Goal: Task Accomplishment & Management: Use online tool/utility

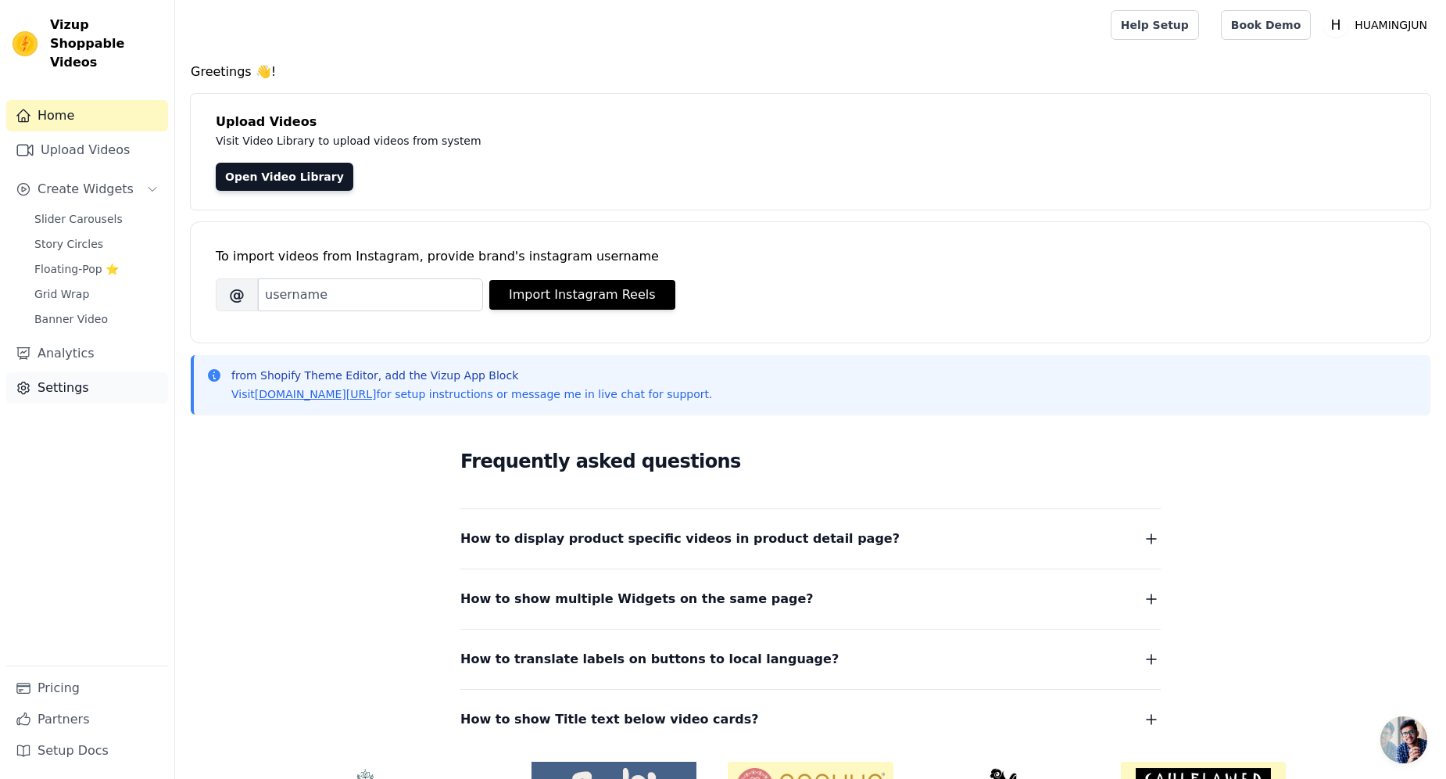
click at [53, 381] on link "Settings" at bounding box center [87, 387] width 162 height 31
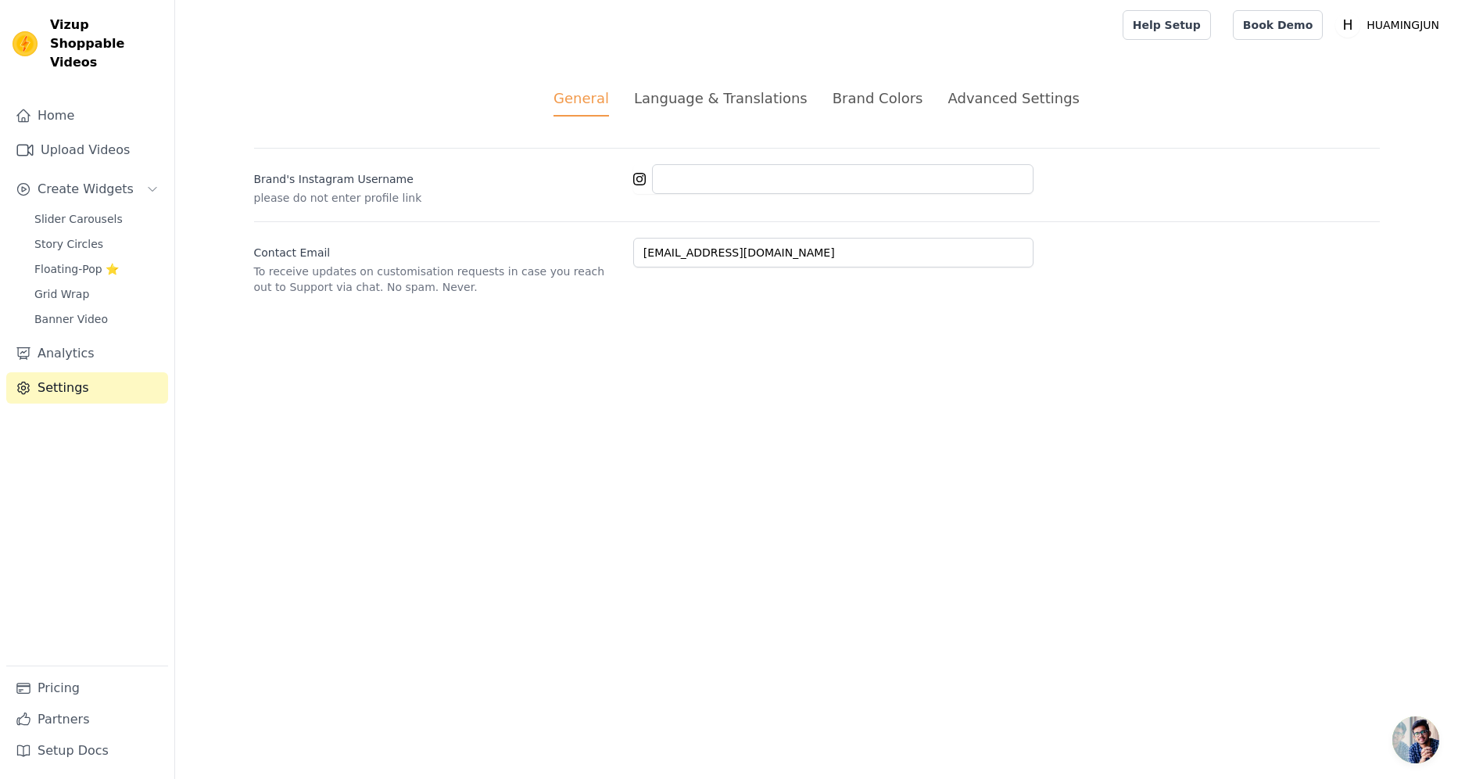
click at [697, 108] on li "Language & Translations" at bounding box center [721, 102] width 174 height 29
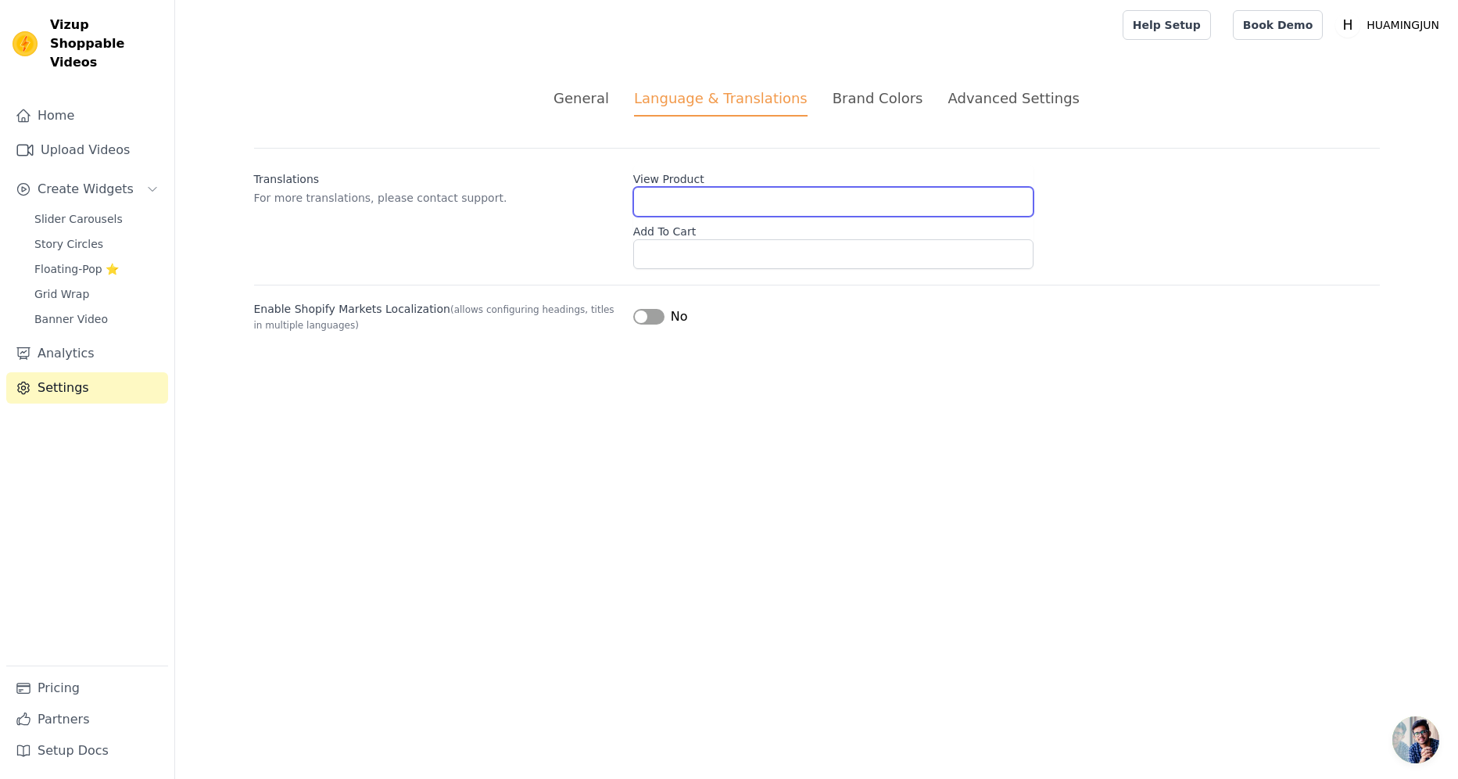
click at [690, 203] on input "View Product" at bounding box center [833, 202] width 400 height 30
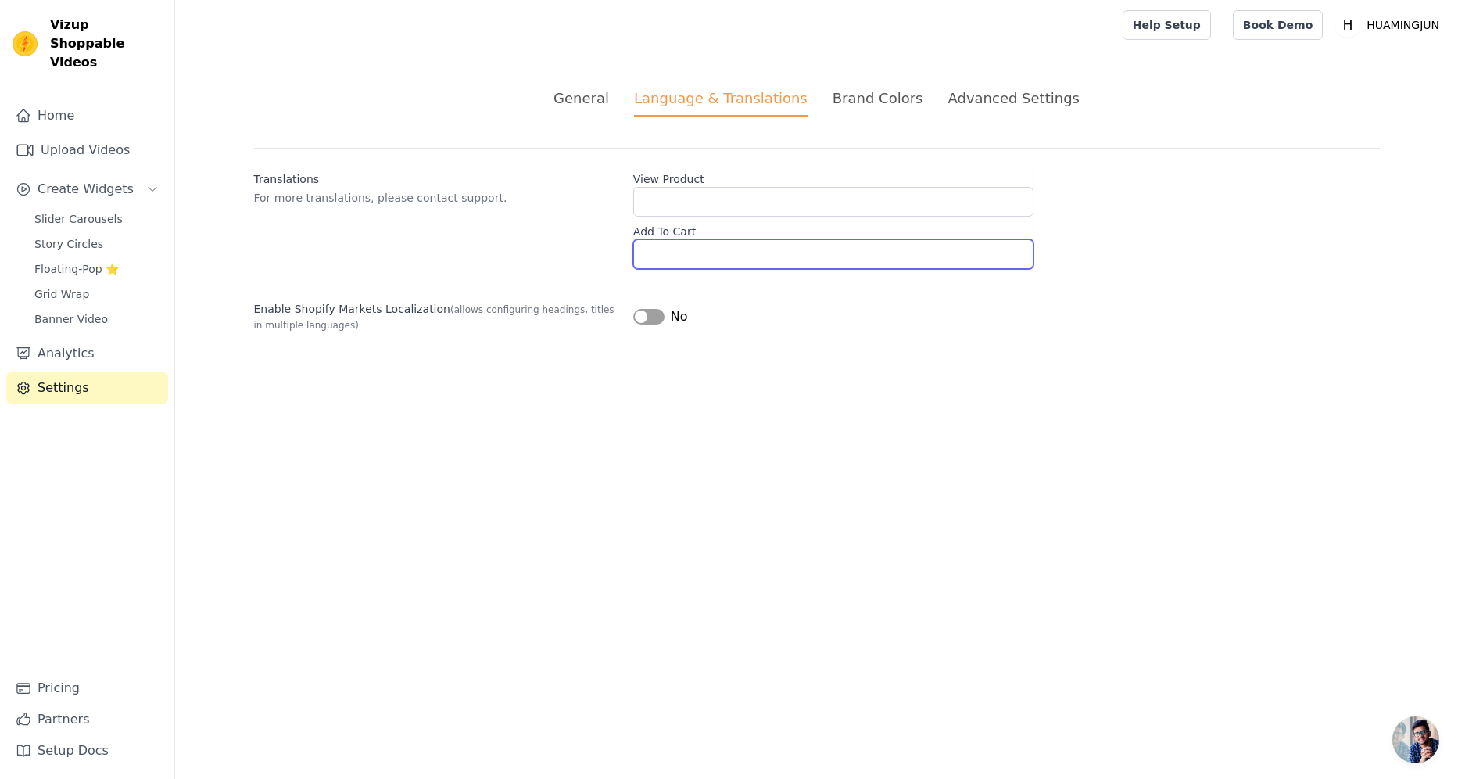
click at [693, 246] on input "Add To Cart" at bounding box center [833, 254] width 400 height 30
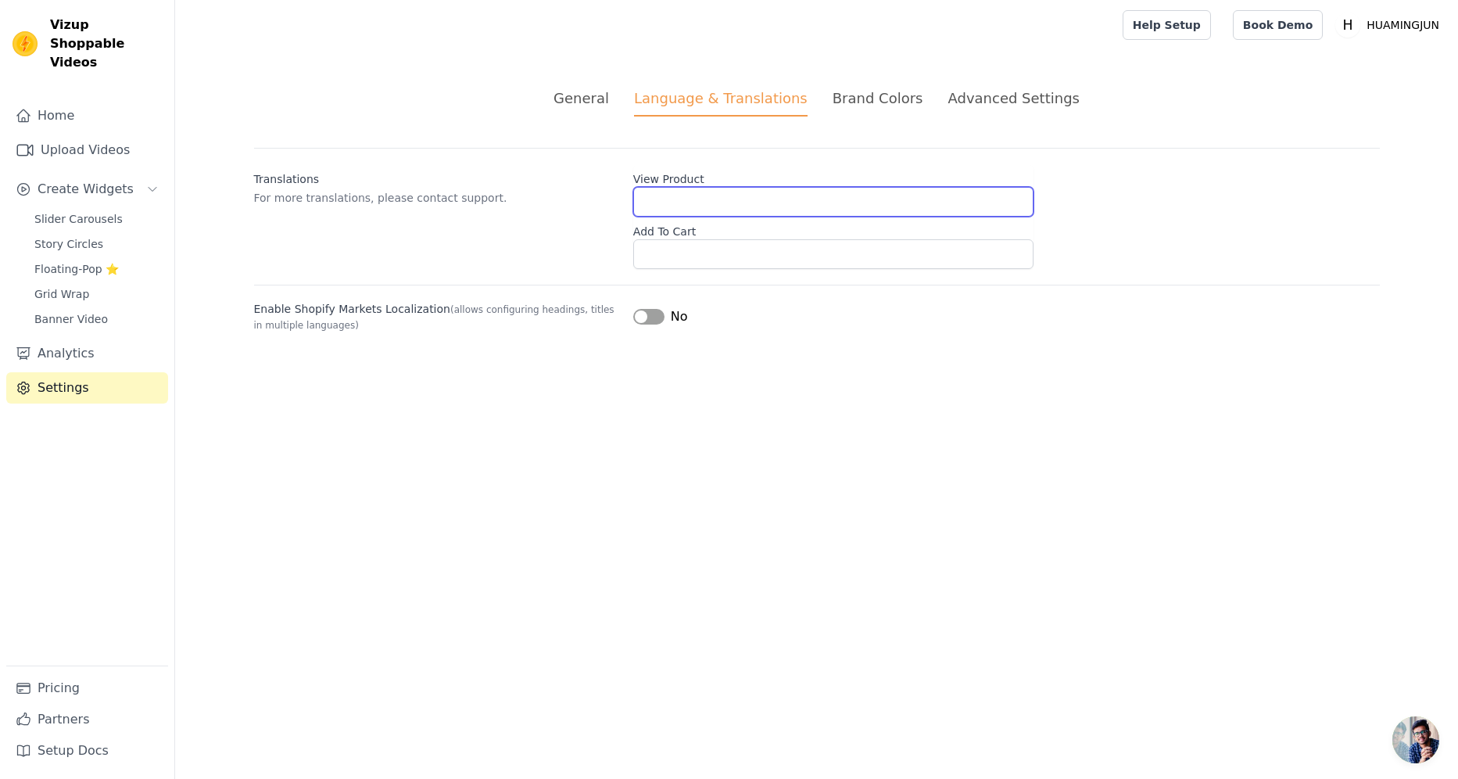
click at [706, 207] on input "View Product" at bounding box center [833, 202] width 400 height 30
click at [998, 104] on div "Advanced Settings" at bounding box center [1013, 98] width 131 height 21
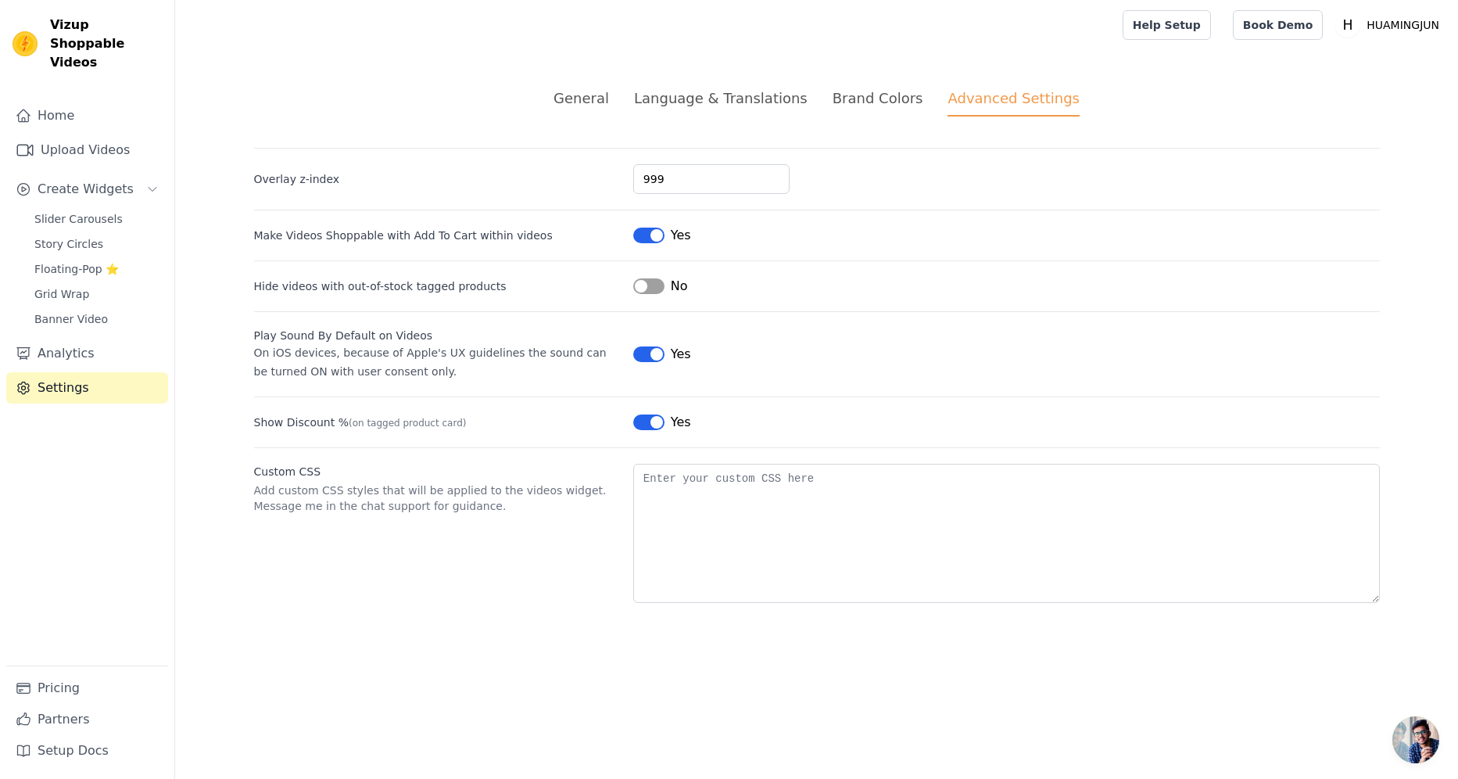
drag, startPoint x: 998, startPoint y: 104, endPoint x: 1173, endPoint y: 77, distance: 177.1
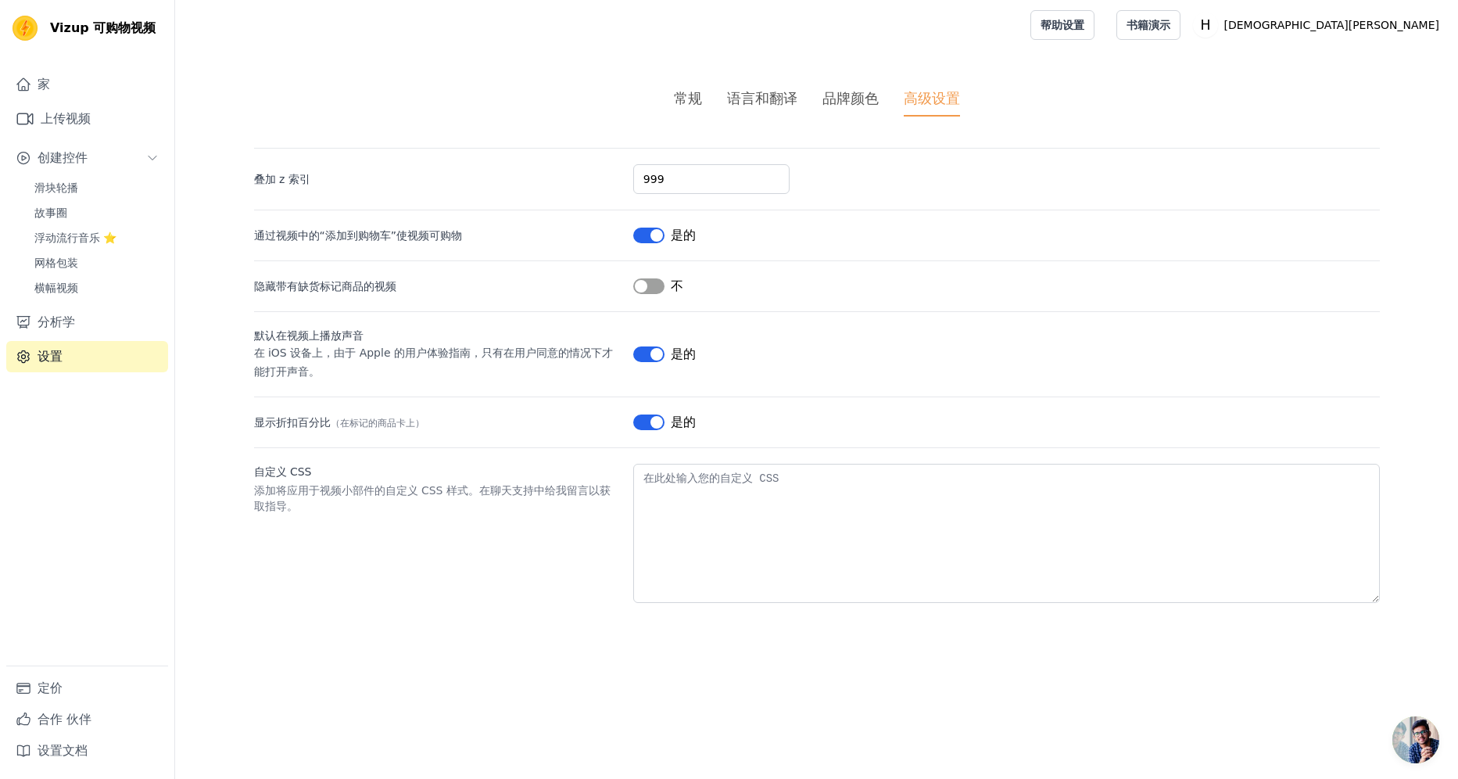
click at [647, 237] on button "标签" at bounding box center [648, 236] width 31 height 16
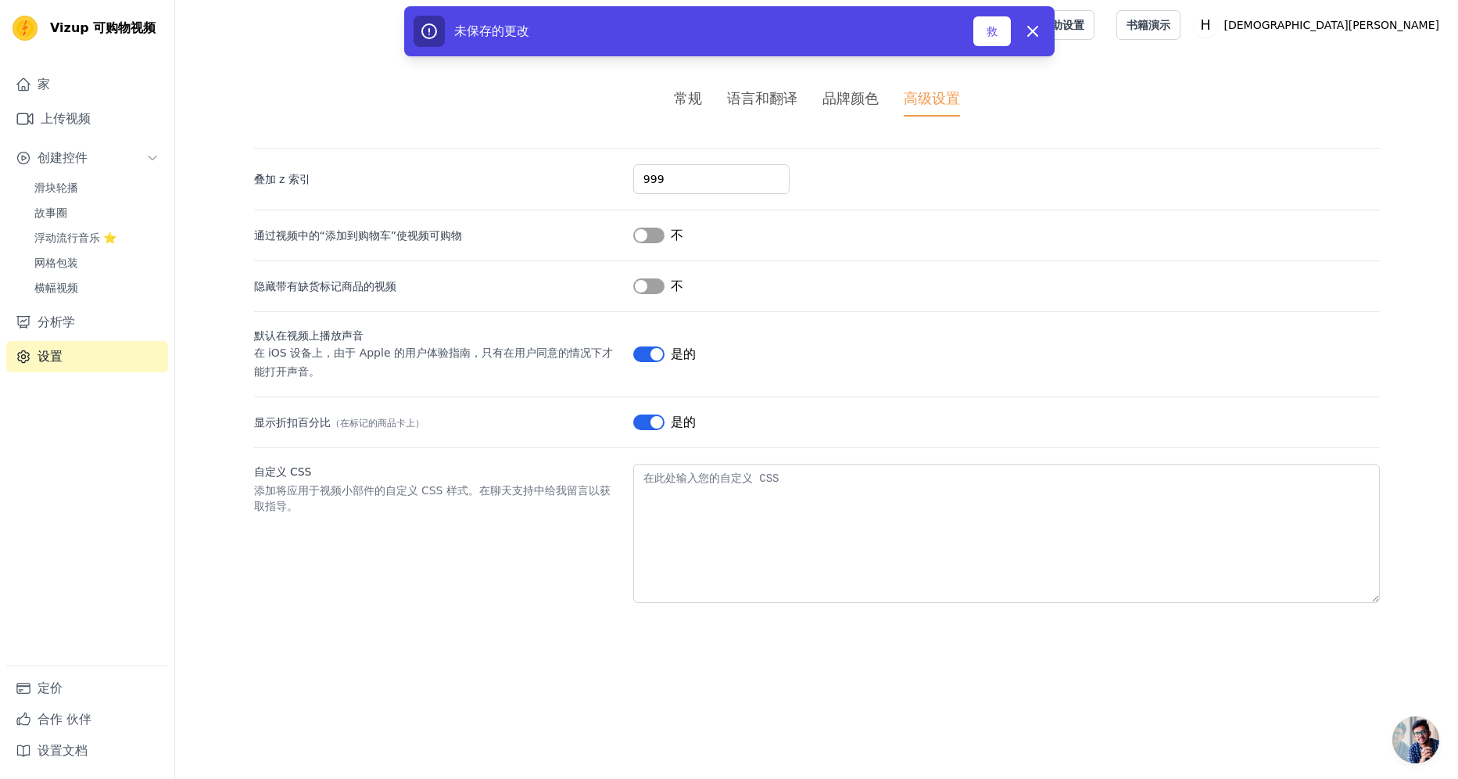
click at [851, 103] on div "品牌颜色" at bounding box center [851, 98] width 56 height 21
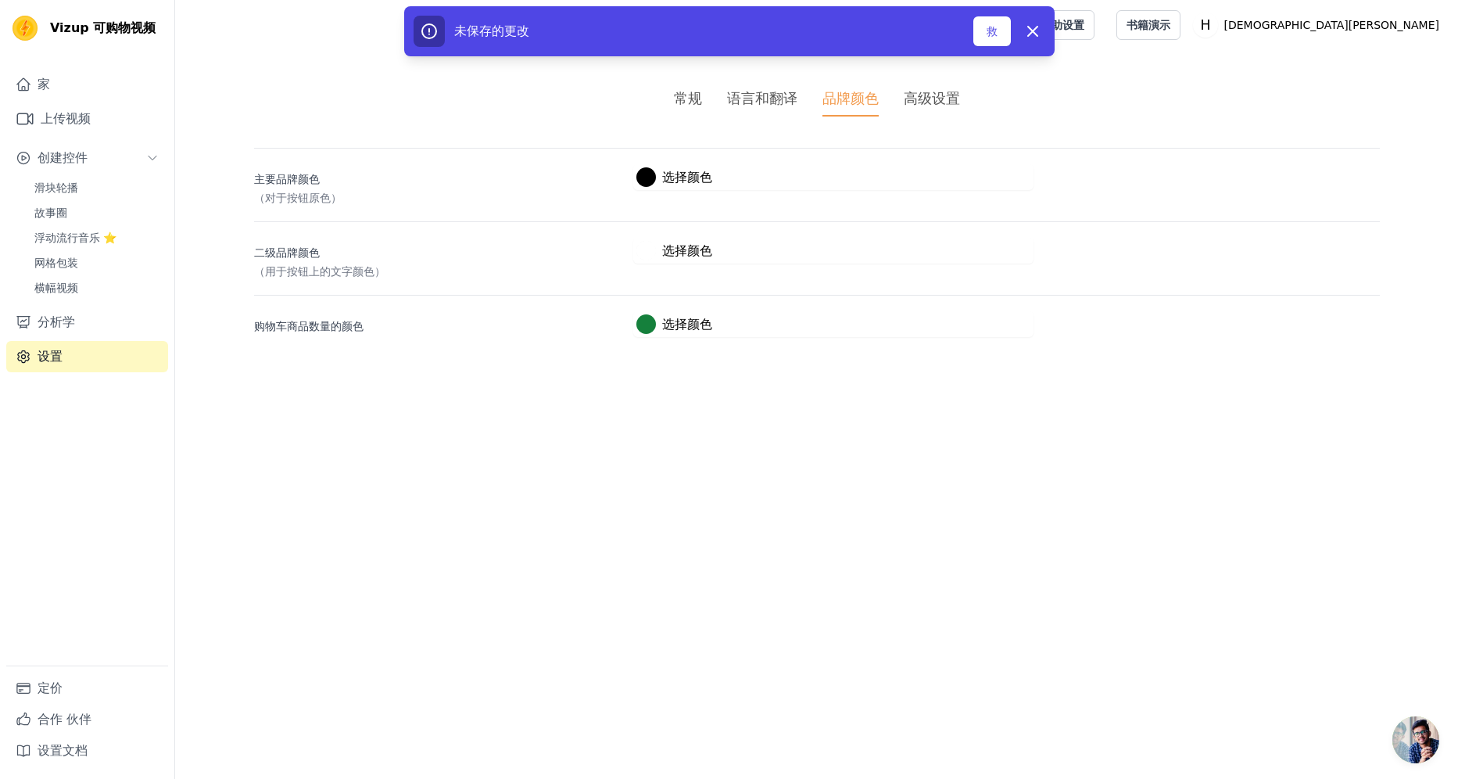
click at [690, 187] on button "#000000 选择颜色 #000000 1 hex change to rgb" at bounding box center [674, 177] width 82 height 26
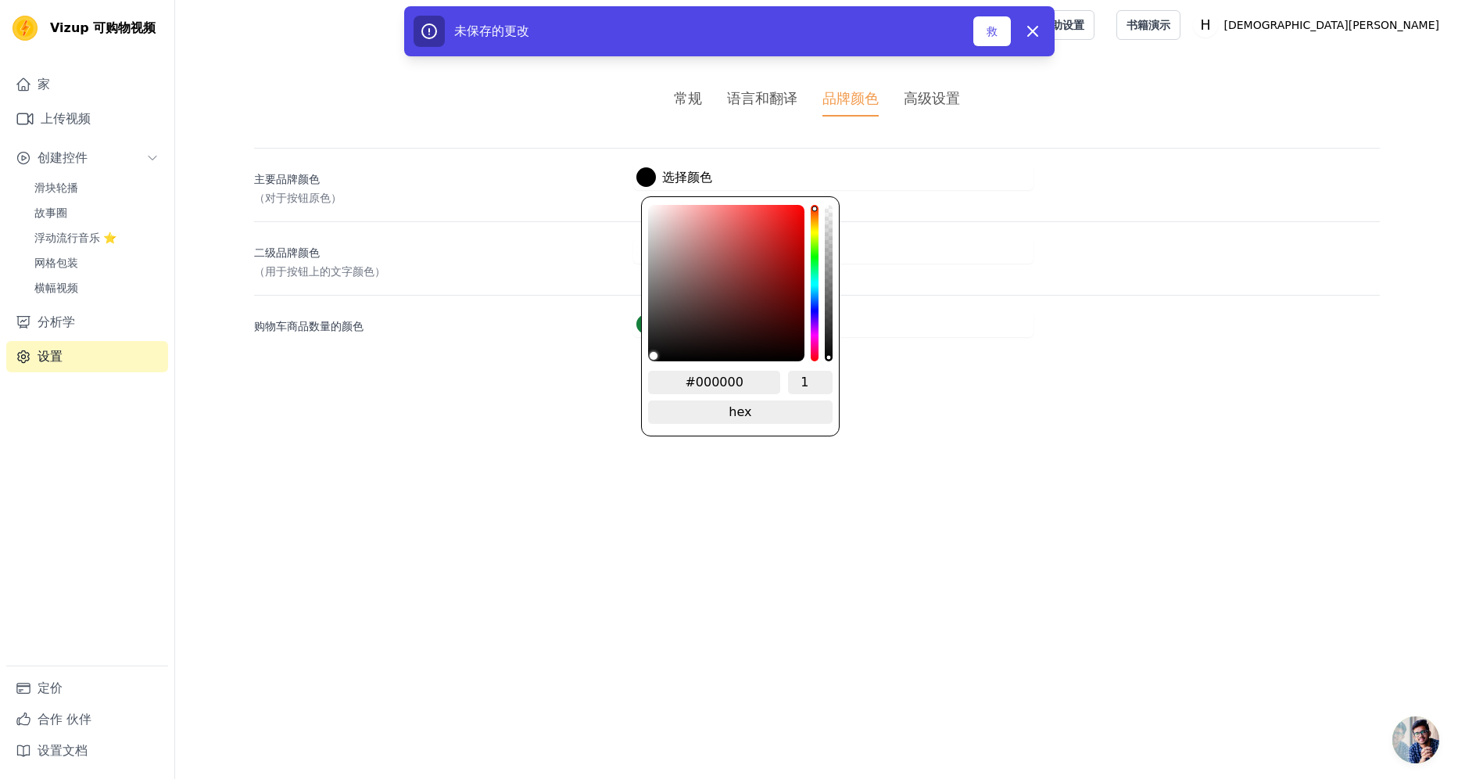
click at [647, 180] on div at bounding box center [646, 177] width 20 height 20
click at [901, 375] on html "Vizup 可购物视频 家 上传视频 创建控件 滑块轮播 故事圈 浮动流行音乐 ⭐ 网格包装 横幅视频 分析学 设置 定价 合作 伙伴 设置文档 Open s…" at bounding box center [729, 187] width 1458 height 375
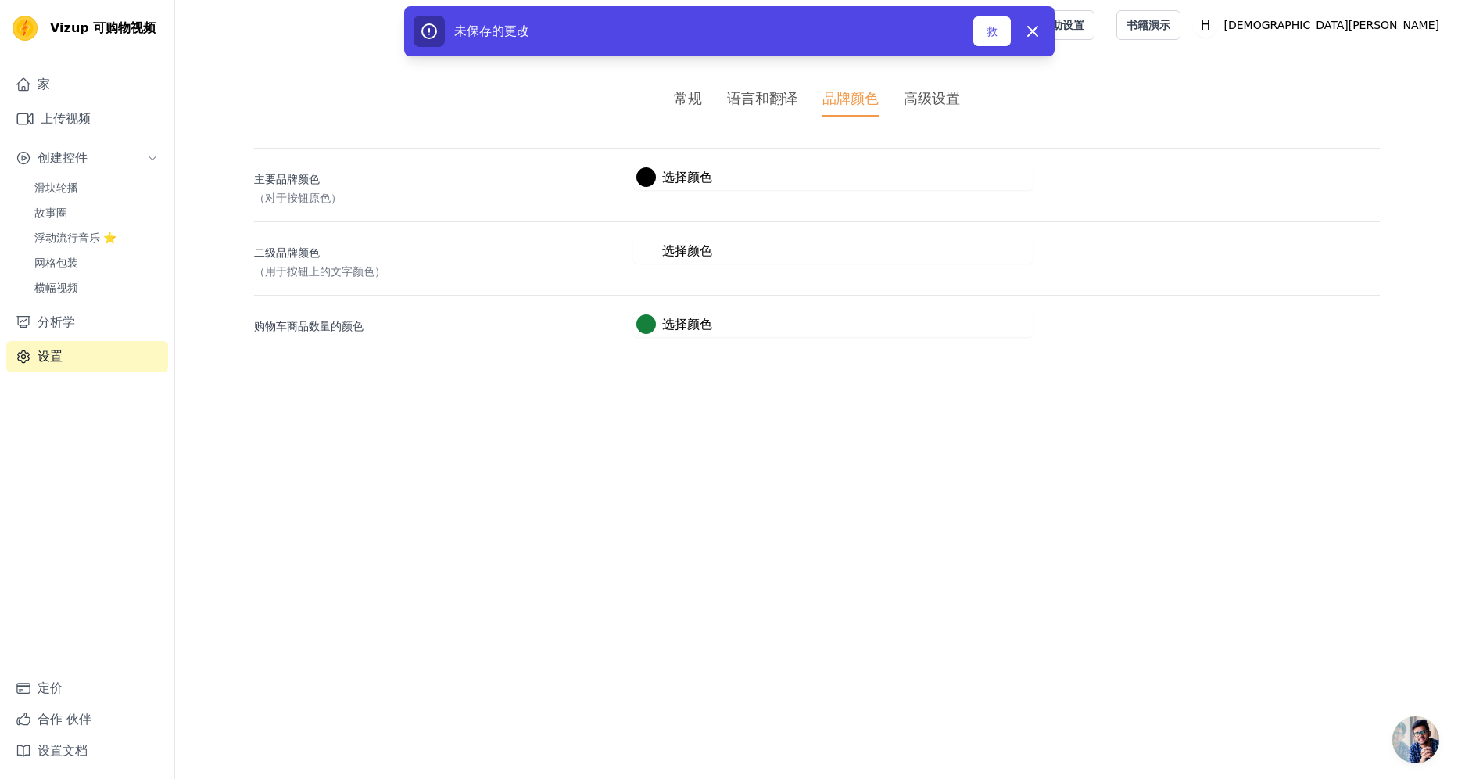
click at [751, 104] on div "语言和翻译" at bounding box center [762, 98] width 70 height 21
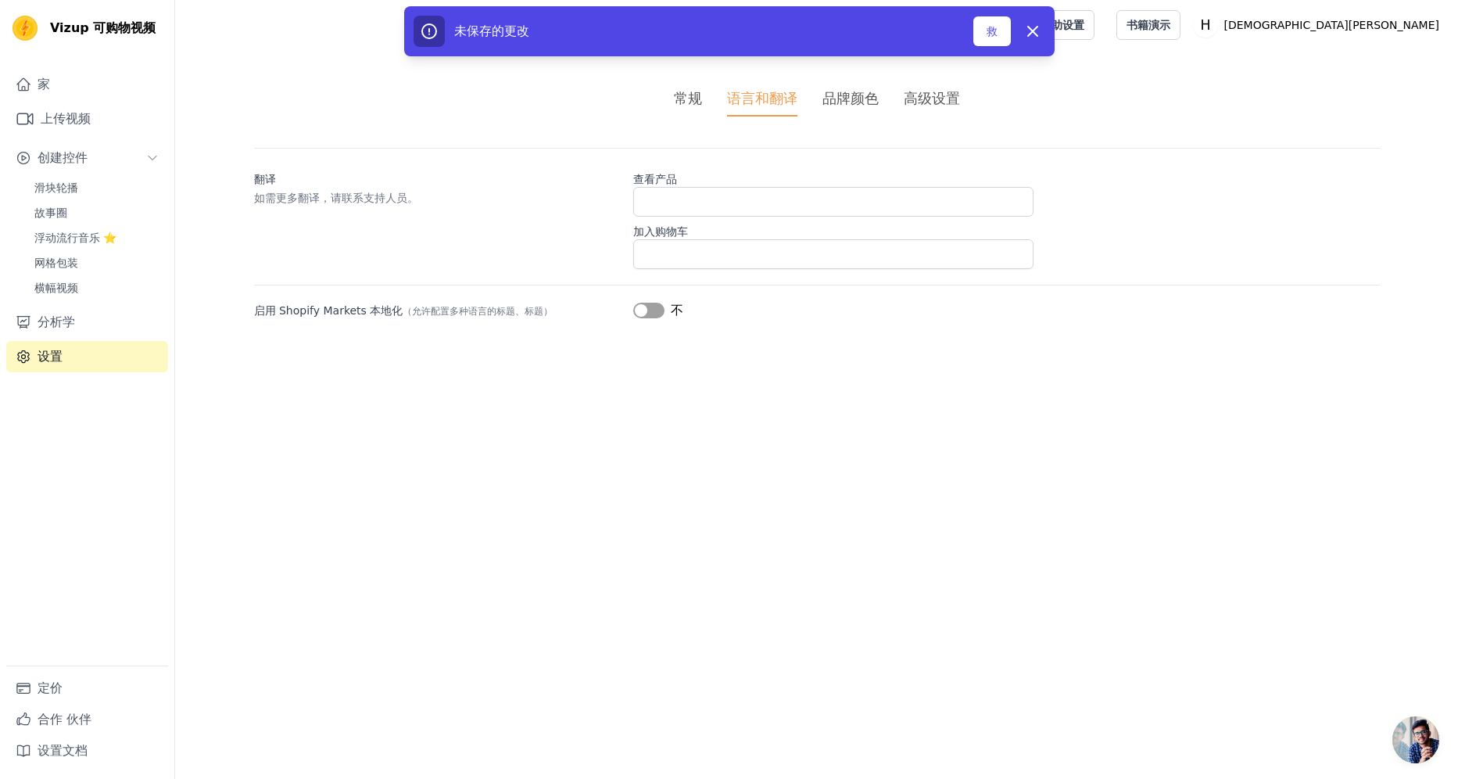
click at [692, 99] on div "常规" at bounding box center [688, 98] width 28 height 21
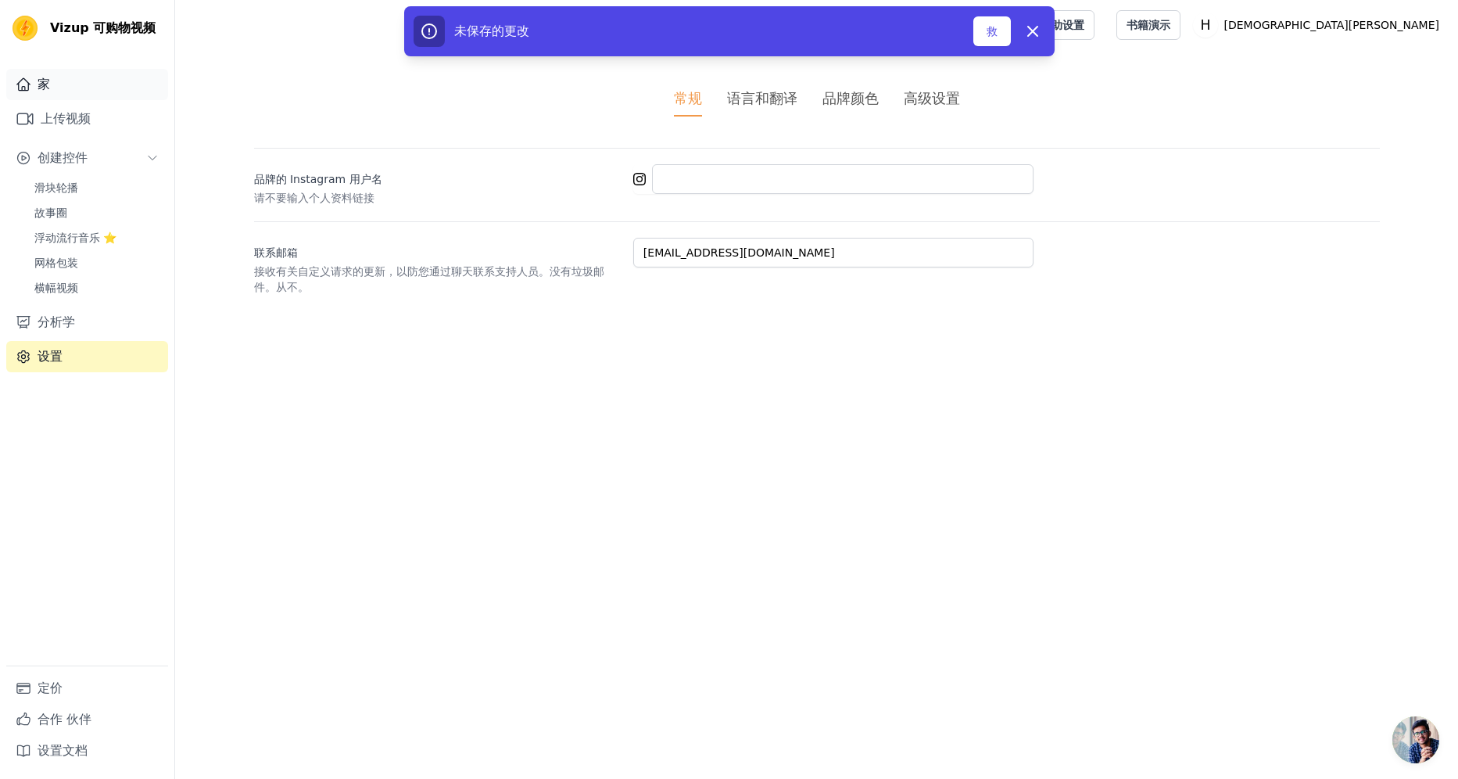
click at [55, 88] on link "家" at bounding box center [87, 84] width 162 height 31
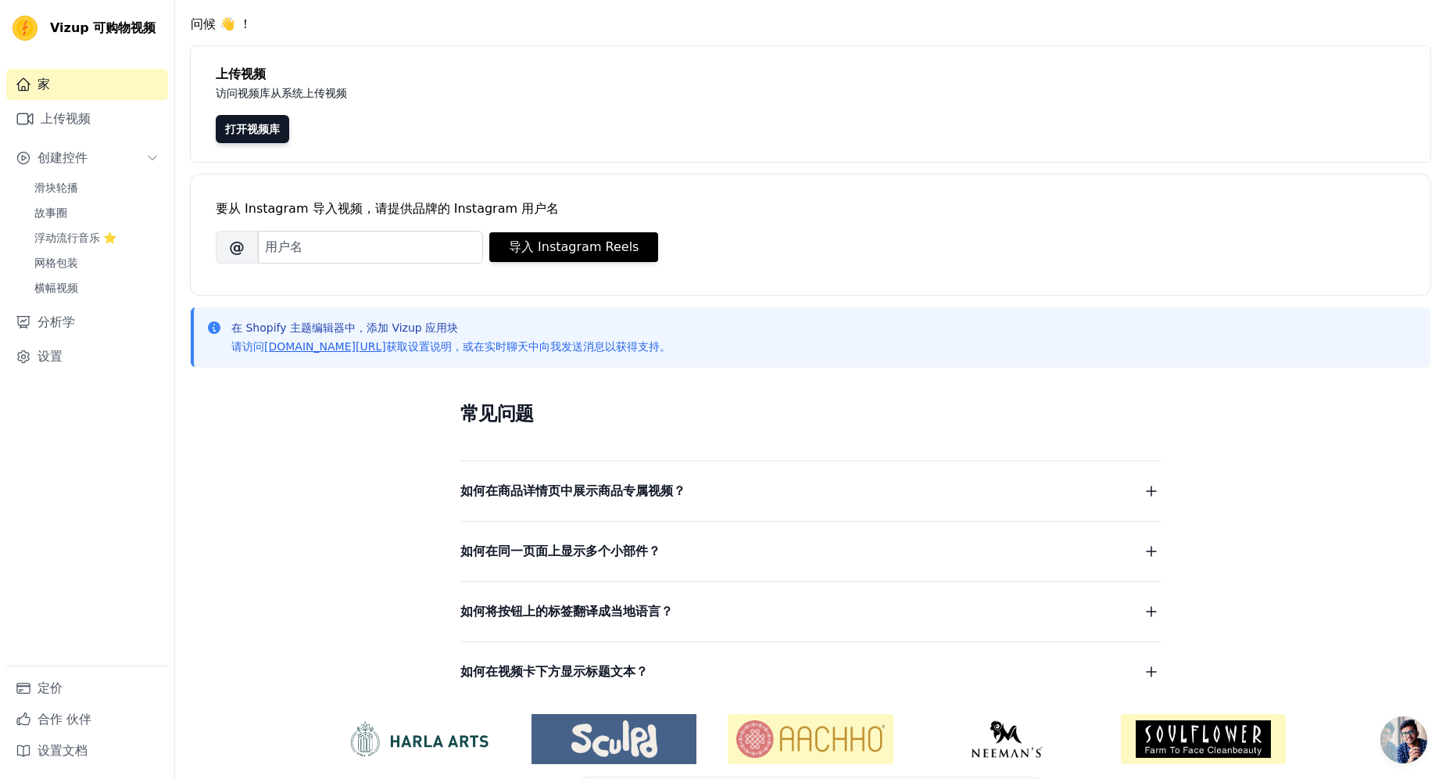
scroll to position [99, 0]
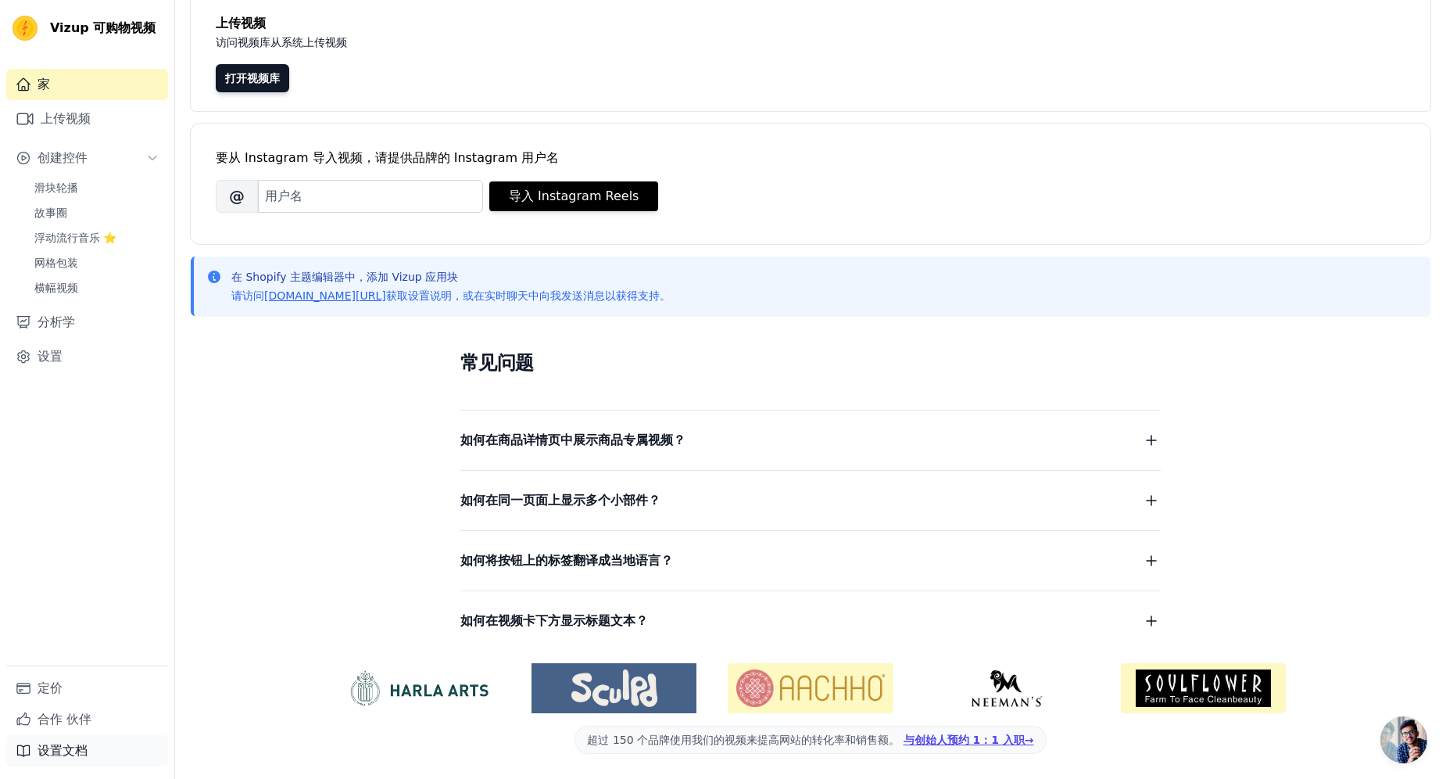
click at [70, 765] on link "设置文档" at bounding box center [87, 750] width 162 height 31
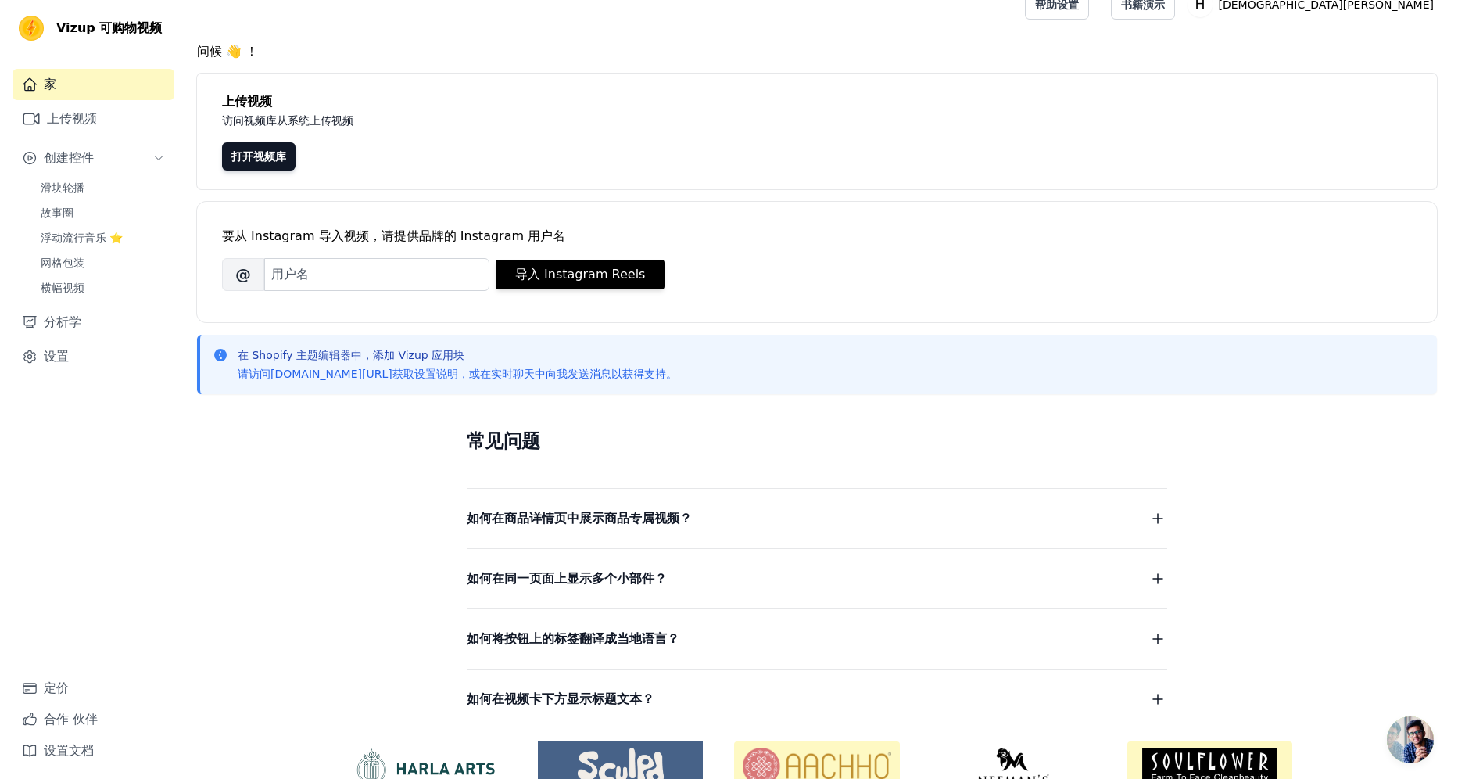
scroll to position [0, 0]
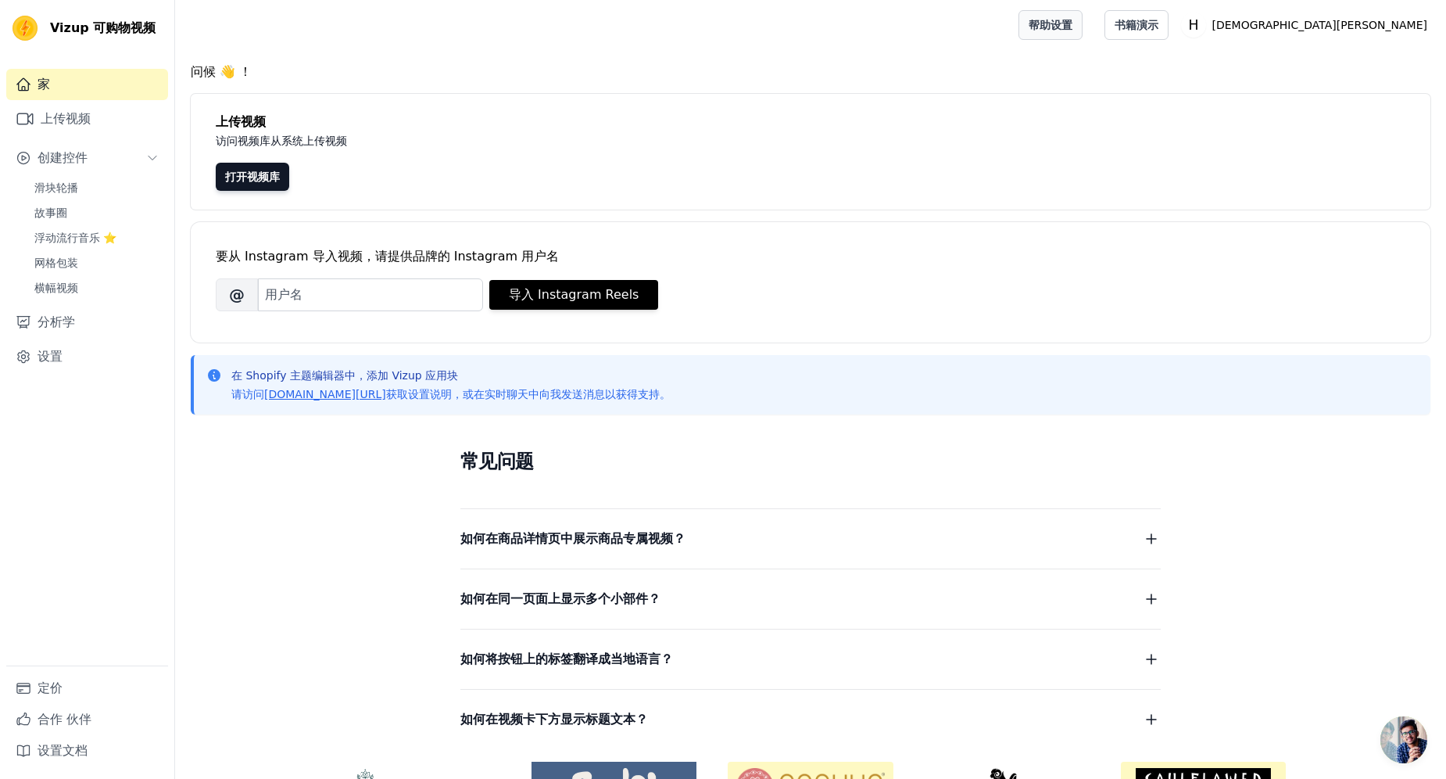
click at [1083, 24] on link "帮助设置" at bounding box center [1051, 25] width 64 height 30
click at [243, 170] on link "打开视频库" at bounding box center [252, 177] width 73 height 28
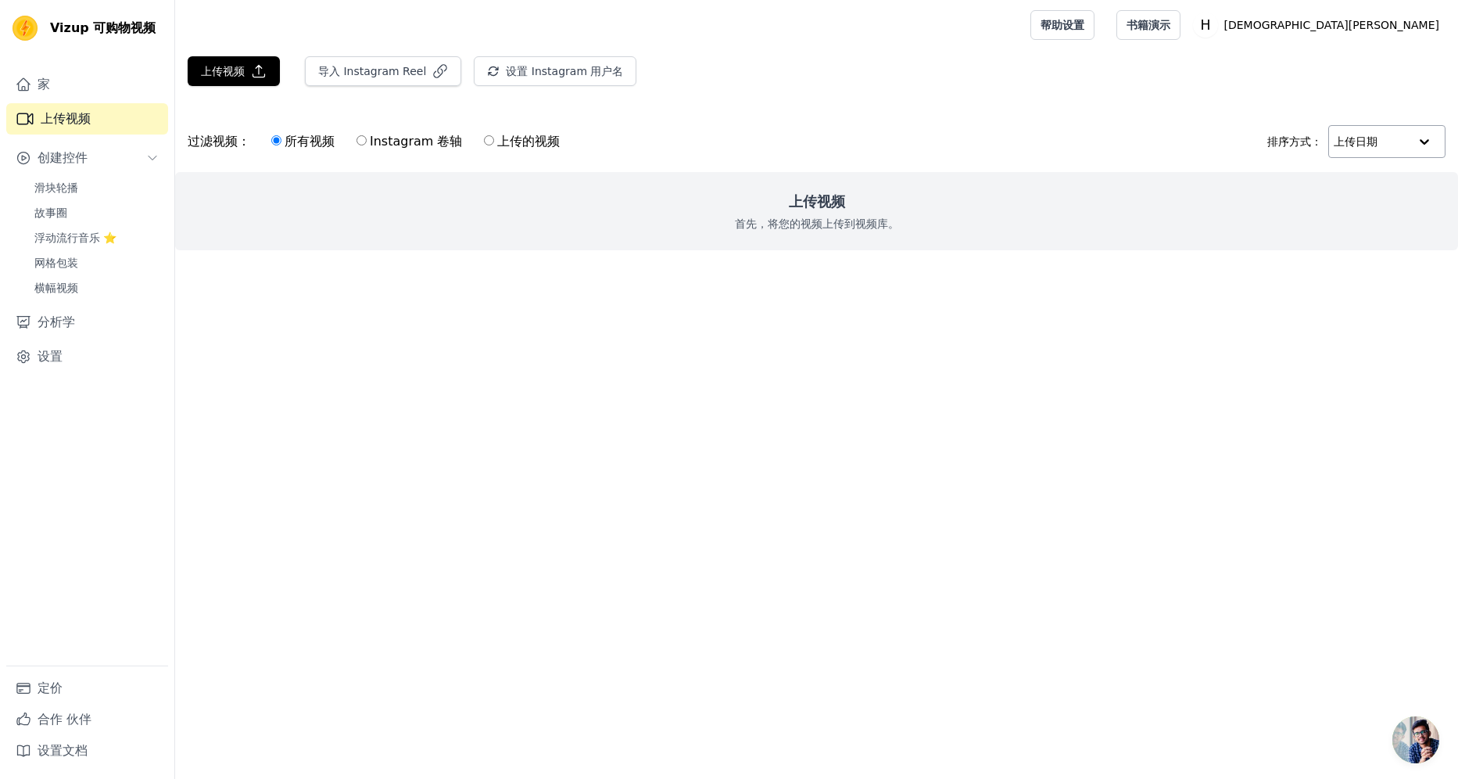
click at [1410, 142] on div at bounding box center [1424, 141] width 31 height 31
click at [1396, 143] on input "text" at bounding box center [1371, 141] width 73 height 31
click at [484, 146] on label "上传的视频" at bounding box center [521, 141] width 77 height 20
click at [484, 145] on input "上传的视频" at bounding box center [489, 140] width 10 height 10
radio input "true"
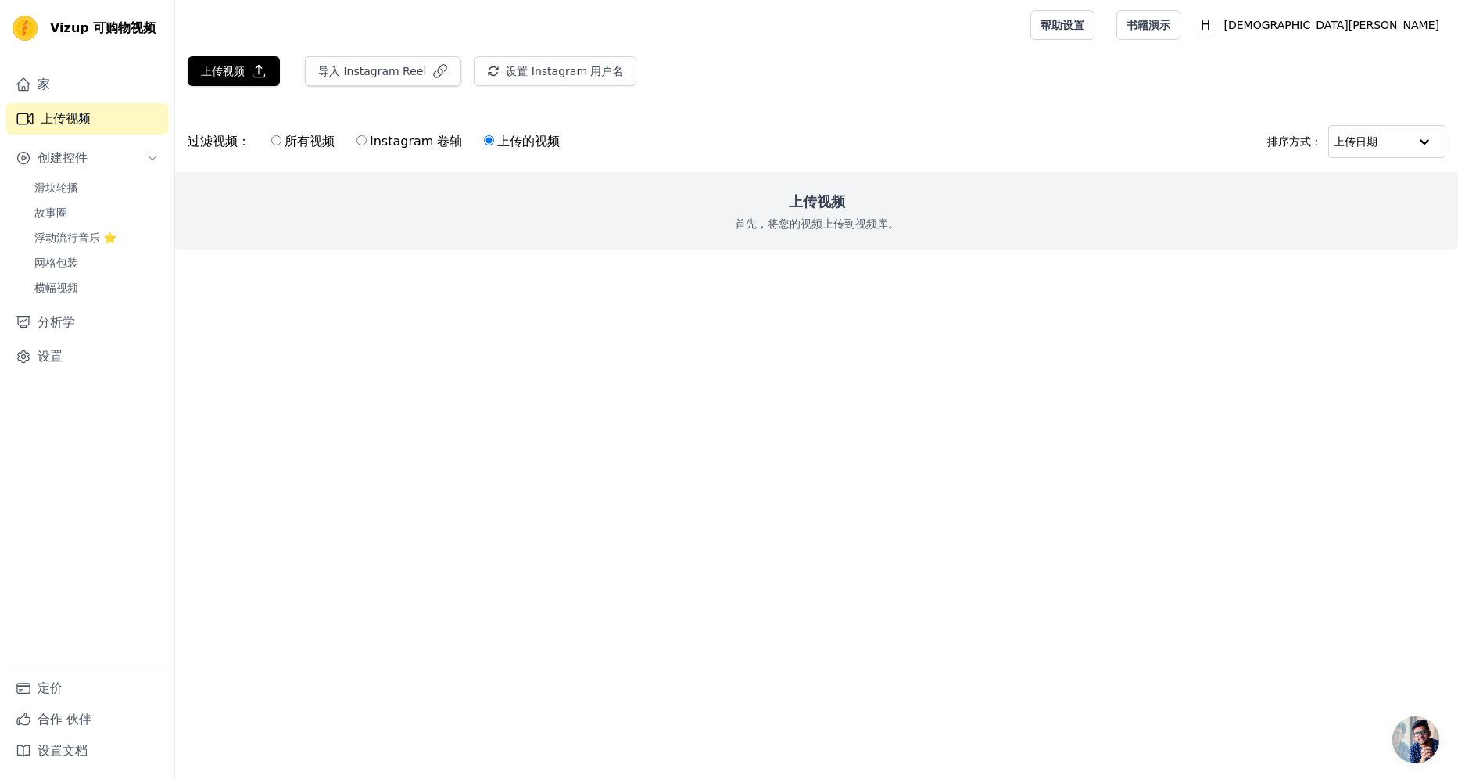
click at [288, 142] on font "所有视频" at bounding box center [310, 141] width 50 height 15
click at [281, 142] on input "所有视频" at bounding box center [276, 140] width 10 height 10
radio input "true"
click at [136, 194] on link "滑块轮播" at bounding box center [96, 188] width 143 height 22
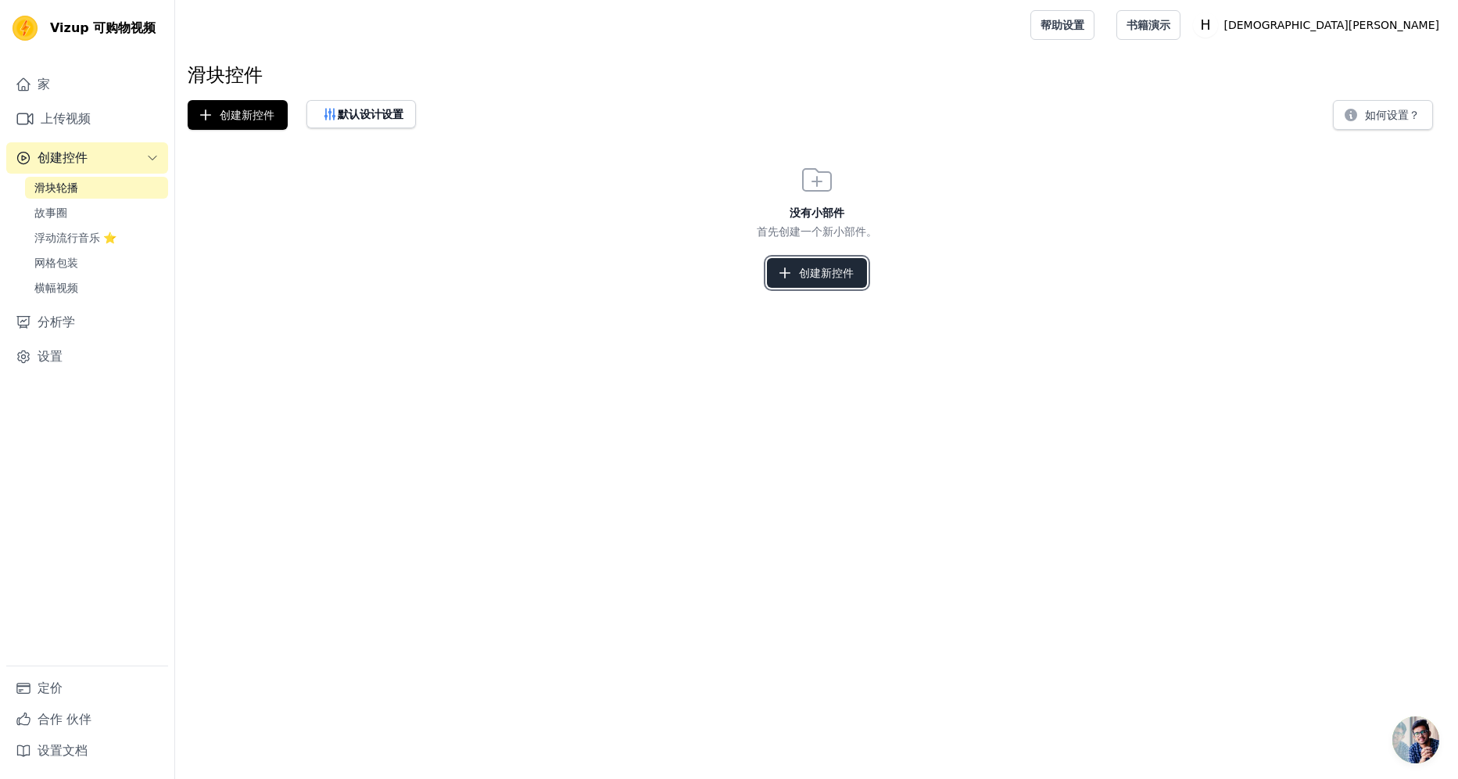
click at [768, 274] on button "创建新控件" at bounding box center [817, 273] width 100 height 30
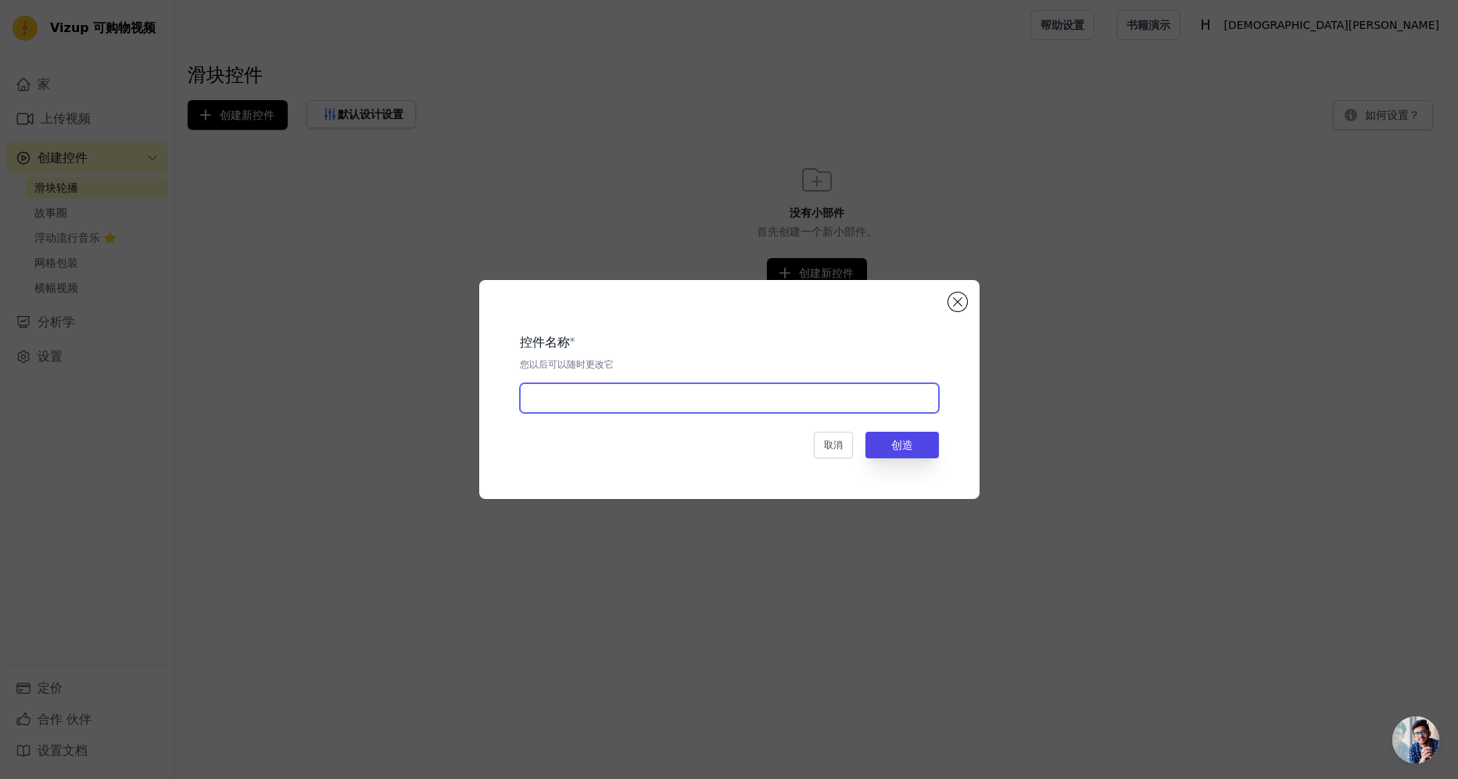
click at [692, 386] on input "text" at bounding box center [729, 398] width 419 height 30
type input "Waterballoon"
click at [897, 440] on button "创造" at bounding box center [902, 445] width 73 height 27
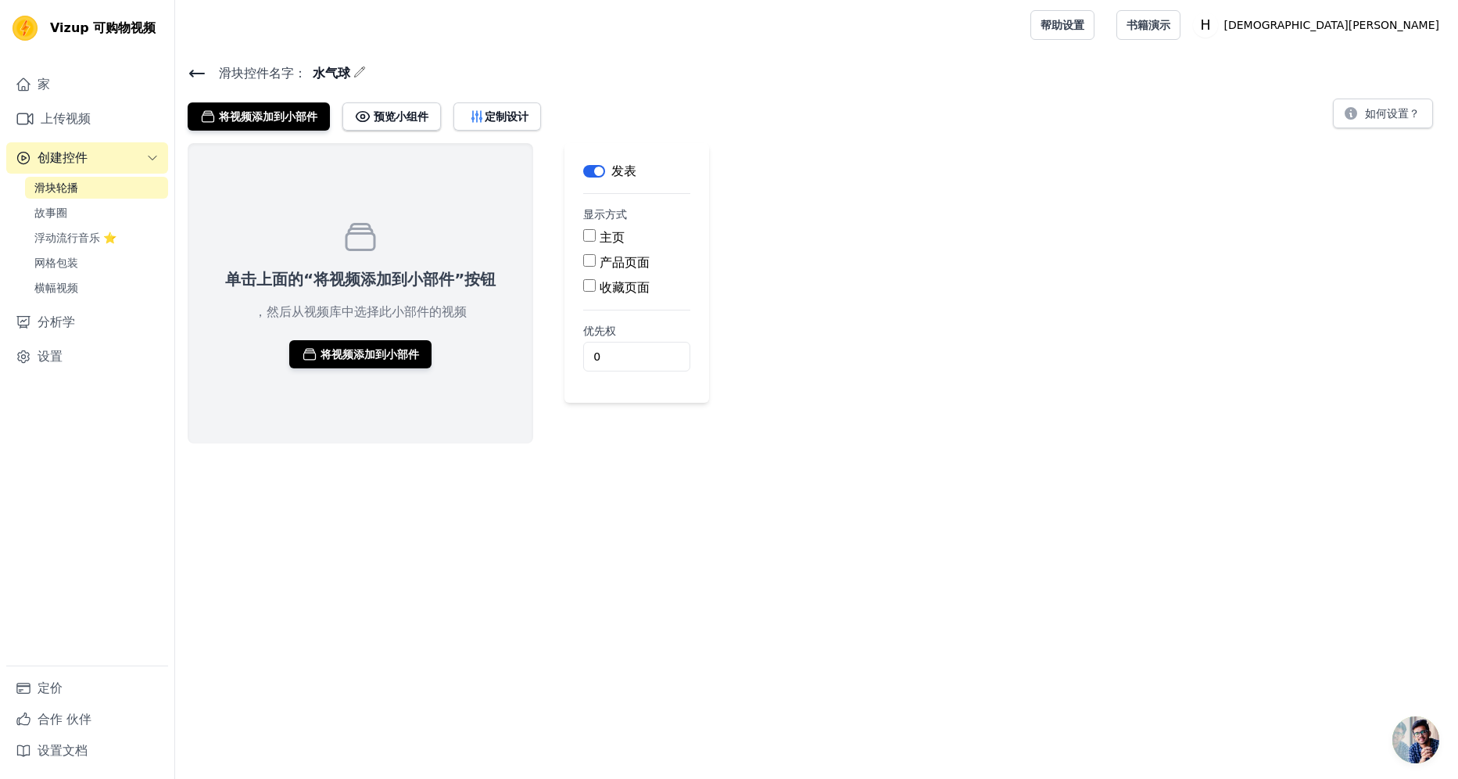
click at [616, 245] on div "主页" at bounding box center [636, 237] width 107 height 19
click at [608, 238] on label "主页" at bounding box center [612, 237] width 25 height 15
click at [596, 238] on input "主页" at bounding box center [589, 235] width 13 height 13
checkbox input "true"
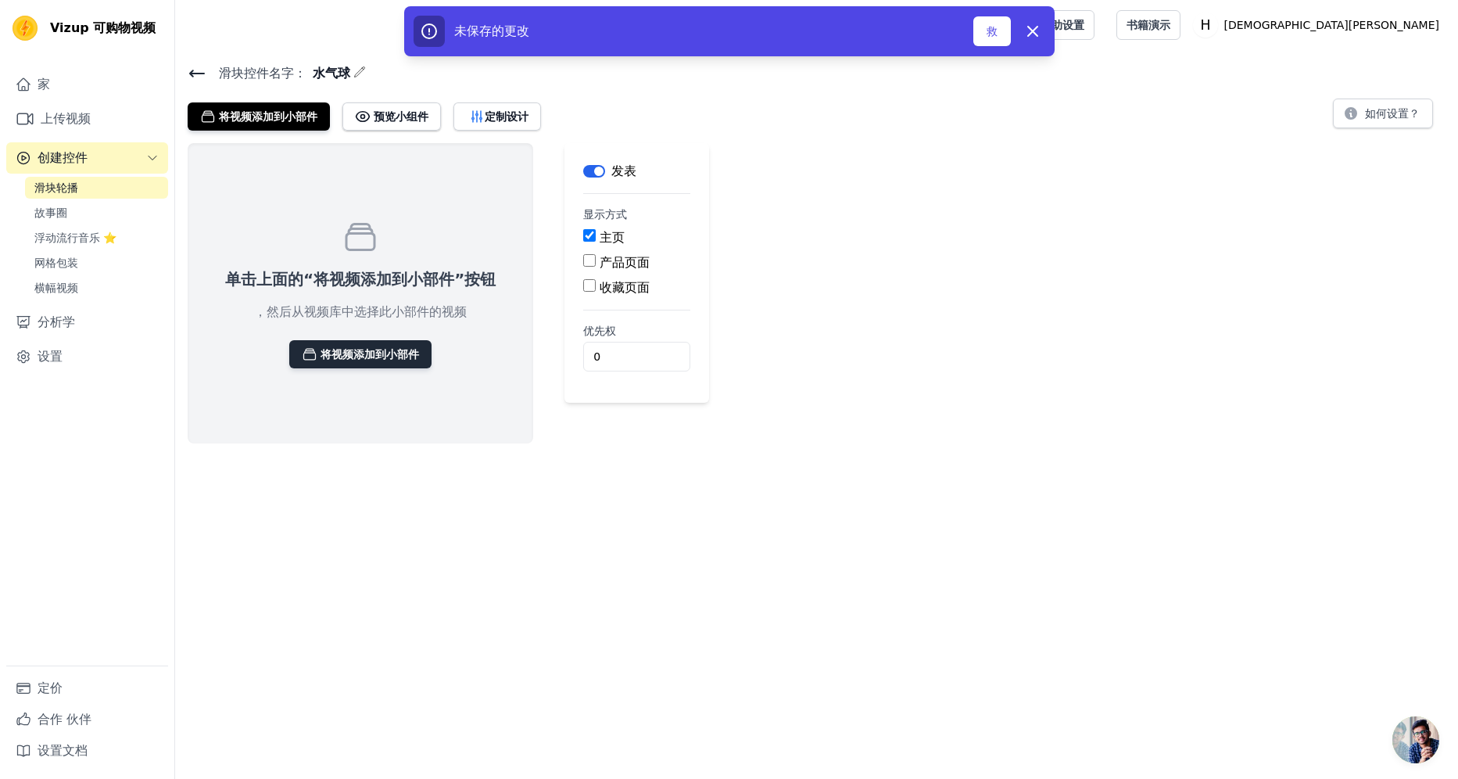
click at [393, 353] on font "将视频添加到小部件" at bounding box center [370, 354] width 99 height 16
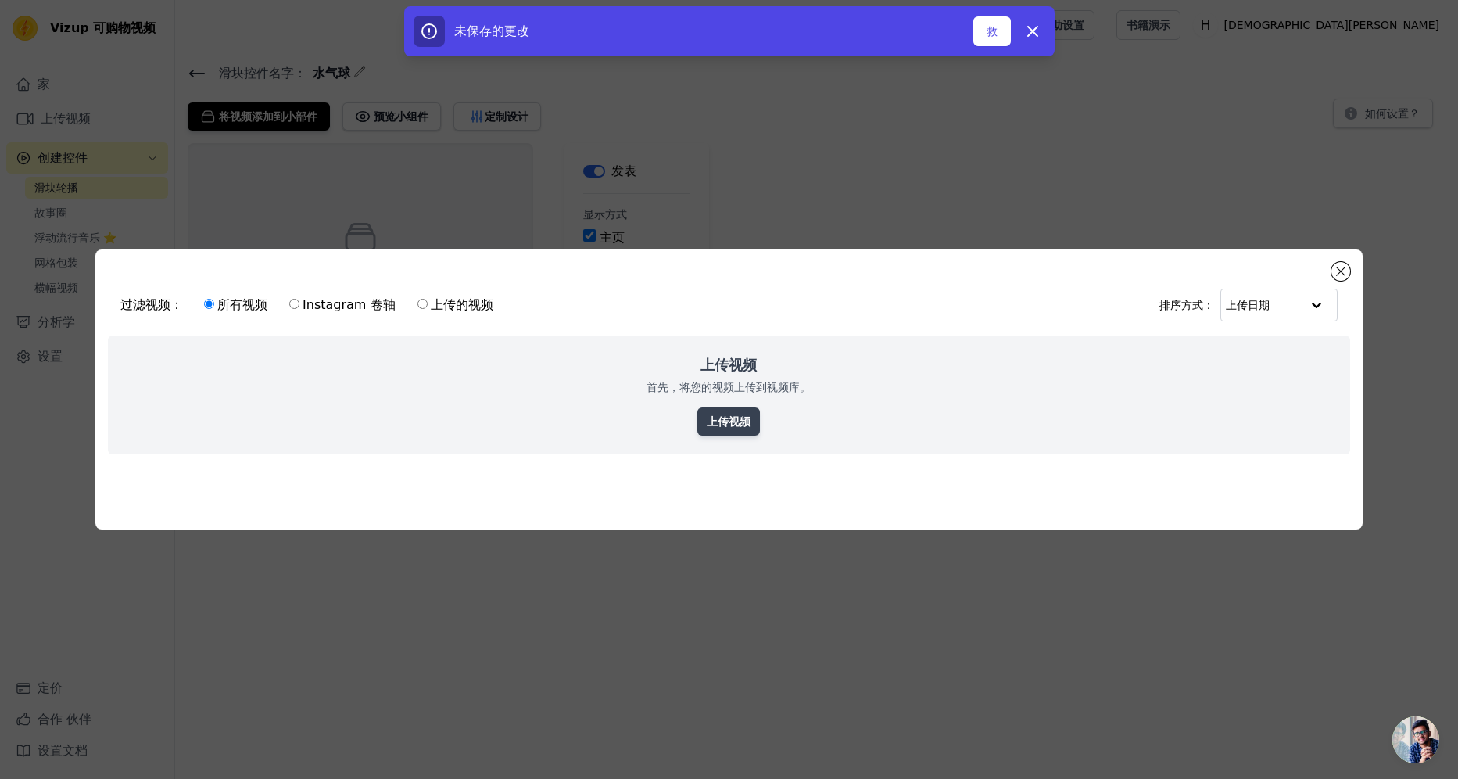
click at [740, 413] on link "上传视频" at bounding box center [728, 421] width 63 height 28
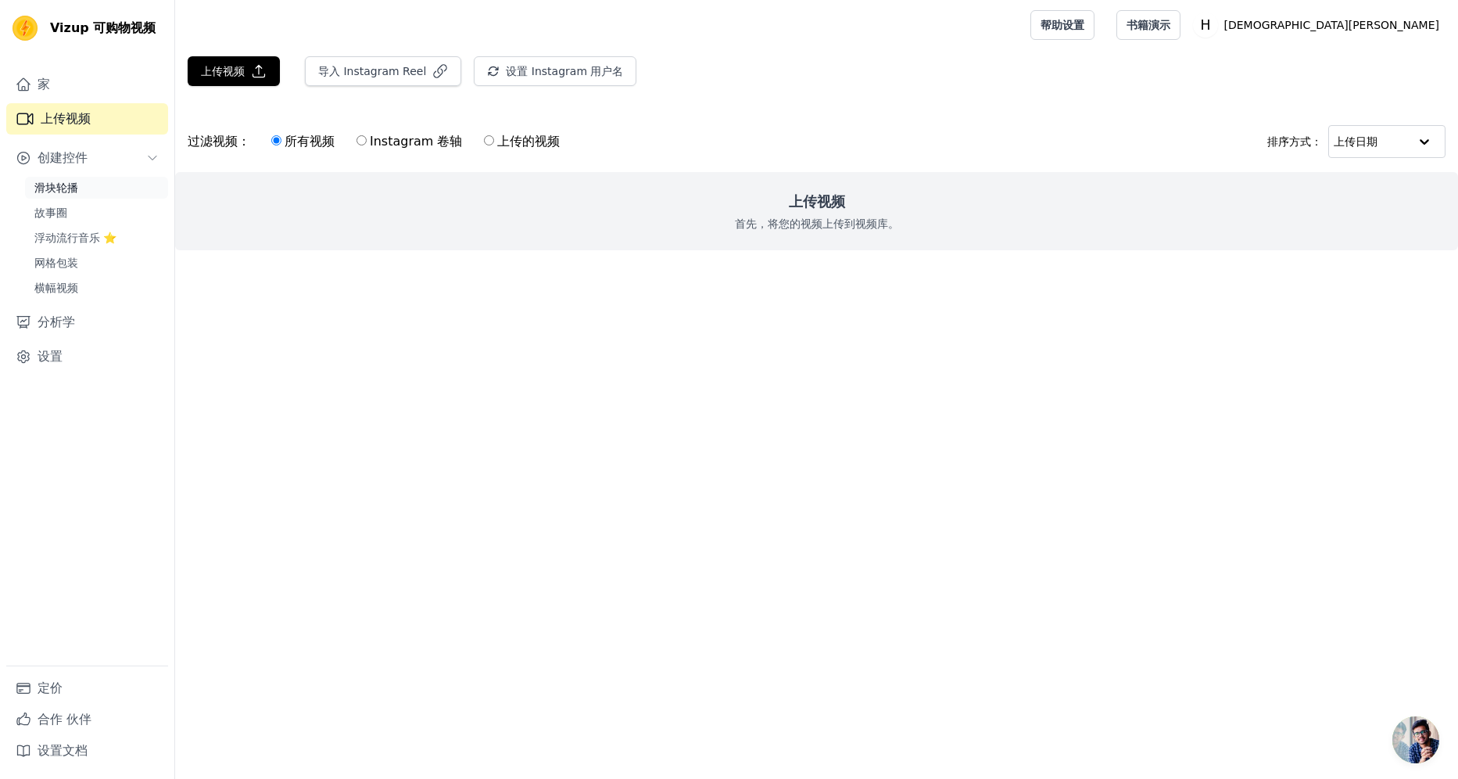
click at [100, 192] on link "滑块轮播" at bounding box center [96, 188] width 143 height 22
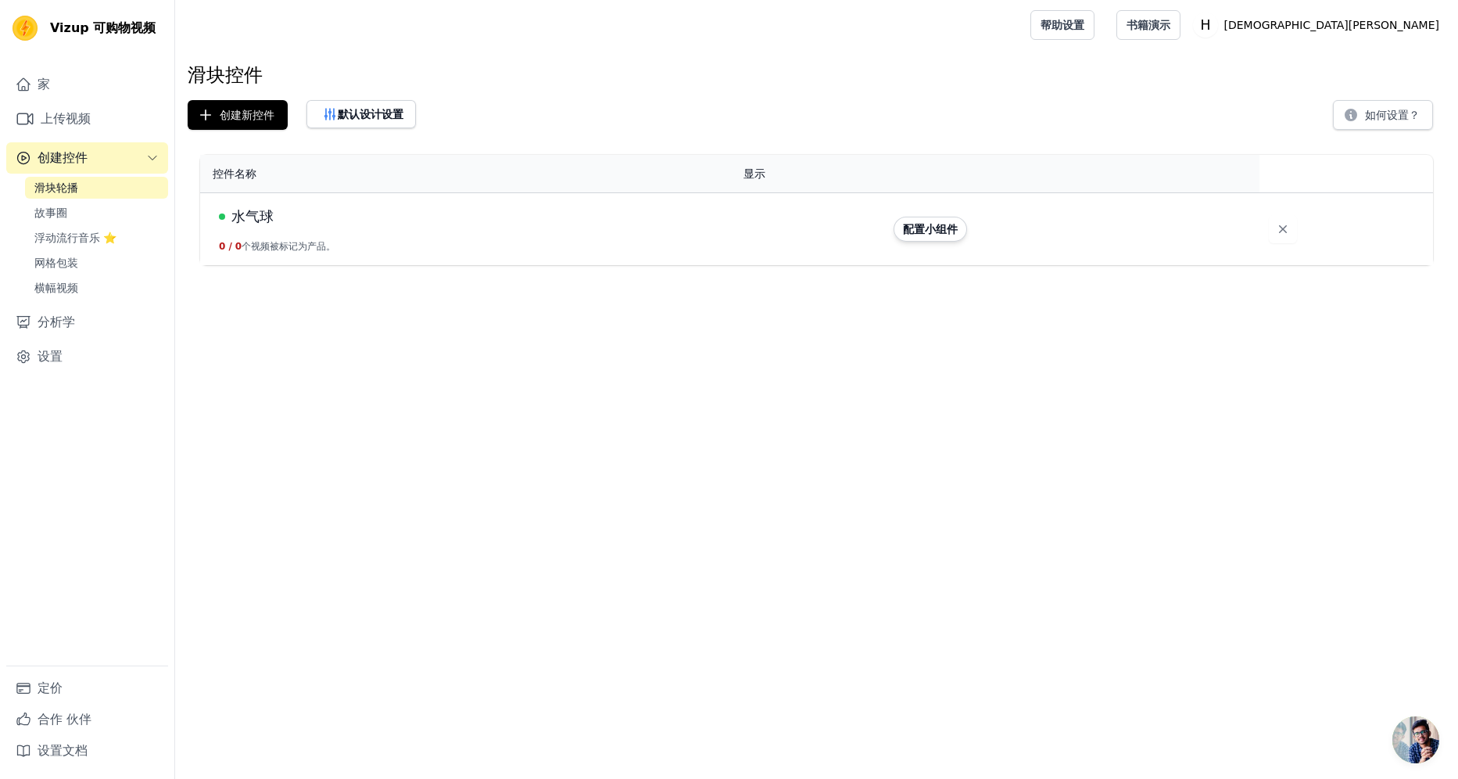
click at [701, 239] on td "水气球 0 / 0 个视频被标记为产品。" at bounding box center [467, 229] width 534 height 73
click at [91, 236] on span "浮动流行音乐 ⭐" at bounding box center [75, 238] width 82 height 16
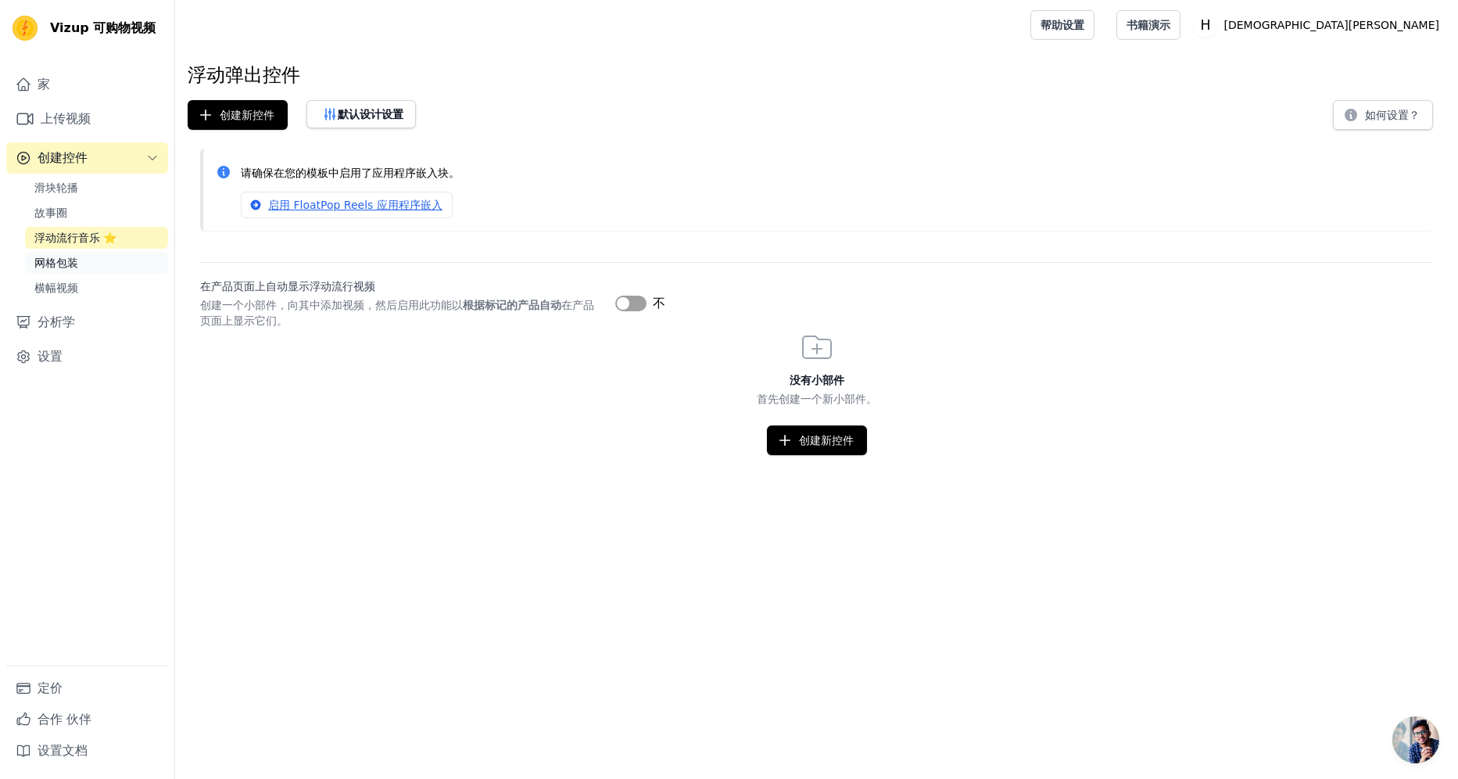
click at [89, 269] on link "网格包装" at bounding box center [96, 263] width 143 height 22
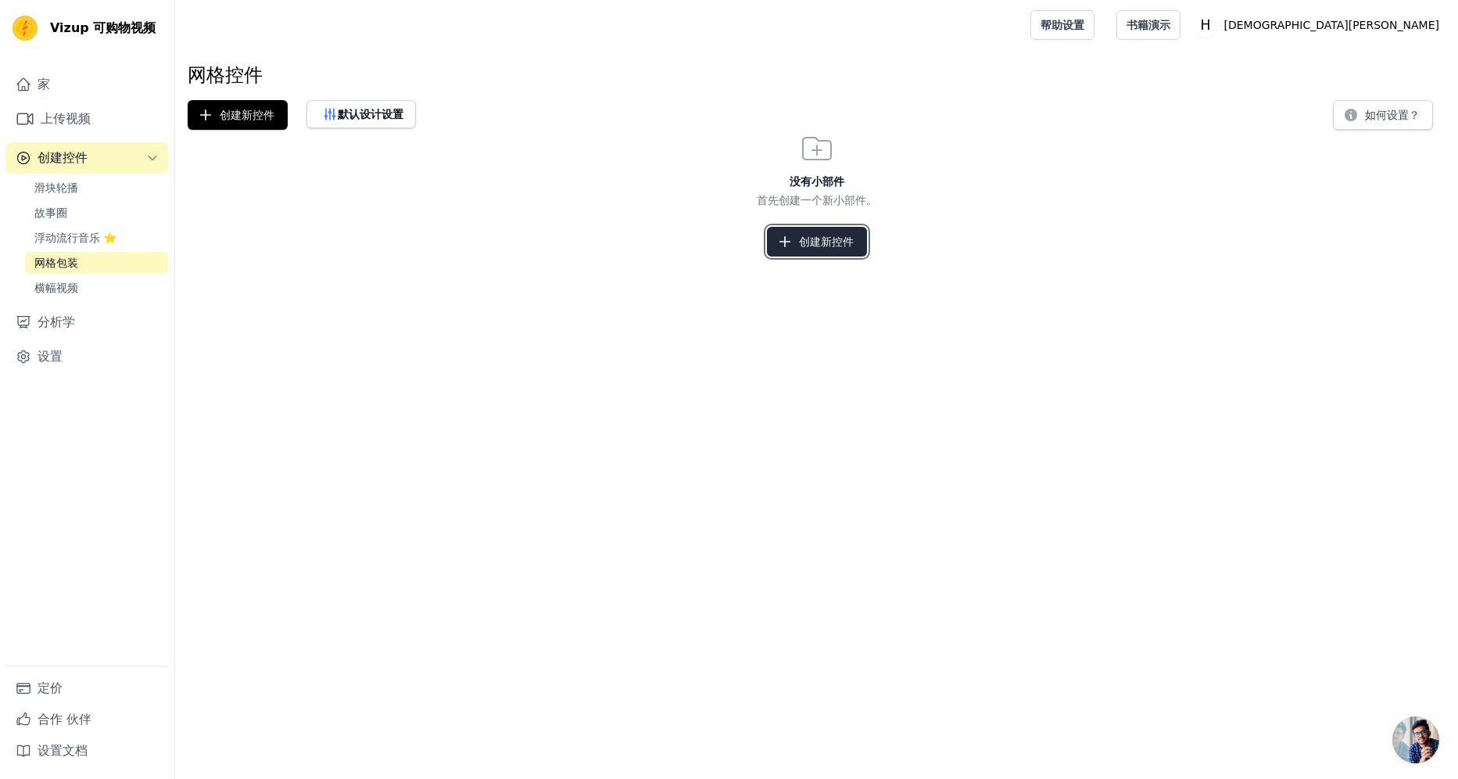
click at [849, 249] on font "创建新控件" at bounding box center [826, 242] width 55 height 16
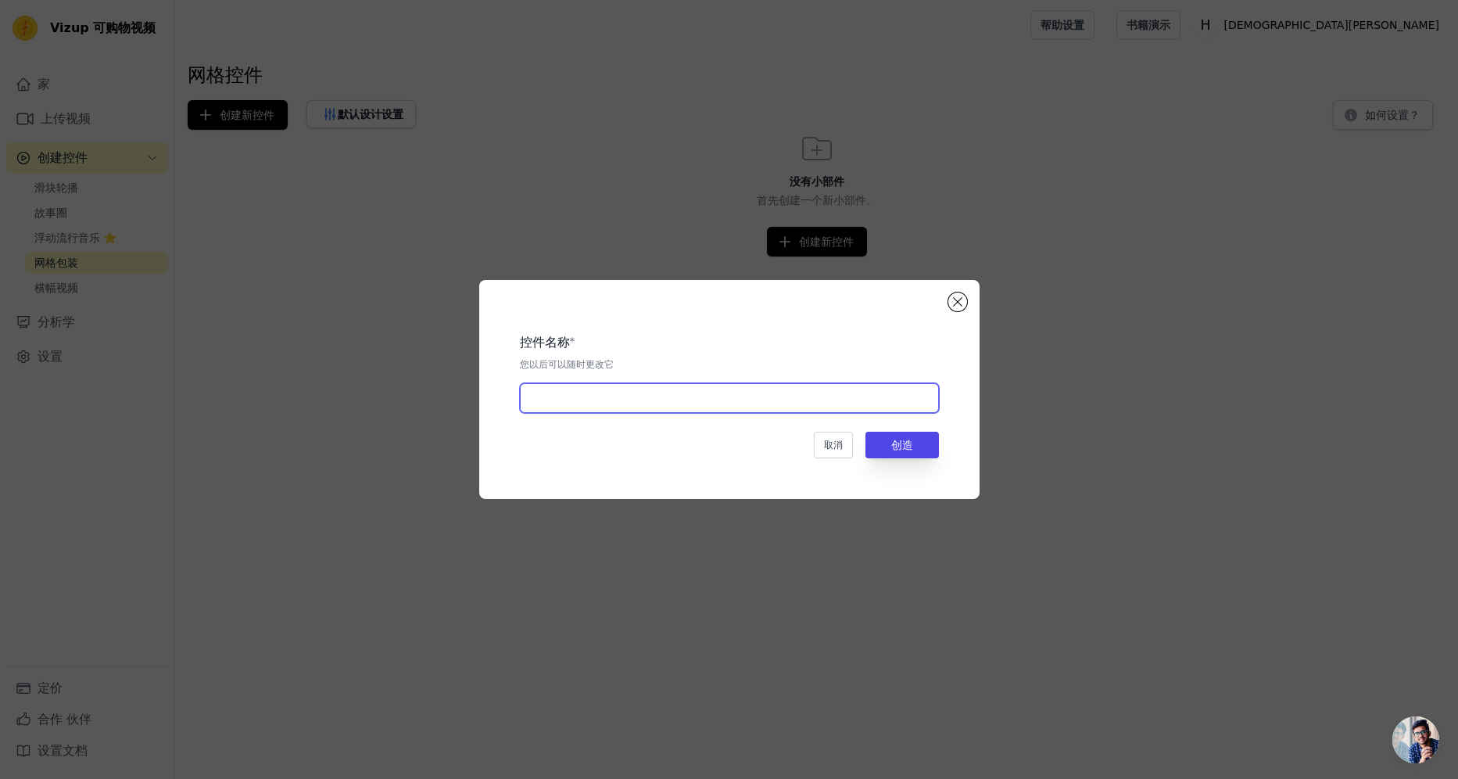
click at [823, 398] on input "text" at bounding box center [729, 398] width 419 height 30
type input "Waterballoon"
click at [905, 446] on button "创造" at bounding box center [902, 445] width 73 height 27
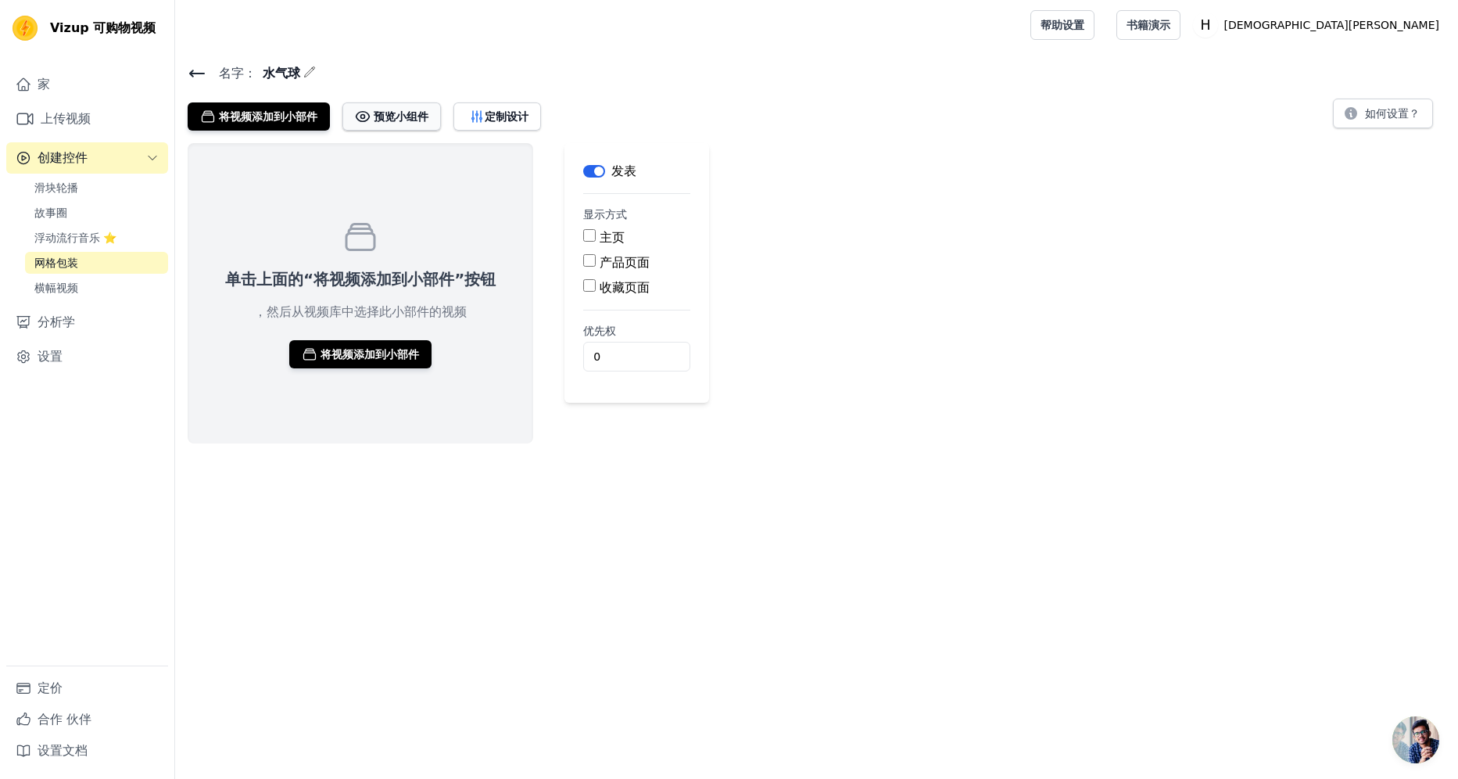
click at [348, 108] on button "预览小组件" at bounding box center [391, 116] width 99 height 28
click at [114, 289] on link "横幅视频" at bounding box center [96, 288] width 143 height 22
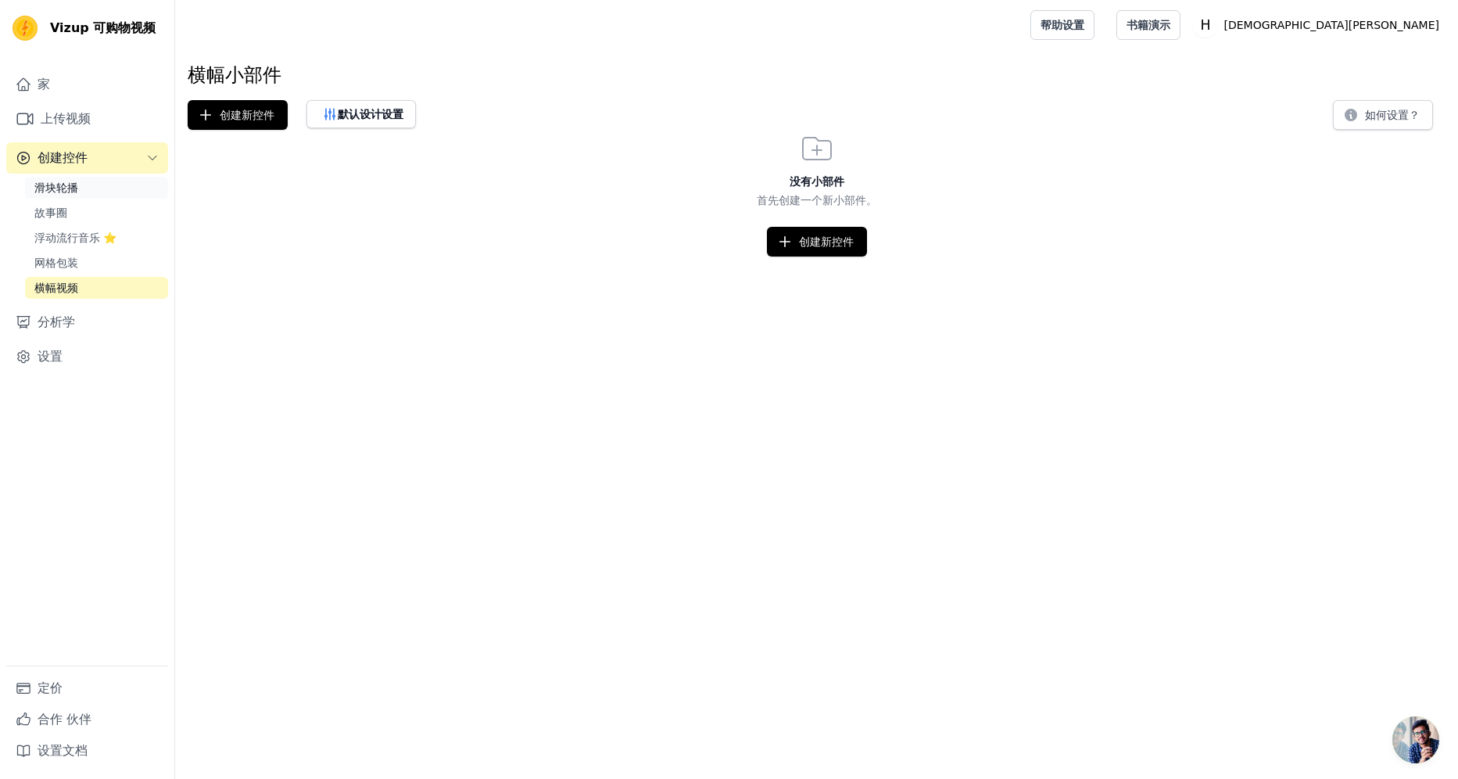
click at [89, 194] on link "滑块轮播" at bounding box center [96, 188] width 143 height 22
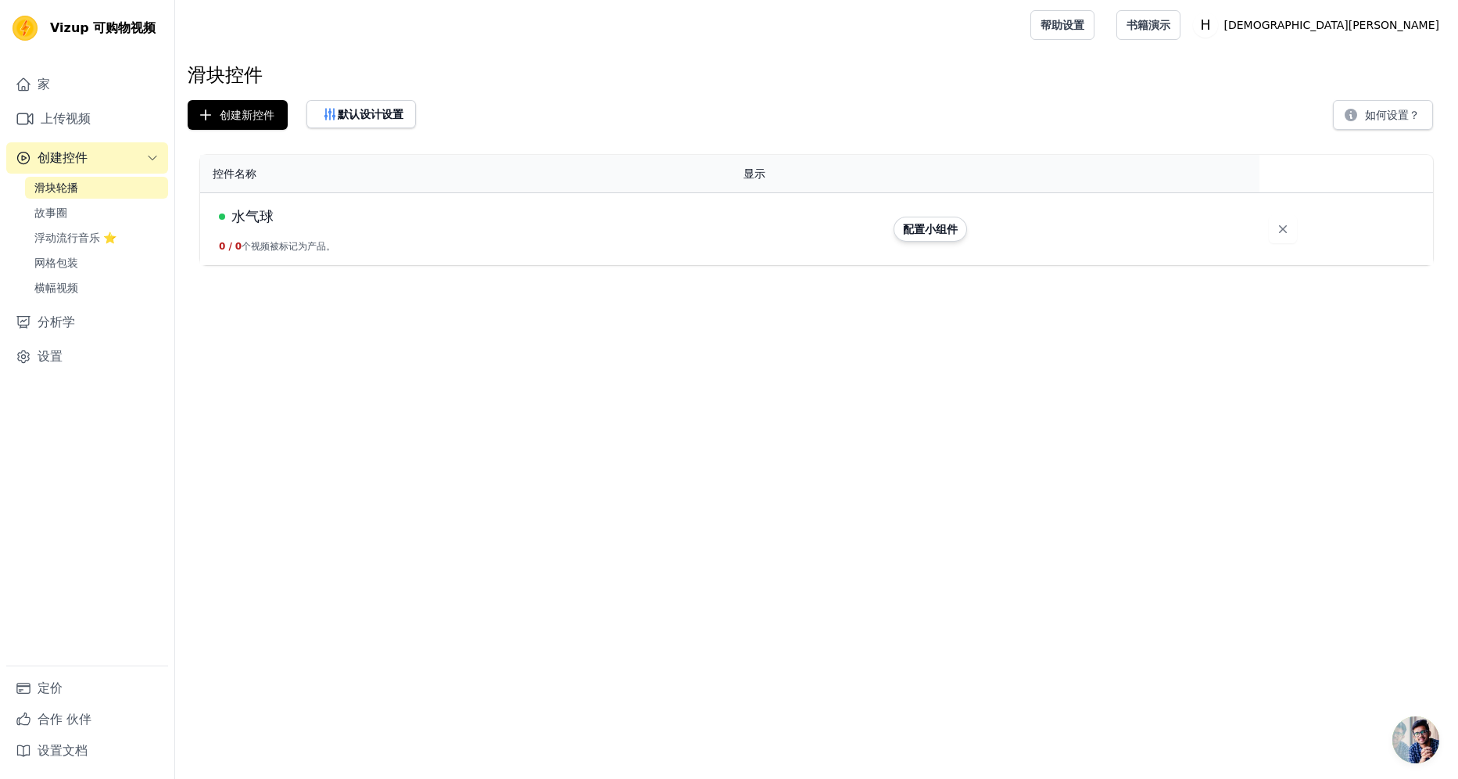
click at [312, 228] on td "水气球 0 / 0 个视频被标记为产品。" at bounding box center [467, 229] width 534 height 73
click at [79, 212] on link "故事圈" at bounding box center [96, 213] width 143 height 22
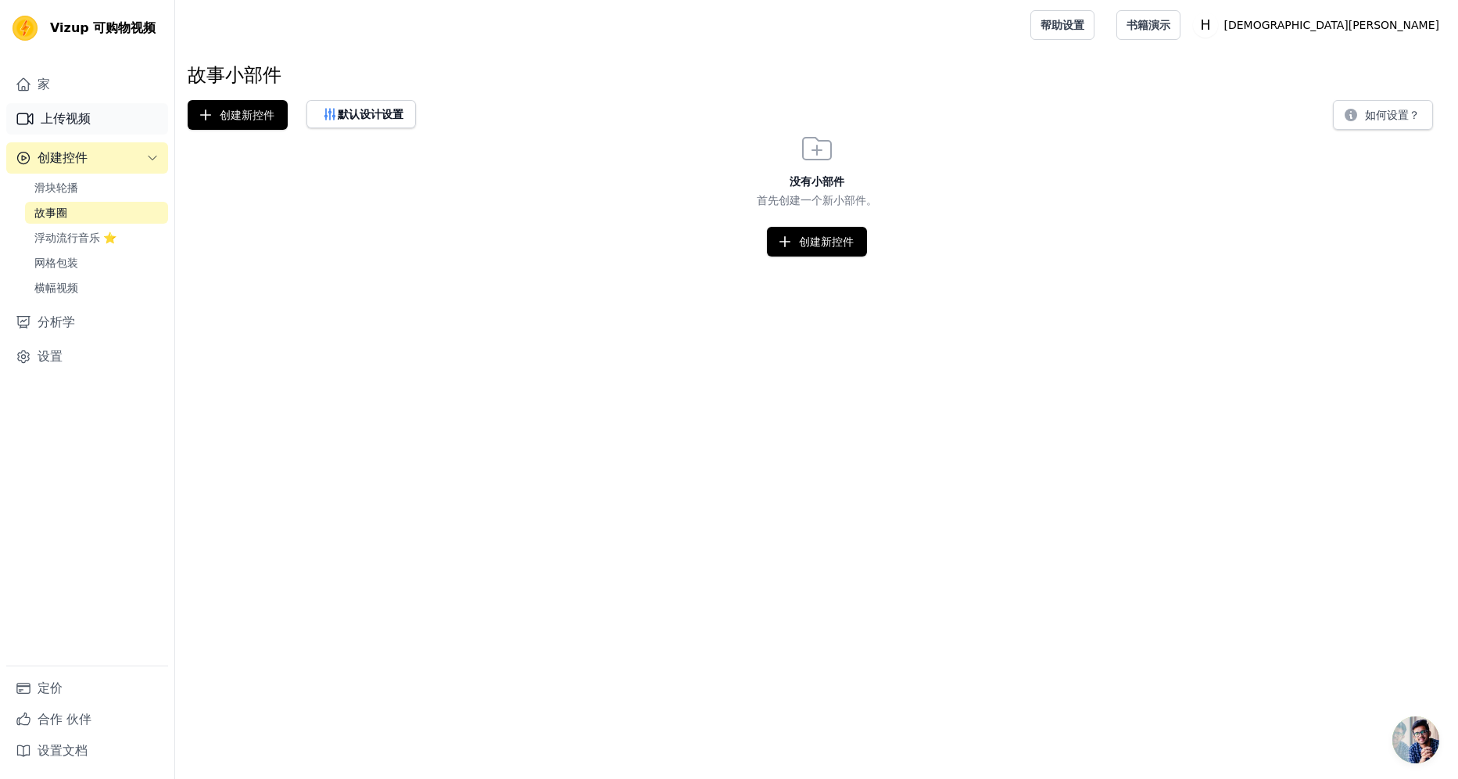
click at [77, 123] on font "上传视频" at bounding box center [66, 118] width 50 height 19
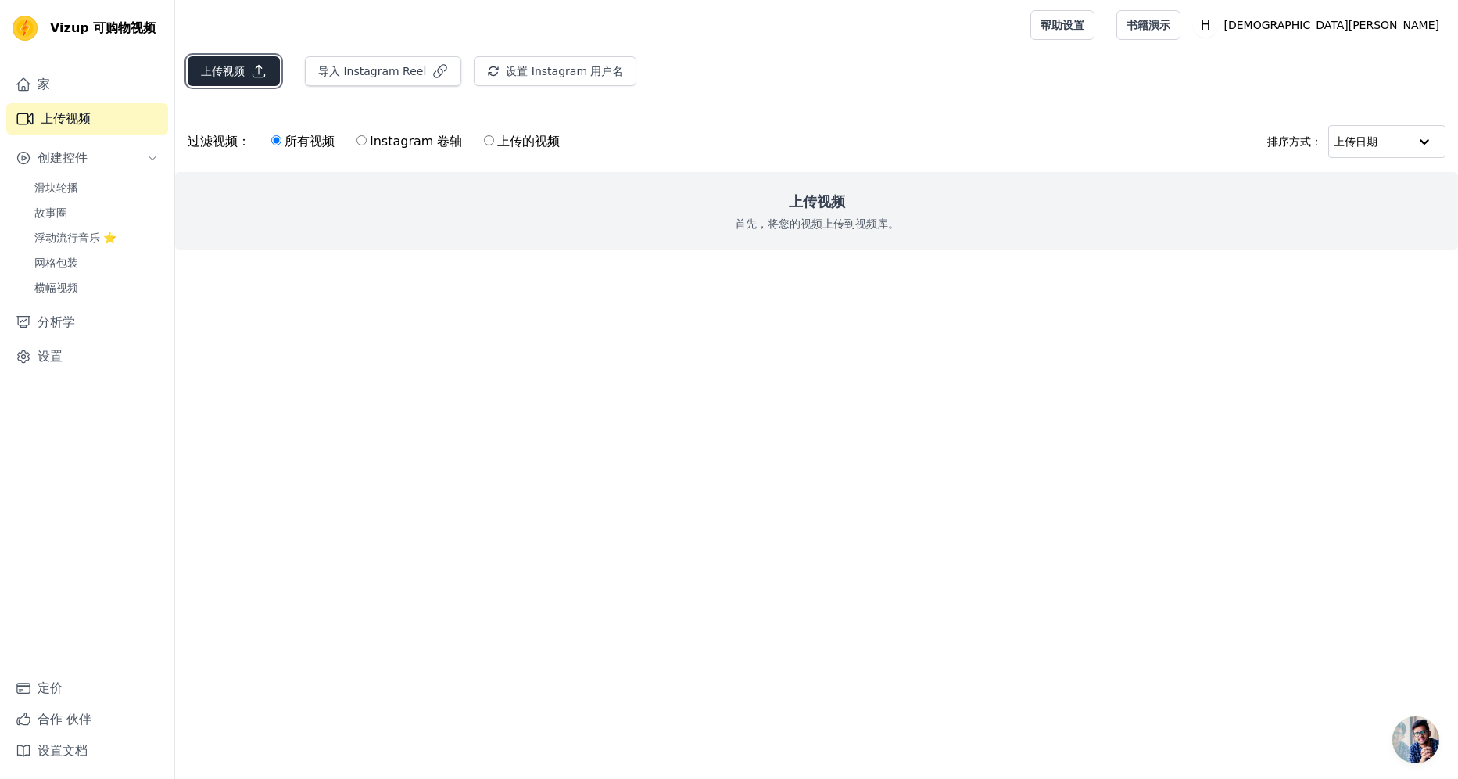
click at [212, 84] on button "上传视频" at bounding box center [234, 71] width 92 height 30
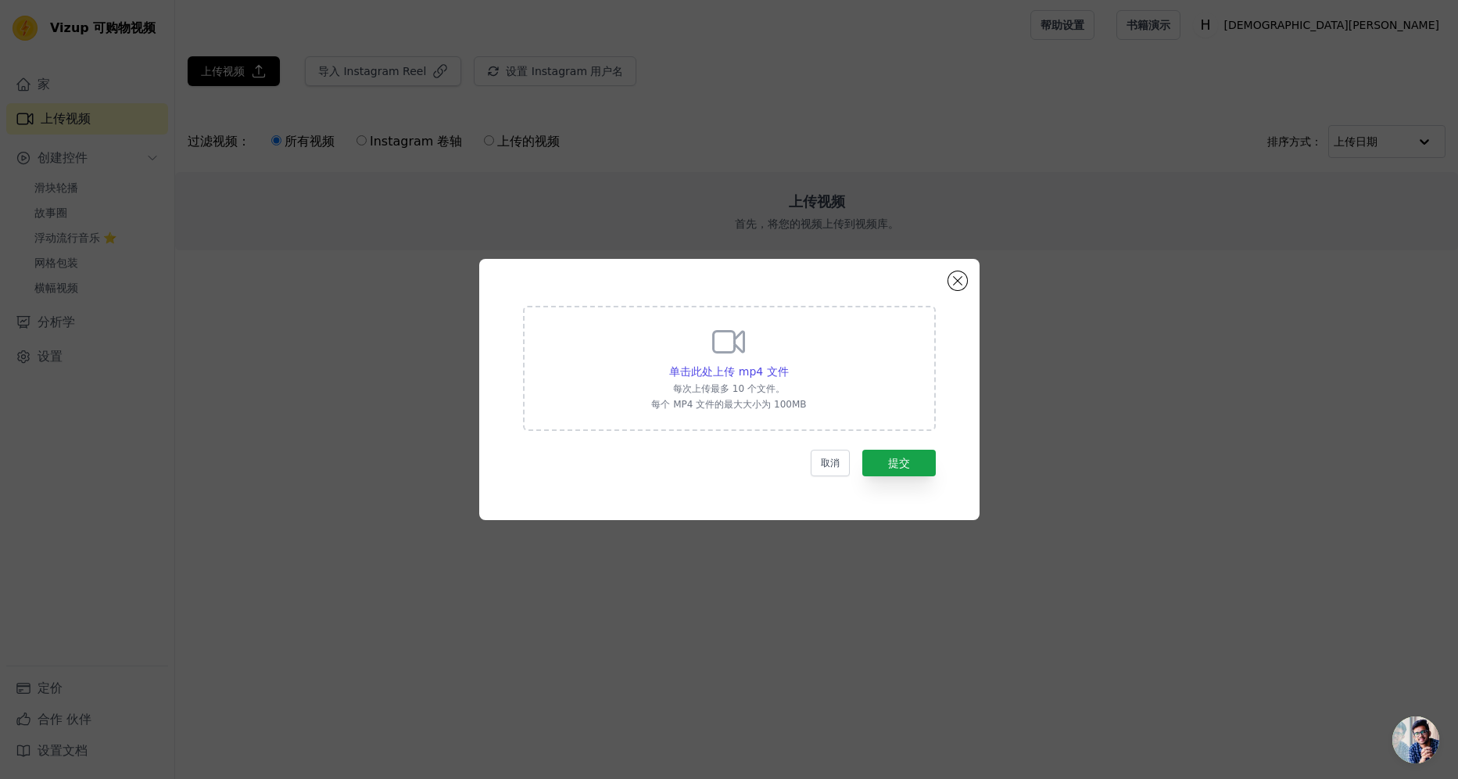
click at [771, 342] on div "单击此处上传 mp4 文件 每次上传最多 10 个文件。 每个 MP4 文件的最大大小为 100MB" at bounding box center [728, 367] width 155 height 88
click at [788, 363] on input "单击此处上传 mp4 文件 每次上传最多 10 个文件。 每个 MP4 文件的最大大小为 100MB" at bounding box center [788, 363] width 1 height 1
type input "C:\fakepath\LT-0359round shape magnetic -free water balloon.mp4"
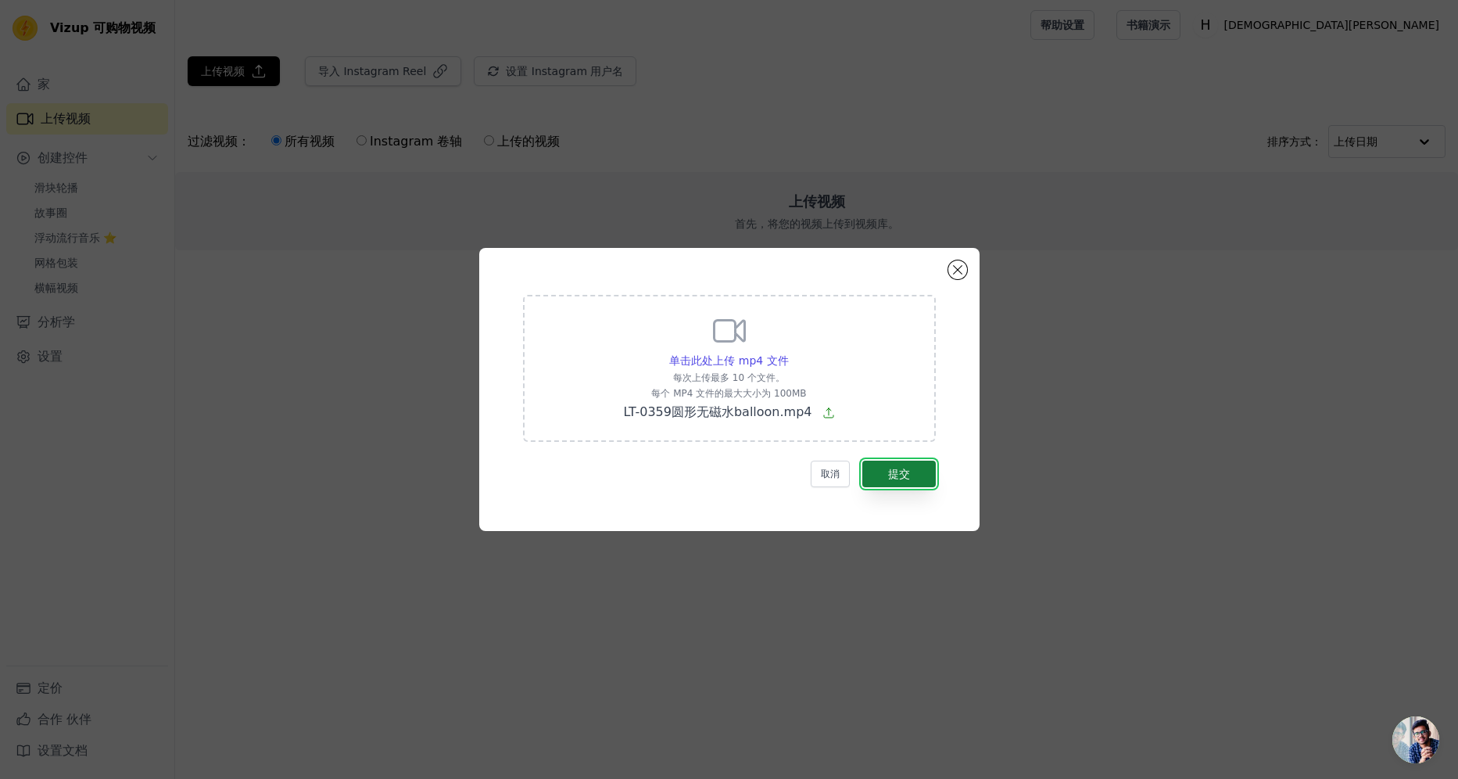
click at [919, 472] on button "提交" at bounding box center [898, 474] width 73 height 27
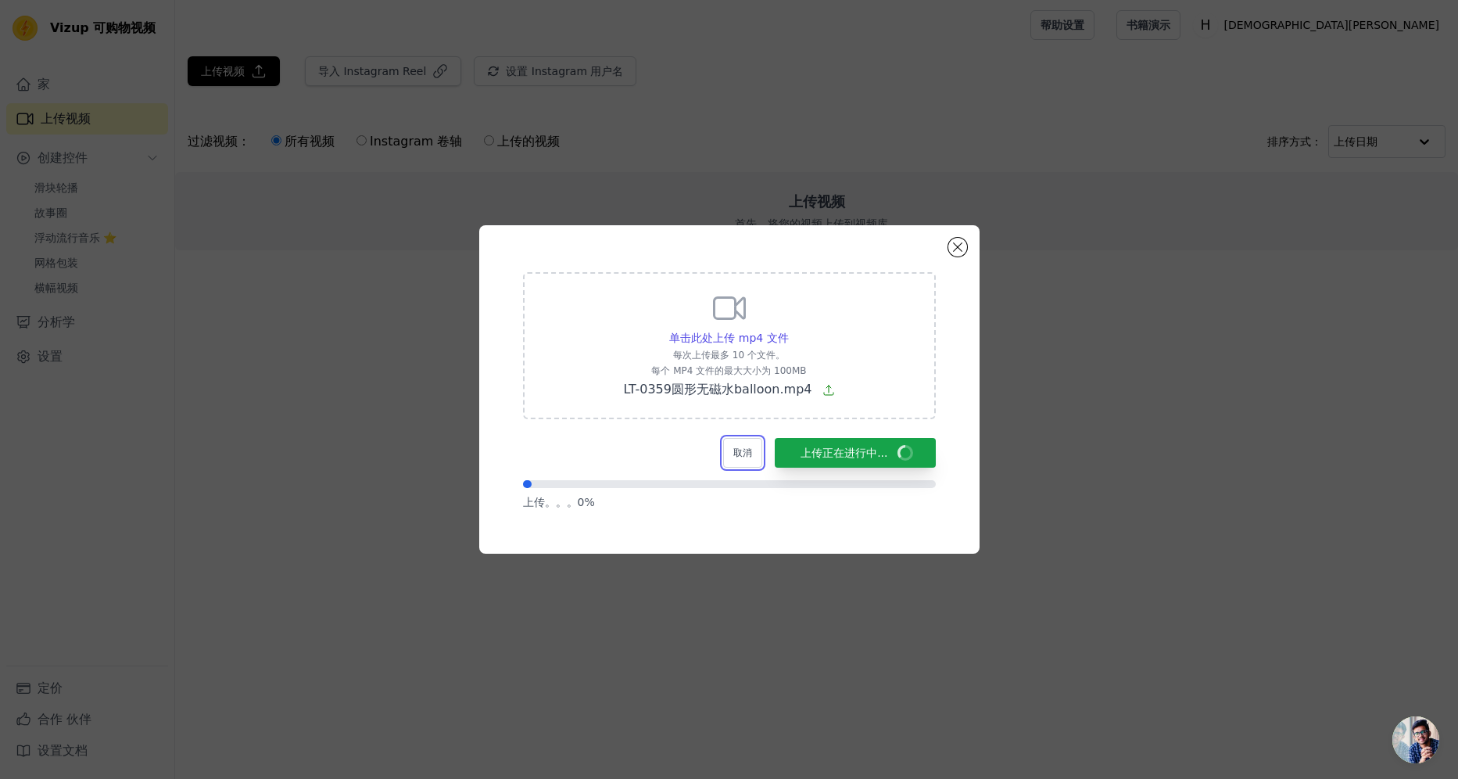
click at [743, 448] on button "取消" at bounding box center [742, 453] width 39 height 30
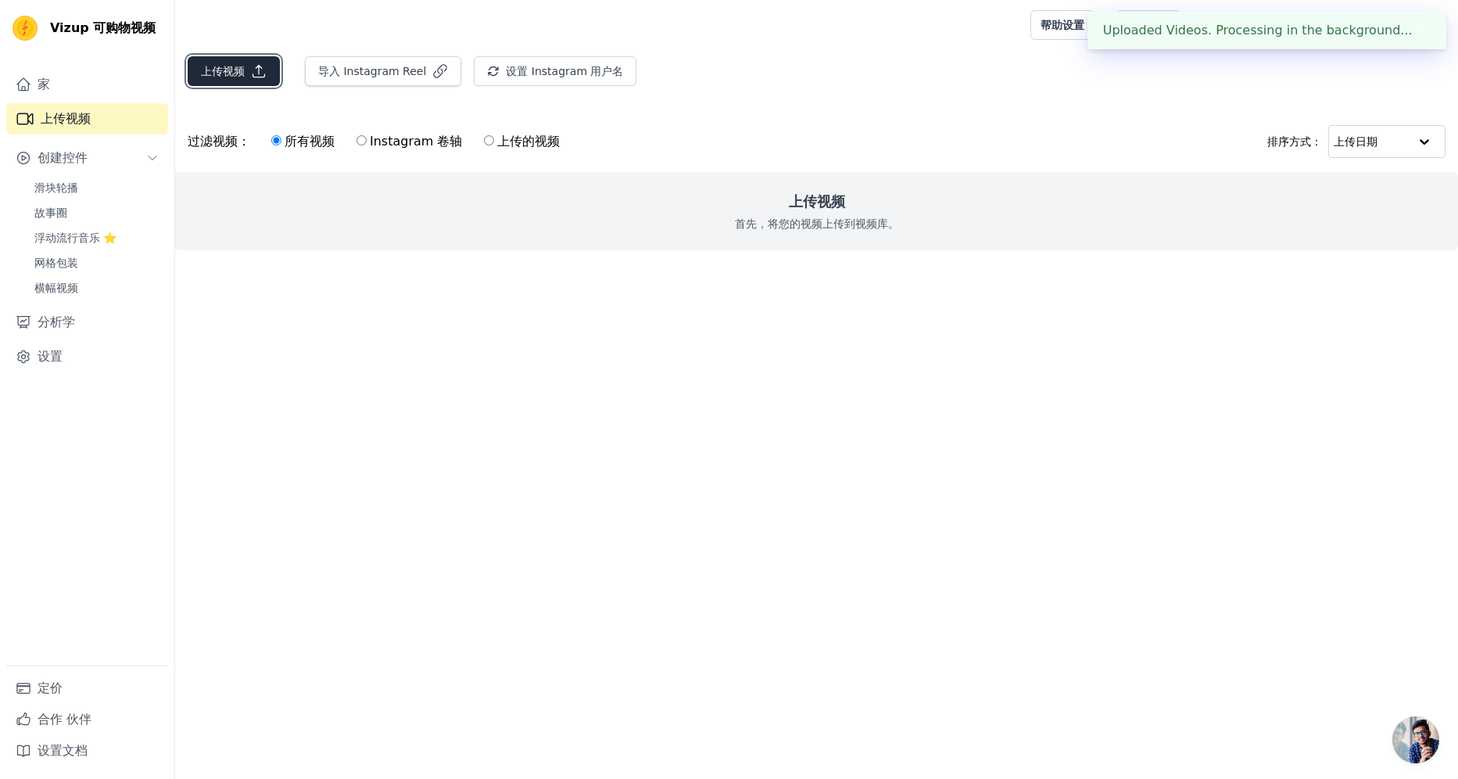
click at [253, 73] on icon "button" at bounding box center [259, 71] width 16 height 16
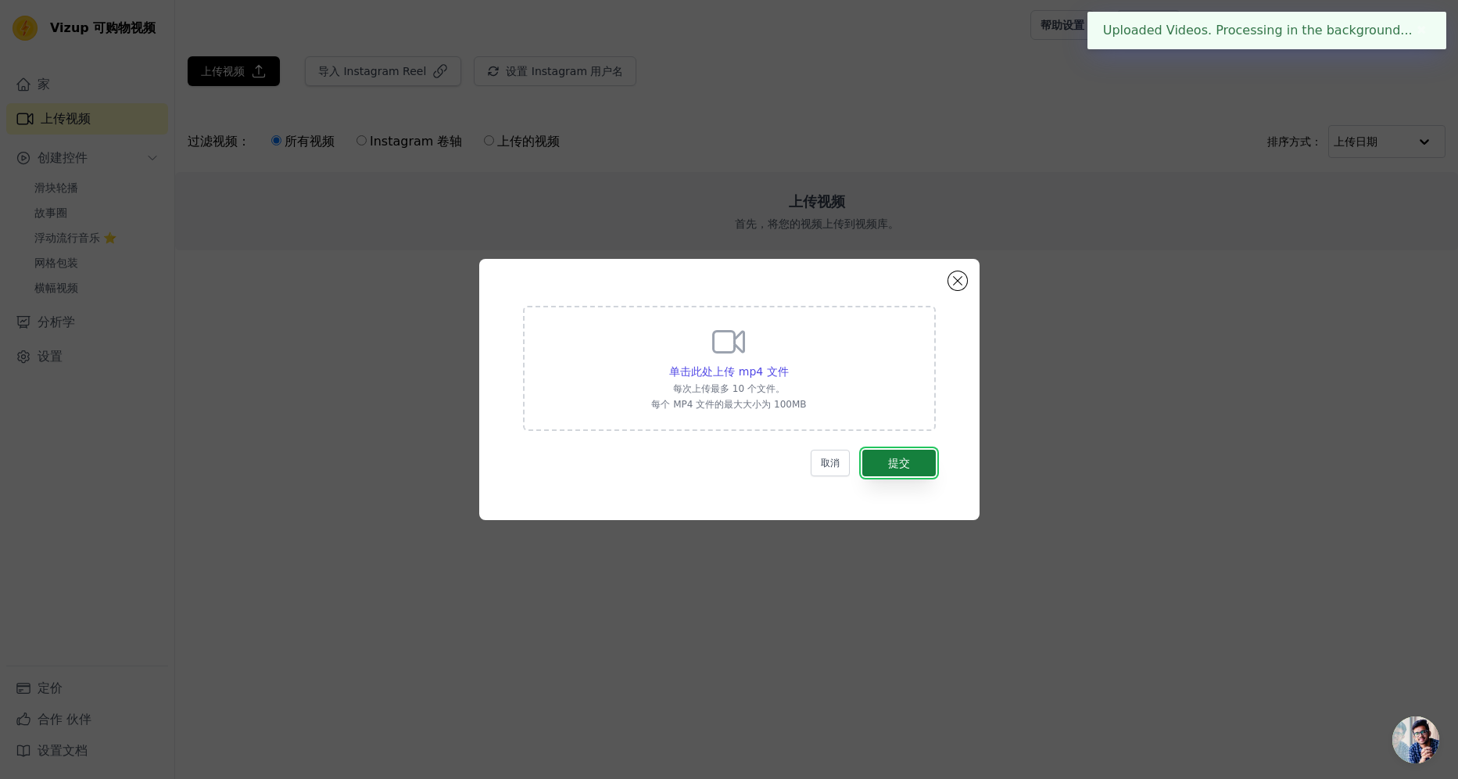
click at [904, 454] on button "提交" at bounding box center [898, 463] width 73 height 27
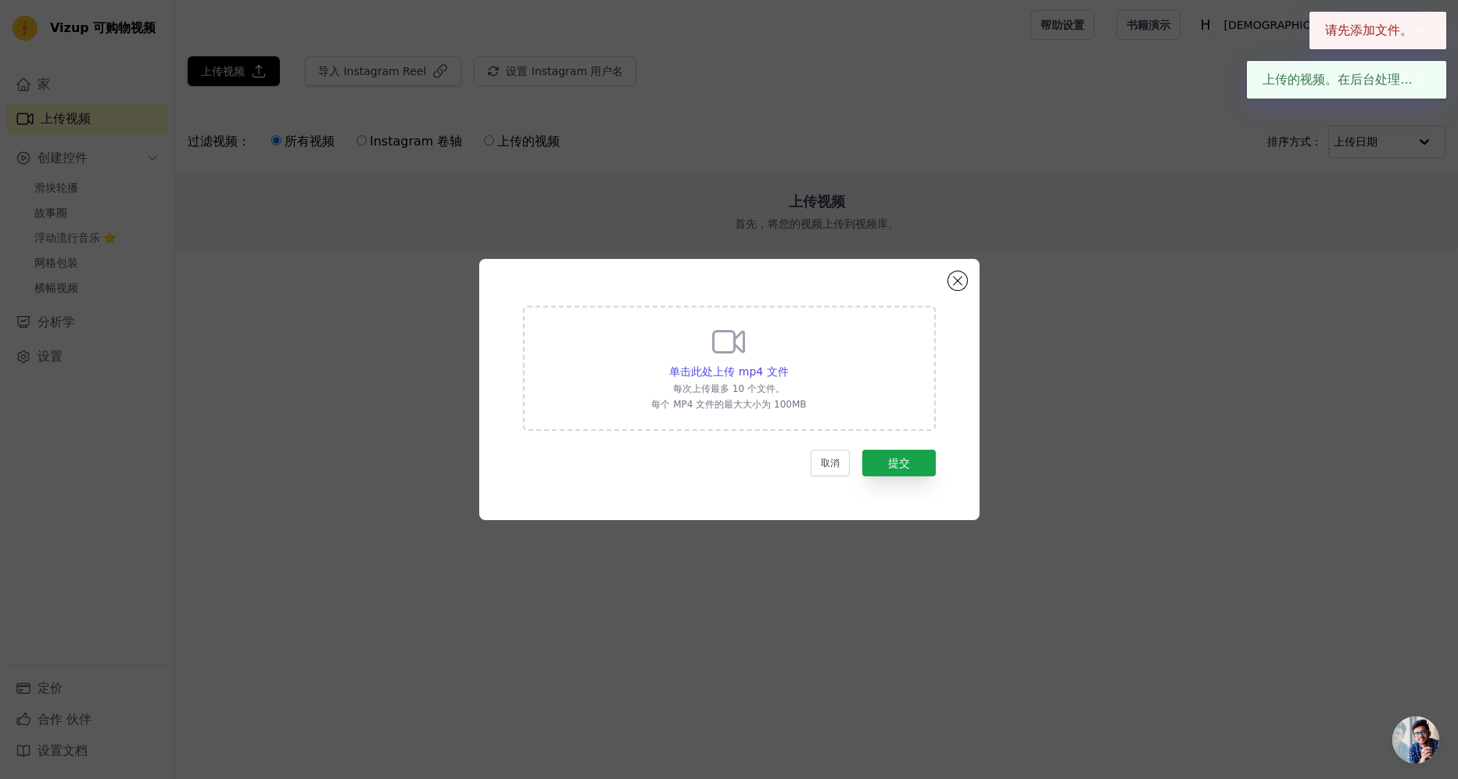
click at [715, 351] on icon at bounding box center [729, 342] width 30 height 21
click at [788, 363] on input "单击此处上传 mp4 文件 每次上传最多 10 个文件。 每个 MP4 文件的最大大小为 100MB" at bounding box center [788, 363] width 1 height 1
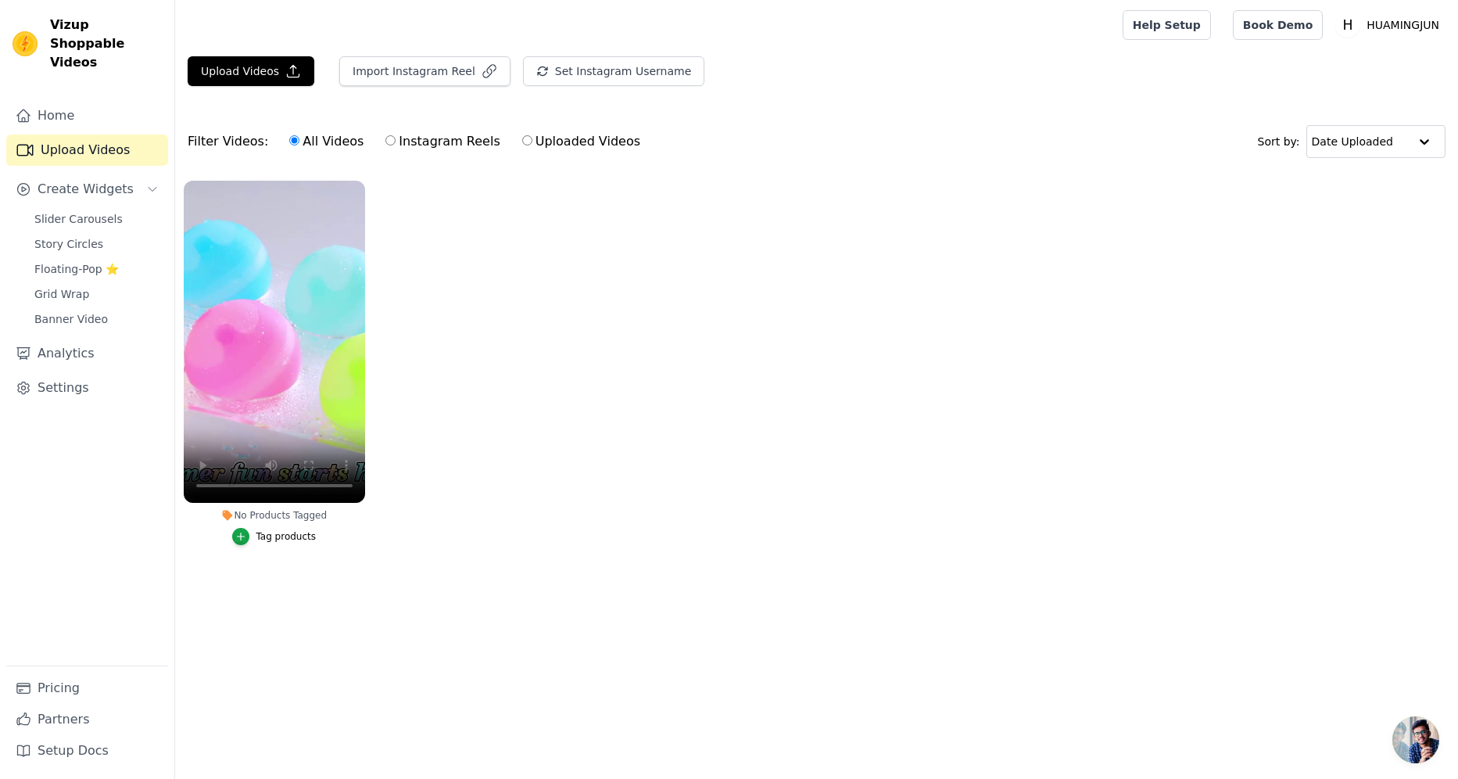
click at [298, 533] on div "Tag products" at bounding box center [286, 536] width 60 height 13
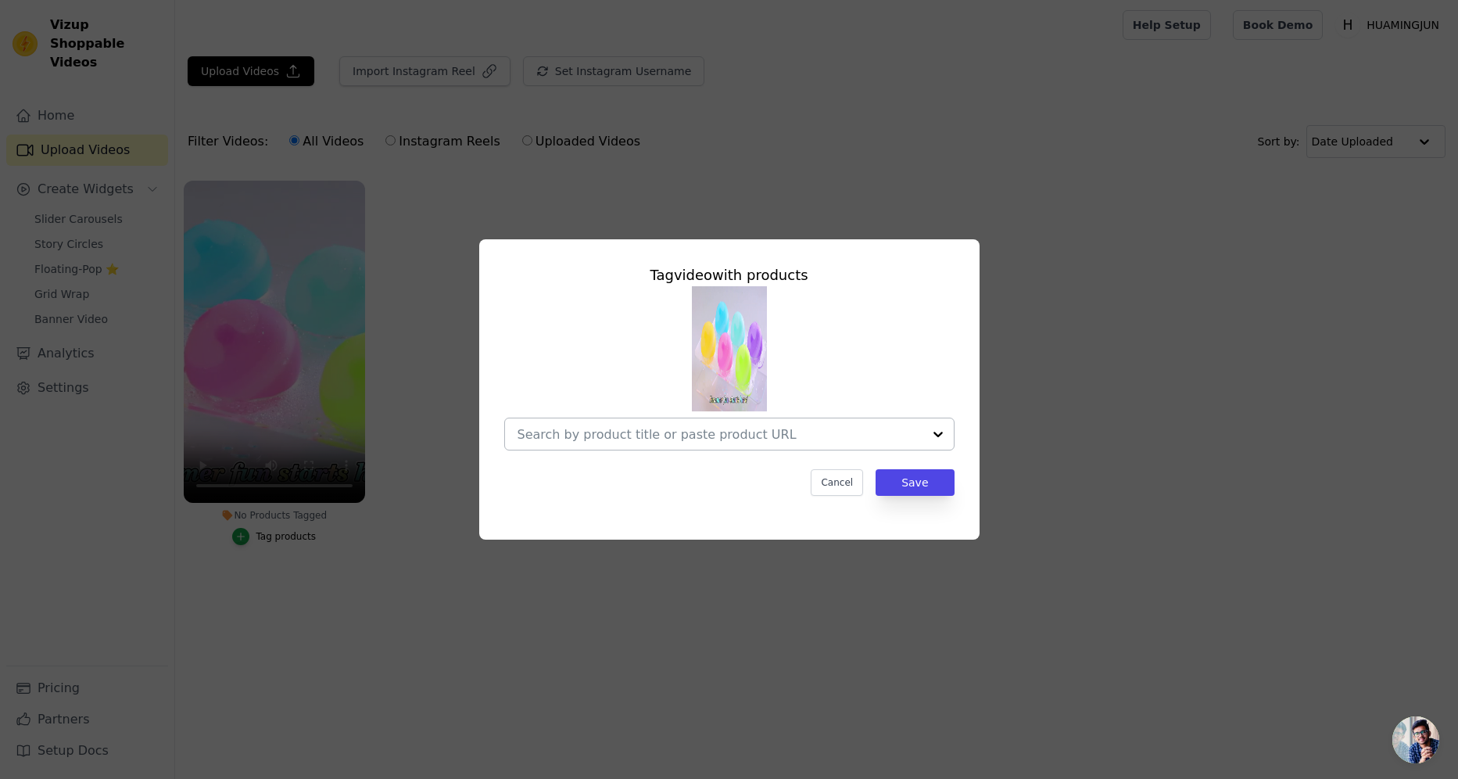
click at [934, 437] on div at bounding box center [938, 433] width 31 height 31
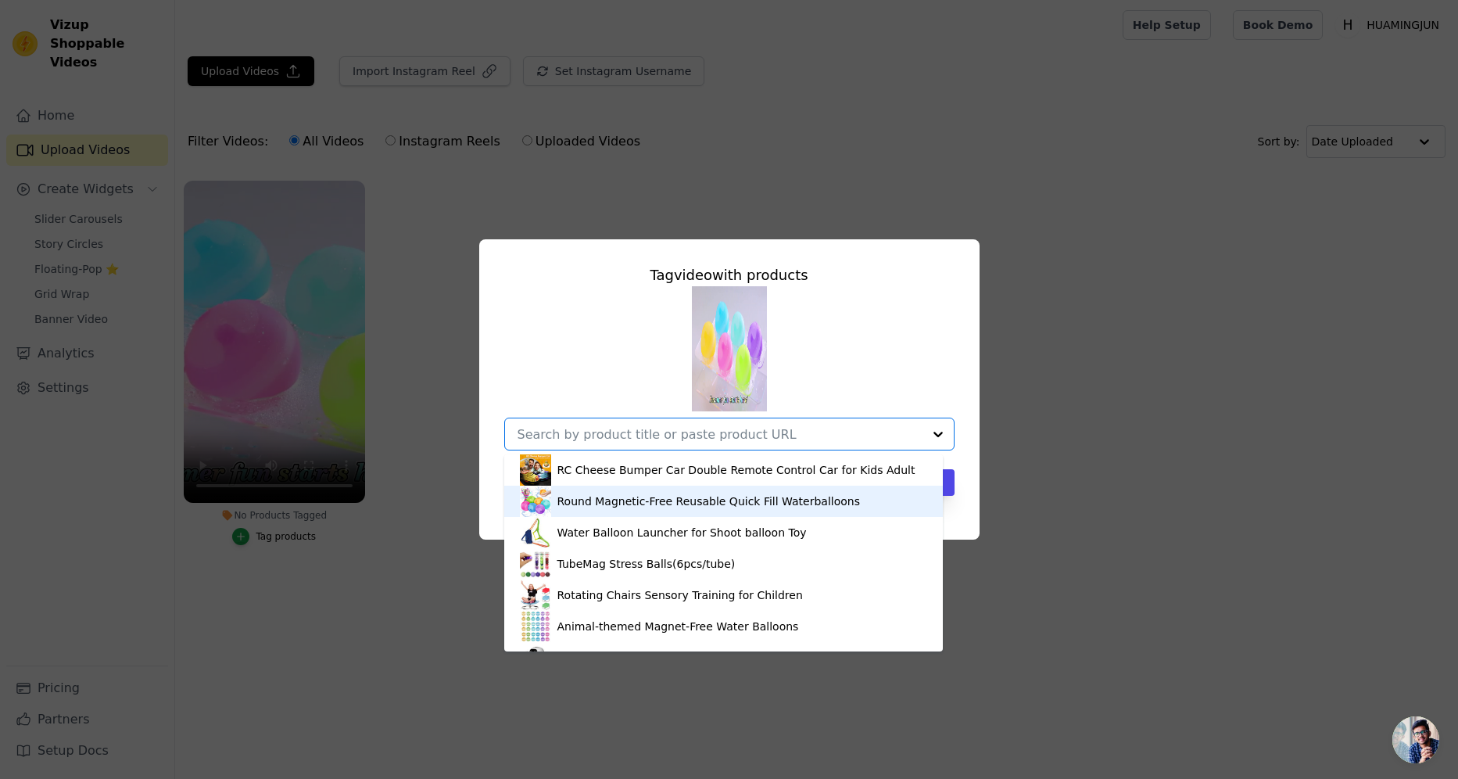
click at [751, 502] on div "Round Magnetic-Free Reusable Quick Fill Waterballoons" at bounding box center [708, 501] width 303 height 16
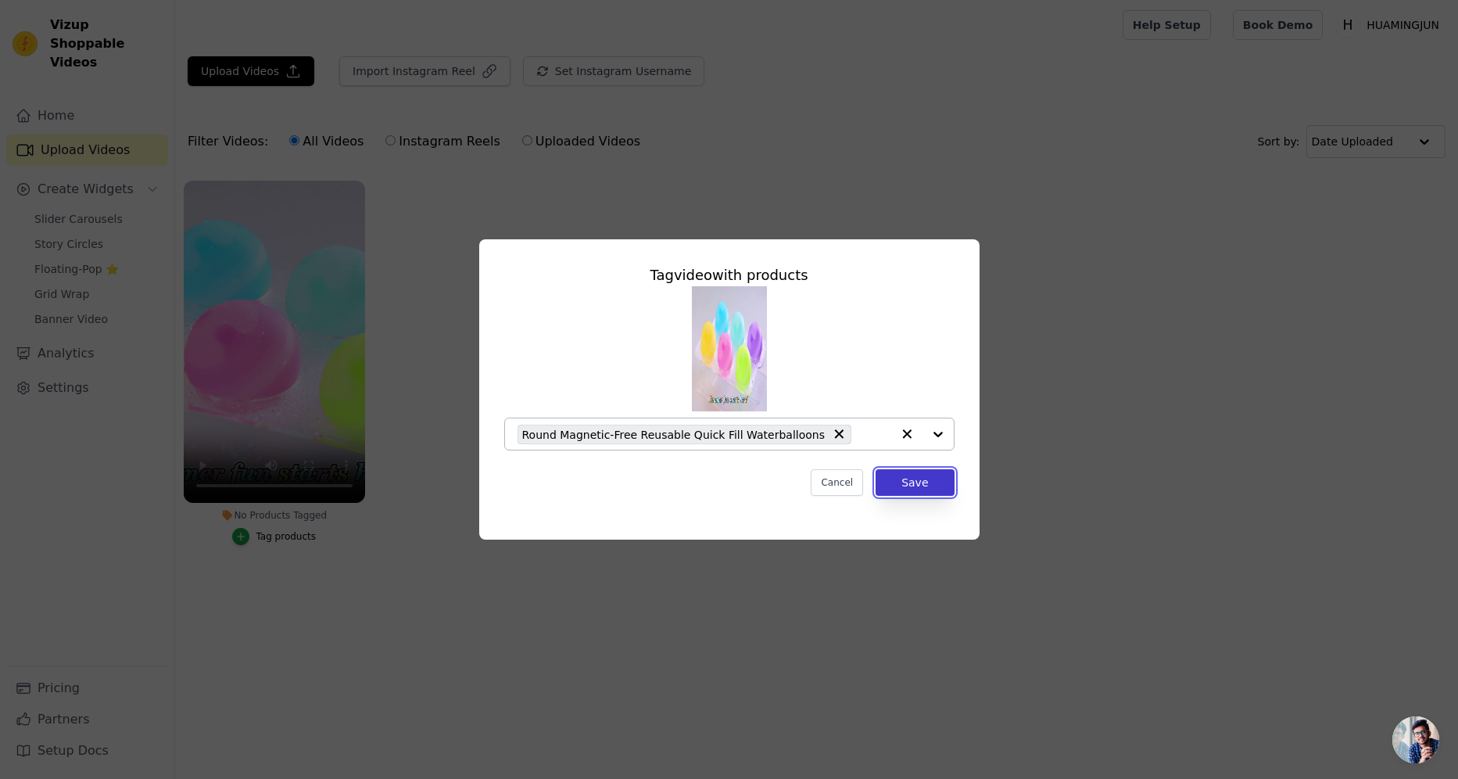
click at [887, 489] on button "Save" at bounding box center [915, 482] width 78 height 27
click at [896, 493] on button "Save" at bounding box center [915, 482] width 78 height 27
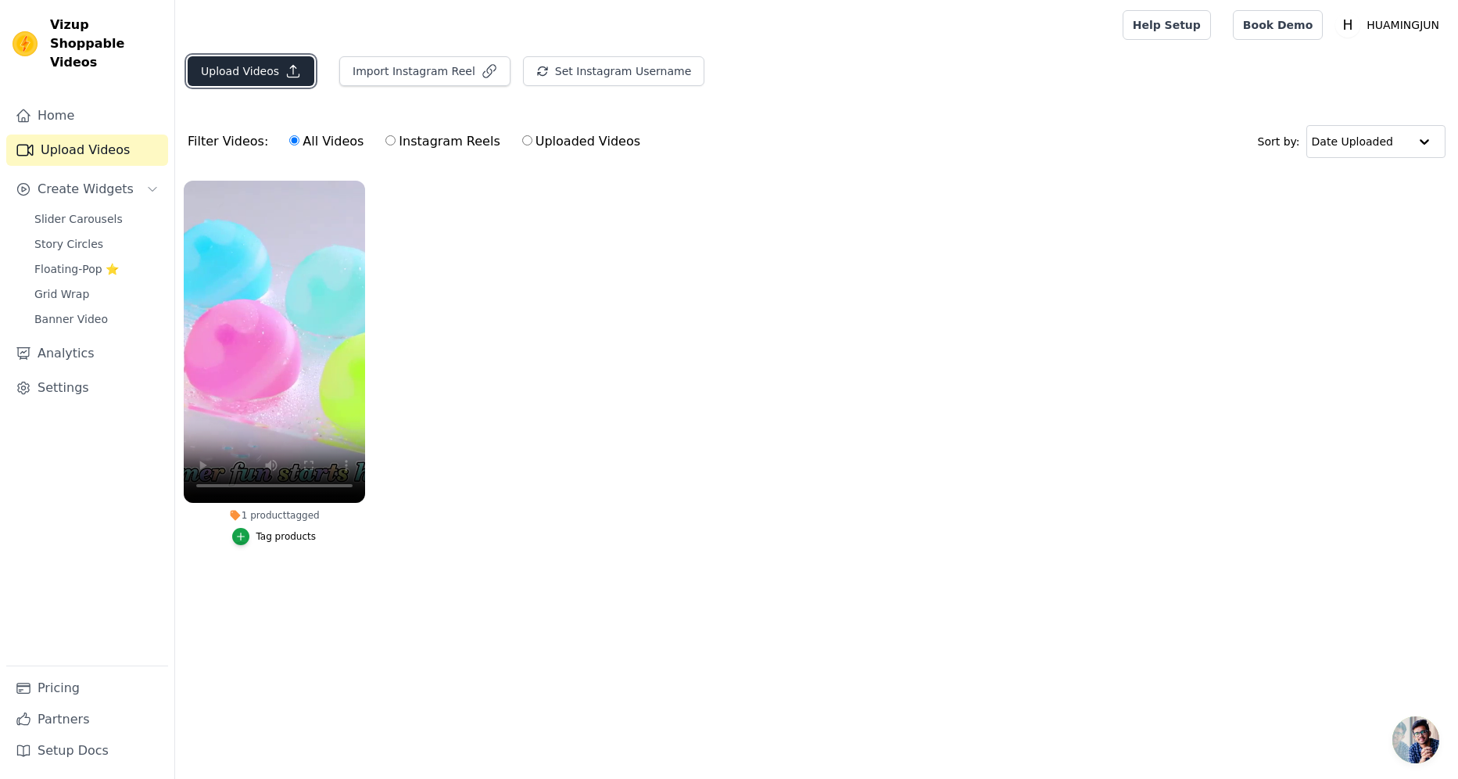
click at [255, 63] on button "Upload Videos" at bounding box center [251, 71] width 127 height 30
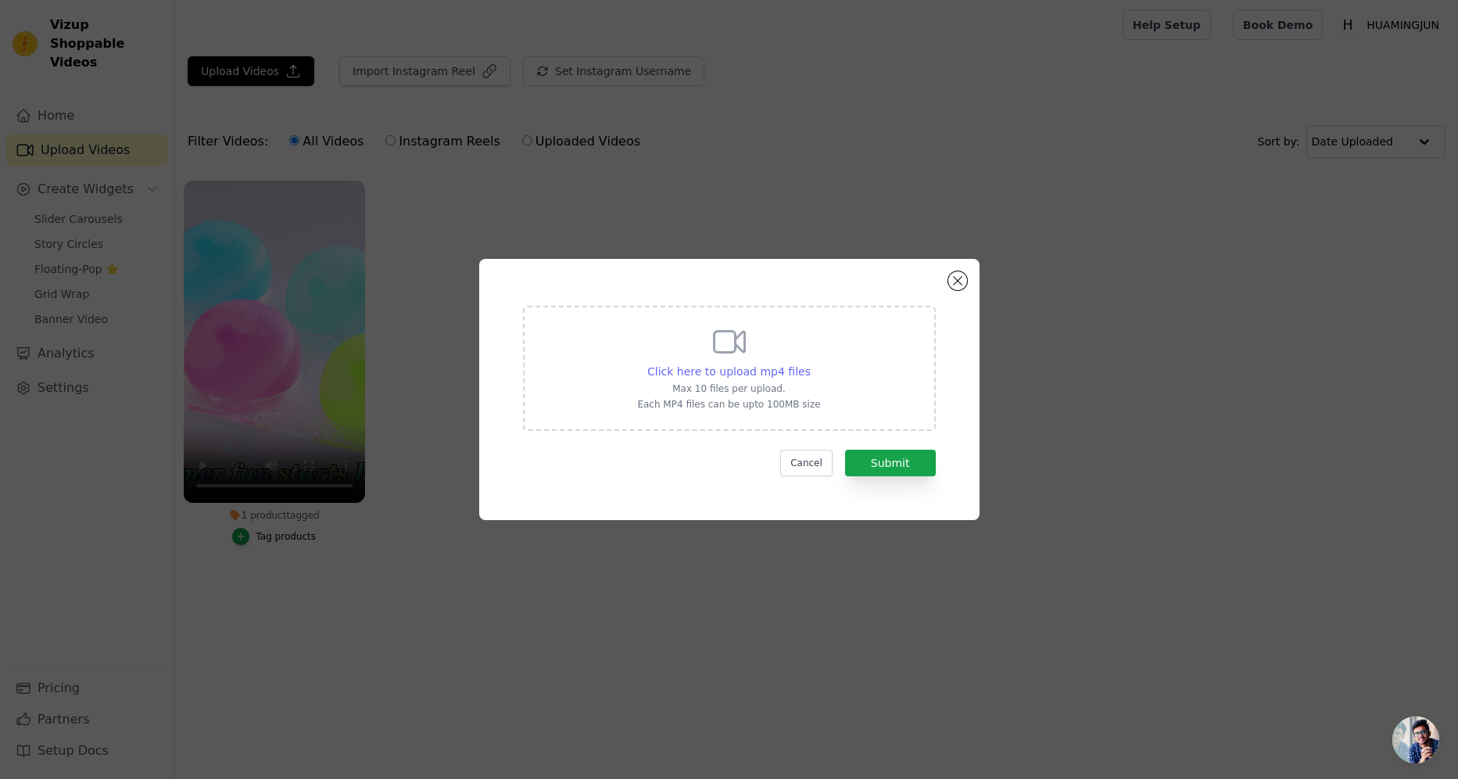
click at [801, 369] on span "Click here to upload mp4 files" at bounding box center [728, 371] width 163 height 13
click at [810, 364] on input "Click here to upload mp4 files Max 10 files per upload. Each MP4 files can be u…" at bounding box center [810, 363] width 1 height 1
type input "C:\fakepath\LT-0366round shaoe magnetic reusable water balloon压缩.mp4"
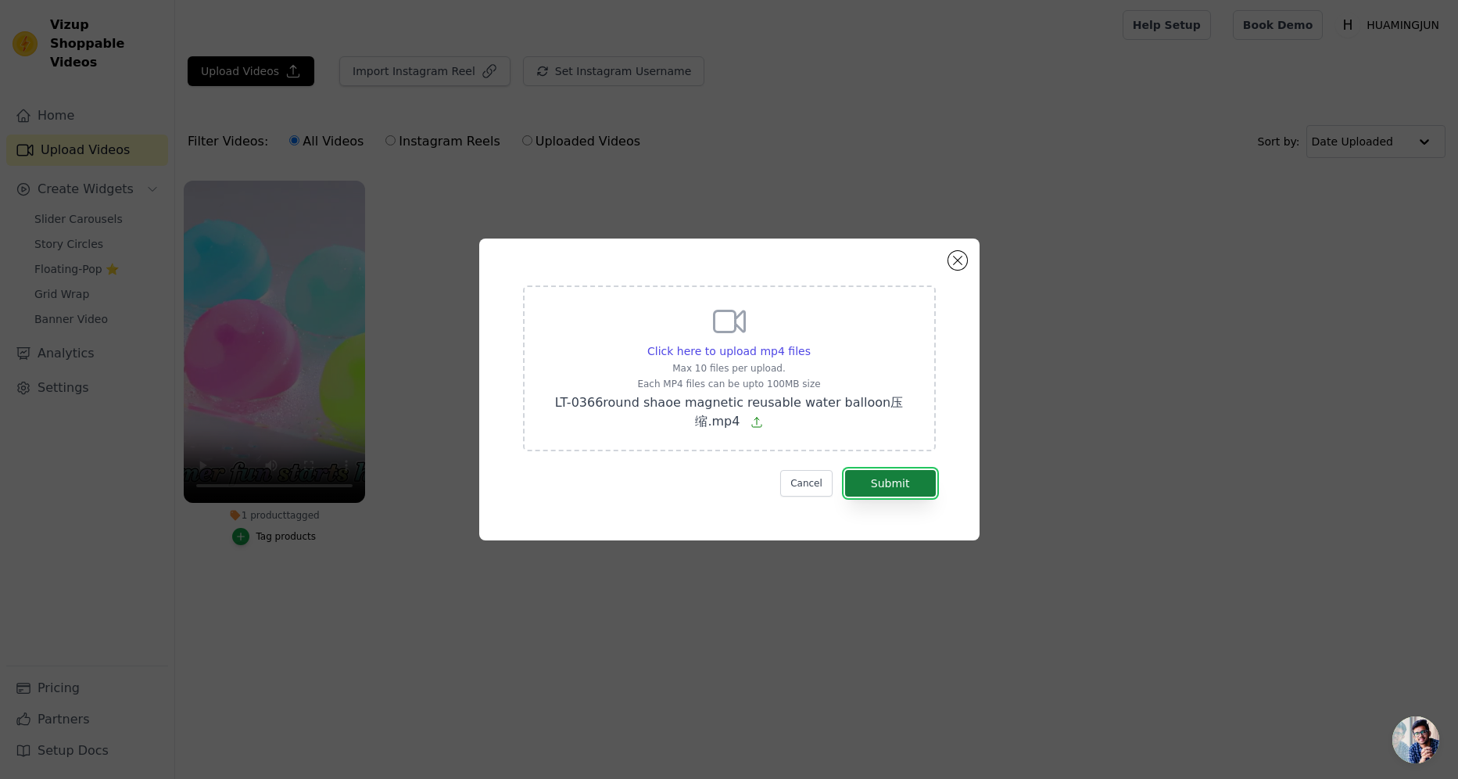
click at [918, 481] on button "Submit" at bounding box center [890, 483] width 91 height 27
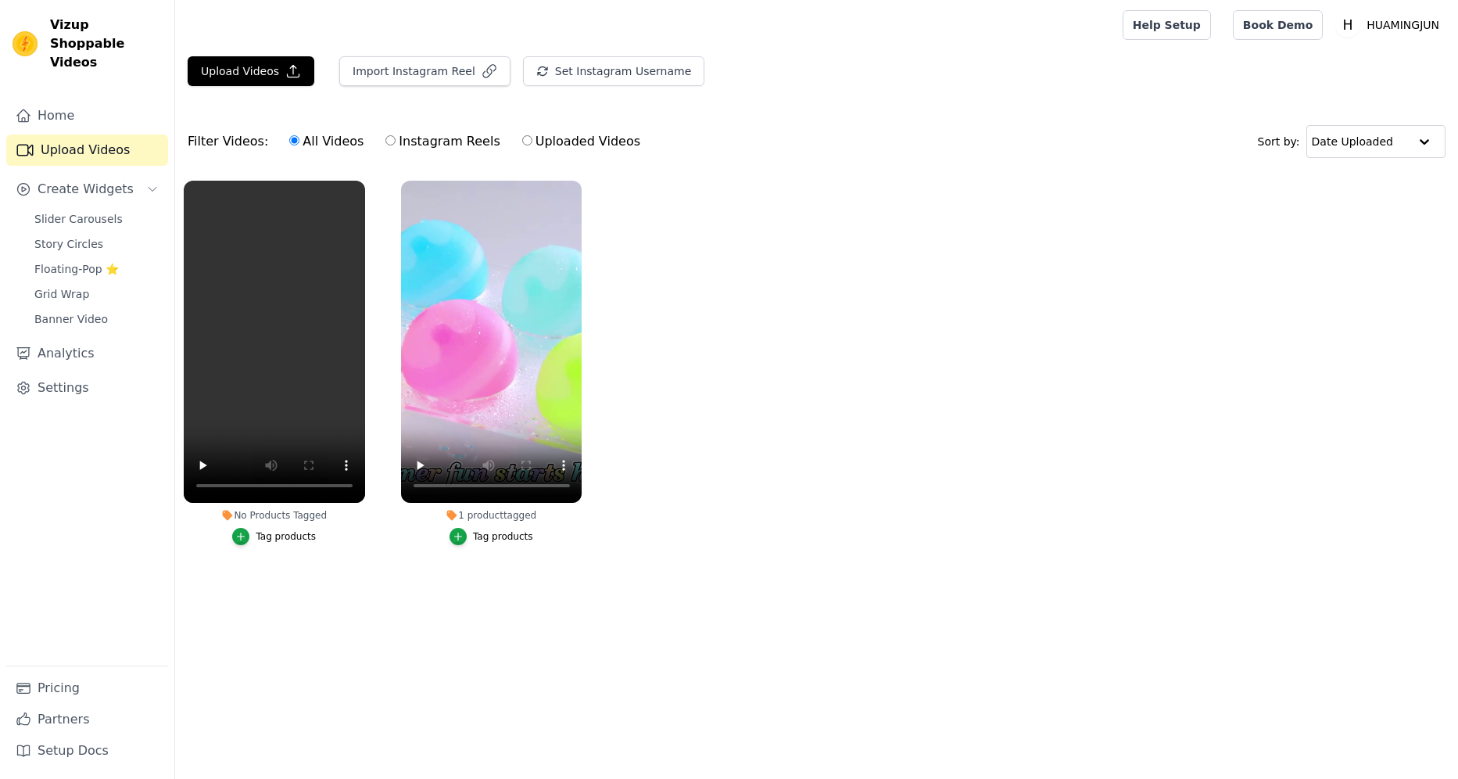
click at [289, 543] on button "Tag products" at bounding box center [274, 536] width 84 height 17
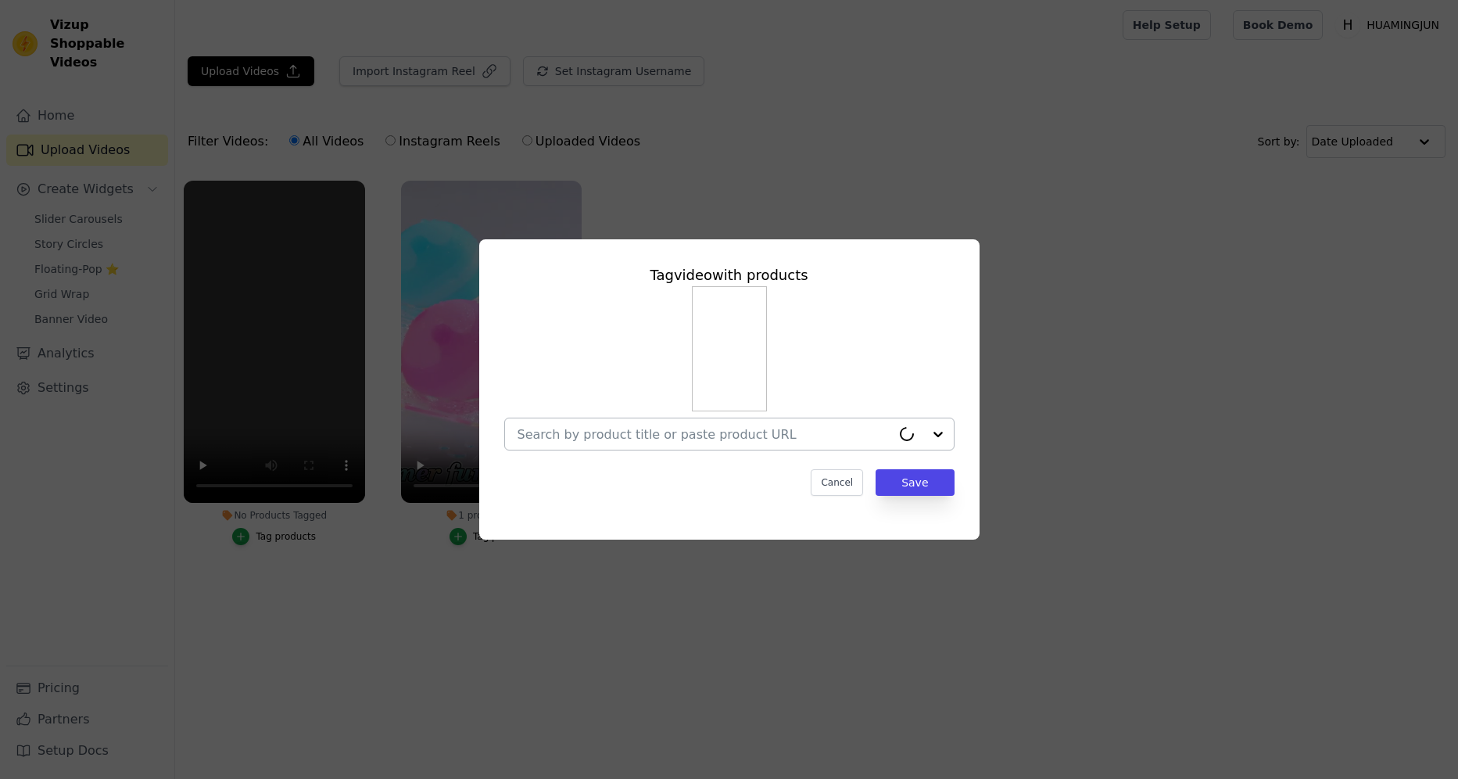
click at [722, 436] on input "No Products Tagged Tag video with products Cancel Save Tag products" at bounding box center [705, 434] width 374 height 15
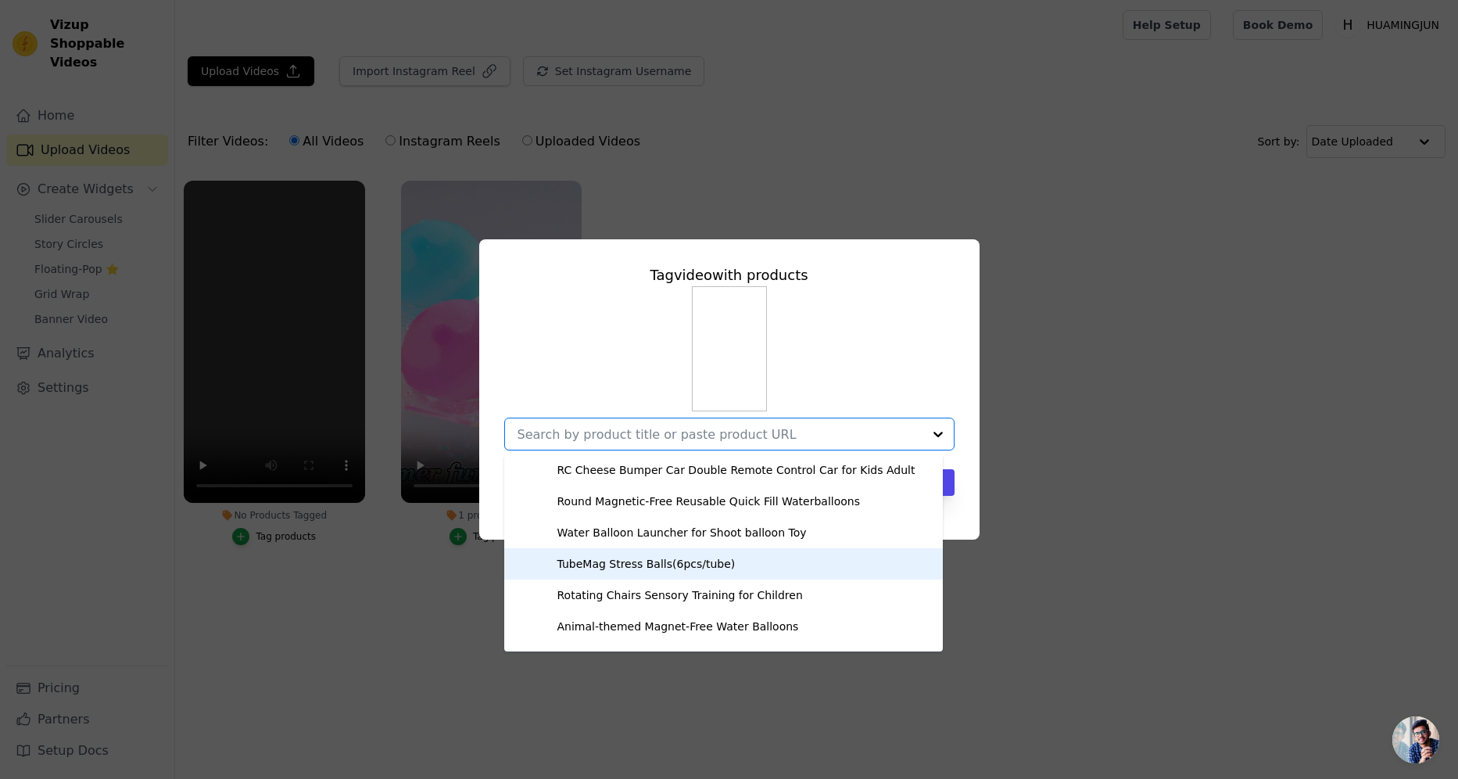
scroll to position [78, 0]
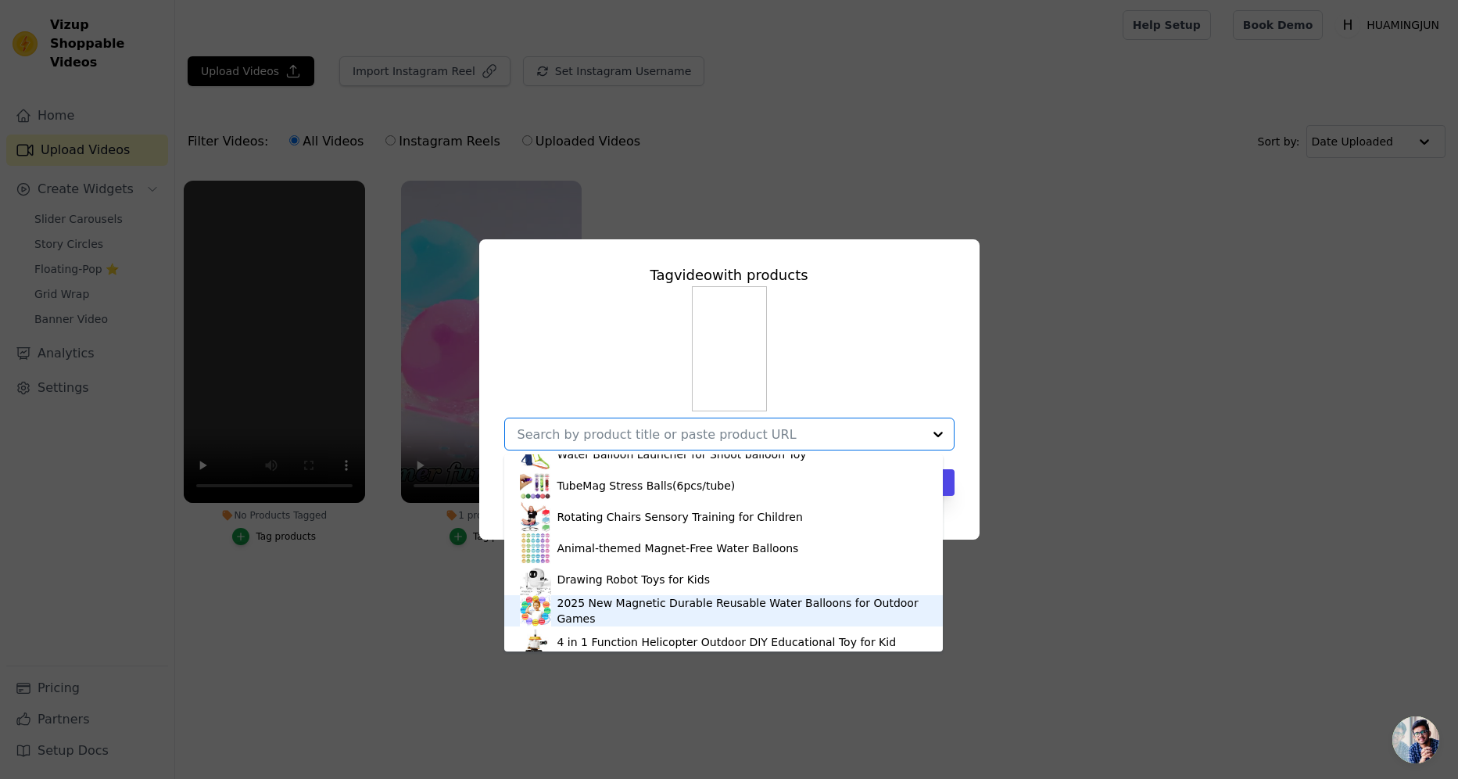
click at [689, 600] on div "2025 New Magnetic Durable Reusable Water Balloons for Outdoor Games" at bounding box center [742, 610] width 370 height 31
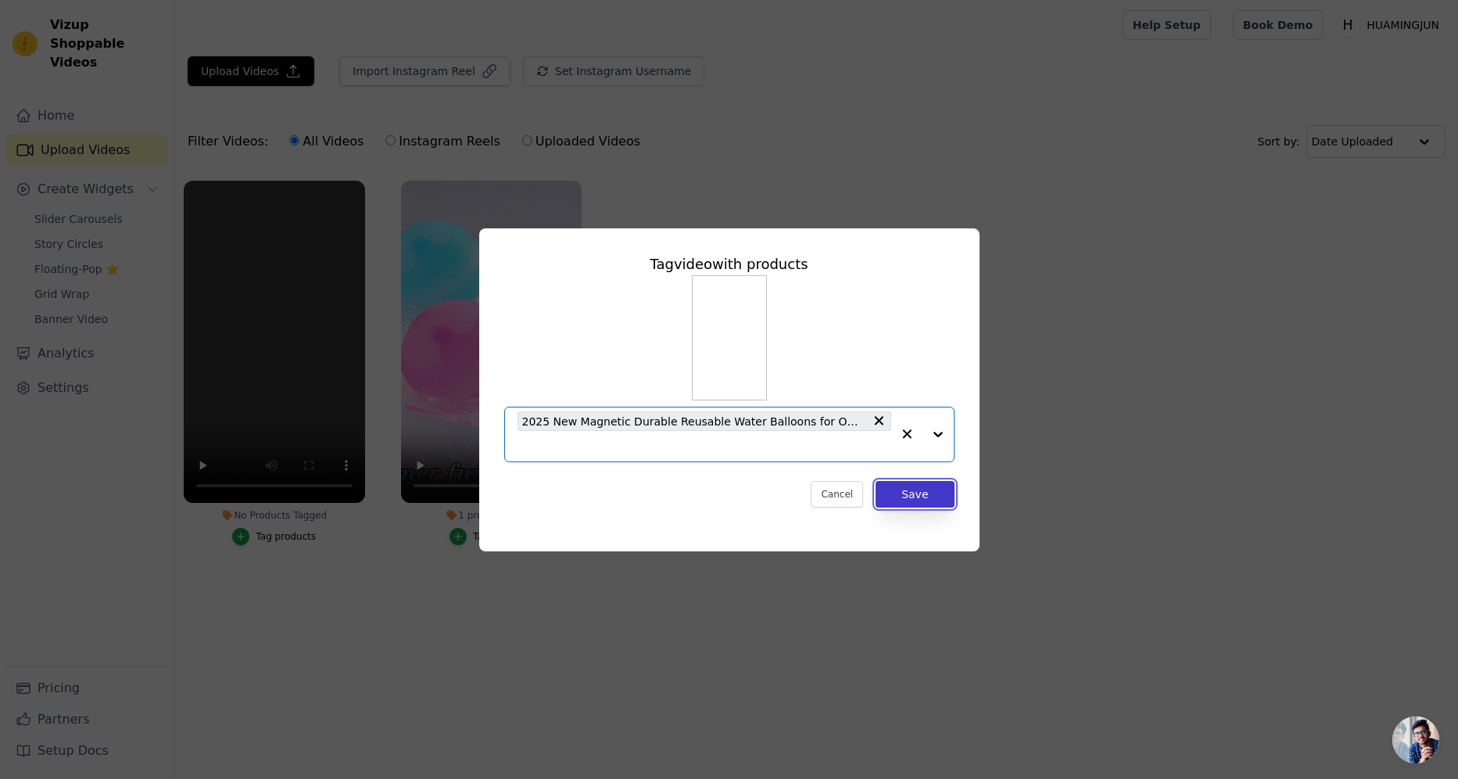
click at [910, 497] on button "Save" at bounding box center [915, 494] width 78 height 27
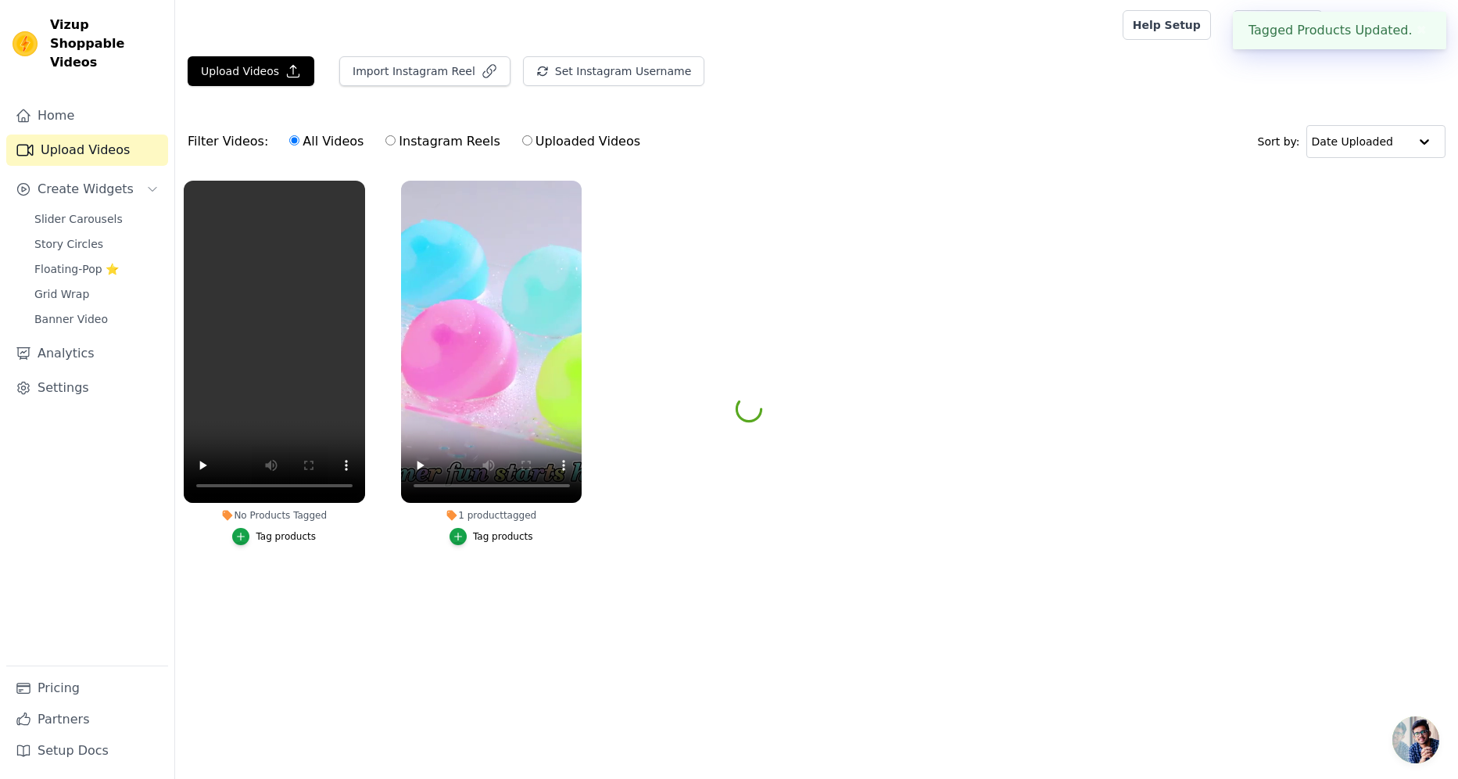
click at [930, 489] on ul "No Products Tagged Tag video with products 2025 New Magnetic Durable Reusable W…" at bounding box center [816, 378] width 1283 height 413
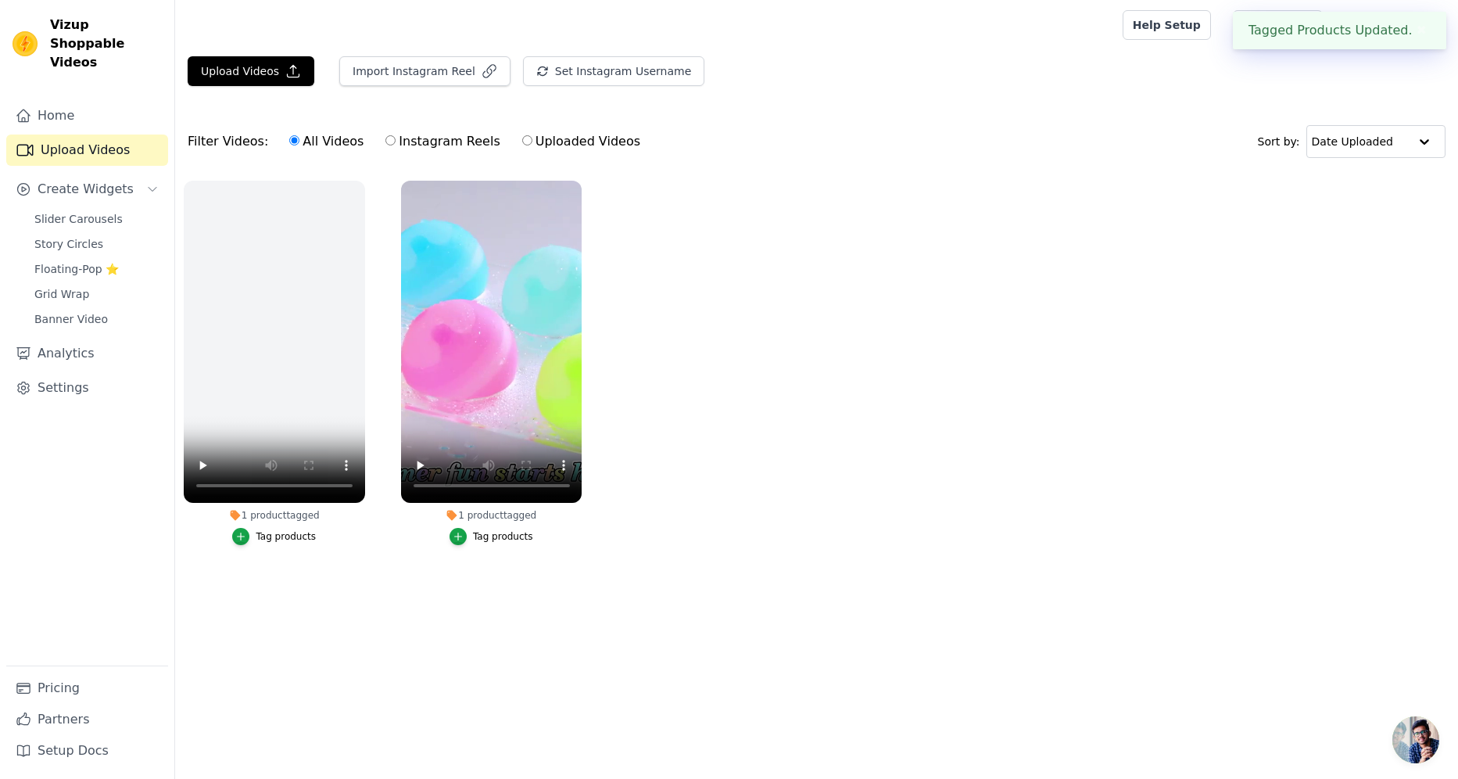
click at [518, 534] on div "Tag products" at bounding box center [503, 536] width 60 height 13
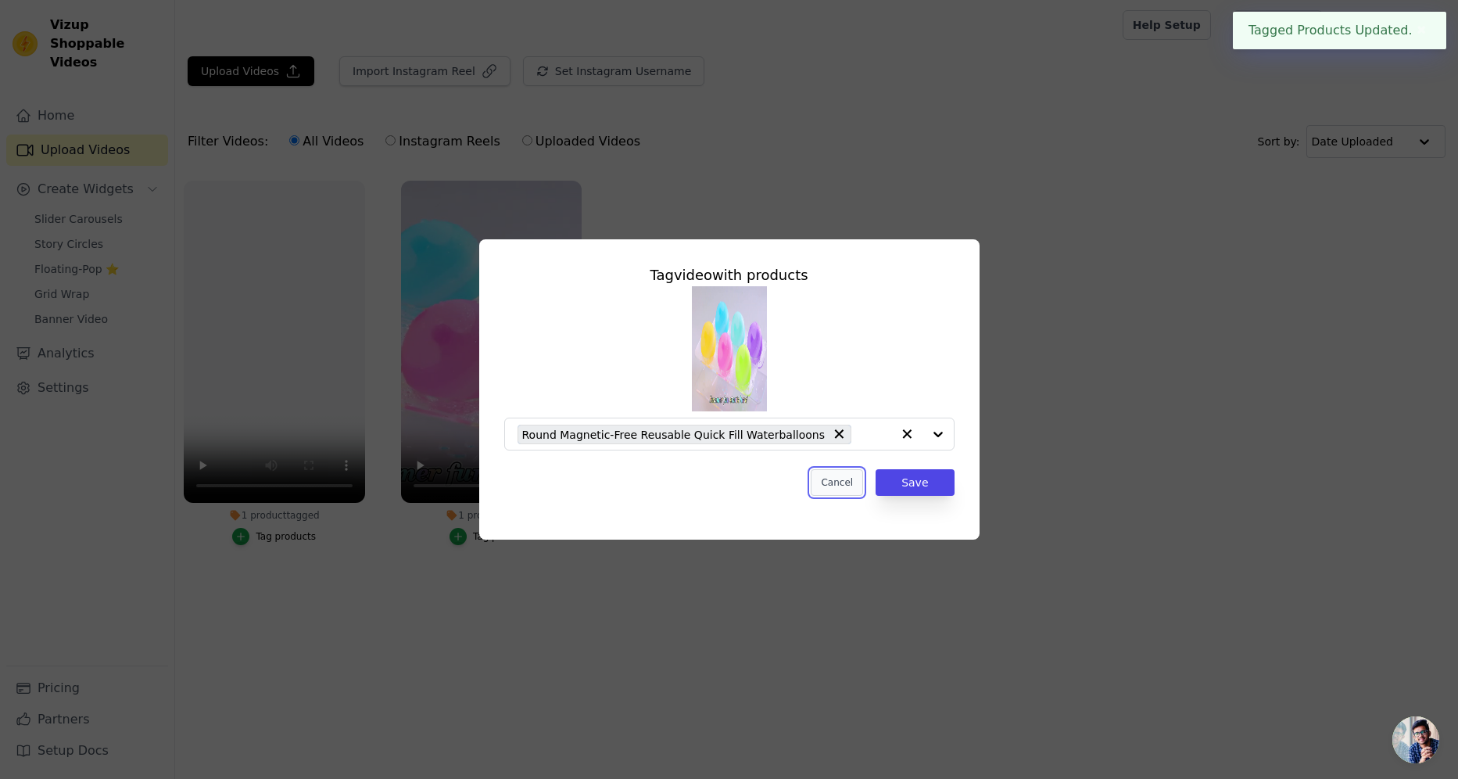
click at [837, 479] on button "Cancel" at bounding box center [837, 482] width 52 height 27
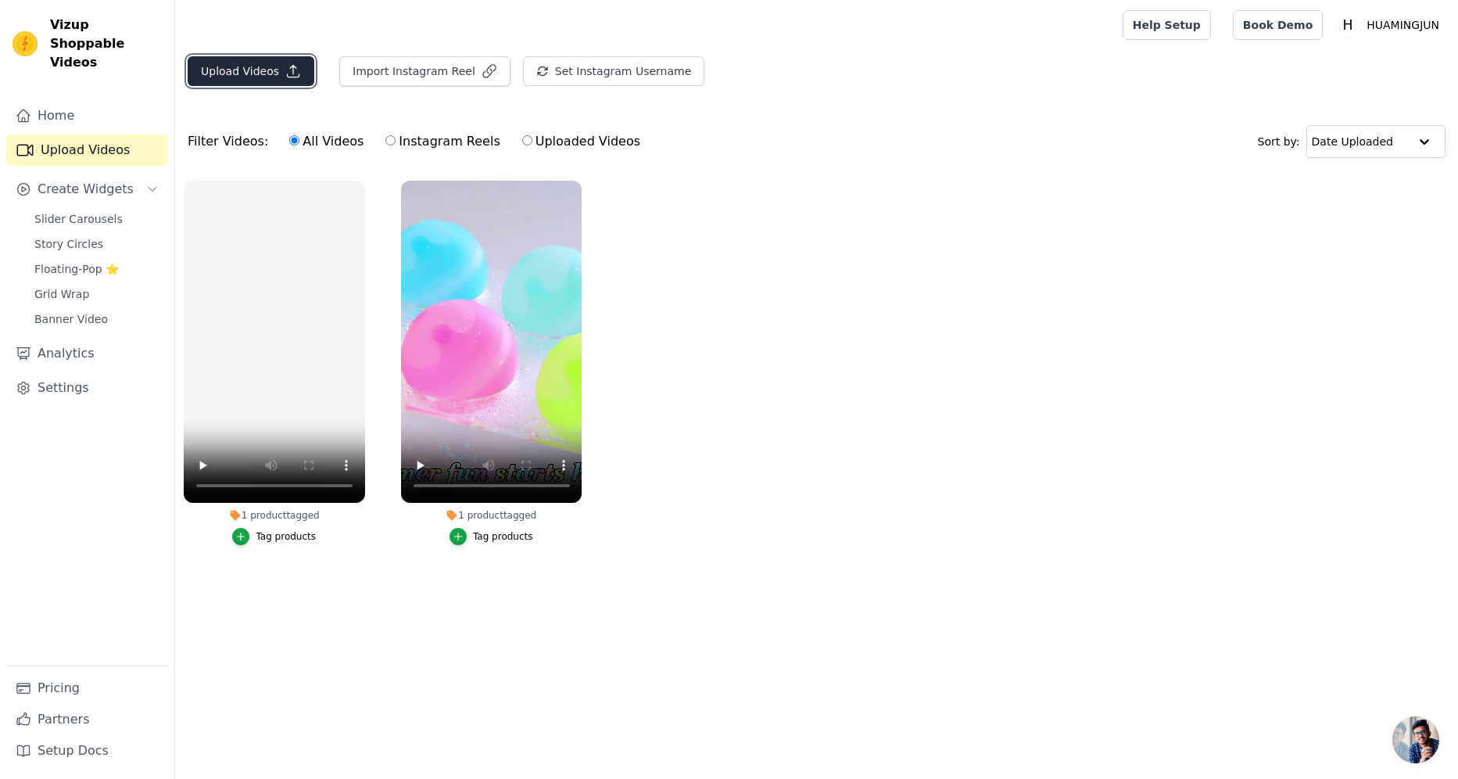
click at [257, 68] on button "Upload Videos" at bounding box center [251, 71] width 127 height 30
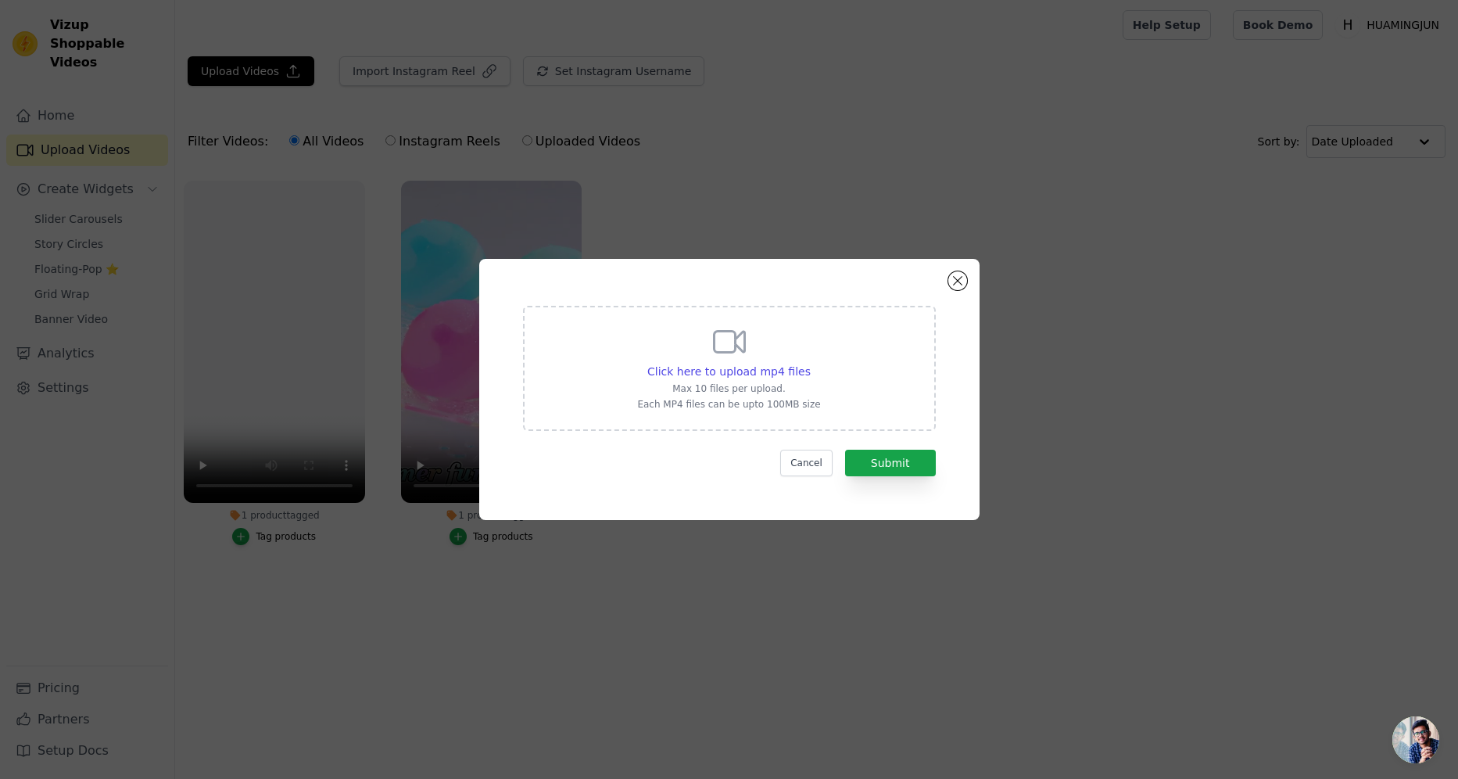
click at [733, 342] on icon at bounding box center [730, 342] width 38 height 38
click at [810, 363] on input "Click here to upload mp4 files Max 10 files per upload. Each MP4 files can be u…" at bounding box center [810, 363] width 1 height 1
type input "C:\fakepath\LT-0359-14water balloon launcher压缩.mp4"
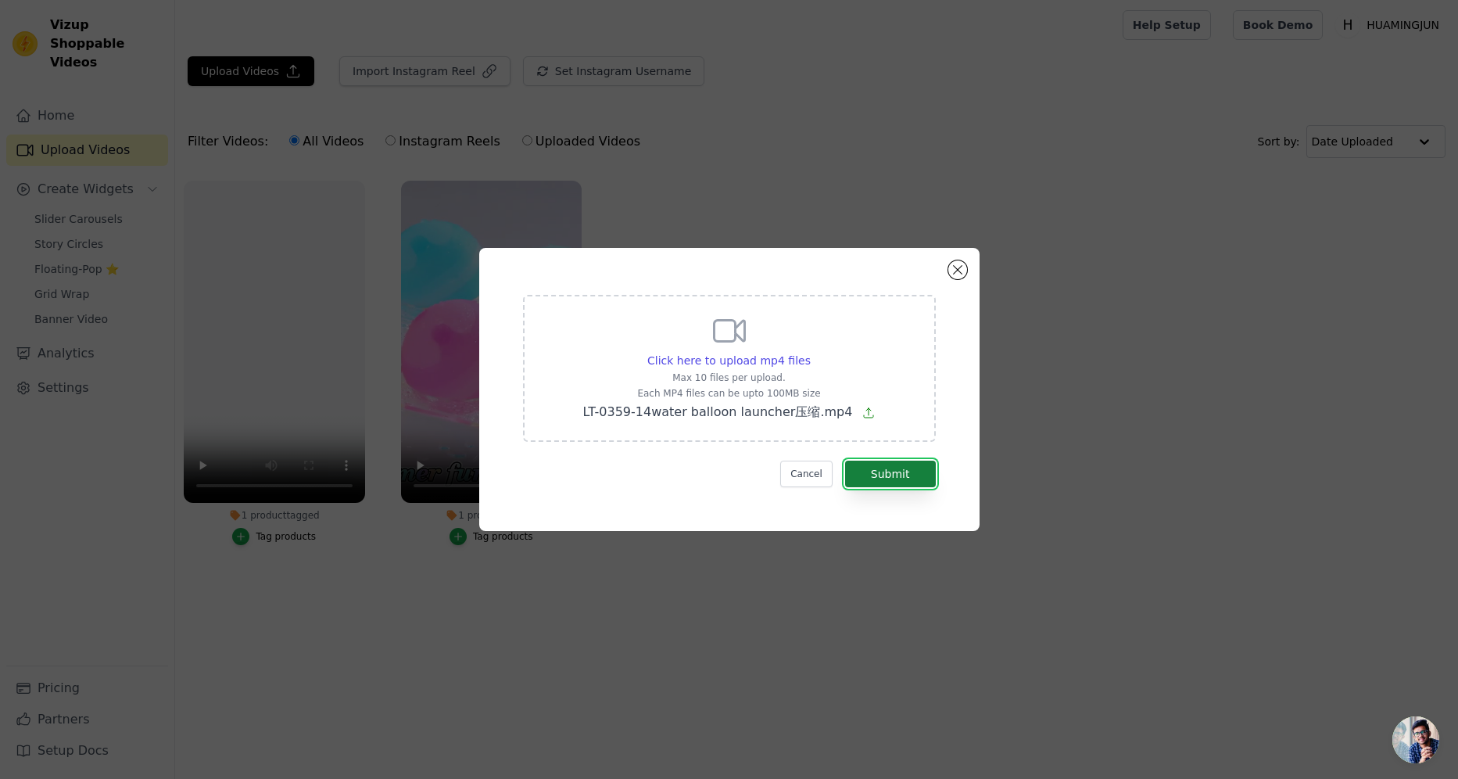
click at [902, 476] on button "Submit" at bounding box center [890, 474] width 91 height 27
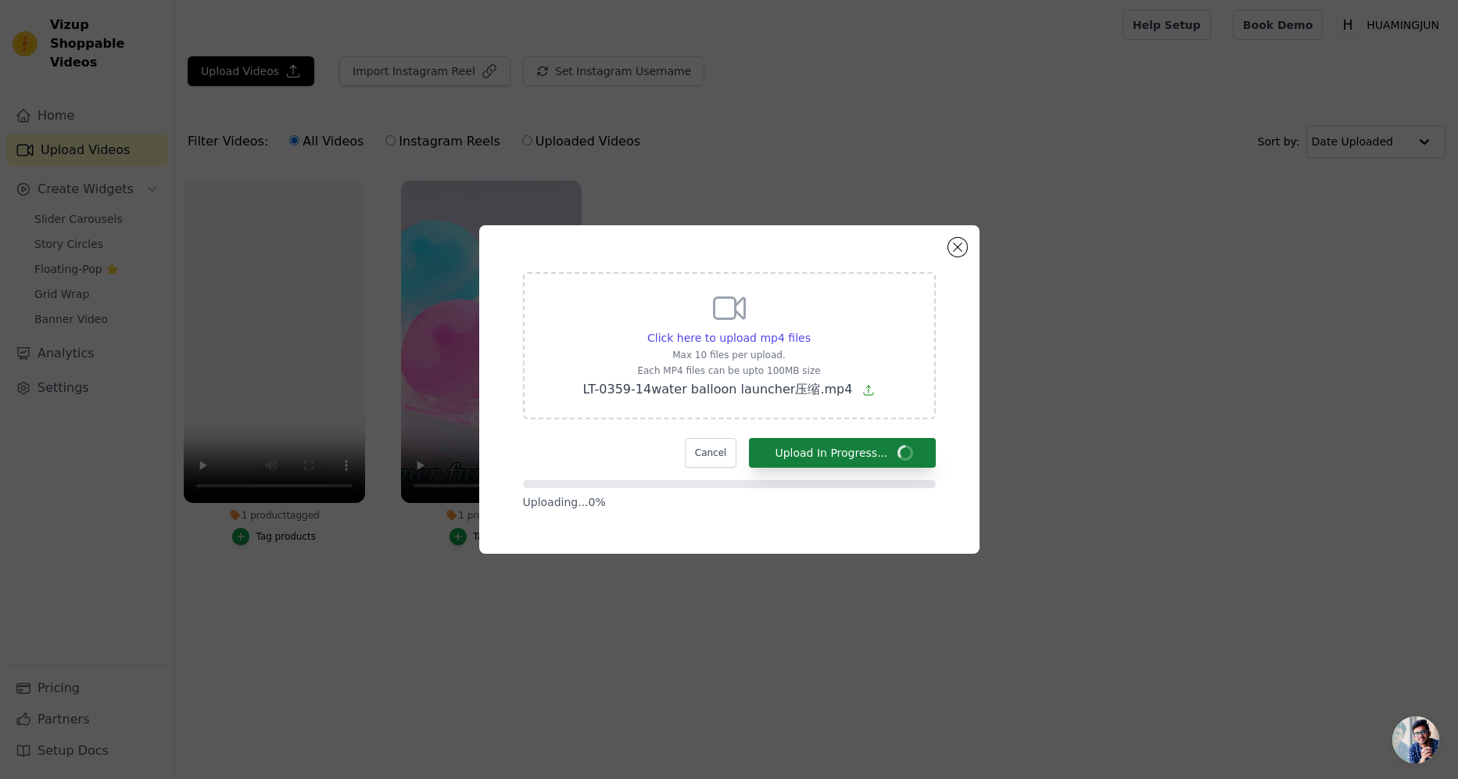
click at [897, 475] on form "Click here to upload mp4 files Max 10 files per upload. Each MP4 files can be u…" at bounding box center [729, 391] width 413 height 238
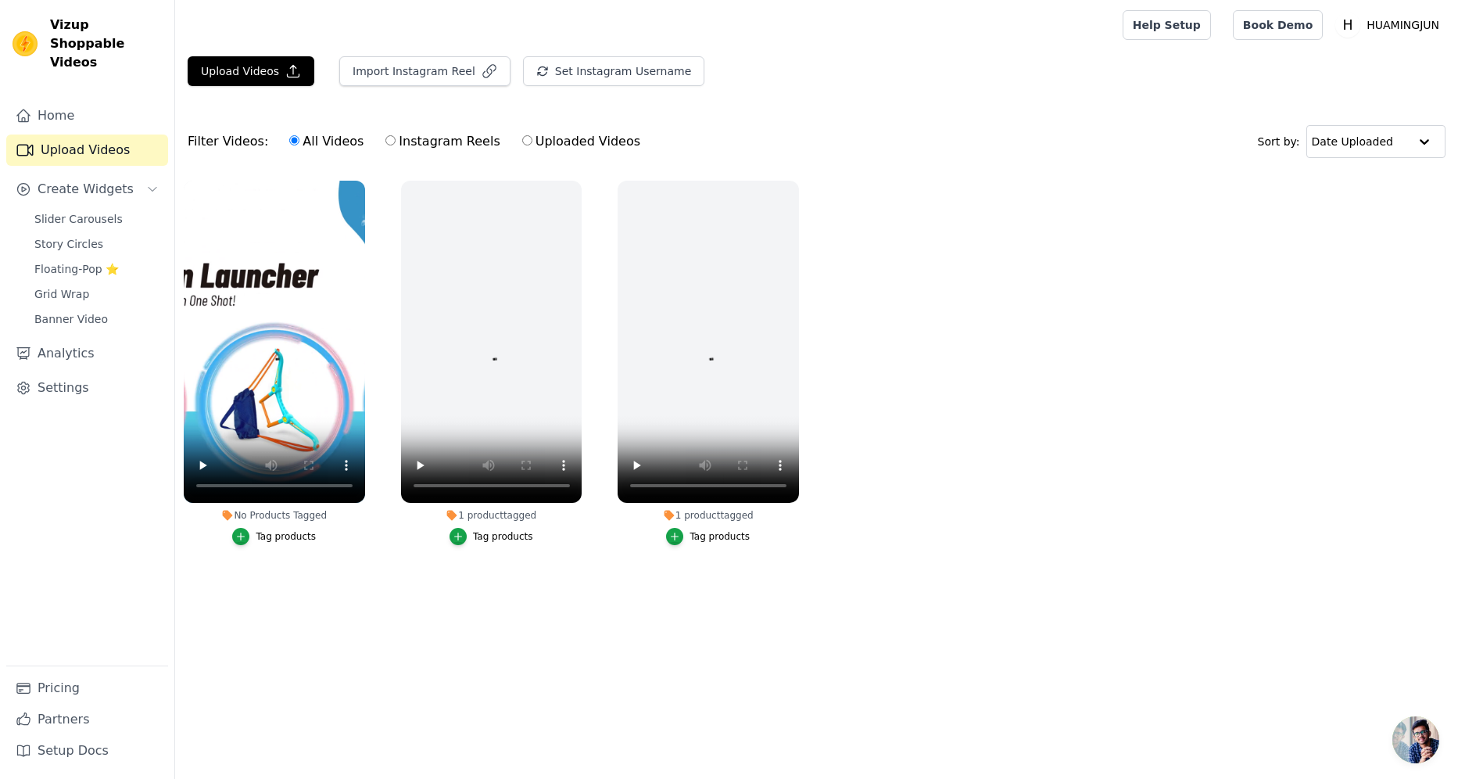
click at [296, 533] on div "Tag products" at bounding box center [286, 536] width 60 height 13
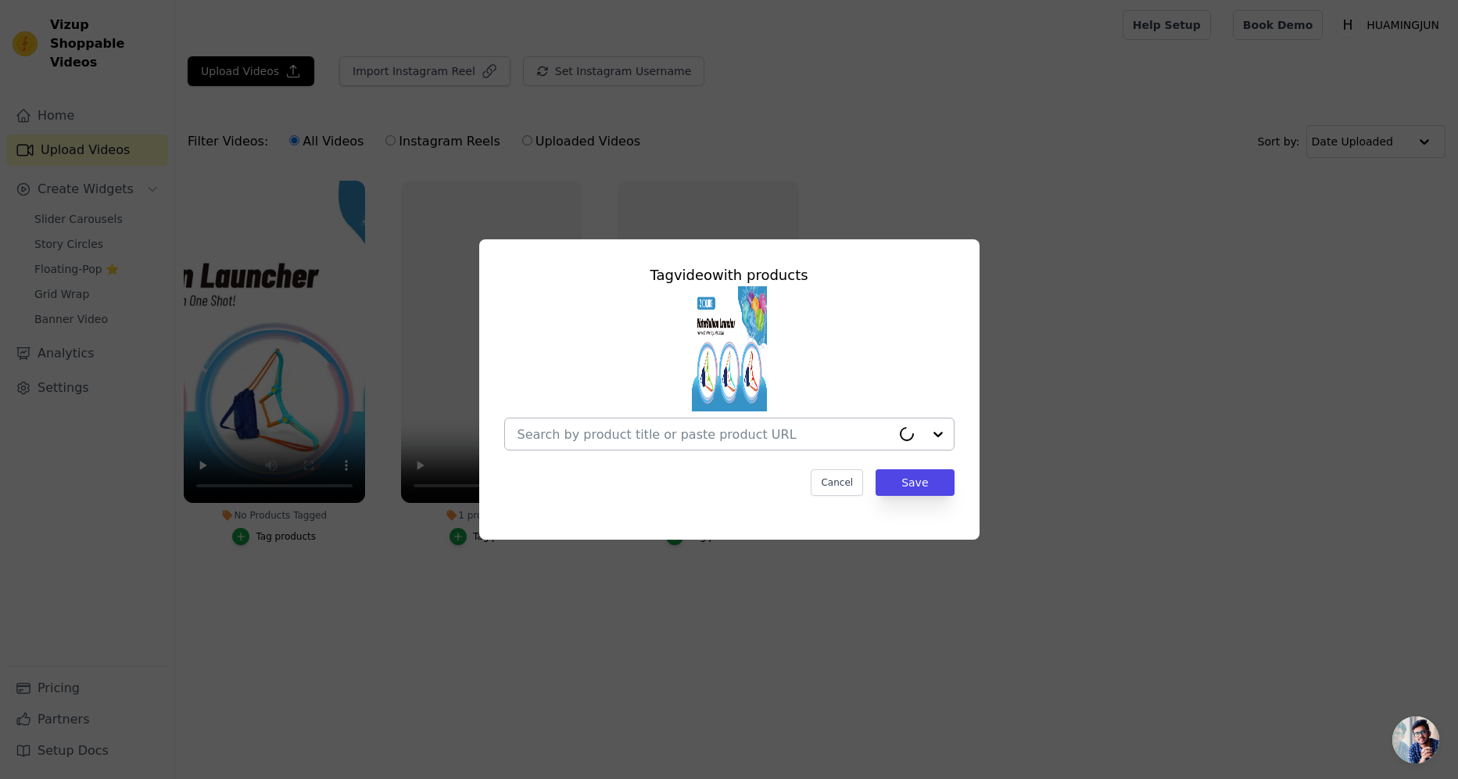
click at [734, 428] on input "No Products Tagged Tag video with products Cancel Save Tag products" at bounding box center [705, 434] width 374 height 15
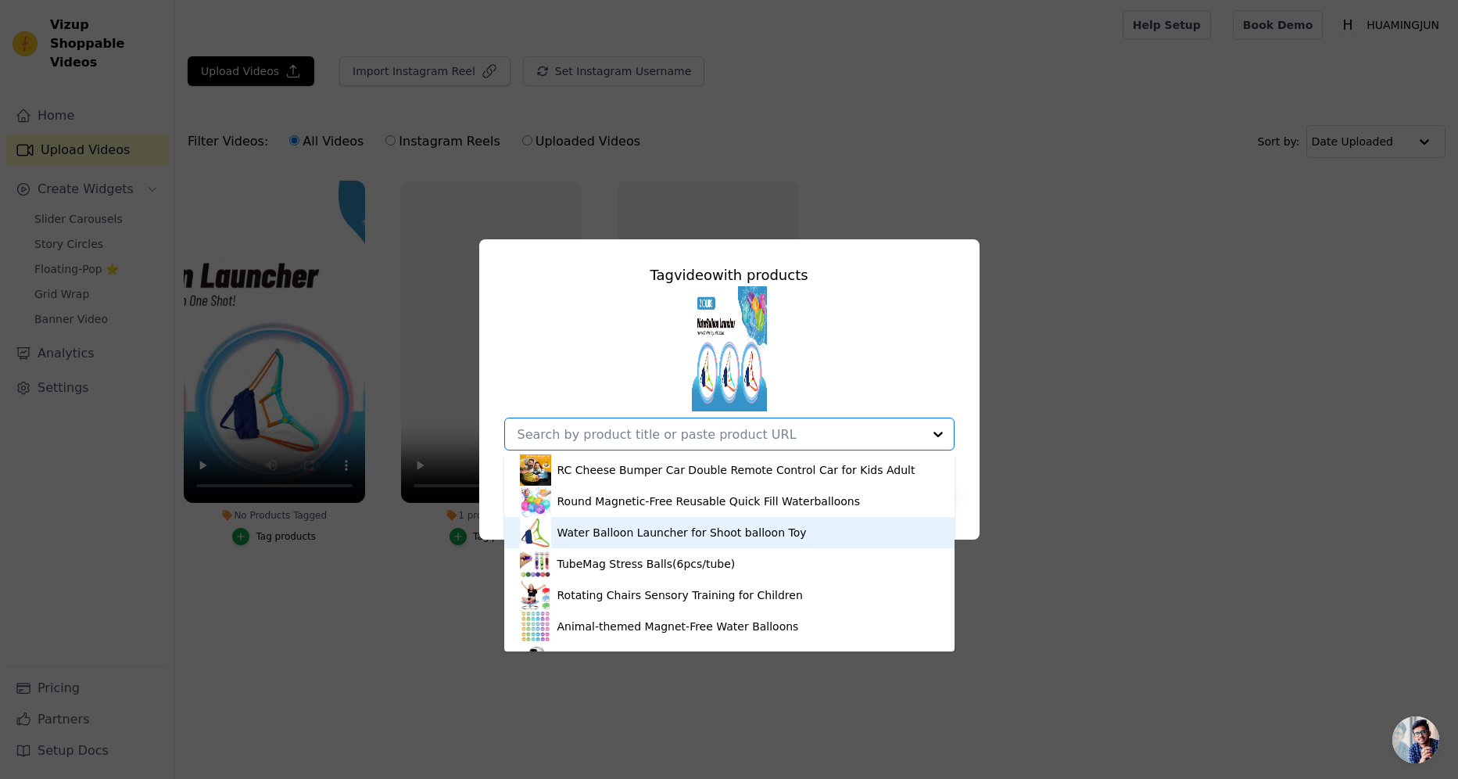
click at [722, 523] on div "Water Balloon Launcher for Shoot balloon Toy" at bounding box center [729, 532] width 419 height 31
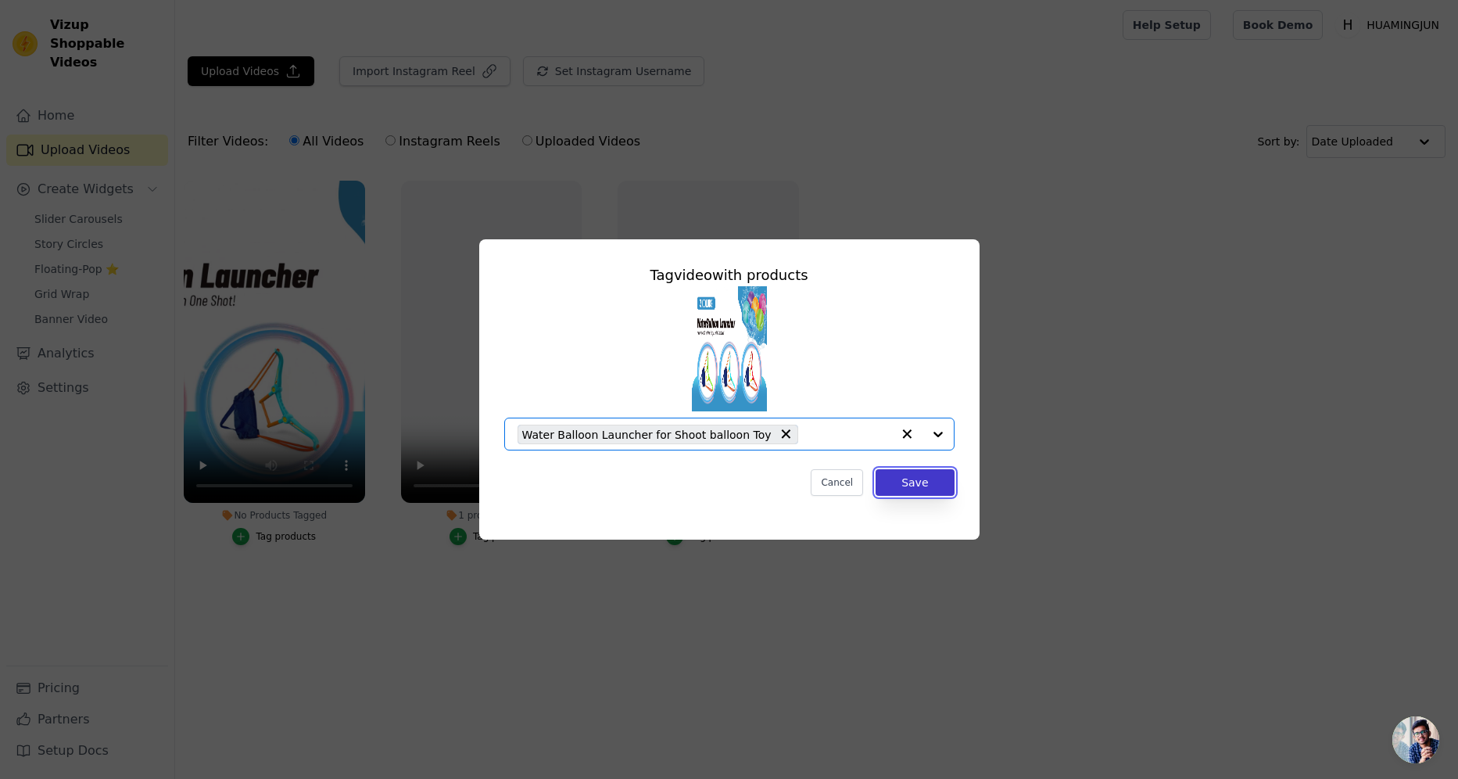
click at [923, 484] on button "Save" at bounding box center [915, 482] width 78 height 27
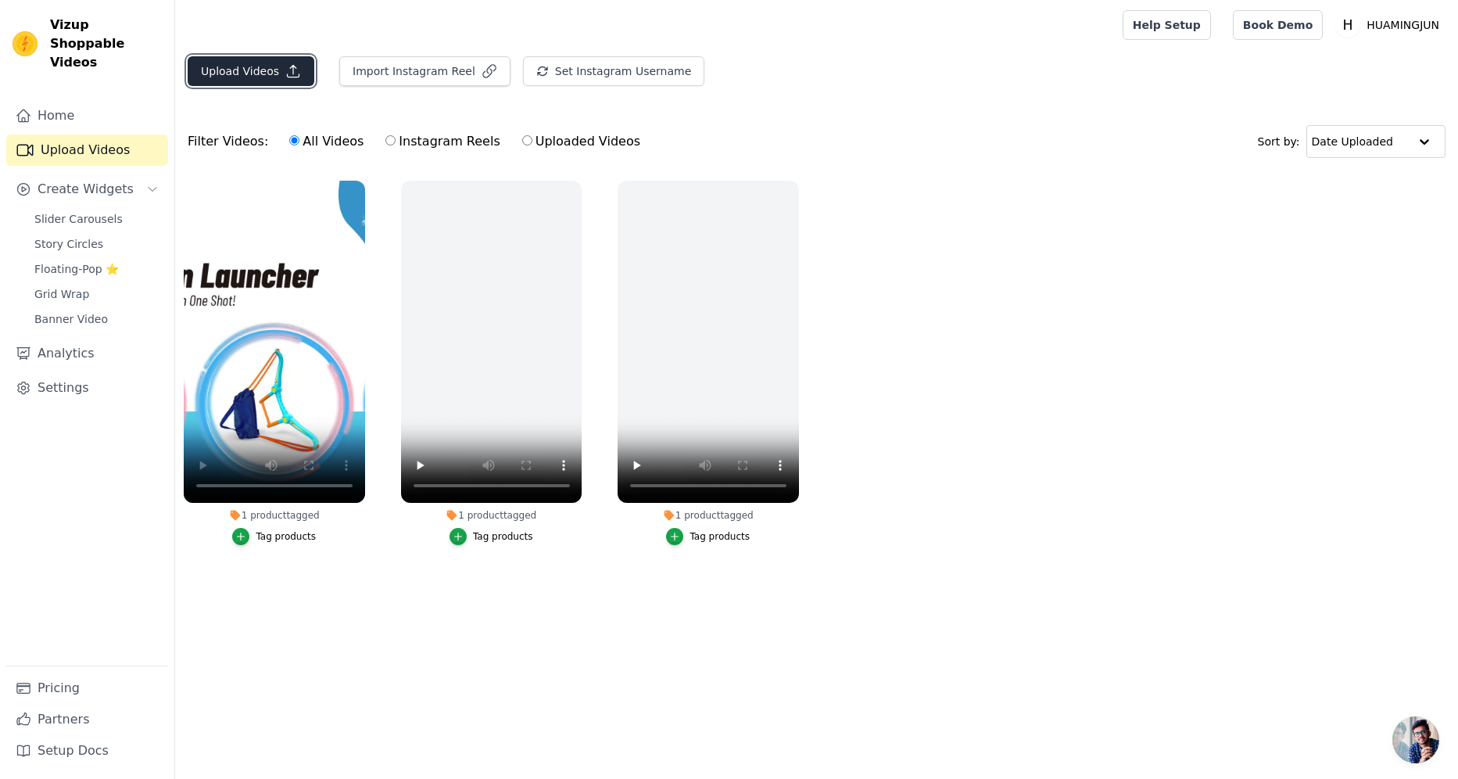
click at [267, 71] on button "Upload Videos" at bounding box center [251, 71] width 127 height 30
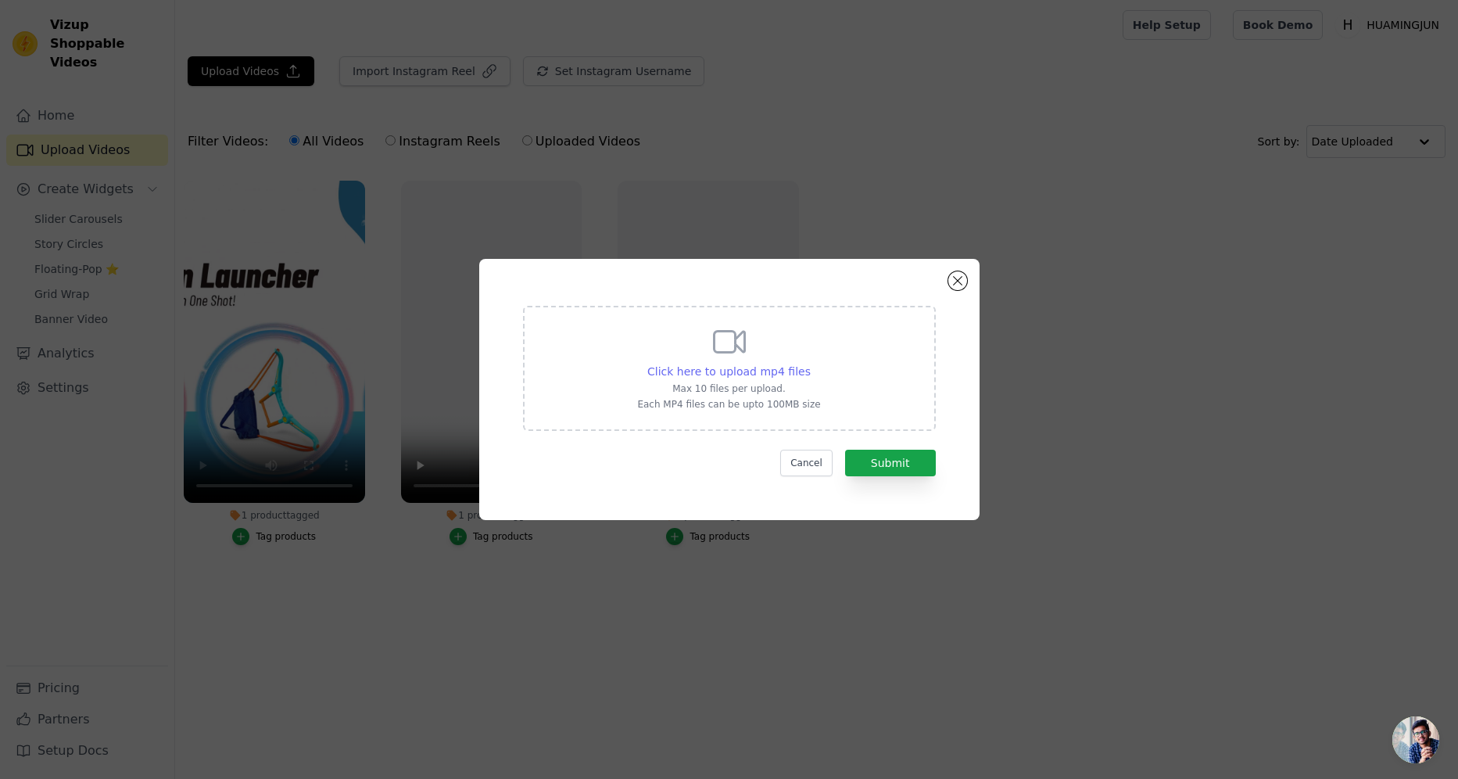
click at [742, 372] on span "Click here to upload mp4 files" at bounding box center [728, 371] width 163 height 13
click at [810, 364] on input "Click here to upload mp4 files Max 10 files per upload. Each MP4 files can be u…" at bounding box center [810, 363] width 1 height 1
type input "C:\fakepath\LT-0360 magnetic ball.mp4"
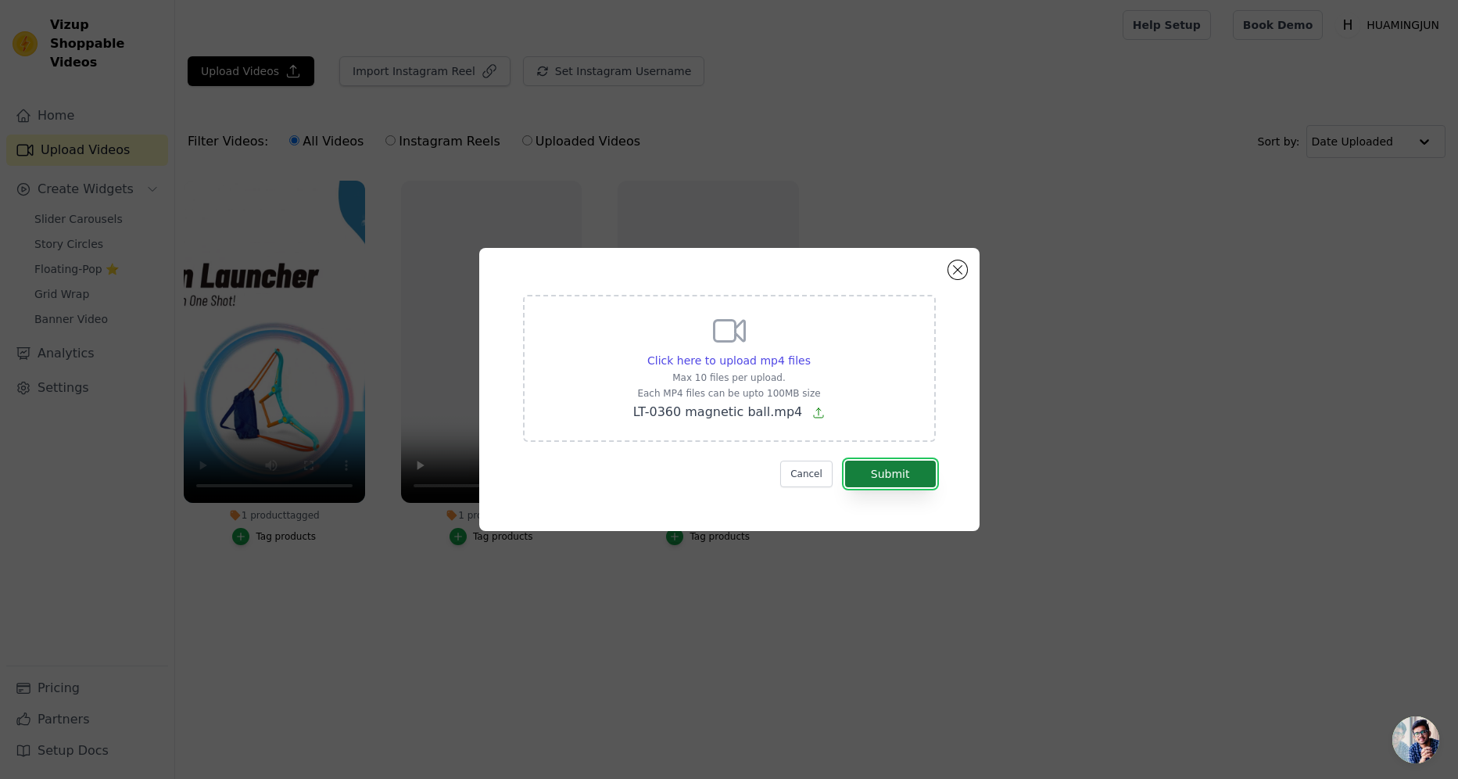
click at [871, 476] on button "Submit" at bounding box center [890, 474] width 91 height 27
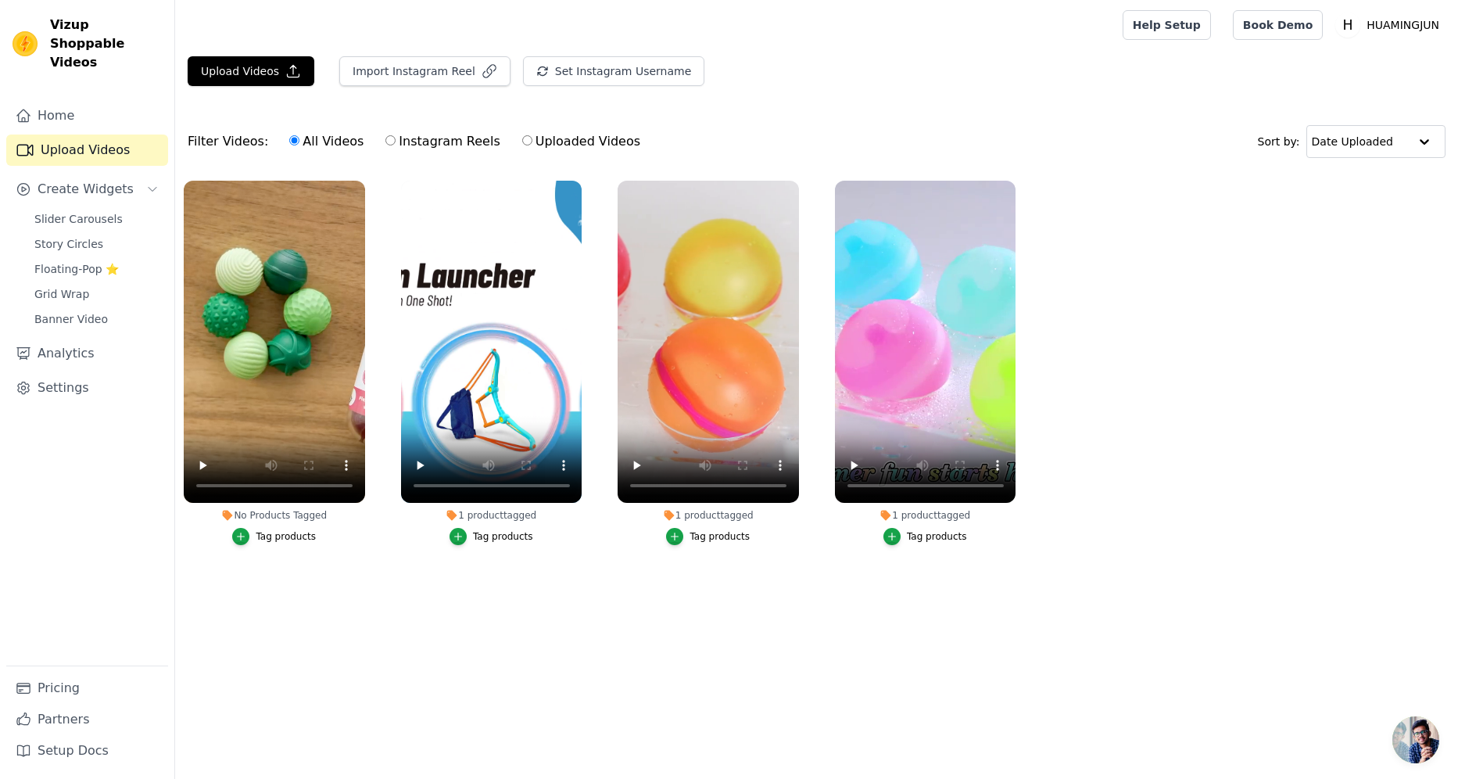
click at [271, 539] on div "Tag products" at bounding box center [286, 536] width 60 height 13
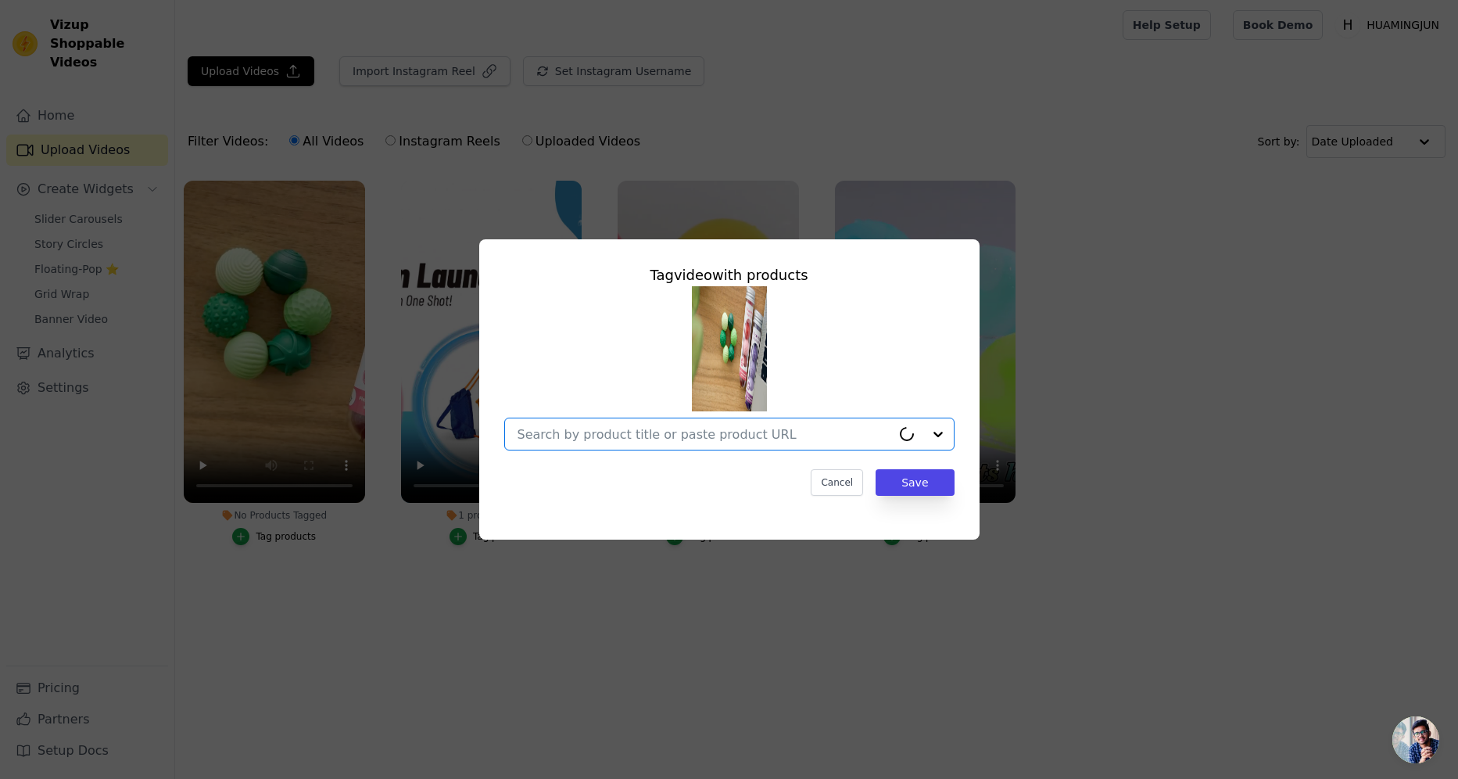
click at [665, 431] on input "No Products Tagged Tag video with products Option undefined, selected. Select i…" at bounding box center [705, 434] width 374 height 15
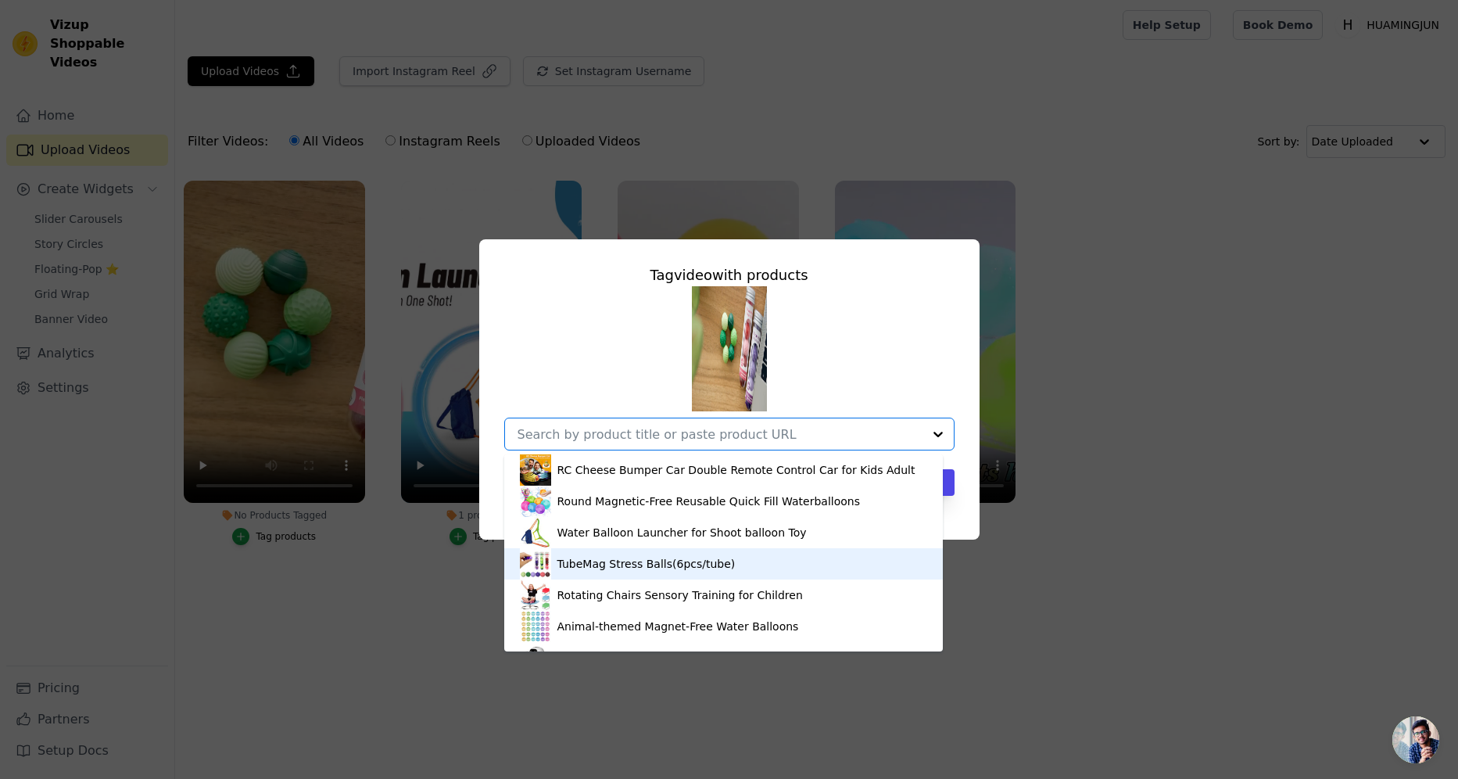
click at [609, 558] on div "TubeMag Stress Balls(6pcs/tube)" at bounding box center [646, 564] width 178 height 16
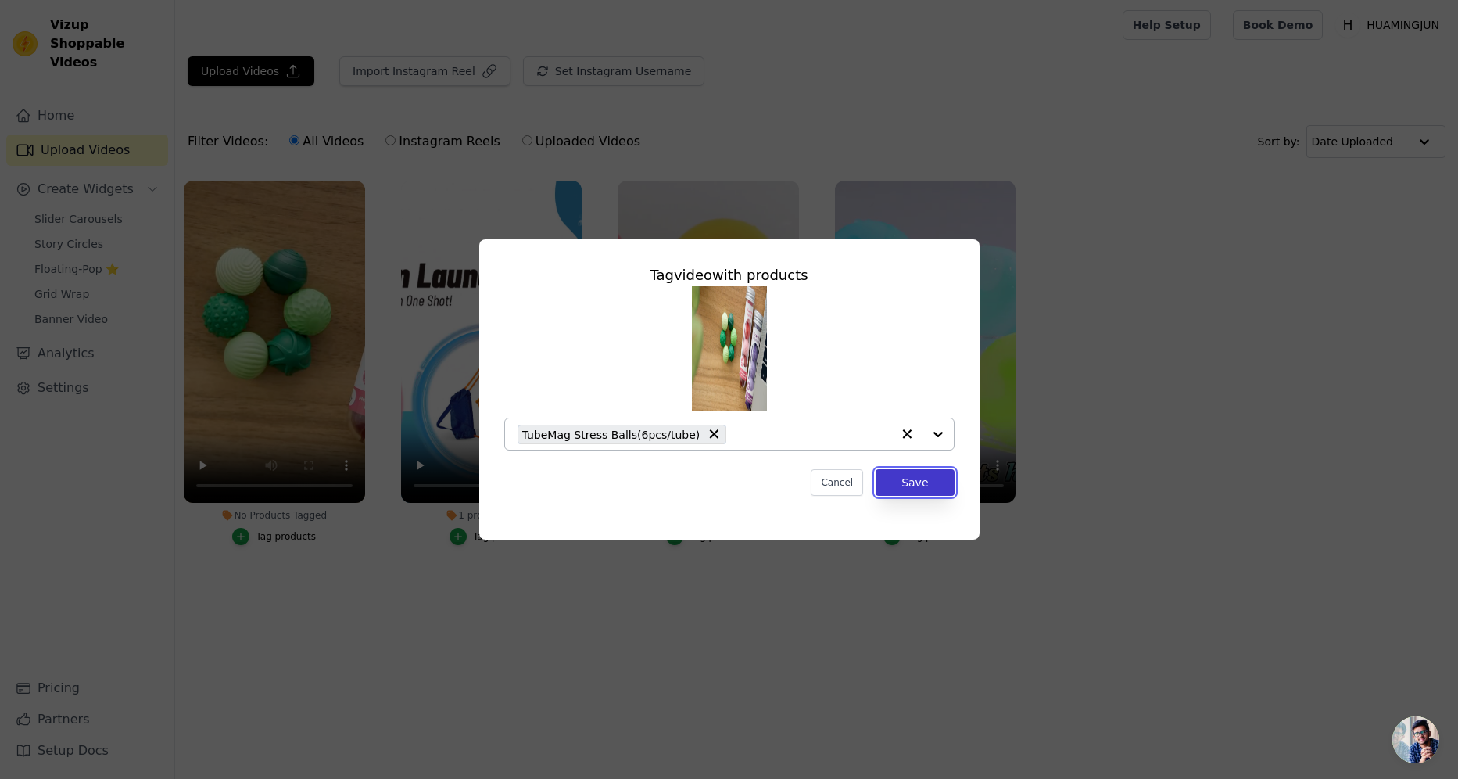
click at [930, 486] on button "Save" at bounding box center [915, 482] width 78 height 27
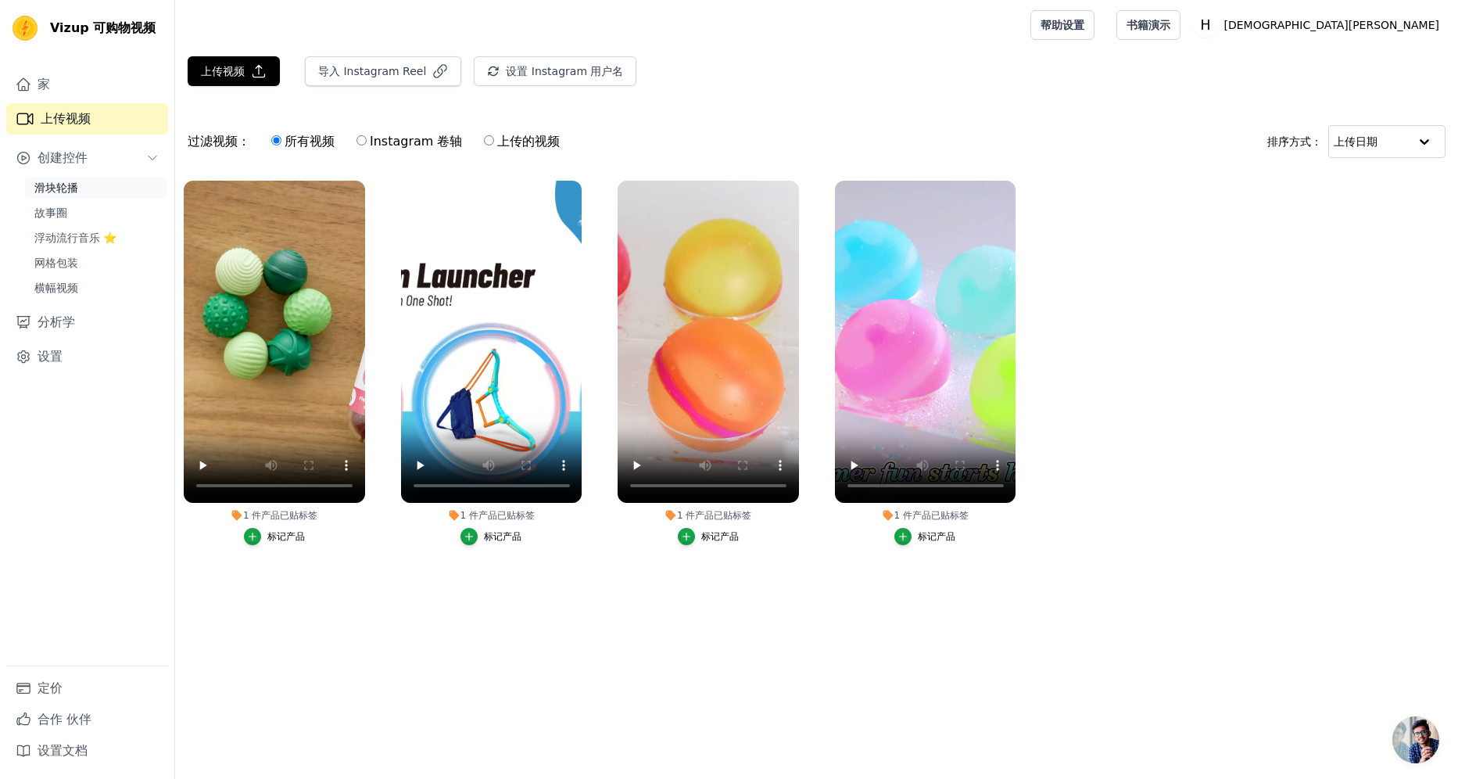
click at [56, 191] on span "滑块轮播" at bounding box center [56, 188] width 44 height 16
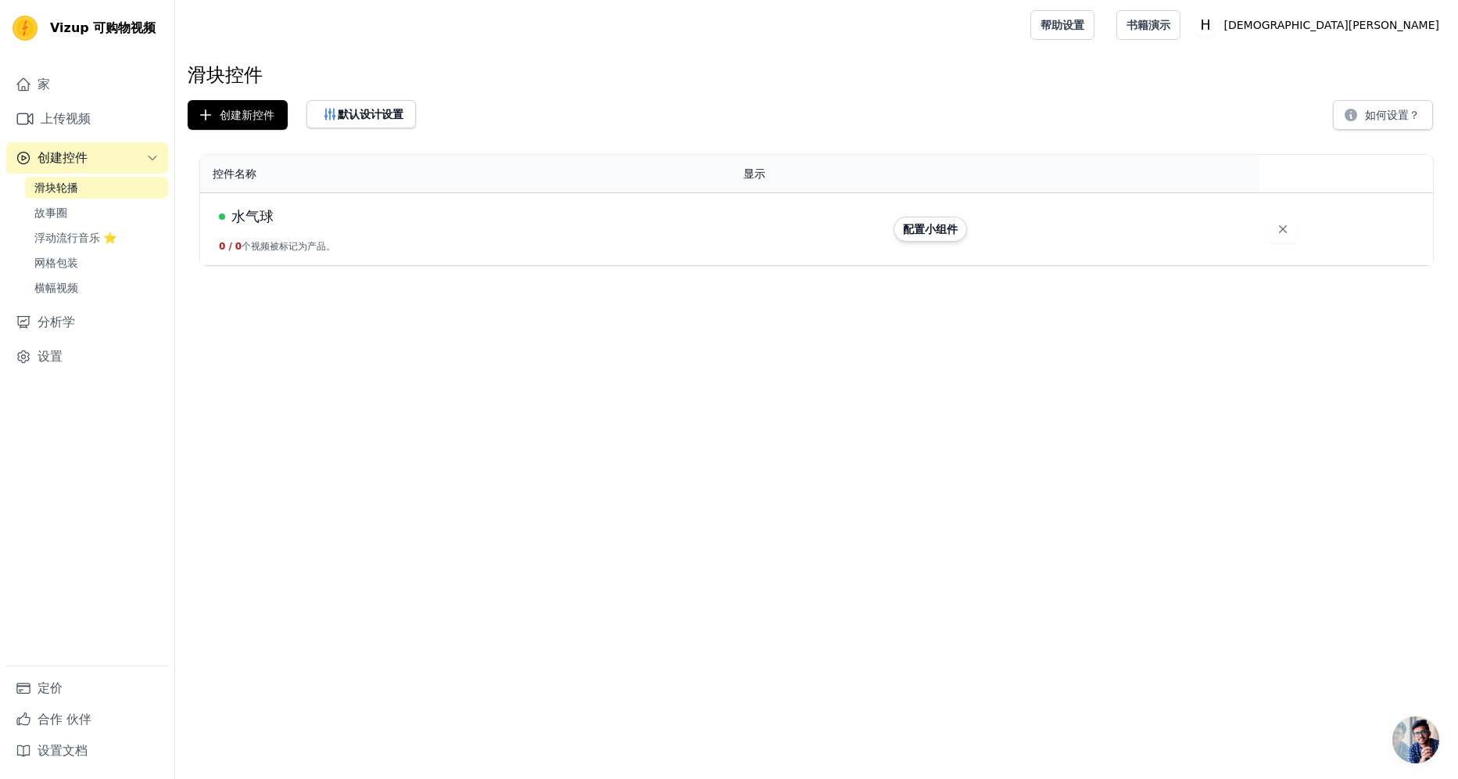
click at [443, 235] on td "水气球 0 / 0 个视频被标记为产品。" at bounding box center [467, 229] width 534 height 73
click at [364, 251] on td "水气球 0 / 0 个视频被标记为产品。" at bounding box center [467, 229] width 534 height 73
click at [265, 202] on td "水气球 0 / 0 个视频被标记为产品。" at bounding box center [467, 229] width 534 height 73
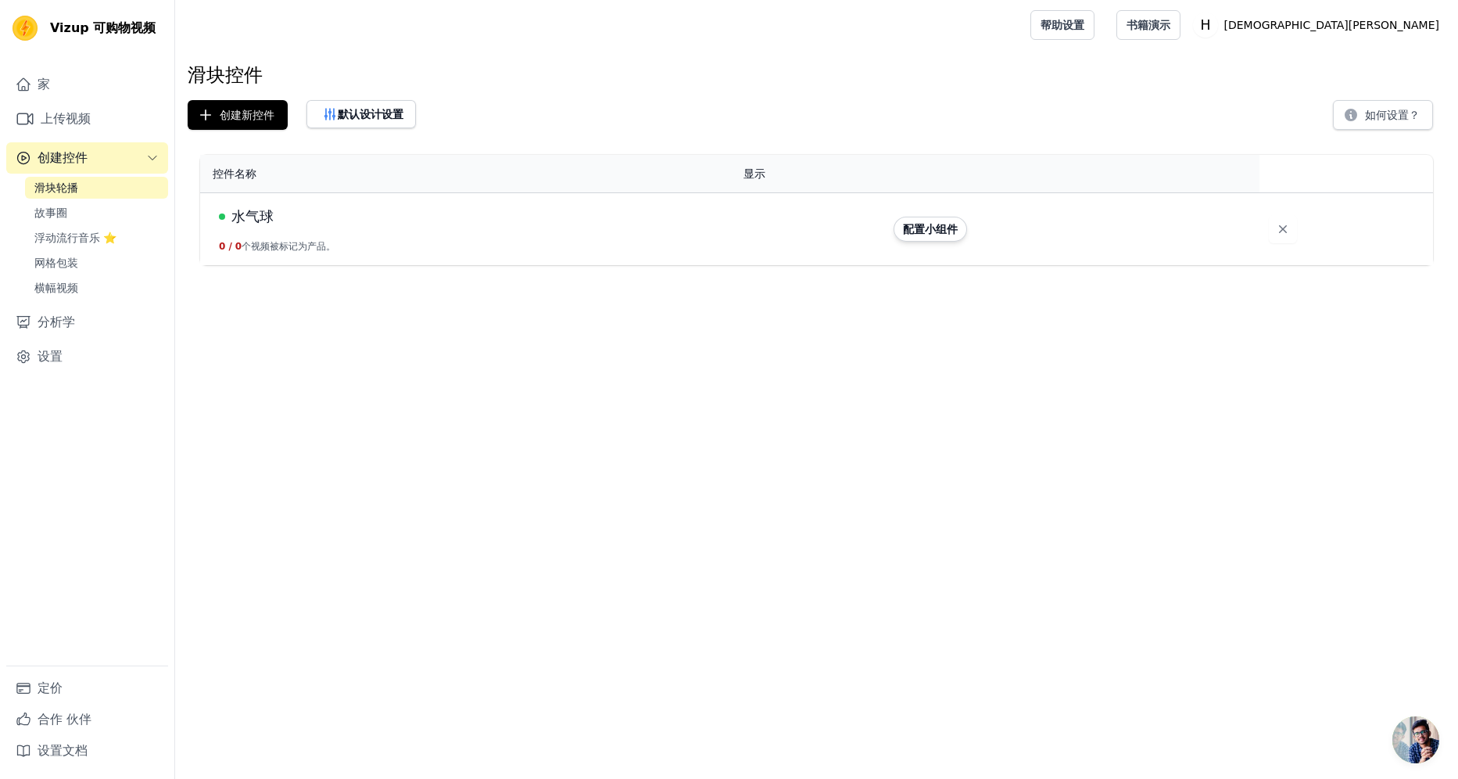
click at [266, 204] on td "水气球 0 / 0 个视频被标记为产品。" at bounding box center [467, 229] width 534 height 73
click at [108, 285] on link "横幅视频" at bounding box center [96, 288] width 143 height 22
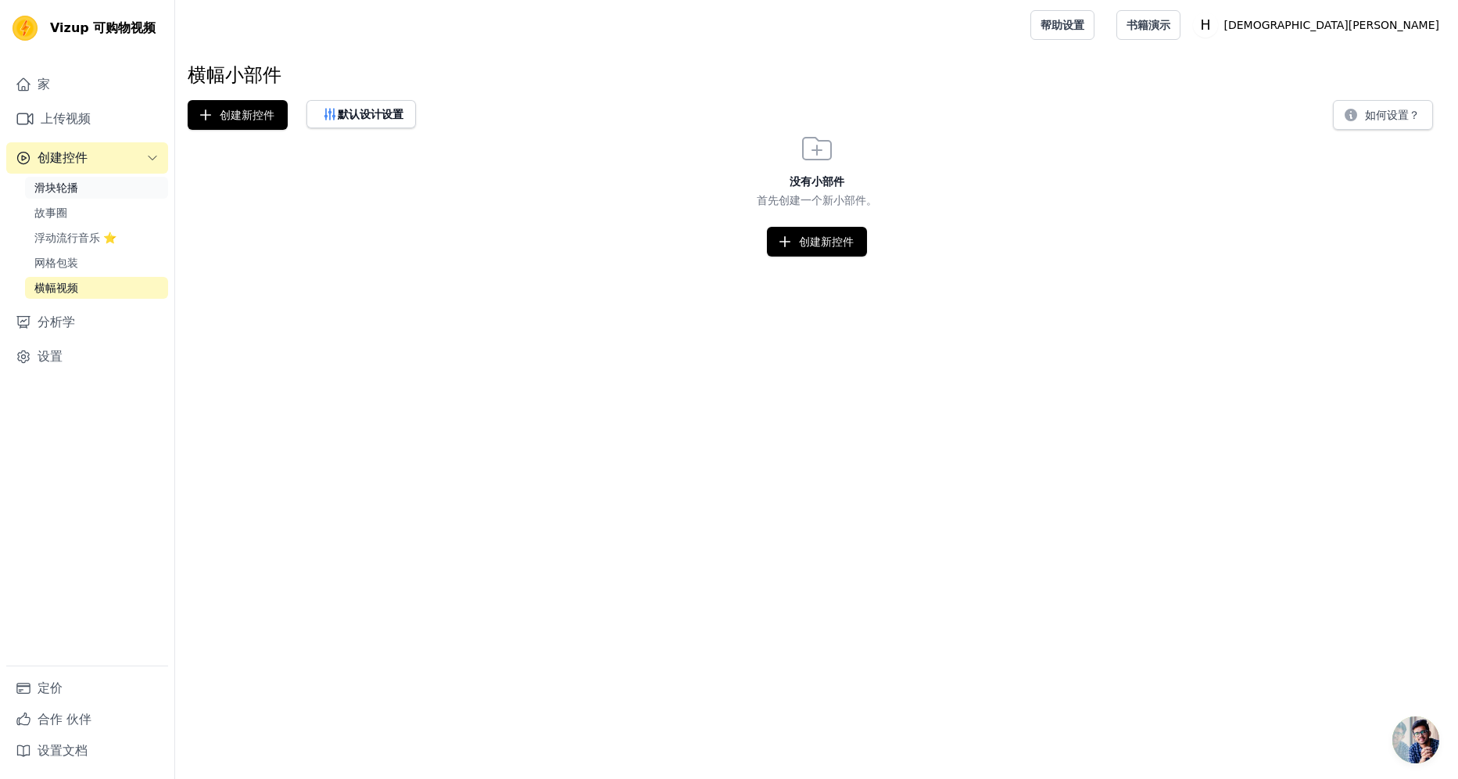
click at [102, 183] on link "滑块轮播" at bounding box center [96, 188] width 143 height 22
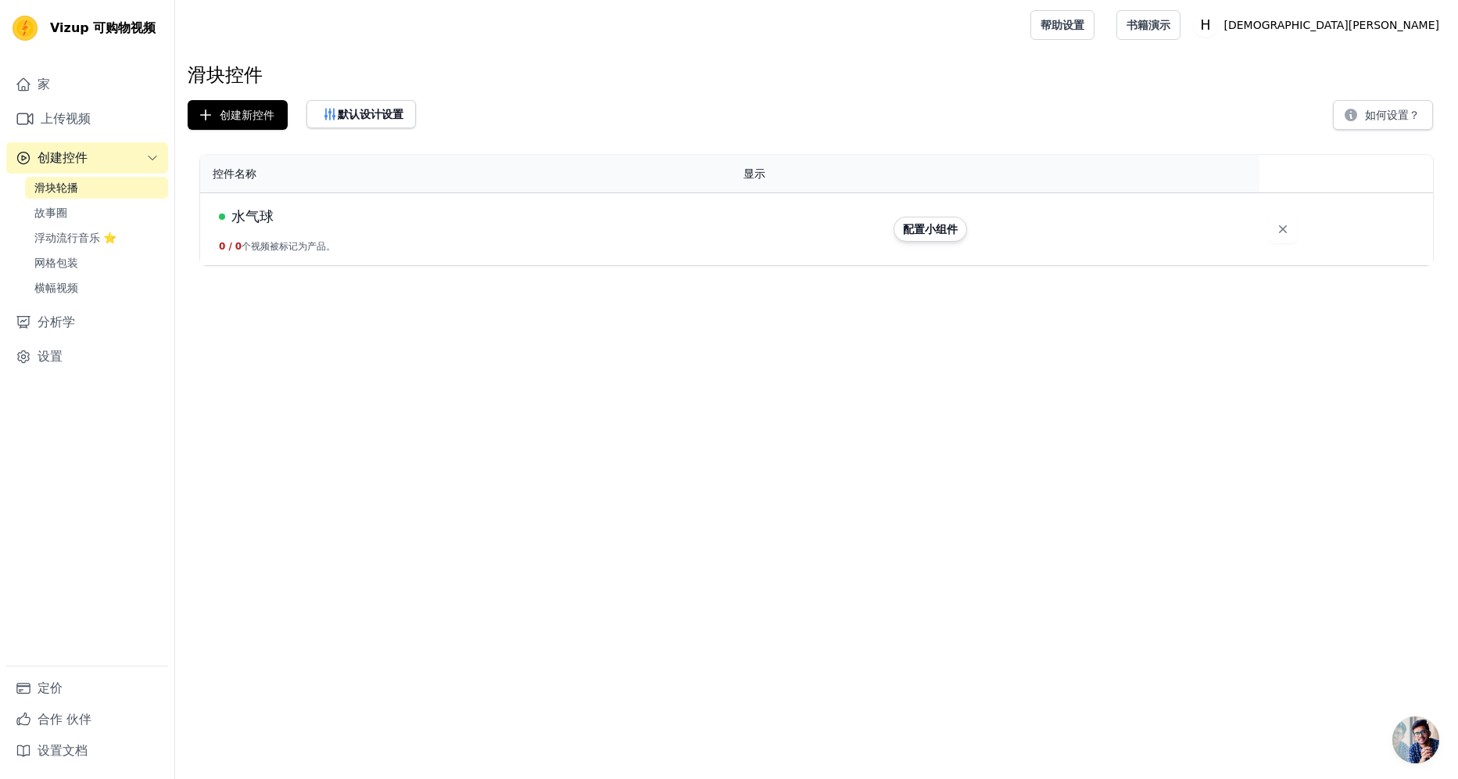
click at [249, 229] on td "水气球 0 / 0 个视频被标记为产品。" at bounding box center [467, 229] width 534 height 73
click at [254, 213] on span "水气球" at bounding box center [252, 217] width 42 height 22
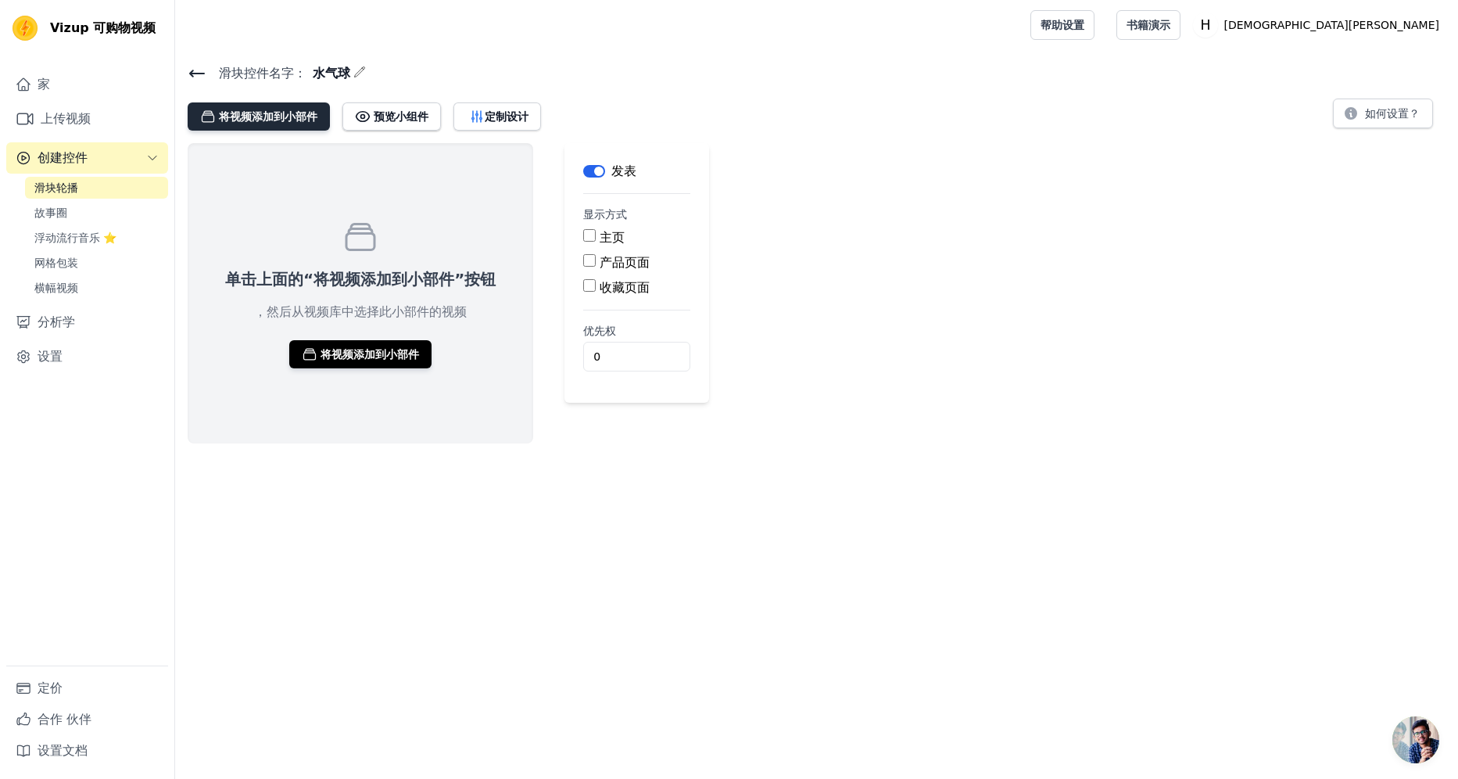
click at [292, 121] on font "将视频添加到小部件" at bounding box center [268, 117] width 99 height 16
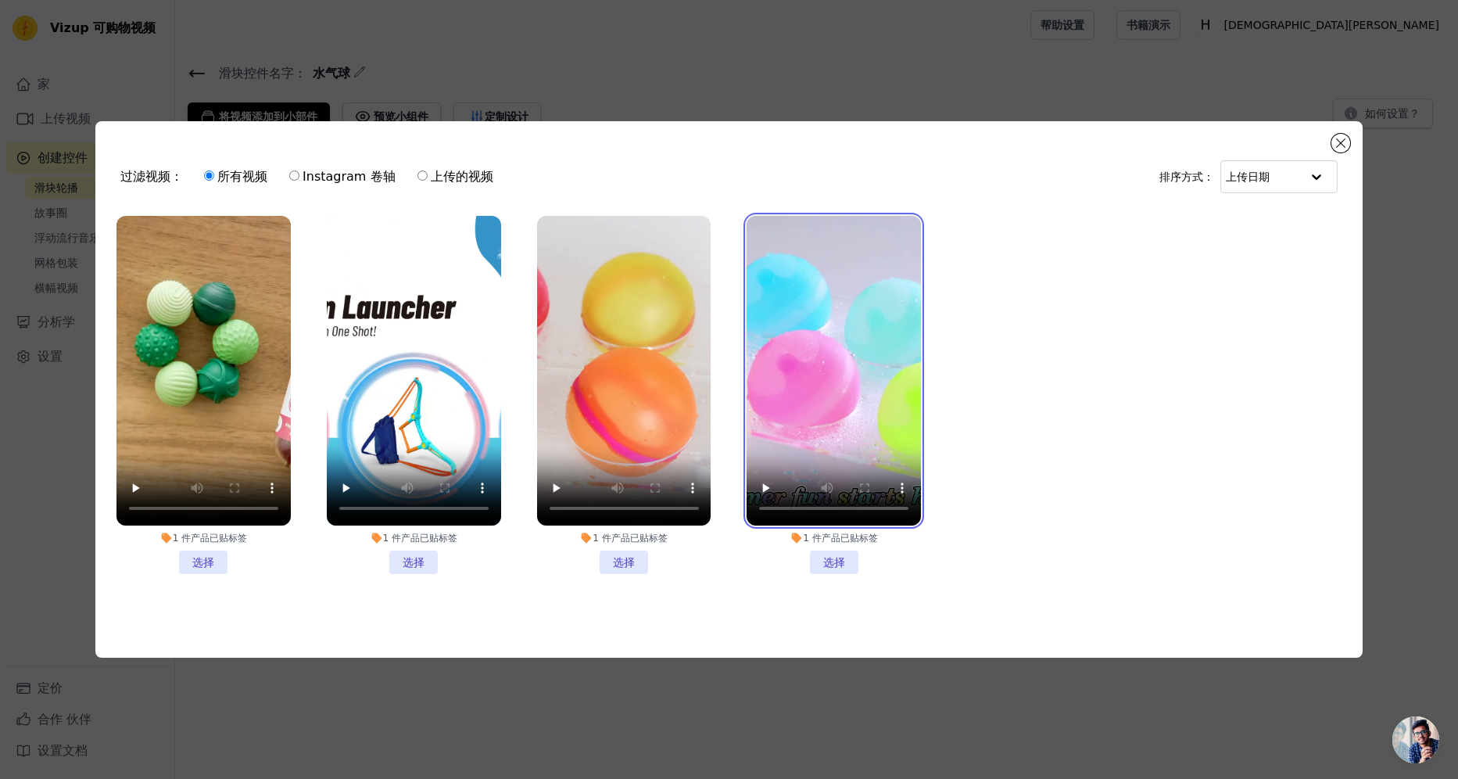
click at [816, 417] on video at bounding box center [834, 371] width 174 height 310
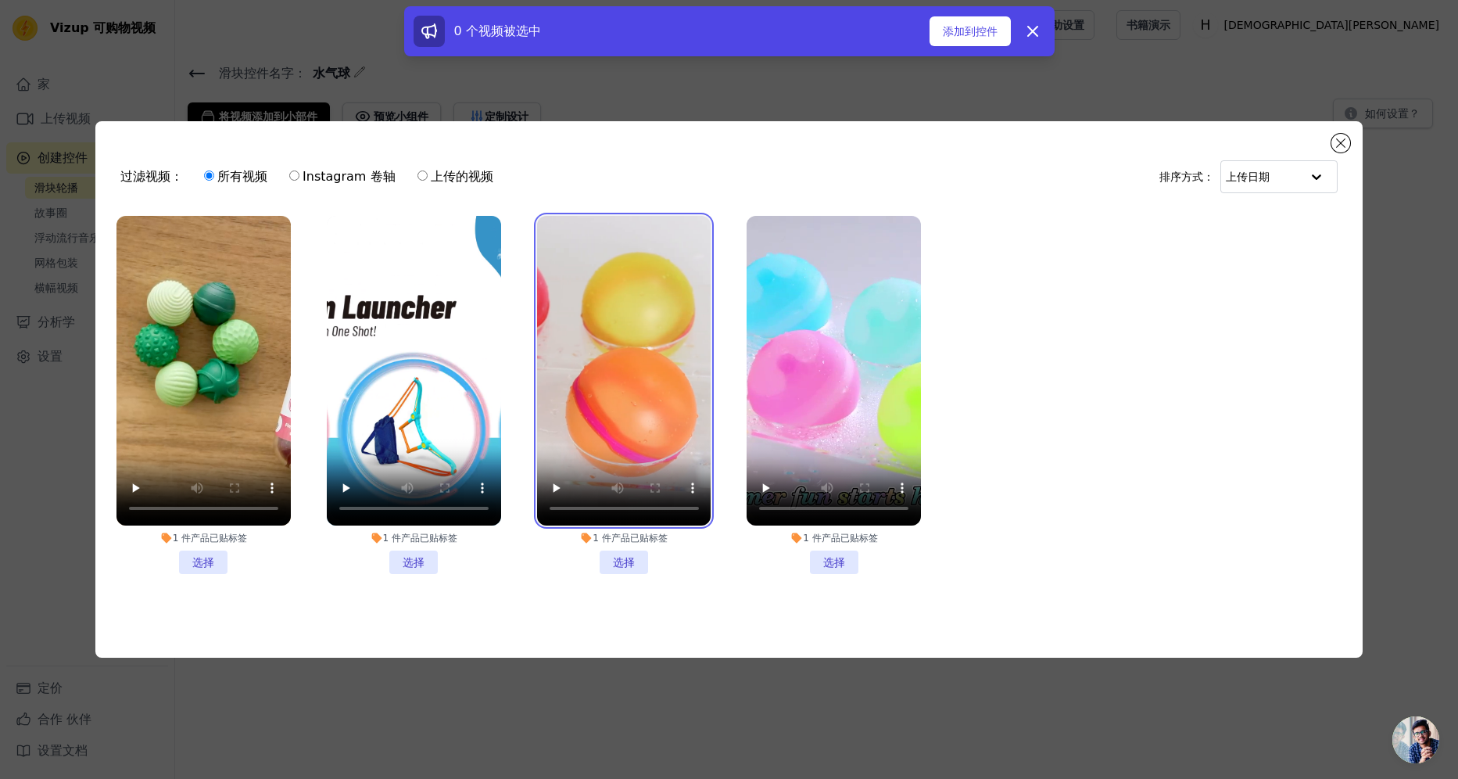
click at [623, 434] on video at bounding box center [624, 371] width 174 height 310
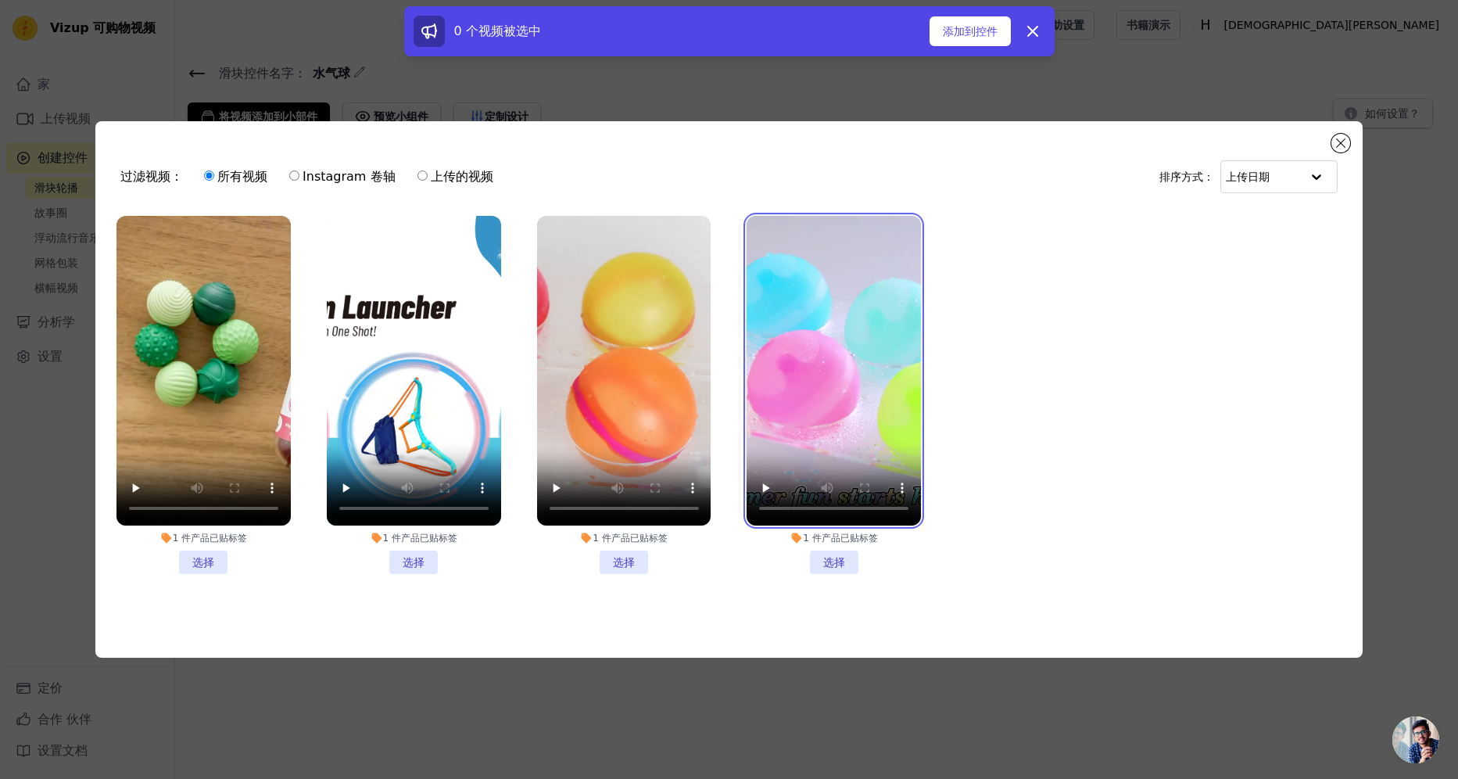
click at [801, 375] on video at bounding box center [834, 371] width 174 height 310
click at [837, 557] on li "1 件产品已贴标签 选择" at bounding box center [834, 395] width 174 height 358
click at [0, 0] on input "1 件产品已贴标签 选择" at bounding box center [0, 0] width 0 height 0
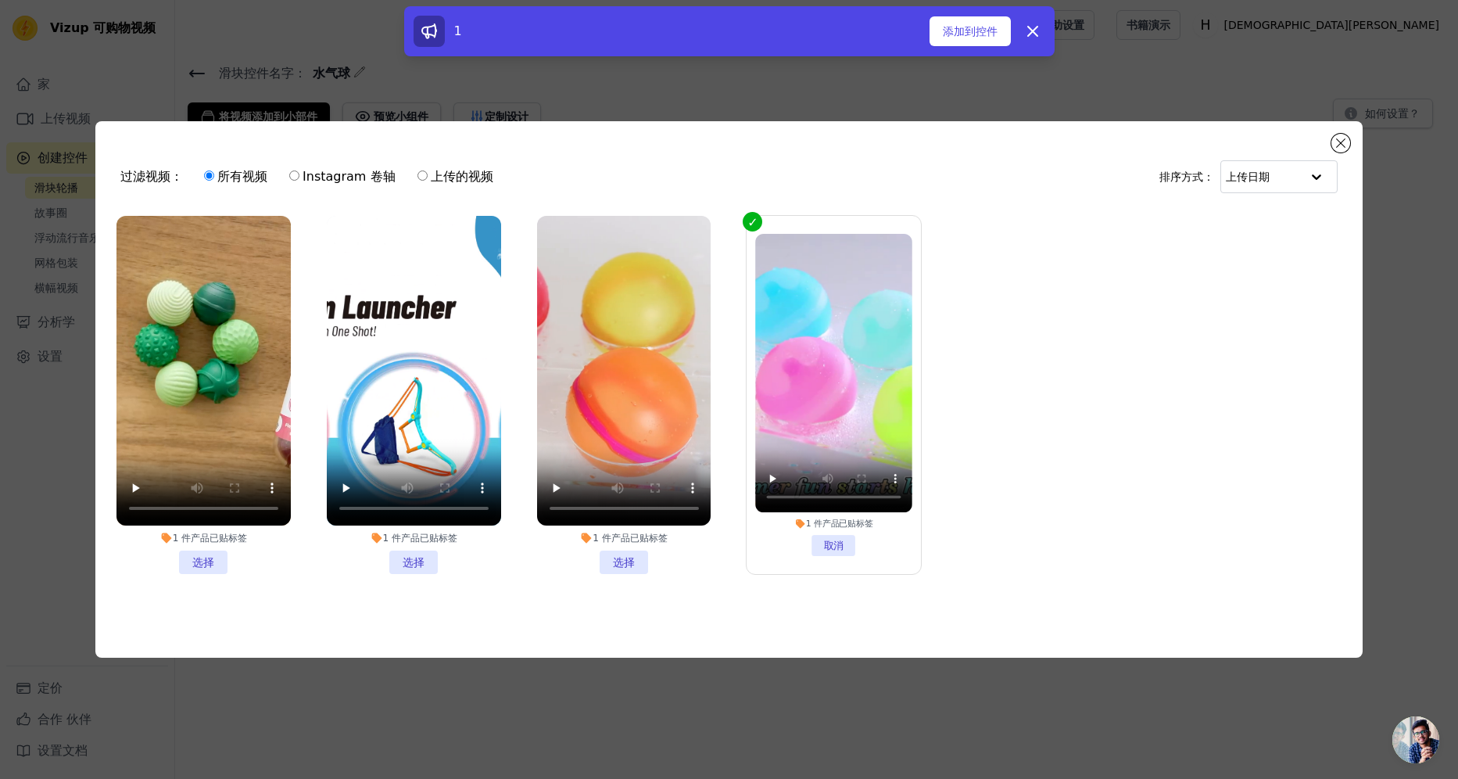
click at [635, 559] on li "1 件产品已贴标签 选择" at bounding box center [624, 395] width 174 height 358
click at [0, 0] on input "1 件产品已贴标签 选择" at bounding box center [0, 0] width 0 height 0
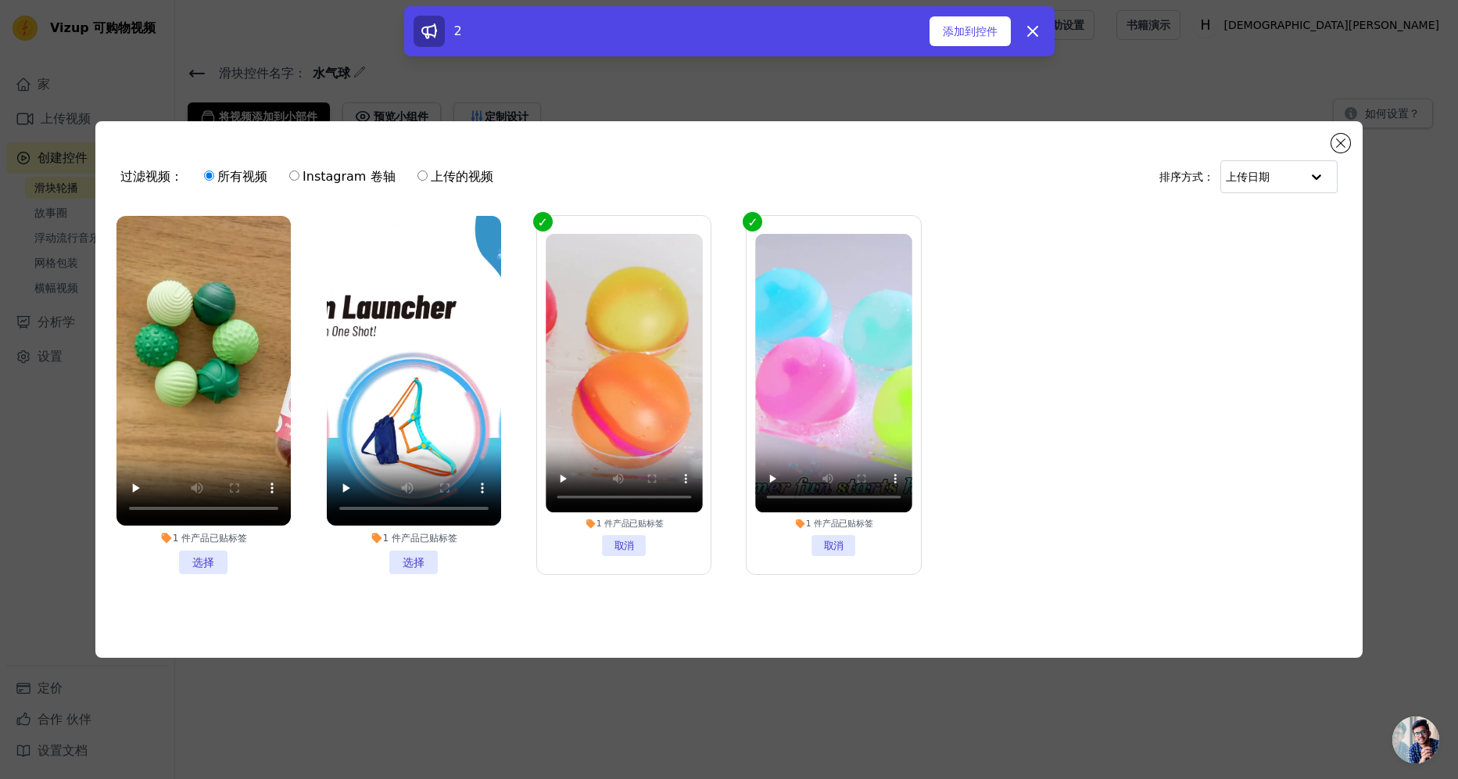
click at [434, 559] on li "1 件产品已贴标签 选择" at bounding box center [414, 395] width 174 height 358
click at [0, 0] on input "1 件产品已贴标签 选择" at bounding box center [0, 0] width 0 height 0
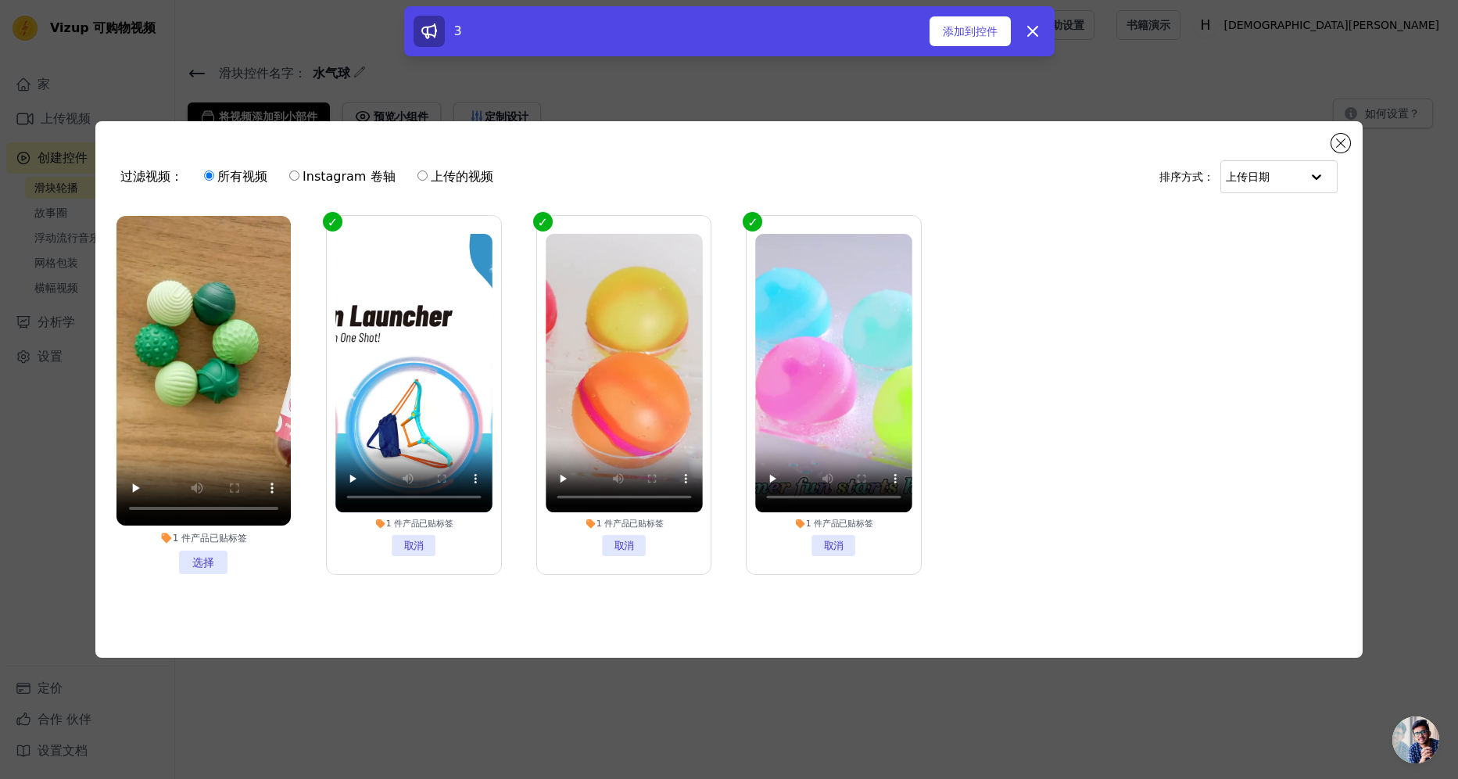
click at [206, 565] on li "1 件产品已贴标签 选择" at bounding box center [203, 395] width 174 height 358
click at [0, 0] on input "1 件产品已贴标签 选择" at bounding box center [0, 0] width 0 height 0
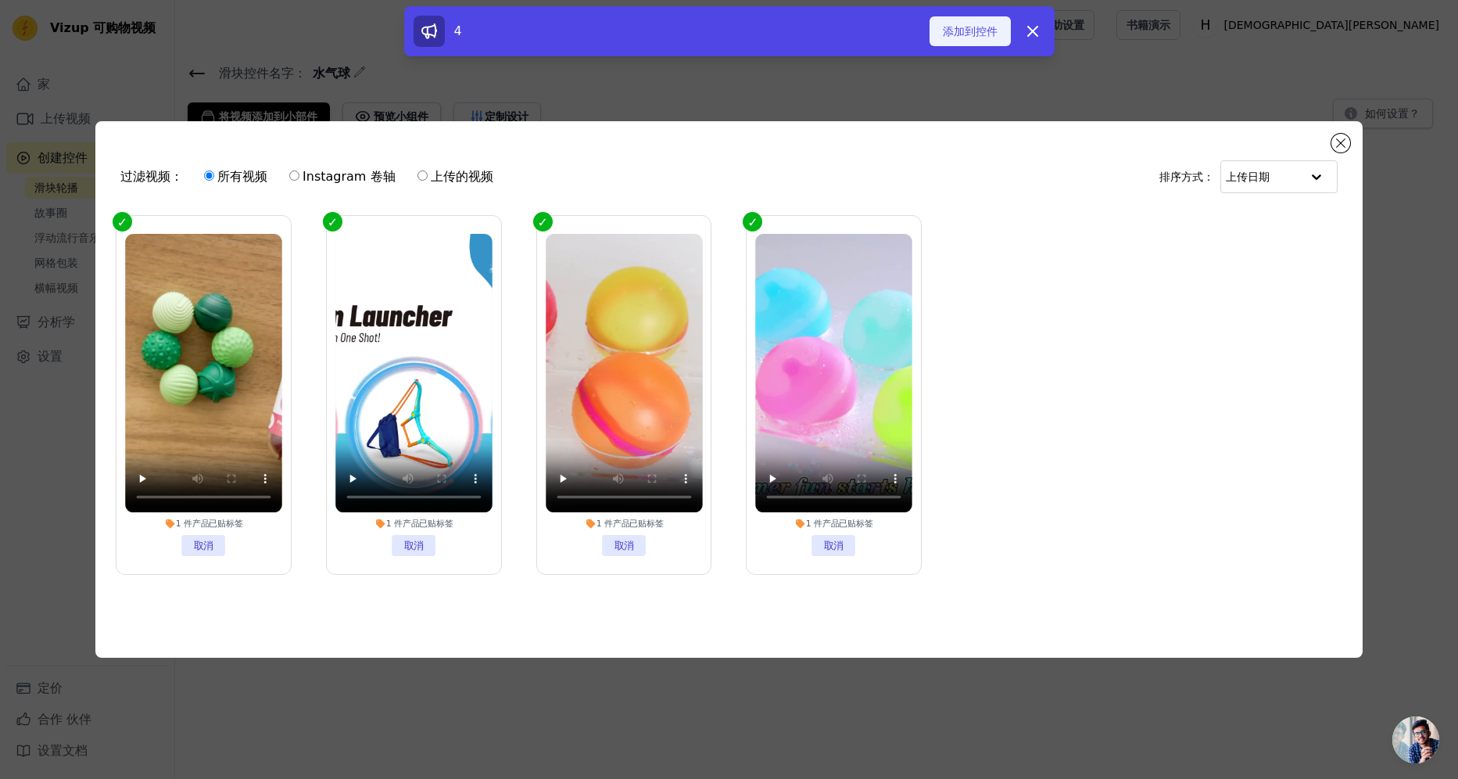
click at [977, 44] on button "添加到控件" at bounding box center [970, 31] width 81 height 30
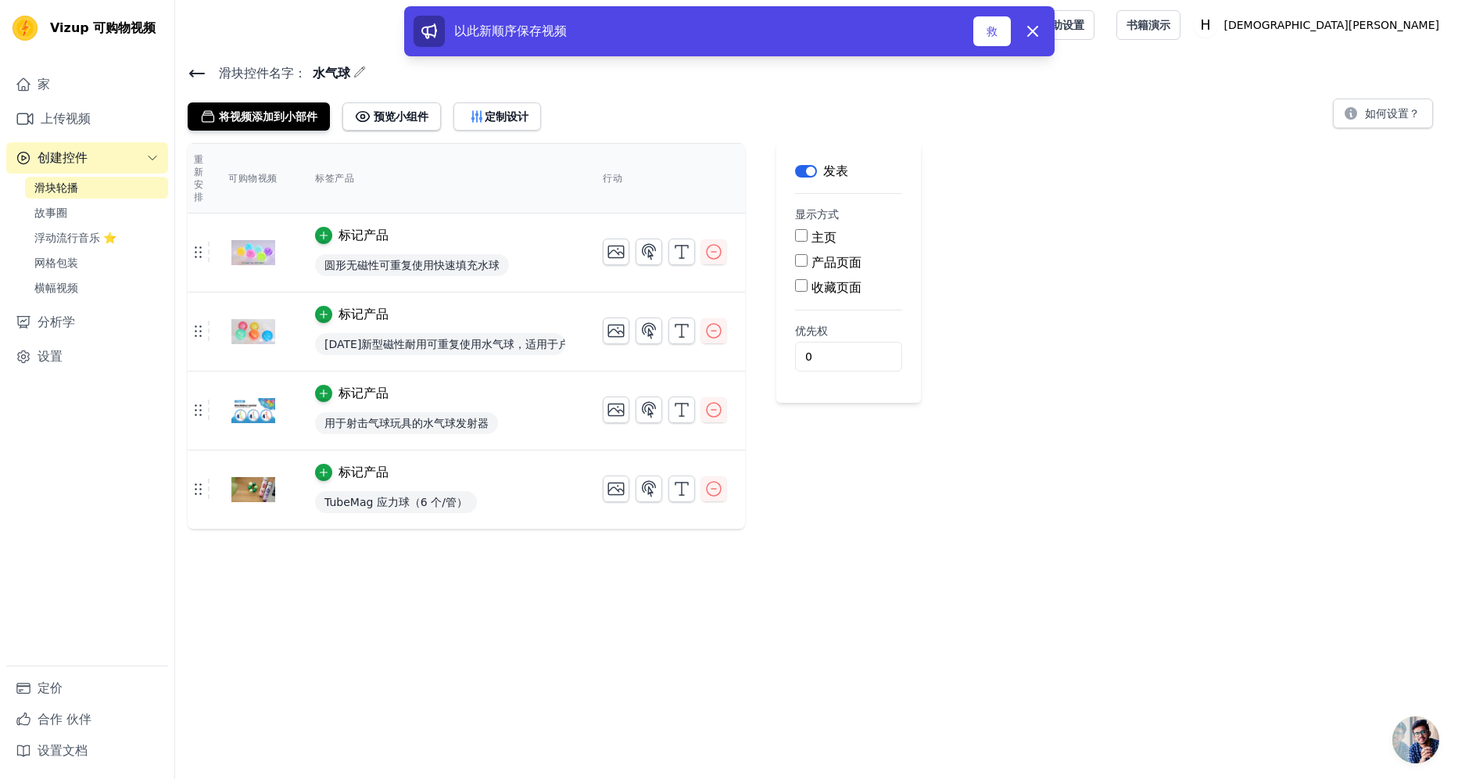
click at [801, 236] on input "主页" at bounding box center [801, 235] width 13 height 13
checkbox input "true"
click at [988, 40] on button "救" at bounding box center [992, 31] width 38 height 30
click at [395, 116] on font "预览小组件" at bounding box center [401, 117] width 55 height 16
click at [991, 42] on button "救" at bounding box center [992, 31] width 38 height 30
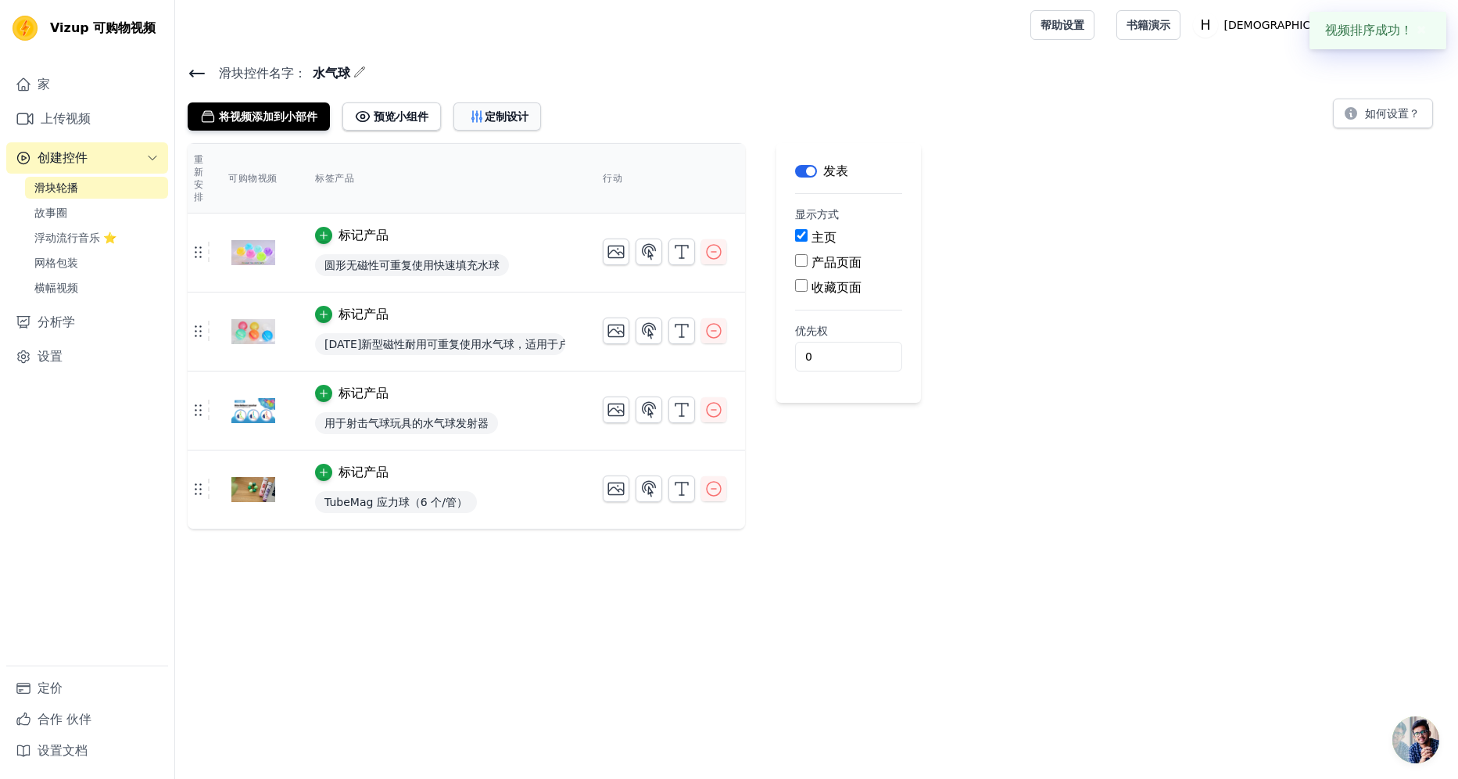
click at [489, 124] on button "定制设计" at bounding box center [497, 116] width 88 height 28
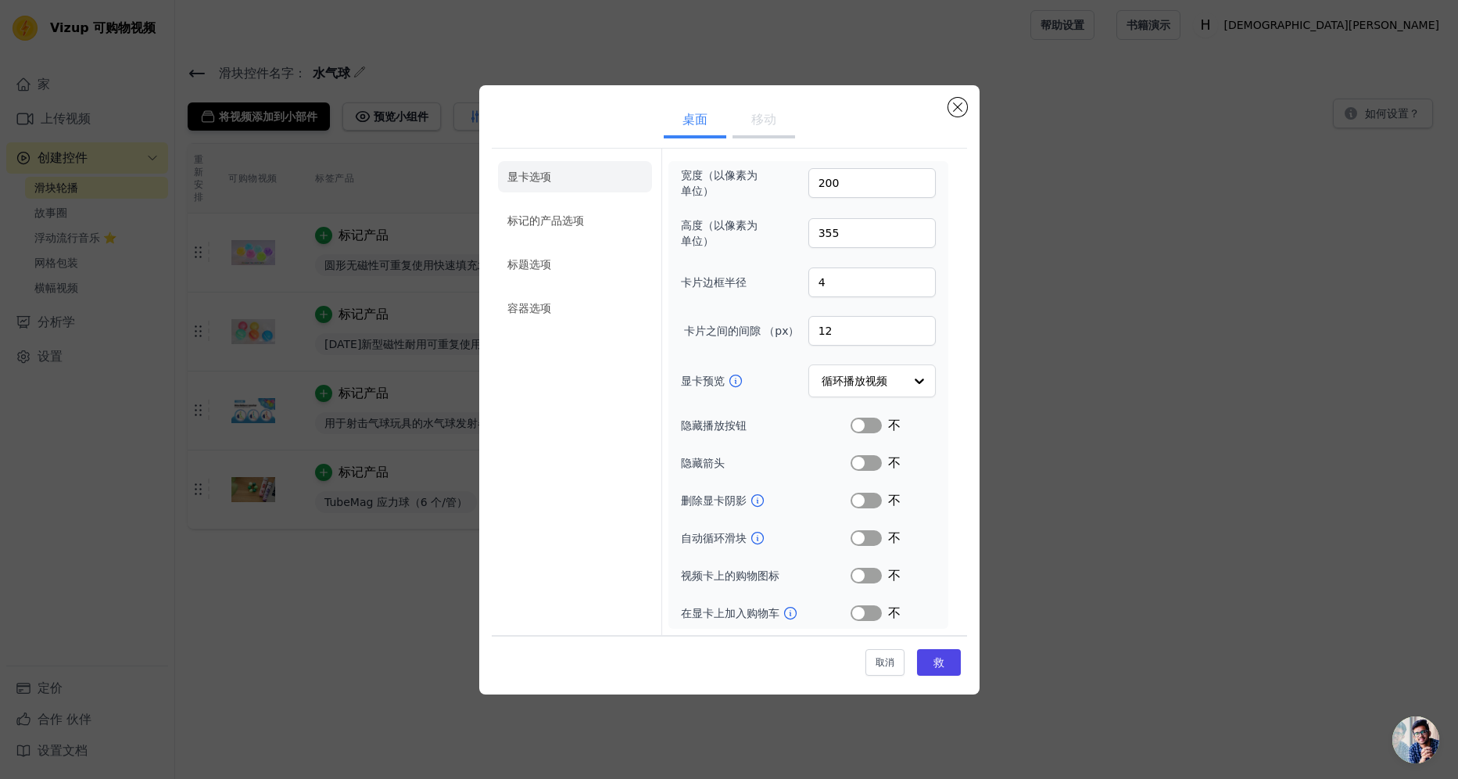
click at [753, 131] on button "移动" at bounding box center [764, 121] width 63 height 34
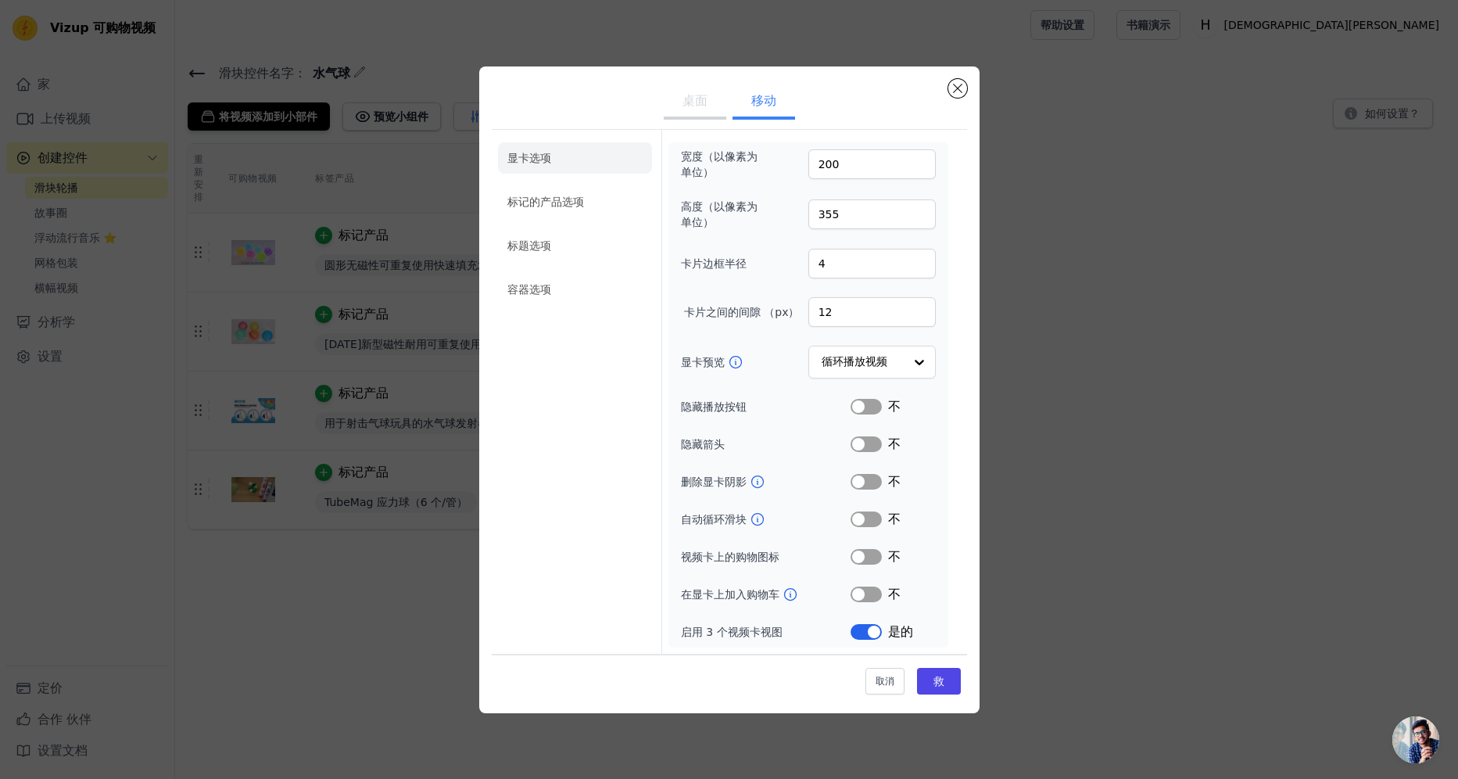
click at [702, 114] on button "桌面" at bounding box center [695, 102] width 63 height 34
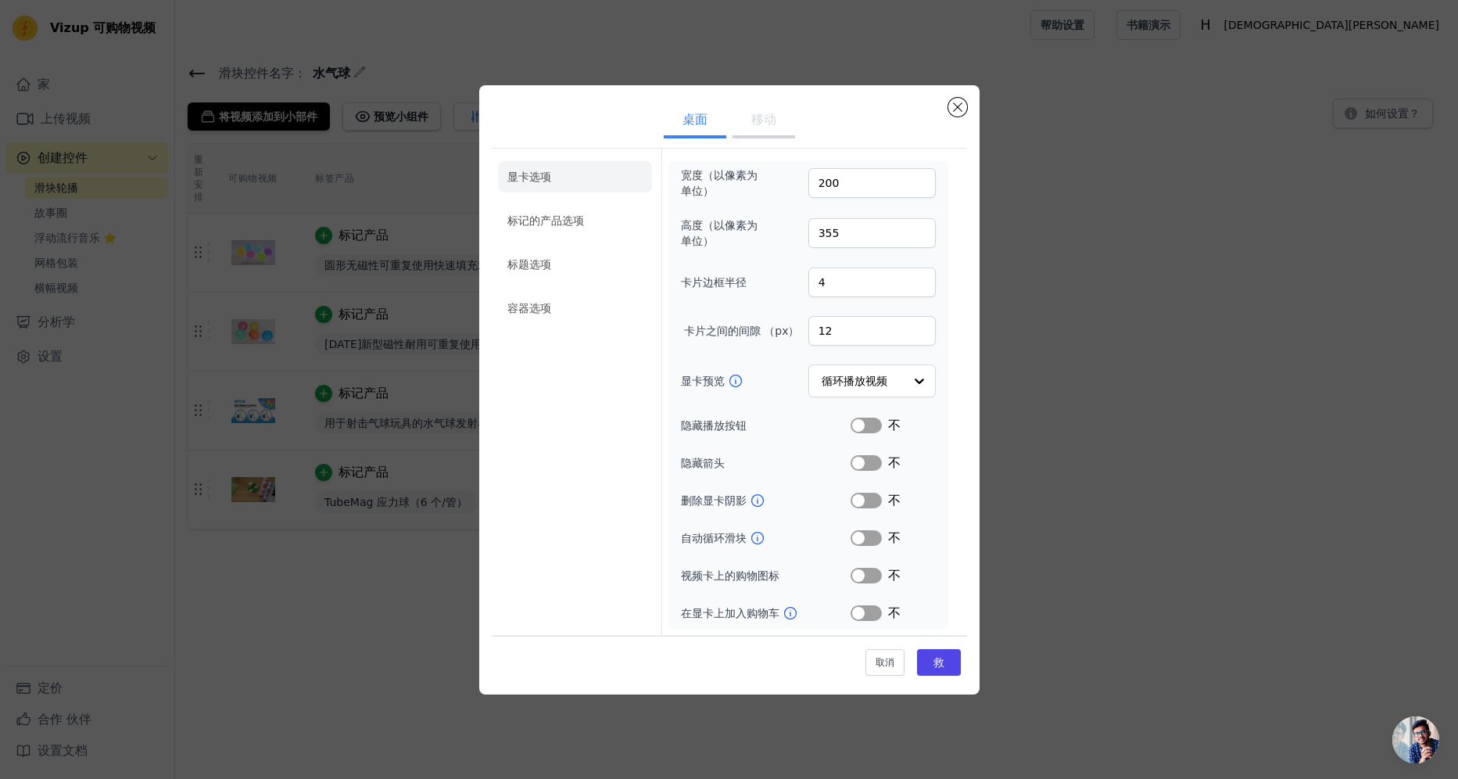
click at [751, 127] on button "移动" at bounding box center [764, 121] width 63 height 34
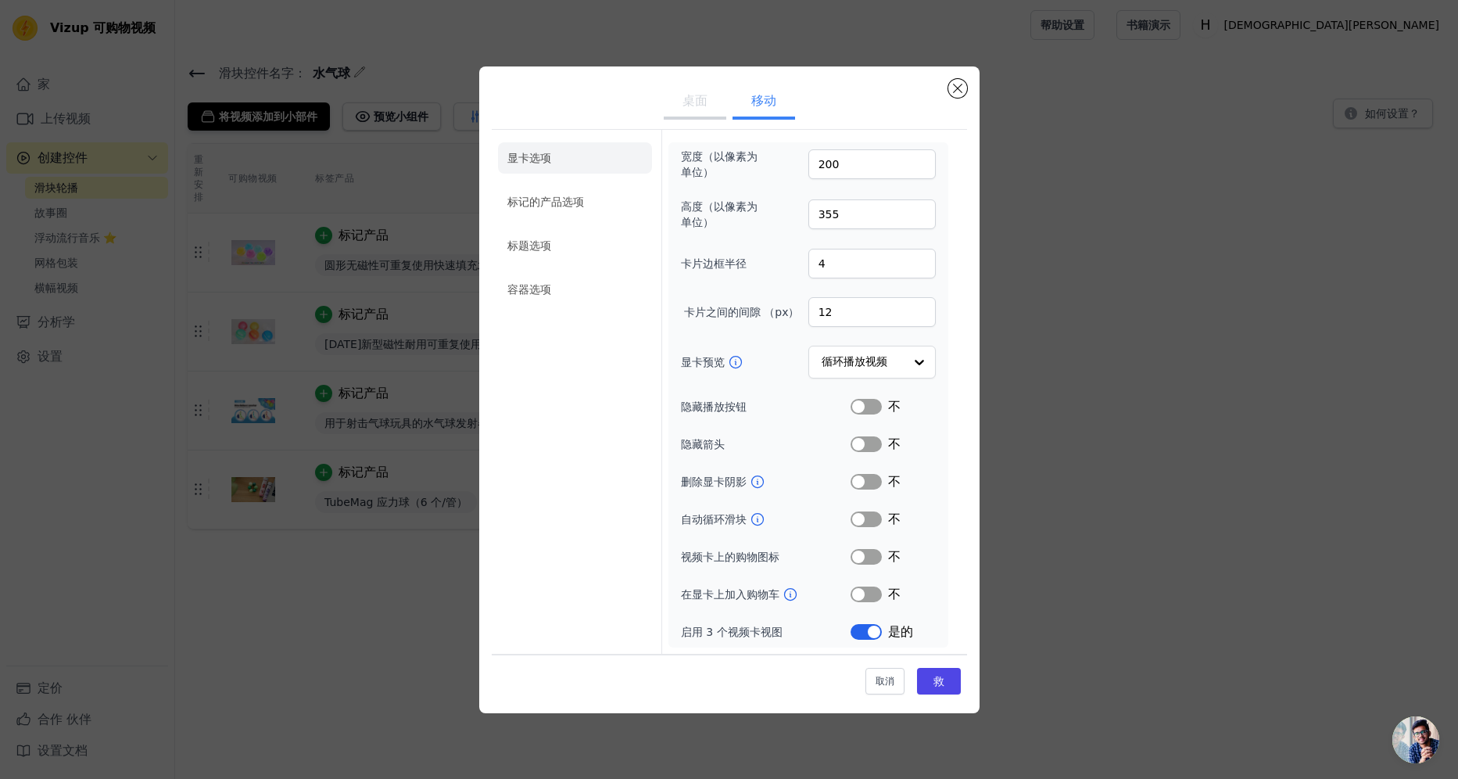
click at [705, 109] on button "桌面" at bounding box center [695, 102] width 63 height 34
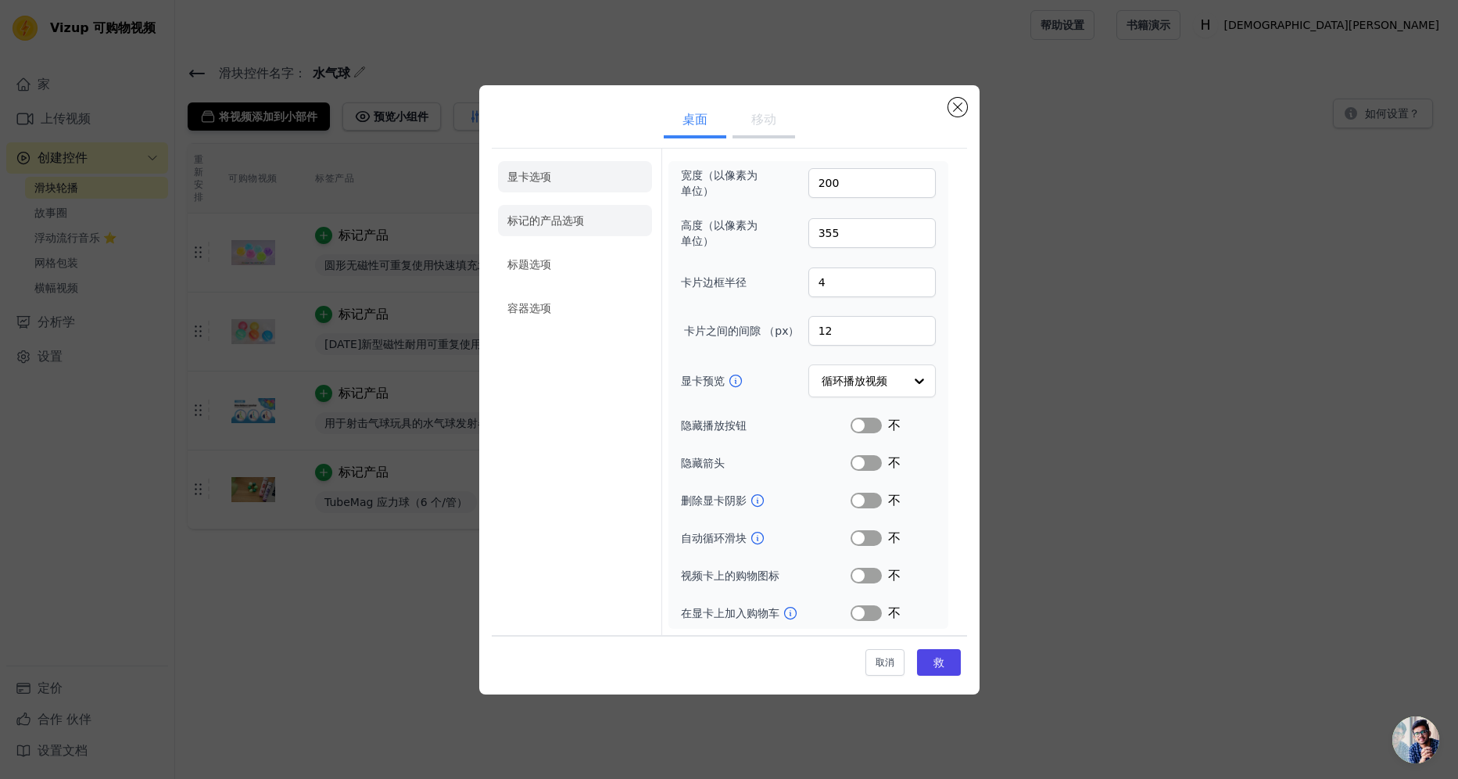
click at [579, 221] on li "标记的产品选项" at bounding box center [575, 220] width 154 height 31
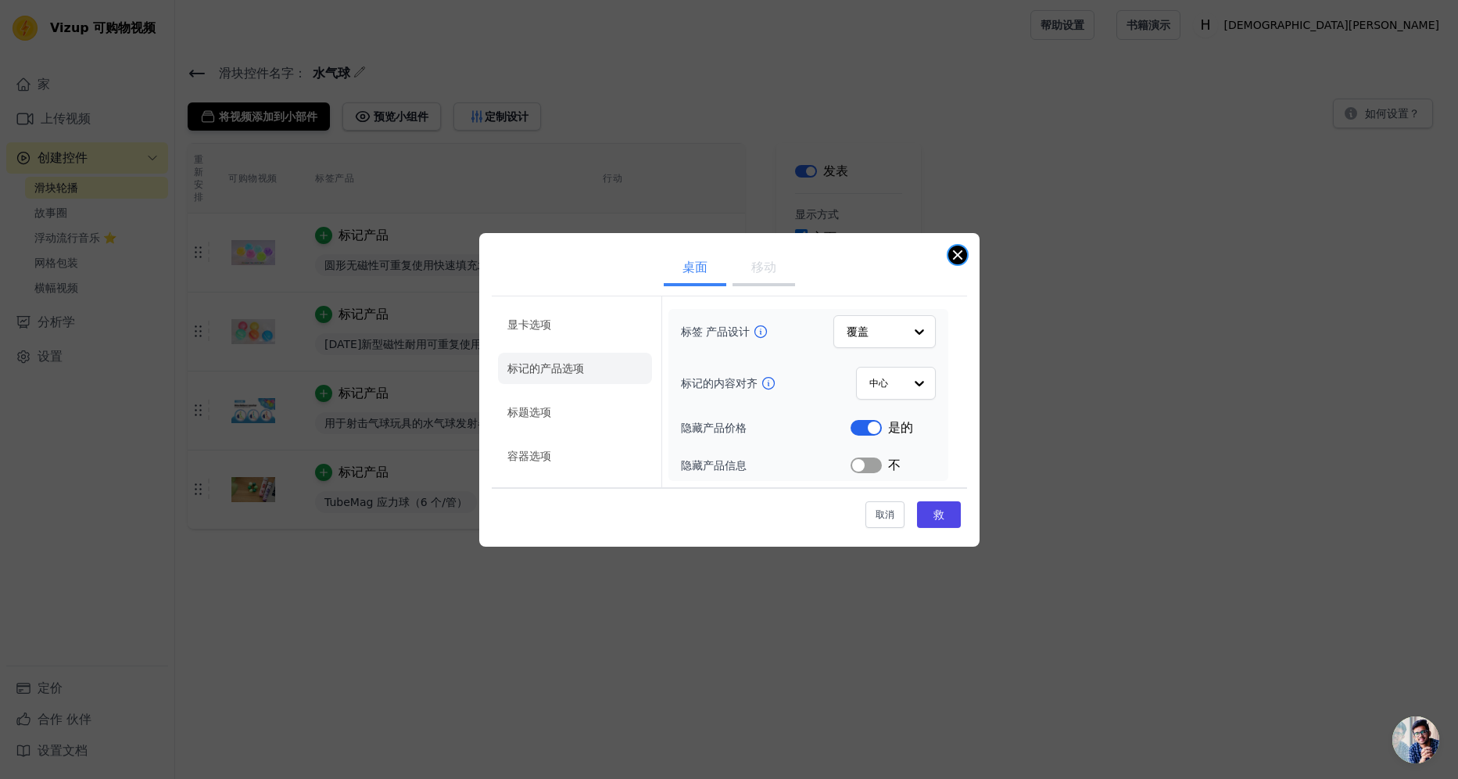
click at [948, 256] on button "关闭模态" at bounding box center [957, 255] width 19 height 19
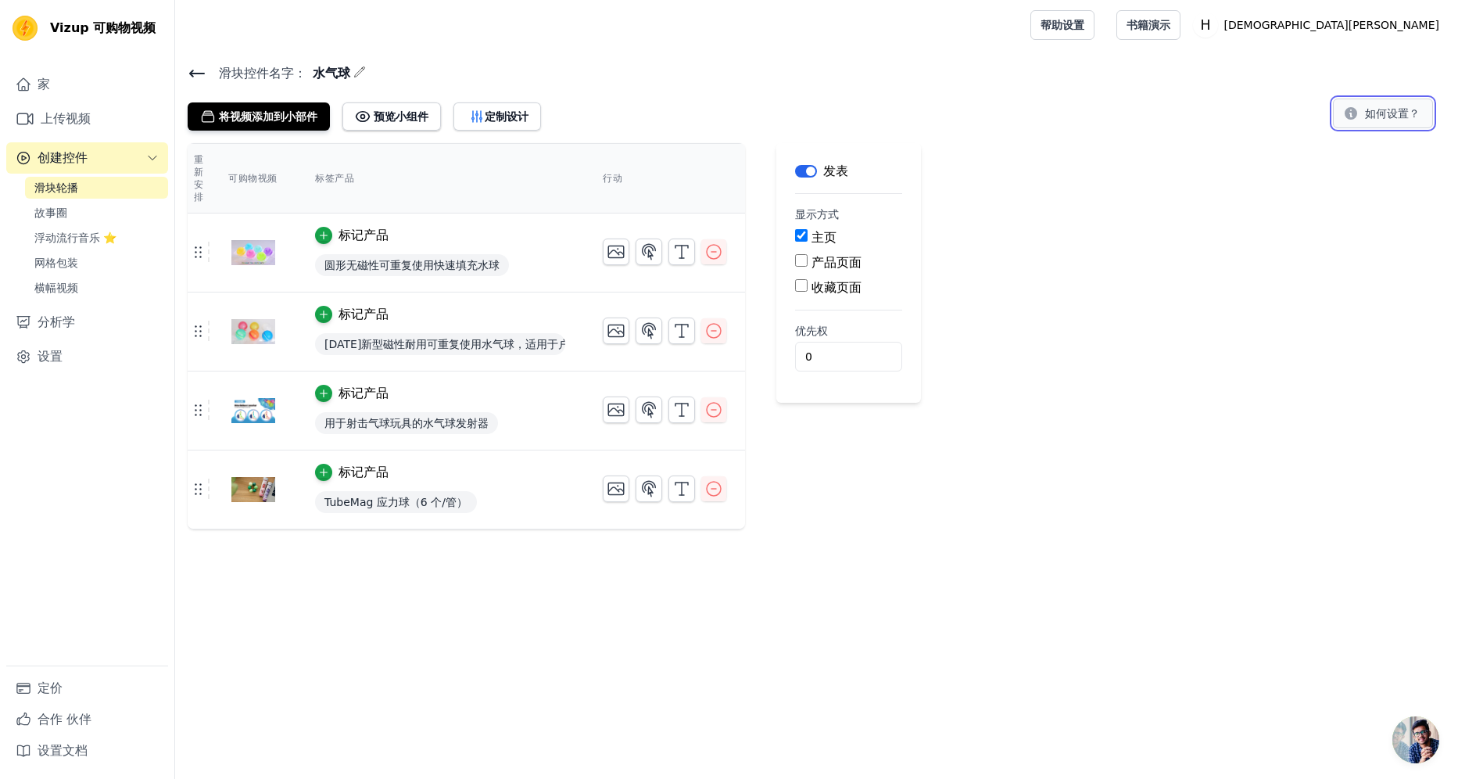
click at [1383, 106] on font "如何设置？" at bounding box center [1392, 114] width 55 height 16
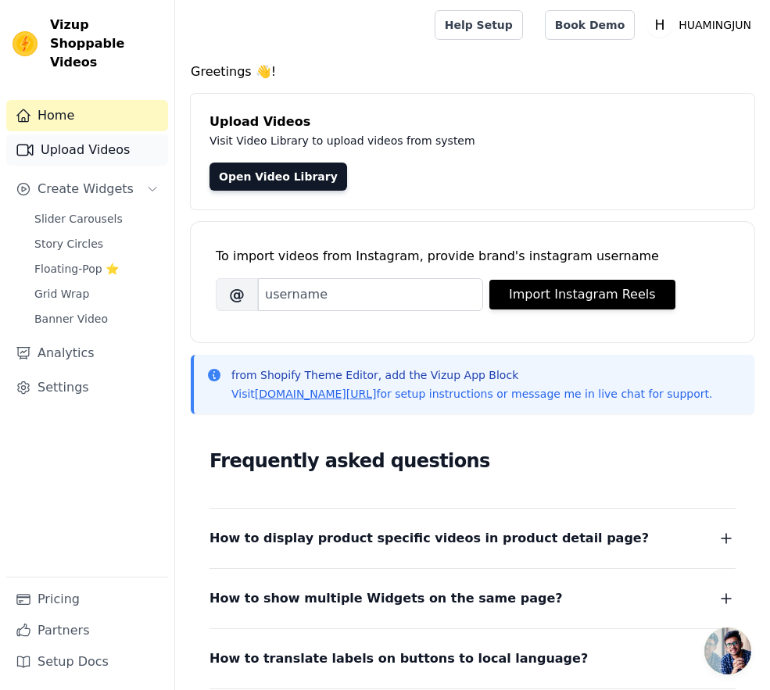
click at [40, 134] on link "Upload Videos" at bounding box center [87, 149] width 162 height 31
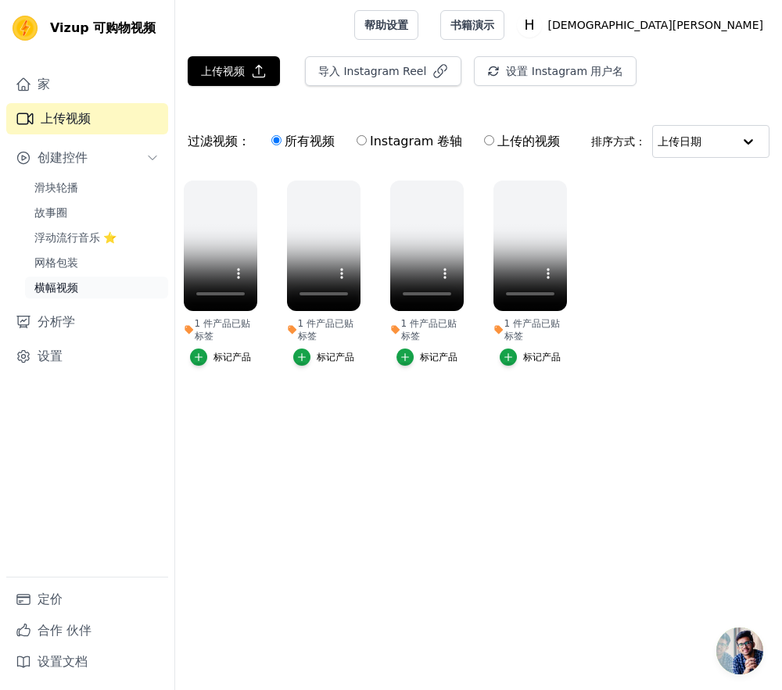
click at [60, 289] on span "横幅视频" at bounding box center [56, 288] width 44 height 16
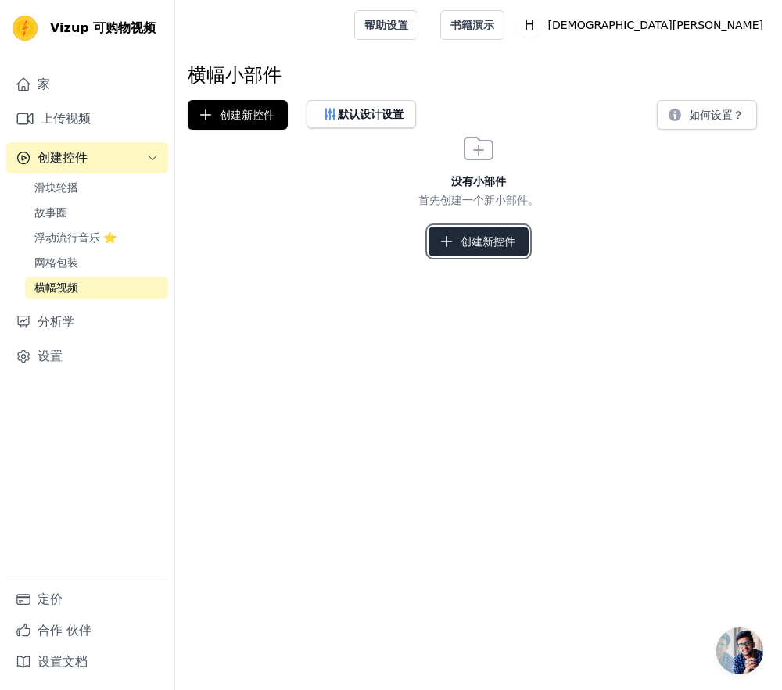
click at [466, 244] on font "创建新控件" at bounding box center [488, 242] width 55 height 16
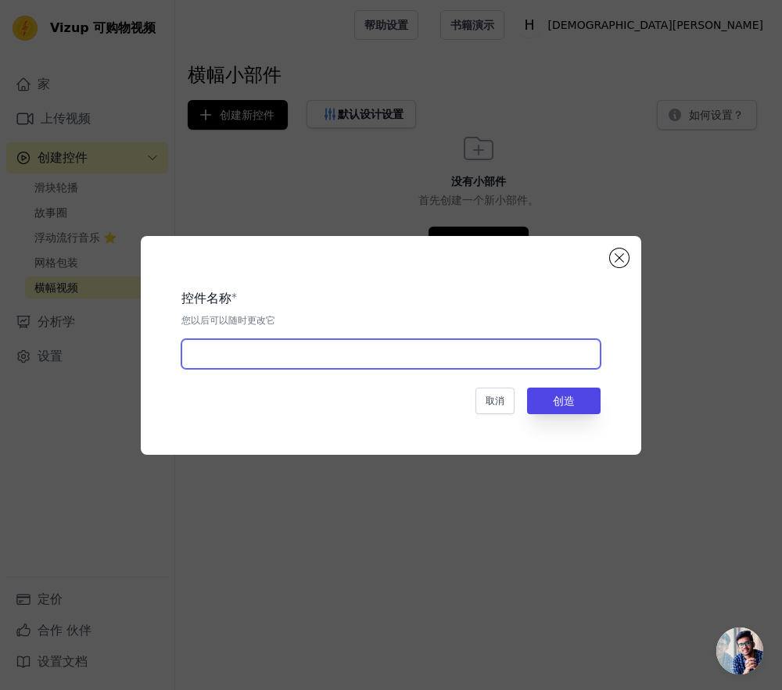
click at [250, 361] on input "text" at bounding box center [390, 354] width 419 height 30
type input "Waterballoon"
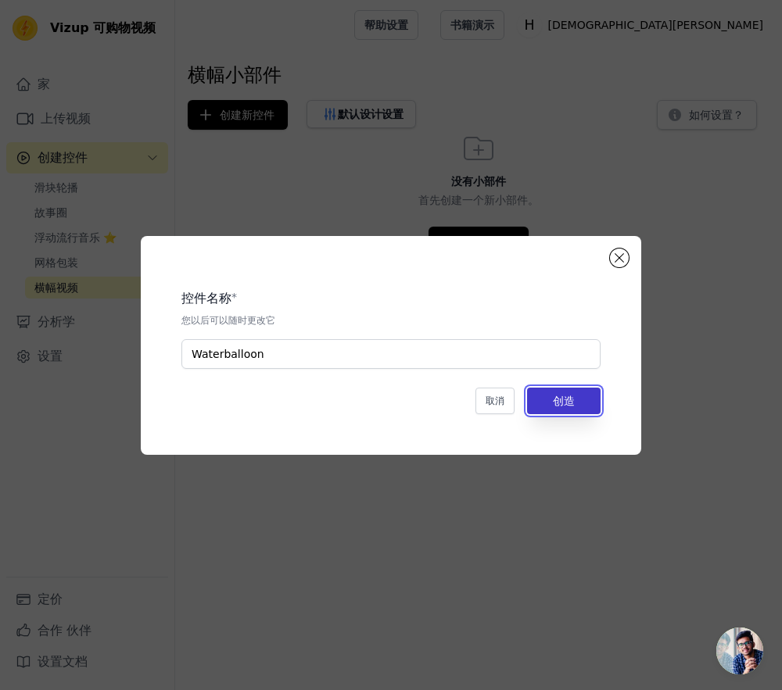
click at [548, 401] on button "创造" at bounding box center [563, 401] width 73 height 27
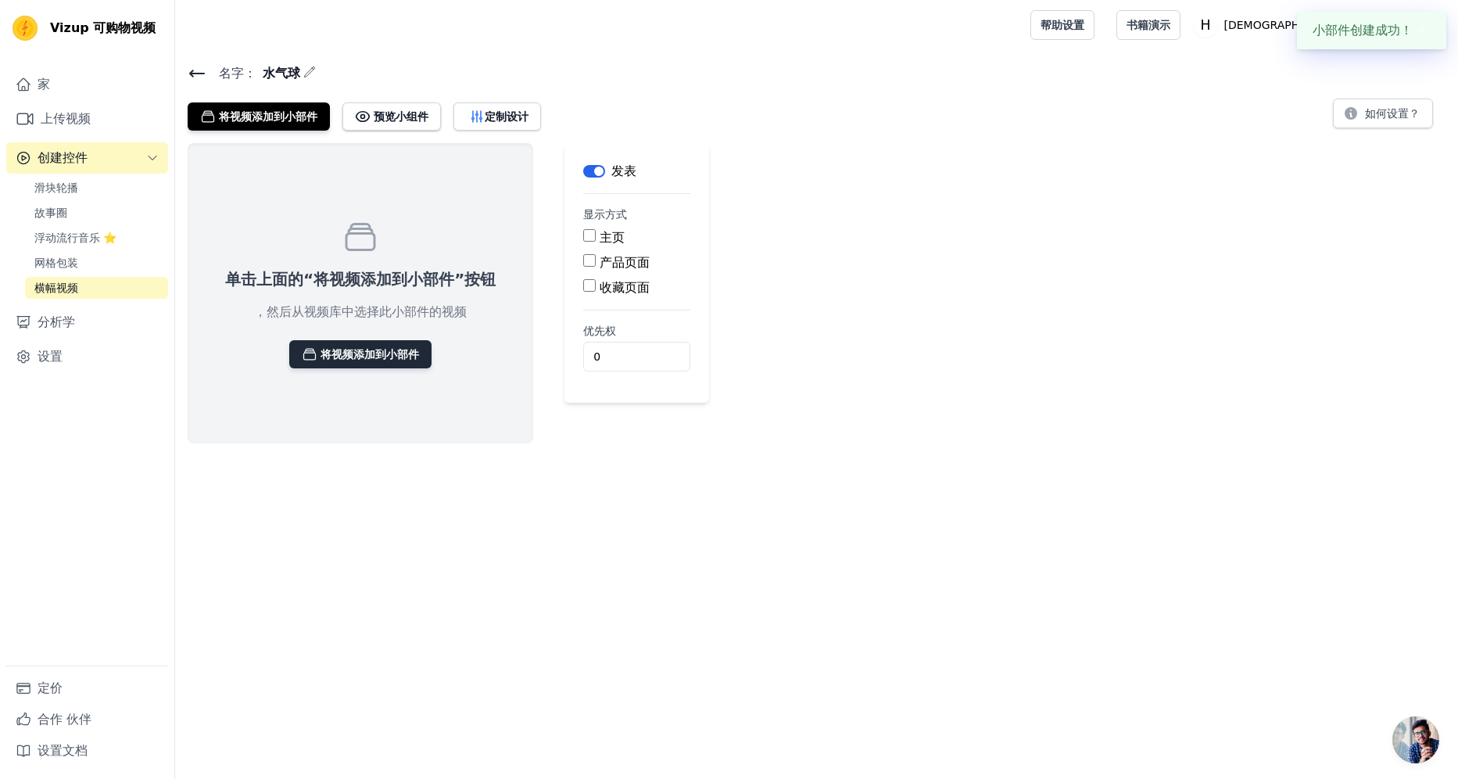
click at [392, 349] on font "将视频添加到小部件" at bounding box center [370, 354] width 99 height 16
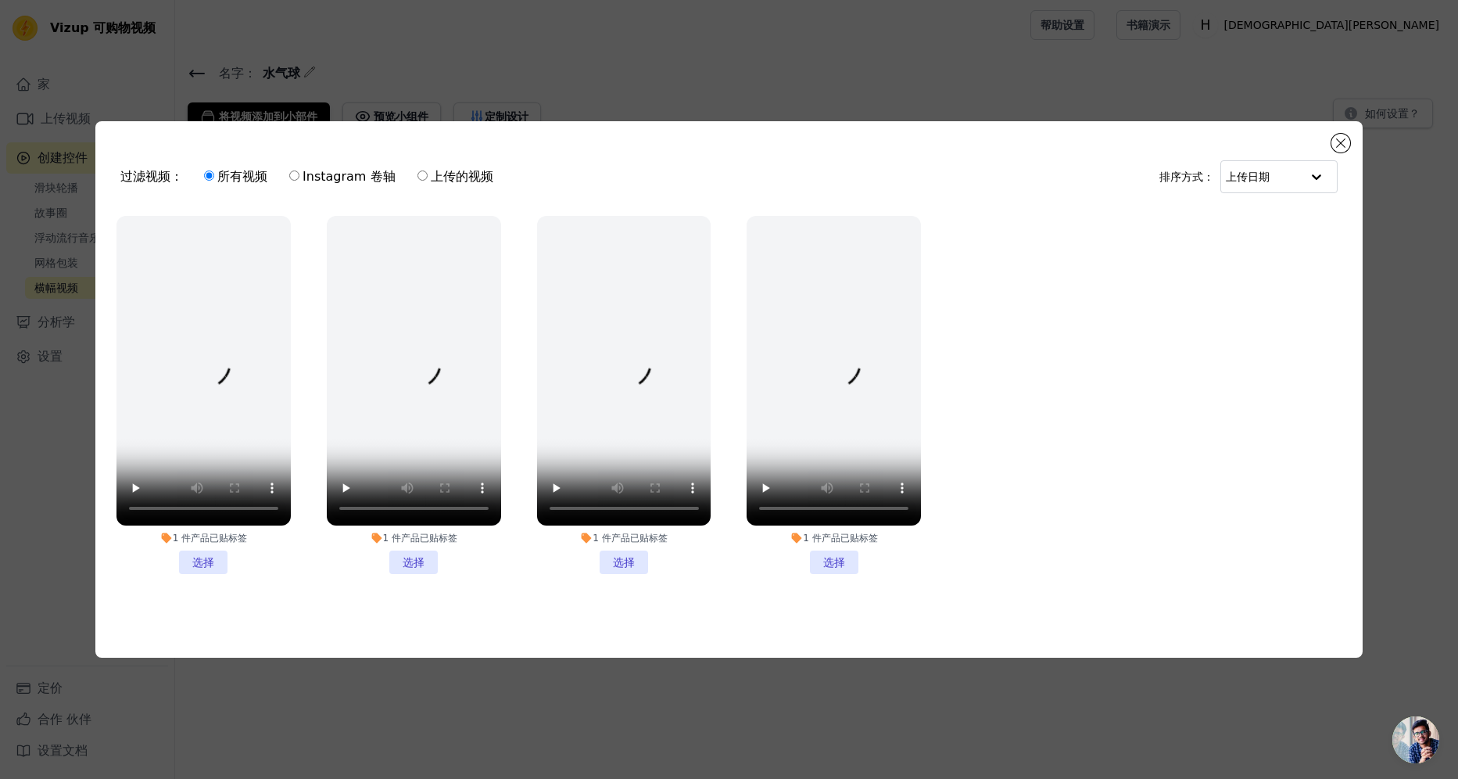
click at [465, 170] on font "上传的视频" at bounding box center [462, 176] width 63 height 15
click at [428, 170] on input "上传的视频" at bounding box center [423, 175] width 10 height 10
radio input "true"
click at [230, 175] on font "所有视频" at bounding box center [242, 176] width 50 height 15
click at [214, 175] on input "所有视频" at bounding box center [209, 175] width 10 height 10
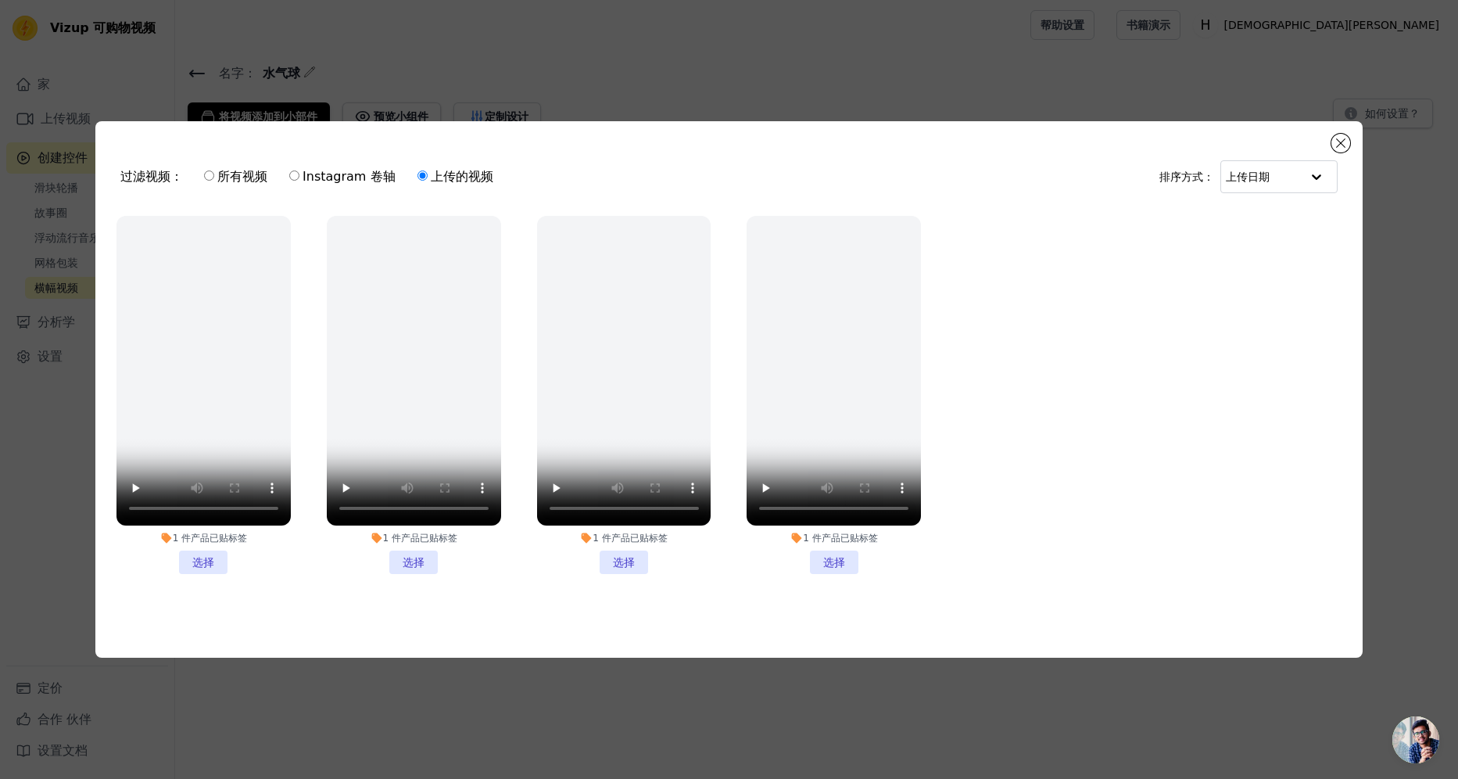
radio input "true"
click at [781, 137] on button "关闭模态" at bounding box center [1341, 143] width 19 height 19
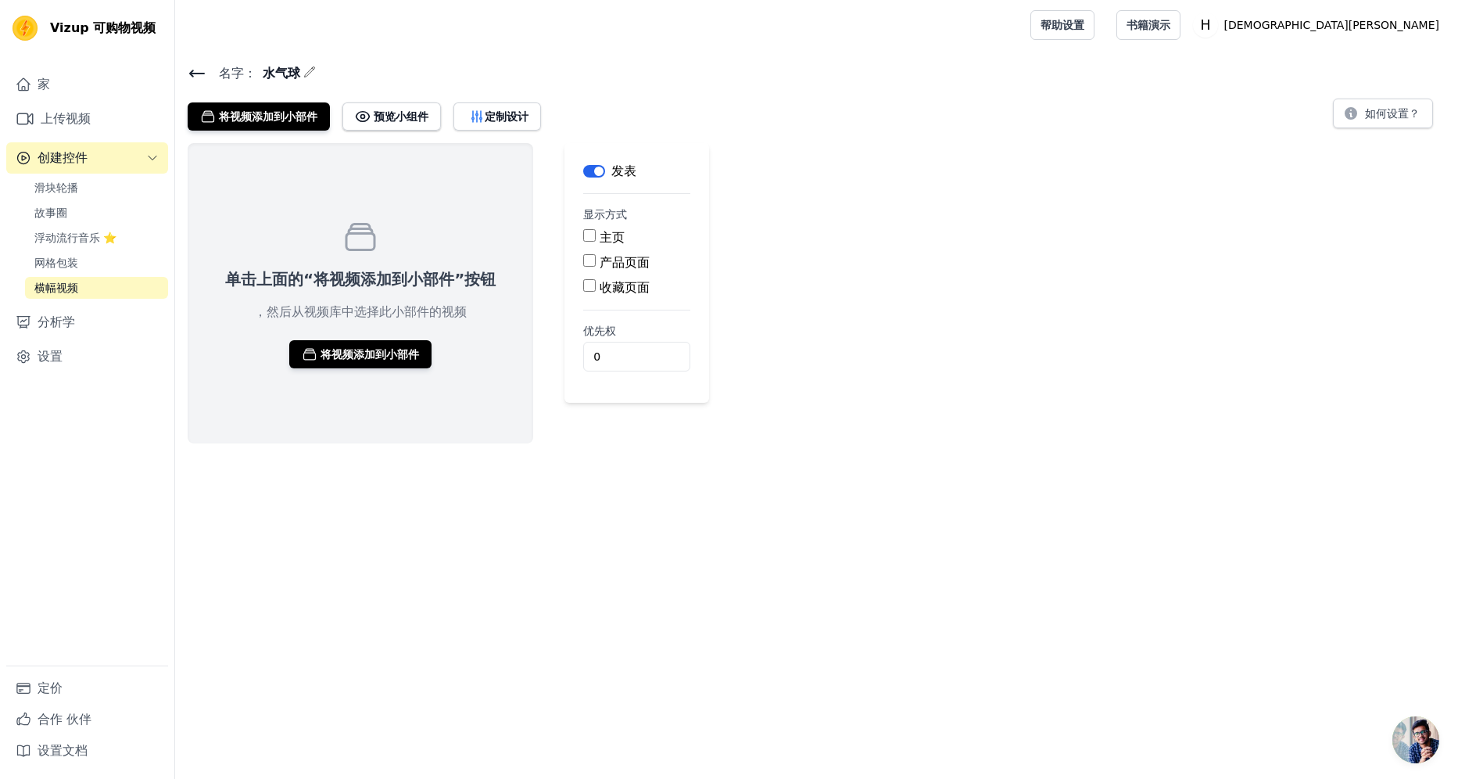
click at [601, 237] on label "主页" at bounding box center [612, 237] width 25 height 15
click at [596, 237] on input "主页" at bounding box center [589, 235] width 13 height 13
checkbox input "true"
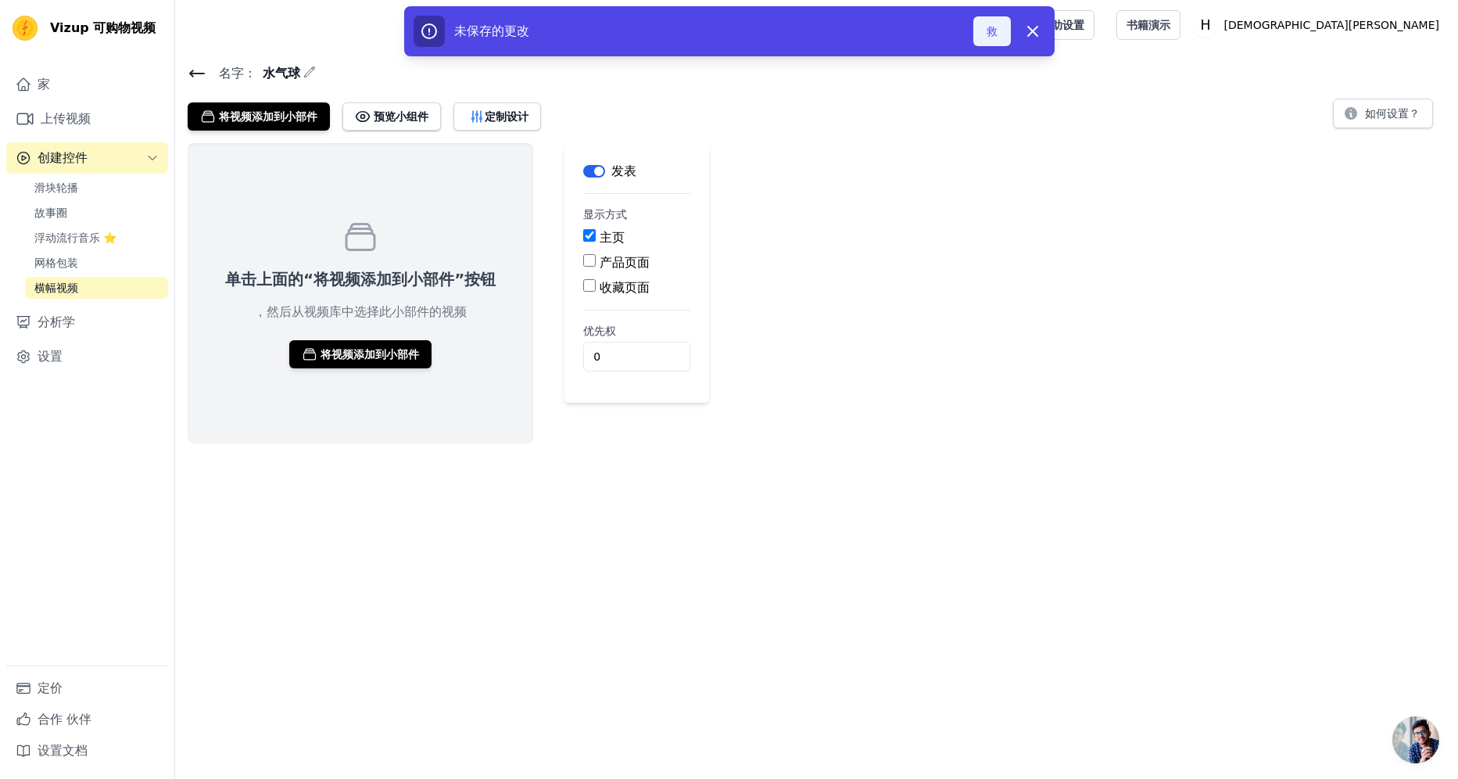
click at [781, 24] on button "救" at bounding box center [992, 31] width 38 height 30
click at [66, 124] on font "上传视频" at bounding box center [66, 118] width 50 height 19
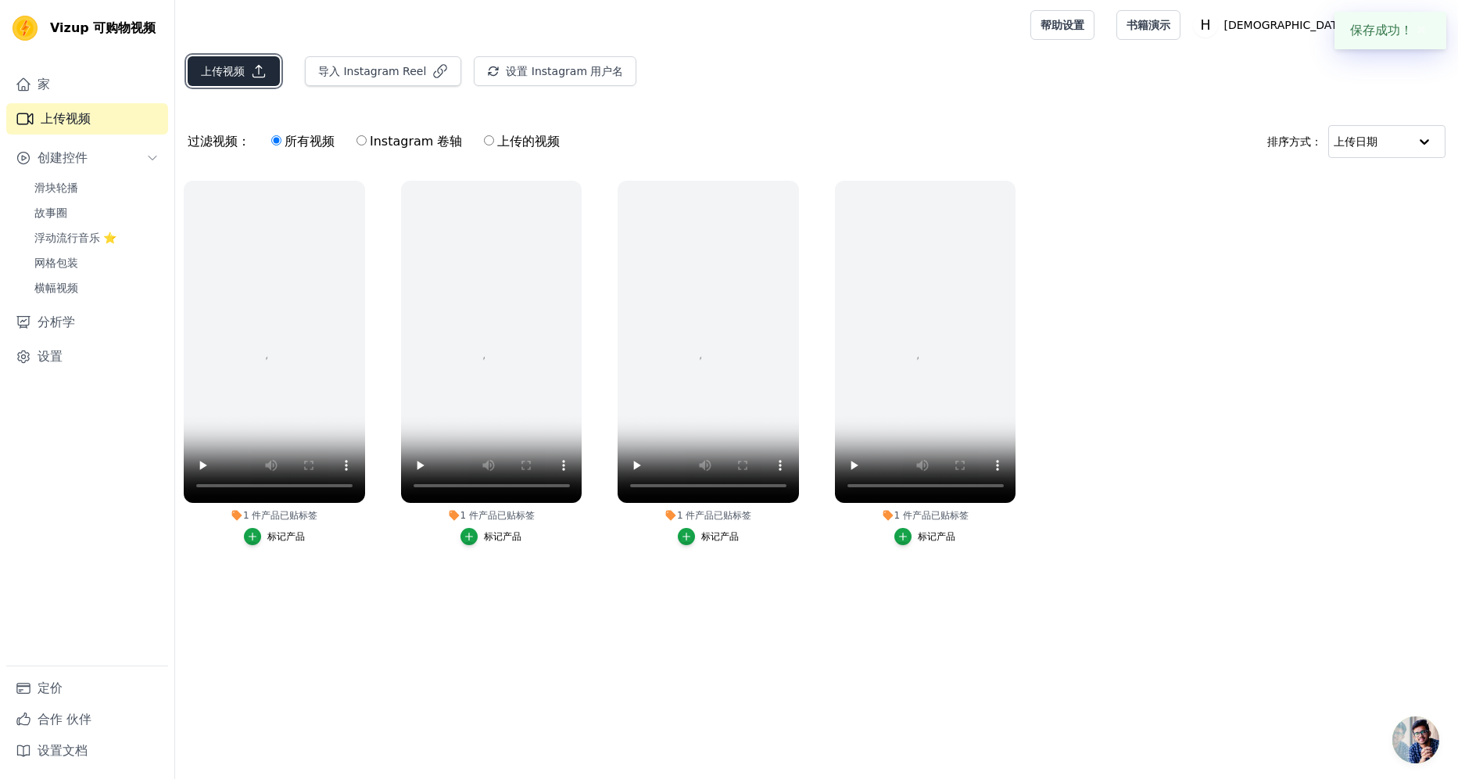
click at [253, 76] on icon "button" at bounding box center [259, 72] width 12 height 12
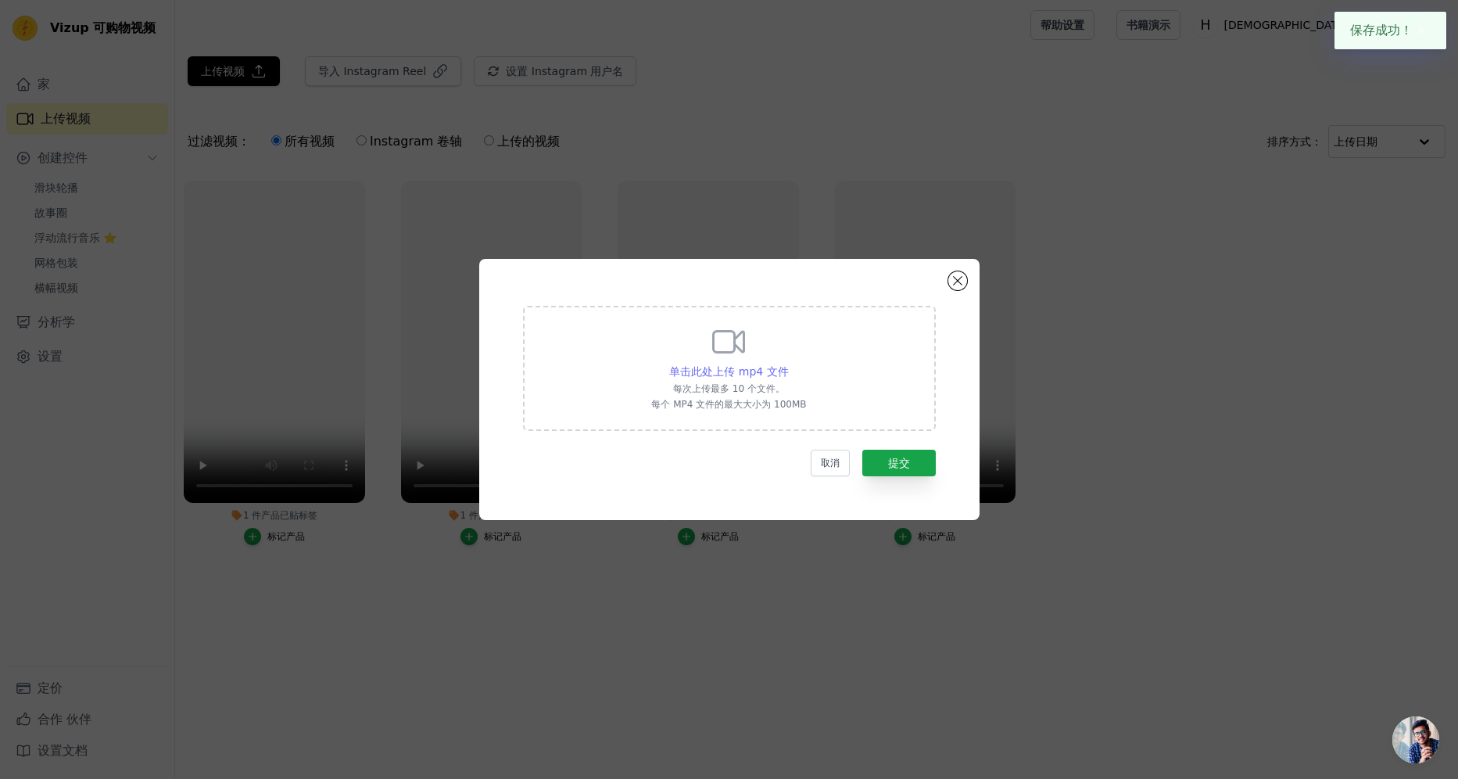
click at [695, 373] on span "单击此处上传 mp4 文件" at bounding box center [728, 371] width 119 height 13
click at [781, 364] on input "单击此处上传 mp4 文件 每次上传最多 10 个文件。 每个 MP4 文件的最大大小为 100MB" at bounding box center [788, 363] width 1 height 1
type input "C:\fakepath\华明军工厂视频-英文无磁水球最新版.mp4"
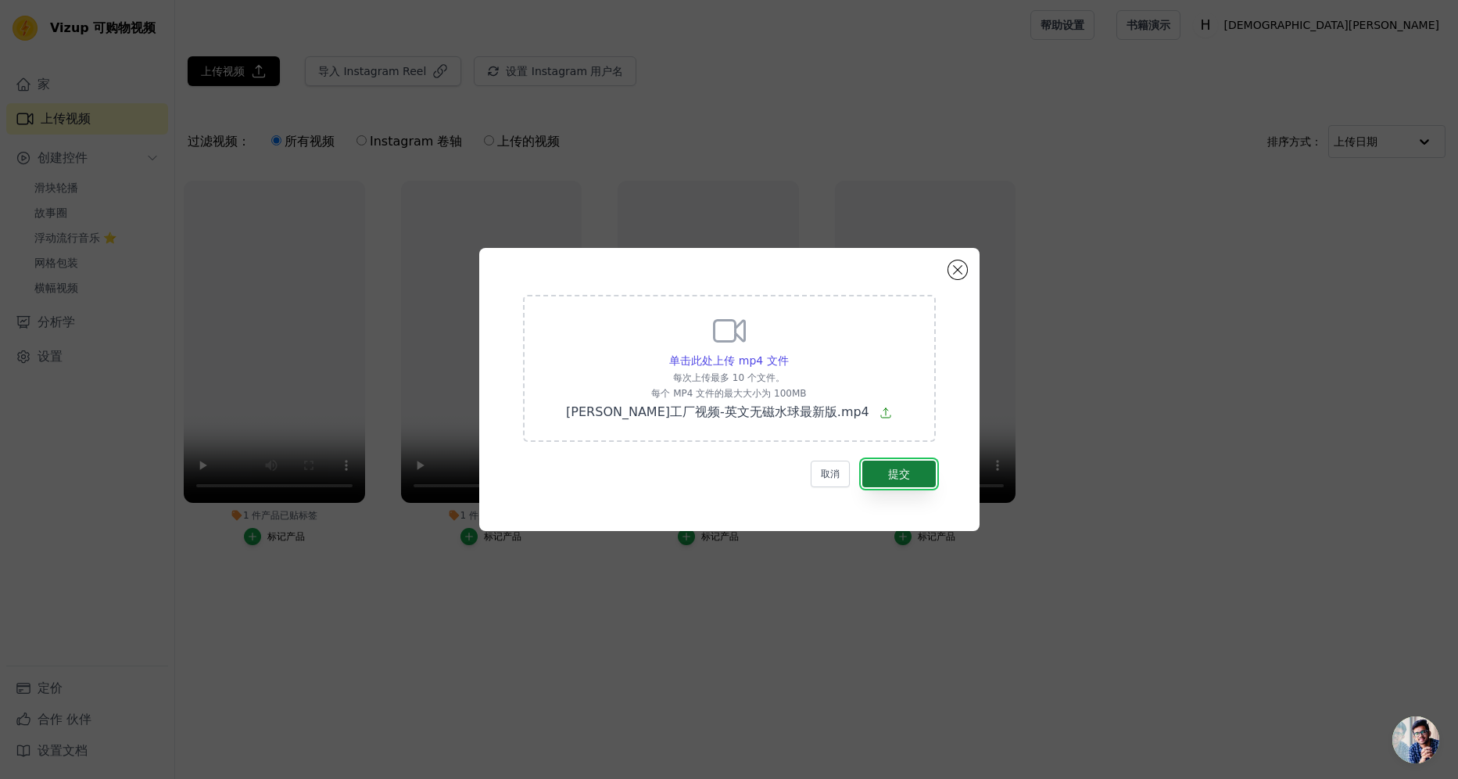
click at [781, 476] on font "提交" at bounding box center [899, 474] width 22 height 13
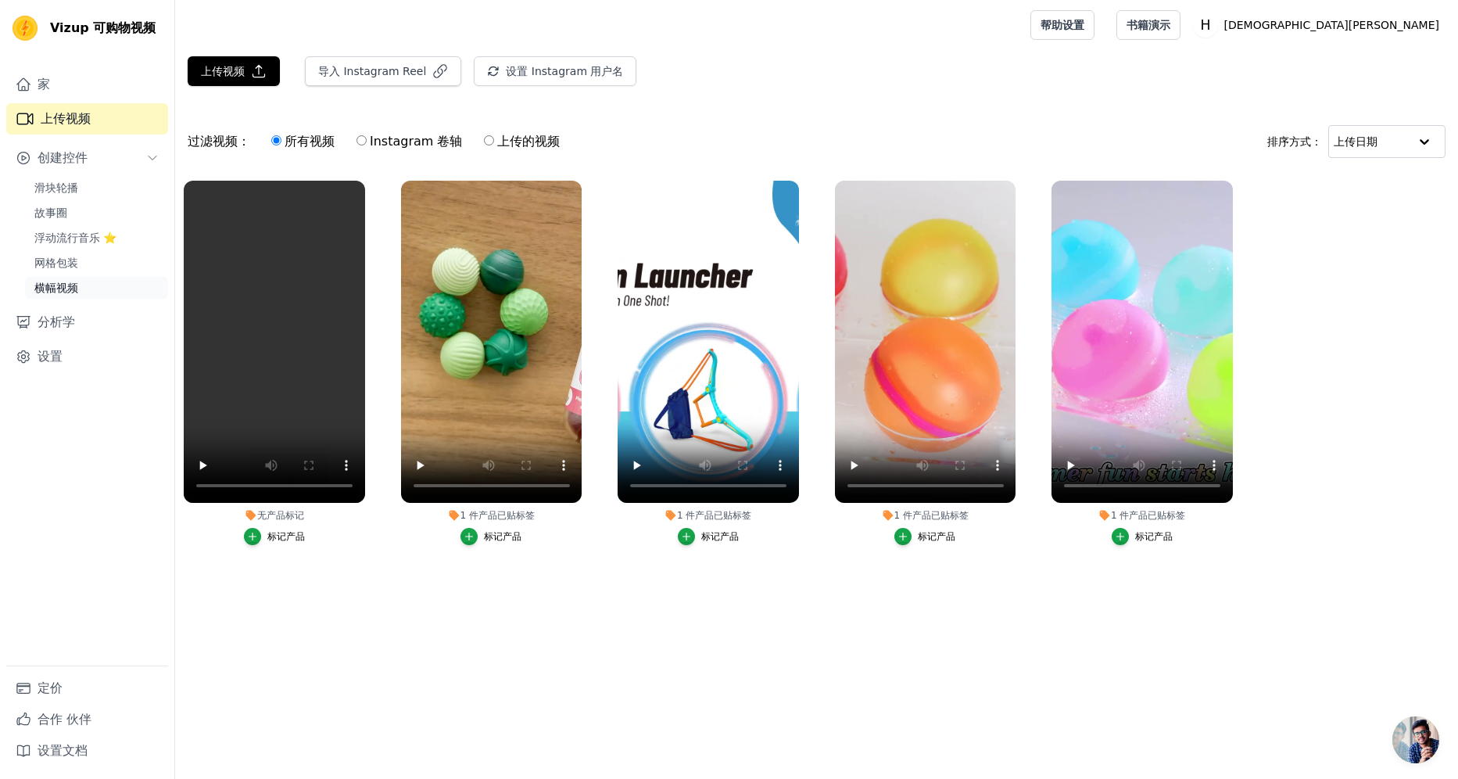
click at [83, 286] on link "横幅视频" at bounding box center [96, 288] width 143 height 22
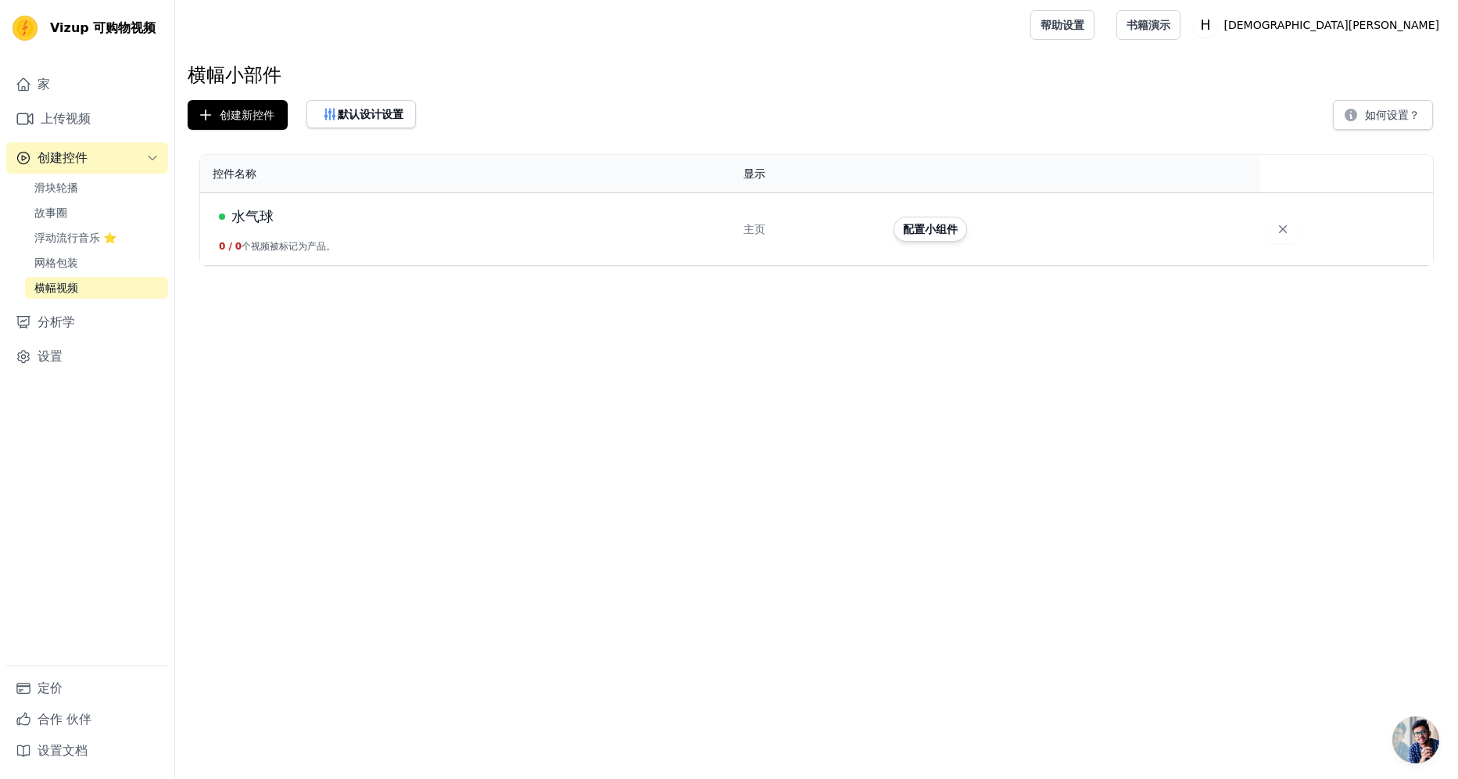
click at [453, 209] on div "水气球" at bounding box center [472, 217] width 506 height 22
click at [279, 225] on div "水气球" at bounding box center [472, 217] width 506 height 22
click at [269, 219] on span "水气球" at bounding box center [252, 217] width 42 height 22
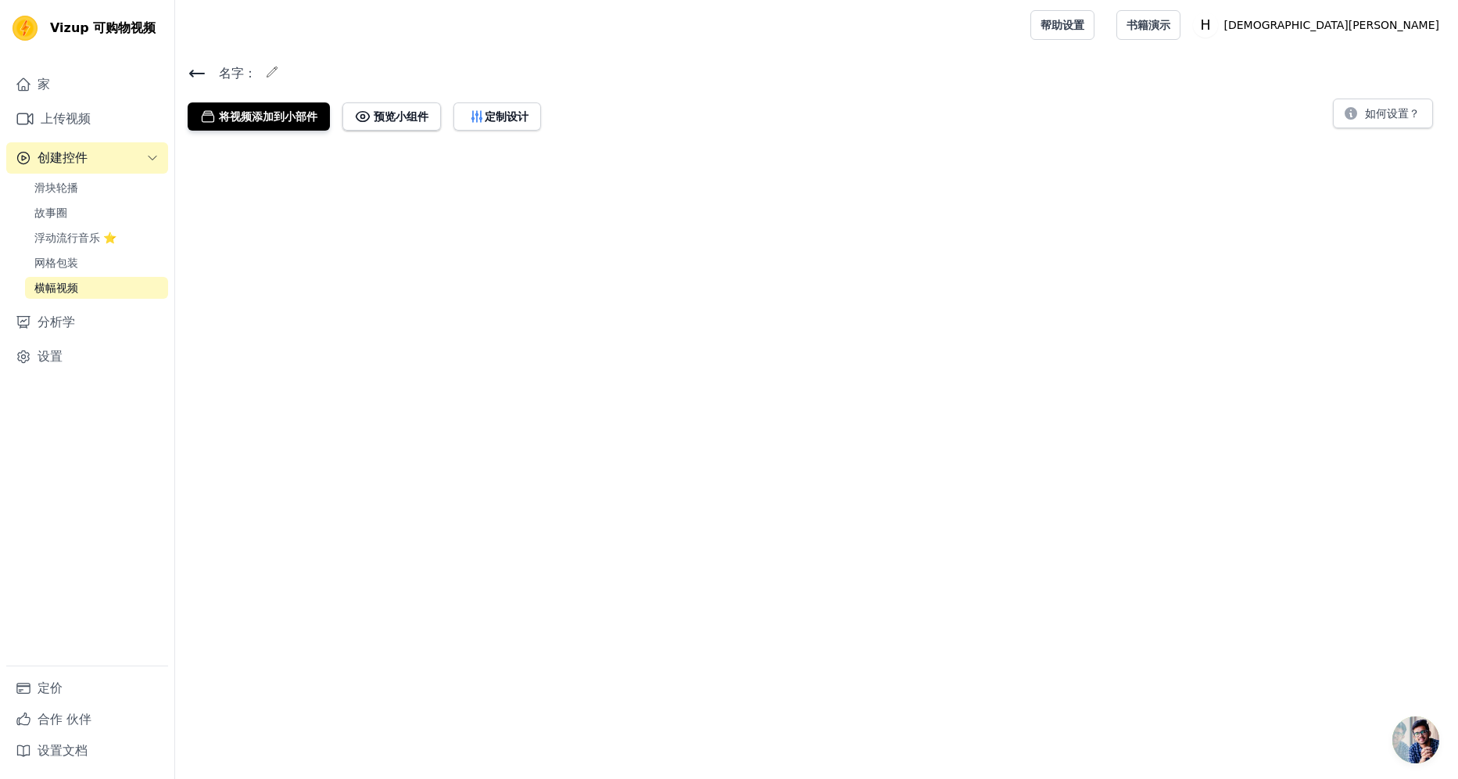
click at [266, 143] on html "Vizup 可购物视频 家 上传视频 创建控件 滑块轮播 故事圈 浮动流行音乐 ⭐ 网格包装 横幅视频 分析学 设置 定价 合作 伙伴 设置文档 Open s…" at bounding box center [729, 71] width 1458 height 143
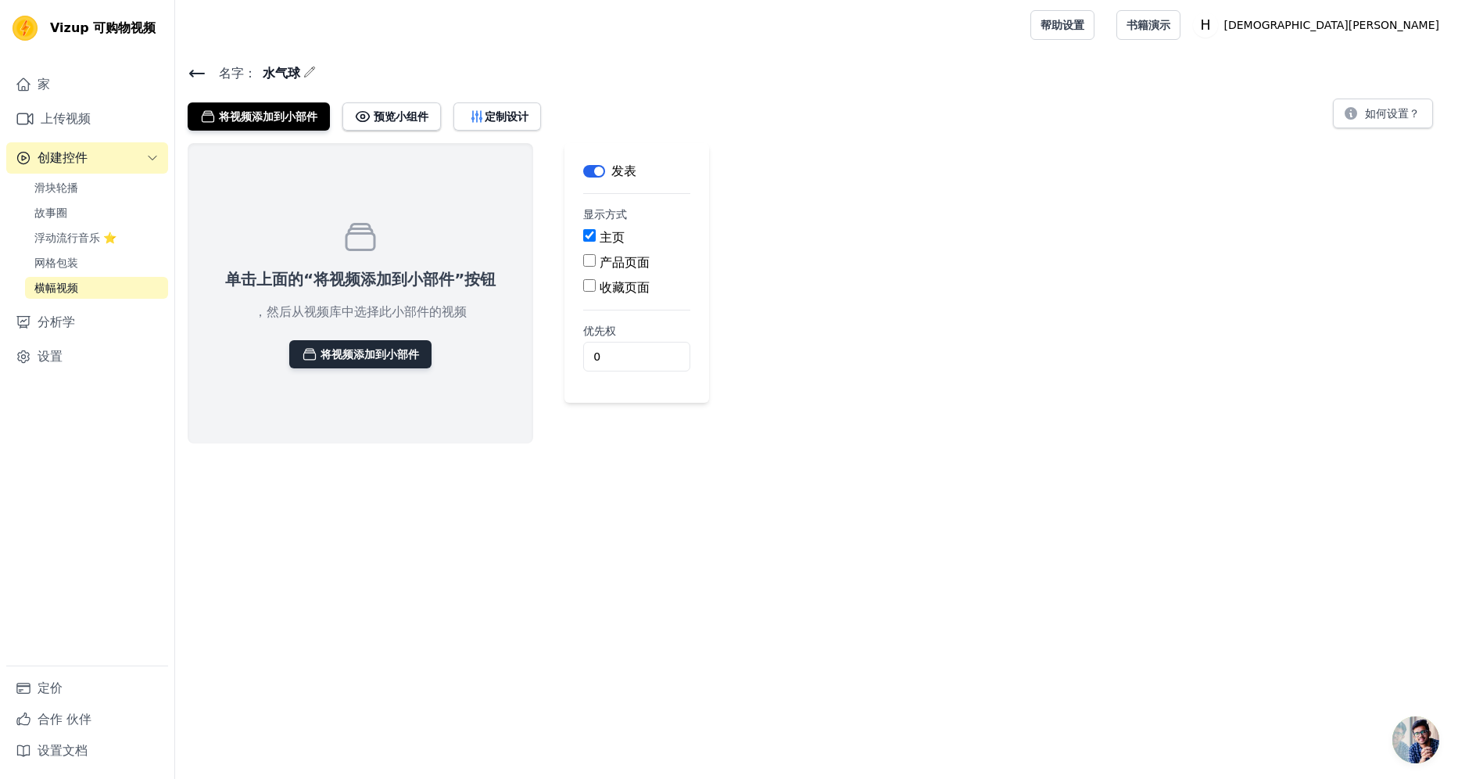
click at [325, 356] on font "将视频添加到小部件" at bounding box center [370, 354] width 99 height 16
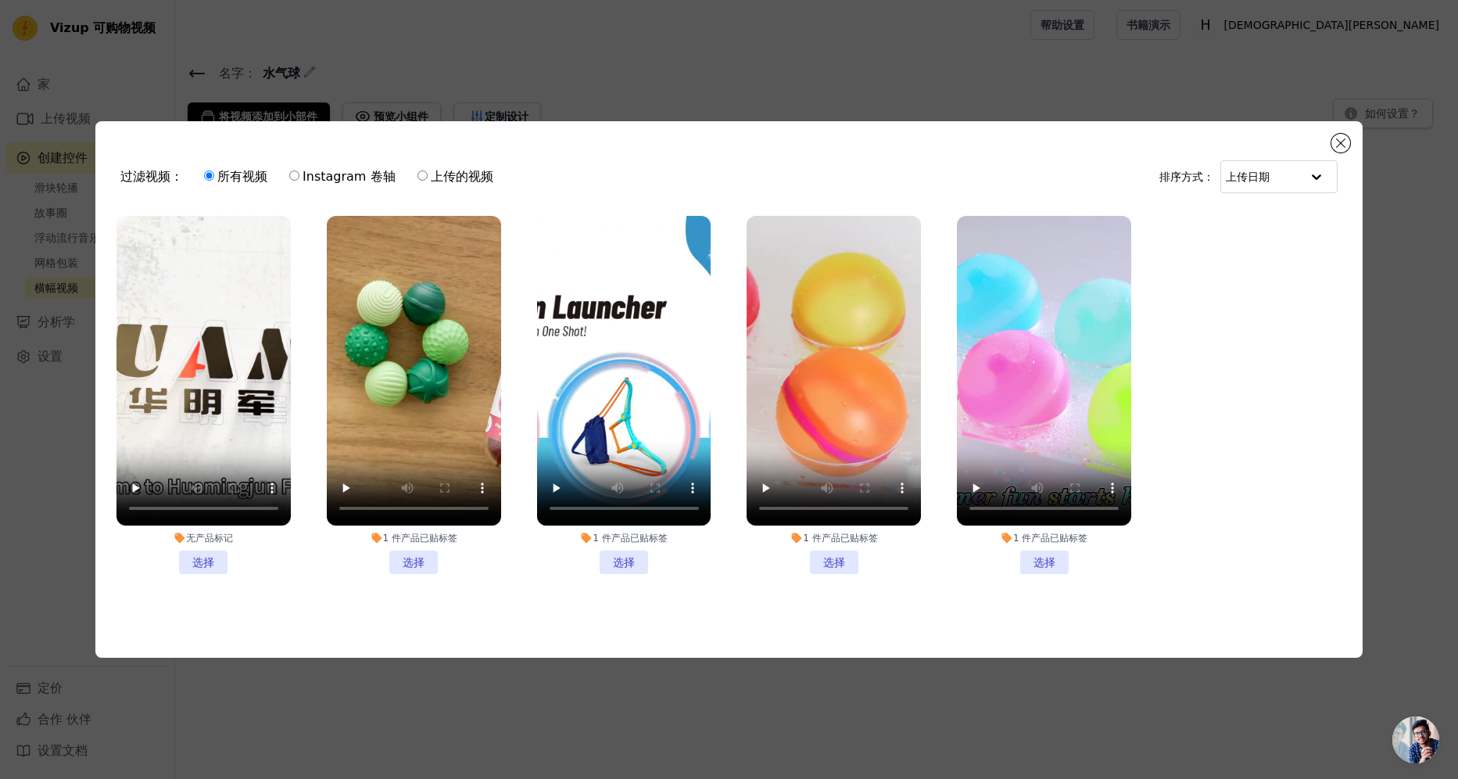
click at [210, 557] on li "无产品标记 选择" at bounding box center [203, 395] width 174 height 358
click at [0, 0] on input "无产品标记 选择" at bounding box center [0, 0] width 0 height 0
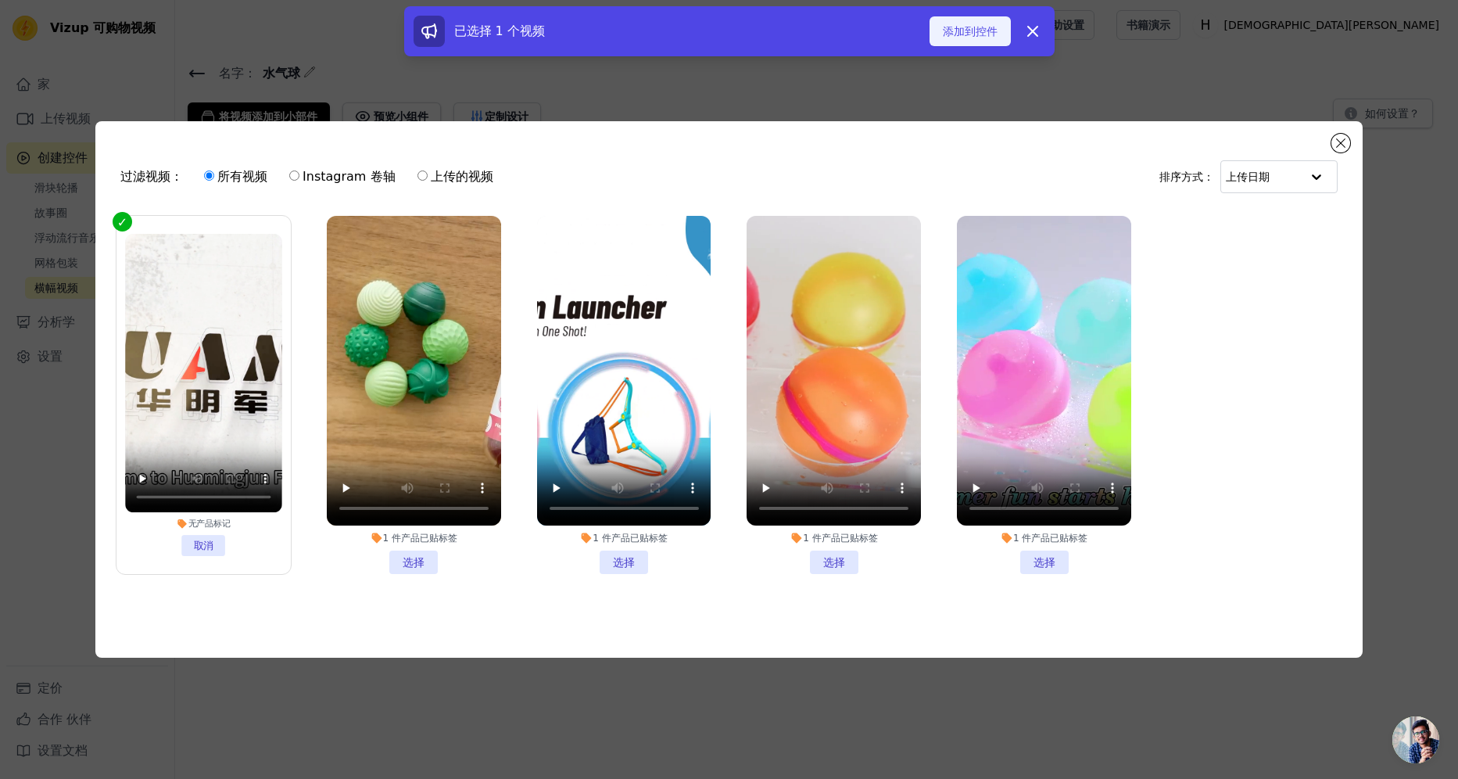
click at [948, 33] on font "添加到控件" at bounding box center [970, 31] width 55 height 16
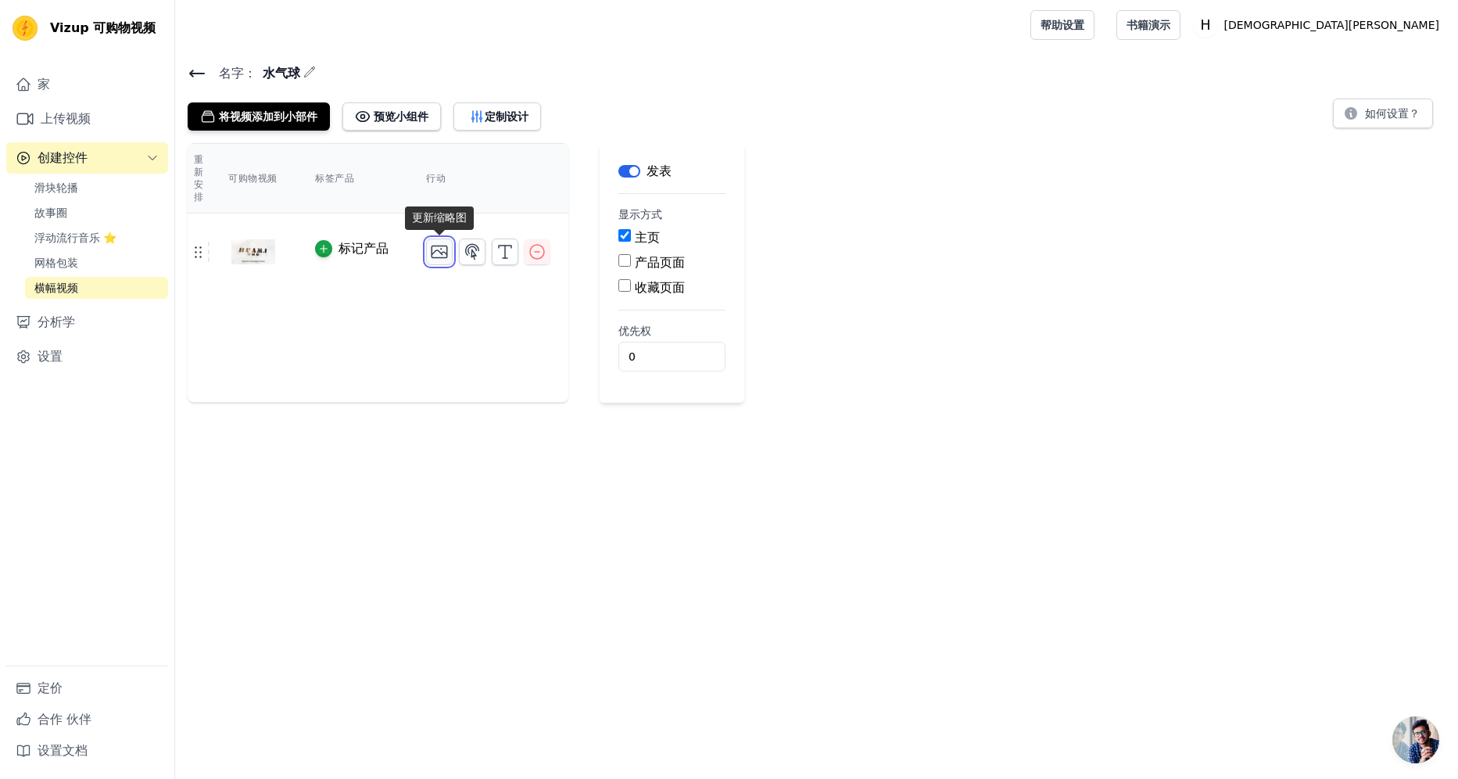
click at [448, 249] on icon "button" at bounding box center [439, 251] width 19 height 19
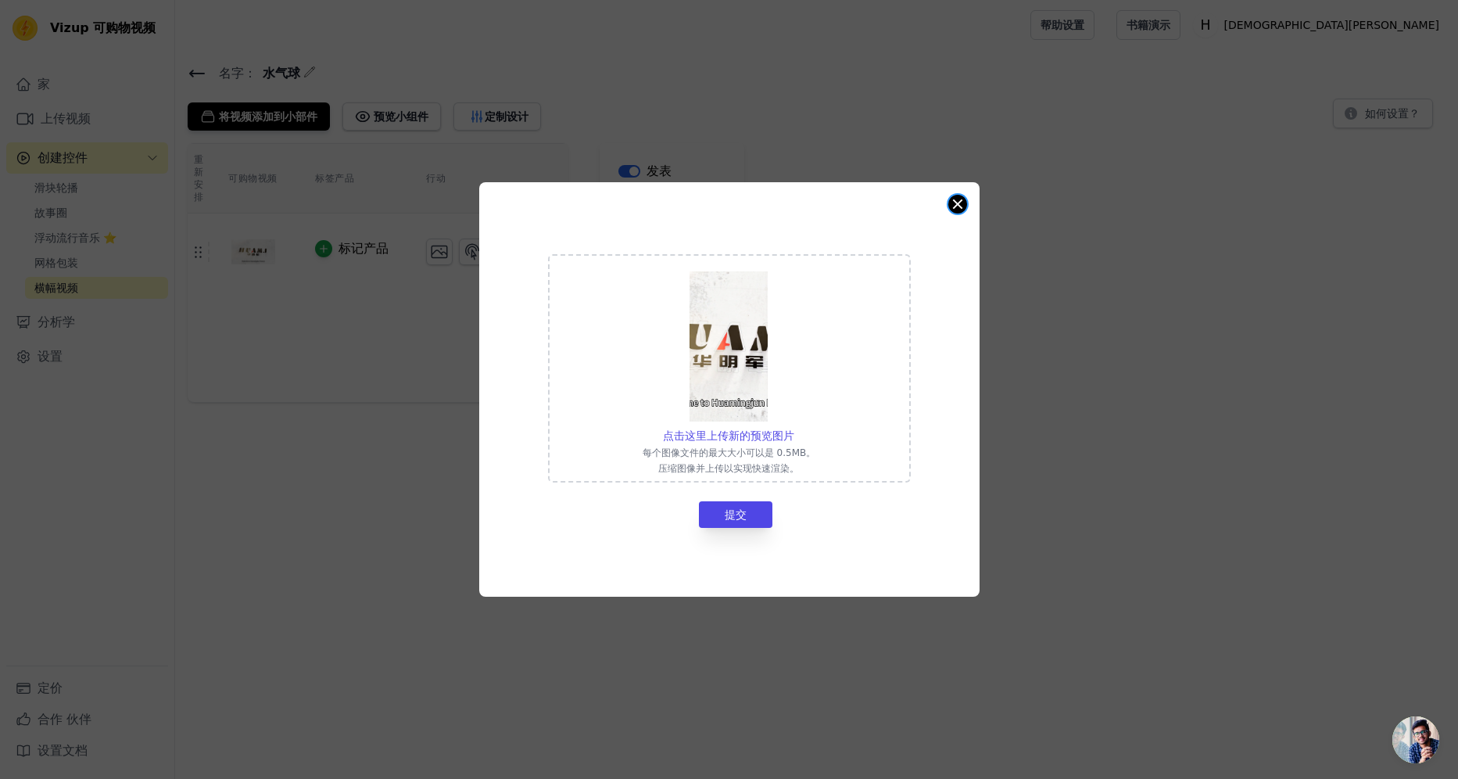
click at [954, 206] on button "关闭模态" at bounding box center [957, 204] width 19 height 19
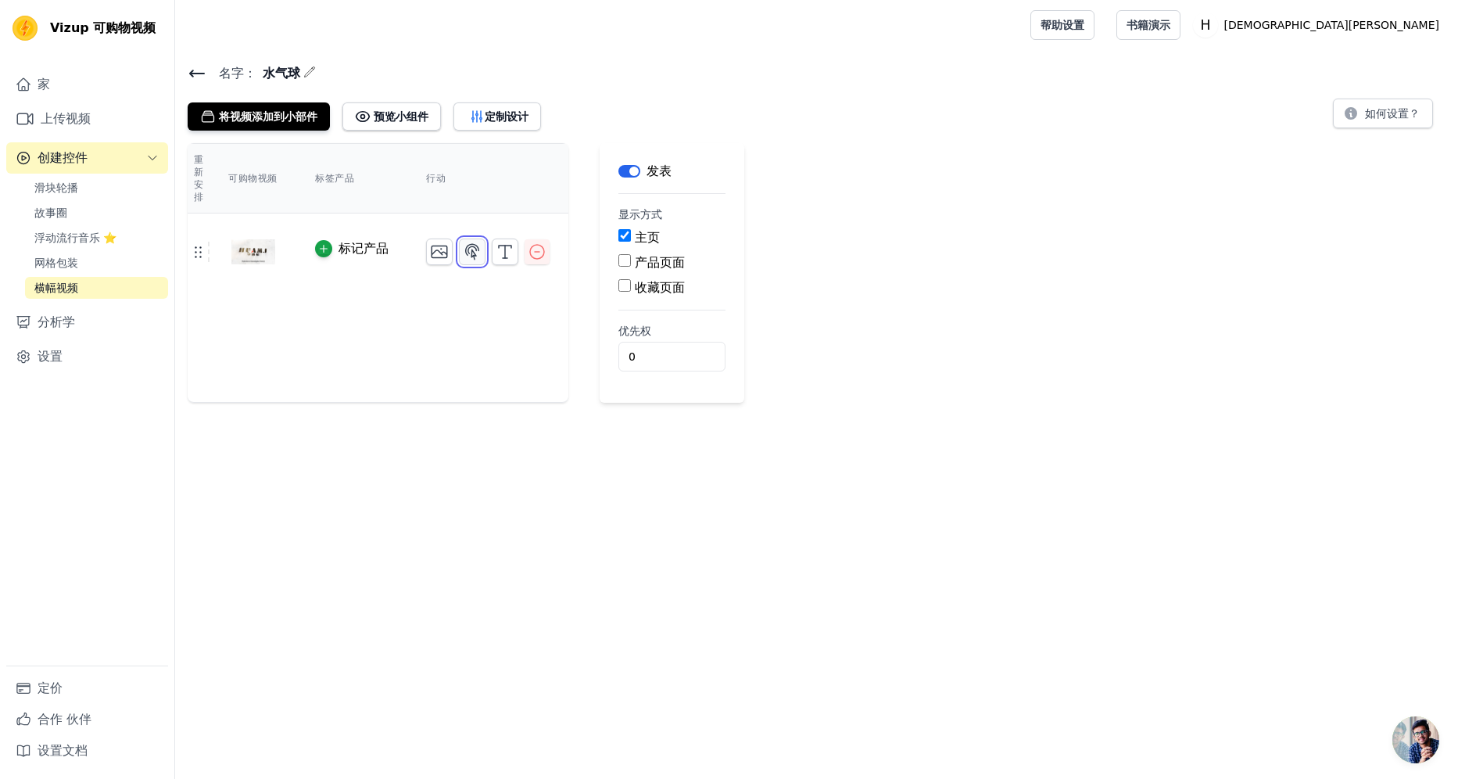
click at [480, 248] on icon "button" at bounding box center [472, 251] width 19 height 19
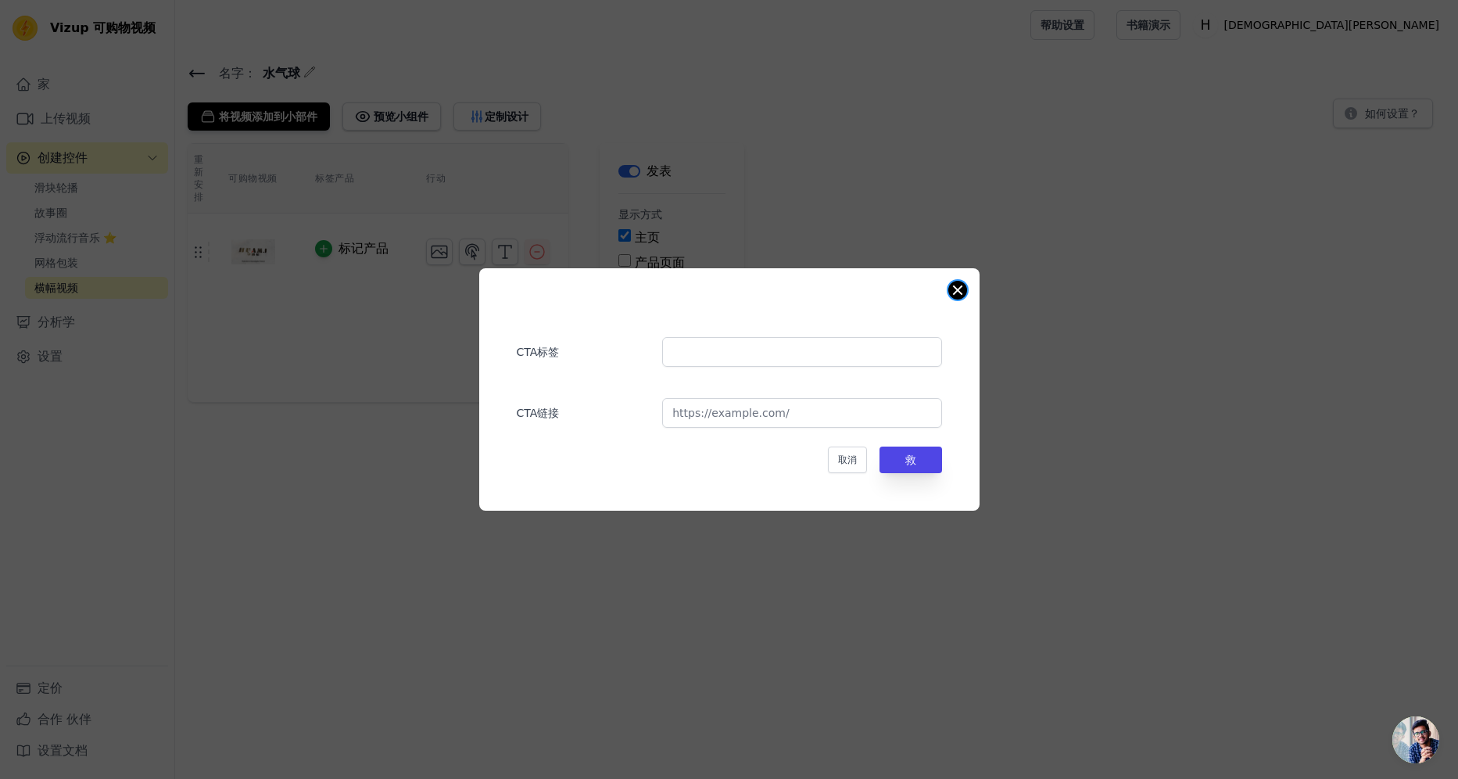
click at [959, 286] on button "关闭模态" at bounding box center [957, 290] width 19 height 19
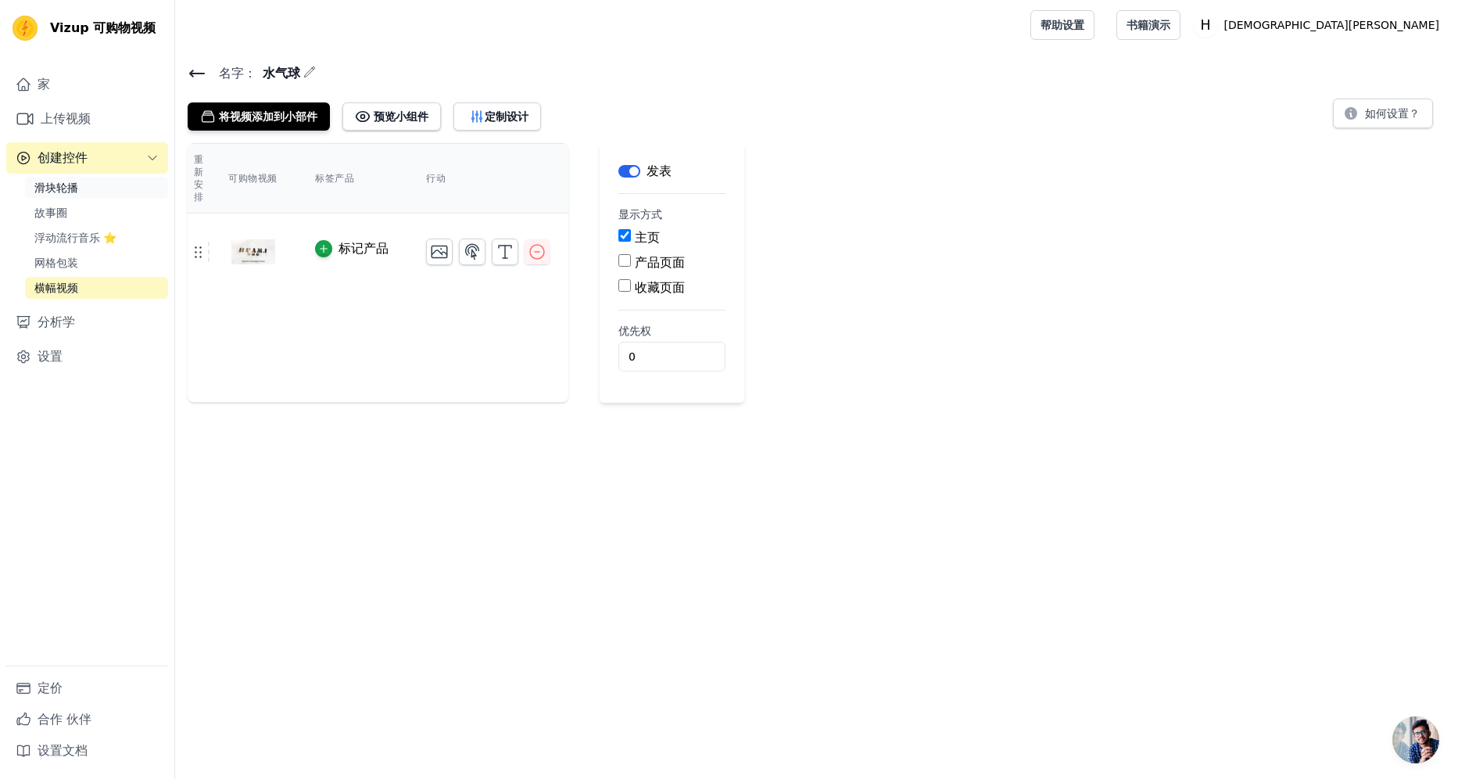
click at [89, 193] on link "滑块轮播" at bounding box center [96, 188] width 143 height 22
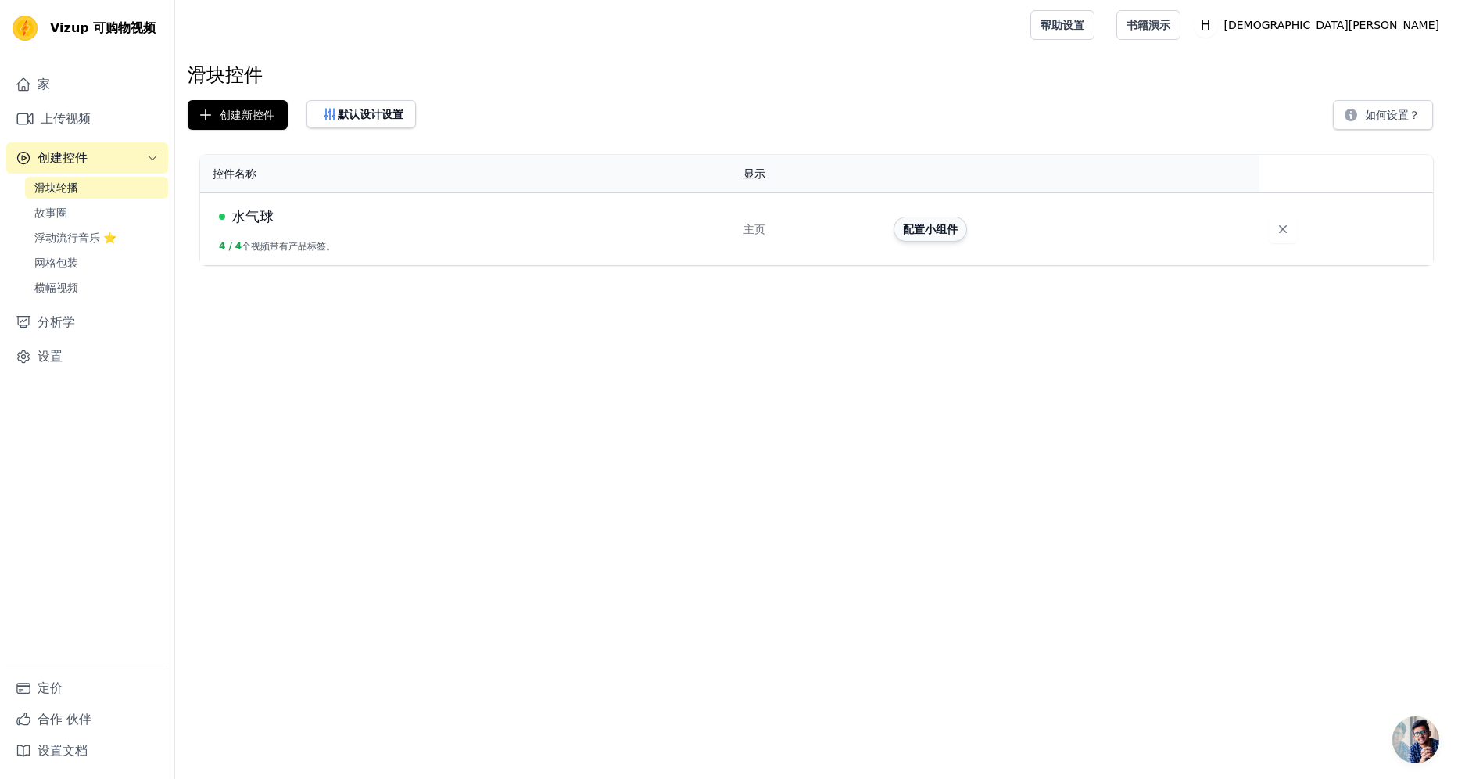
click at [917, 234] on button "配置小组件" at bounding box center [930, 229] width 73 height 25
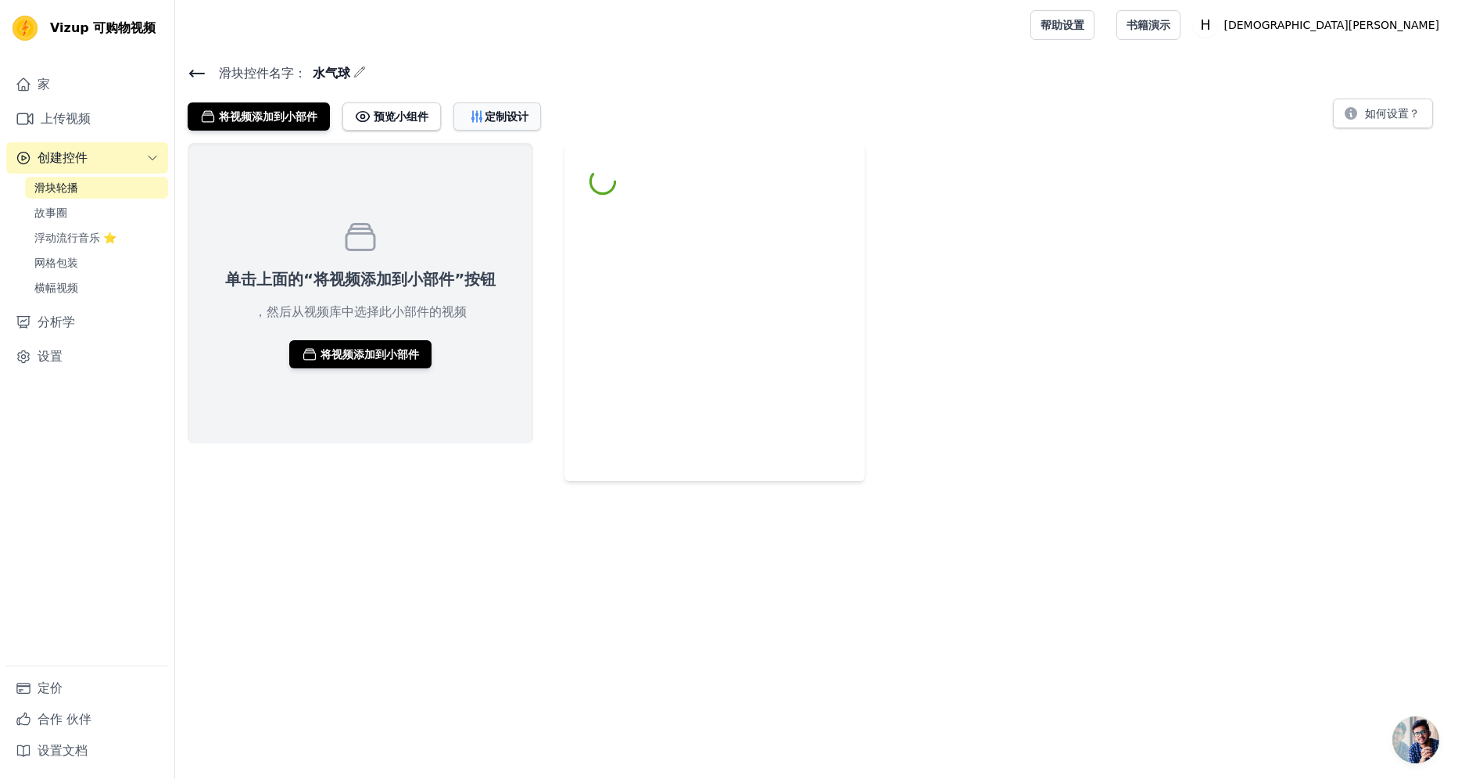
click at [507, 119] on font "定制设计" at bounding box center [507, 117] width 44 height 16
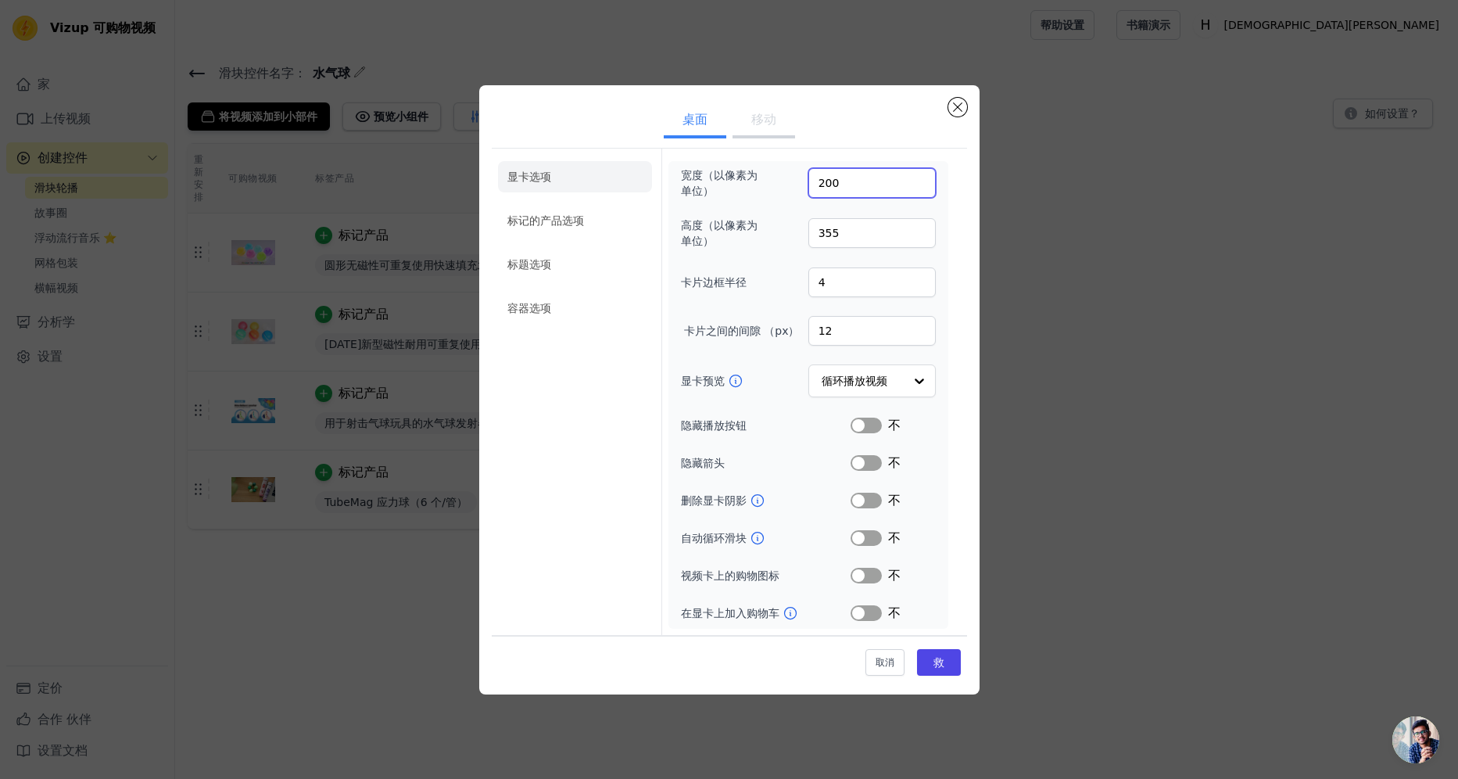
click at [839, 189] on input "200" at bounding box center [871, 183] width 127 height 30
click at [922, 181] on input "201" at bounding box center [871, 183] width 127 height 30
click at [922, 181] on input "202" at bounding box center [871, 183] width 127 height 30
drag, startPoint x: 863, startPoint y: 175, endPoint x: 718, endPoint y: 170, distance: 145.5
click at [718, 170] on div "宽度（以像素为单位） 202" at bounding box center [808, 182] width 255 height 31
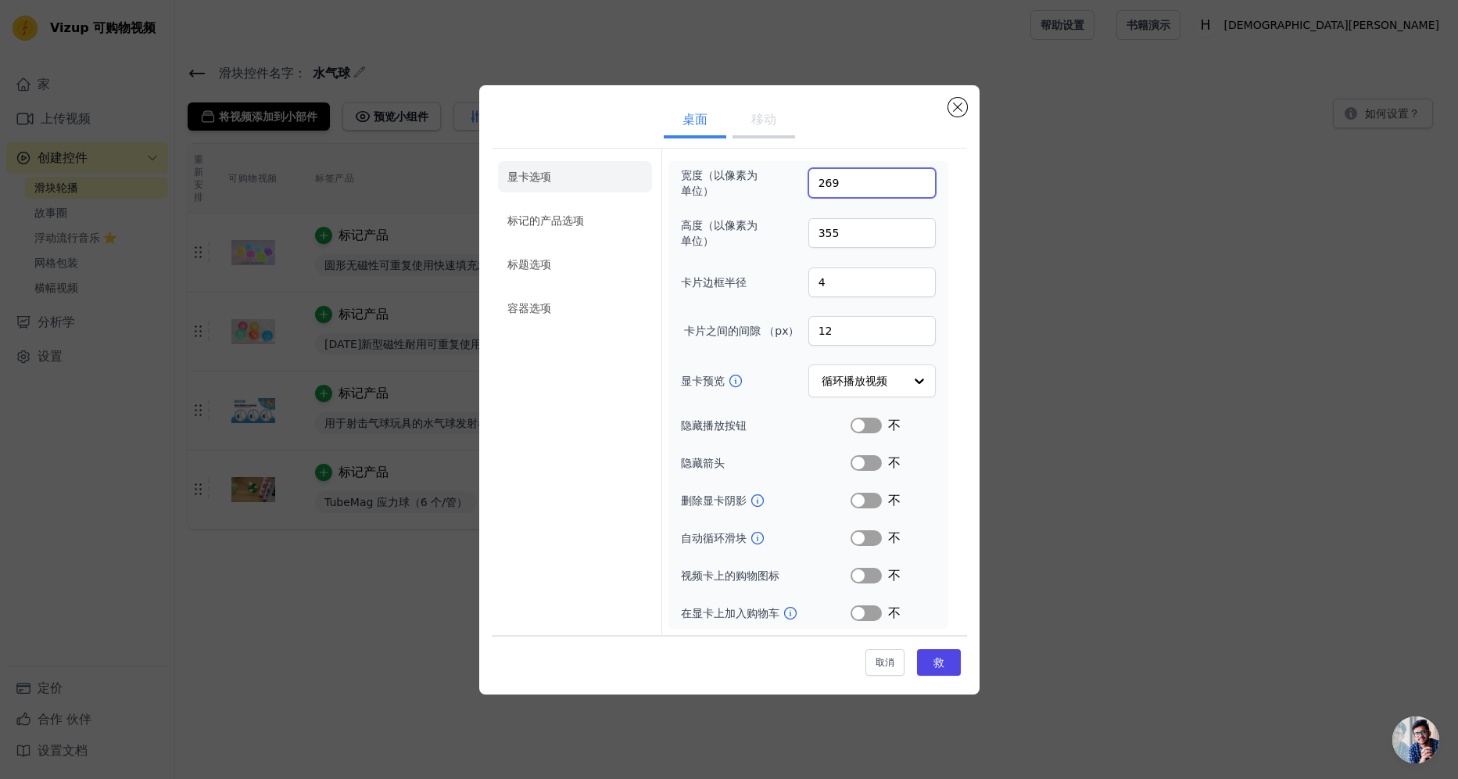
click at [919, 182] on input "269" at bounding box center [871, 183] width 127 height 30
click at [919, 182] on input "268" at bounding box center [871, 183] width 127 height 30
click at [919, 182] on input "267" at bounding box center [871, 183] width 127 height 30
click at [919, 182] on input "266" at bounding box center [871, 183] width 127 height 30
click at [919, 182] on input "265" at bounding box center [871, 183] width 127 height 30
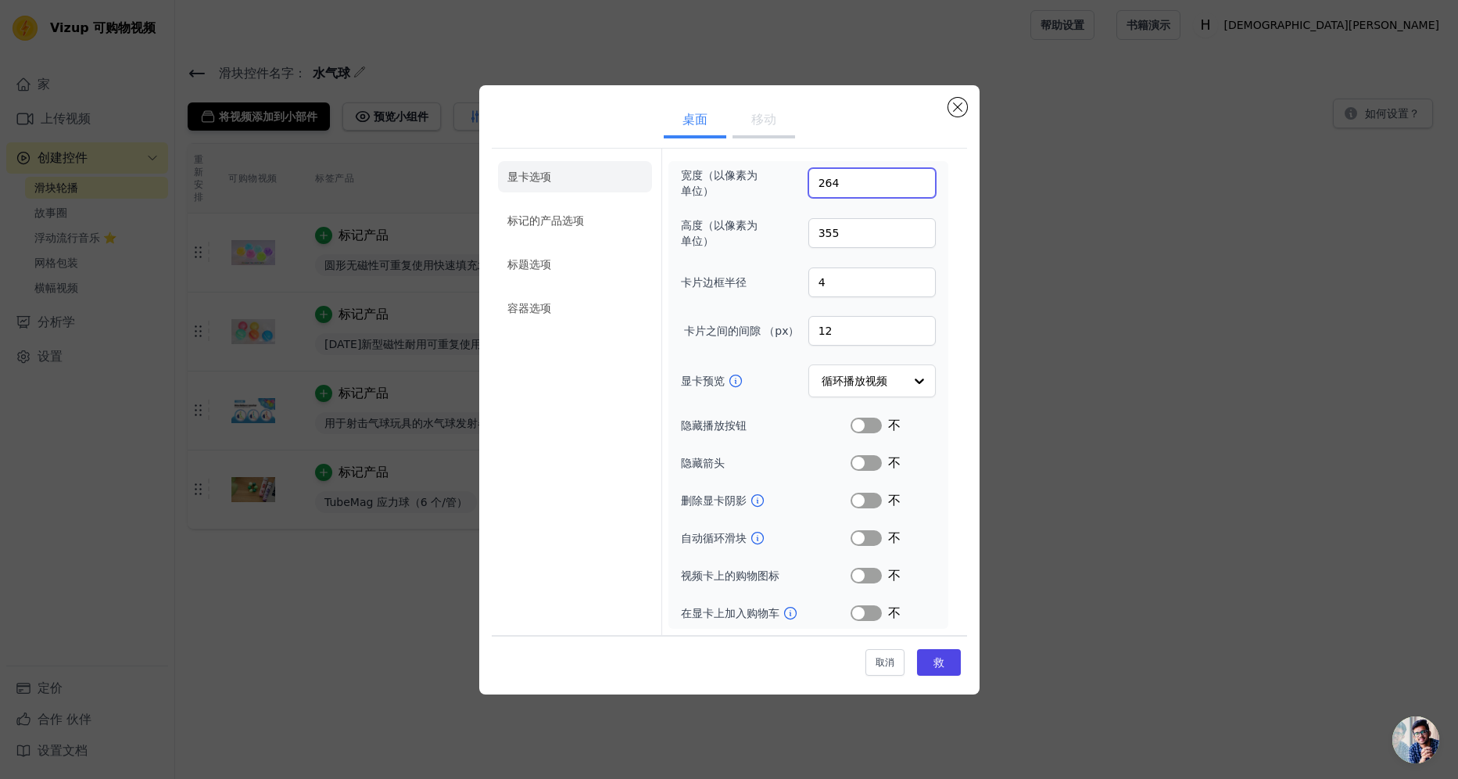
click at [919, 182] on input "264" at bounding box center [871, 183] width 127 height 30
click at [919, 182] on input "263" at bounding box center [871, 183] width 127 height 30
click at [919, 182] on input "262" at bounding box center [871, 183] width 127 height 30
click at [919, 182] on input "261" at bounding box center [871, 183] width 127 height 30
click at [919, 182] on input "260" at bounding box center [871, 183] width 127 height 30
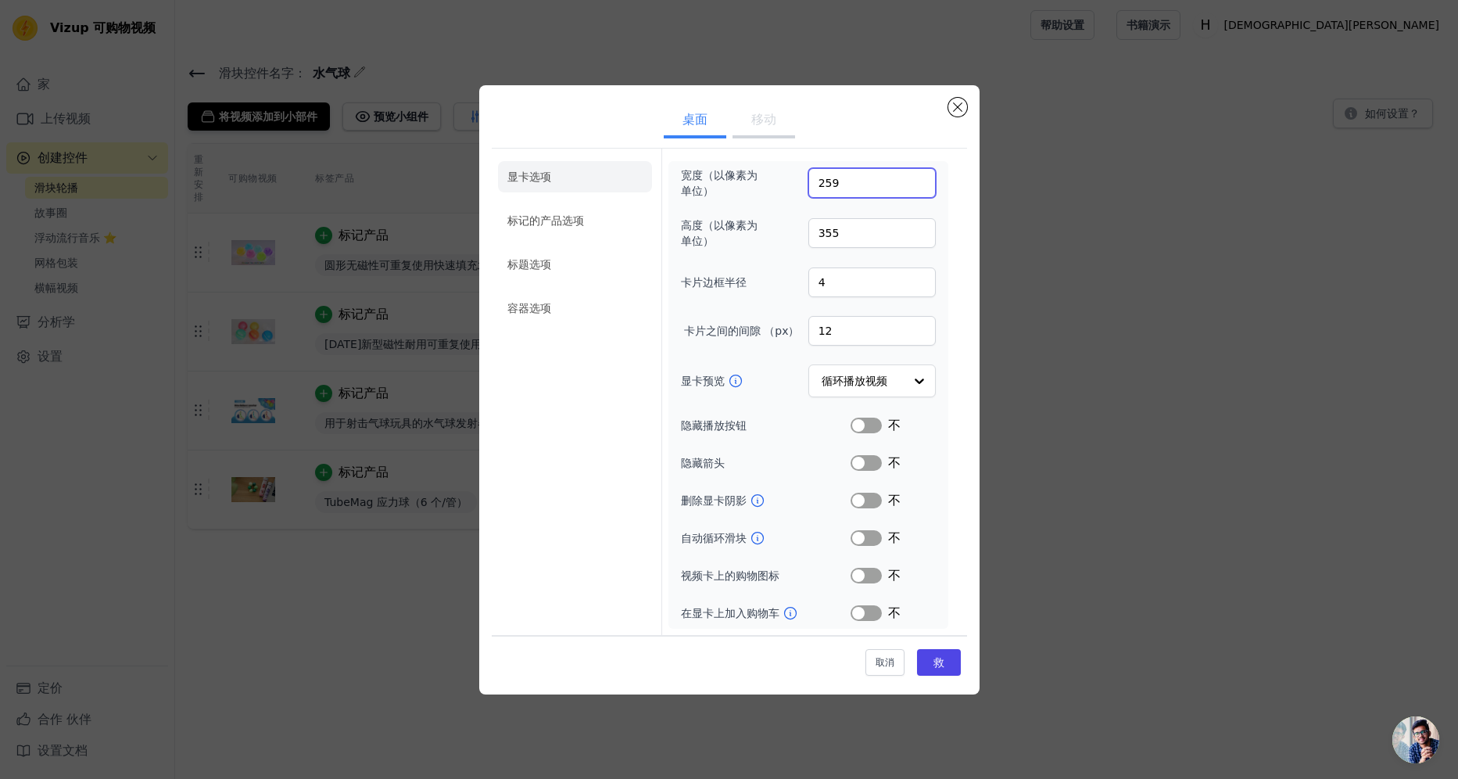
click at [919, 182] on input "259" at bounding box center [871, 183] width 127 height 30
click at [919, 182] on input "258" at bounding box center [871, 183] width 127 height 30
click at [919, 182] on input "257" at bounding box center [871, 183] width 127 height 30
click at [919, 182] on input "256" at bounding box center [871, 183] width 127 height 30
click at [919, 187] on input "238" at bounding box center [871, 183] width 127 height 30
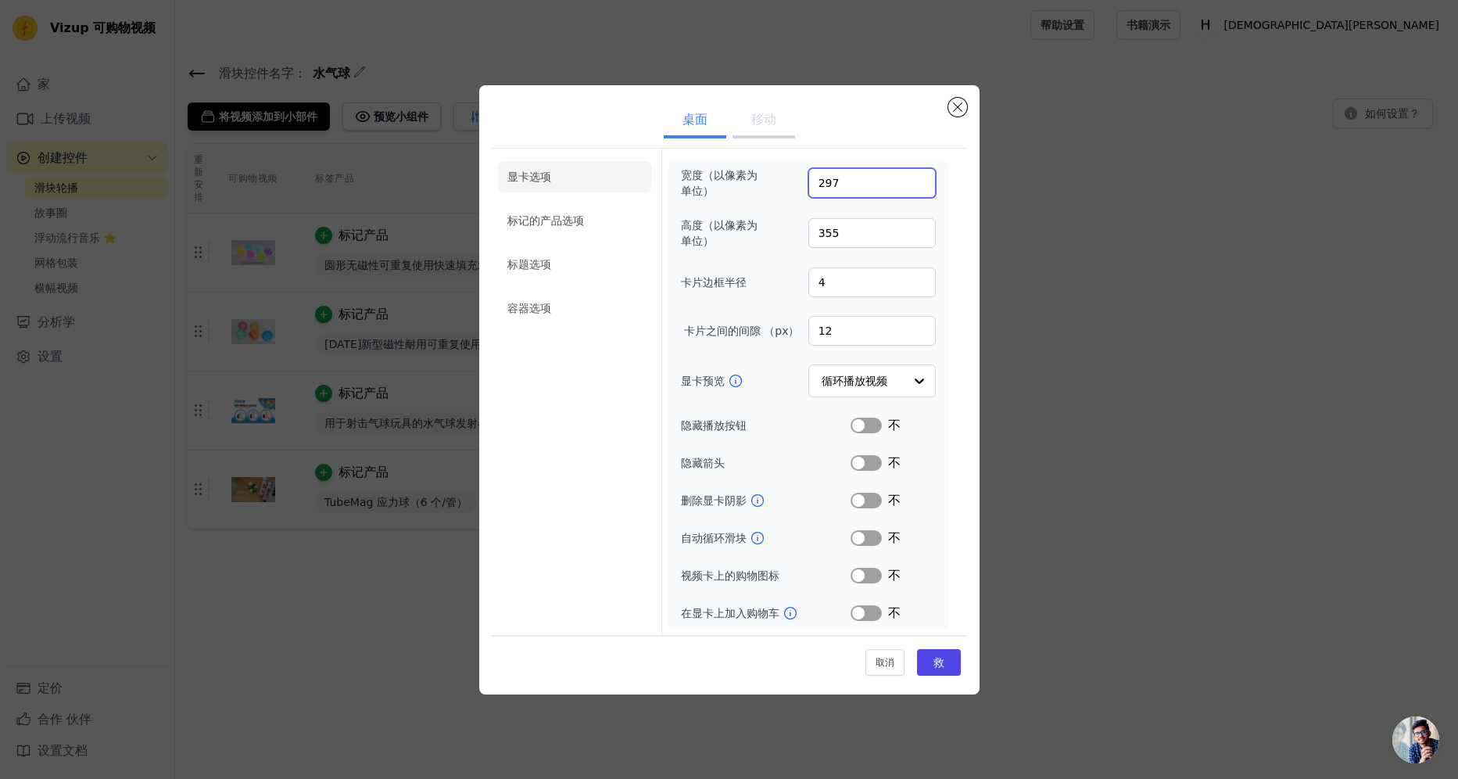
click at [918, 181] on input "297" at bounding box center [871, 183] width 127 height 30
click at [918, 181] on input "298" at bounding box center [871, 183] width 127 height 30
click at [918, 181] on input "299" at bounding box center [871, 183] width 127 height 30
type input "300"
click at [918, 181] on input "300" at bounding box center [871, 183] width 127 height 30
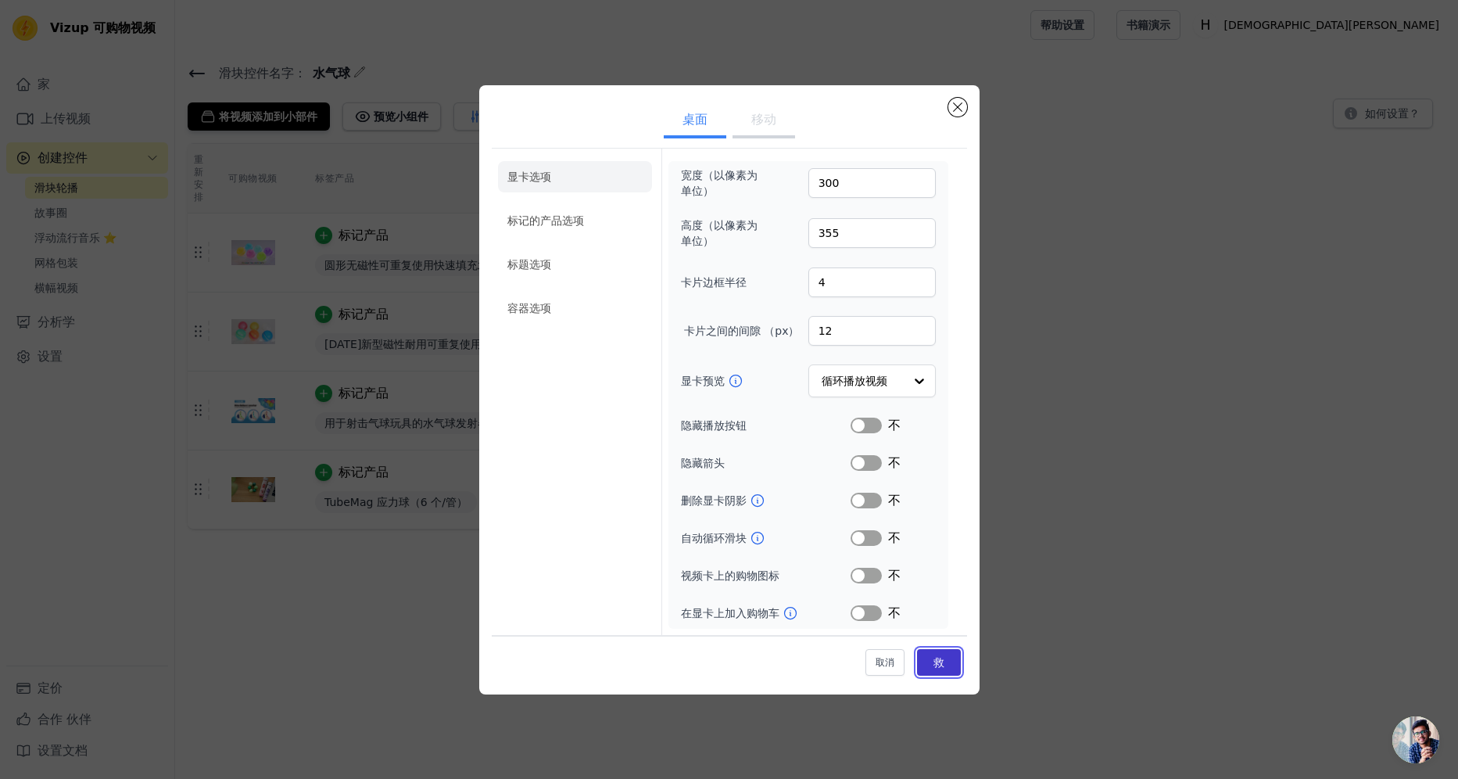
click at [945, 673] on button "救" at bounding box center [939, 662] width 44 height 27
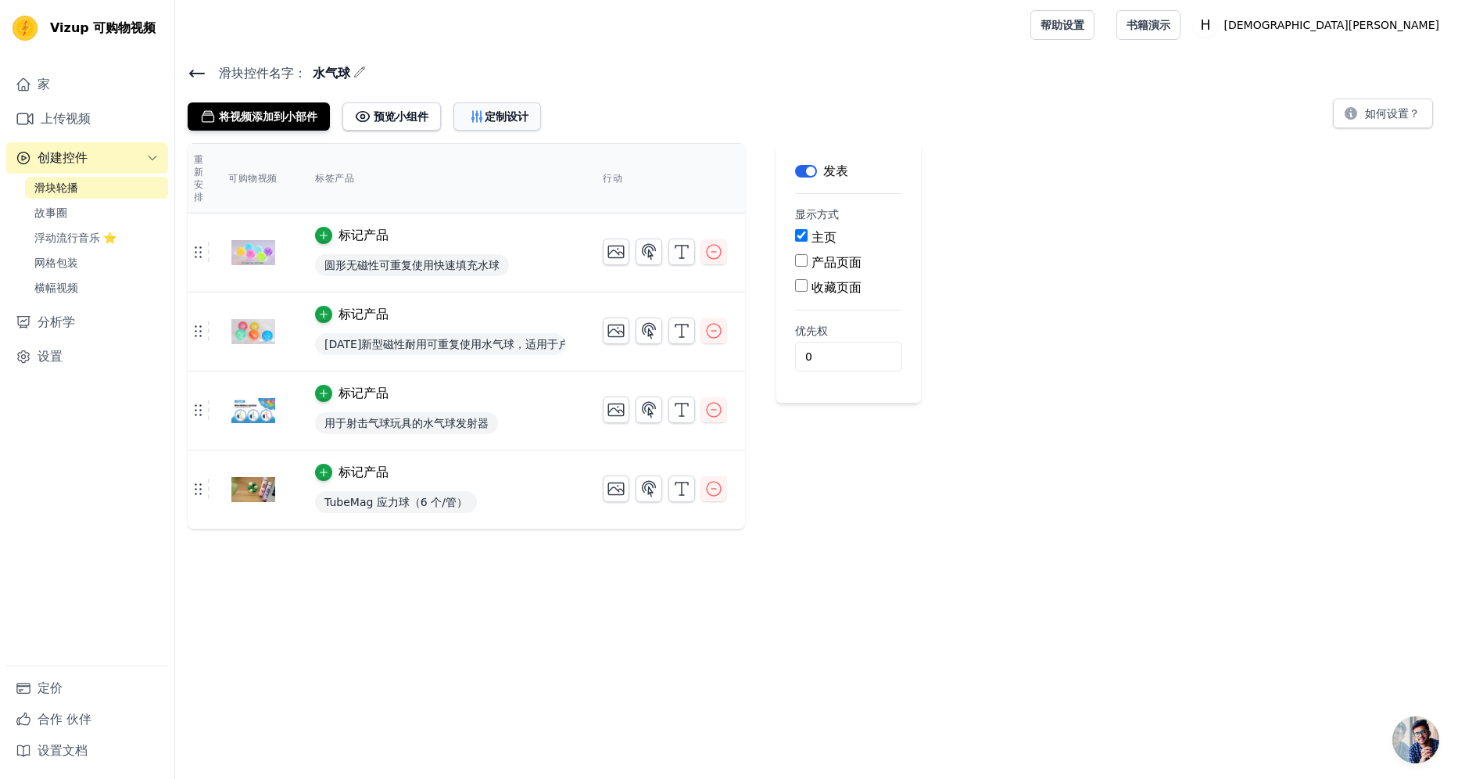
click at [523, 120] on font "定制设计" at bounding box center [507, 117] width 44 height 16
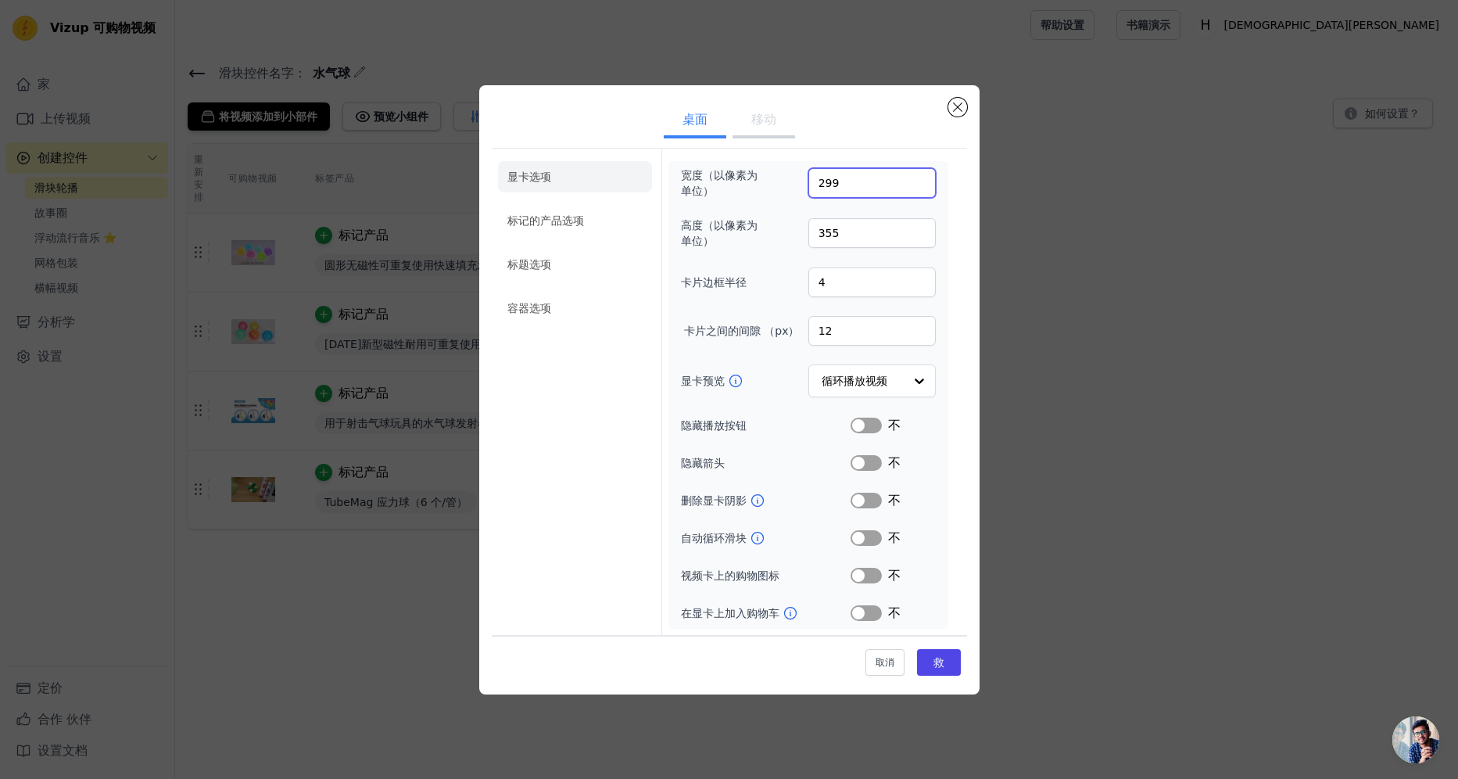
click at [919, 187] on input "299" at bounding box center [871, 183] width 127 height 30
click at [919, 187] on input "298" at bounding box center [871, 183] width 127 height 30
click at [919, 187] on input "297" at bounding box center [871, 183] width 127 height 30
click at [919, 187] on input "296" at bounding box center [871, 183] width 127 height 30
click at [919, 187] on input "295" at bounding box center [871, 183] width 127 height 30
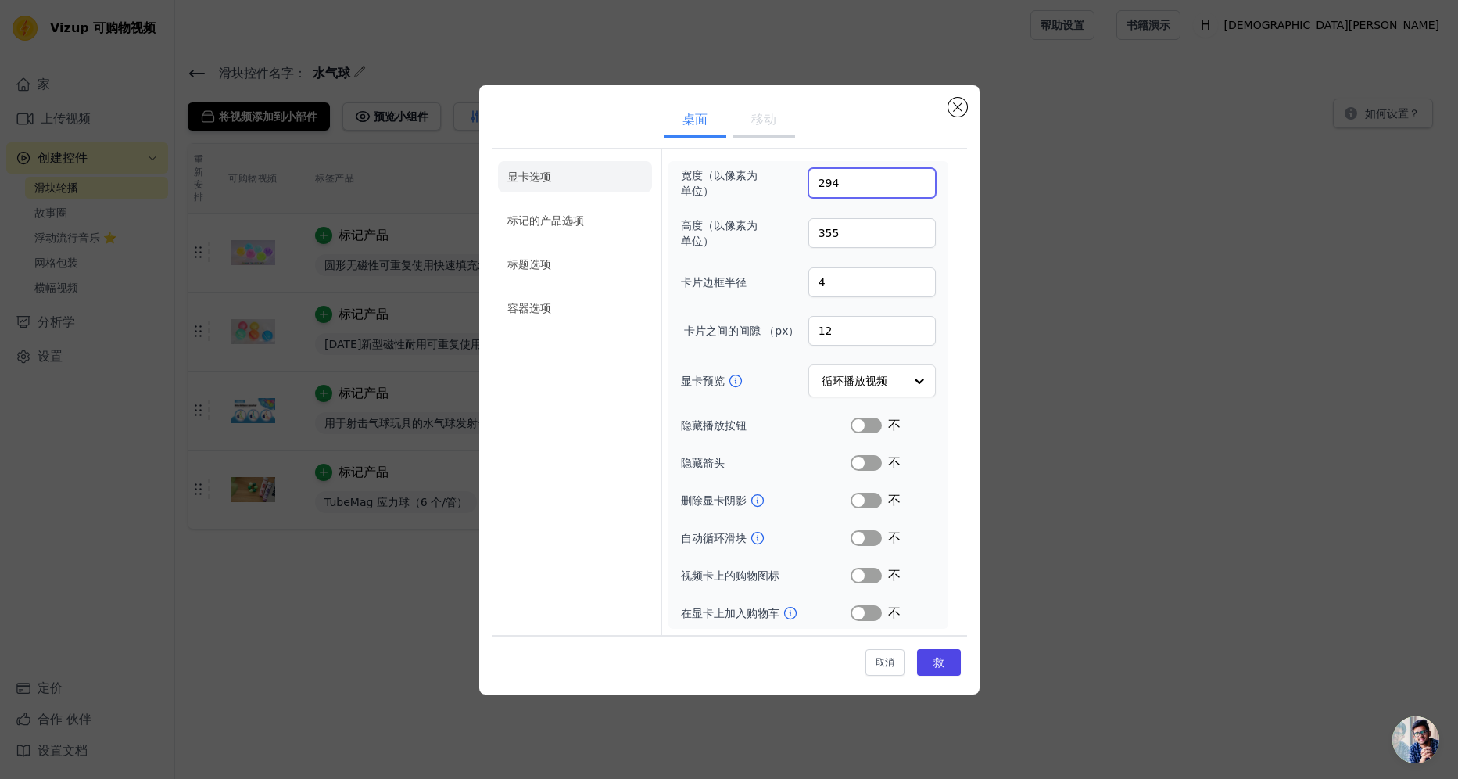
click at [919, 187] on input "294" at bounding box center [871, 183] width 127 height 30
click at [919, 187] on input "293" at bounding box center [871, 183] width 127 height 30
click at [919, 187] on input "292" at bounding box center [871, 183] width 127 height 30
click at [919, 187] on input "291" at bounding box center [871, 183] width 127 height 30
click at [919, 187] on input "290" at bounding box center [871, 183] width 127 height 30
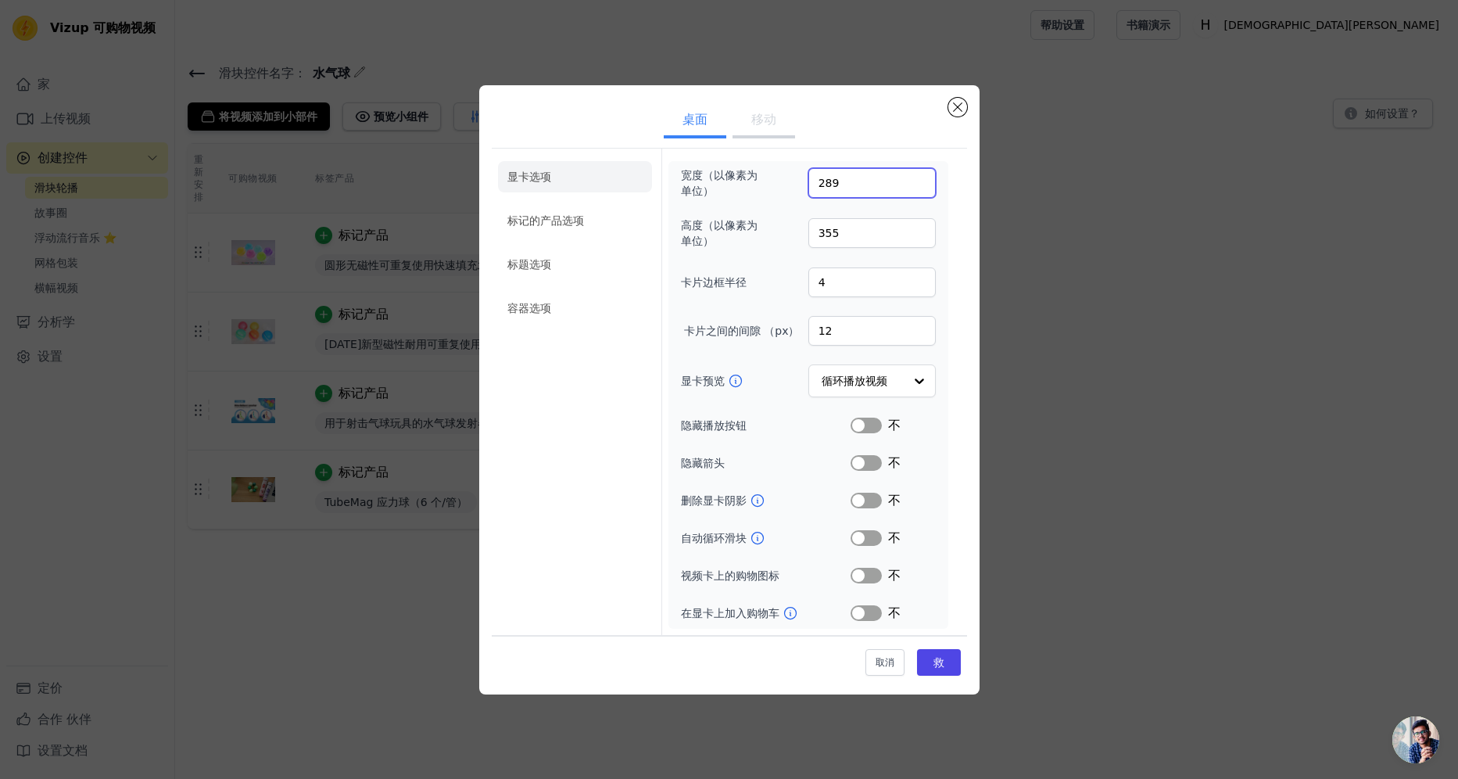
click at [919, 187] on input "289" at bounding box center [871, 183] width 127 height 30
click at [919, 187] on input "288" at bounding box center [871, 183] width 127 height 30
click at [919, 187] on input "287" at bounding box center [871, 183] width 127 height 30
click at [919, 187] on input "286" at bounding box center [871, 183] width 127 height 30
click at [919, 187] on input "285" at bounding box center [871, 183] width 127 height 30
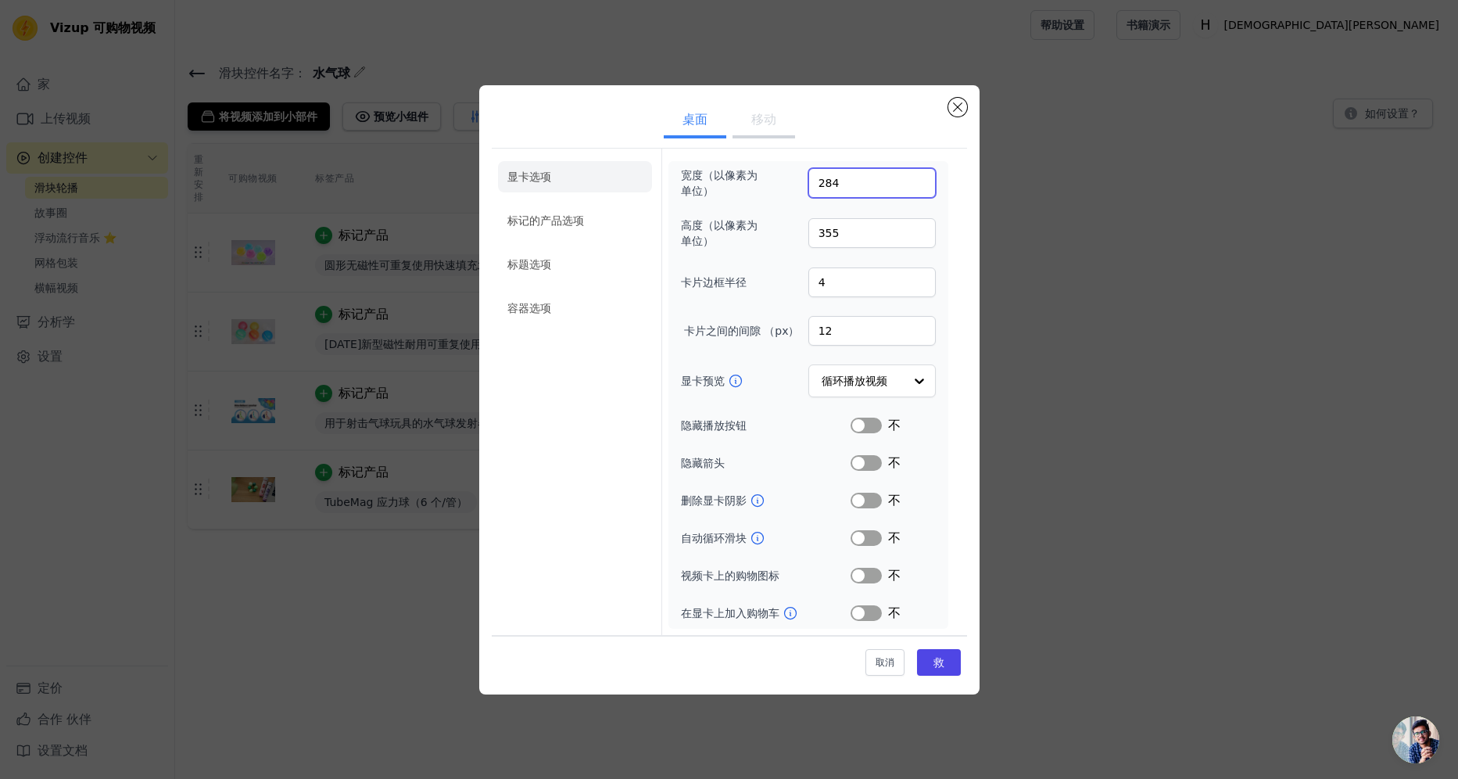
click at [919, 187] on input "284" at bounding box center [871, 183] width 127 height 30
type input "285"
click at [916, 180] on input "285" at bounding box center [871, 183] width 127 height 30
click at [938, 669] on button "救" at bounding box center [939, 662] width 44 height 27
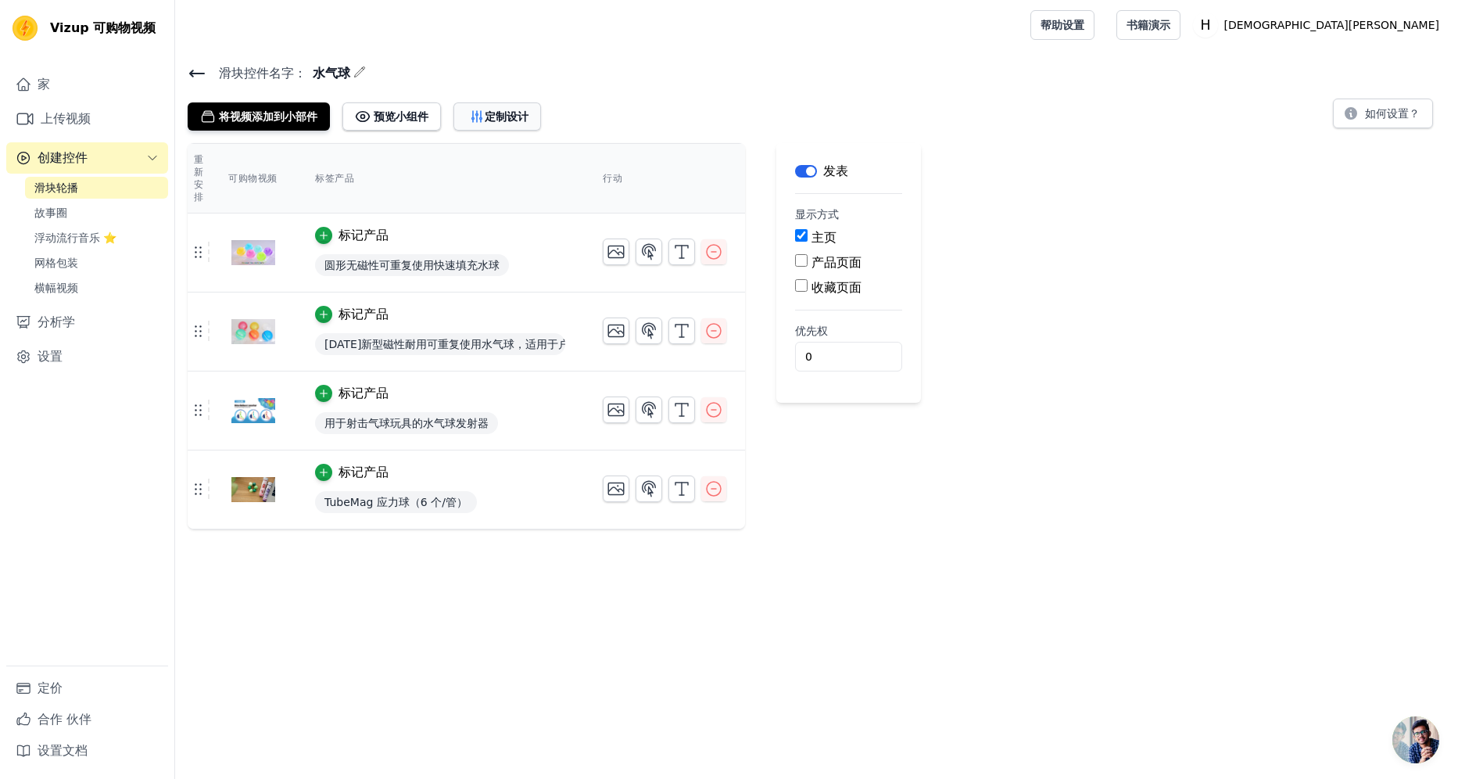
click at [496, 121] on font "定制设计" at bounding box center [507, 117] width 44 height 16
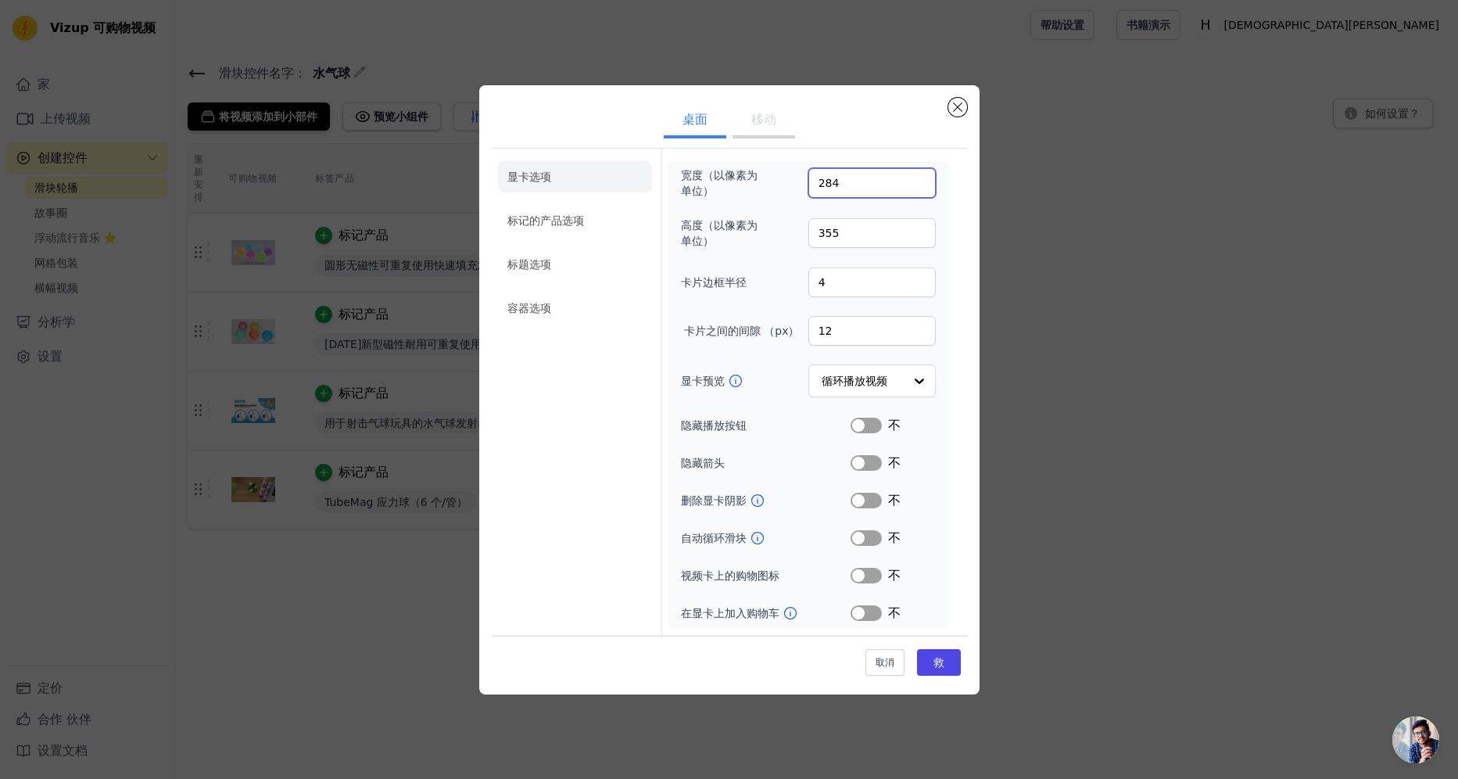
click at [919, 187] on input "284" at bounding box center [871, 183] width 127 height 30
click at [919, 187] on input "283" at bounding box center [871, 183] width 127 height 30
click at [919, 187] on input "282" at bounding box center [871, 183] width 127 height 30
click at [919, 187] on input "281" at bounding box center [871, 183] width 127 height 30
type input "280"
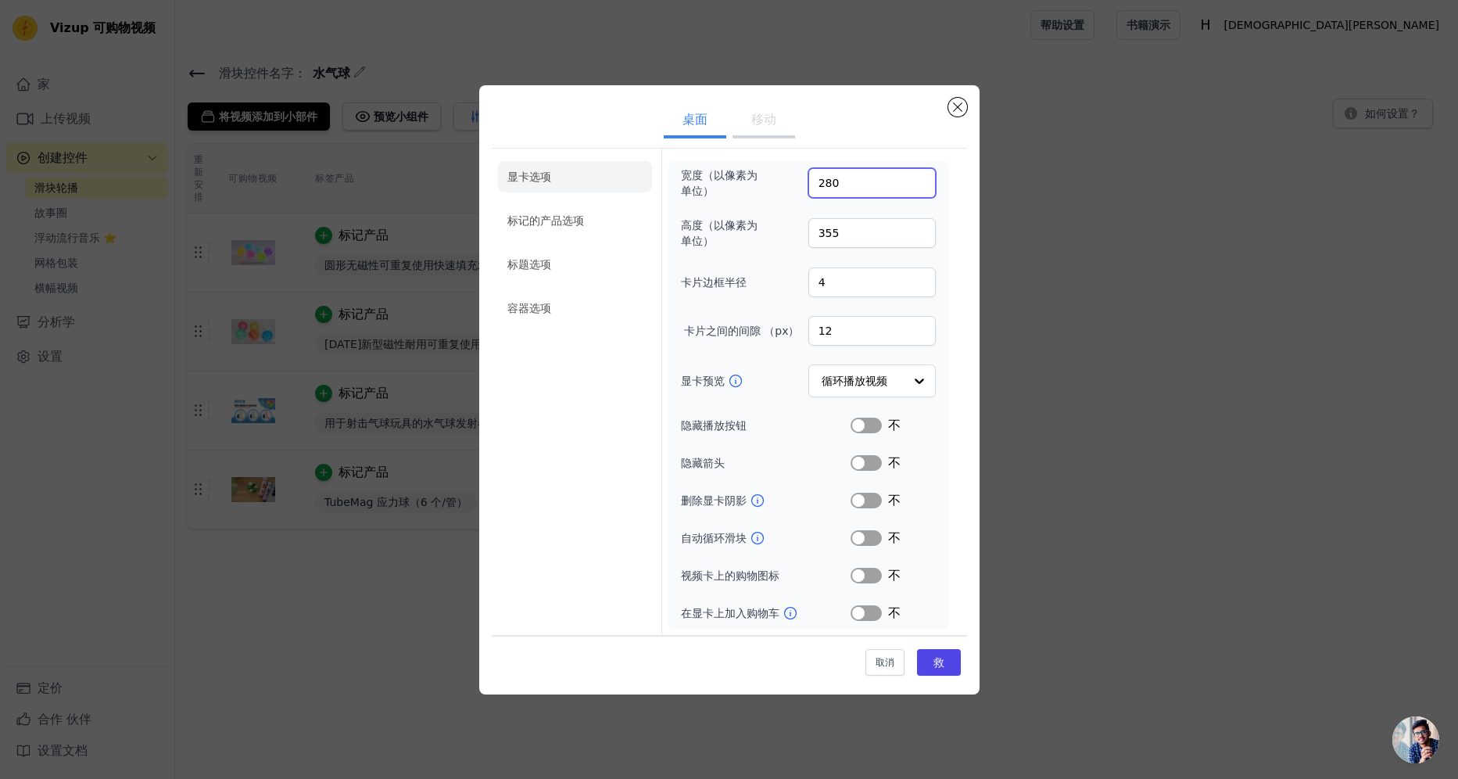
click at [919, 187] on input "280" at bounding box center [871, 183] width 127 height 30
click at [934, 665] on font "救" at bounding box center [939, 662] width 11 height 13
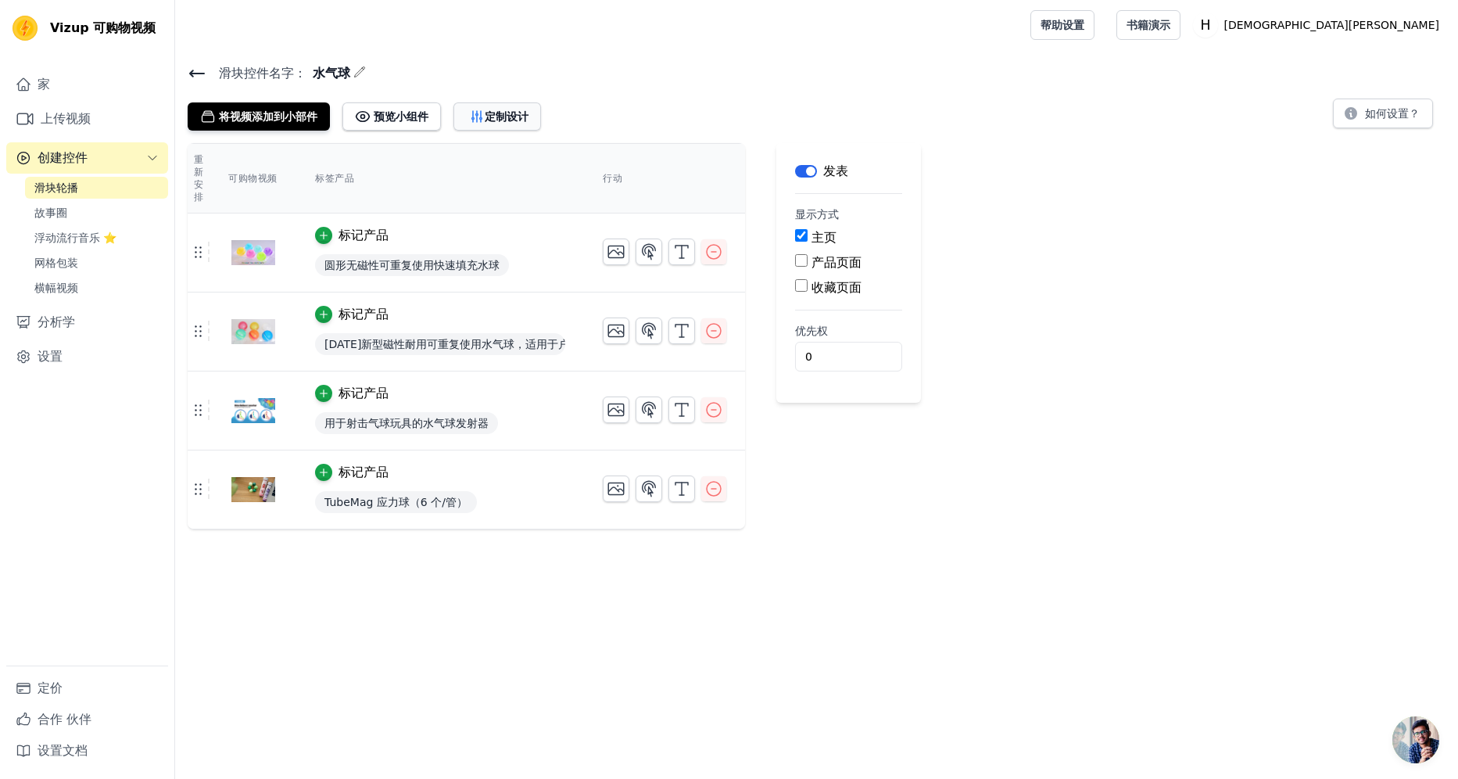
click at [498, 113] on font "定制设计" at bounding box center [507, 117] width 44 height 16
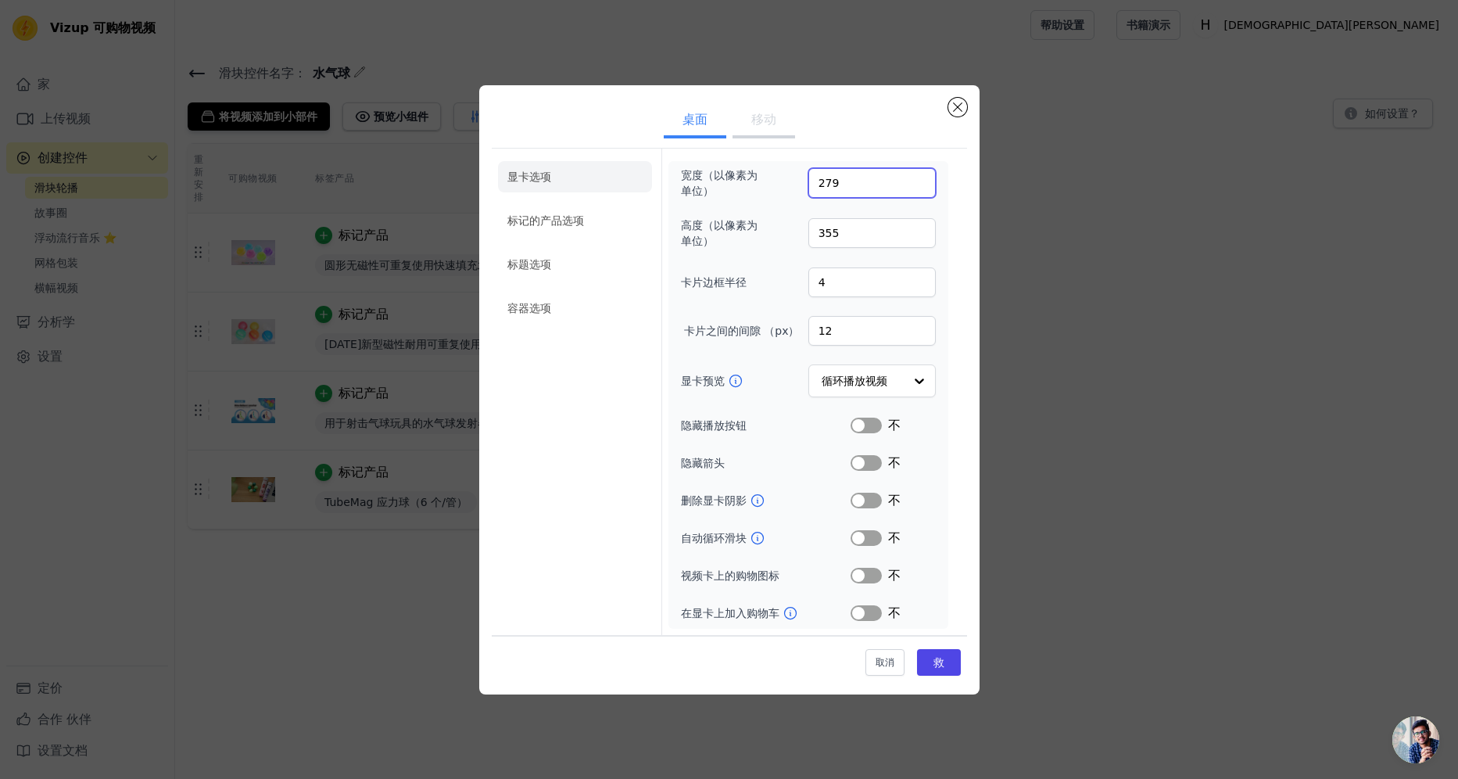
click at [919, 188] on input "279" at bounding box center [871, 183] width 127 height 30
click at [919, 188] on input "278" at bounding box center [871, 183] width 127 height 30
click at [919, 188] on input "277" at bounding box center [871, 183] width 127 height 30
click at [919, 188] on input "276" at bounding box center [871, 183] width 127 height 30
click at [919, 188] on input "275" at bounding box center [871, 183] width 127 height 30
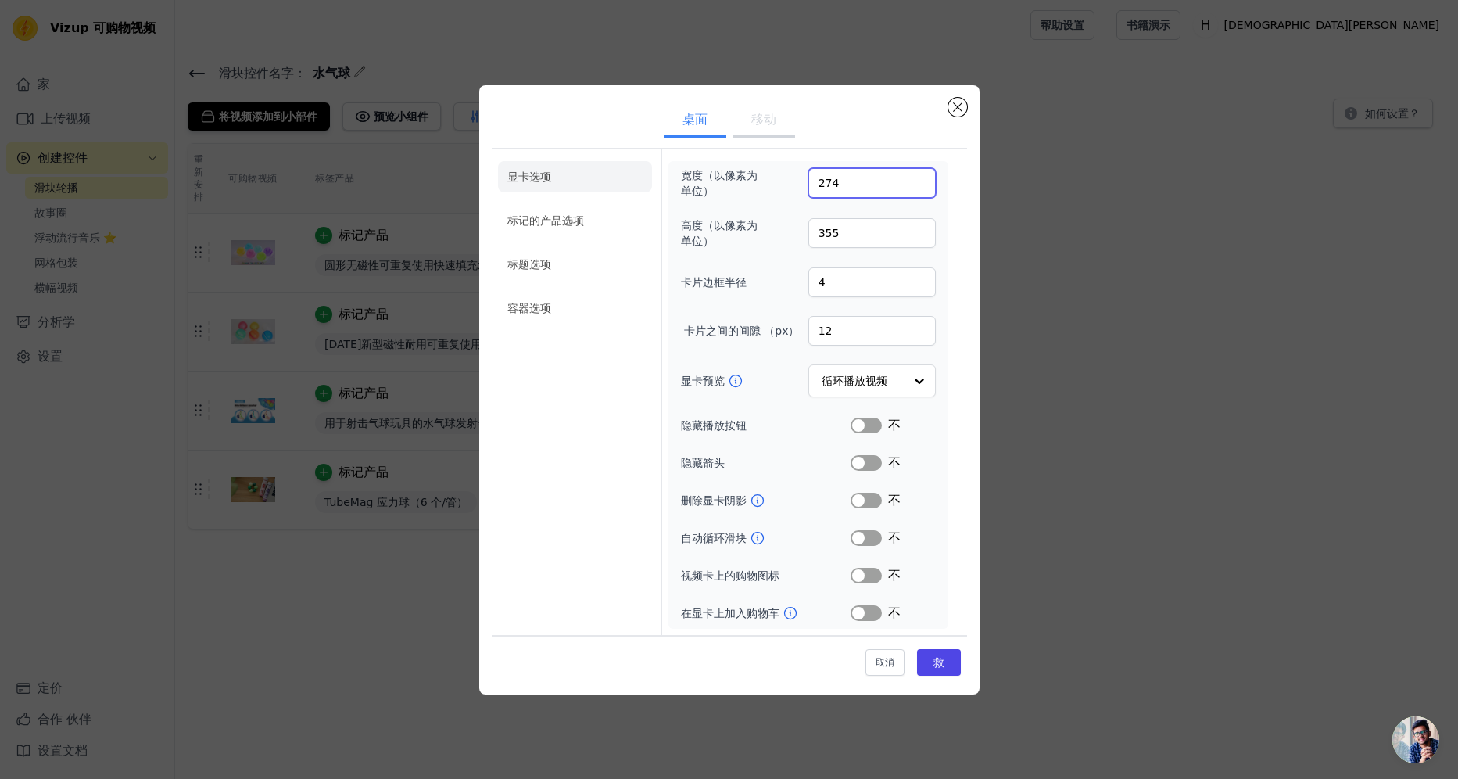
click at [919, 188] on input "274" at bounding box center [871, 183] width 127 height 30
click at [919, 188] on input "273" at bounding box center [871, 183] width 127 height 30
click at [919, 188] on input "272" at bounding box center [871, 183] width 127 height 30
click at [919, 188] on input "271" at bounding box center [871, 183] width 127 height 30
type input "270"
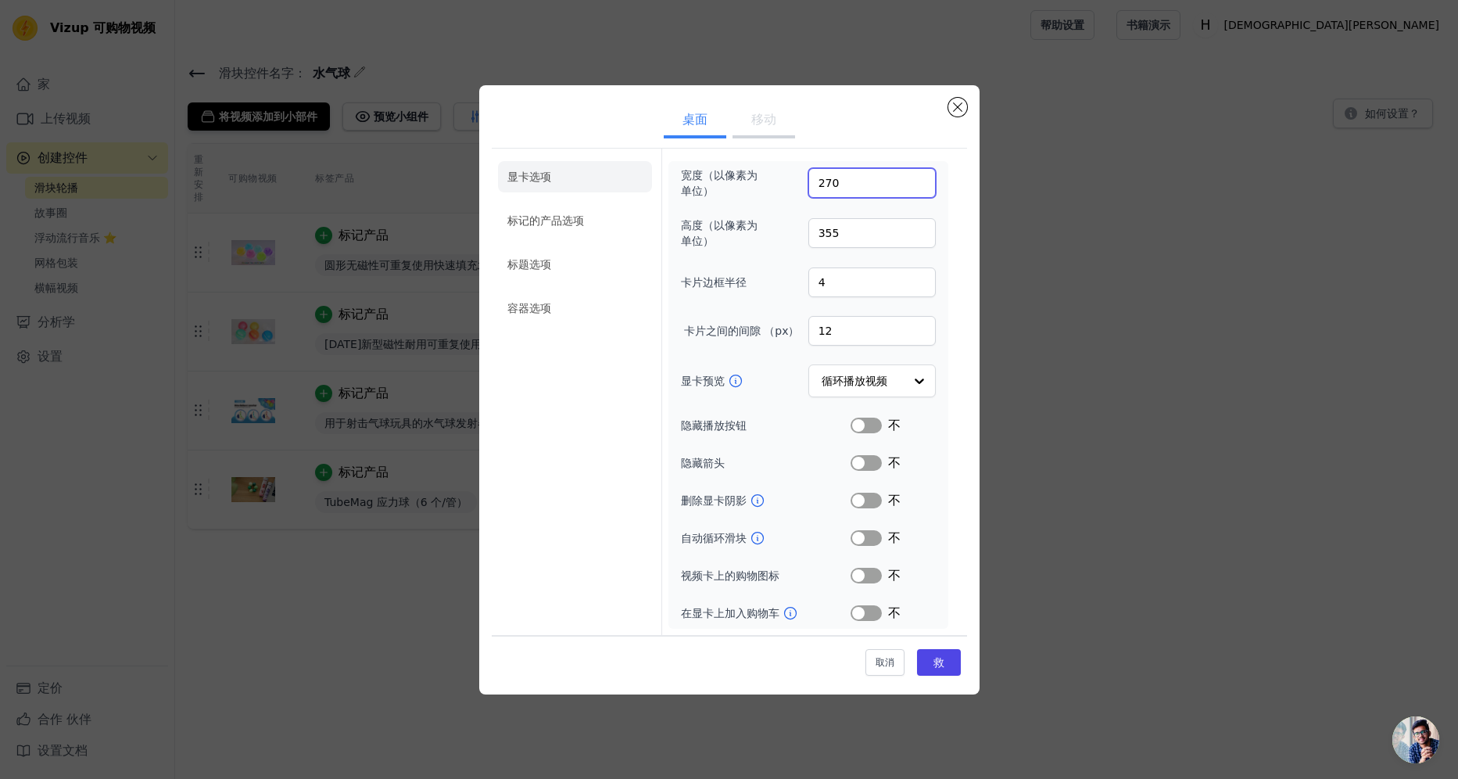
click at [919, 188] on input "270" at bounding box center [871, 183] width 127 height 30
click at [918, 231] on input "356" at bounding box center [871, 233] width 127 height 30
click at [918, 231] on input "357" at bounding box center [871, 233] width 127 height 30
click at [918, 231] on input "358" at bounding box center [871, 233] width 127 height 30
click at [918, 231] on input "359" at bounding box center [871, 233] width 127 height 30
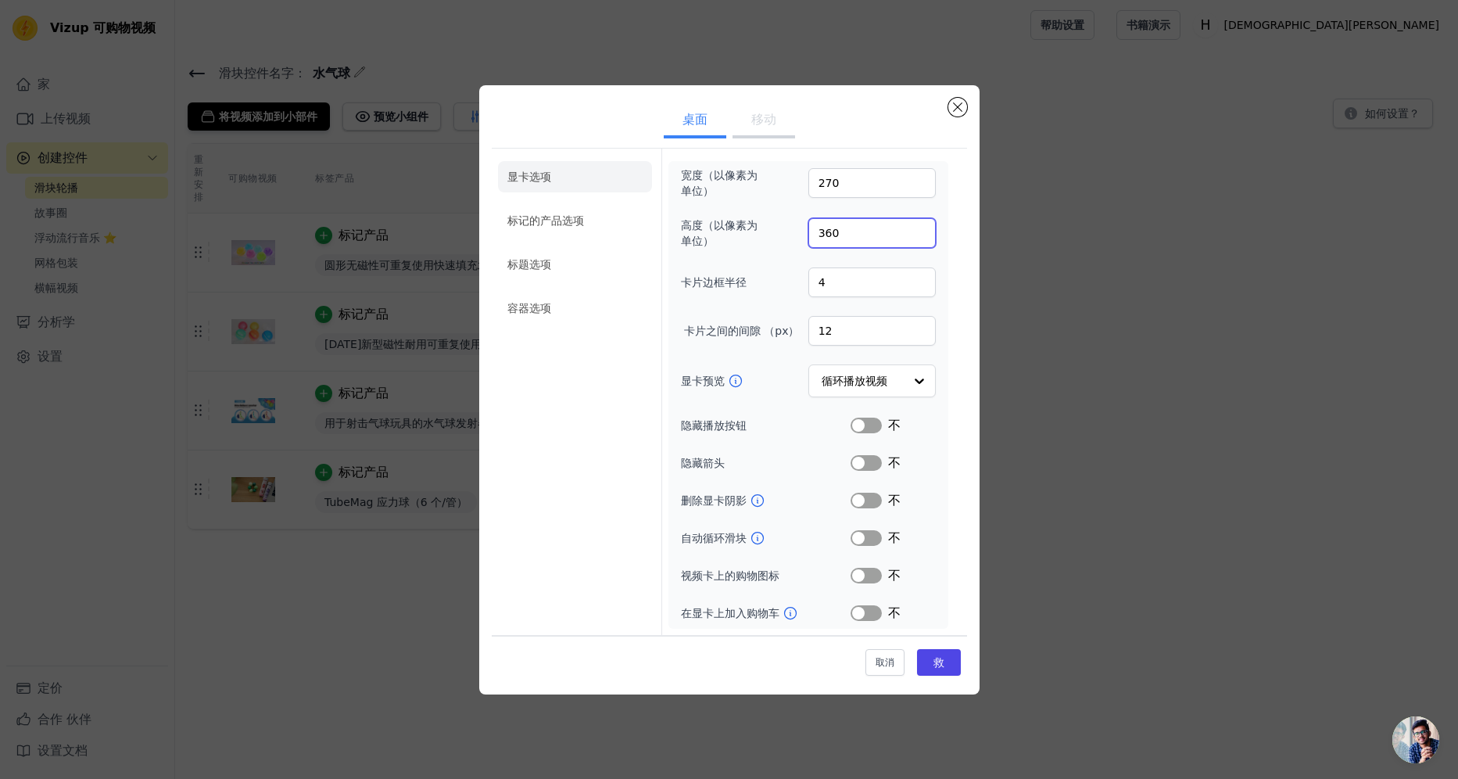
type input "360"
click at [918, 231] on input "360" at bounding box center [871, 233] width 127 height 30
click at [931, 670] on button "救" at bounding box center [939, 662] width 44 height 27
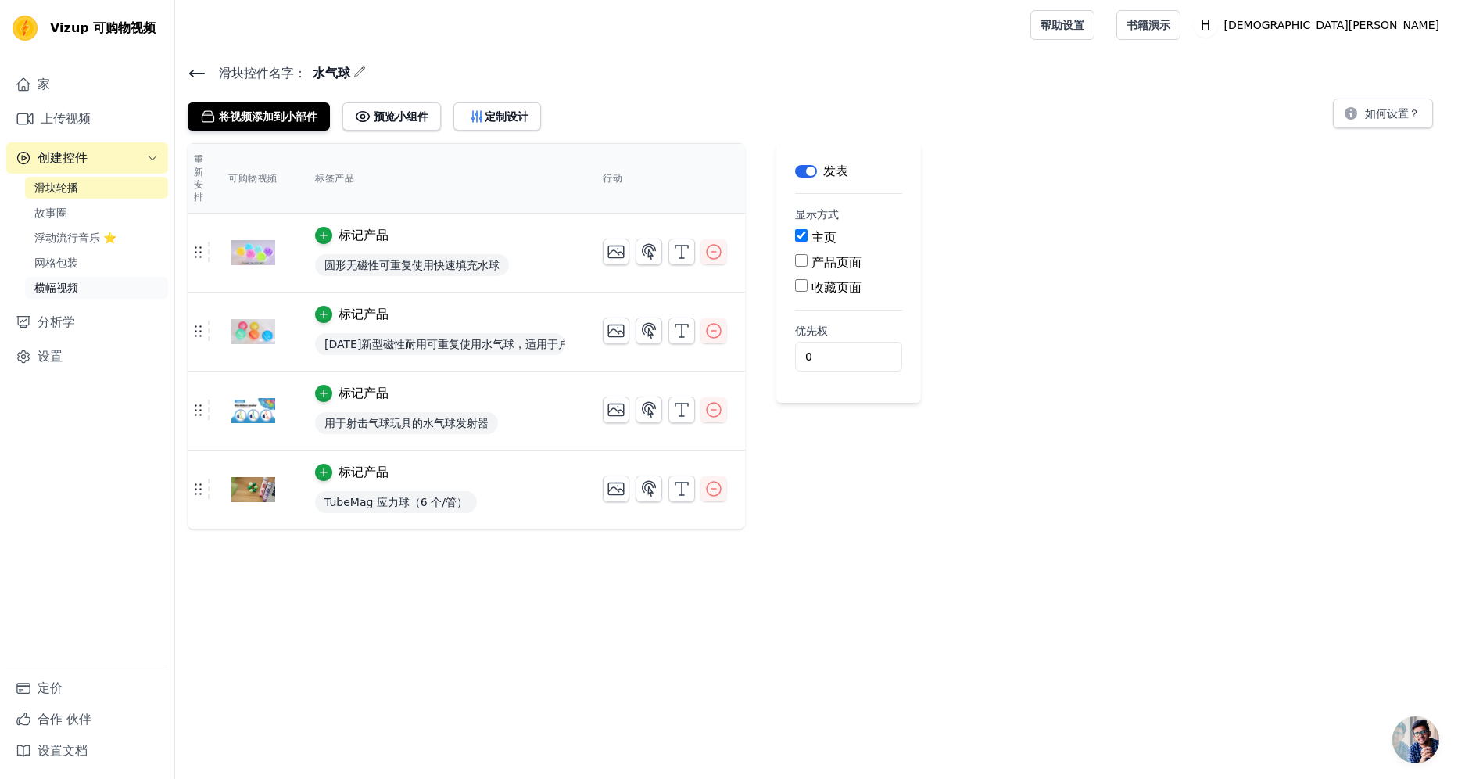
click at [73, 288] on span "横幅视频" at bounding box center [56, 288] width 44 height 16
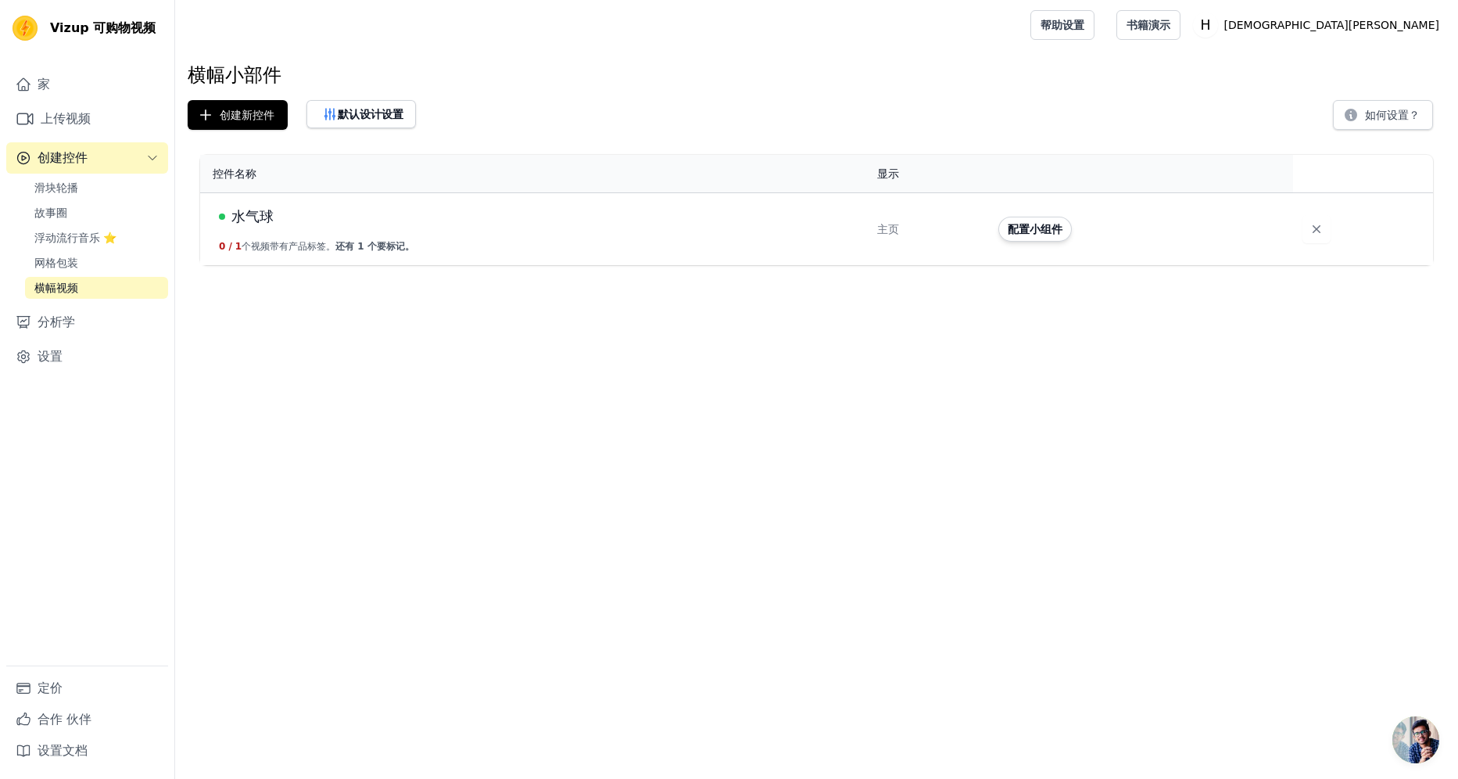
click at [640, 220] on div "水气球" at bounding box center [539, 217] width 640 height 22
click at [353, 216] on div "水气球" at bounding box center [539, 217] width 640 height 22
click at [253, 215] on span "水气球" at bounding box center [252, 217] width 42 height 22
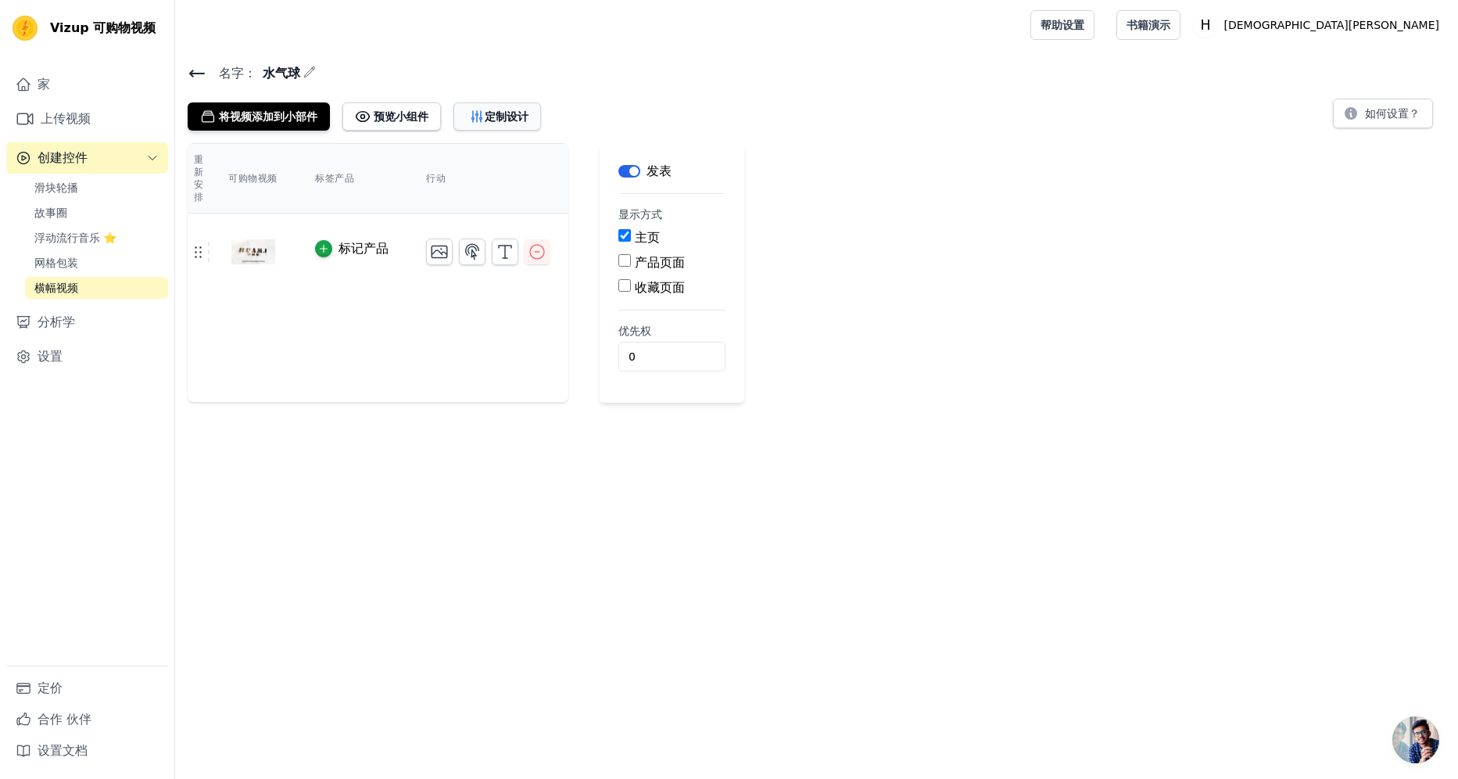
click at [503, 119] on font "定制设计" at bounding box center [507, 117] width 44 height 16
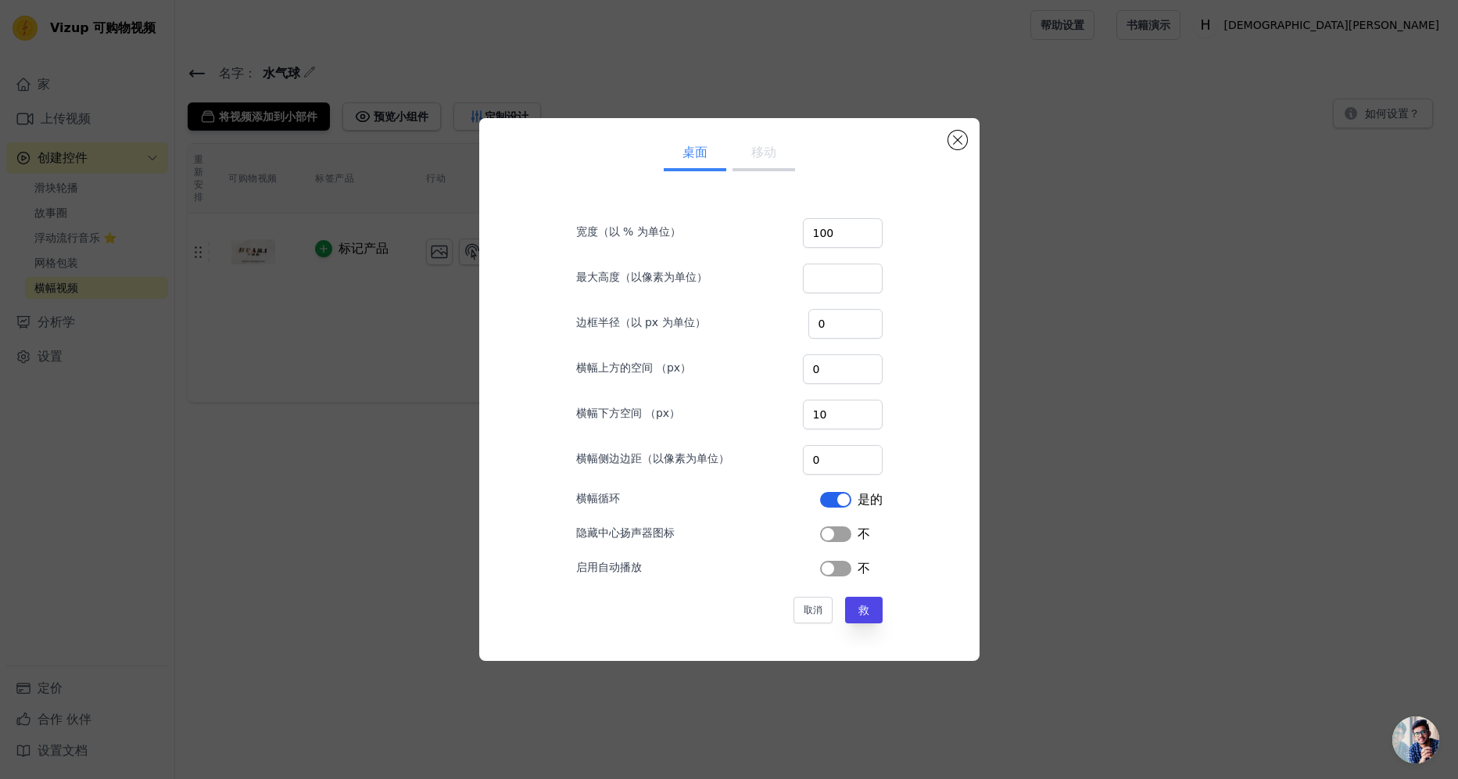
click at [830, 568] on button "标签" at bounding box center [835, 569] width 31 height 16
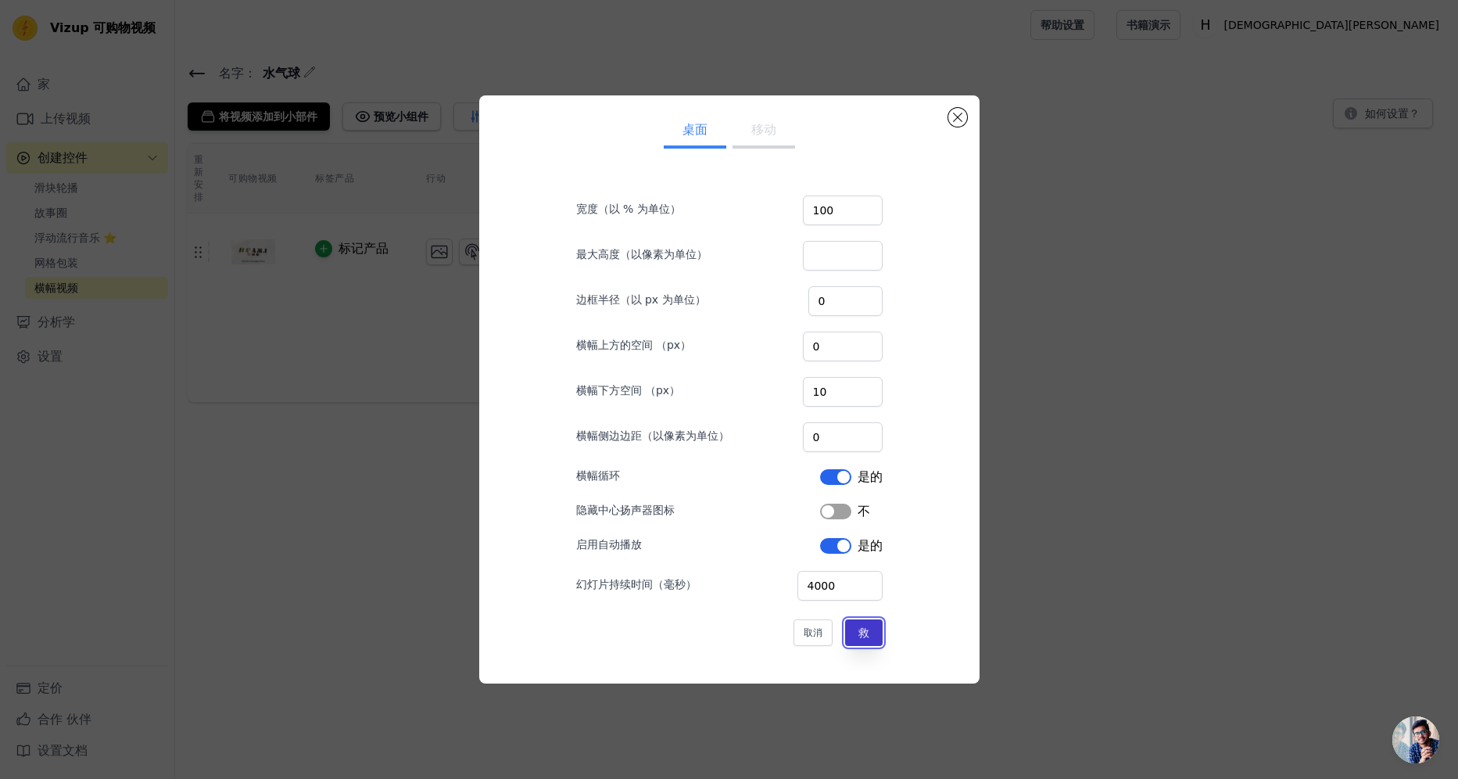
click at [856, 641] on button "救" at bounding box center [864, 632] width 38 height 27
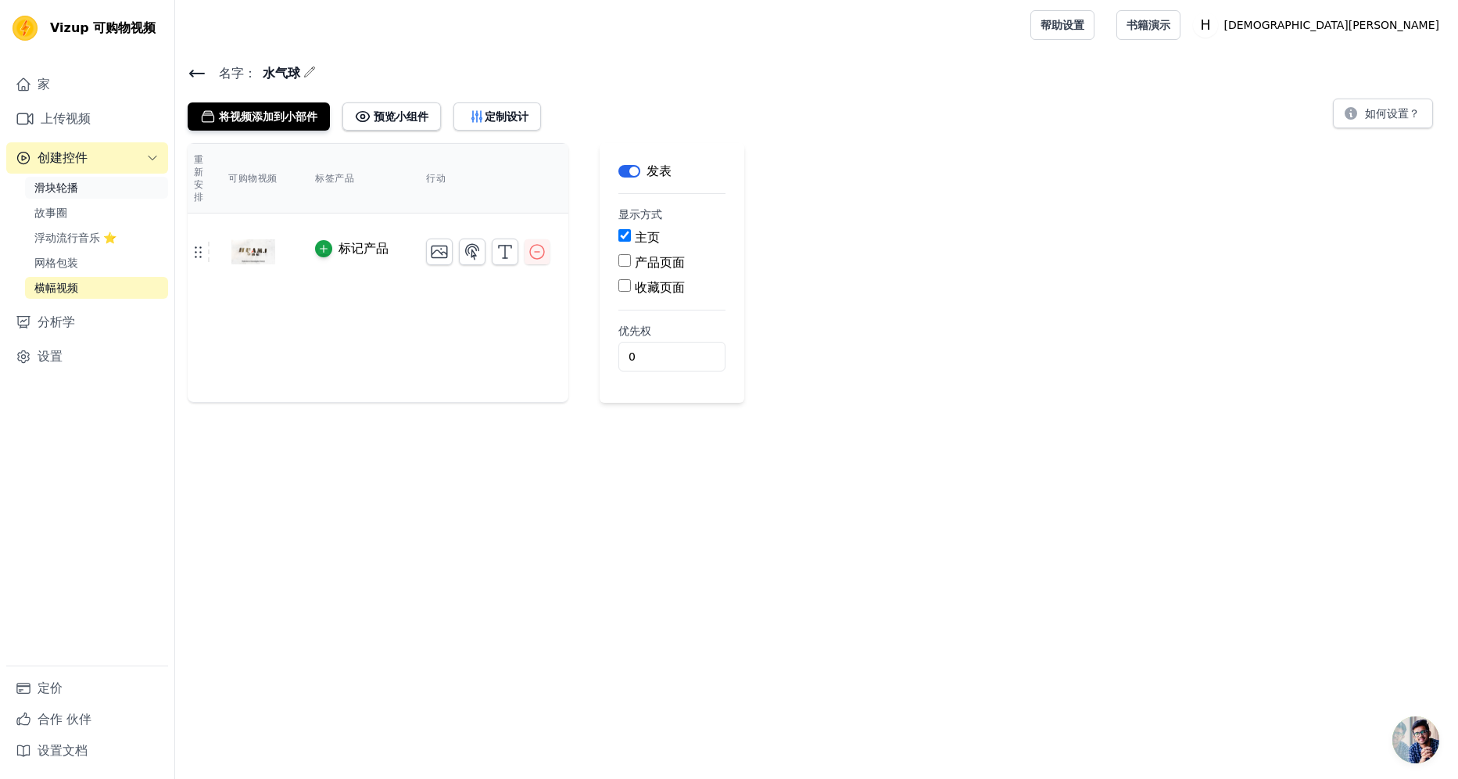
click at [73, 189] on span "滑块轮播" at bounding box center [56, 188] width 44 height 16
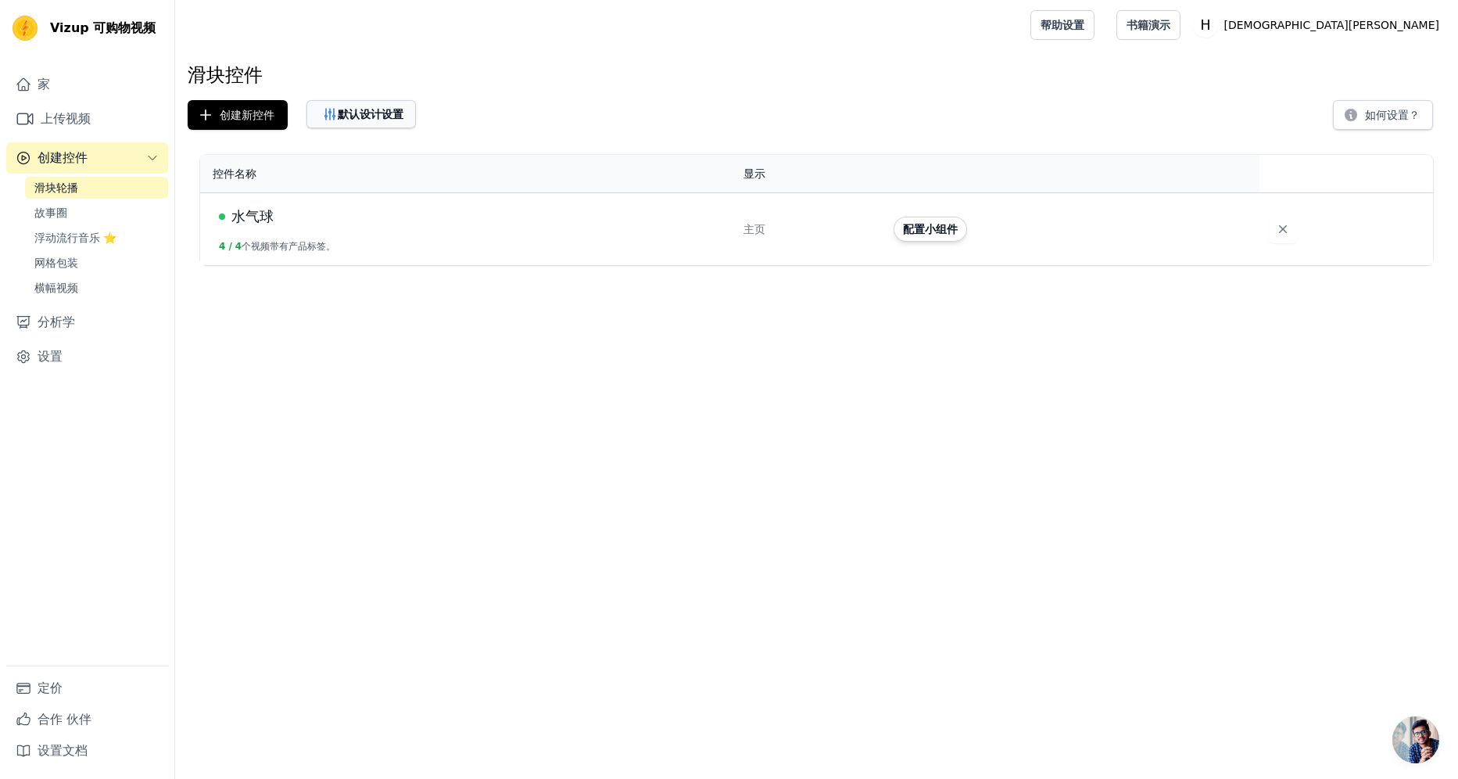
click at [366, 116] on font "默认设计设置" at bounding box center [371, 114] width 66 height 16
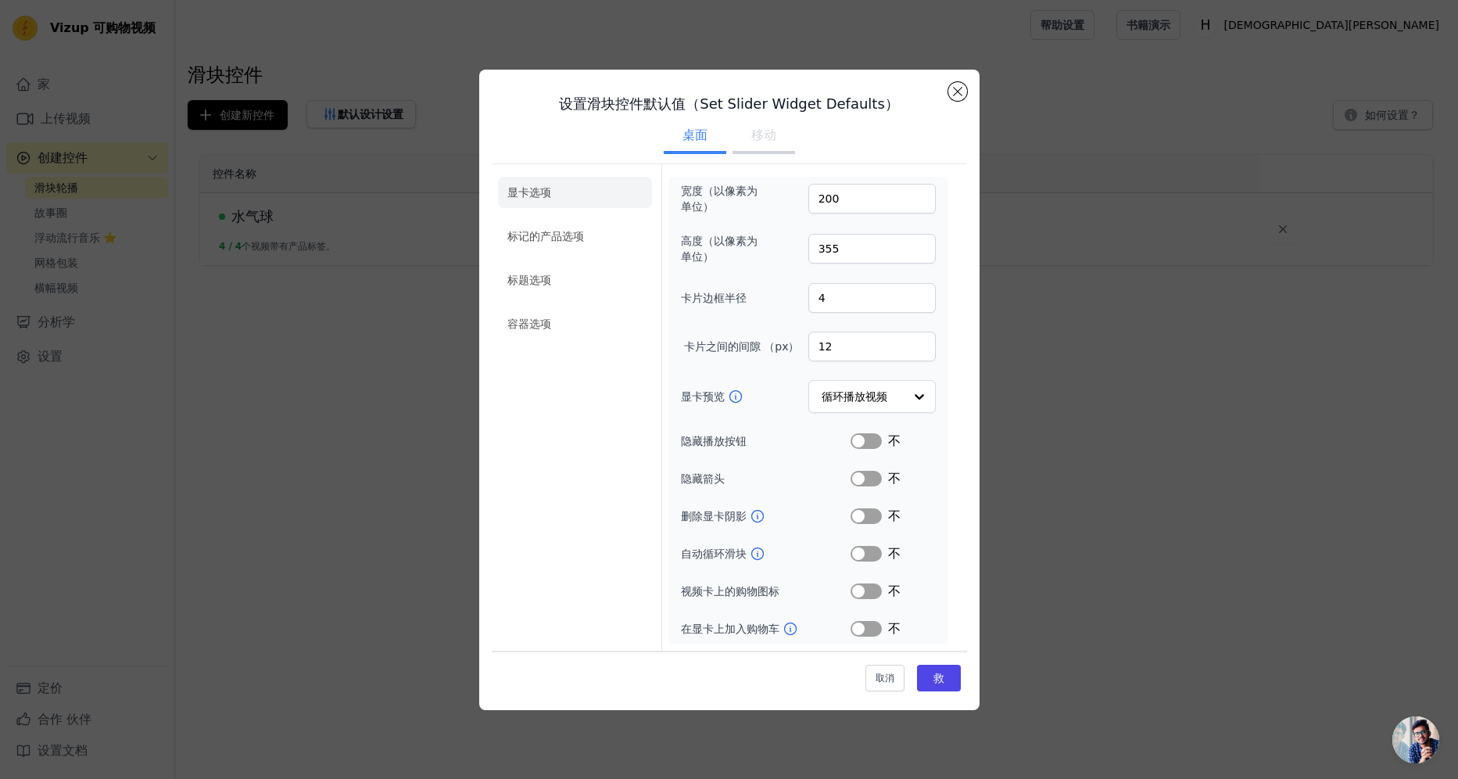
click at [767, 142] on button "移动" at bounding box center [764, 137] width 63 height 34
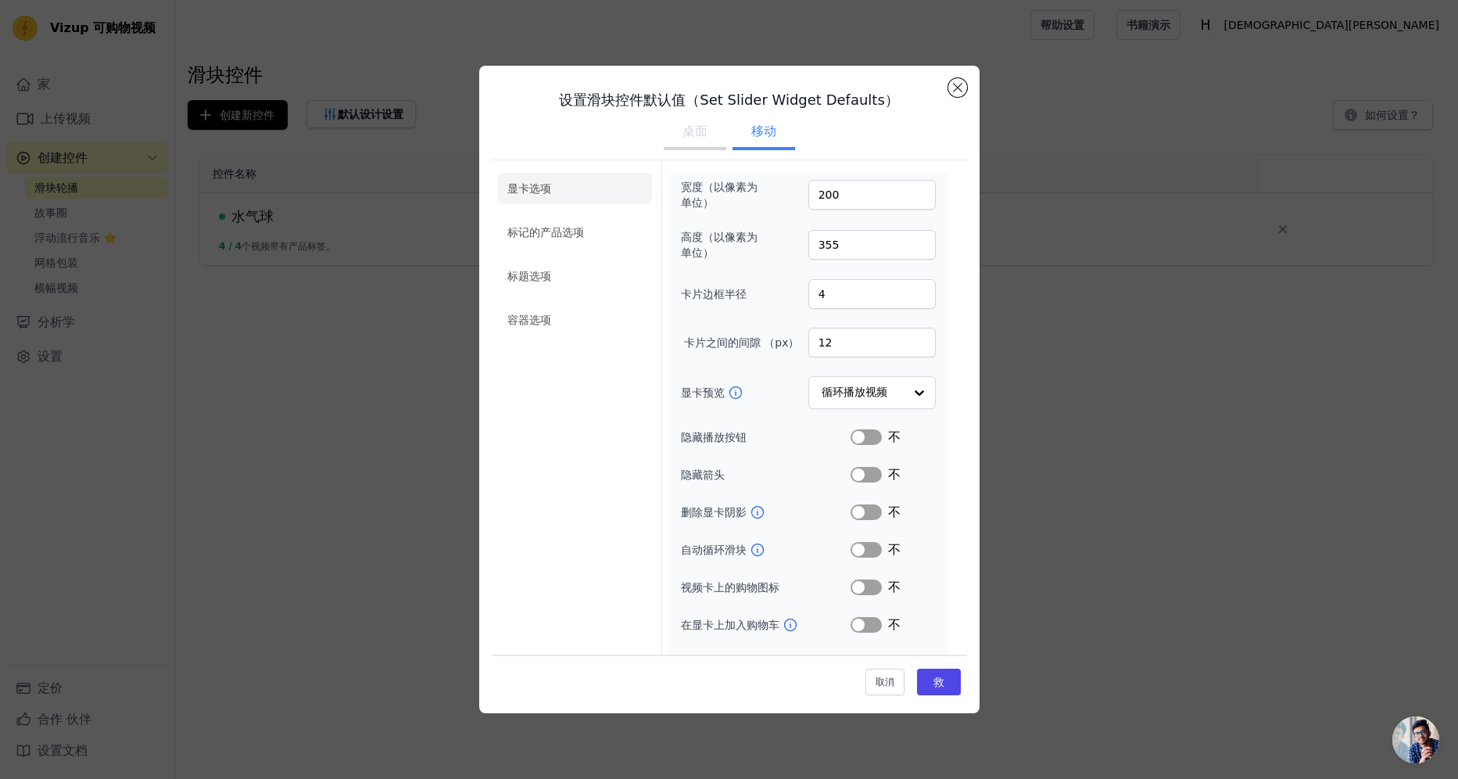
click at [705, 135] on button "桌面" at bounding box center [695, 133] width 63 height 34
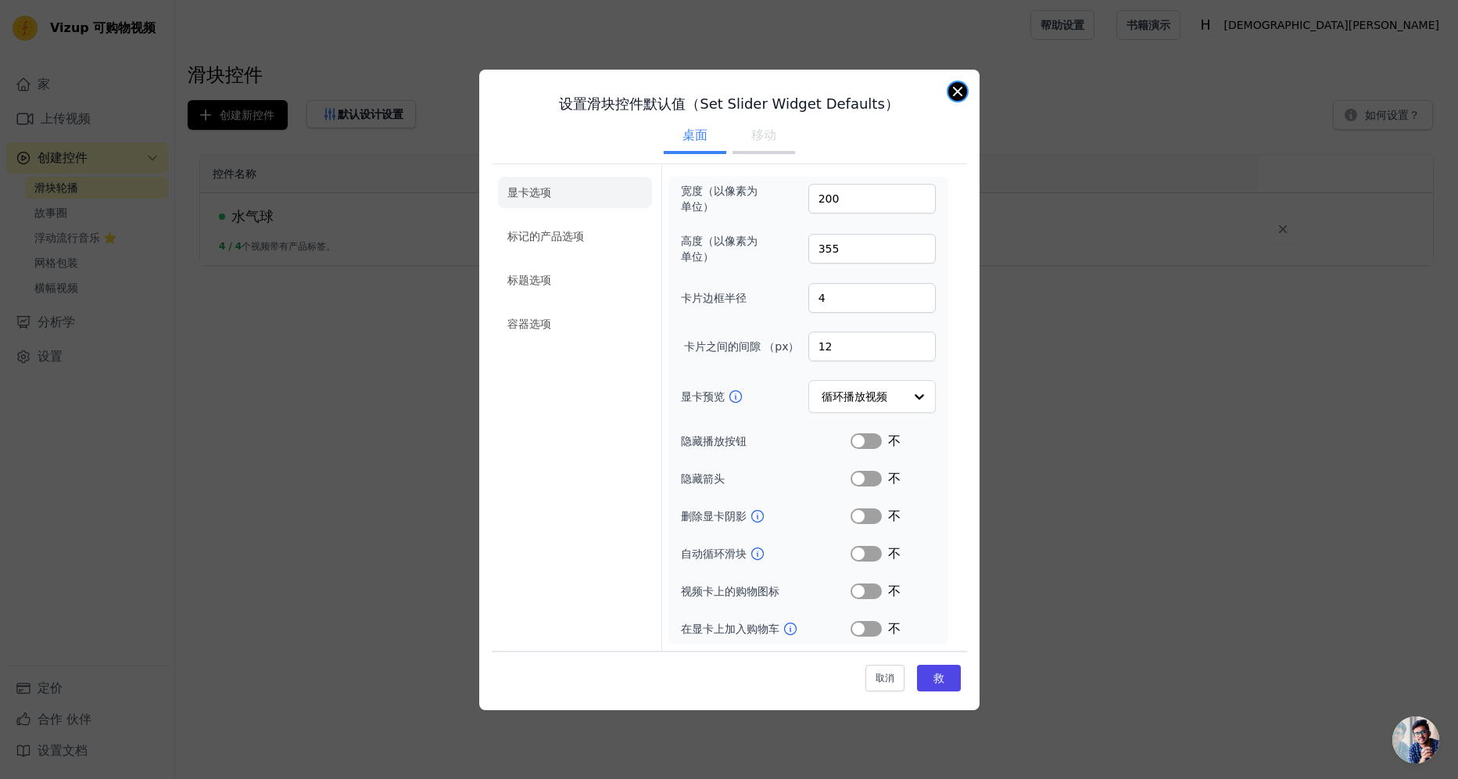
click at [959, 95] on button "关闭模态" at bounding box center [957, 91] width 19 height 19
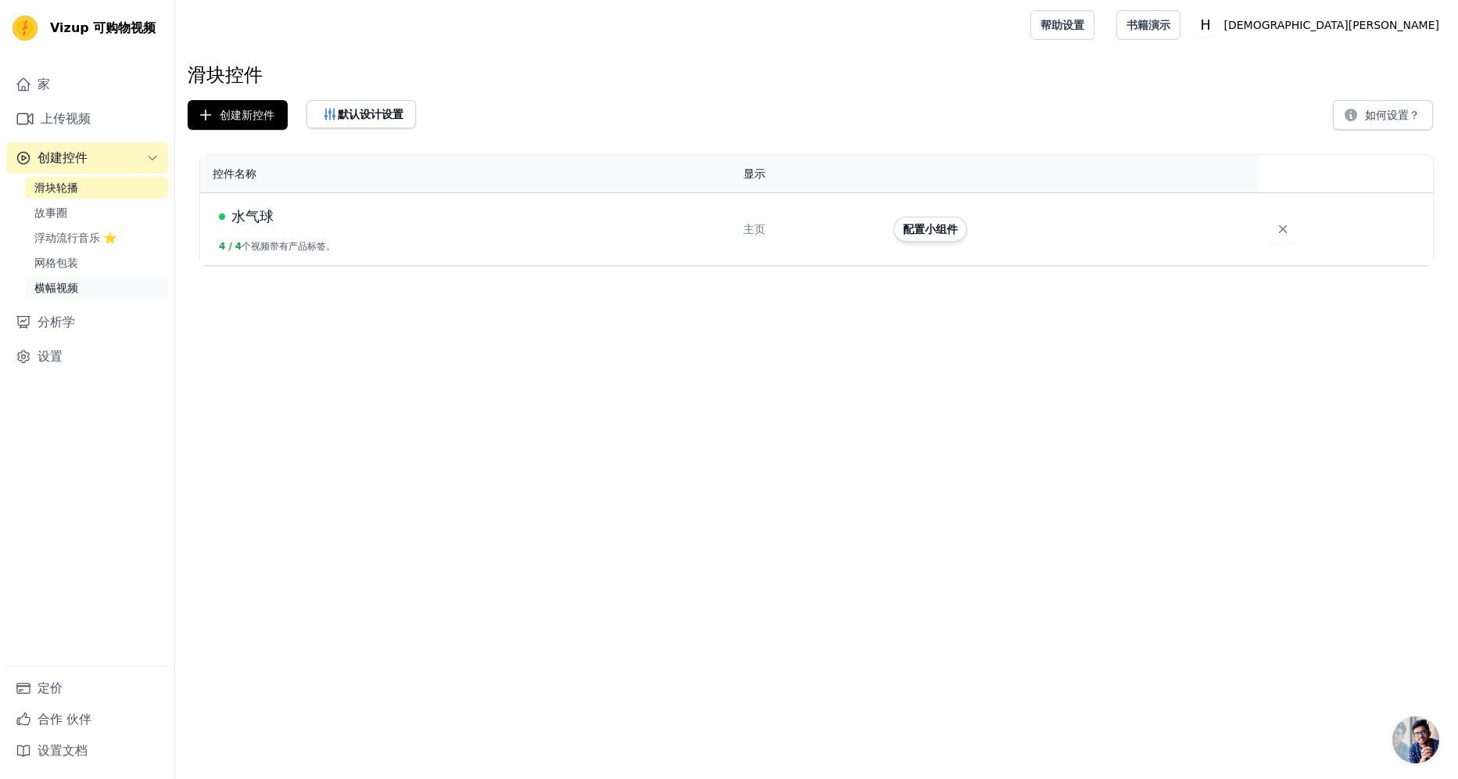
click at [77, 290] on link "横幅视频" at bounding box center [96, 288] width 143 height 22
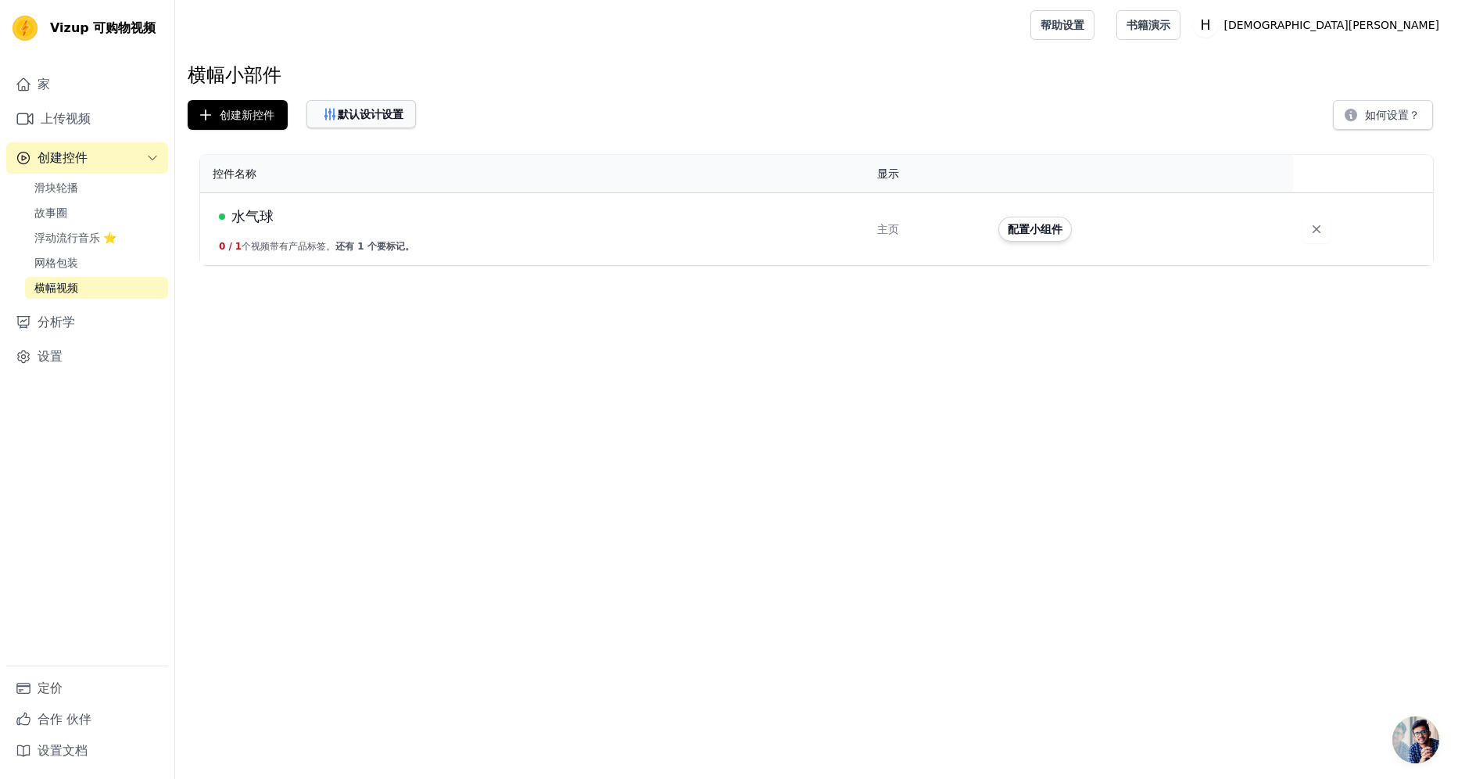
click at [362, 109] on font "默认设计设置" at bounding box center [371, 114] width 66 height 16
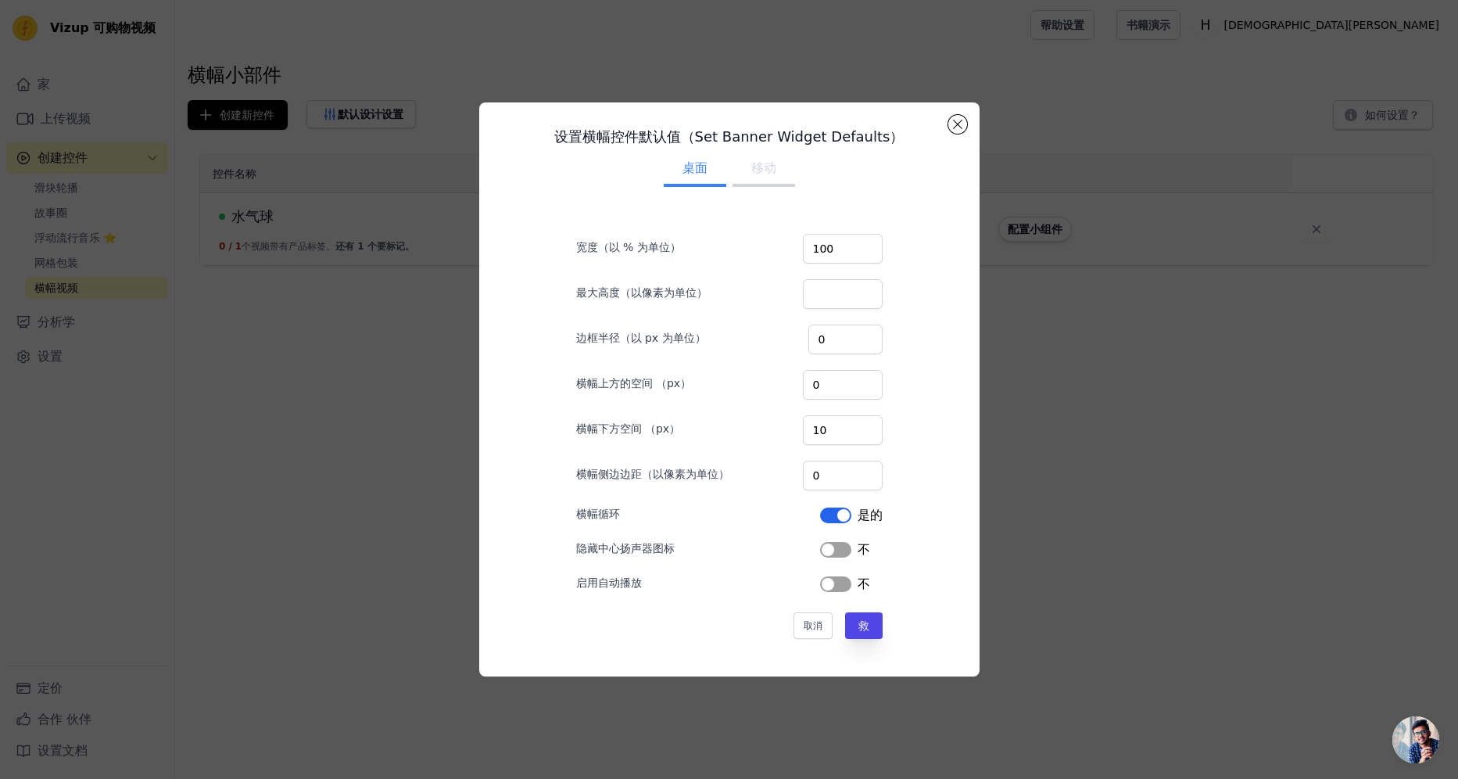
click at [747, 169] on button "移动" at bounding box center [764, 169] width 63 height 34
click at [955, 123] on button "关闭模态" at bounding box center [957, 124] width 19 height 19
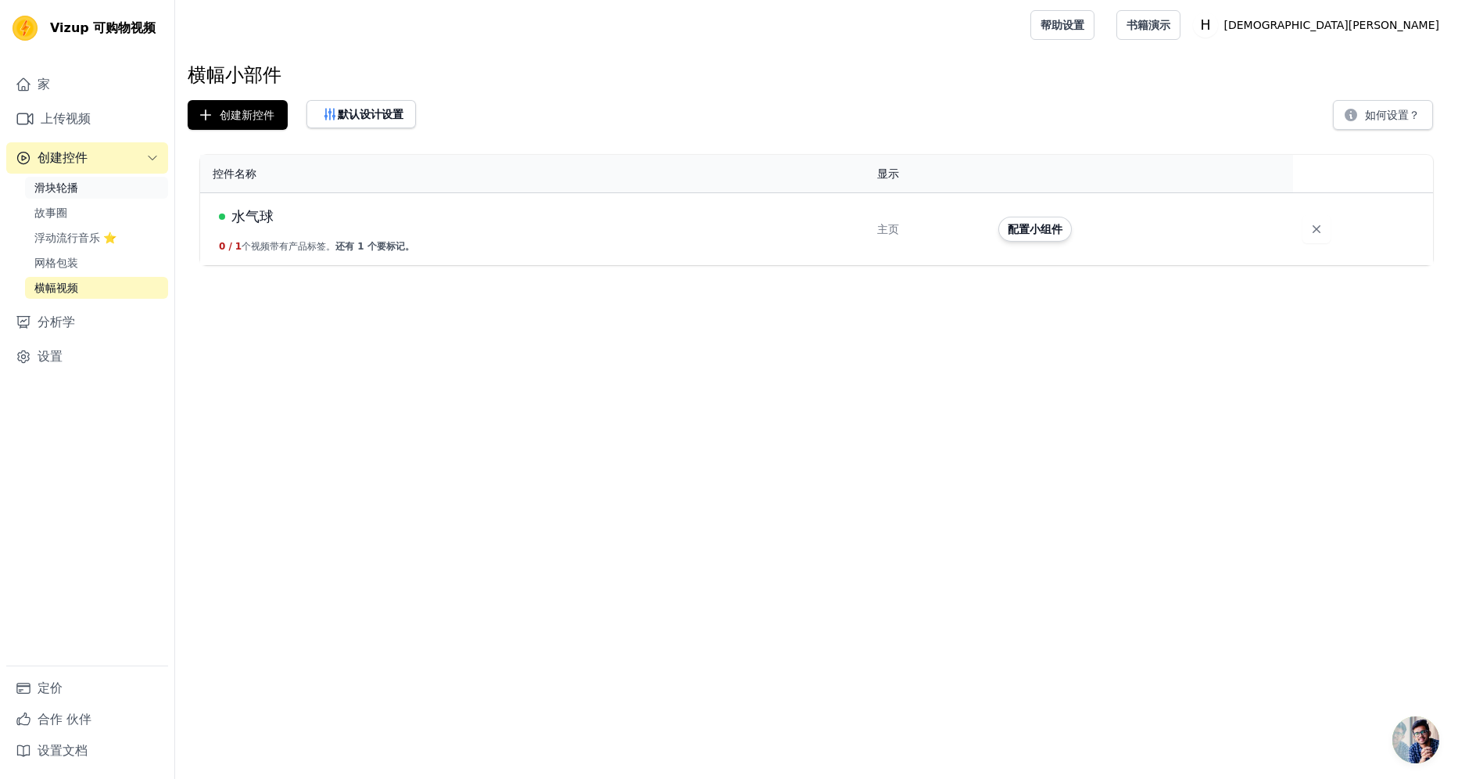
click at [70, 193] on span "滑块轮播" at bounding box center [56, 188] width 44 height 16
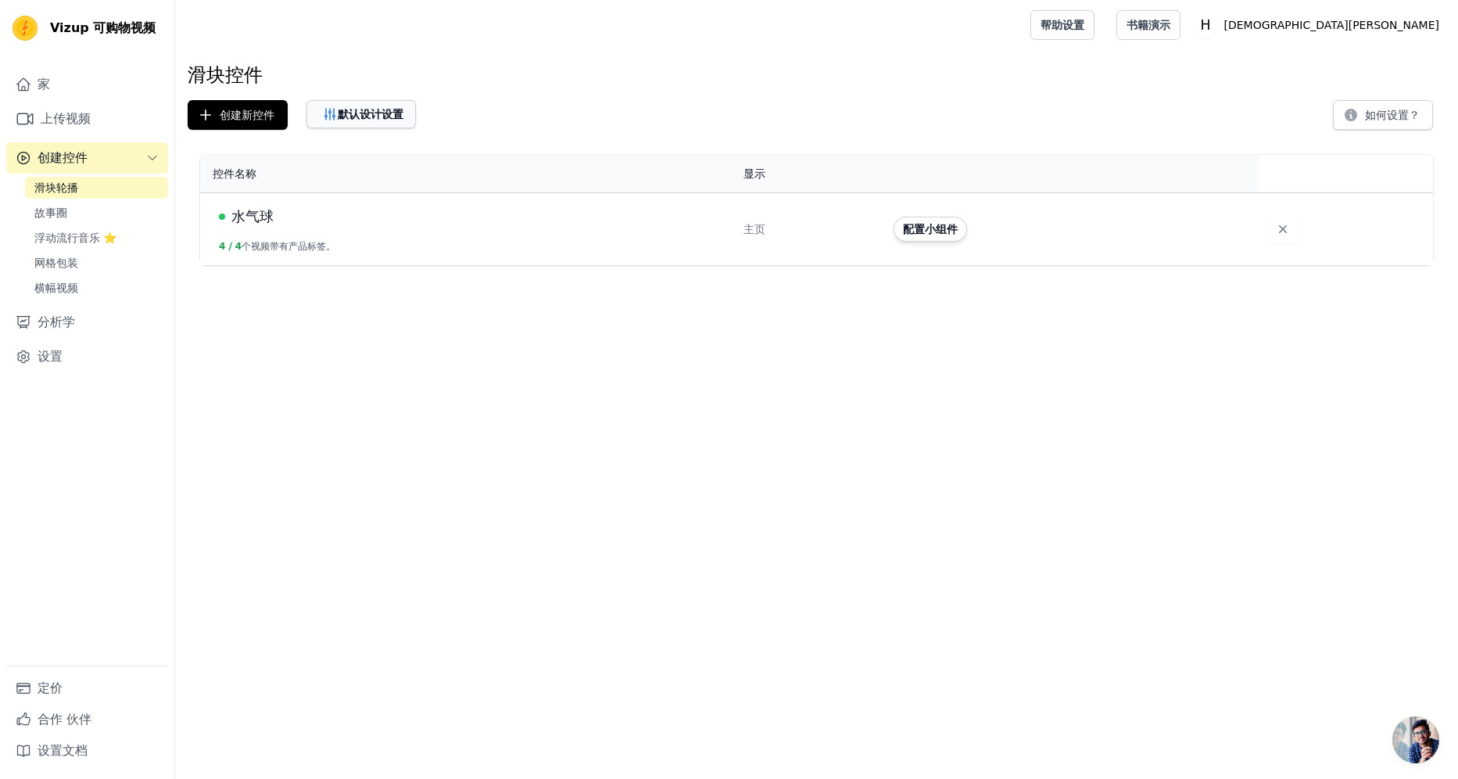
click at [357, 107] on font "默认设计设置" at bounding box center [371, 114] width 66 height 16
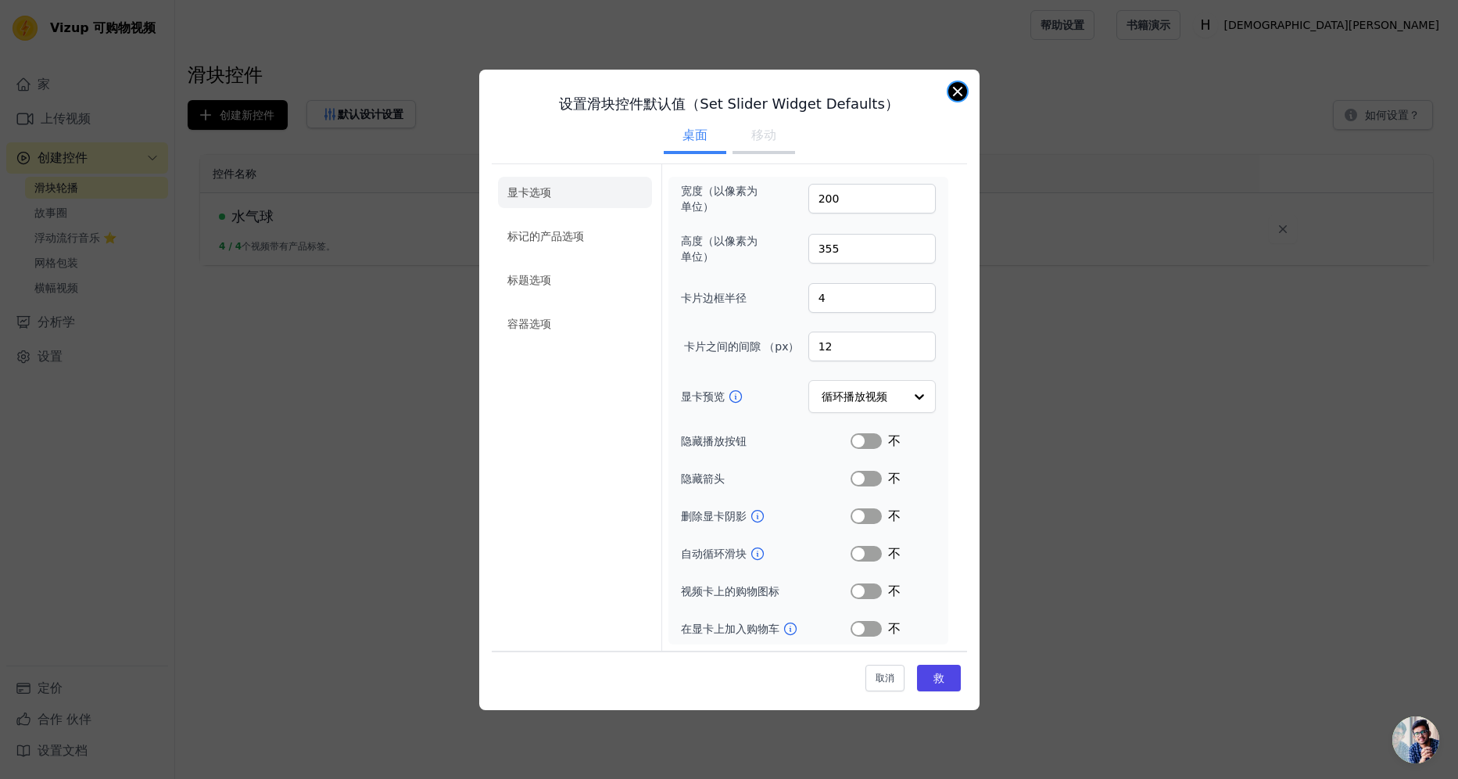
click at [955, 89] on button "关闭模态" at bounding box center [957, 91] width 19 height 19
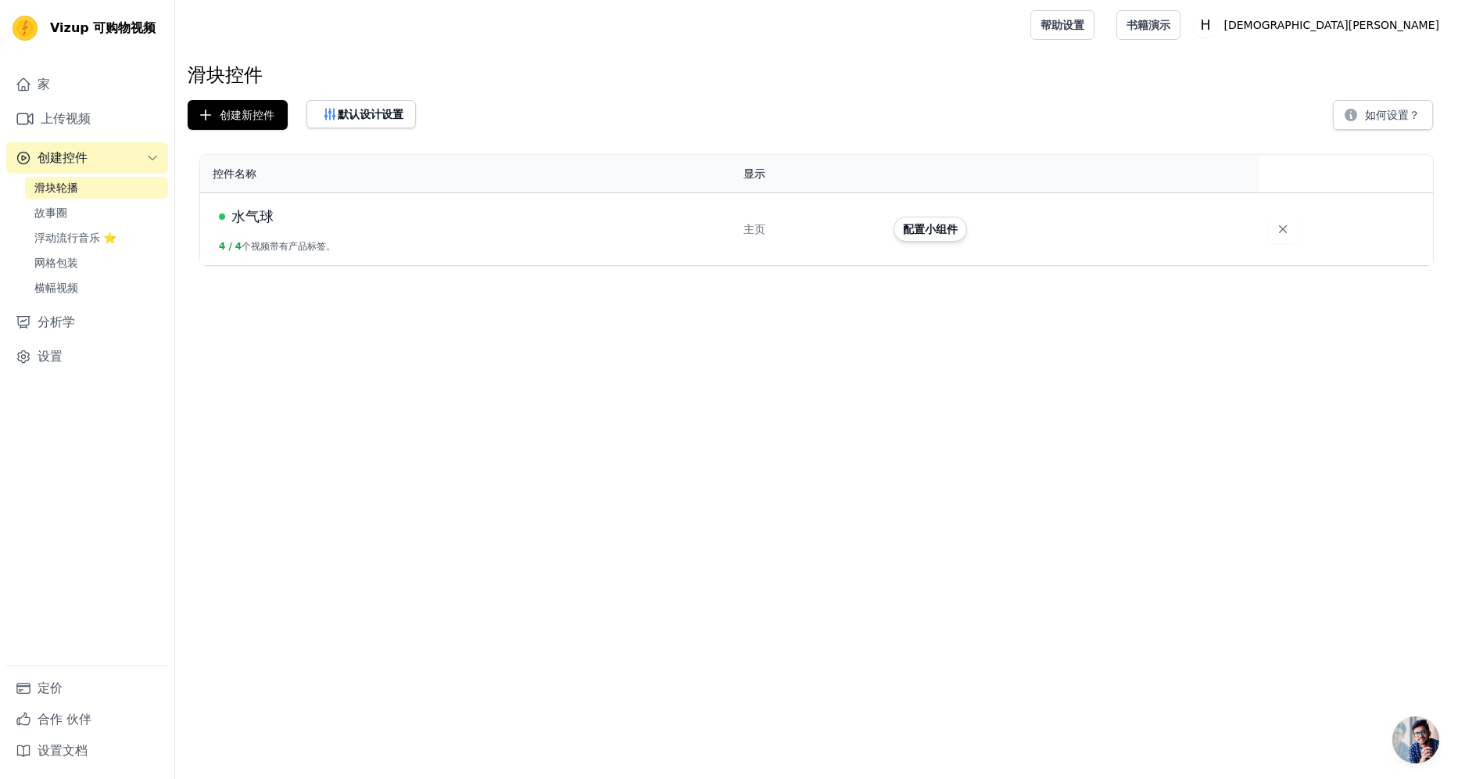
click at [694, 232] on td "水气球 4 / 4 个视频带有产品标签。" at bounding box center [467, 229] width 534 height 73
click at [956, 228] on button "配置小组件" at bounding box center [930, 229] width 73 height 25
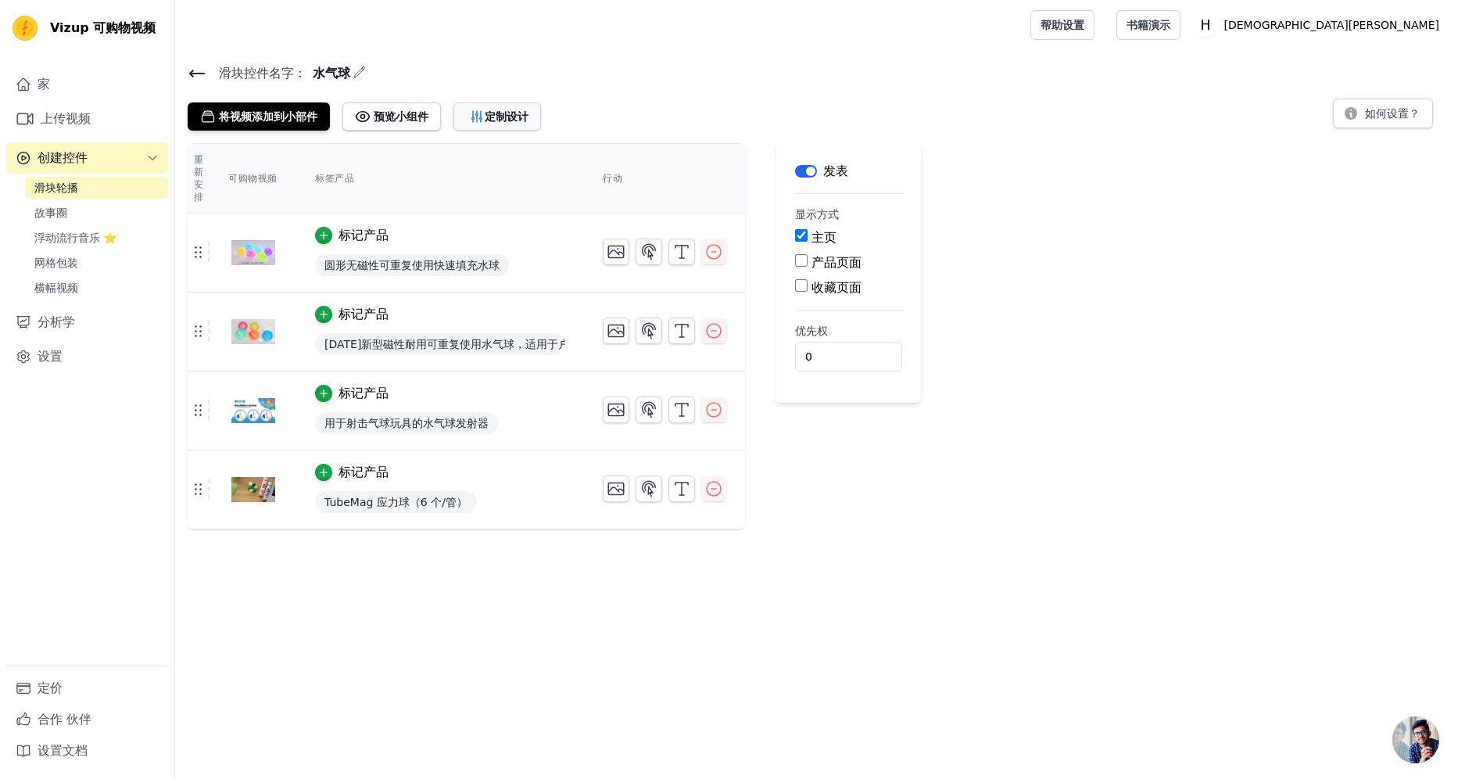
click at [498, 120] on font "定制设计" at bounding box center [507, 117] width 44 height 16
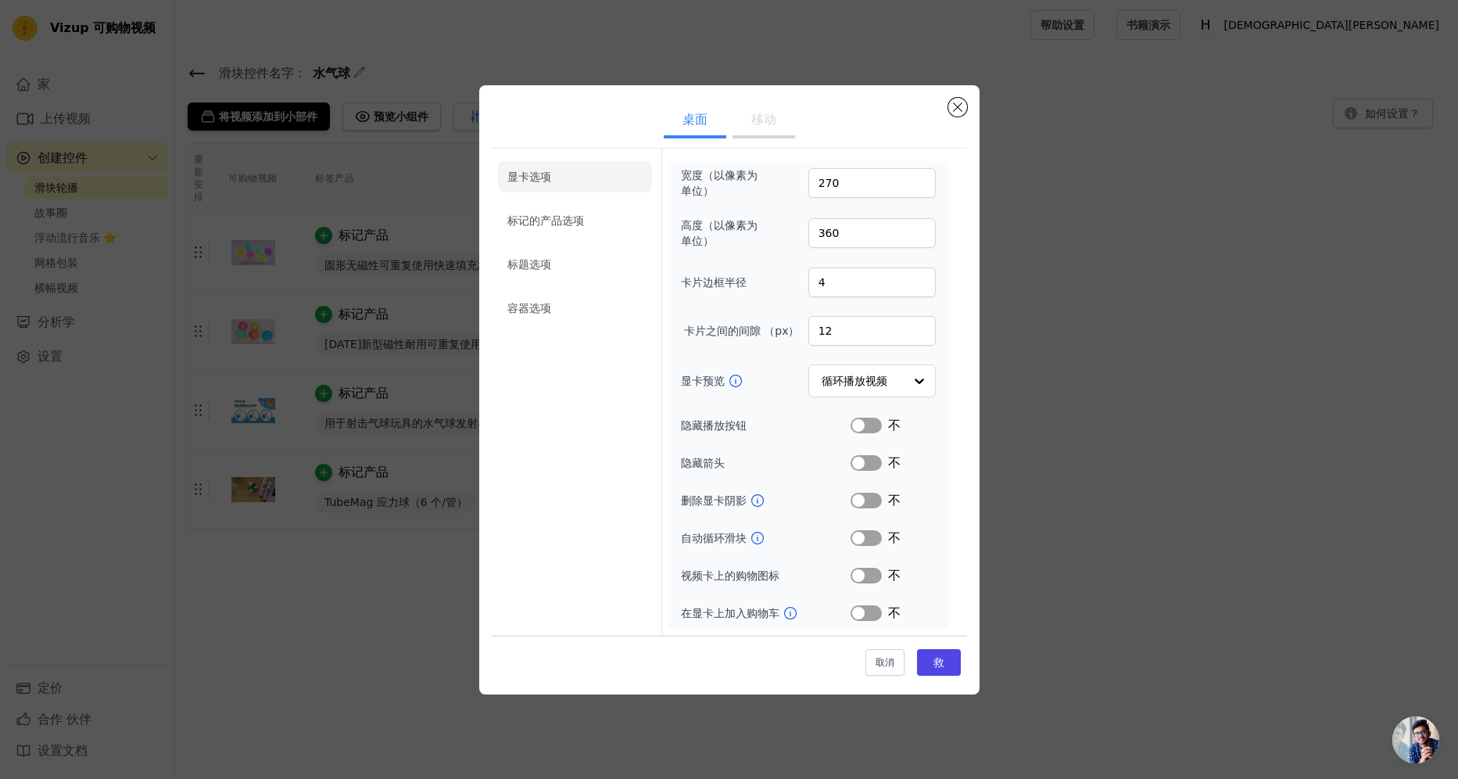
click at [765, 120] on button "移动" at bounding box center [764, 121] width 63 height 34
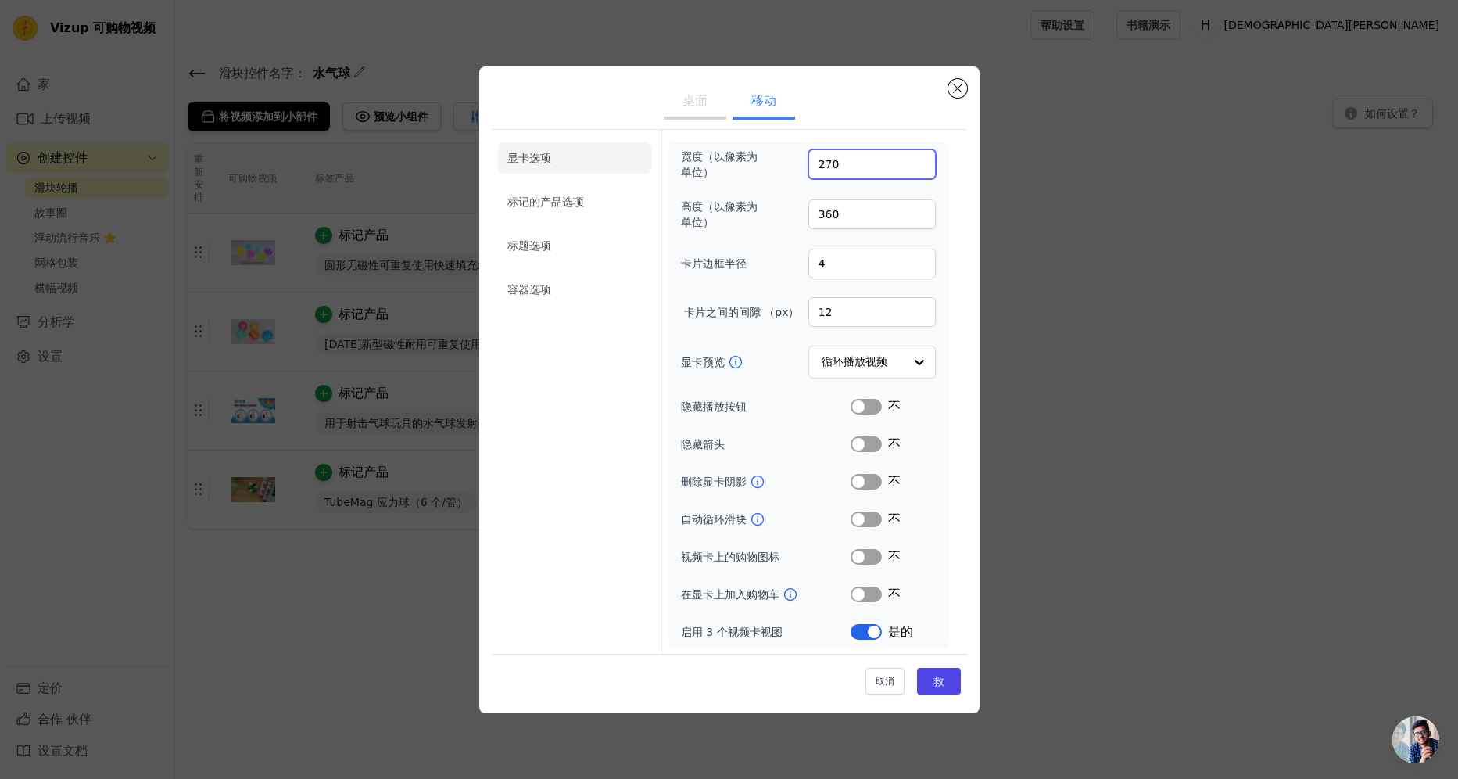
drag, startPoint x: 828, startPoint y: 169, endPoint x: 787, endPoint y: 171, distance: 40.7
click at [787, 171] on div "宽度（以像素为单位） 270" at bounding box center [808, 164] width 255 height 31
type input "200"
click at [973, 260] on div "桌面 移动 显卡选项 标记的产品选项 标题选项 容器选项 宽度（以像素为单位） 200 高度（以像素为单位） 360 卡片边框半径 4 卡片之间的间隙 （px…" at bounding box center [729, 389] width 500 height 647
click at [935, 668] on button "救" at bounding box center [939, 681] width 44 height 27
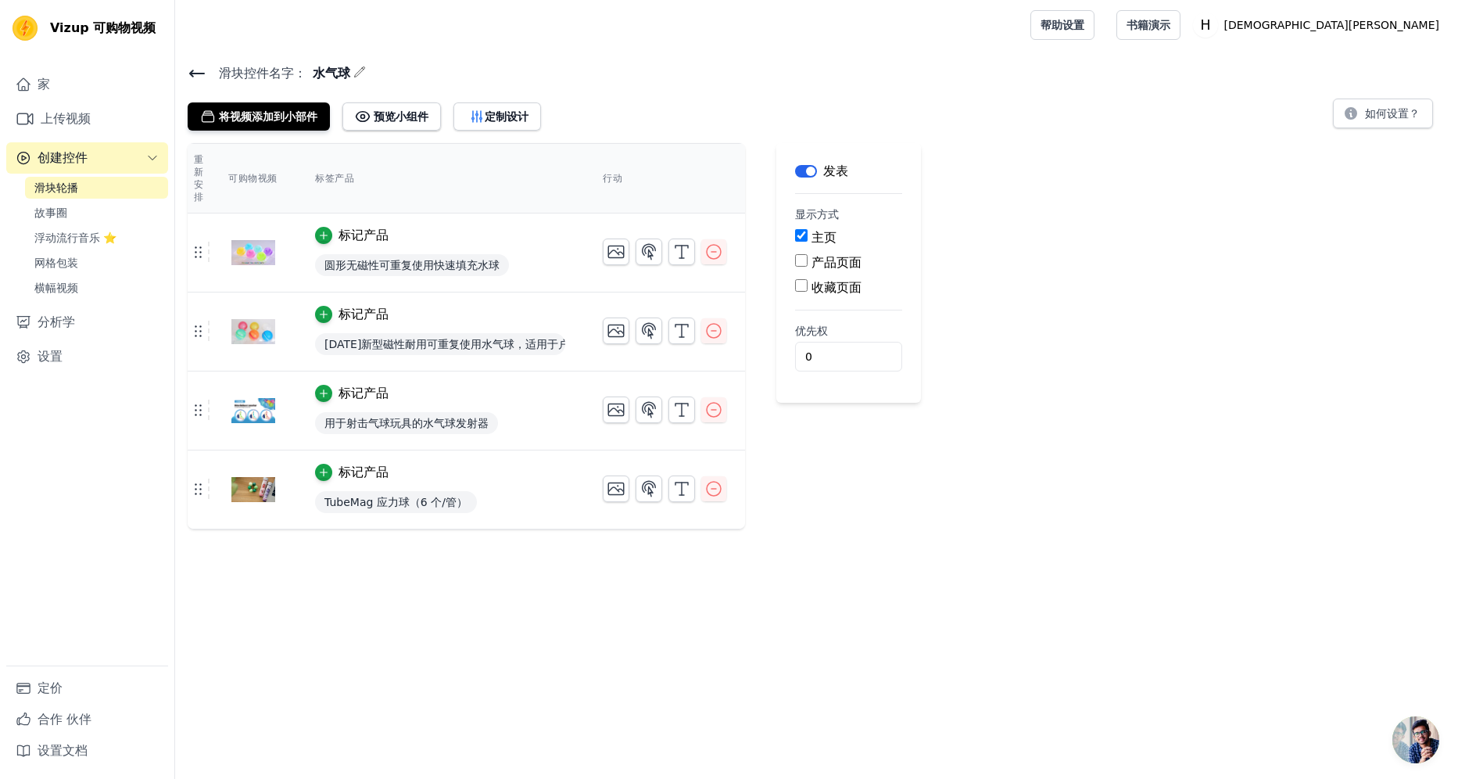
click at [199, 70] on icon at bounding box center [197, 73] width 19 height 19
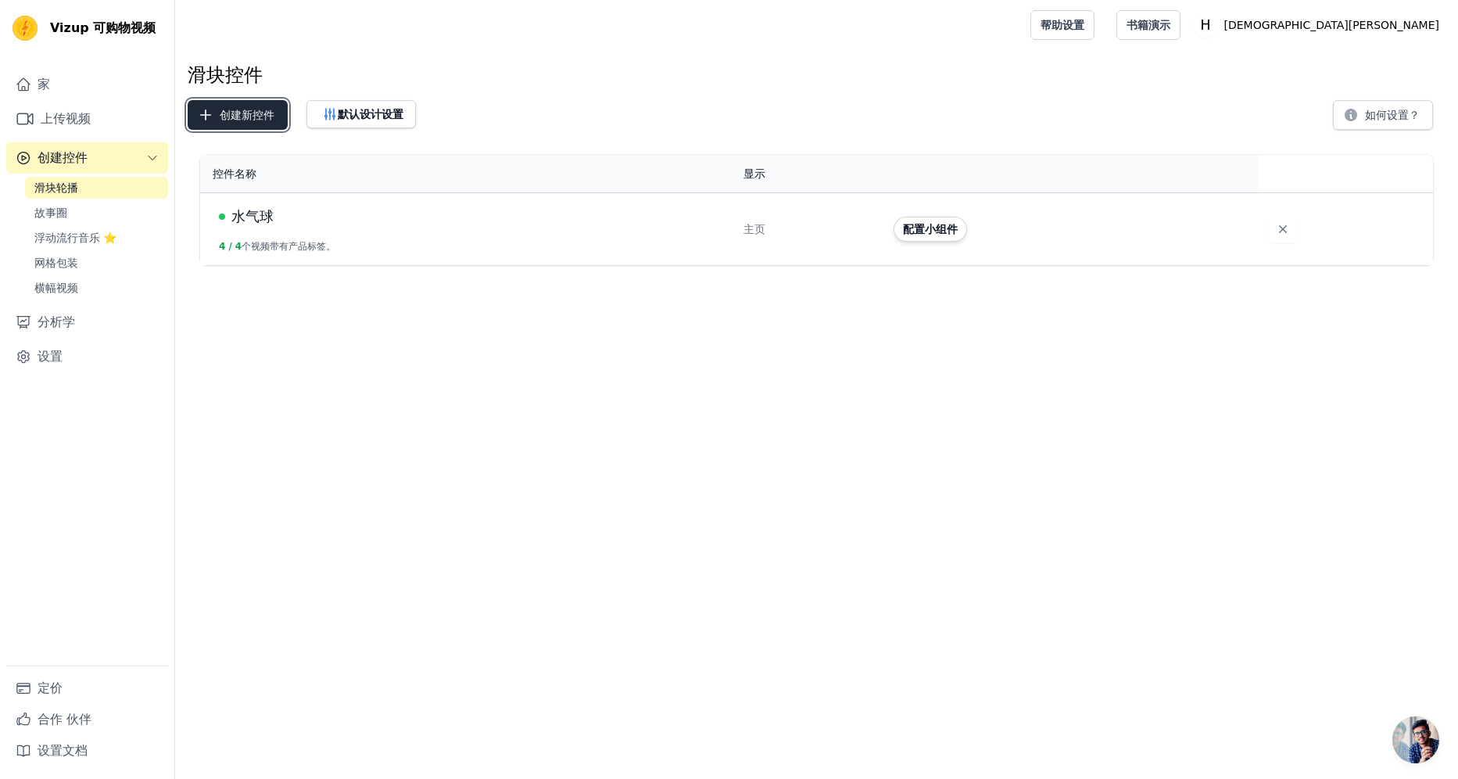
click at [256, 119] on font "创建新控件" at bounding box center [247, 115] width 55 height 16
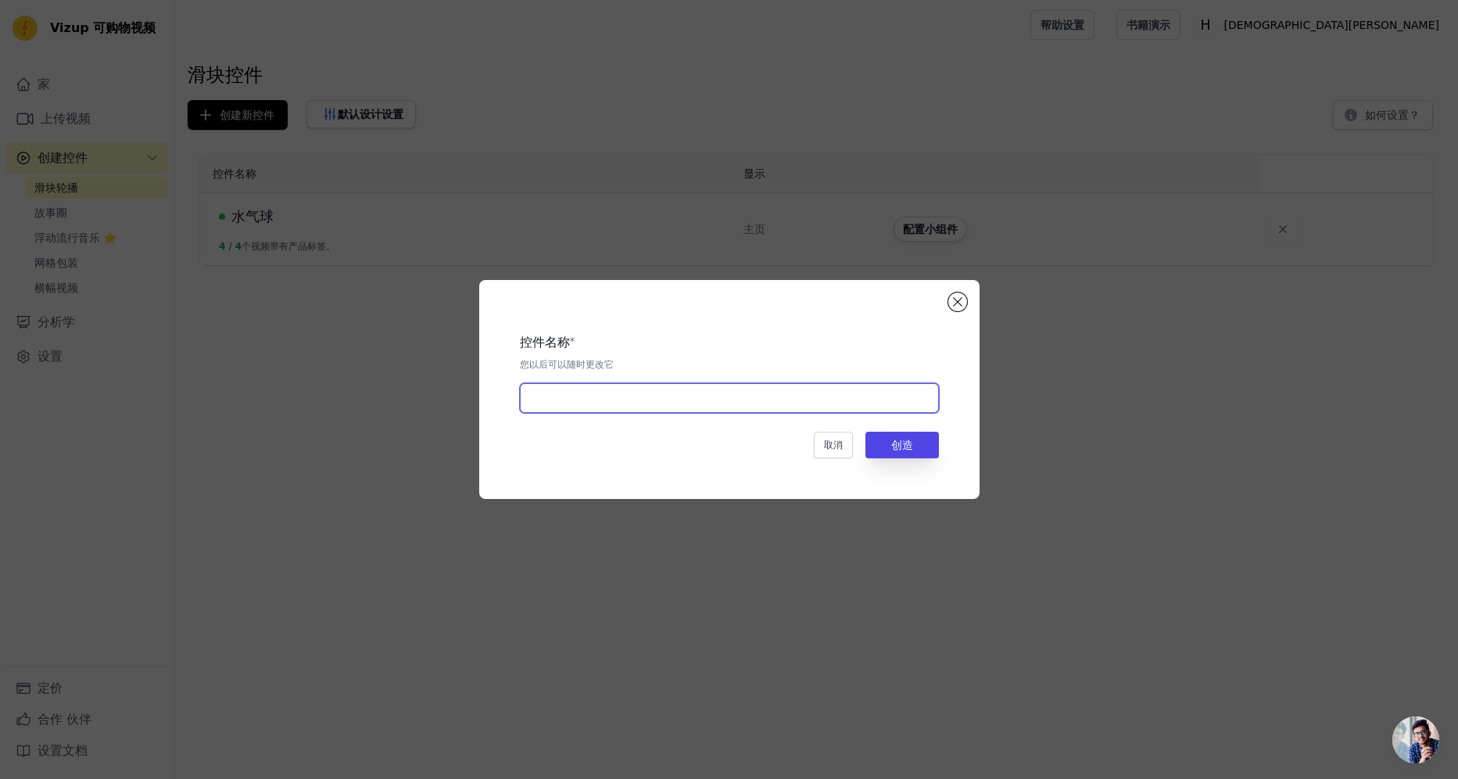
click at [624, 396] on input "text" at bounding box center [729, 398] width 419 height 30
paste input "Product series"
click at [580, 397] on input "Product series" at bounding box center [729, 398] width 419 height 30
type input "Product Series"
click at [912, 443] on button "创造" at bounding box center [902, 445] width 73 height 27
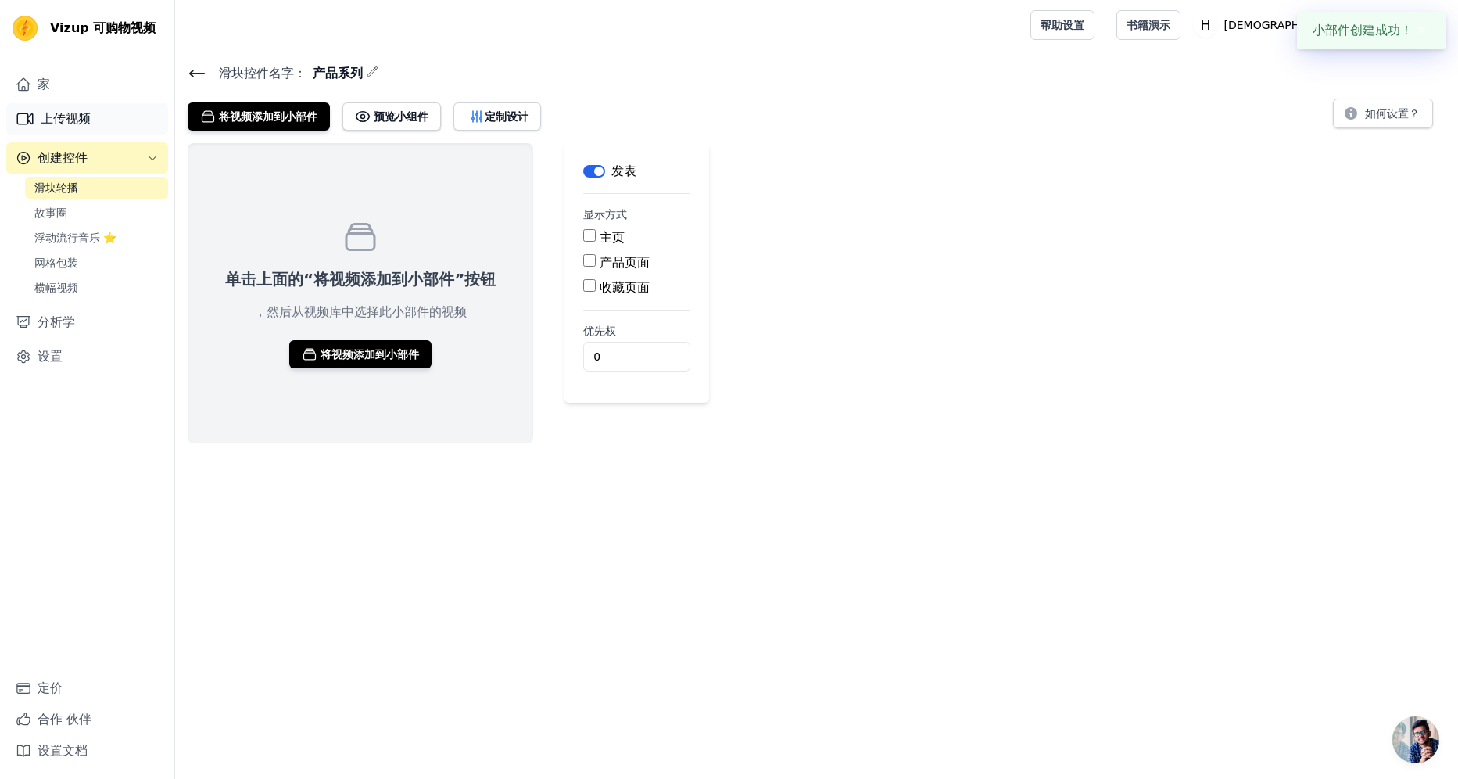
click at [56, 112] on font "上传视频" at bounding box center [66, 118] width 50 height 19
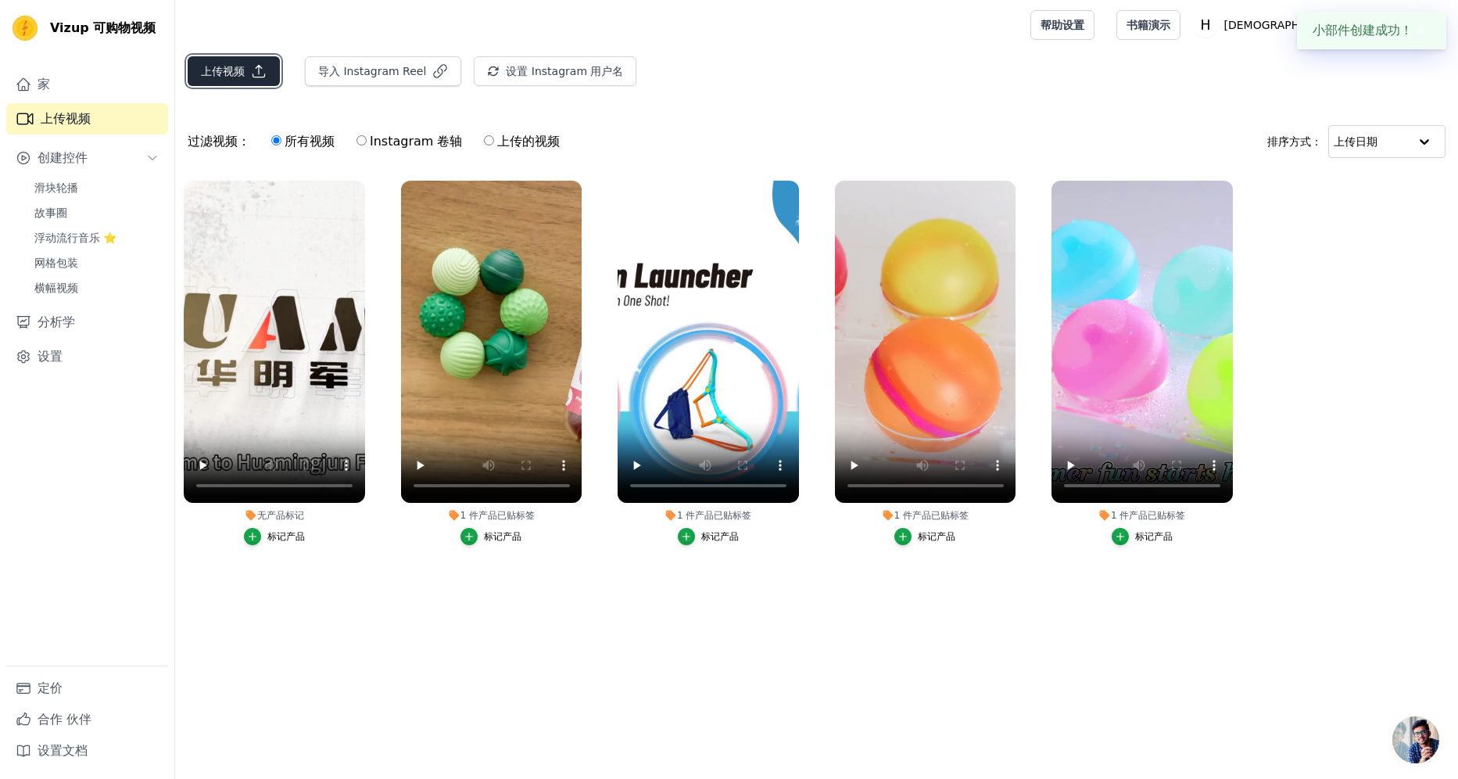
click at [230, 67] on font "上传视频" at bounding box center [223, 71] width 44 height 16
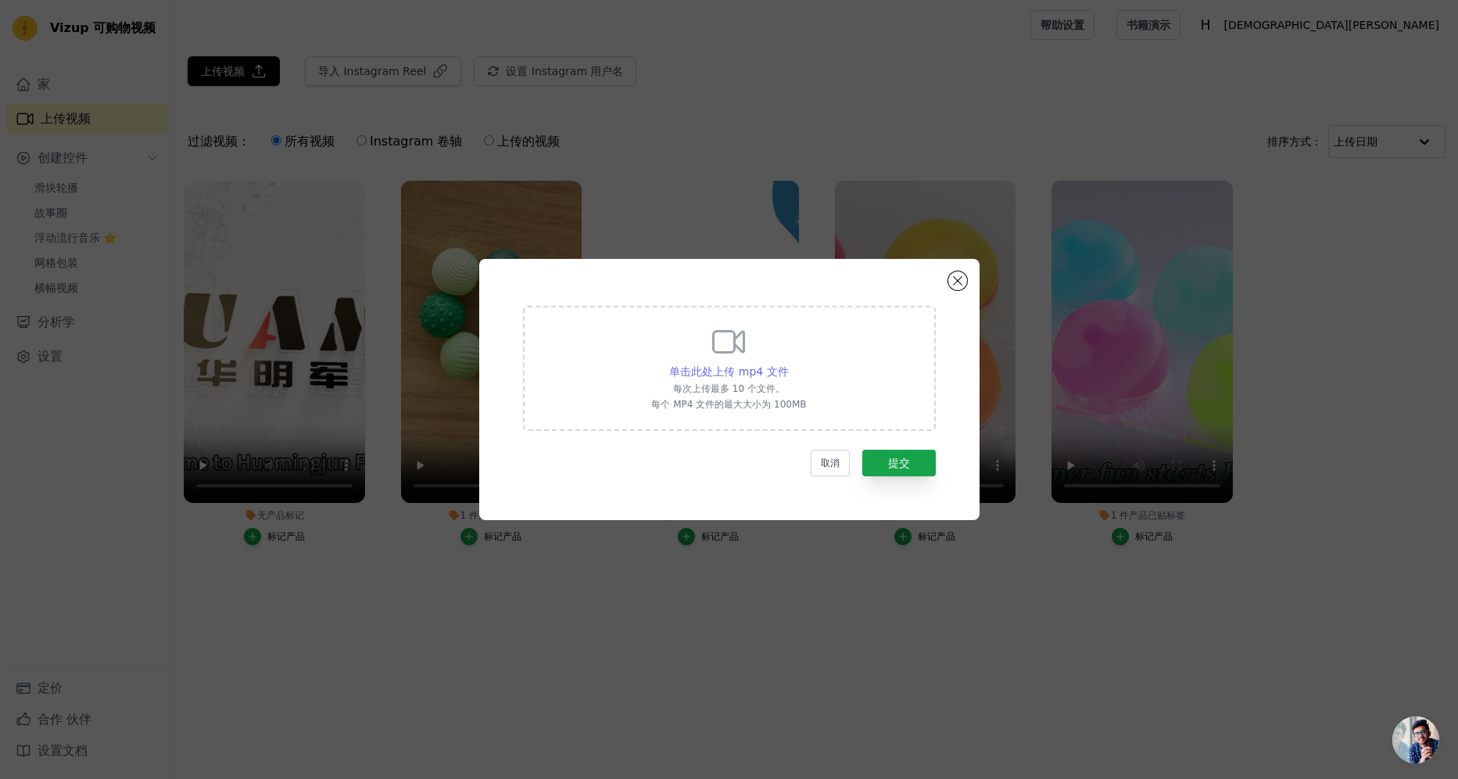
click at [711, 369] on span "单击此处上传 mp4 文件" at bounding box center [728, 371] width 119 height 13
click at [788, 364] on input "单击此处上传 mp4 文件 每次上传最多 10 个文件。 每个 MP4 文件的最大大小为 100MB" at bounding box center [788, 363] width 1 height 1
type input "C:\fakepath\DT-236-26猫和老鼠遥控碰碰车.mp4"
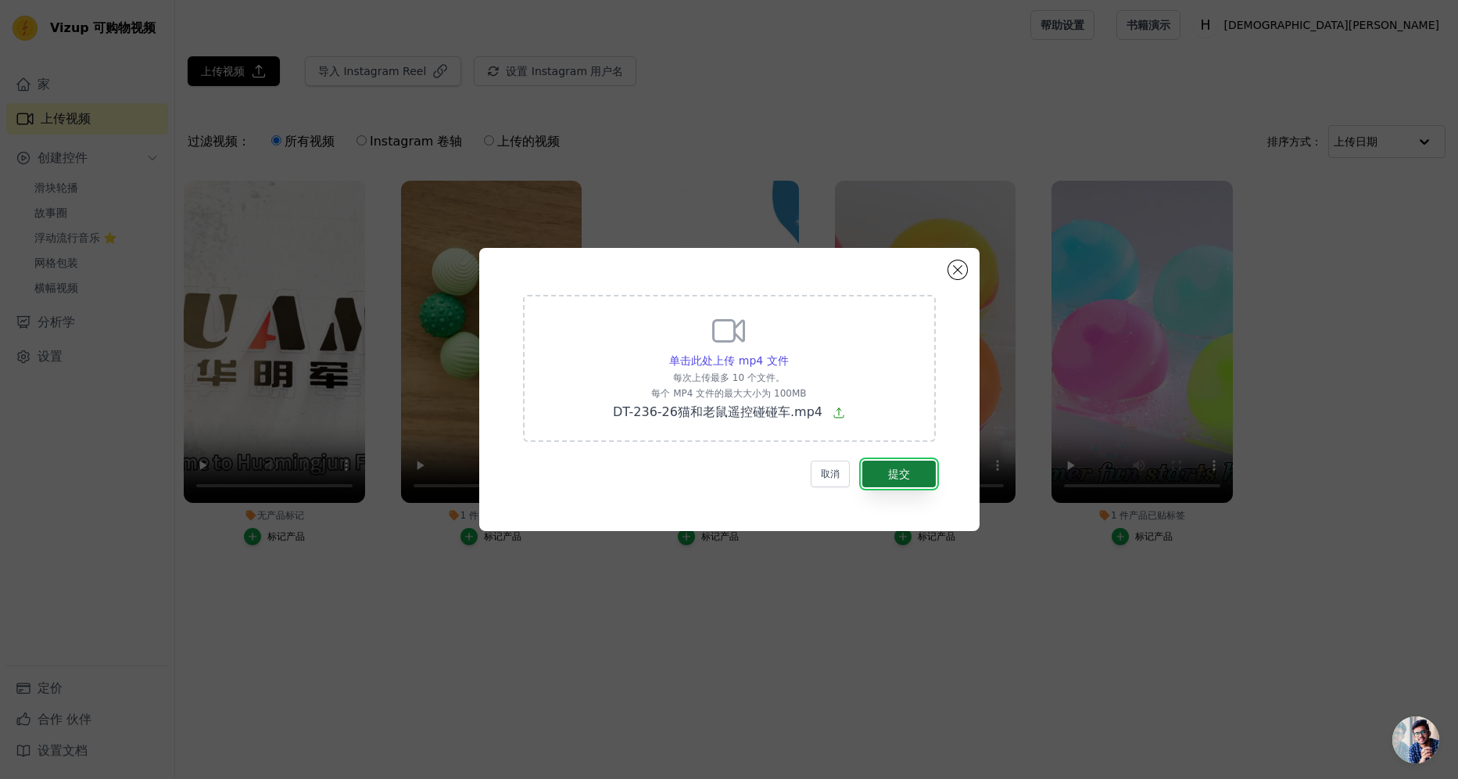
click at [910, 478] on button "提交" at bounding box center [898, 474] width 73 height 27
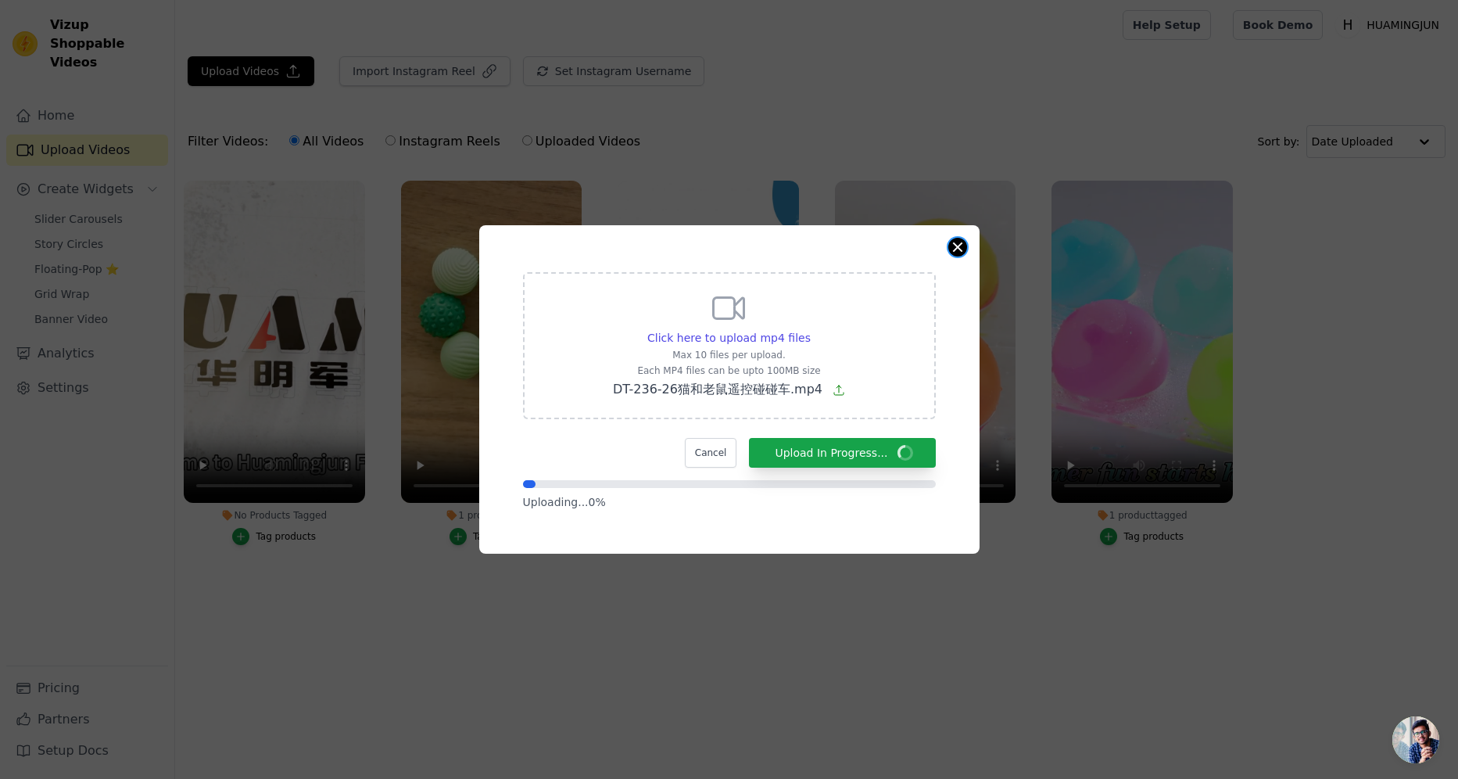
click at [958, 239] on button "Close modal" at bounding box center [957, 247] width 19 height 19
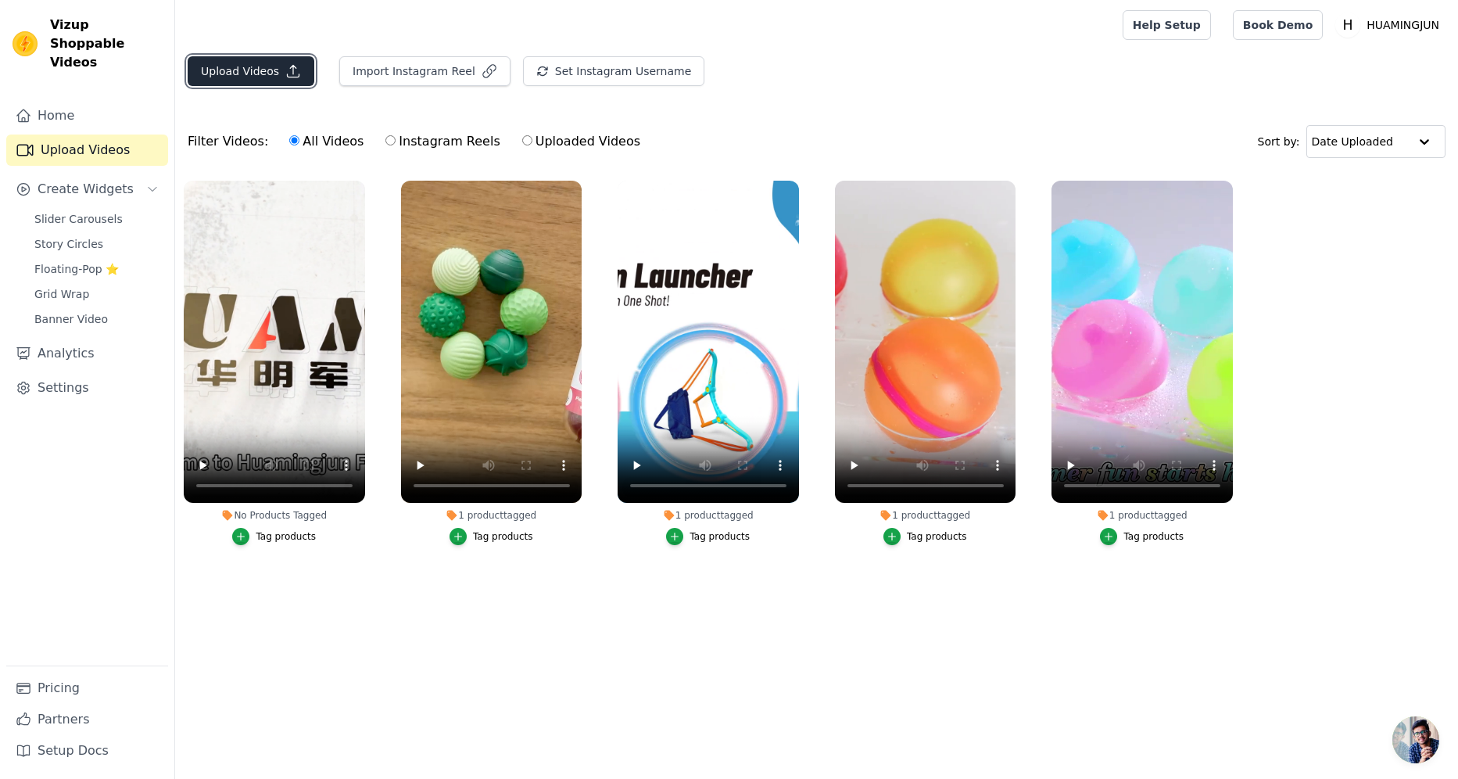
click at [241, 72] on font "Upload Videos" at bounding box center [240, 71] width 78 height 16
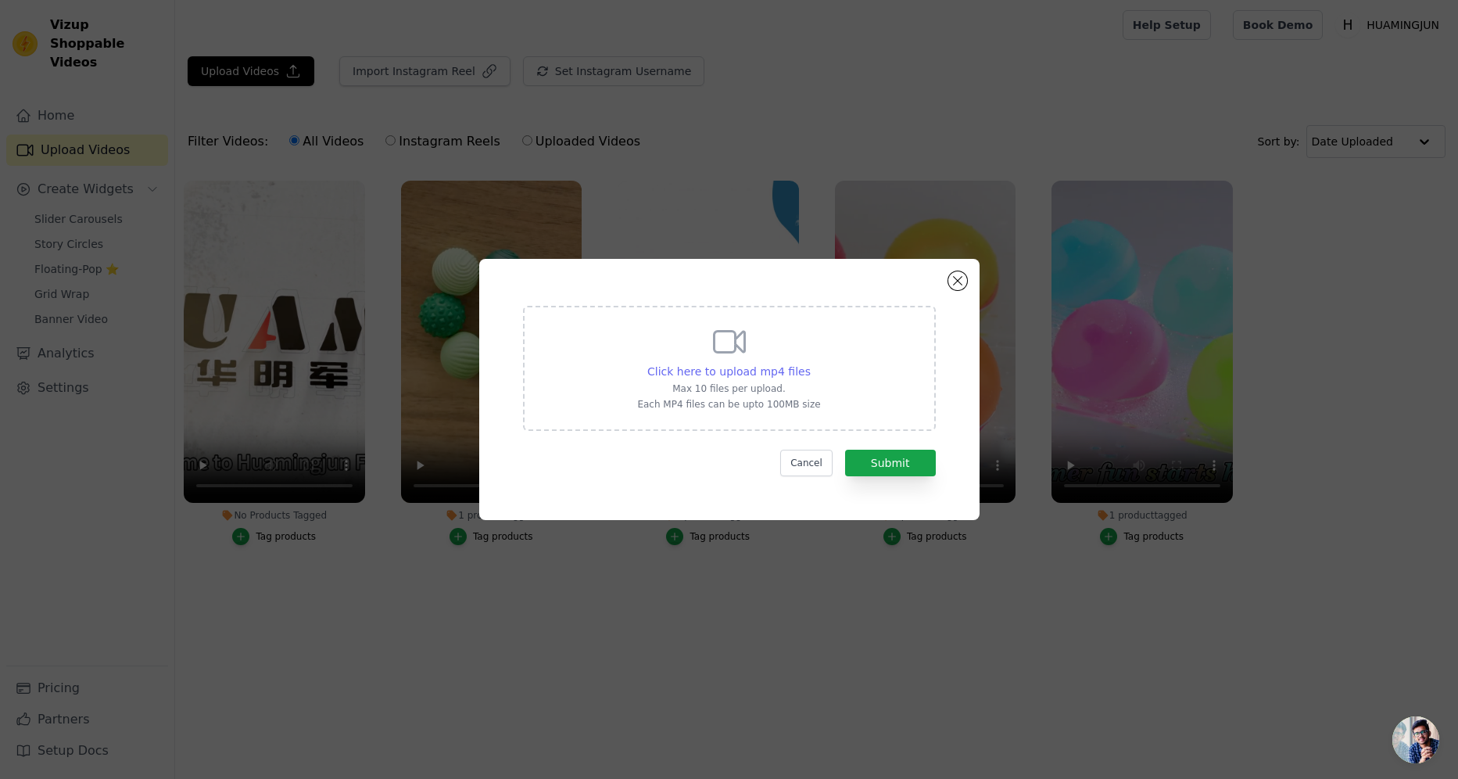
click at [709, 371] on span "Click here to upload mp4 files" at bounding box center [728, 371] width 163 height 13
click at [810, 364] on input "Click here to upload mp4 files Max 10 files per upload. Each MP4 files can be u…" at bounding box center [810, 363] width 1 height 1
type input "C:\fakepath\DT-236-26猫和老鼠遥控碰碰车.mp4"
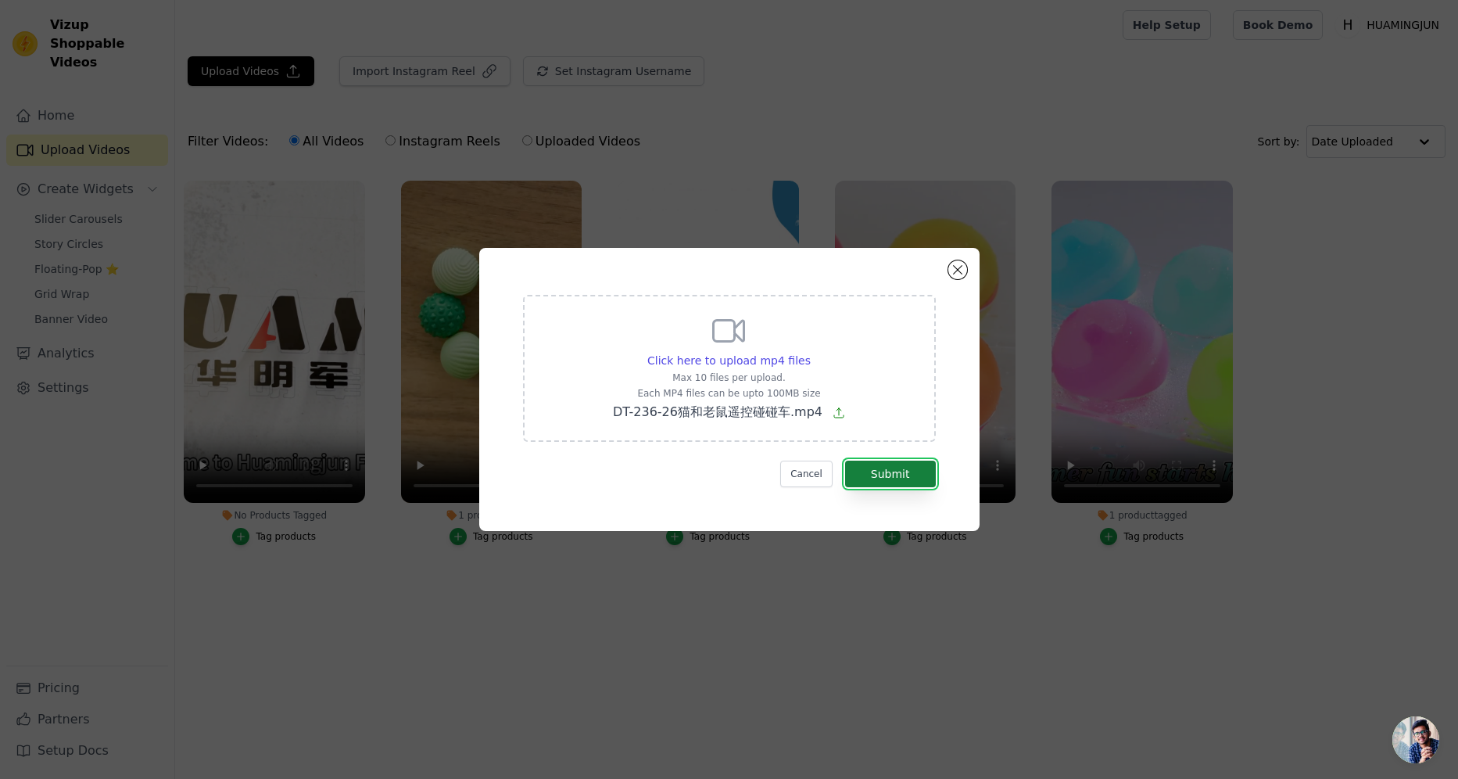
click at [891, 475] on button "Submit" at bounding box center [890, 474] width 91 height 27
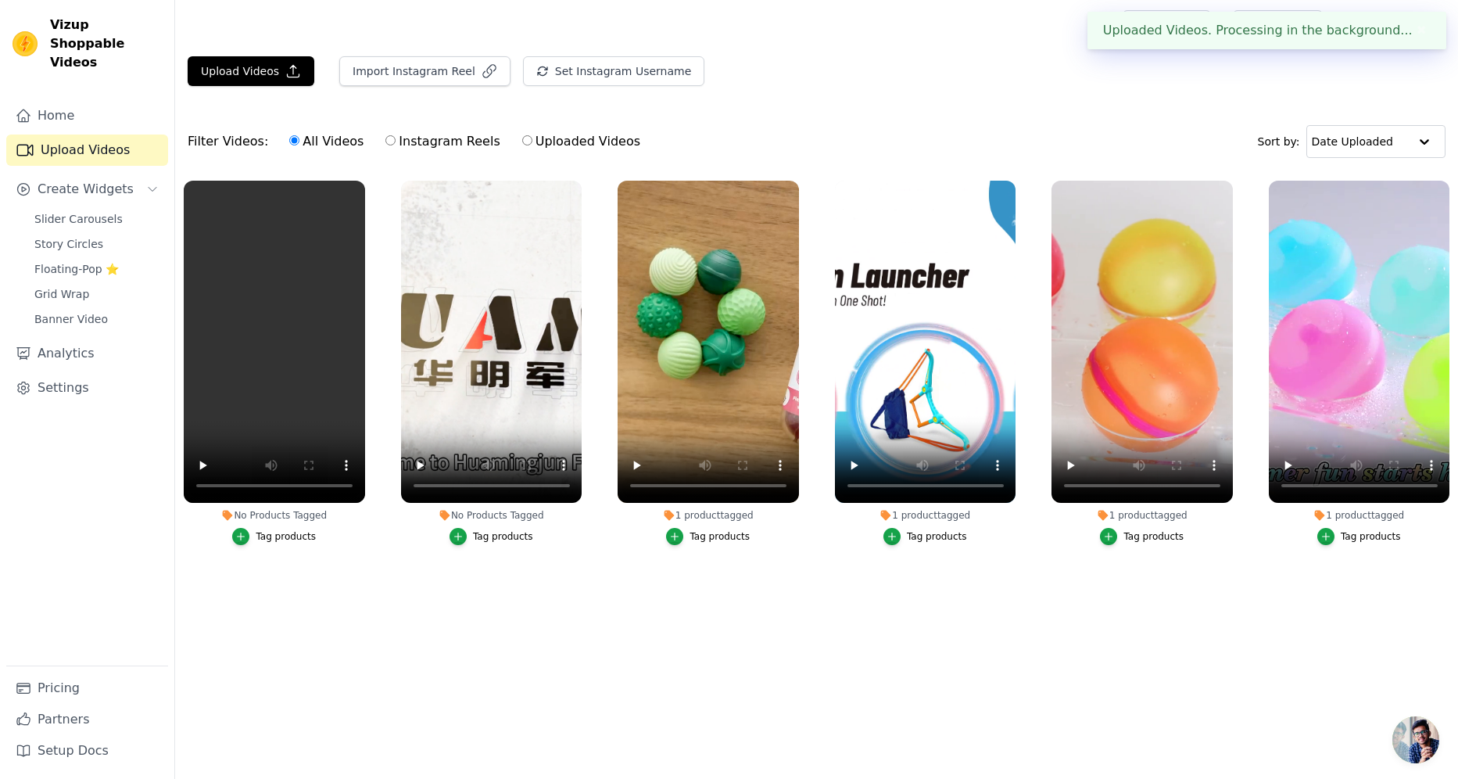
click at [256, 536] on div "Tag products" at bounding box center [286, 536] width 60 height 13
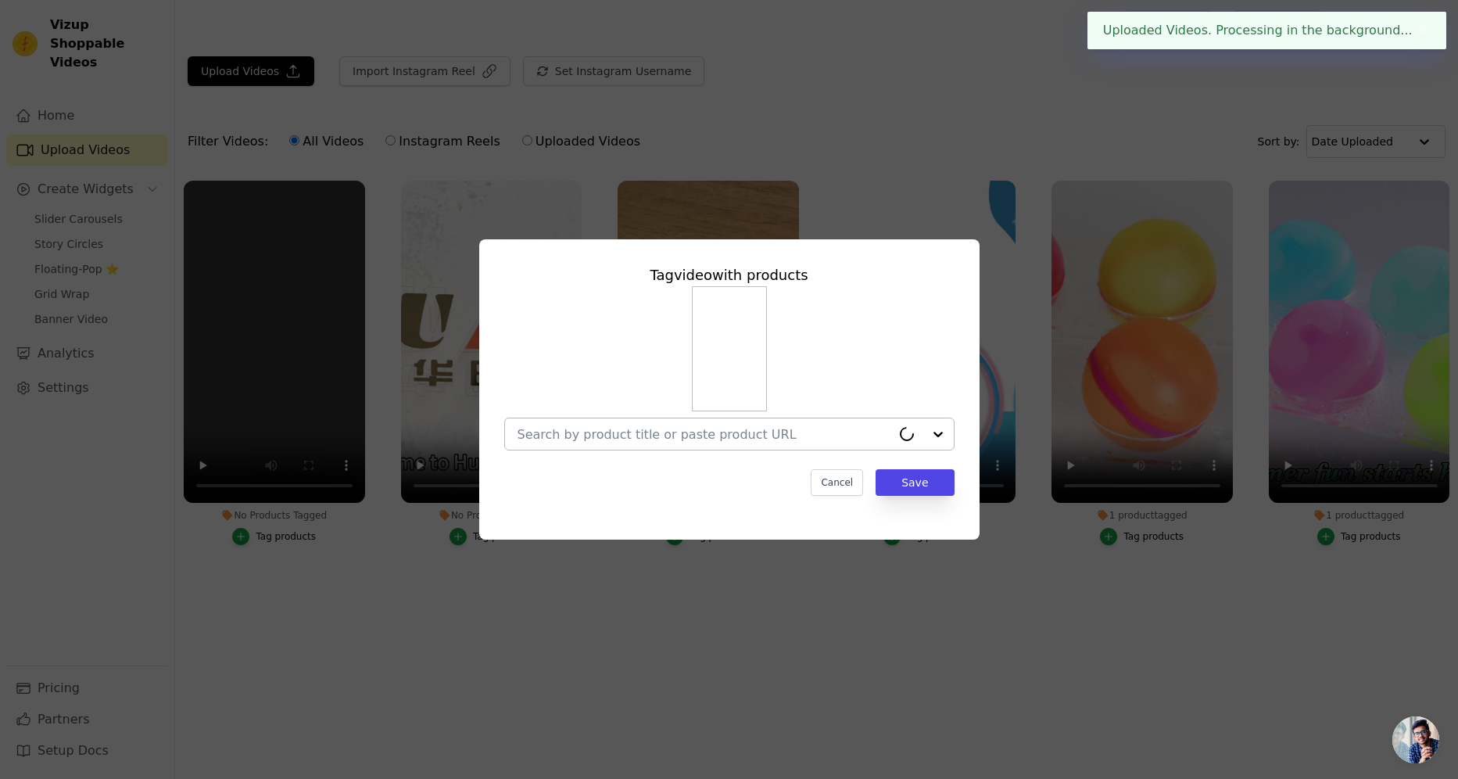
click at [651, 427] on input "No Products Tagged Tag video with products Cancel Save Tag products" at bounding box center [705, 434] width 374 height 15
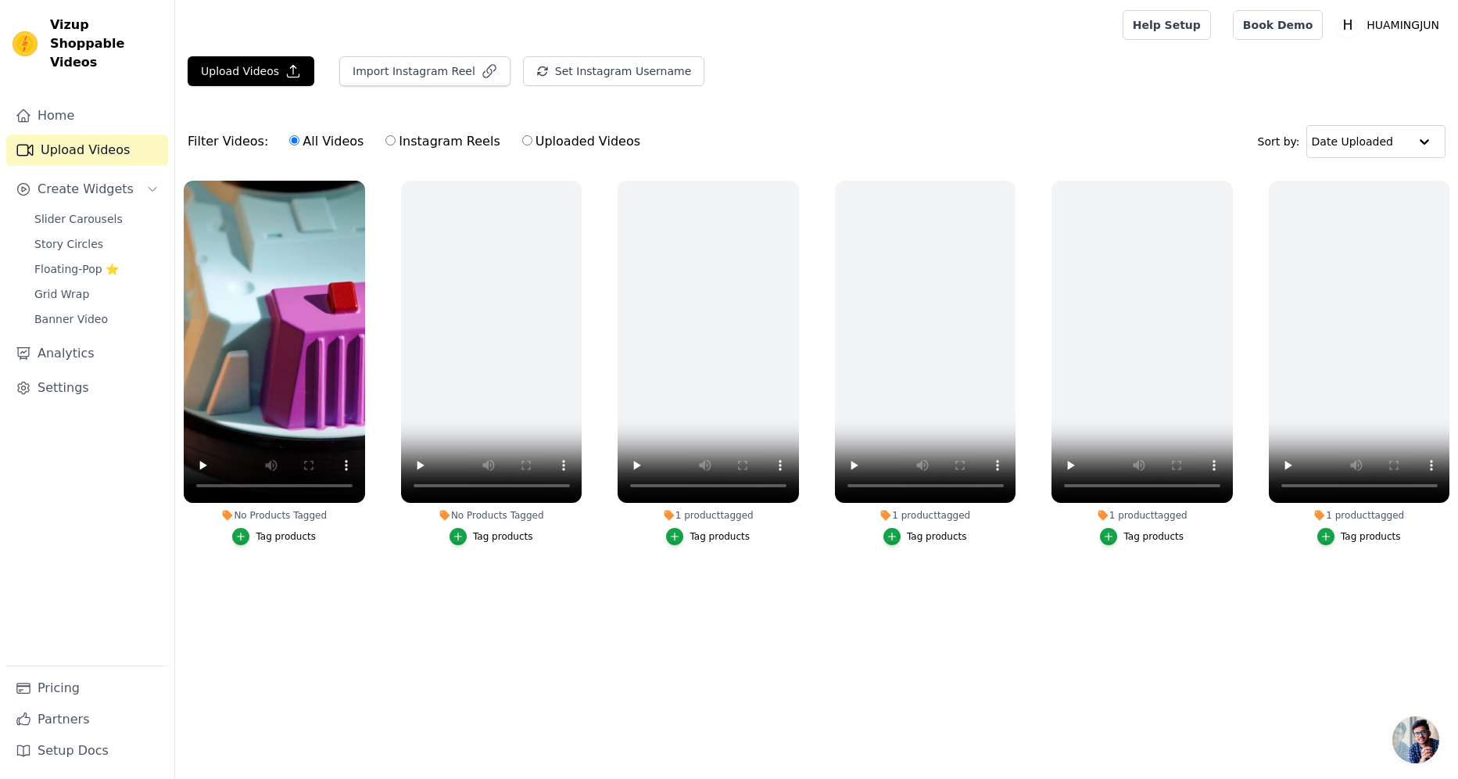
click at [285, 534] on div "Tag products" at bounding box center [286, 536] width 60 height 13
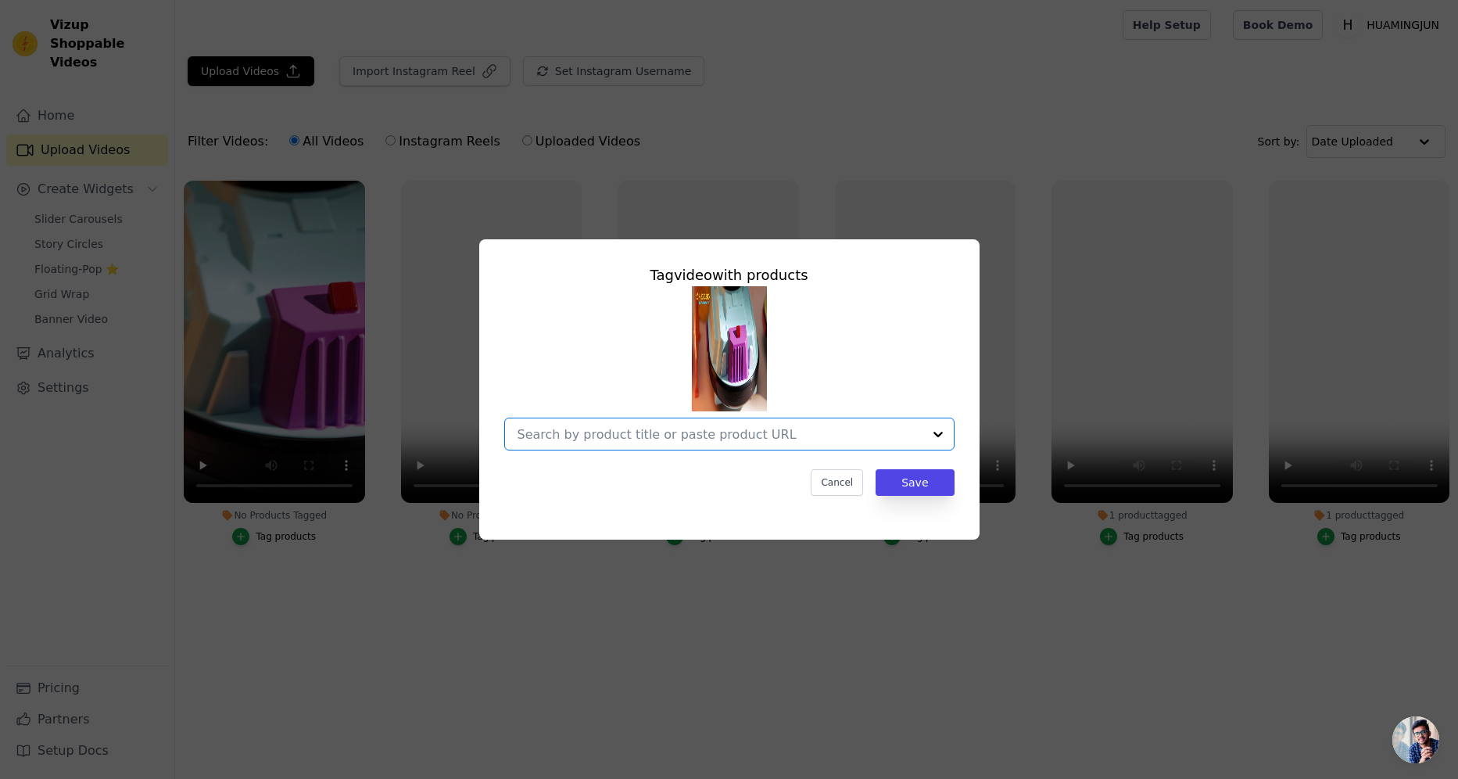
drag, startPoint x: 690, startPoint y: 435, endPoint x: 690, endPoint y: 449, distance: 14.1
click at [690, 434] on input "No Products Tagged Tag video with products Option undefined, selected. Select i…" at bounding box center [720, 434] width 405 height 15
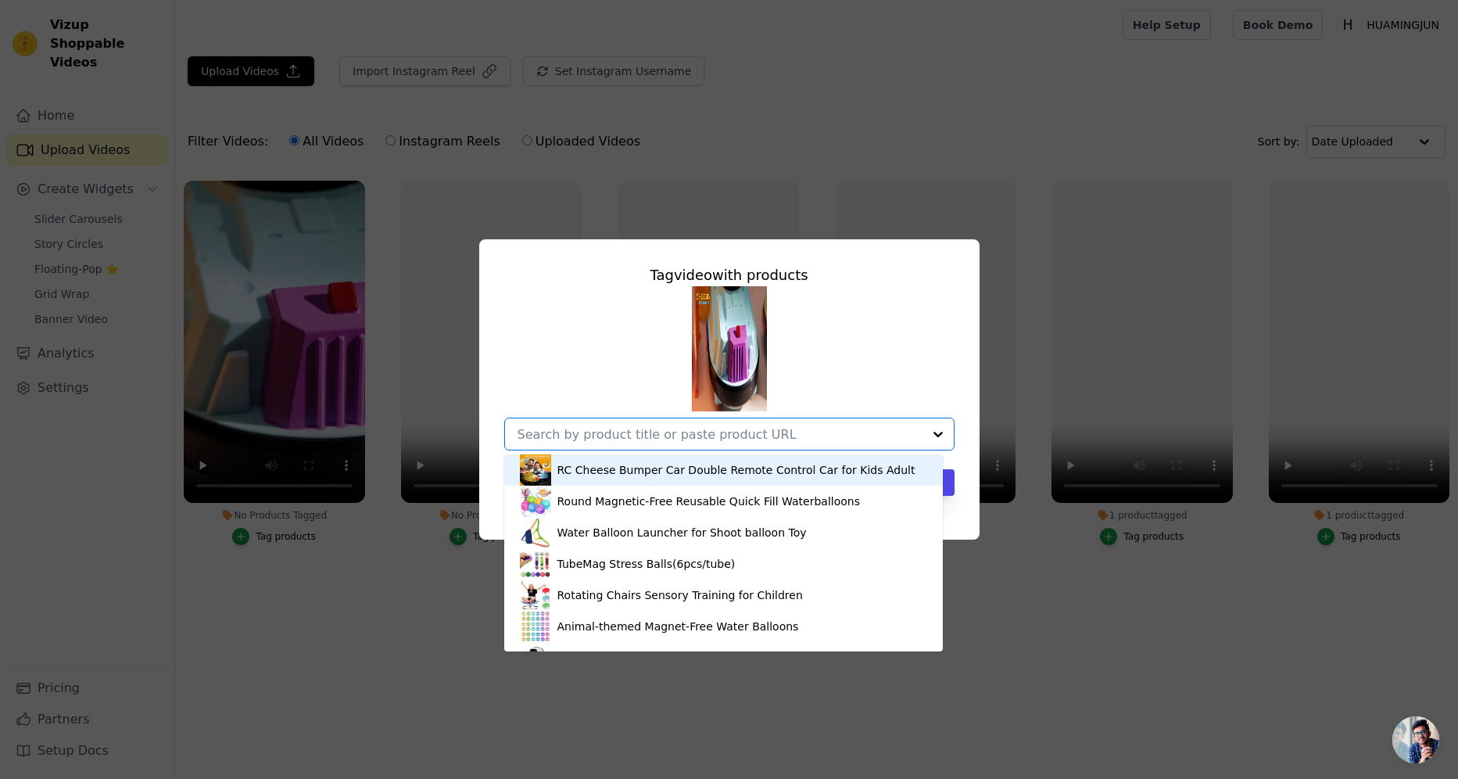
click at [685, 465] on div "RC Cheese Bumper Car Double Remote Control Car for Kids Adult" at bounding box center [736, 470] width 358 height 16
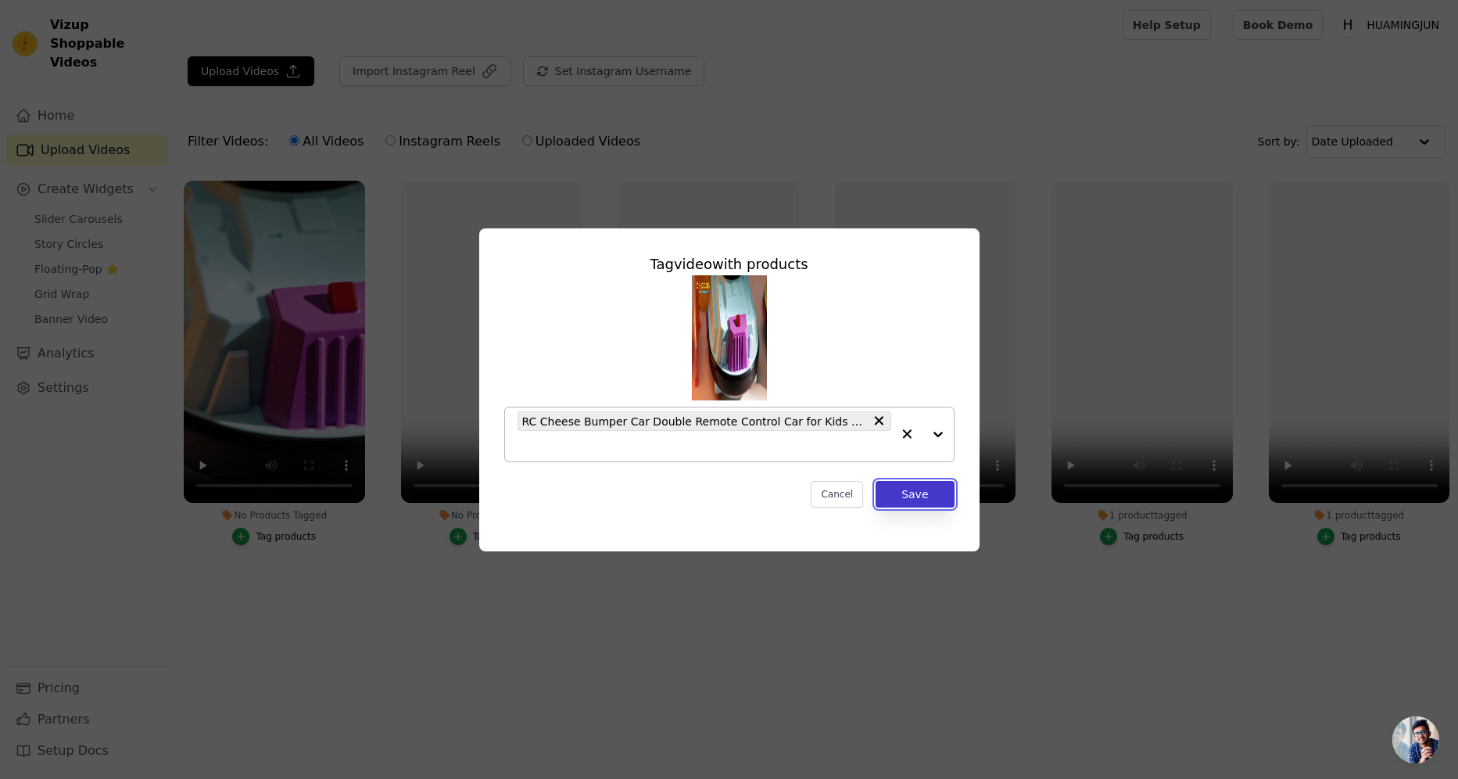
click at [909, 496] on button "Save" at bounding box center [915, 494] width 78 height 27
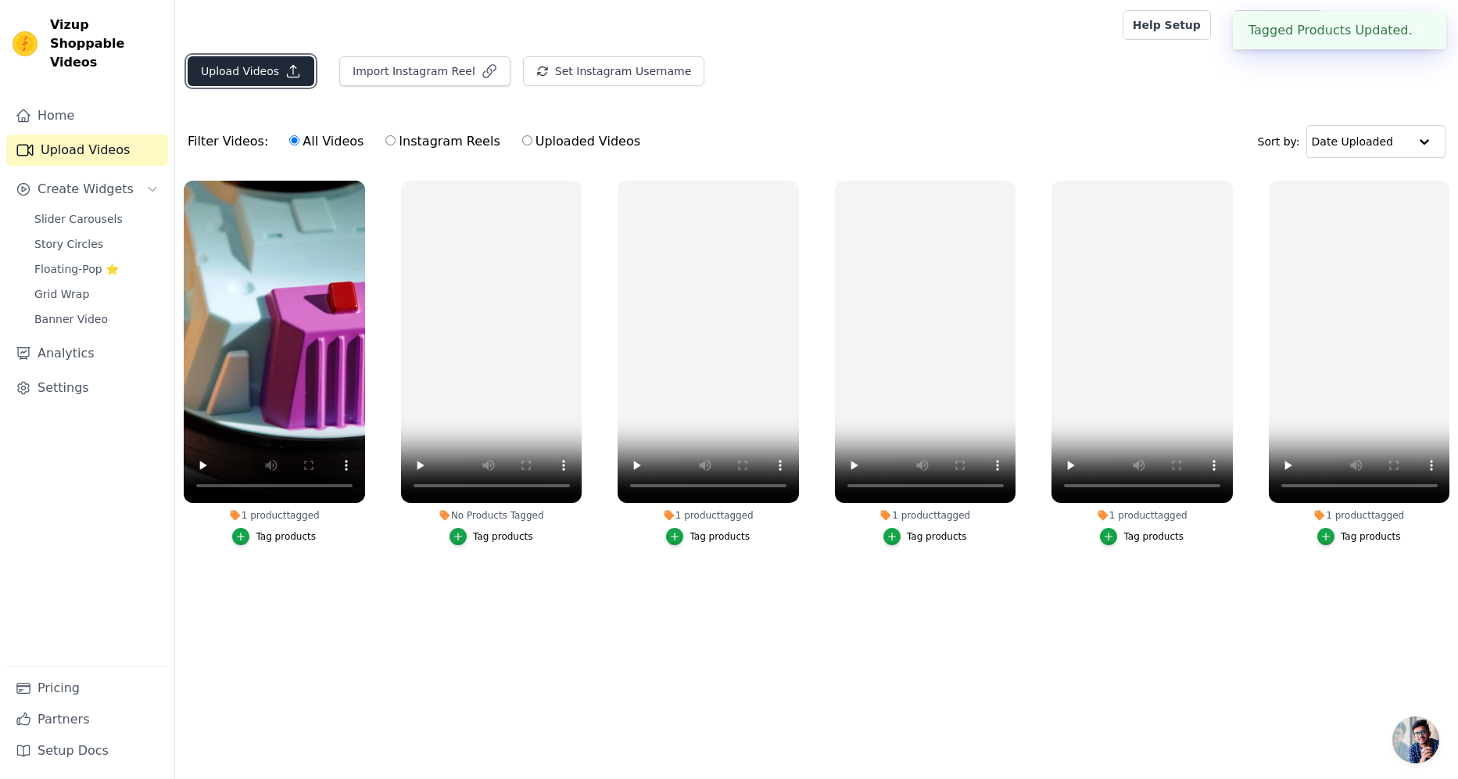
click at [233, 68] on button "Upload Videos" at bounding box center [251, 71] width 127 height 30
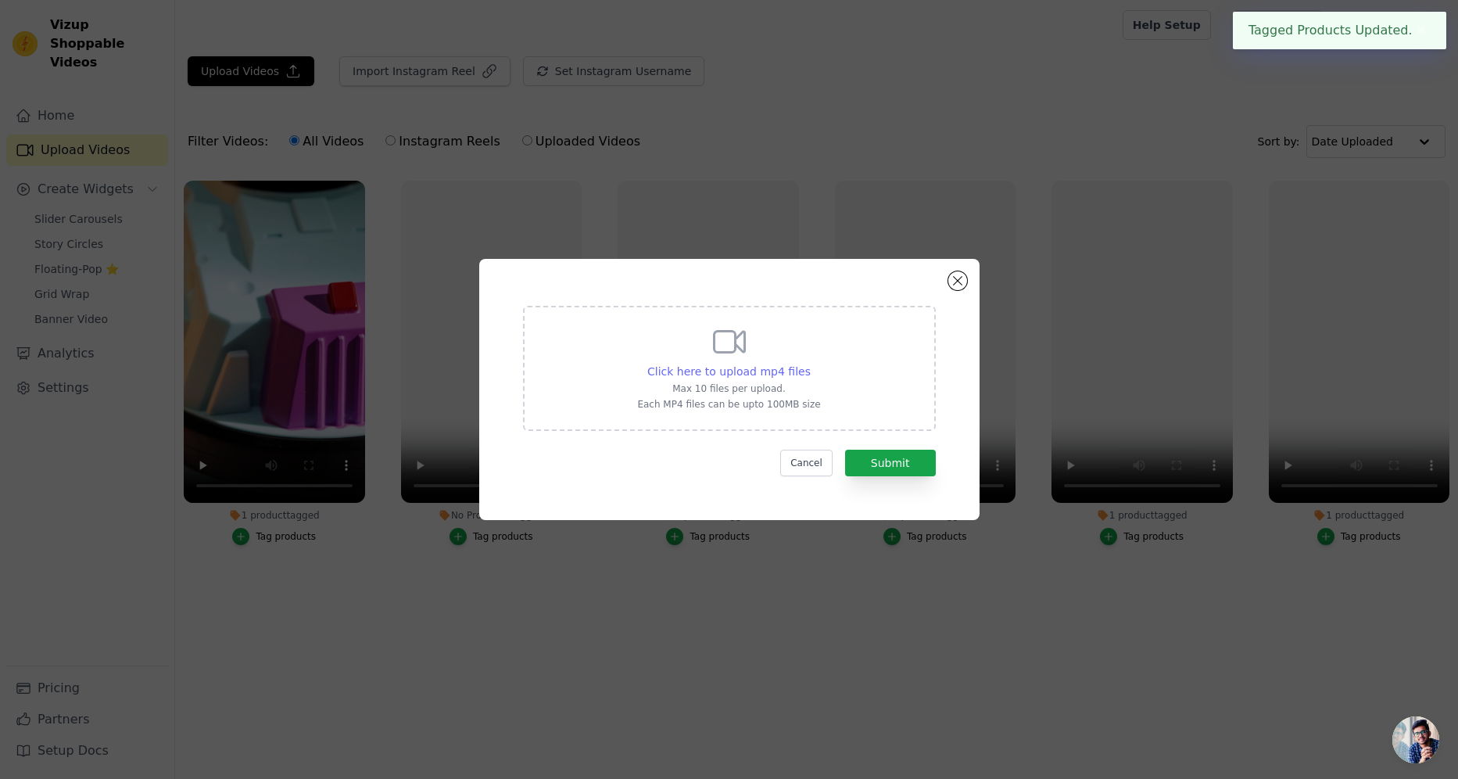
click at [689, 373] on span "Click here to upload mp4 files" at bounding box center [728, 371] width 163 height 13
click at [810, 364] on input "Click here to upload mp4 files Max 10 files per upload. Each MP4 files can be u…" at bounding box center [810, 363] width 1 height 1
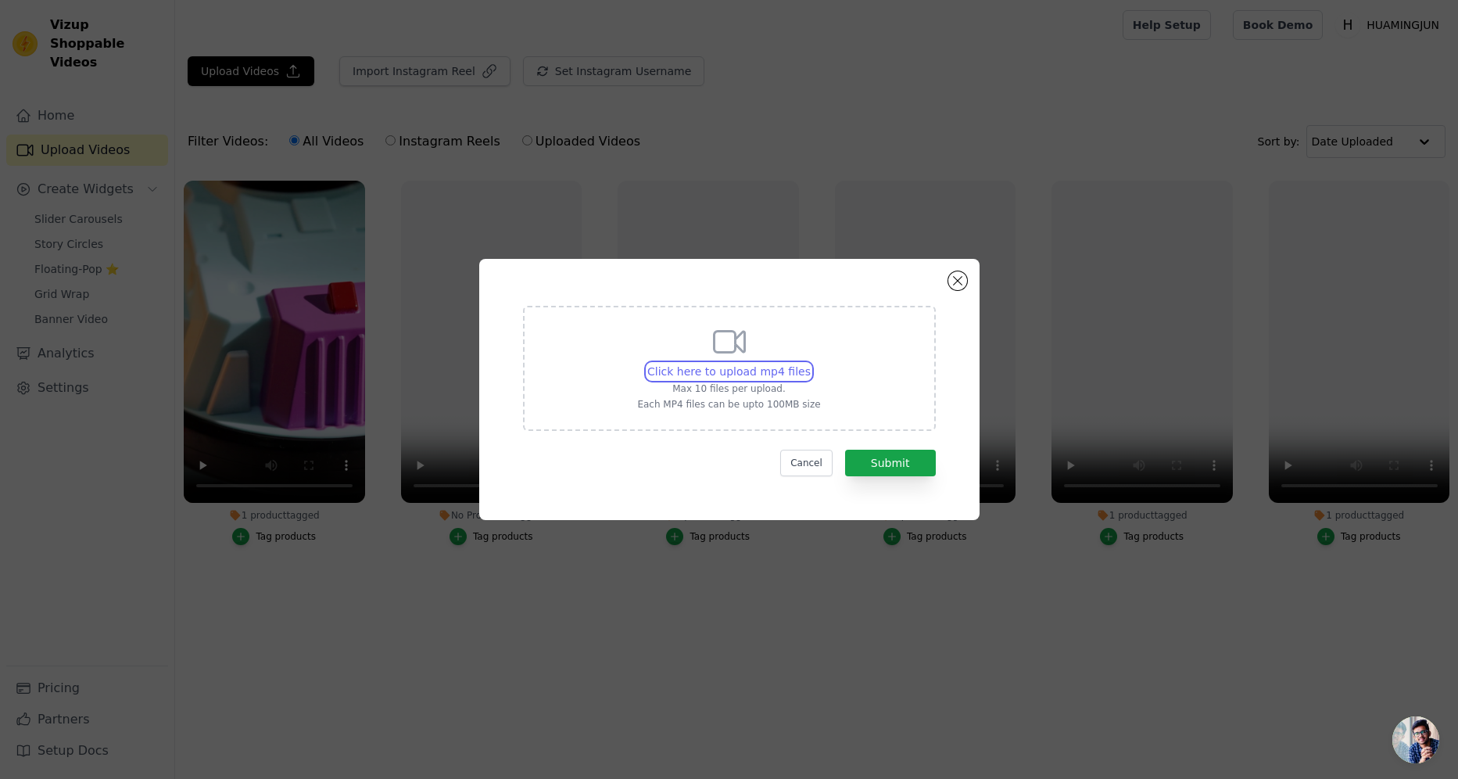
type input "C:\fakepath\DT-490益智自动绘画机器人.mp4"
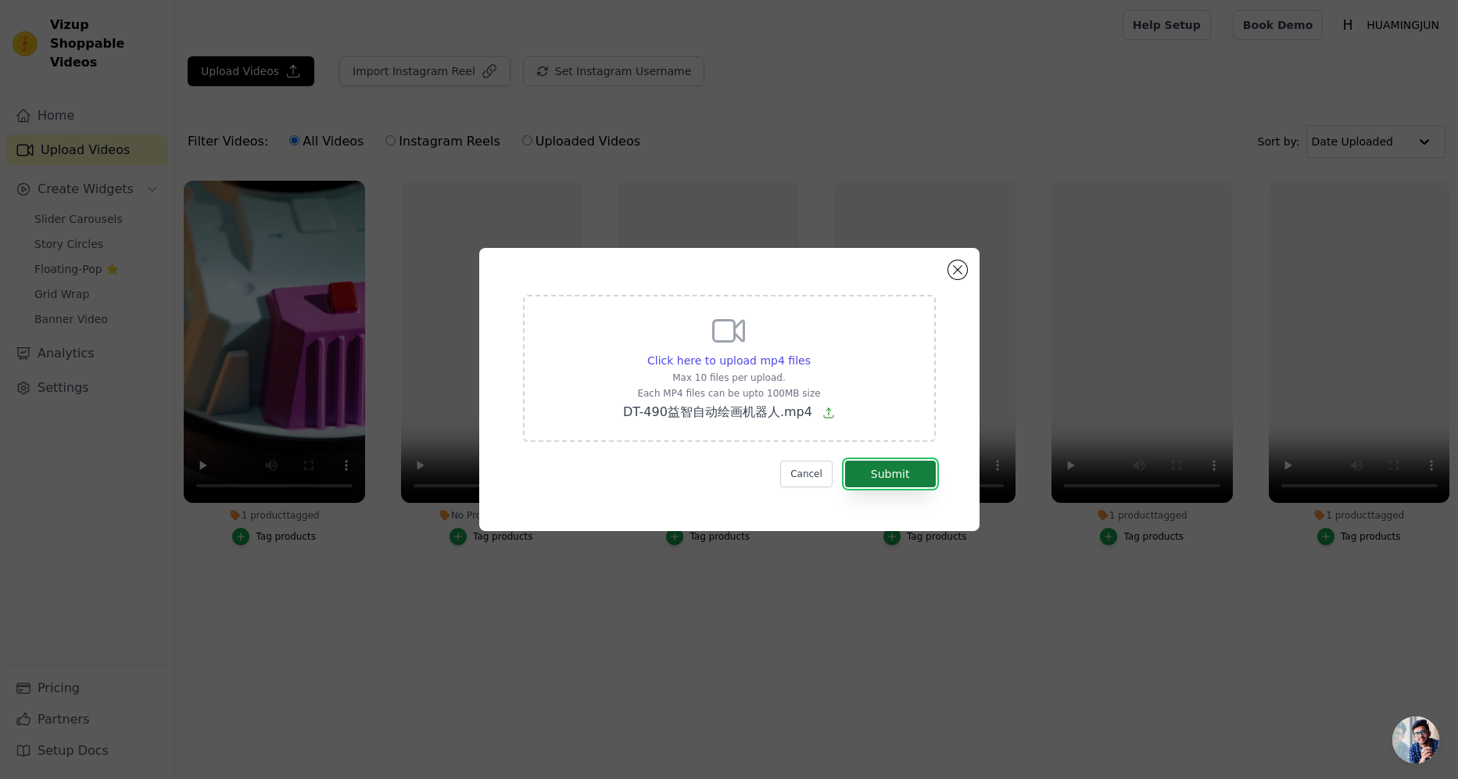
click at [914, 486] on button "Submit" at bounding box center [890, 474] width 91 height 27
click at [818, 474] on button "Cancel" at bounding box center [806, 474] width 52 height 27
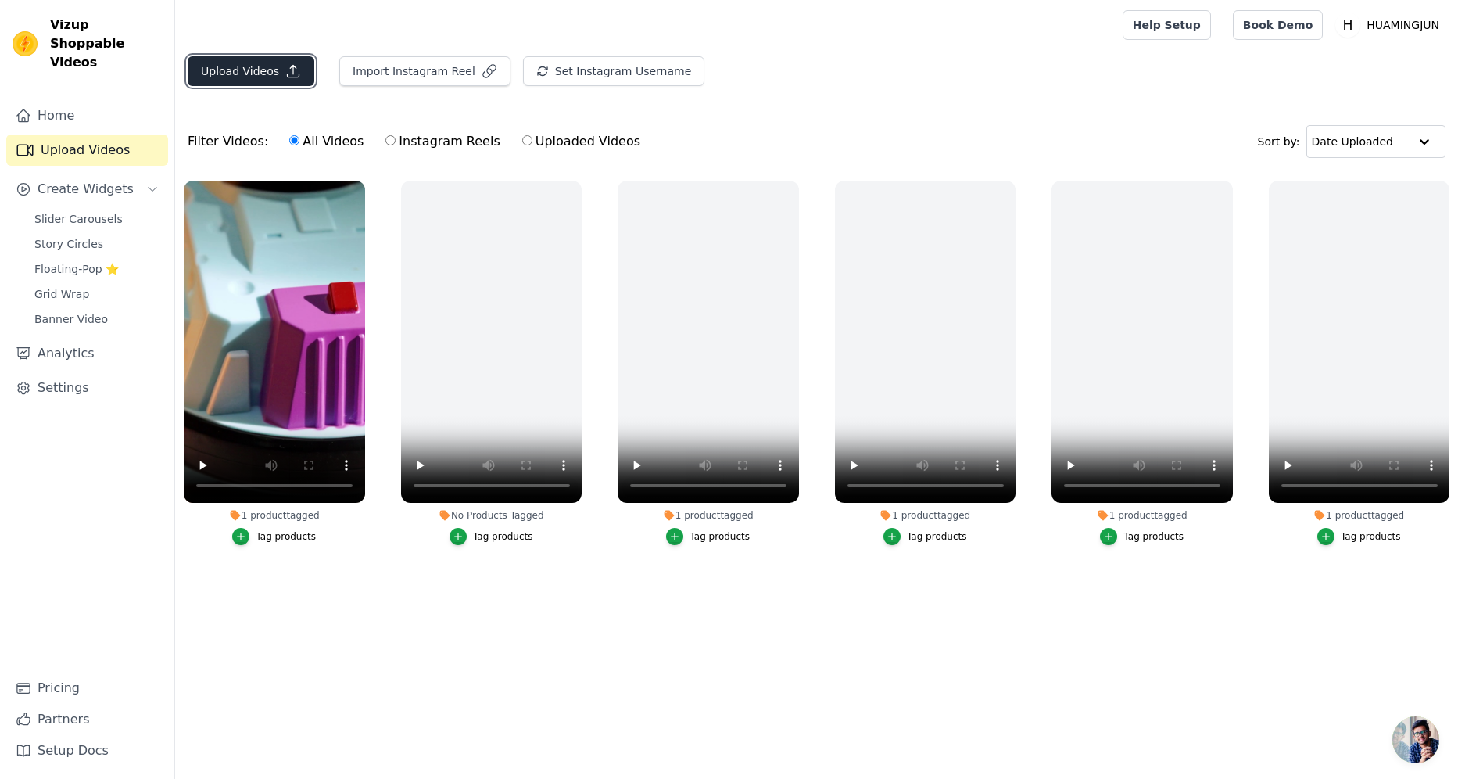
click at [217, 77] on button "Upload Videos" at bounding box center [251, 71] width 127 height 30
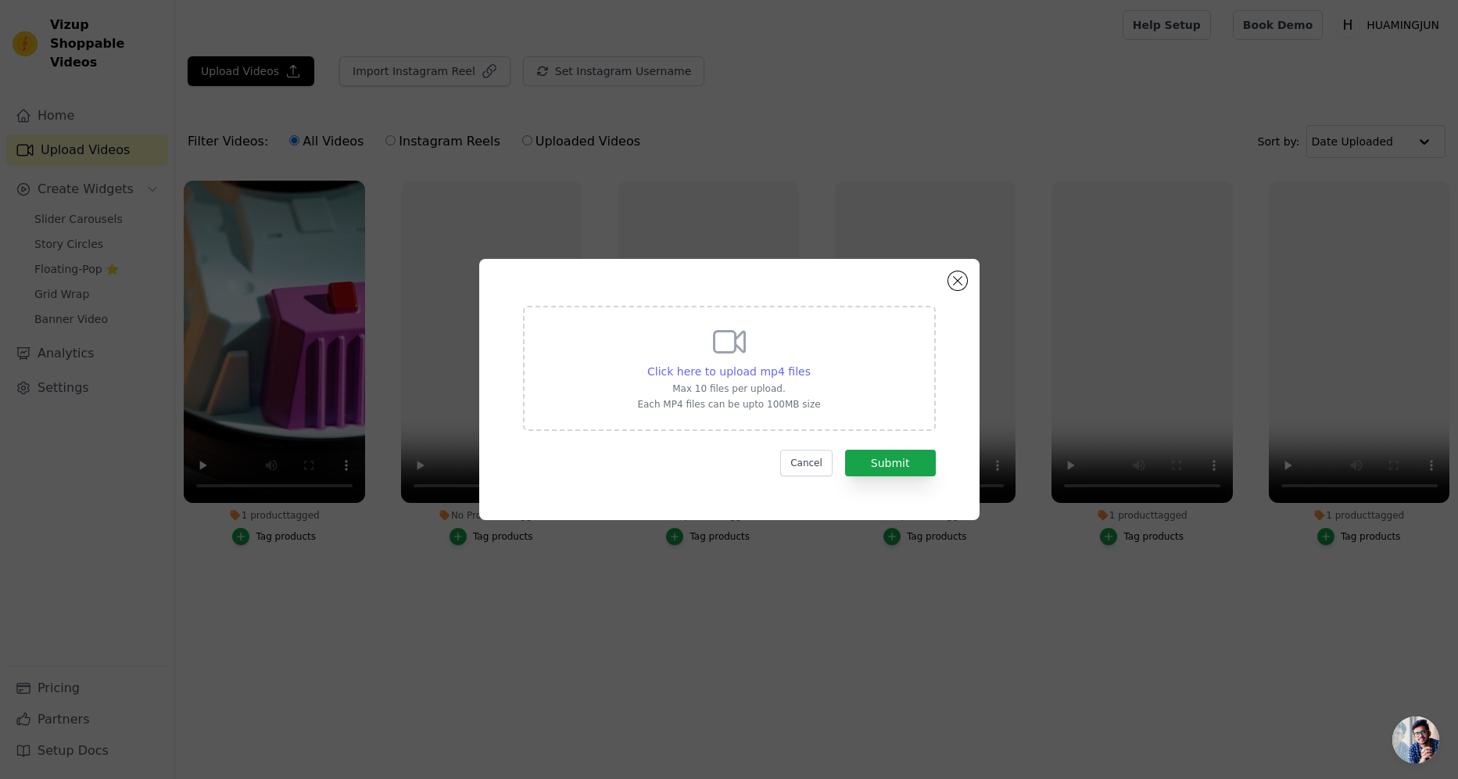
click at [712, 369] on span "Click here to upload mp4 files" at bounding box center [728, 371] width 163 height 13
click at [810, 364] on input "Click here to upload mp4 files Max 10 files per upload. Each MP4 files can be u…" at bounding box center [810, 363] width 1 height 1
type input "C:\fakepath\DT-490益智自动绘画机器人.mp4"
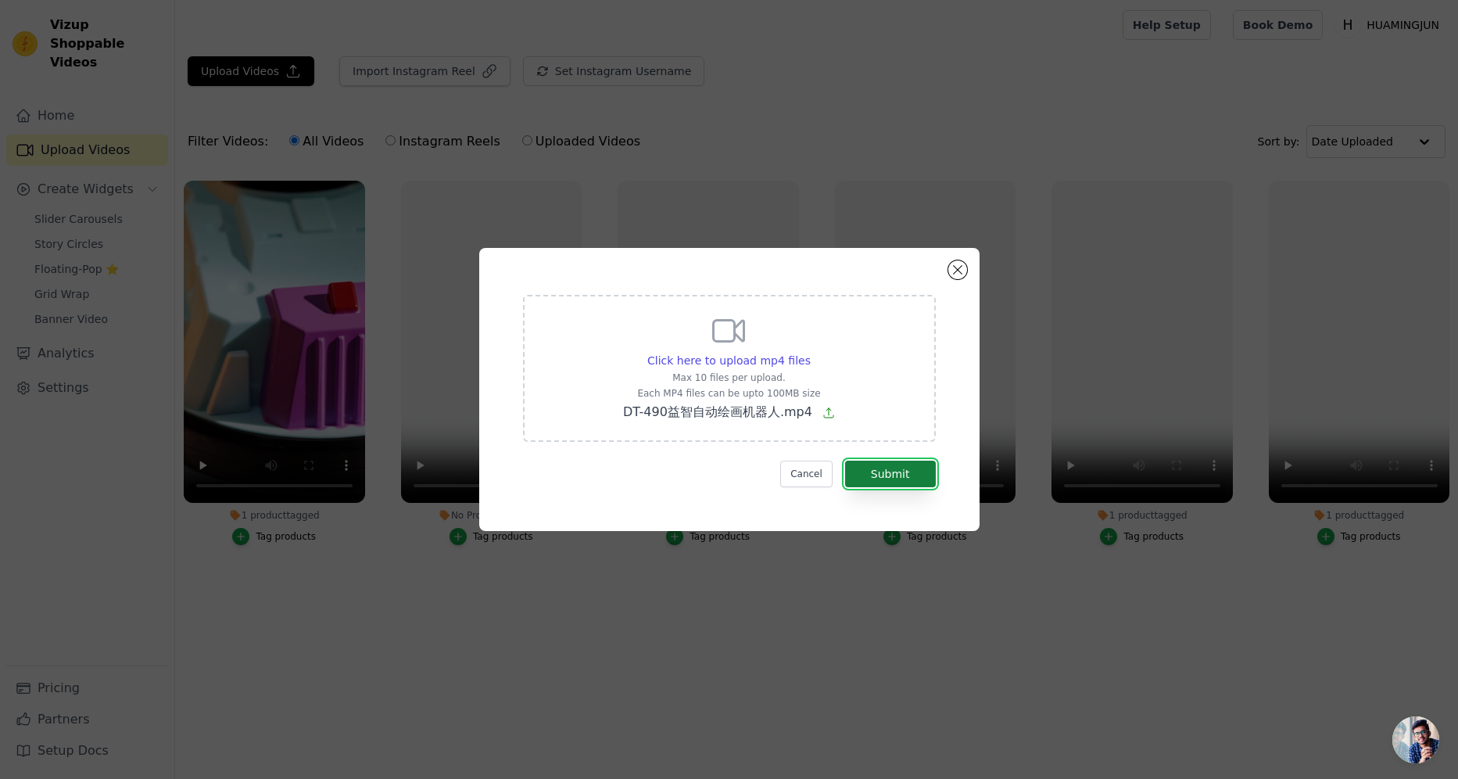
click at [894, 479] on button "Submit" at bounding box center [890, 474] width 91 height 27
click at [956, 270] on button "Close modal" at bounding box center [957, 269] width 19 height 19
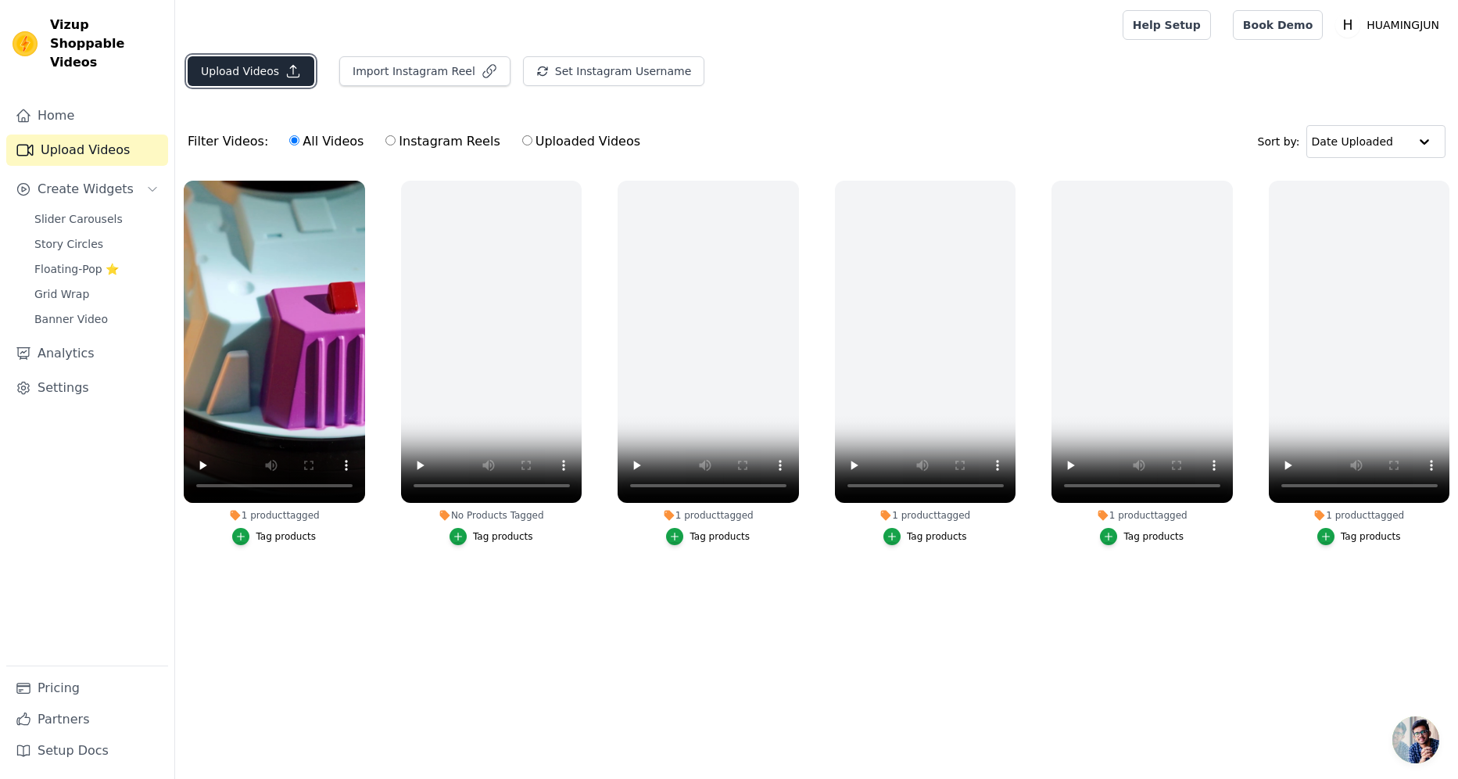
click at [209, 76] on button "Upload Videos" at bounding box center [251, 71] width 127 height 30
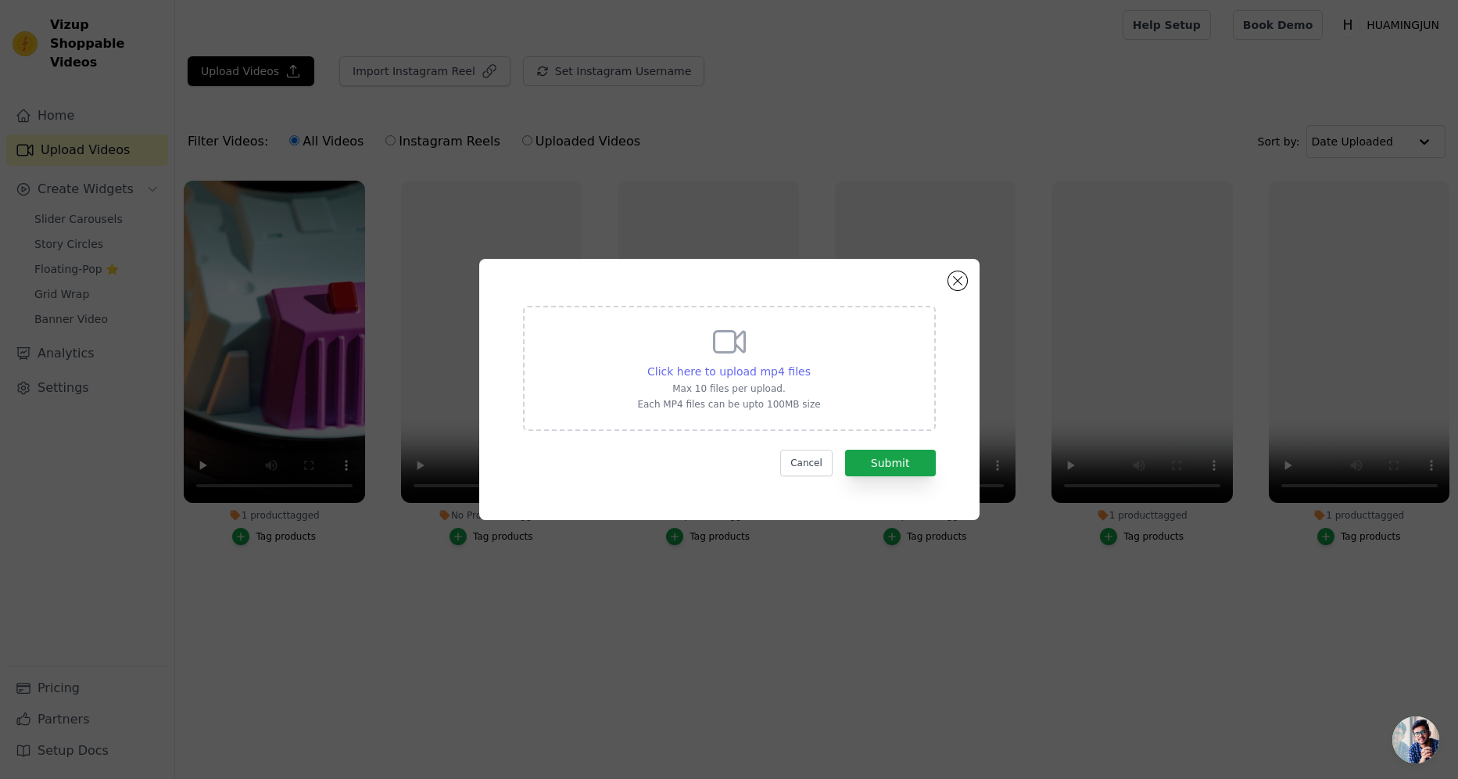
click at [729, 375] on span "Click here to upload mp4 files" at bounding box center [728, 371] width 163 height 13
click at [810, 364] on input "Click here to upload mp4 files Max 10 files per upload. Each MP4 files can be u…" at bounding box center [810, 363] width 1 height 1
type input "C:\fakepath\T329DIY魔术气球机.mp4"
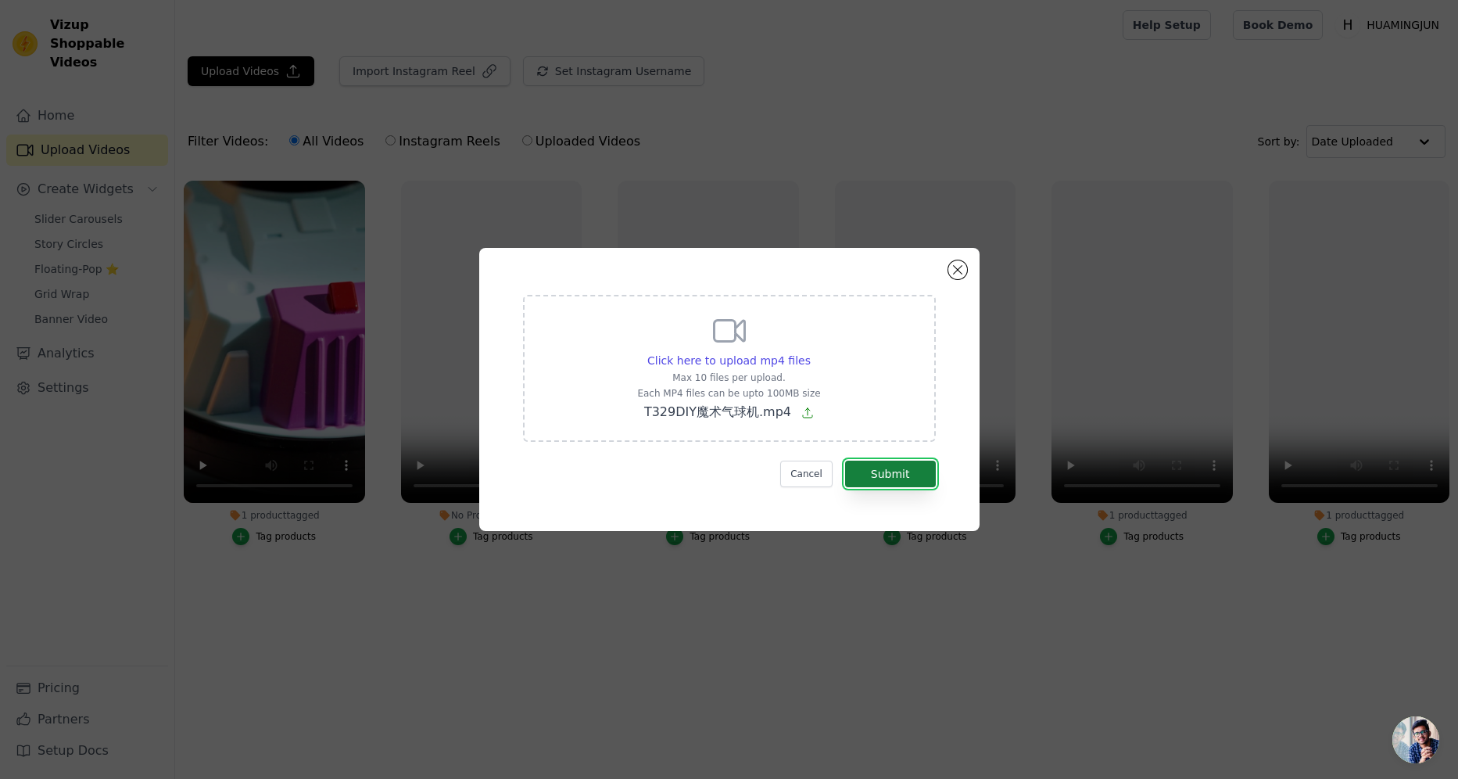
click at [873, 477] on button "Submit" at bounding box center [890, 474] width 91 height 27
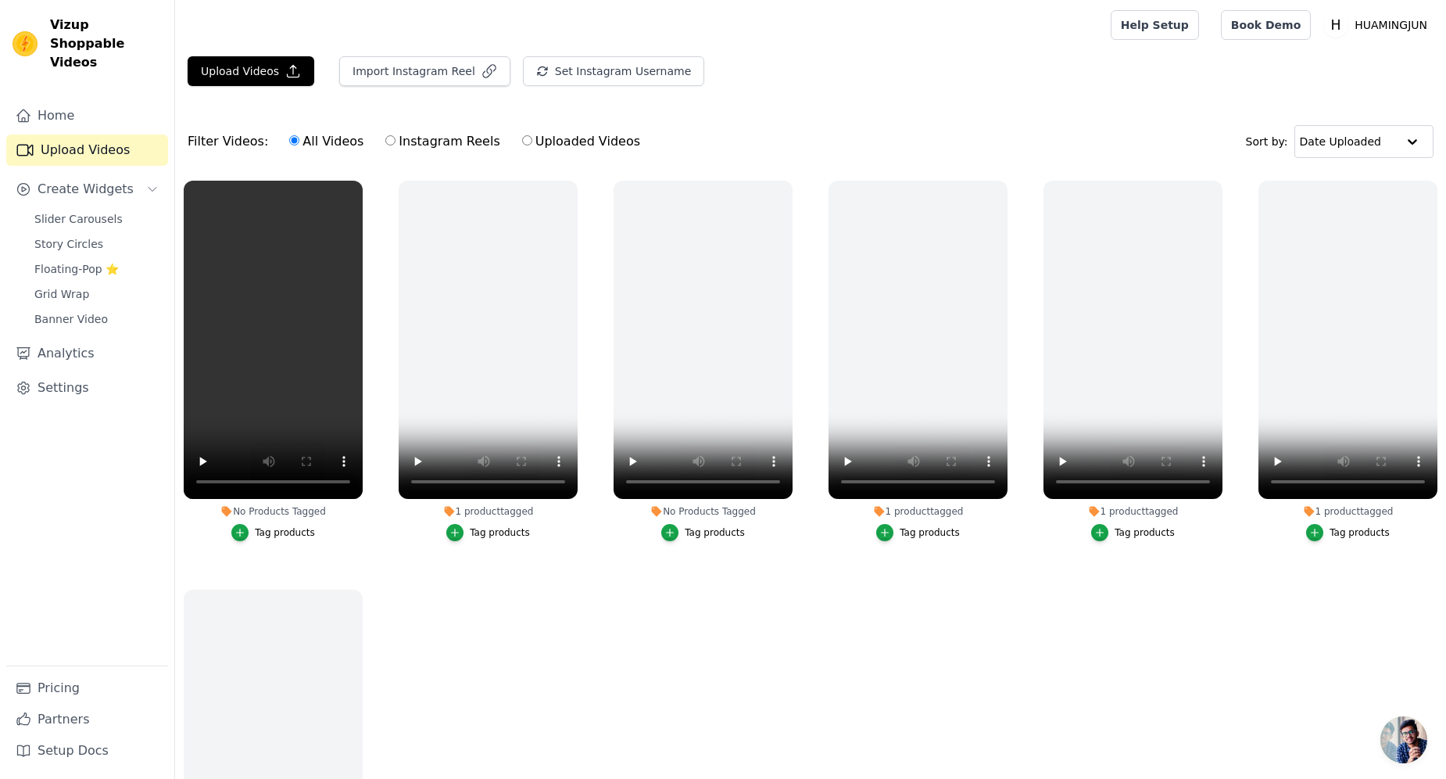
click at [254, 524] on button "Tag products" at bounding box center [273, 532] width 84 height 17
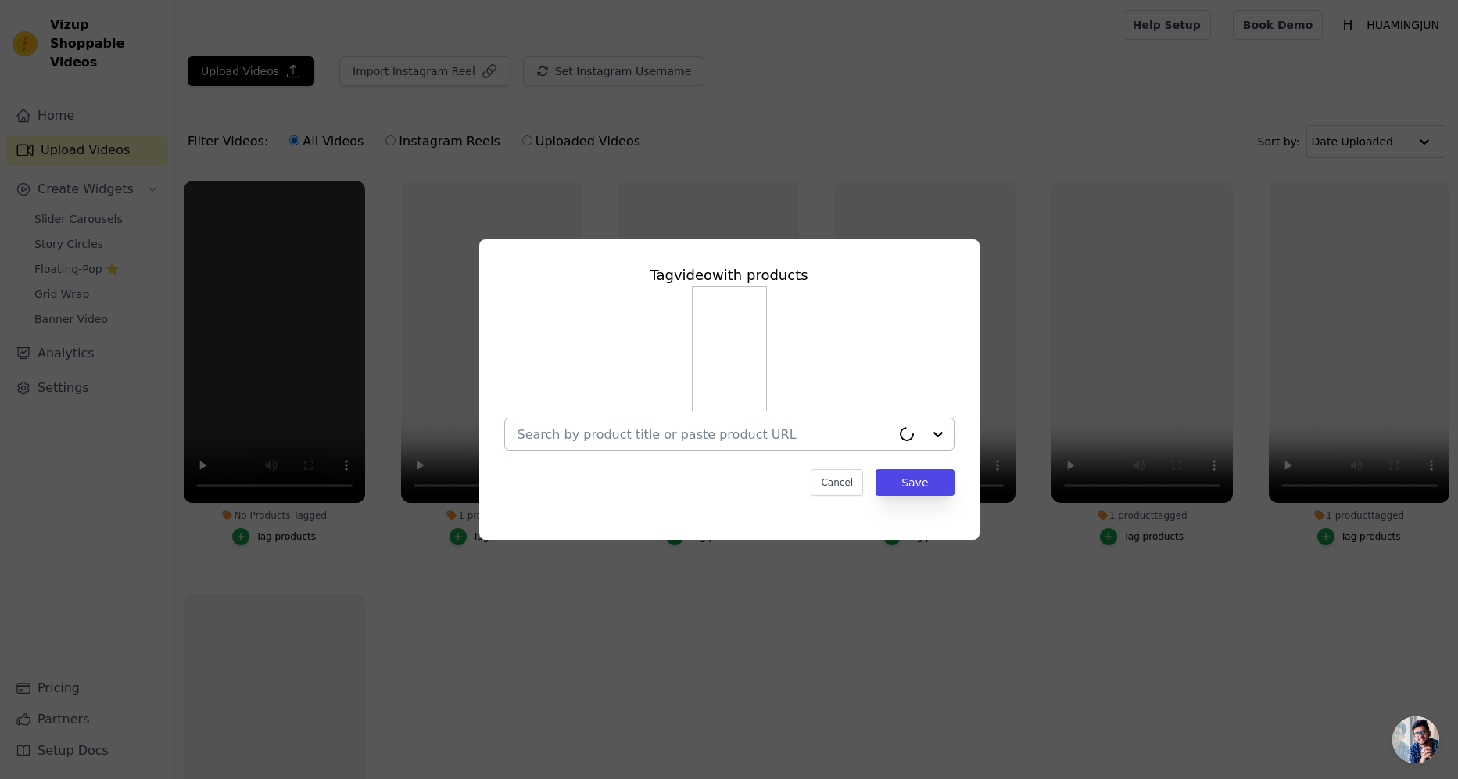
click at [598, 431] on input "No Products Tagged Tag video with products Cancel Save Tag products" at bounding box center [705, 434] width 374 height 15
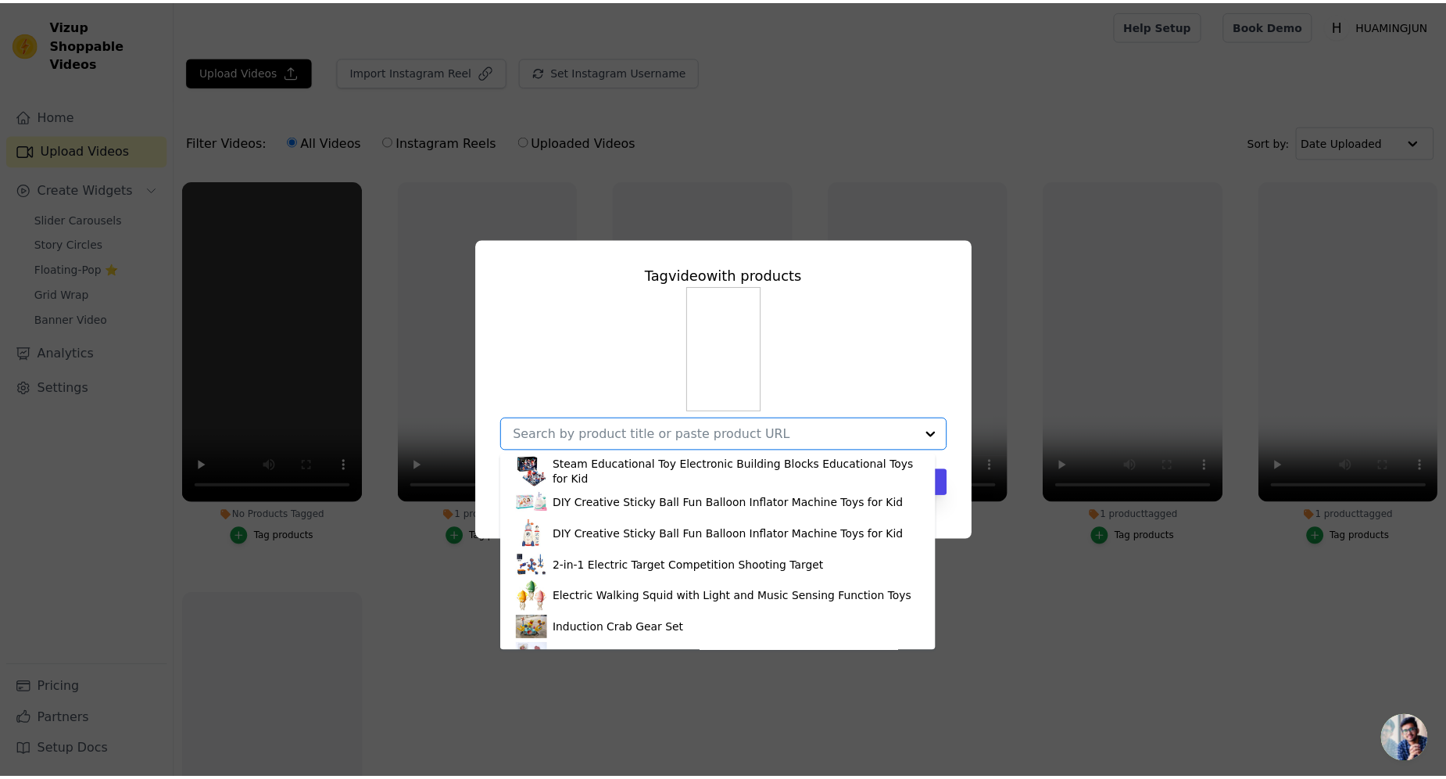
scroll to position [1095, 0]
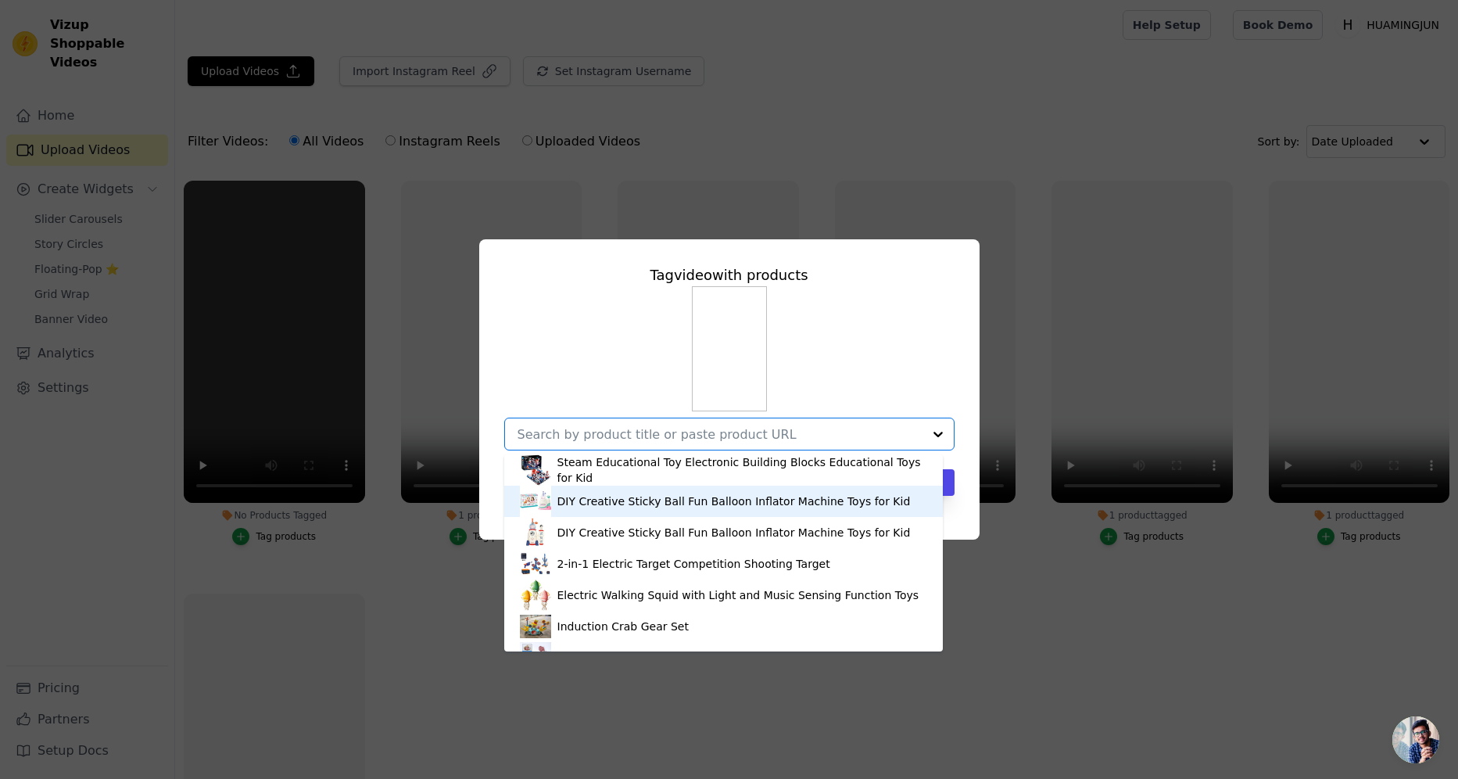
click at [616, 501] on div "DIY Creative Sticky Ball Fun Balloon Inflator Machine Toys for Kid" at bounding box center [733, 501] width 353 height 16
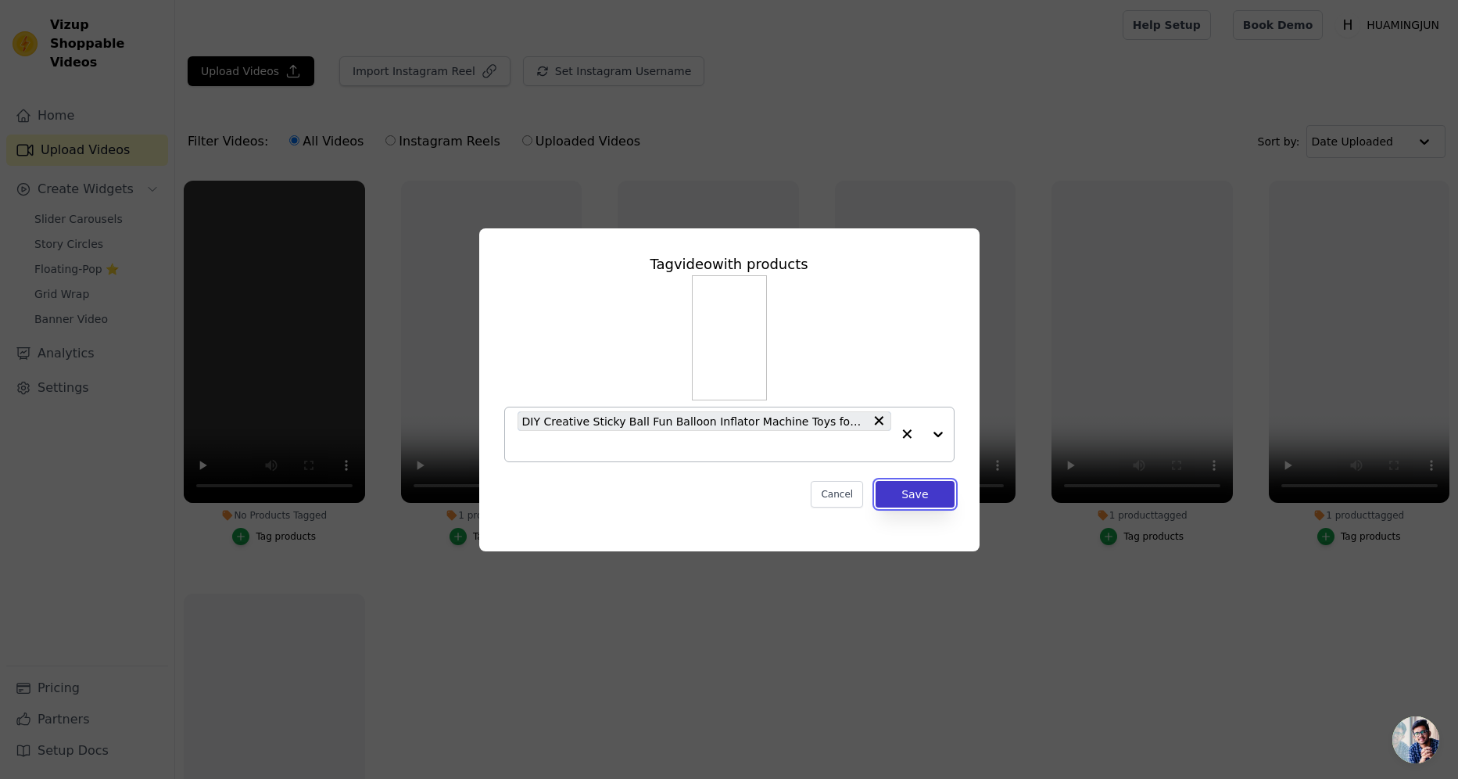
click at [902, 503] on button "Save" at bounding box center [915, 494] width 78 height 27
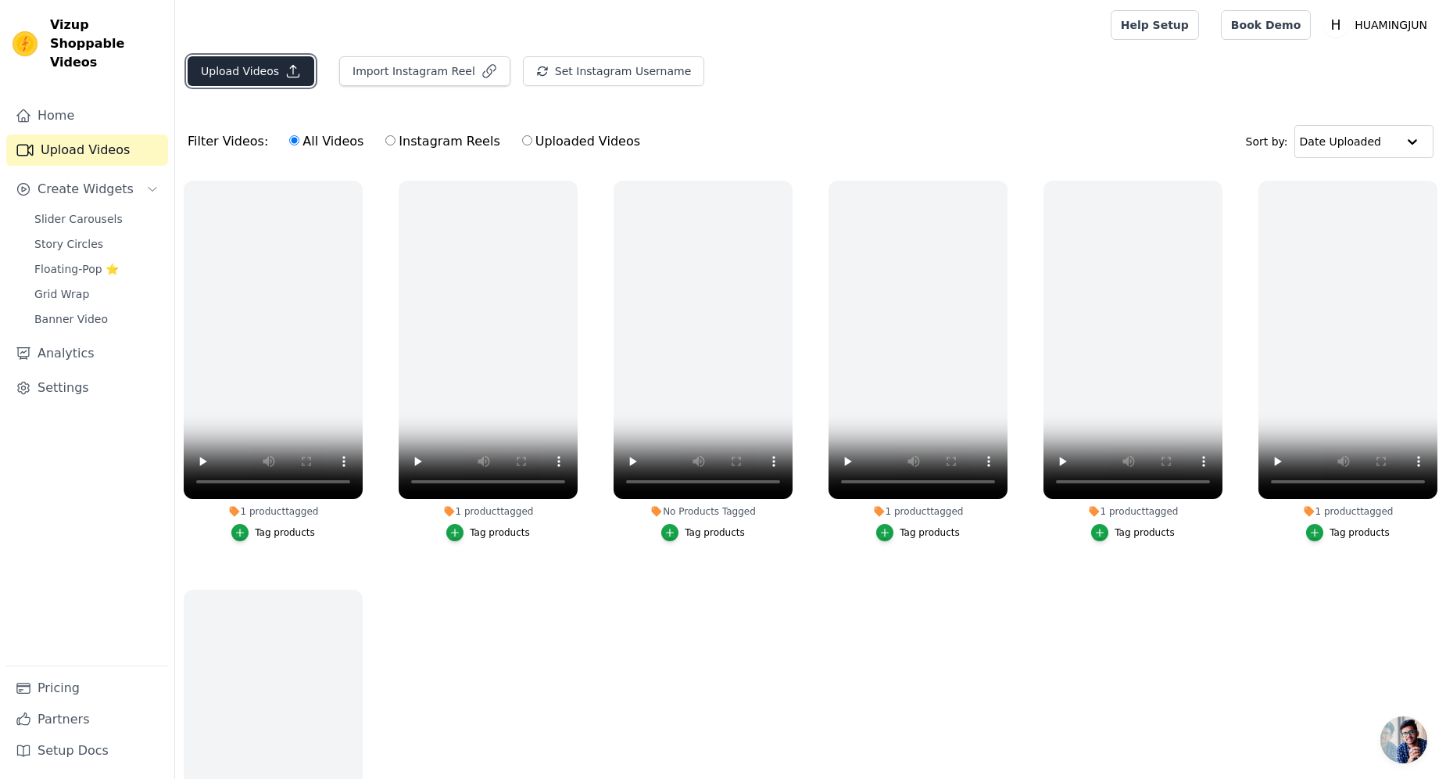
click at [273, 77] on button "Upload Videos" at bounding box center [251, 71] width 127 height 30
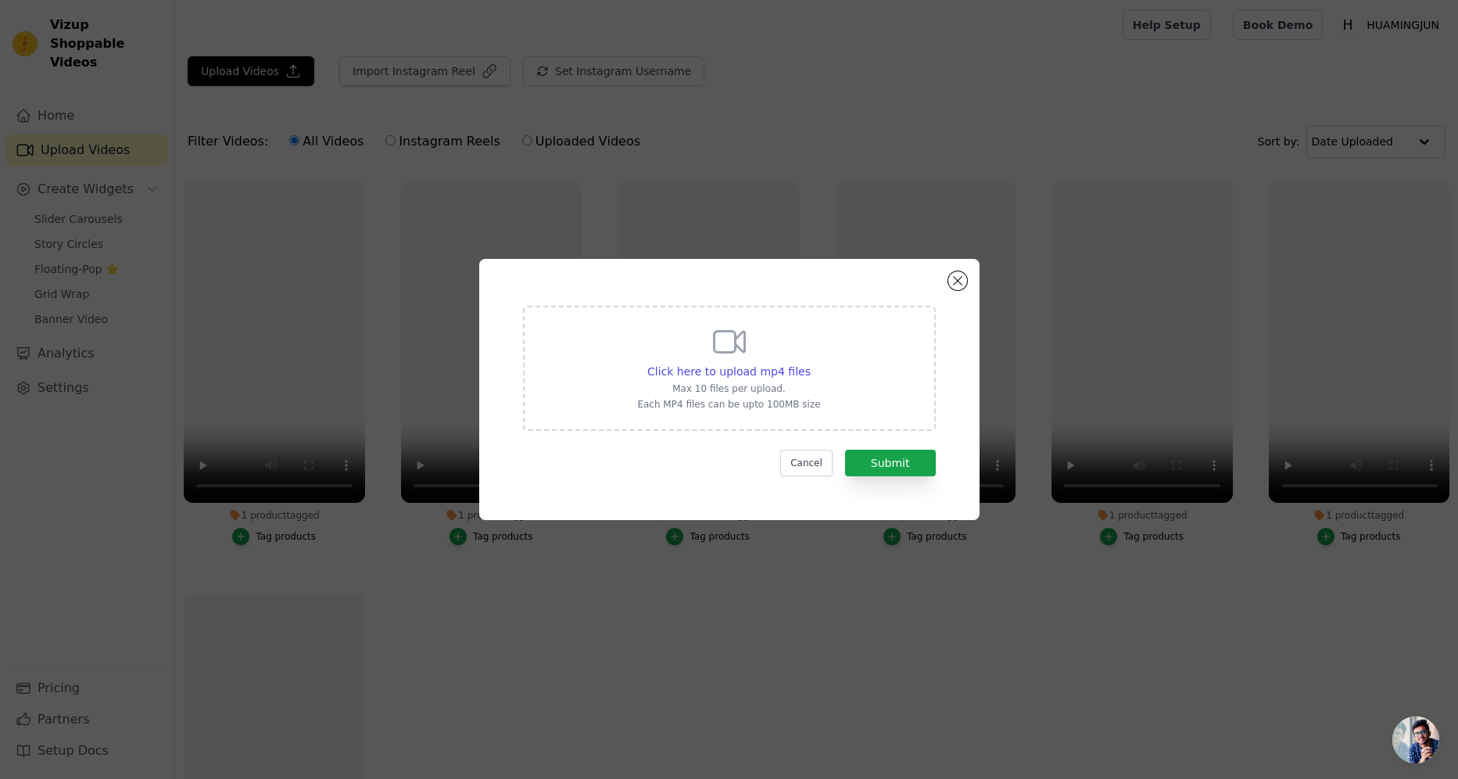
click at [715, 358] on icon at bounding box center [730, 342] width 38 height 38
click at [810, 363] on input "Click here to upload mp4 files Max 10 files per upload. Each MP4 files can be u…" at bounding box center [810, 363] width 1 height 1
type input "C:\fakepath\DT-490益智自动绘画机器人压缩版.mp4"
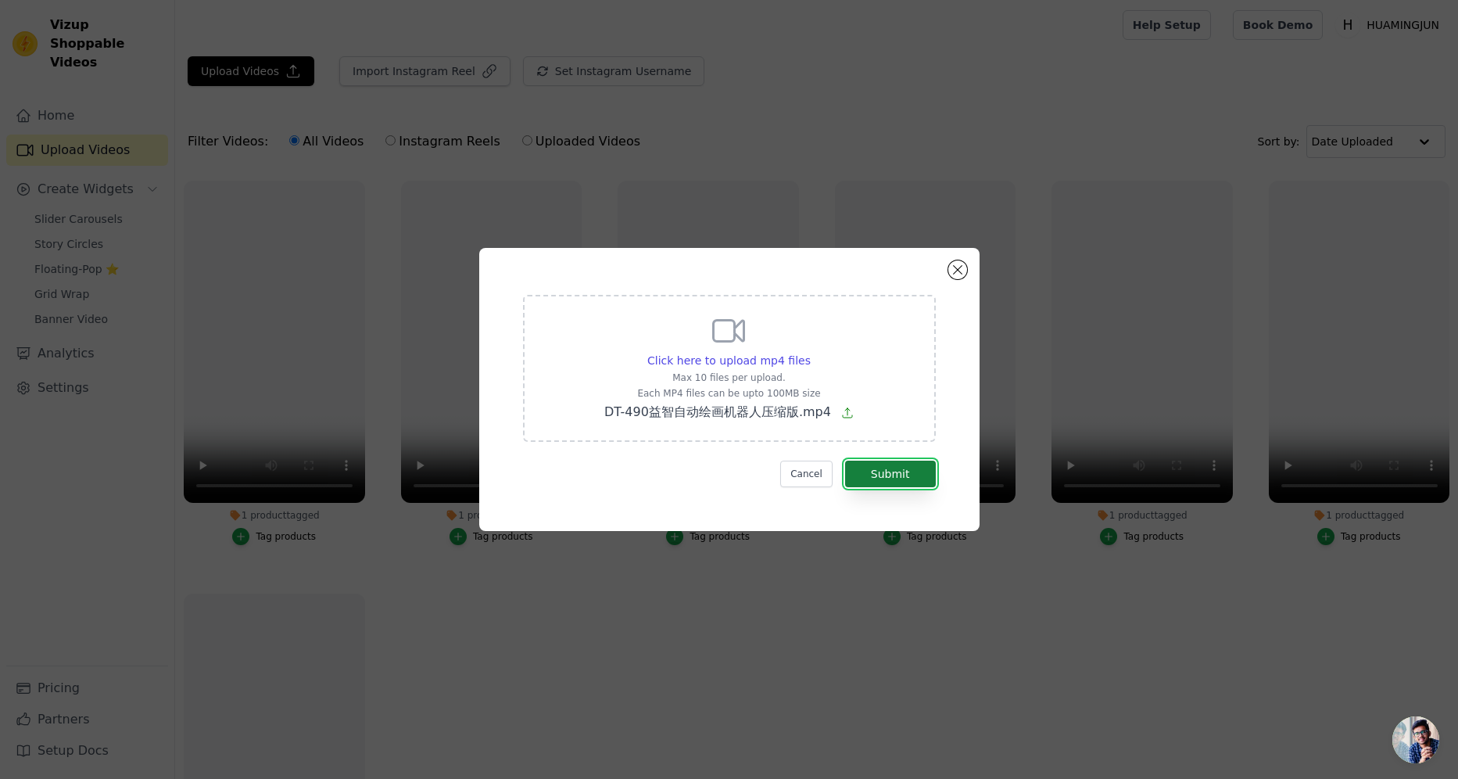
click at [904, 481] on button "Submit" at bounding box center [890, 474] width 91 height 27
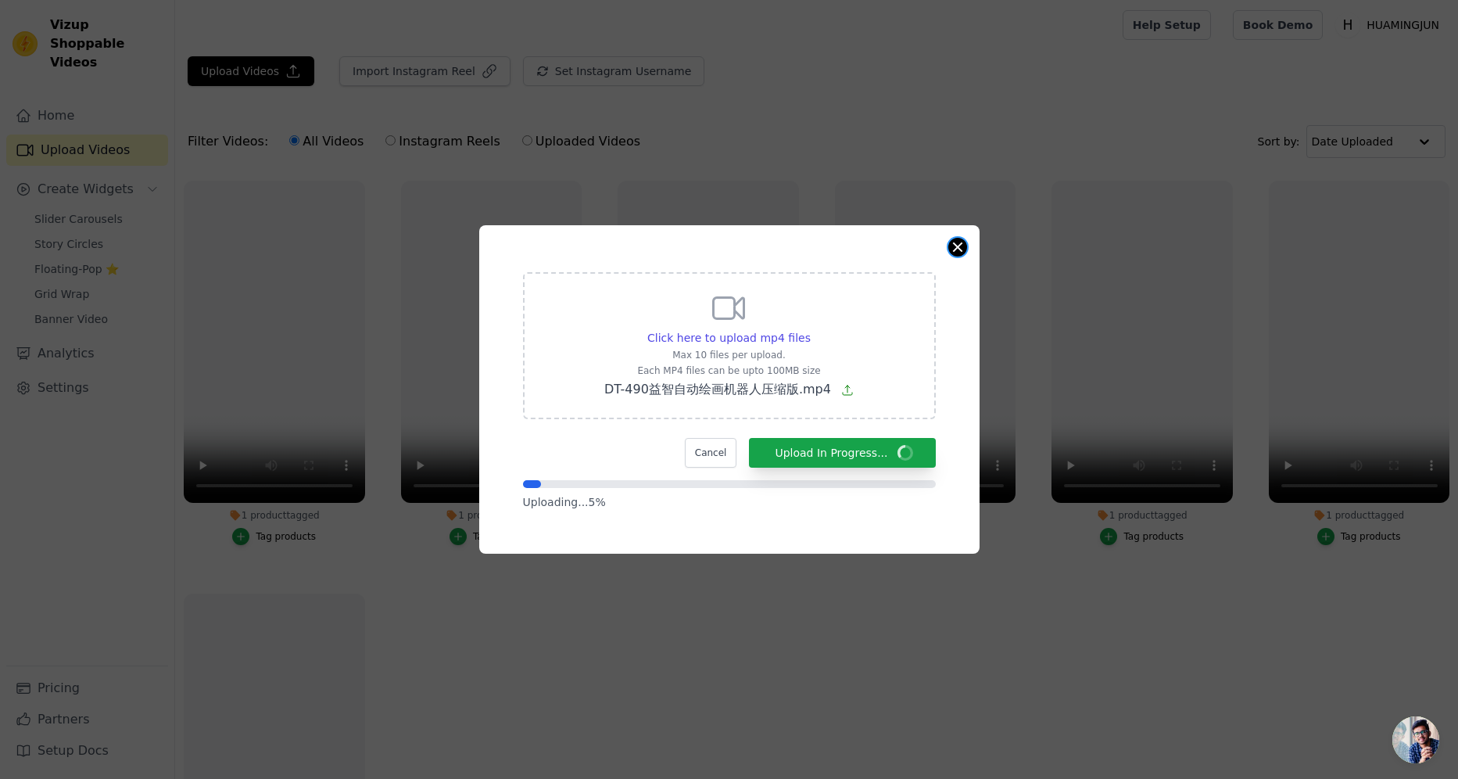
click at [953, 243] on button "Close modal" at bounding box center [957, 247] width 19 height 19
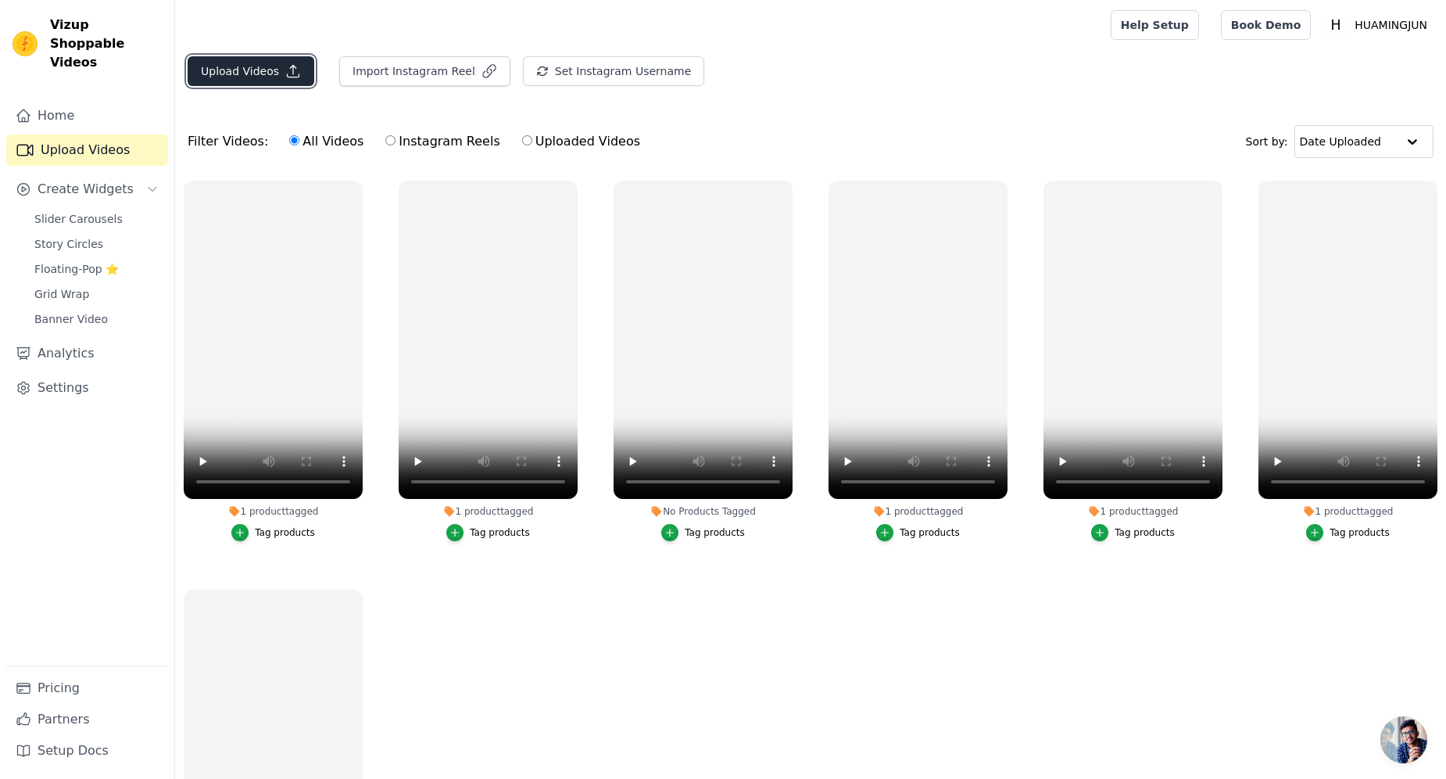
click at [245, 81] on button "Upload Videos" at bounding box center [251, 71] width 127 height 30
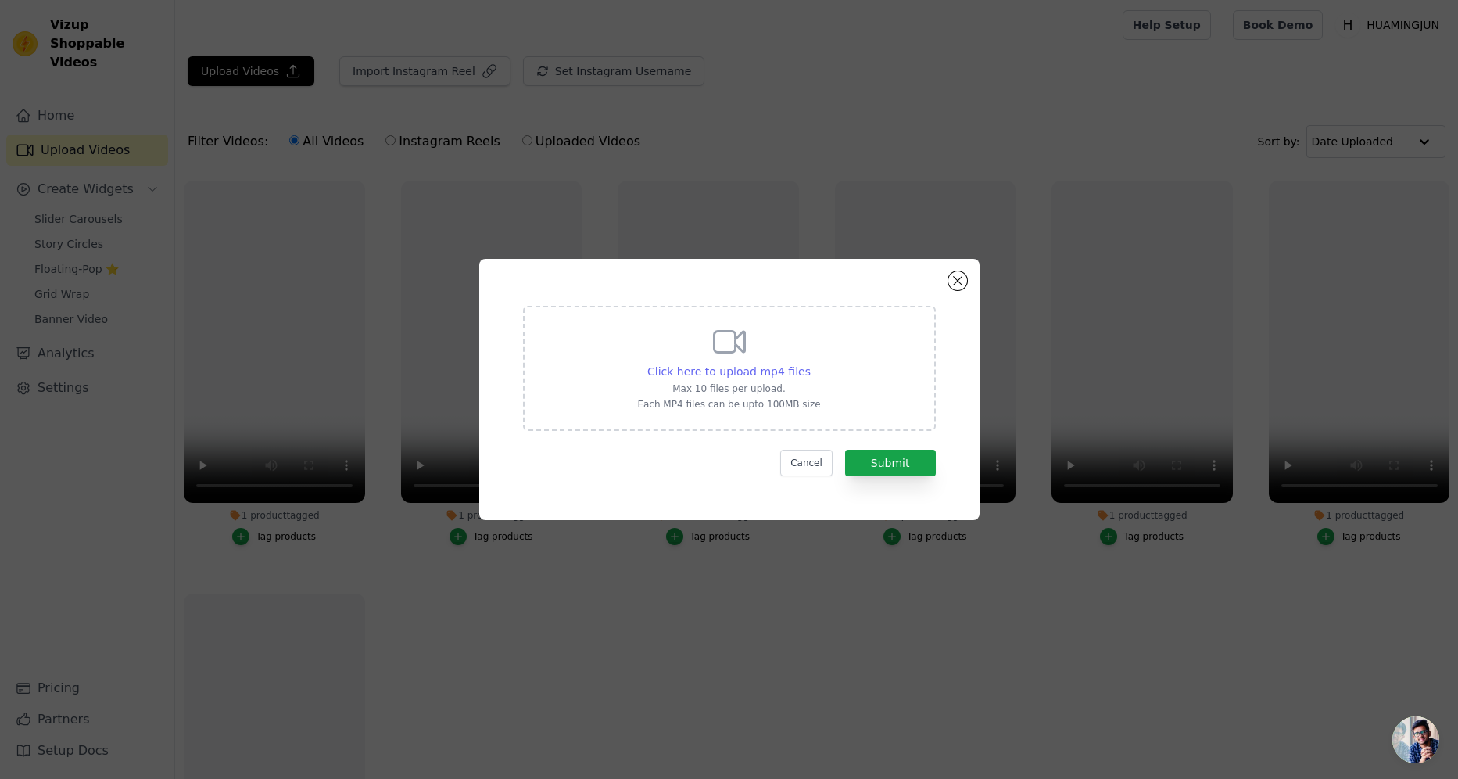
click at [751, 371] on span "Click here to upload mp4 files" at bounding box center [728, 371] width 163 height 13
click at [810, 364] on input "Click here to upload mp4 files Max 10 files per upload. Each MP4 files can be u…" at bounding box center [810, 363] width 1 height 1
type input "C:\fakepath\DT-490益智自动绘画机器人压缩版.mp4"
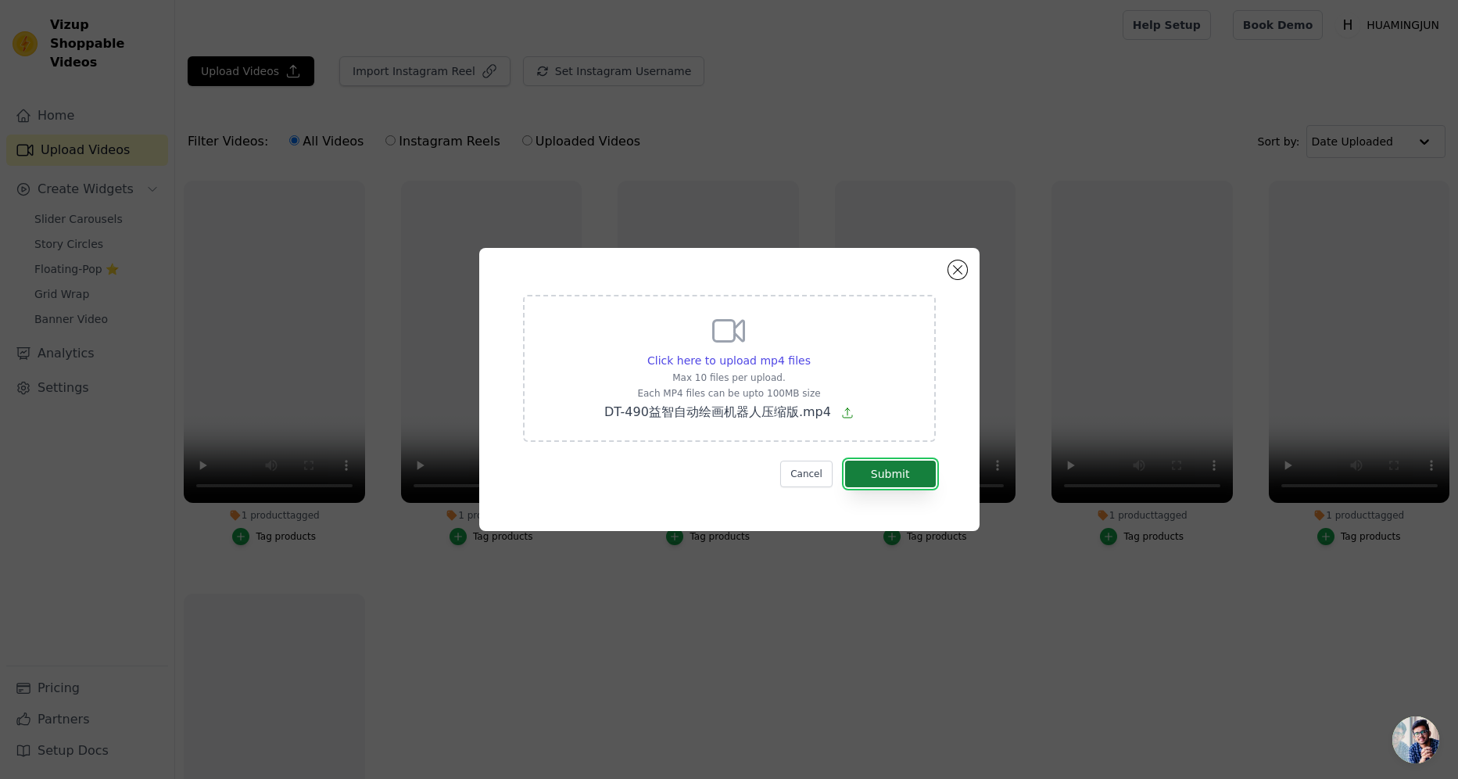
click at [883, 471] on button "Submit" at bounding box center [890, 474] width 91 height 27
click at [962, 268] on button "Close modal" at bounding box center [957, 269] width 19 height 19
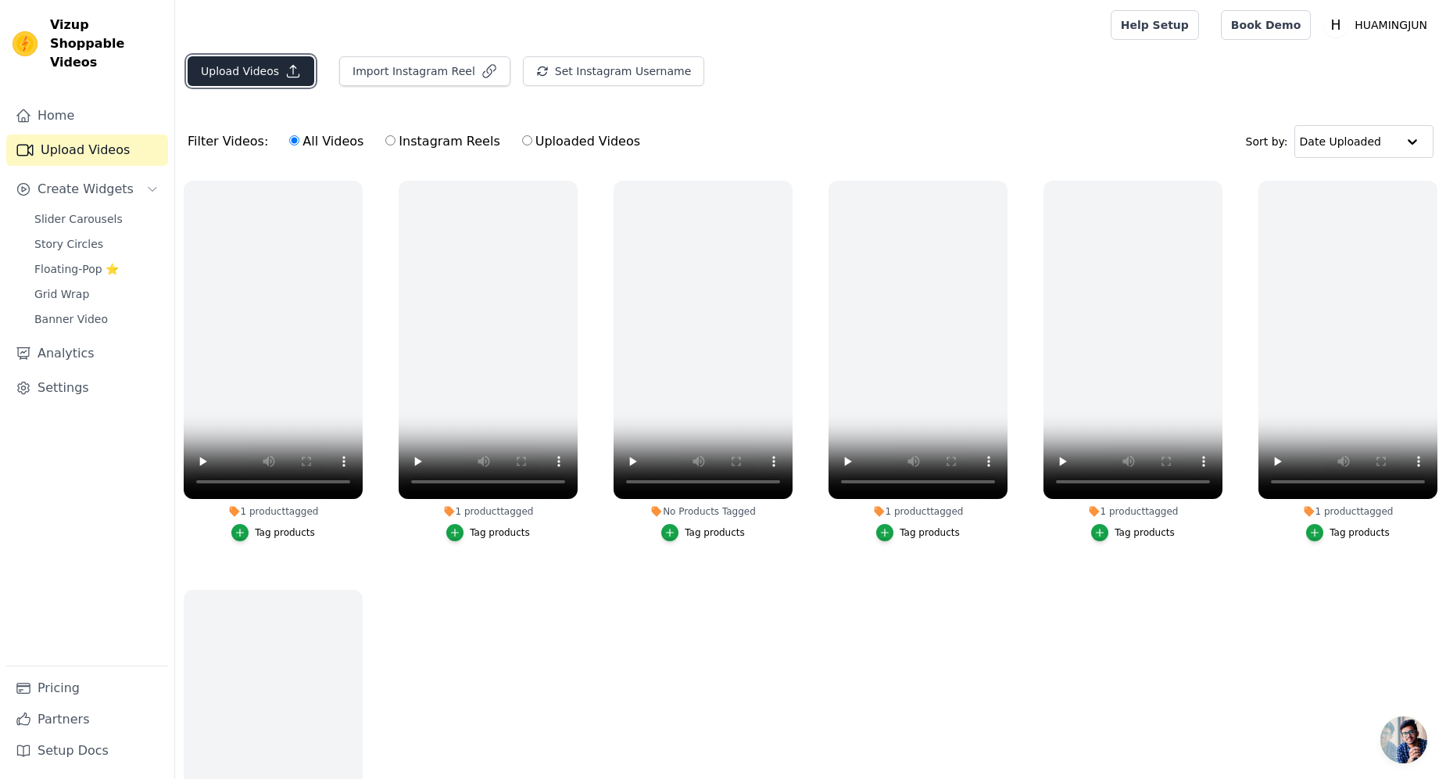
click at [213, 61] on button "Upload Videos" at bounding box center [251, 71] width 127 height 30
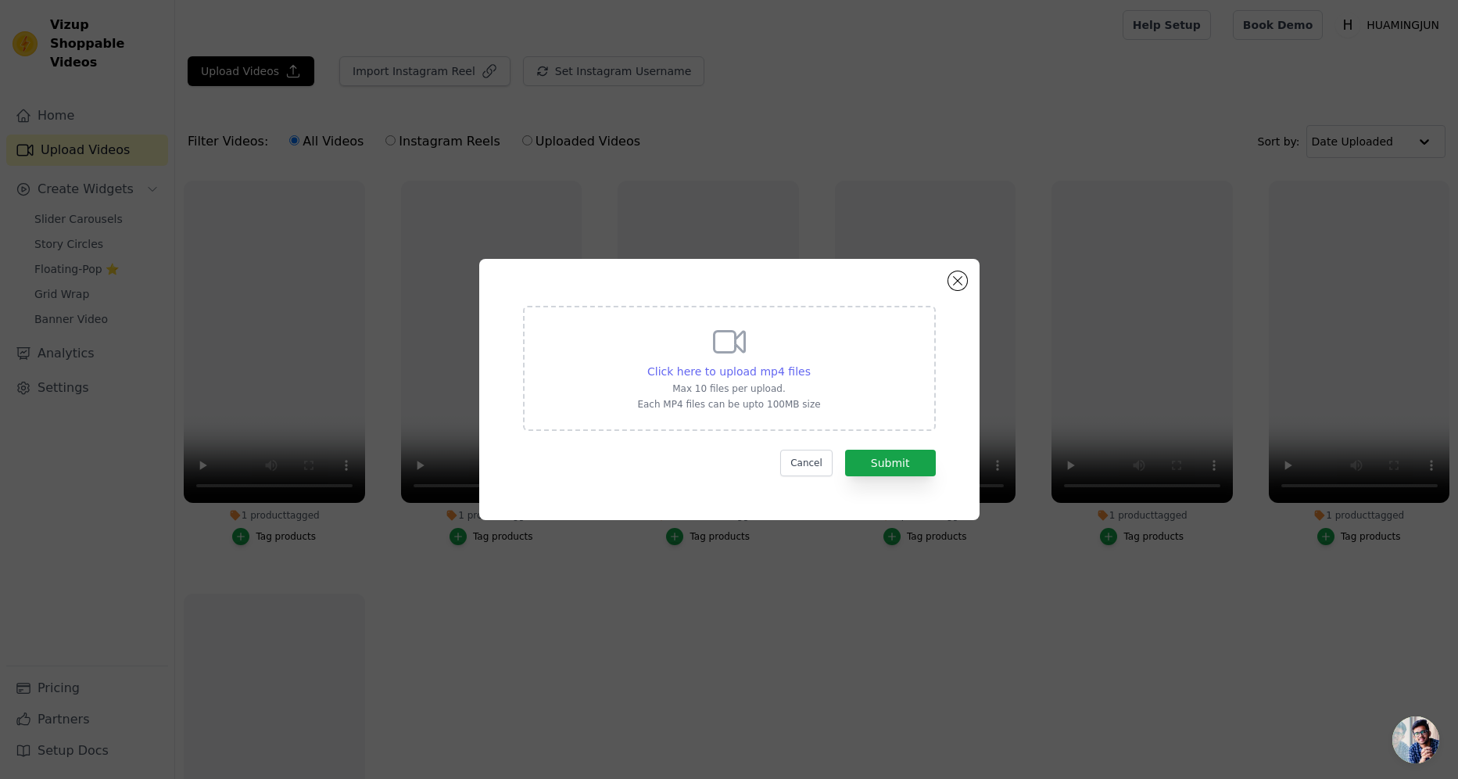
click at [792, 365] on span "Click here to upload mp4 files" at bounding box center [728, 371] width 163 height 13
click at [810, 364] on input "Click here to upload mp4 files Max 10 files per upload. Each MP4 files can be u…" at bounding box center [810, 363] width 1 height 1
type input "C:\fakepath\DT-490益智自动绘画机器人压缩版.mp4"
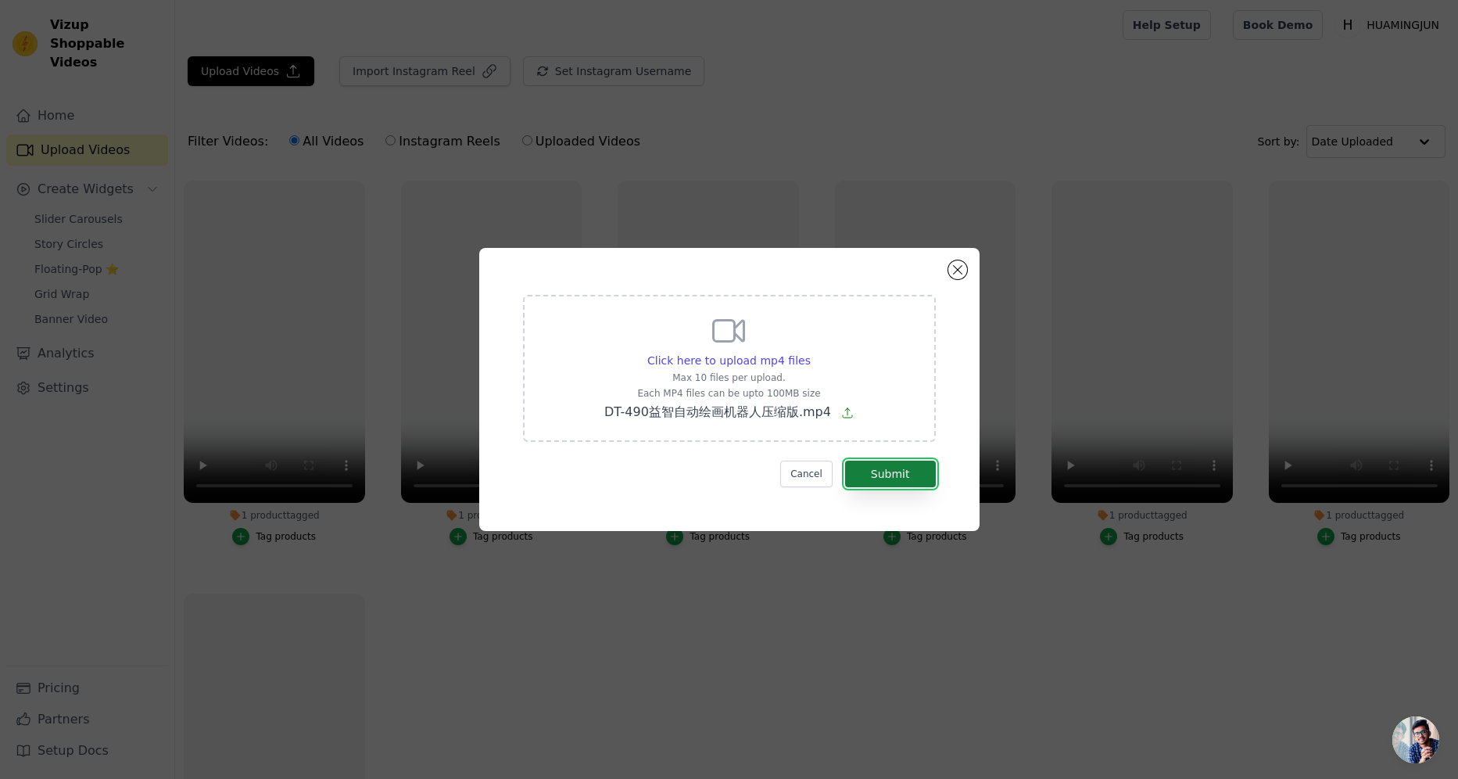
click at [905, 480] on button "Submit" at bounding box center [890, 474] width 91 height 27
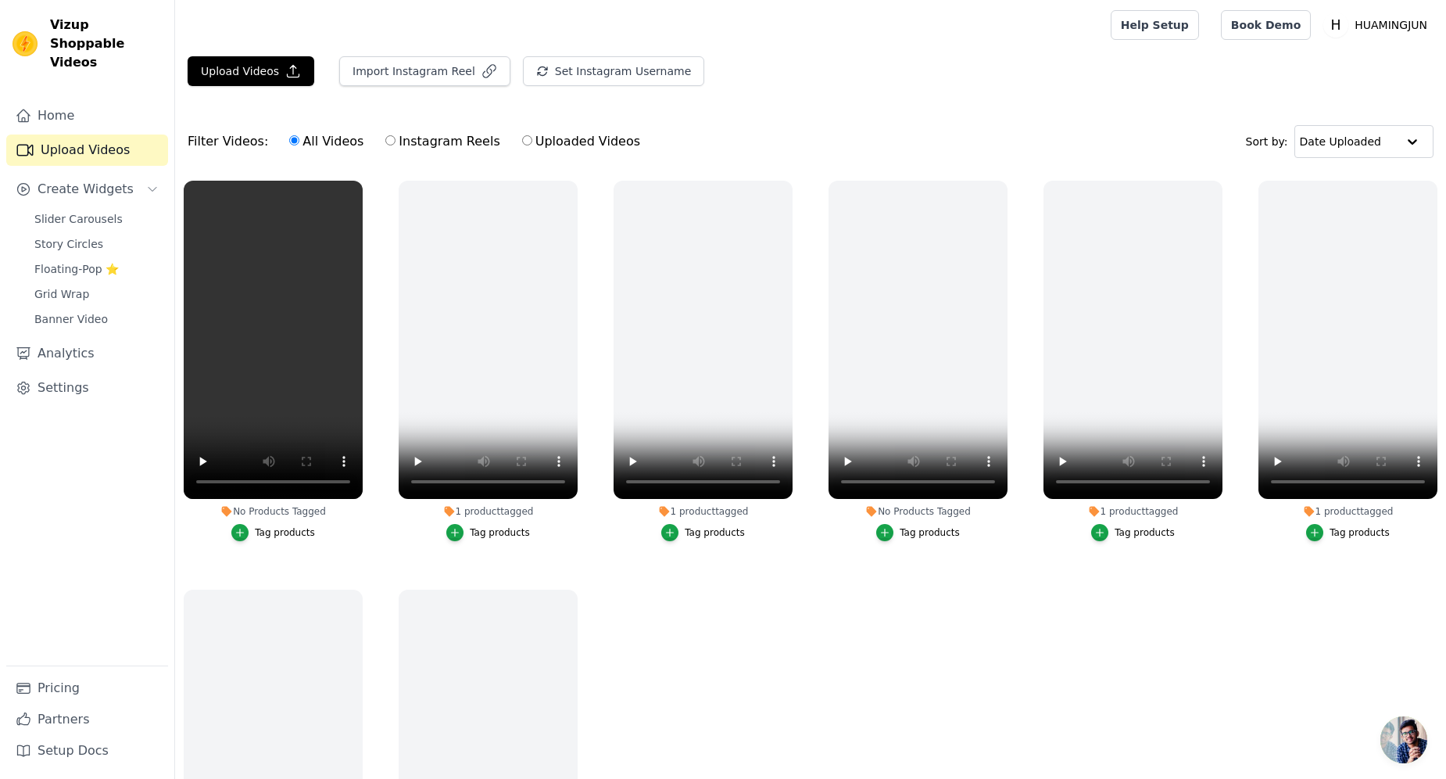
click at [278, 528] on div "Tag products" at bounding box center [285, 532] width 60 height 13
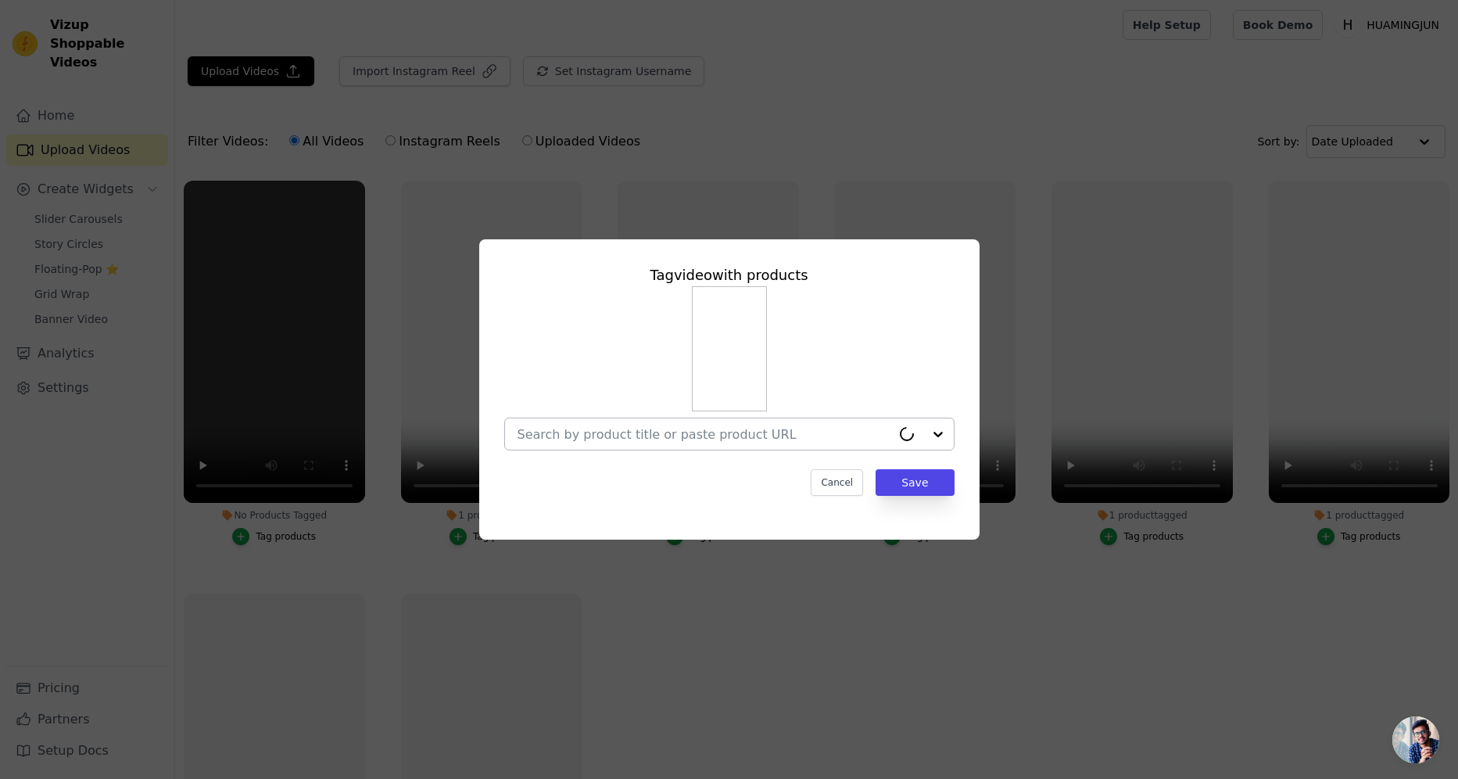
click at [792, 429] on input "No Products Tagged Tag video with products Cancel Save Tag products" at bounding box center [705, 434] width 374 height 15
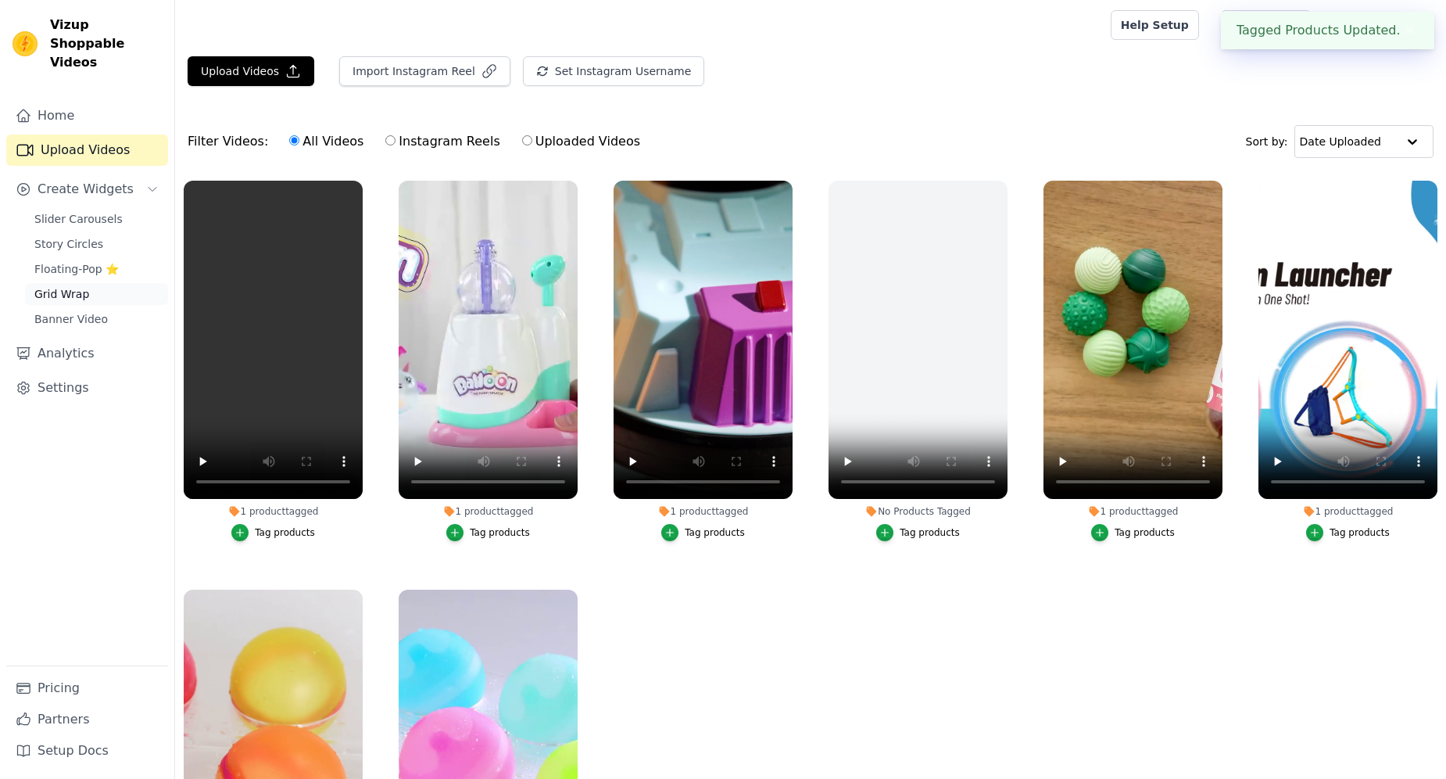
click at [79, 286] on span "Grid Wrap" at bounding box center [61, 294] width 55 height 16
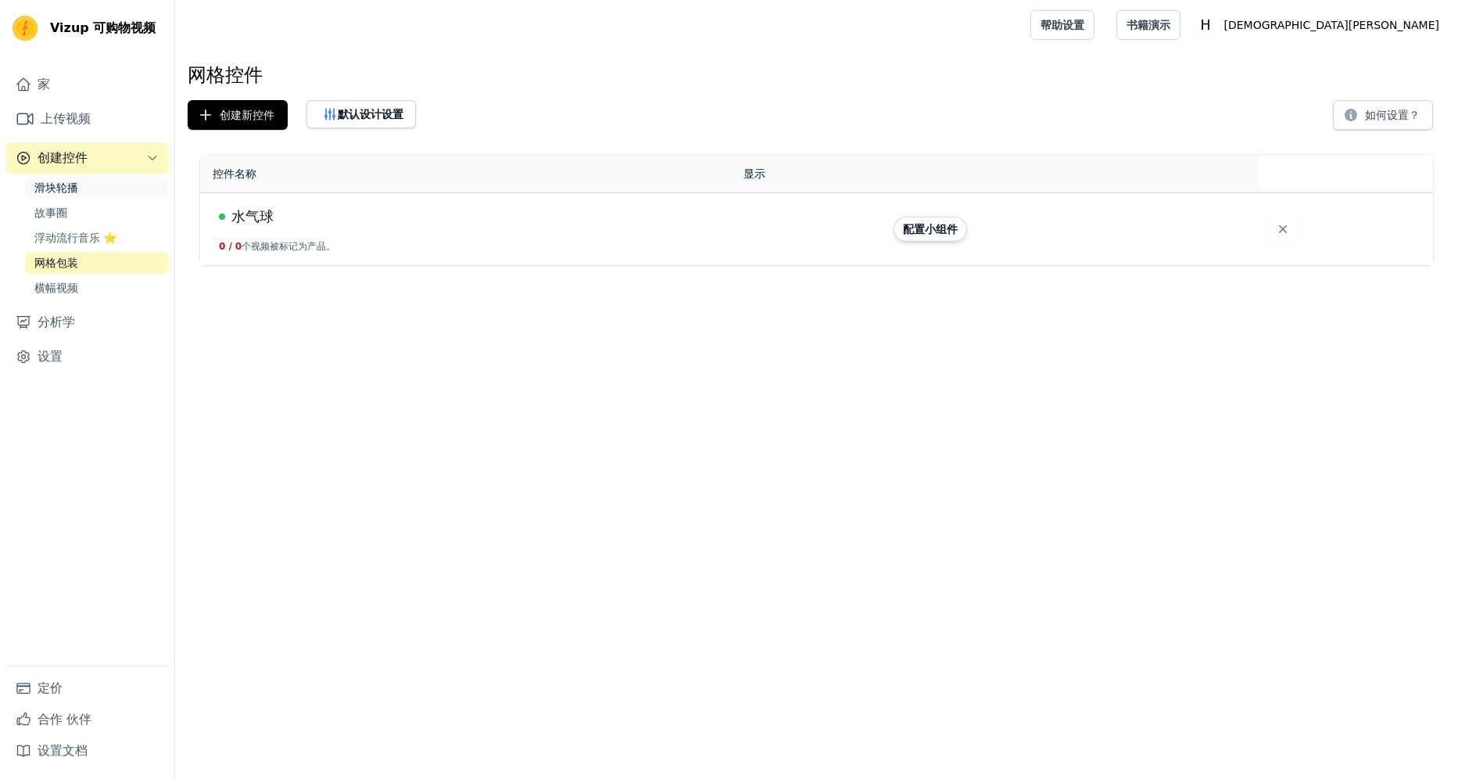
click at [77, 192] on span "滑块轮播" at bounding box center [56, 188] width 44 height 16
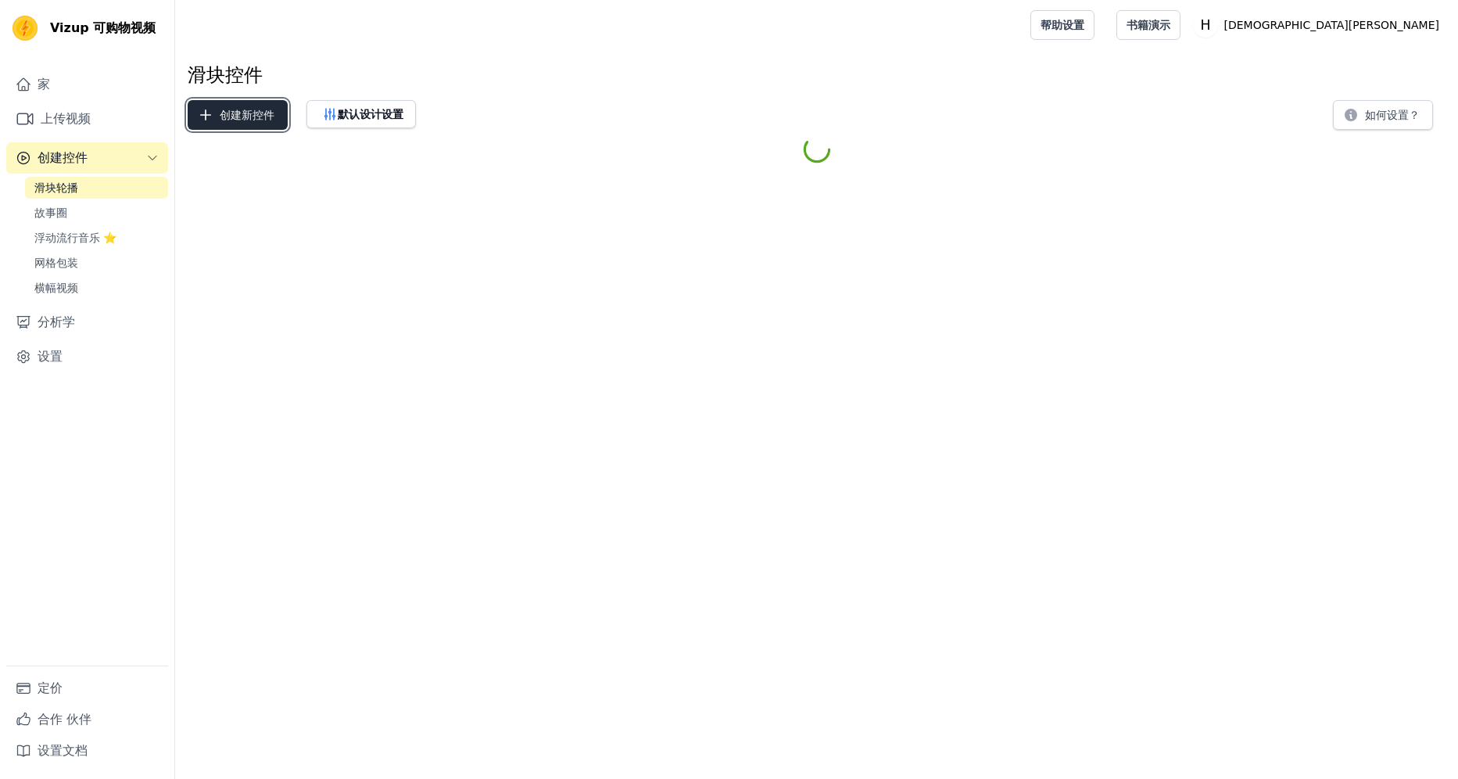
click at [242, 111] on font "创建新控件" at bounding box center [247, 115] width 55 height 16
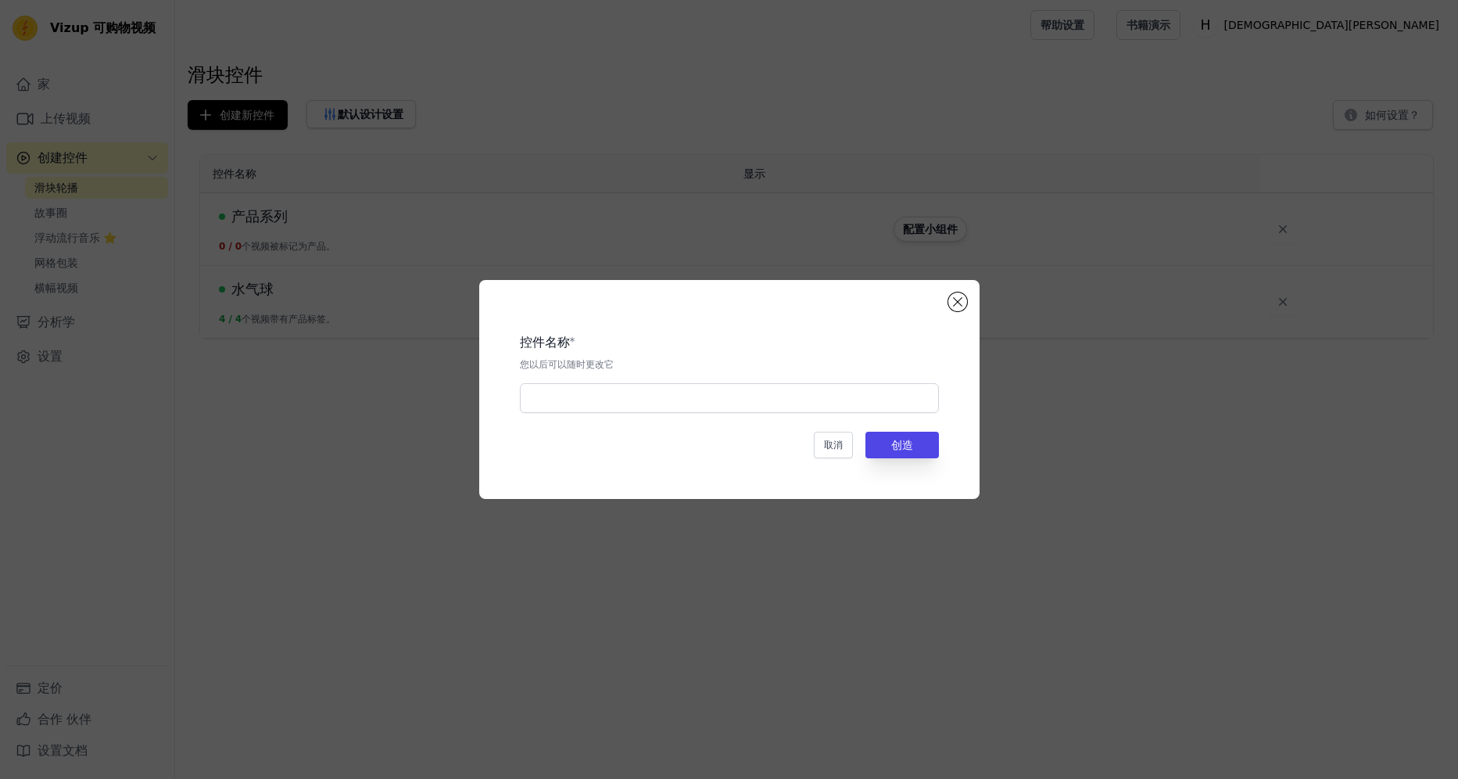
click at [970, 298] on div "控件名称 * 您以后可以随时更改它 取消 创造" at bounding box center [729, 389] width 500 height 219
click at [956, 304] on button "关闭模态" at bounding box center [957, 301] width 19 height 19
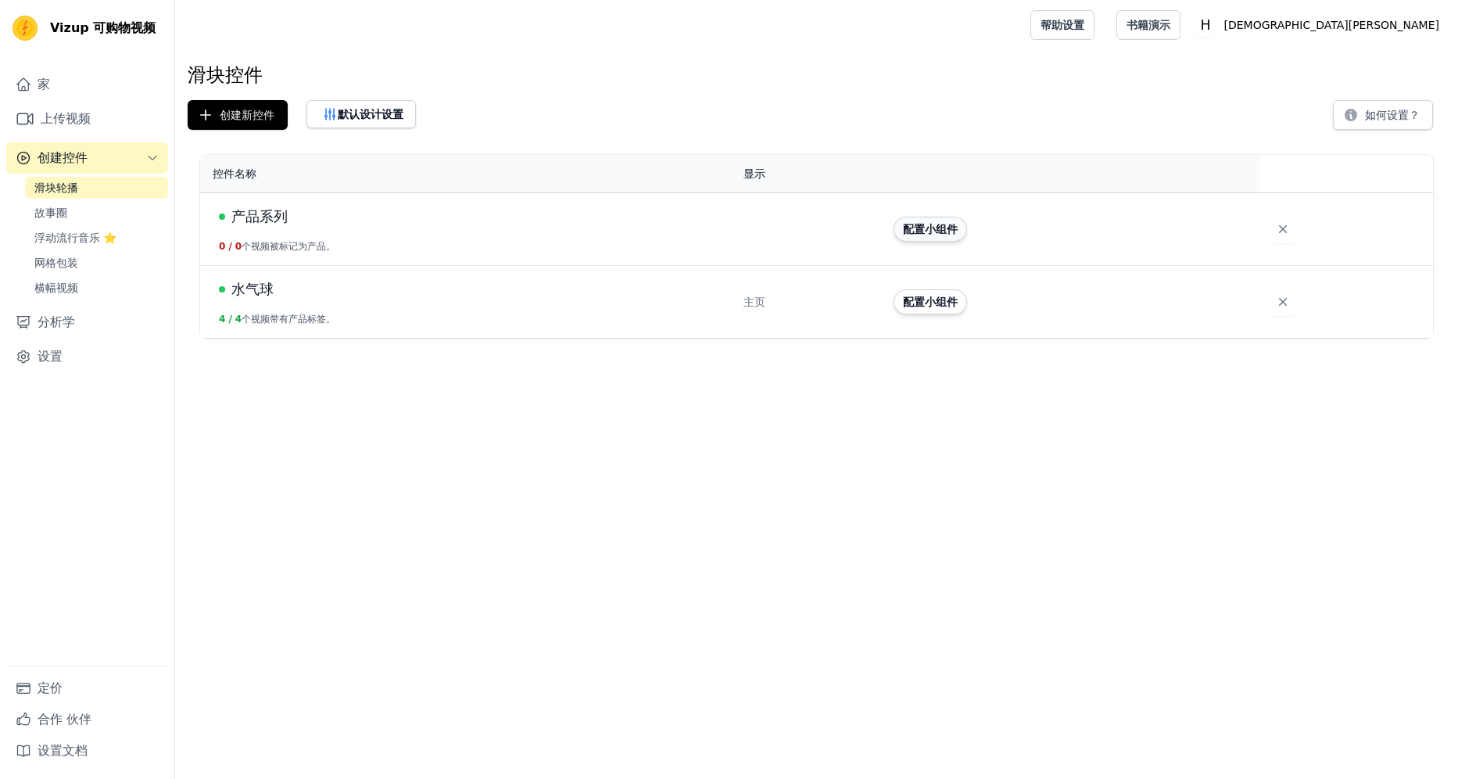
click at [946, 236] on button "配置小组件" at bounding box center [930, 229] width 73 height 25
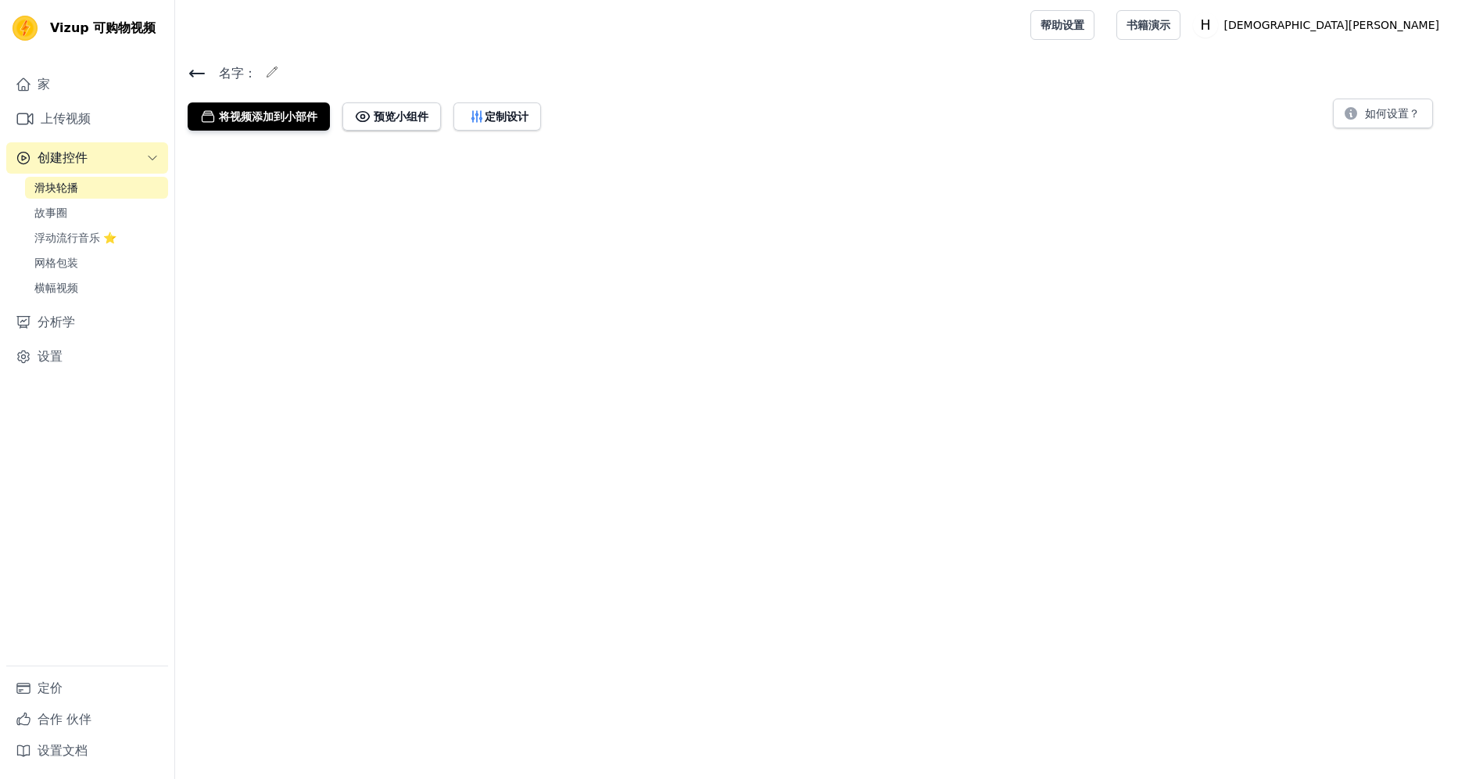
click at [295, 143] on html "Vizup 可购物视频 家 上传视频 创建控件 滑块轮播 故事圈 浮动流行音乐 ⭐ 网格包装 横幅视频 分析学 设置 定价 合作 伙伴 设置文档 Open s…" at bounding box center [729, 71] width 1458 height 143
click at [375, 143] on html "Vizup 可购物视频 家 上传视频 创建控件 滑块轮播 故事圈 浮动流行音乐 ⭐ 网格包装 横幅视频 分析学 设置 定价 合作 伙伴 设置文档 Open s…" at bounding box center [729, 71] width 1458 height 143
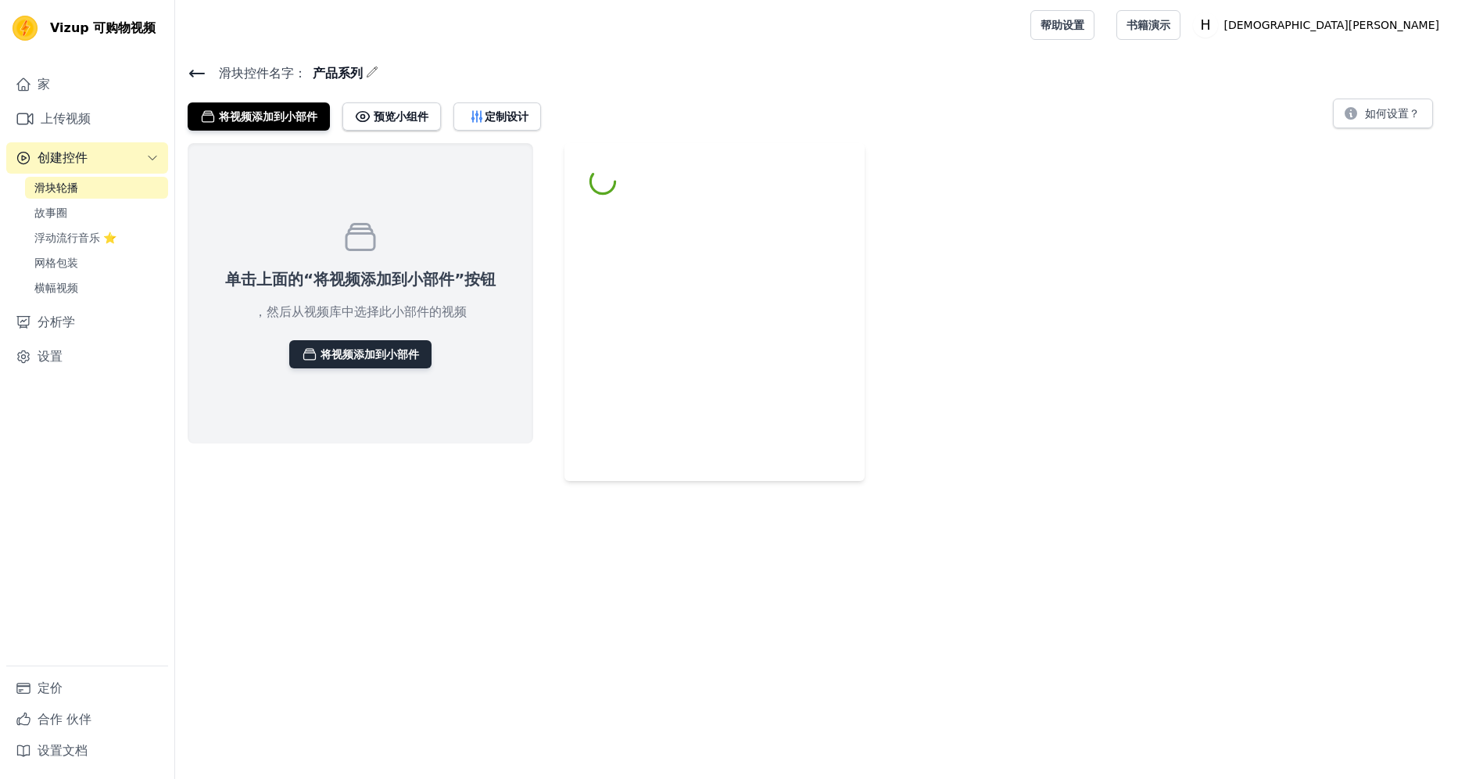
click at [325, 352] on font "将视频添加到小部件" at bounding box center [370, 354] width 99 height 16
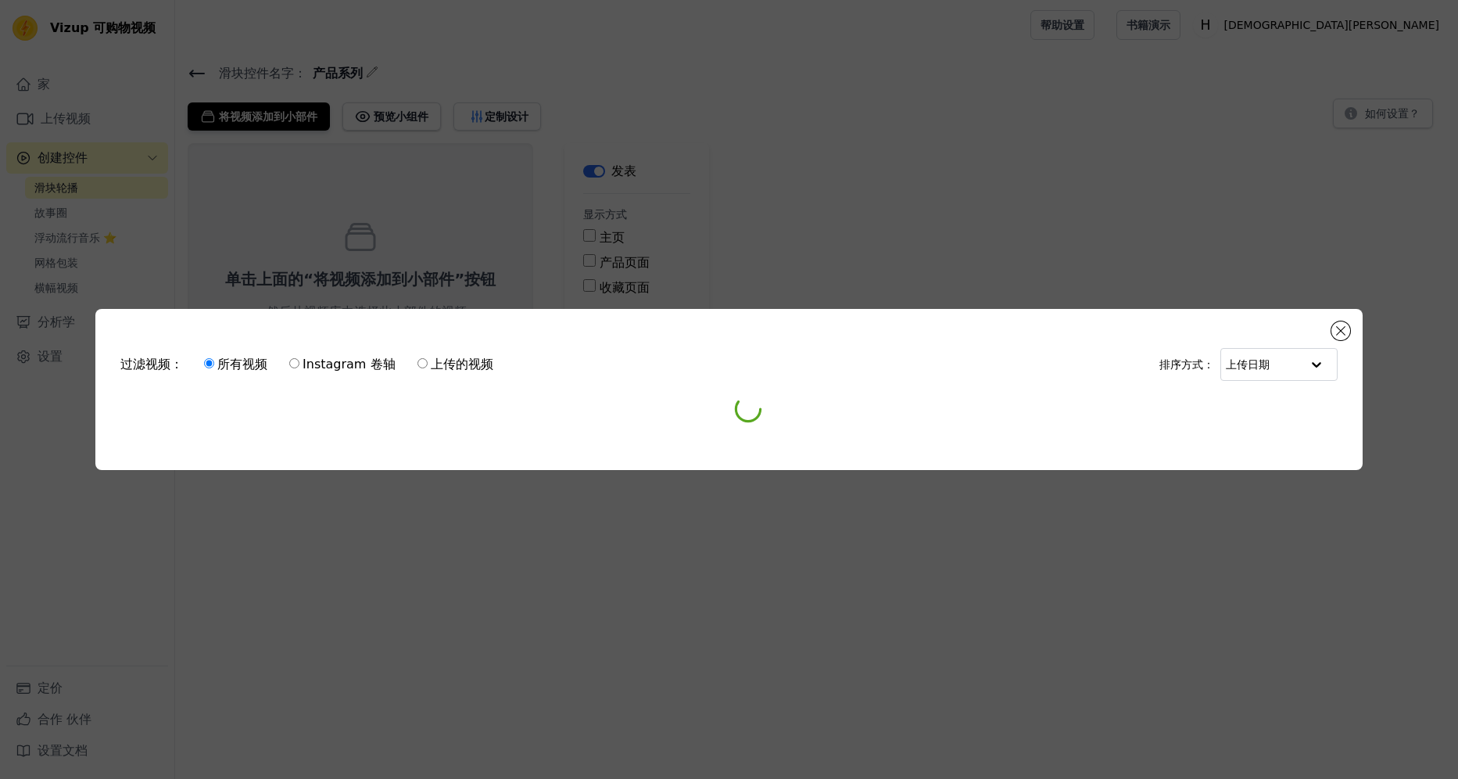
click at [425, 354] on label "上传的视频" at bounding box center [455, 364] width 77 height 20
click at [425, 358] on input "上传的视频" at bounding box center [423, 363] width 10 height 10
radio input "true"
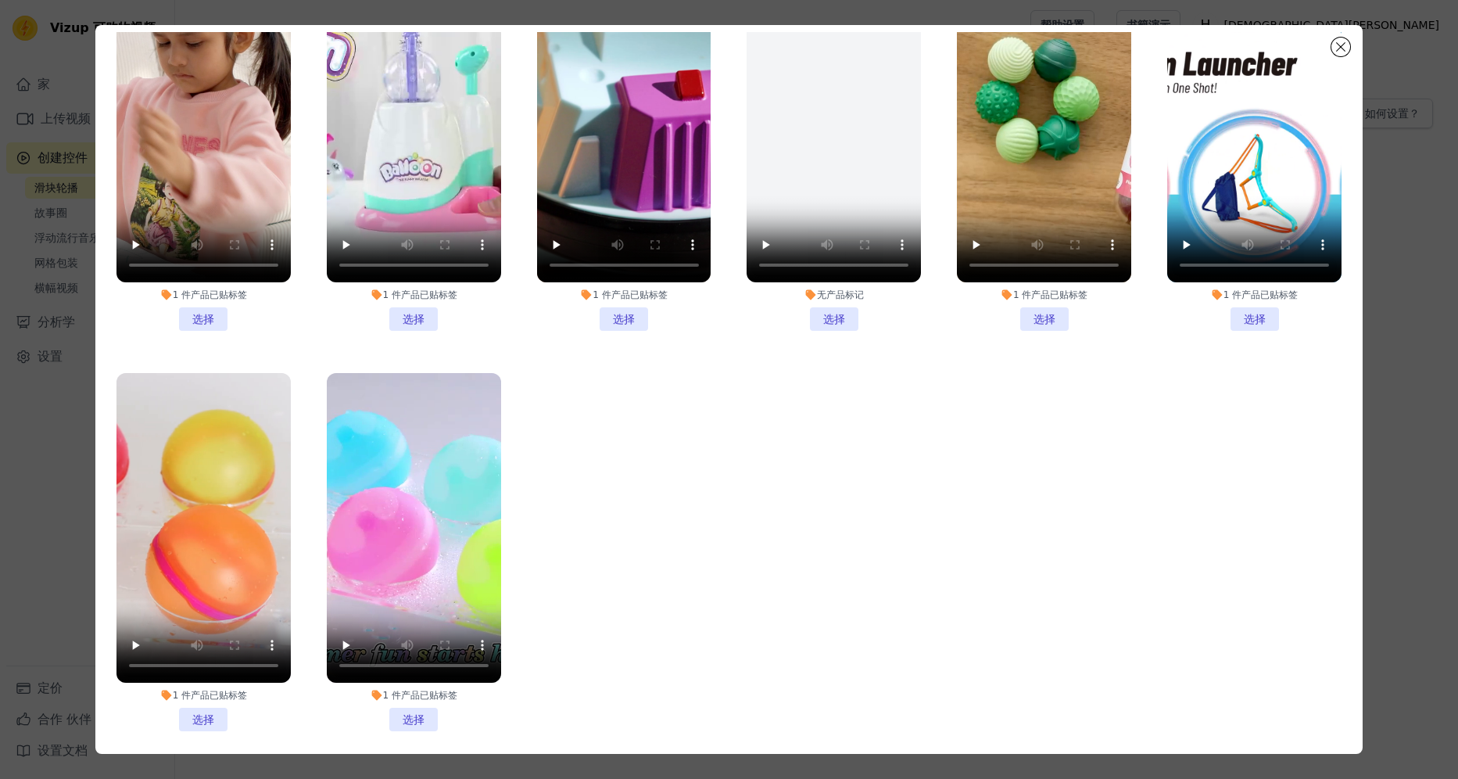
scroll to position [136, 0]
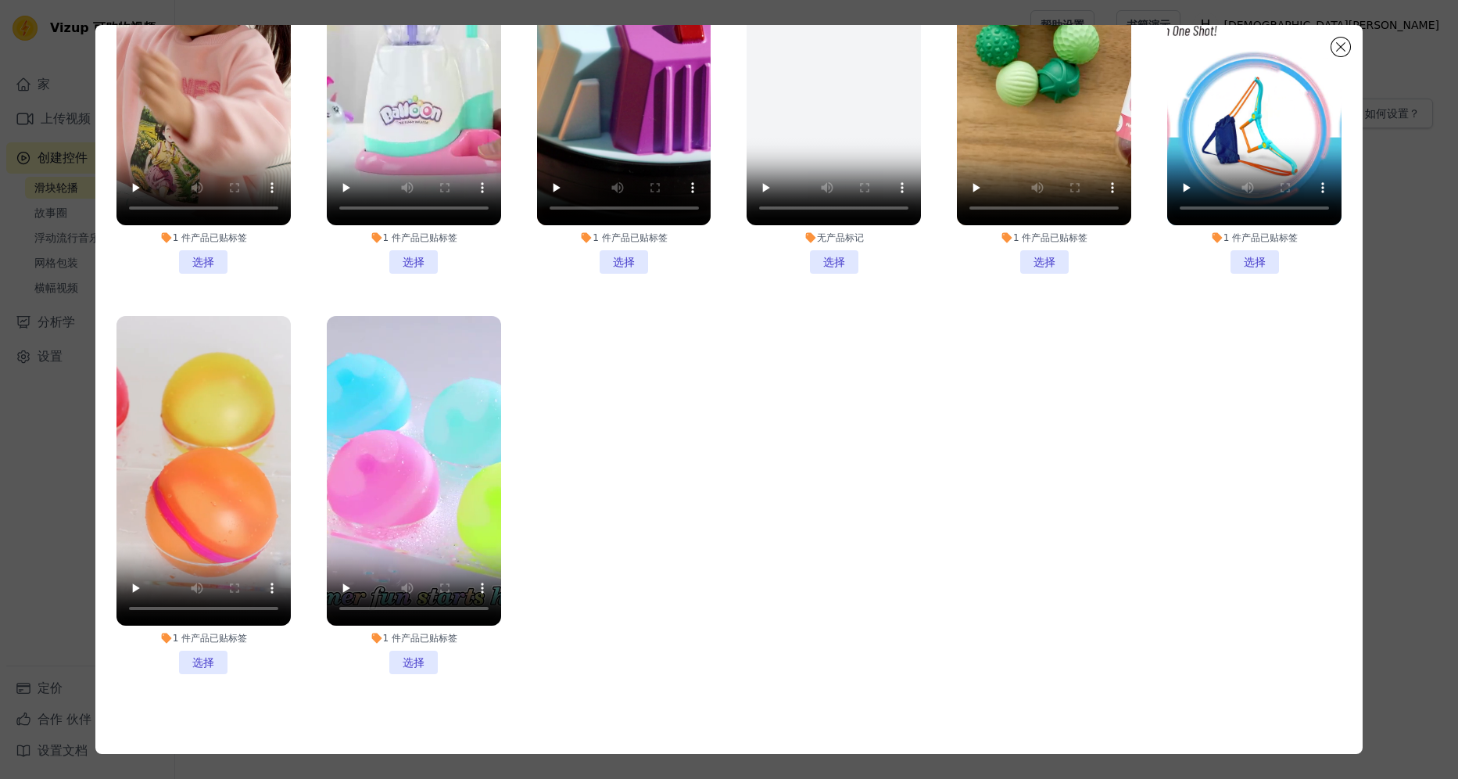
click at [424, 651] on li "1 件产品已贴标签 选择" at bounding box center [414, 495] width 174 height 358
click at [0, 0] on input "1 件产品已贴标签 选择" at bounding box center [0, 0] width 0 height 0
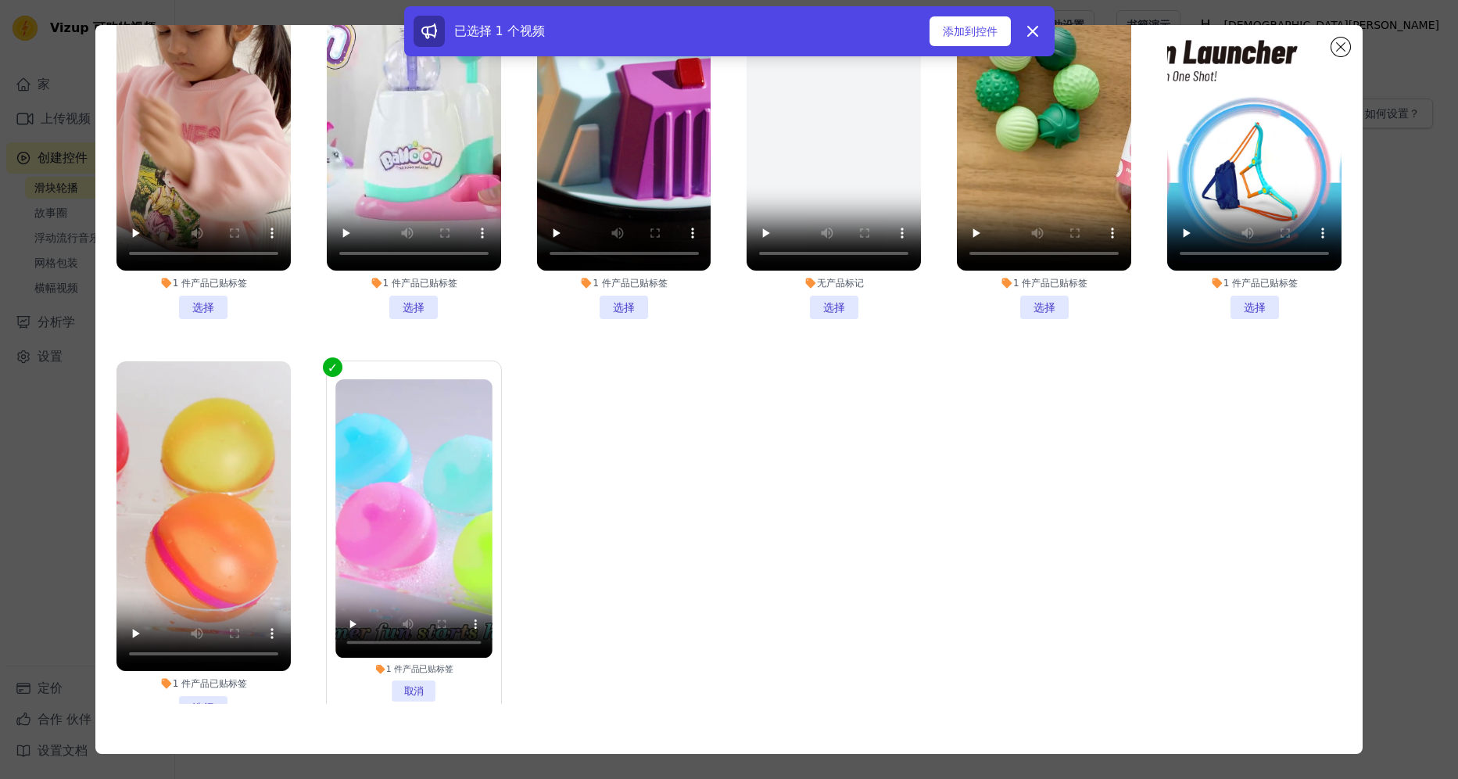
scroll to position [0, 0]
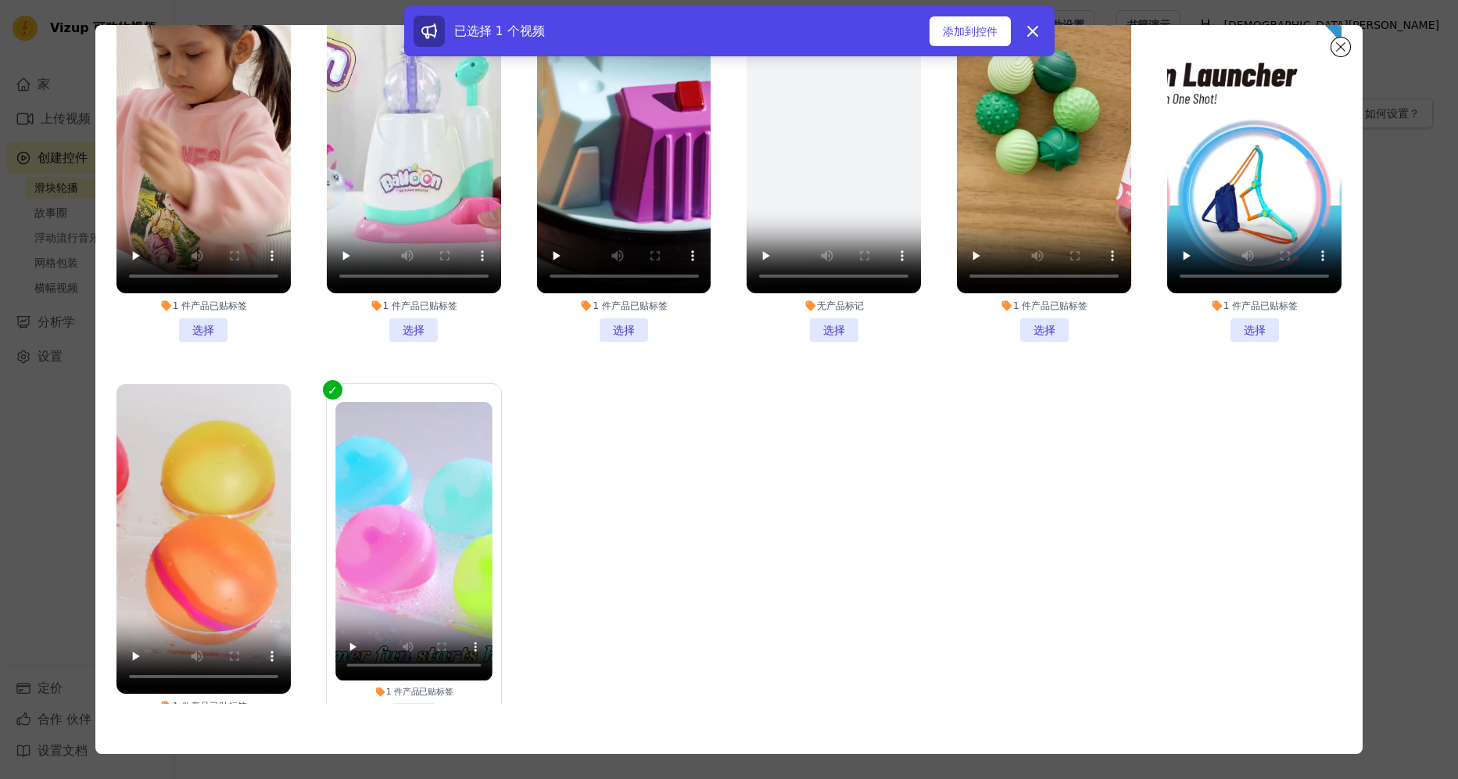
click at [612, 328] on li "1 件产品已贴标签 选择" at bounding box center [624, 163] width 174 height 358
click at [0, 0] on input "1 件产品已贴标签 选择" at bounding box center [0, 0] width 0 height 0
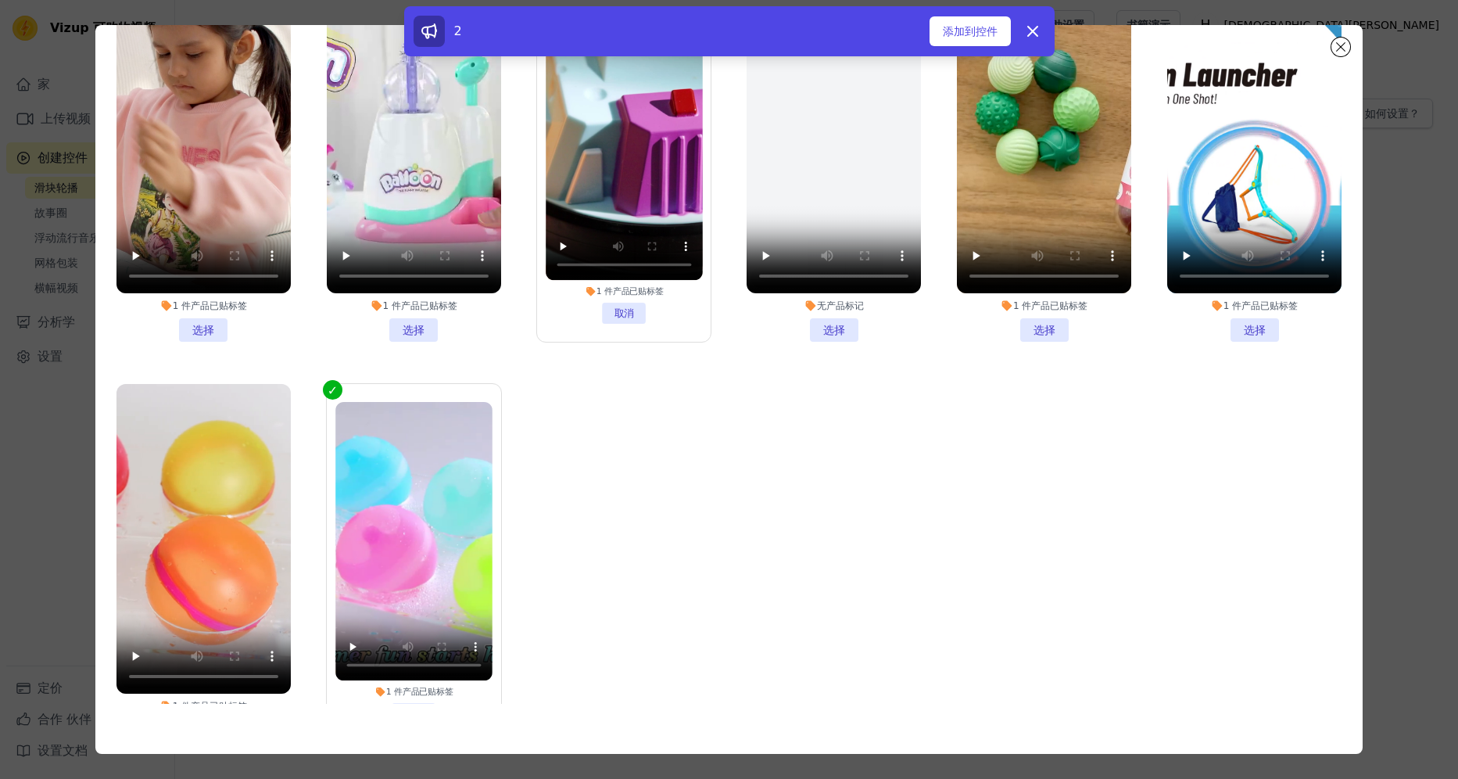
click at [208, 321] on li "1 件产品已贴标签 选择" at bounding box center [203, 163] width 174 height 358
click at [0, 0] on input "1 件产品已贴标签 选择" at bounding box center [0, 0] width 0 height 0
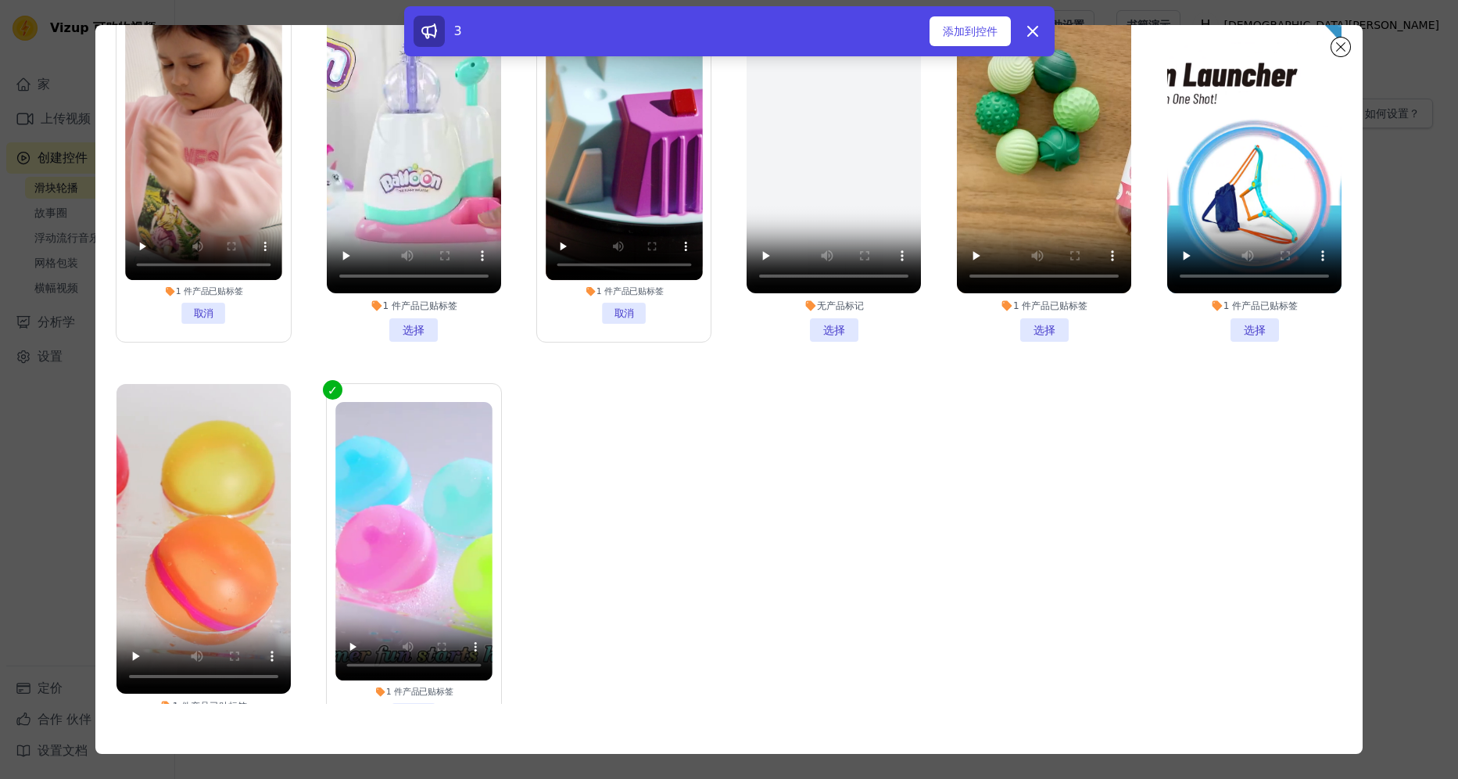
click at [412, 321] on li "1 件产品已贴标签 选择" at bounding box center [414, 163] width 174 height 358
click at [0, 0] on input "1 件产品已贴标签 选择" at bounding box center [0, 0] width 0 height 0
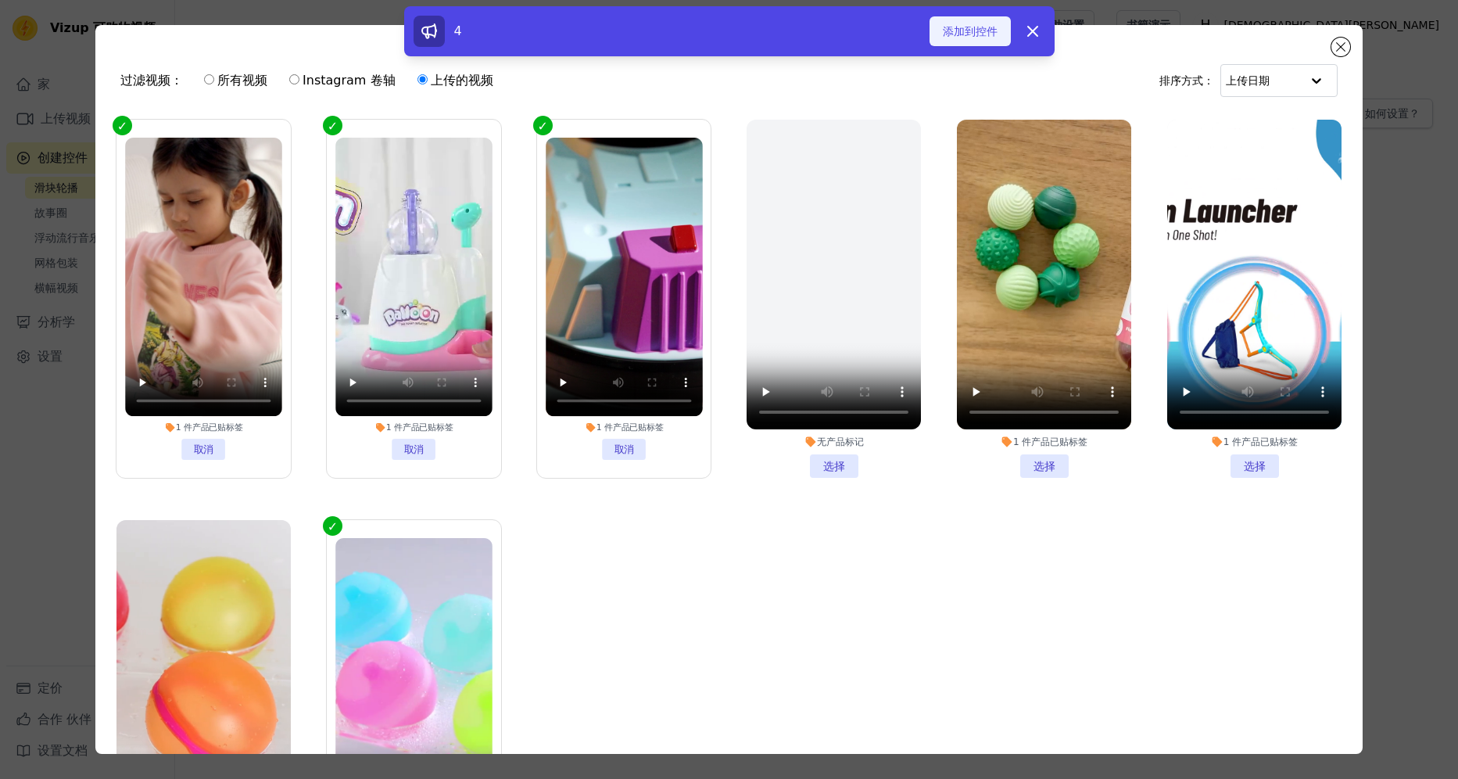
click at [970, 25] on font "添加到控件" at bounding box center [970, 31] width 55 height 16
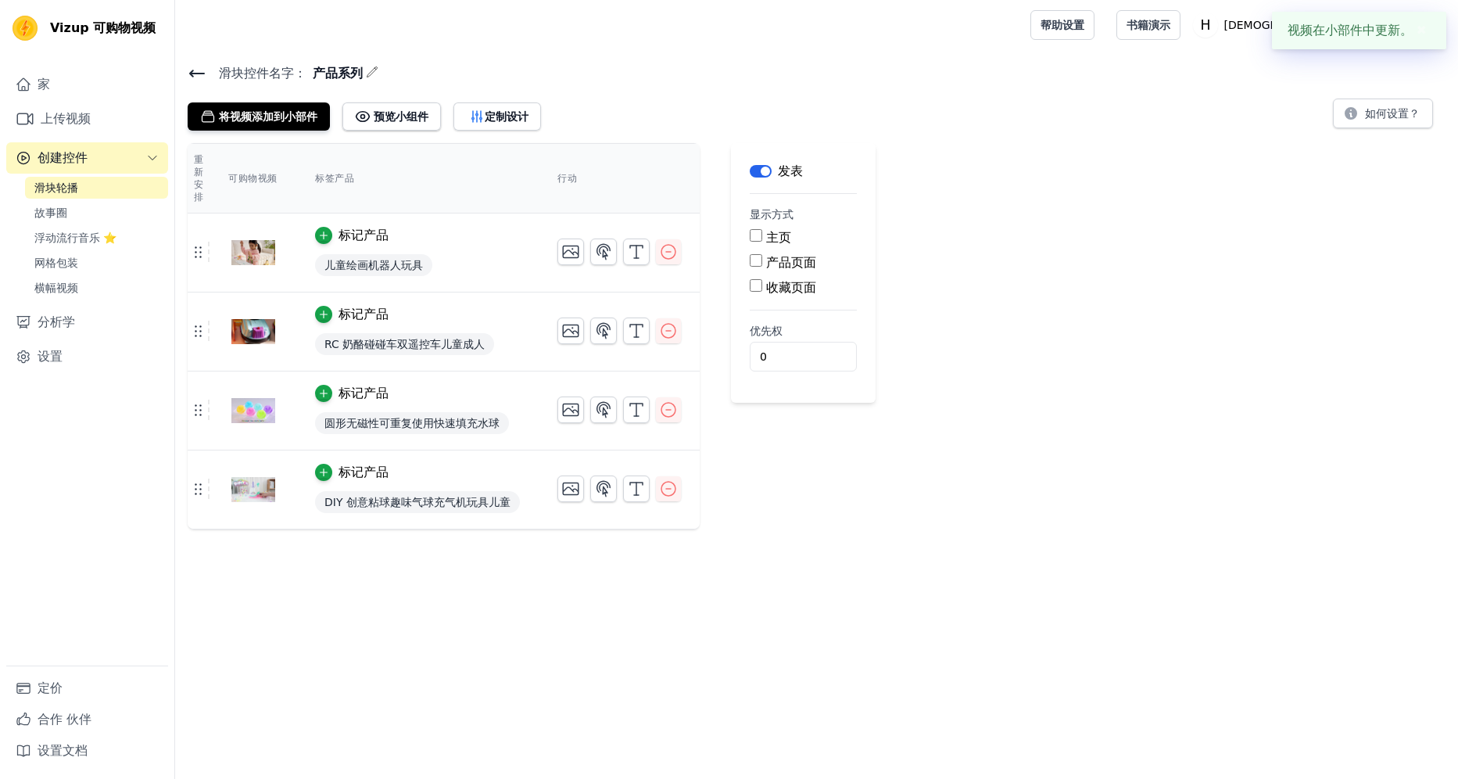
click at [757, 240] on input "主页" at bounding box center [756, 235] width 13 height 13
checkbox input "true"
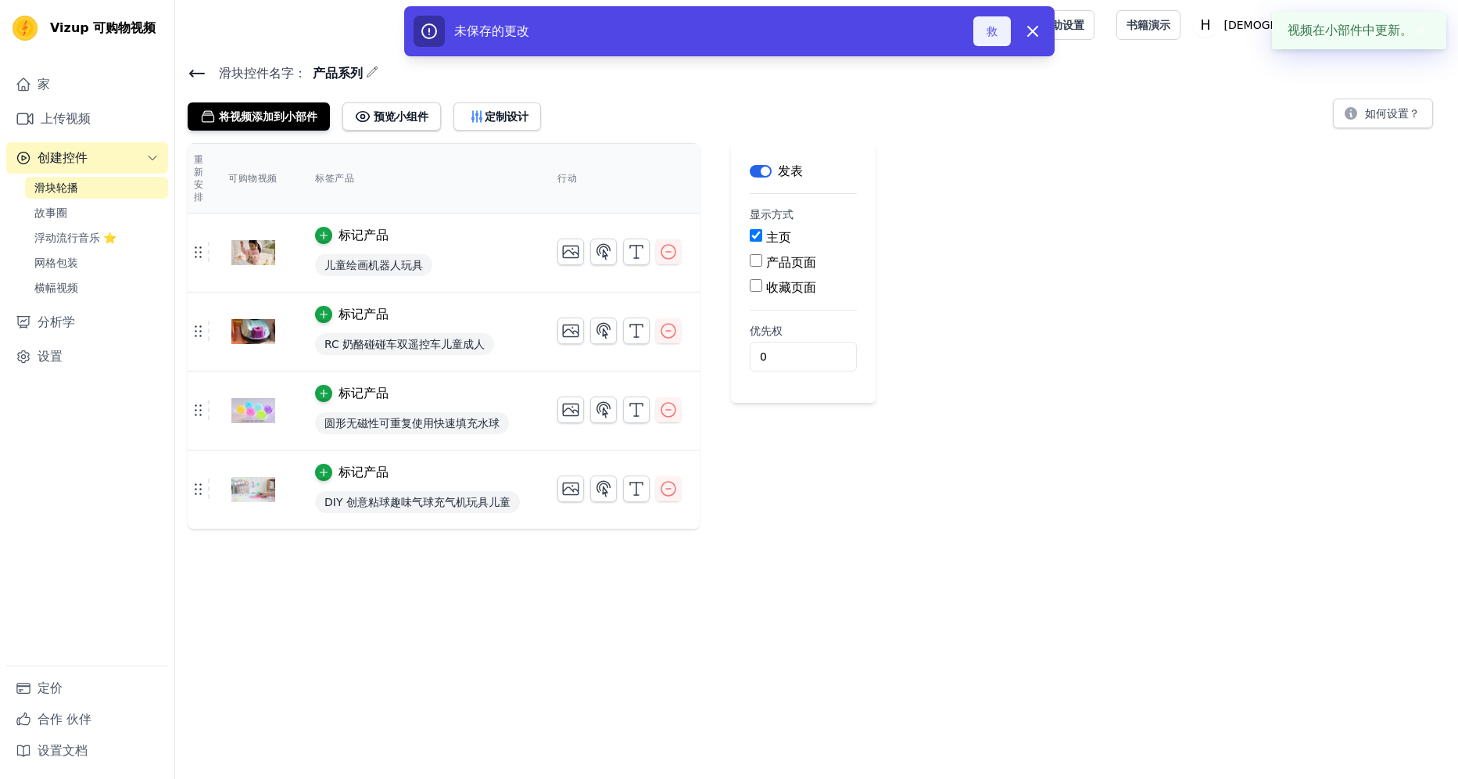
click at [992, 34] on button "救" at bounding box center [992, 31] width 38 height 30
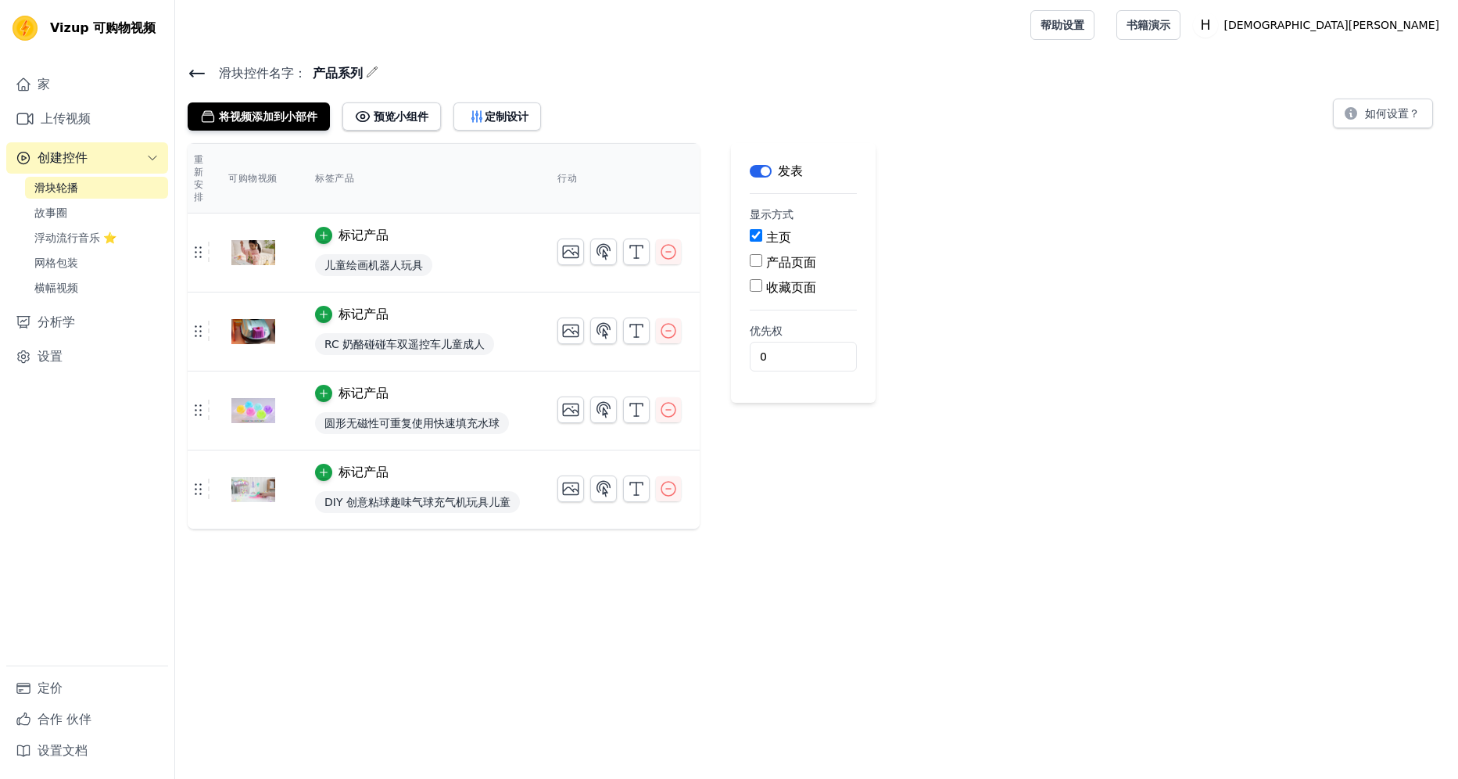
click at [199, 73] on icon at bounding box center [197, 73] width 14 height 6
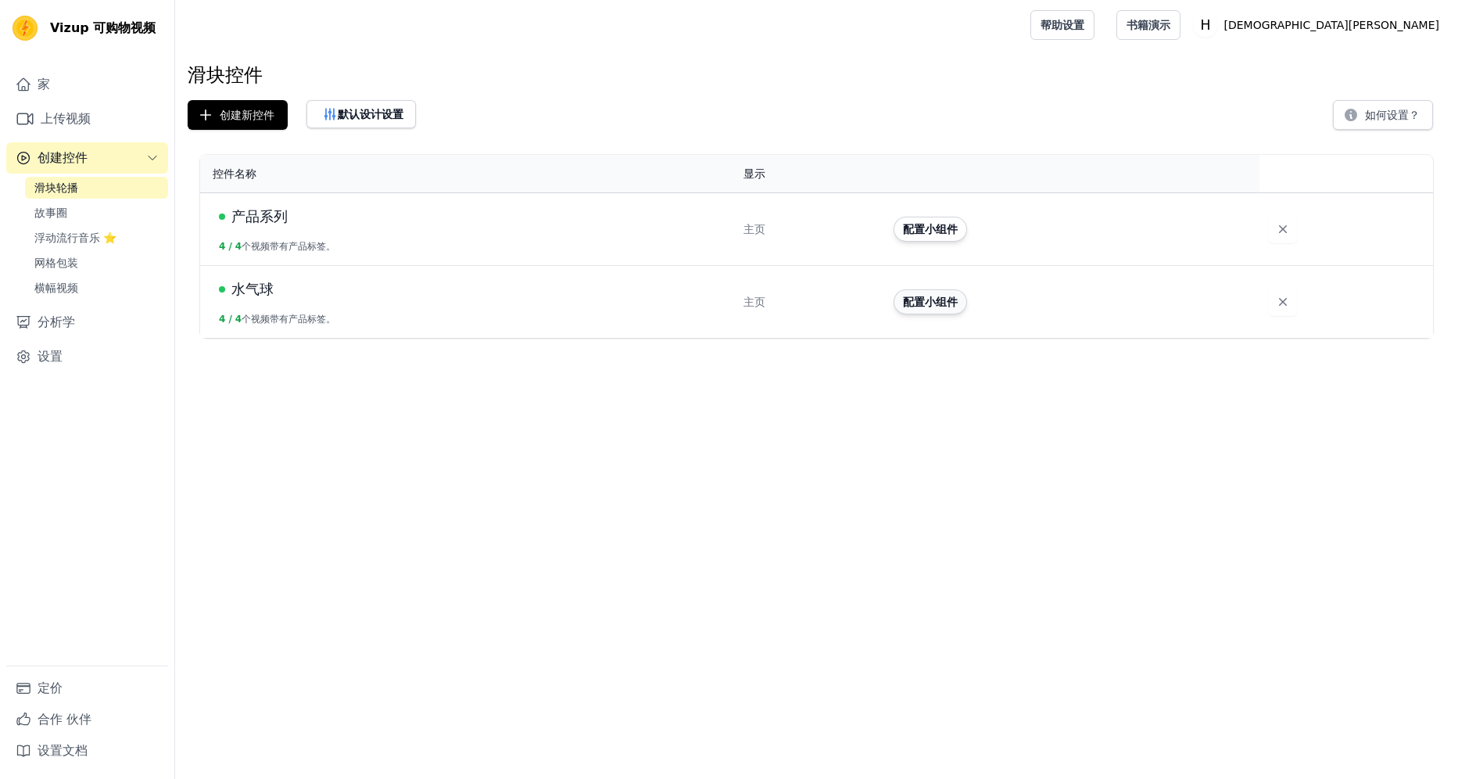
click at [934, 305] on button "配置小组件" at bounding box center [930, 301] width 73 height 25
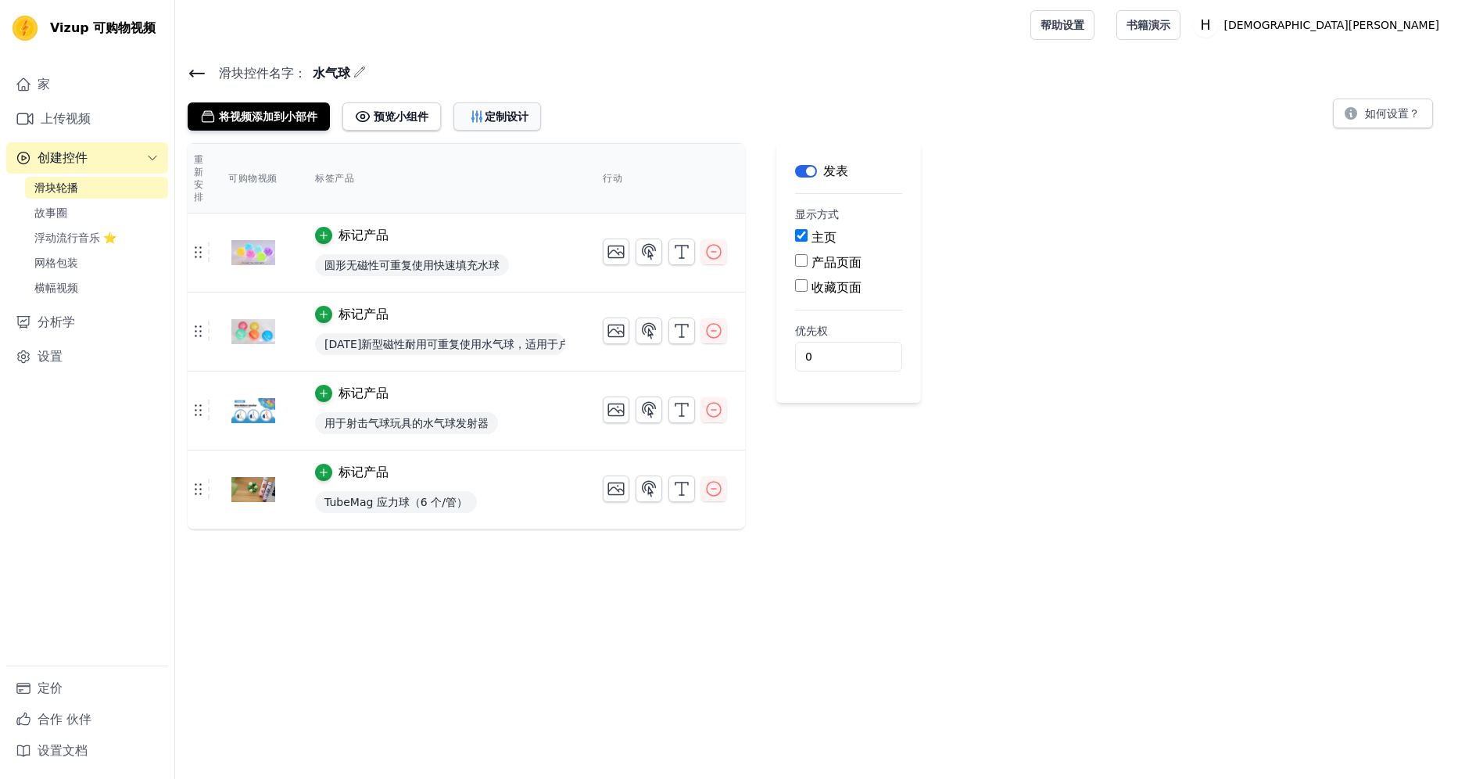
click at [514, 120] on font "定制设计" at bounding box center [507, 117] width 44 height 16
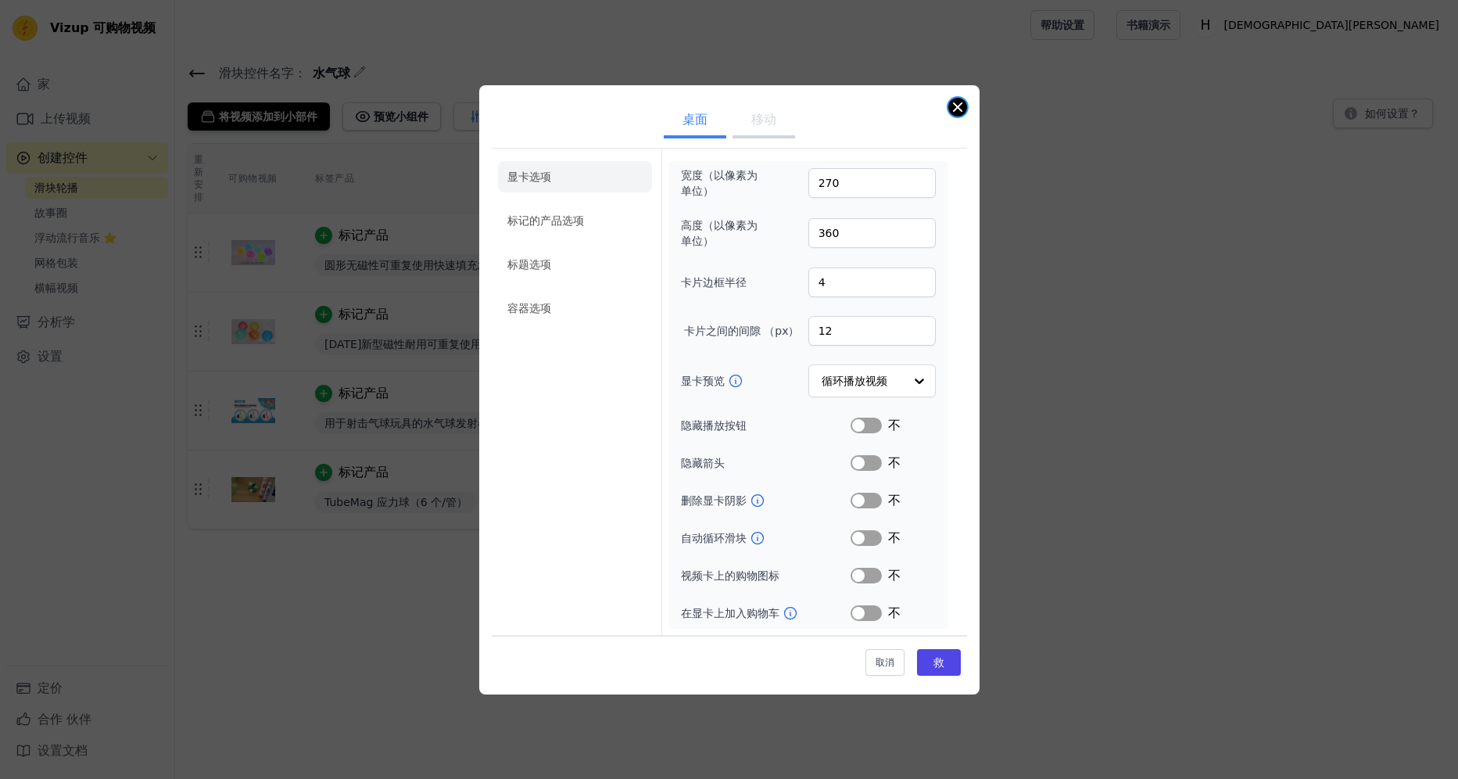
click at [963, 100] on button "关闭模态" at bounding box center [957, 107] width 19 height 19
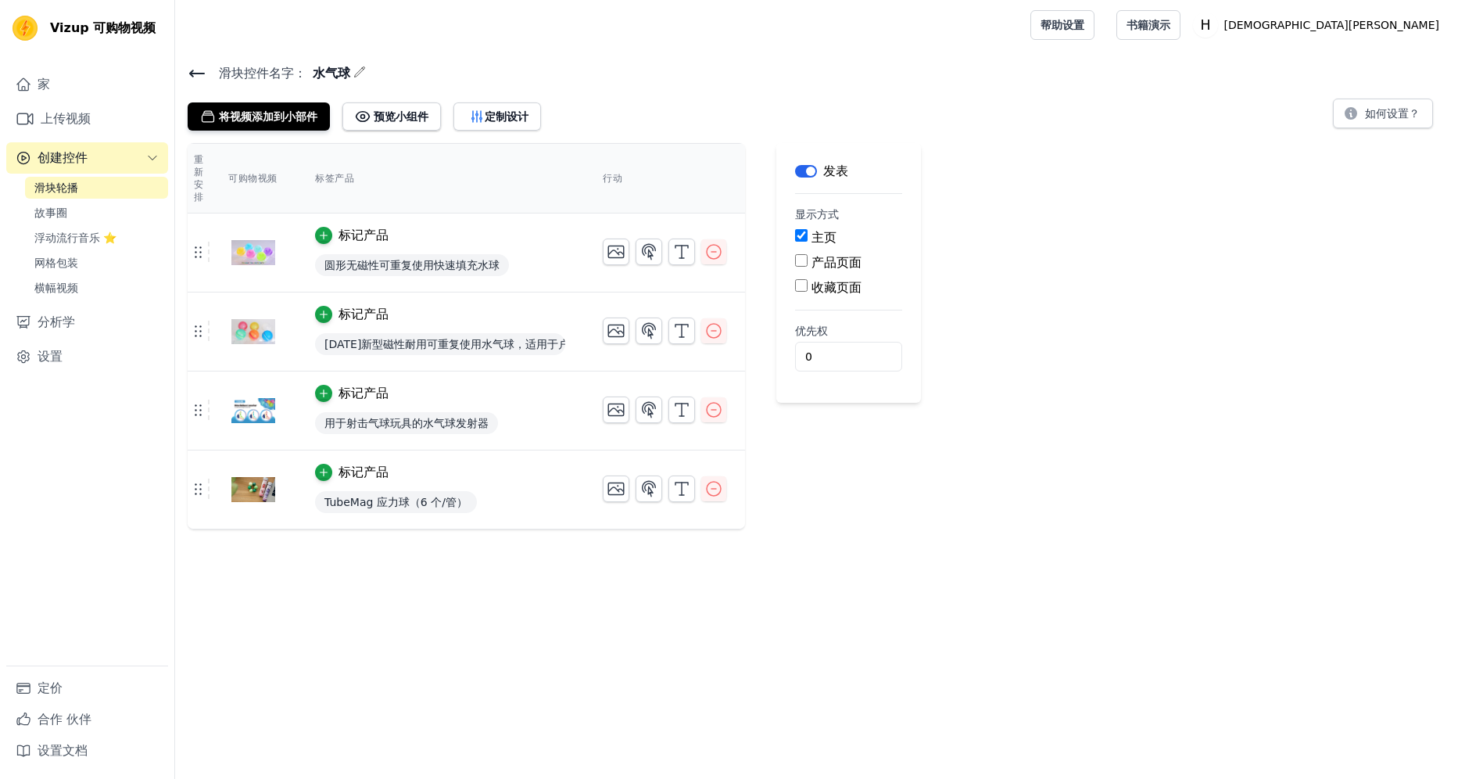
click at [808, 235] on div "主页" at bounding box center [848, 237] width 107 height 19
click at [803, 260] on input "产品页面" at bounding box center [801, 260] width 13 height 13
checkbox input "true"
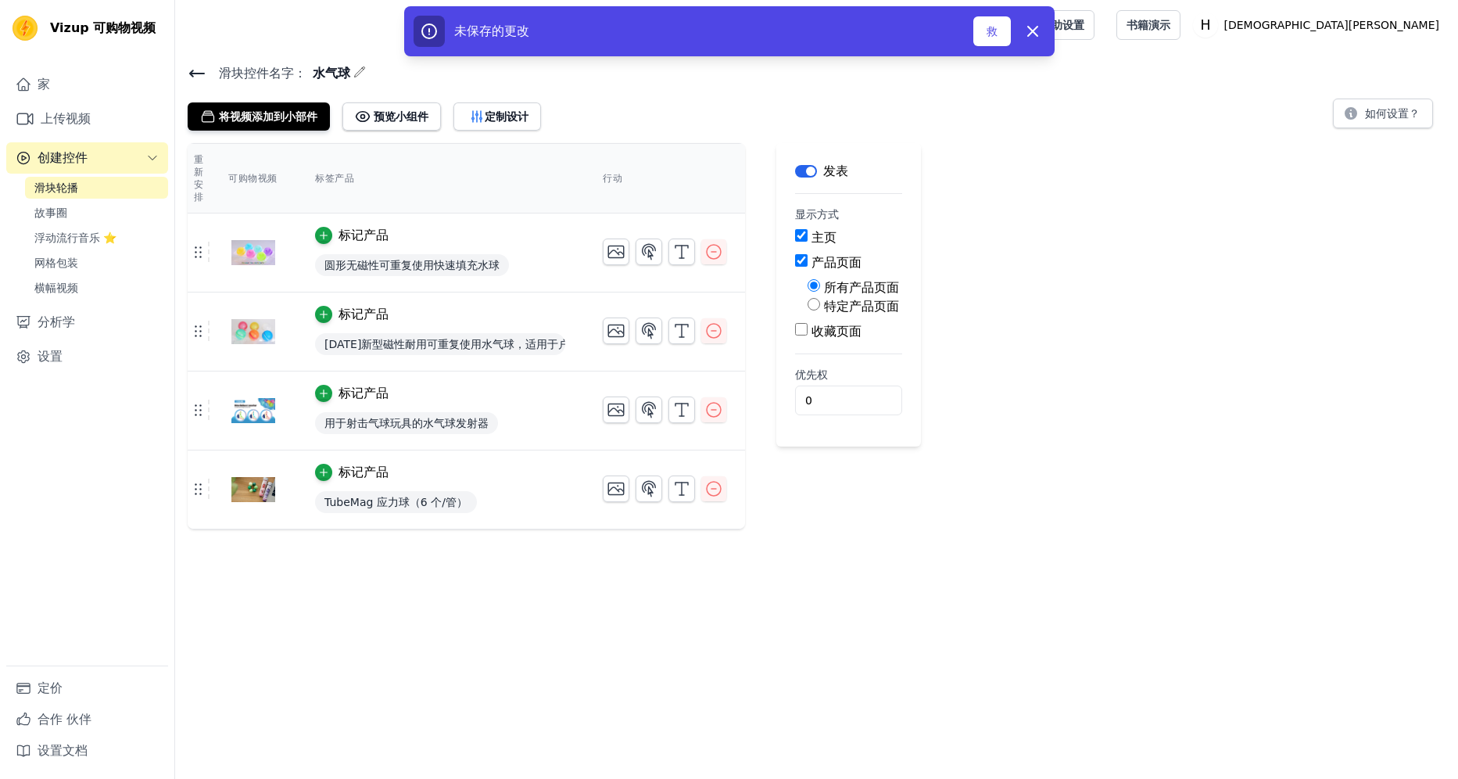
click at [803, 239] on input "主页" at bounding box center [801, 235] width 13 height 13
checkbox input "false"
click at [814, 299] on input "特定产品页面" at bounding box center [814, 304] width 13 height 13
radio input "true"
click at [834, 336] on button "选择产品" at bounding box center [840, 341] width 64 height 27
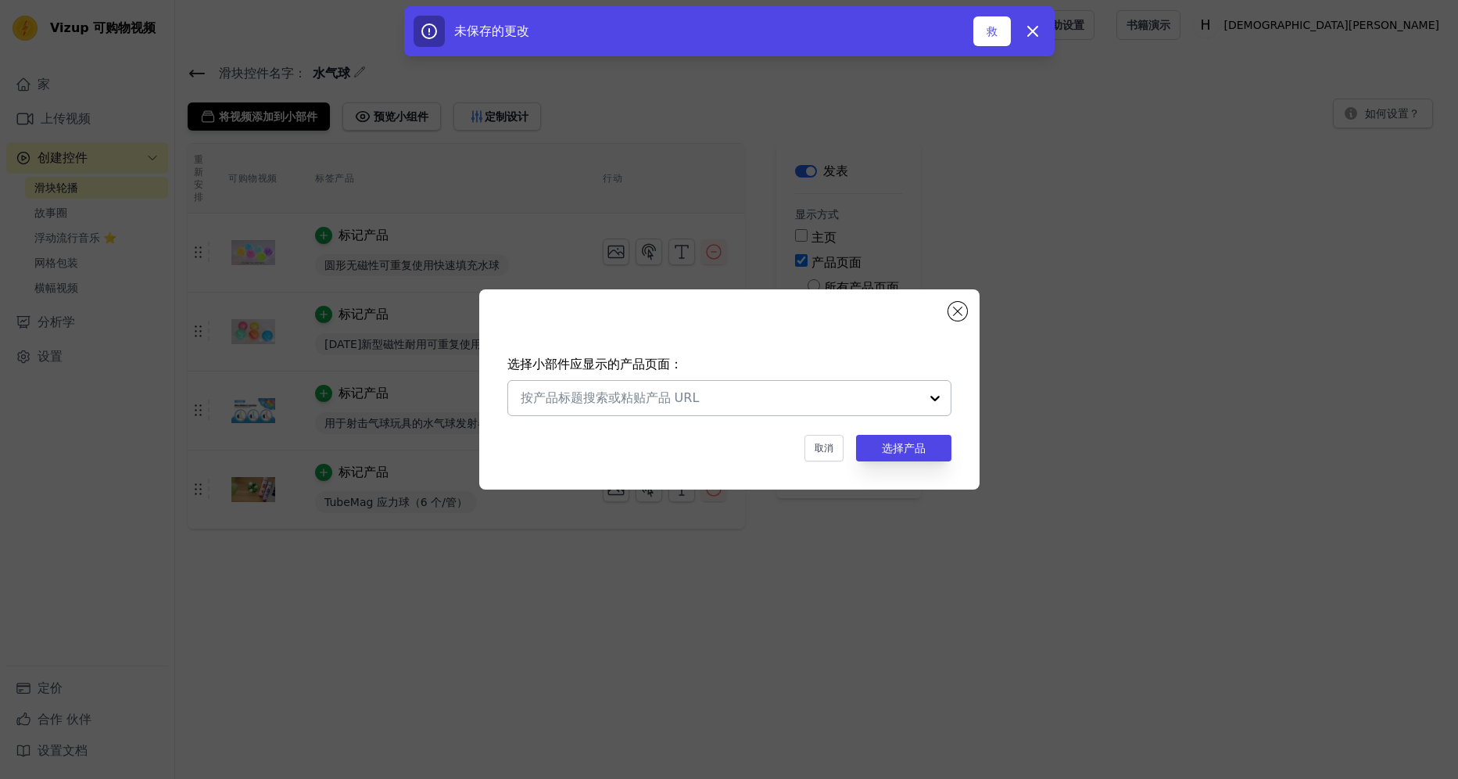
click at [755, 396] on input "text" at bounding box center [720, 398] width 399 height 19
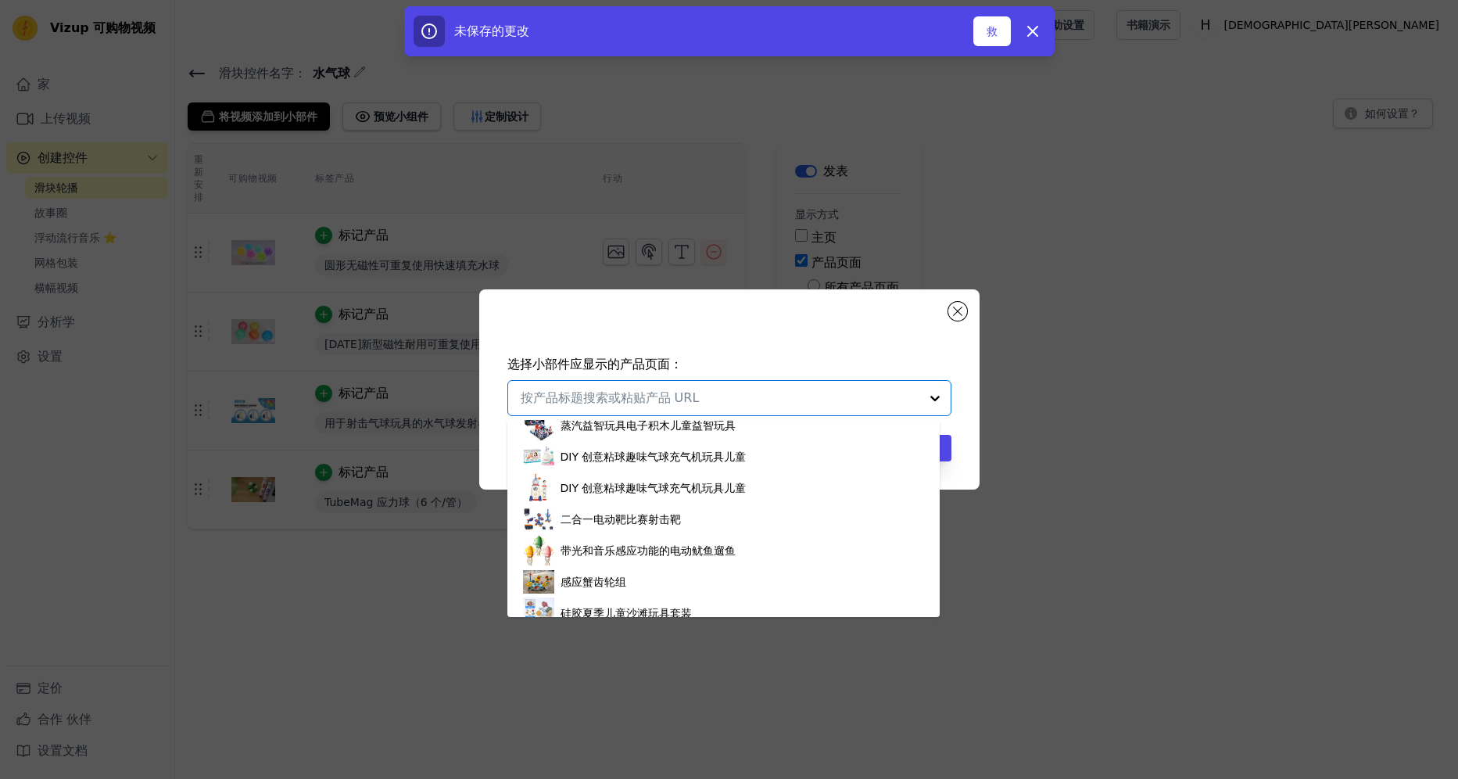
scroll to position [1121, 0]
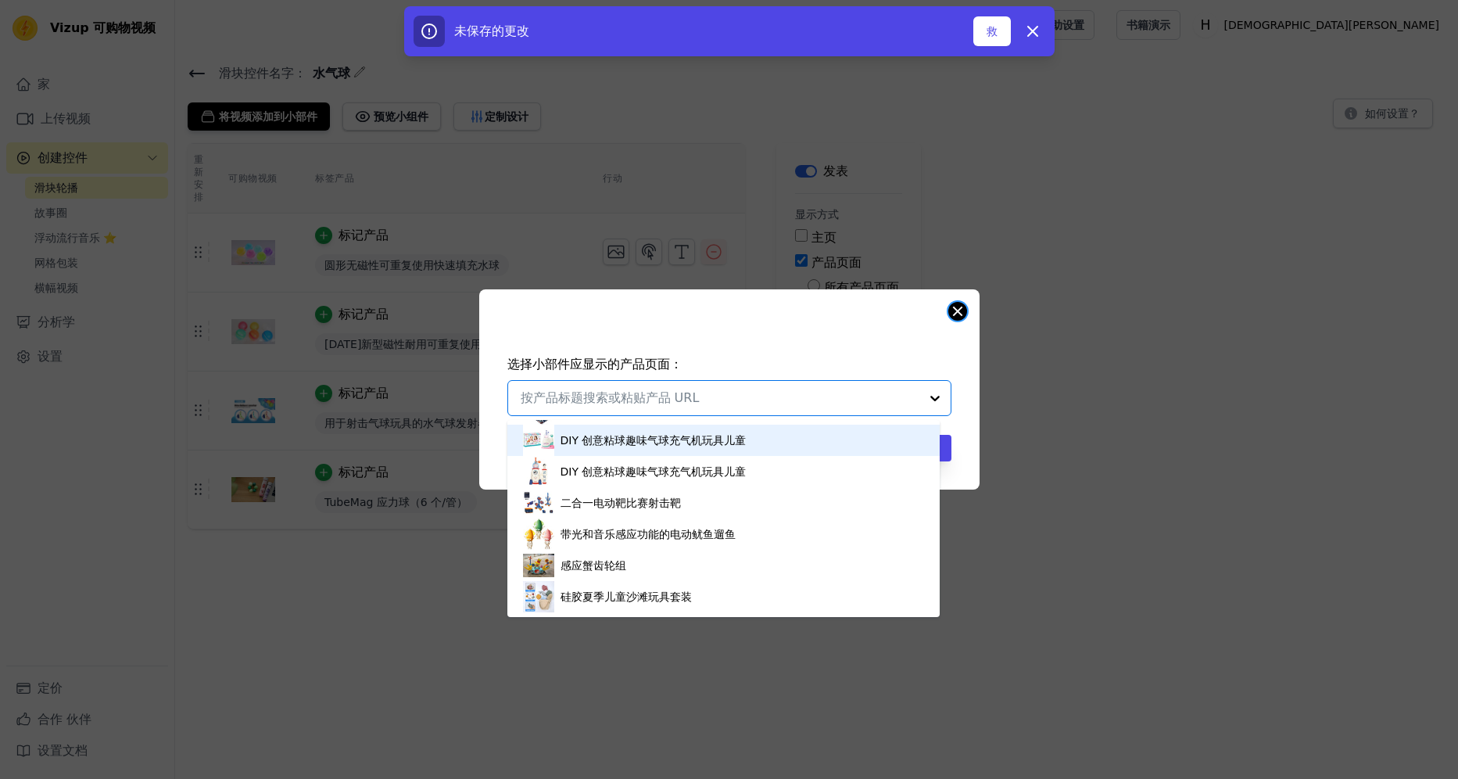
click at [964, 314] on button "关闭模态" at bounding box center [957, 311] width 19 height 19
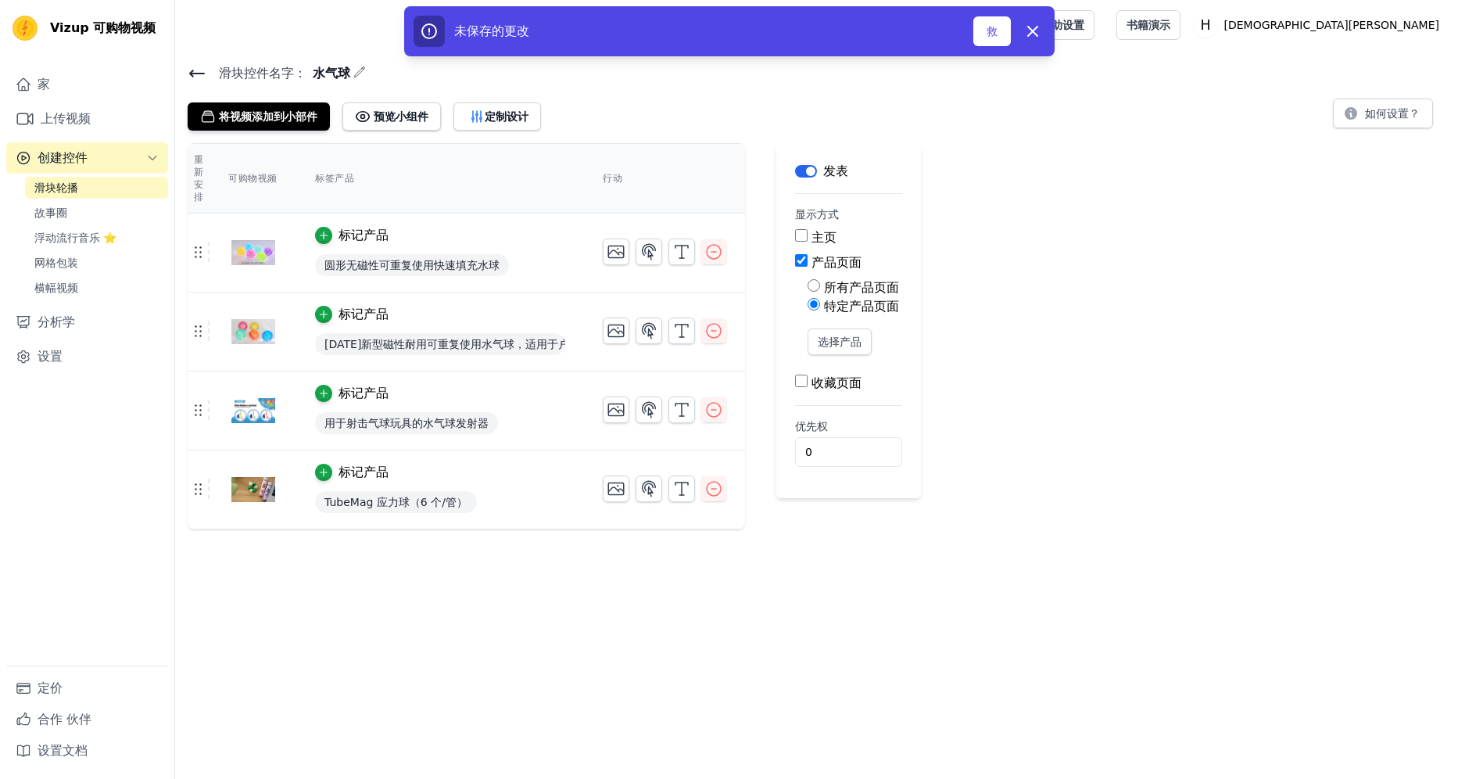
click at [814, 288] on input "所有产品页面" at bounding box center [814, 285] width 13 height 13
radio input "true"
click at [801, 333] on input "收藏页面" at bounding box center [801, 329] width 13 height 13
checkbox input "true"
click at [806, 265] on input "产品页面" at bounding box center [801, 260] width 13 height 13
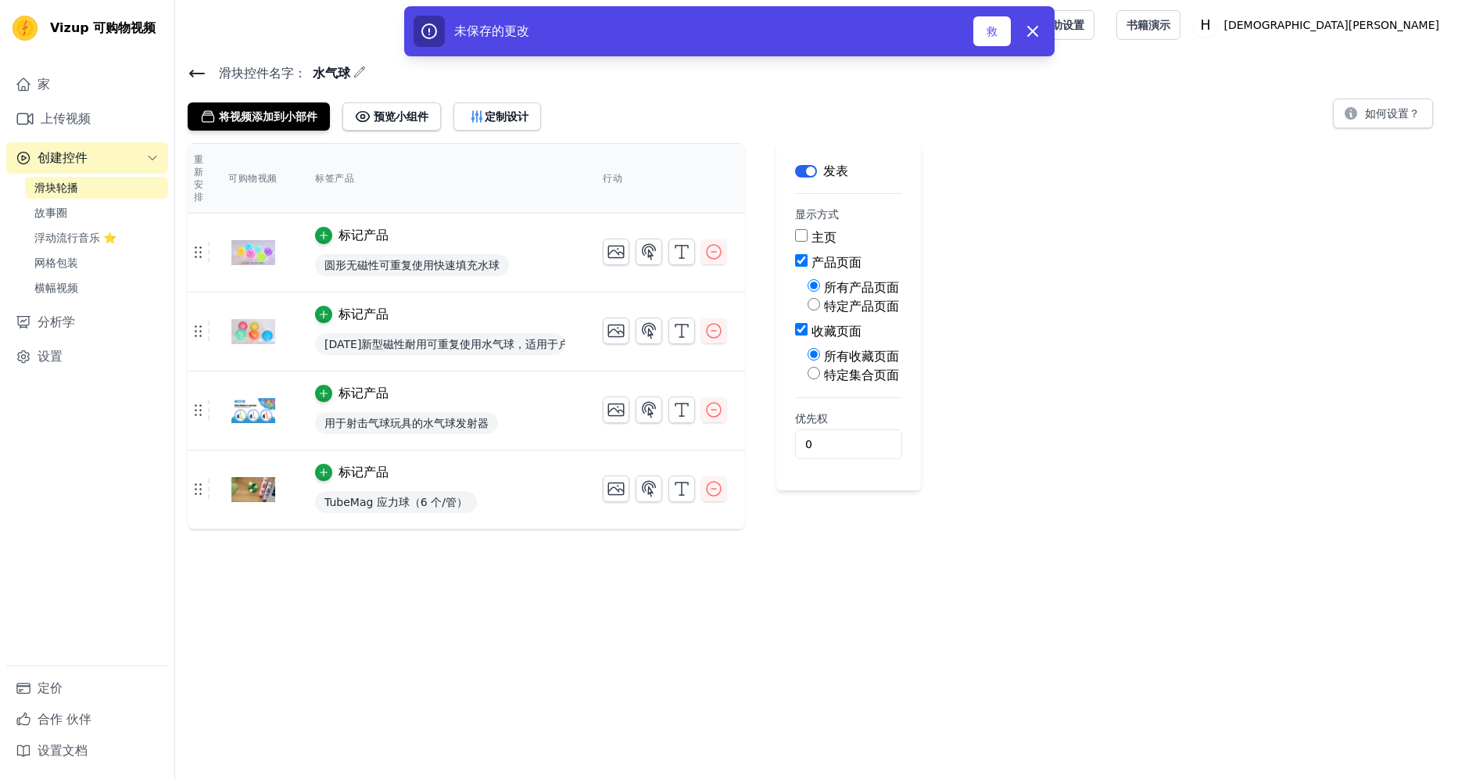
checkbox input "false"
click at [813, 327] on input "特定集合页面" at bounding box center [814, 329] width 13 height 13
radio input "true"
click at [835, 364] on button "选择集合页面" at bounding box center [851, 366] width 86 height 27
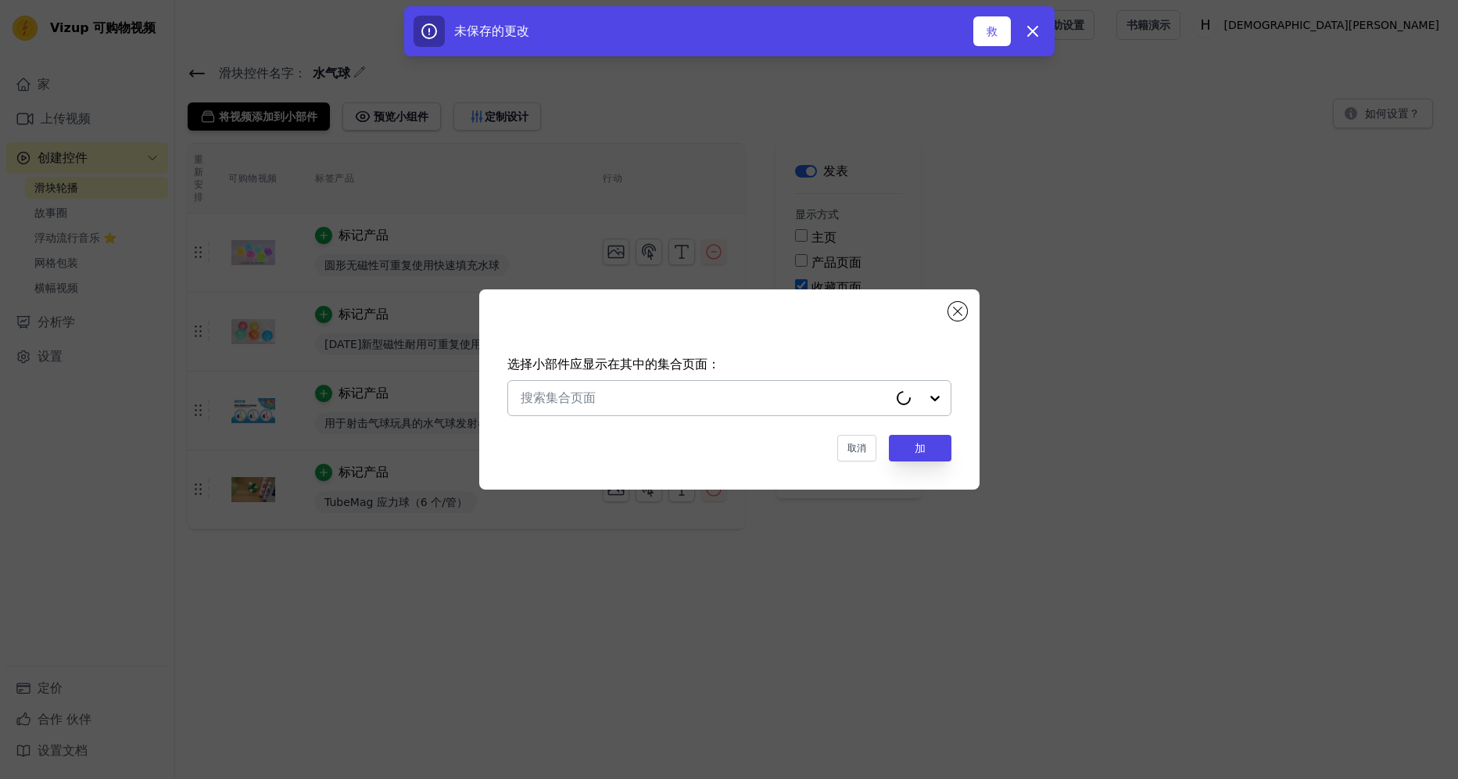
click at [790, 390] on input "text" at bounding box center [704, 398] width 367 height 19
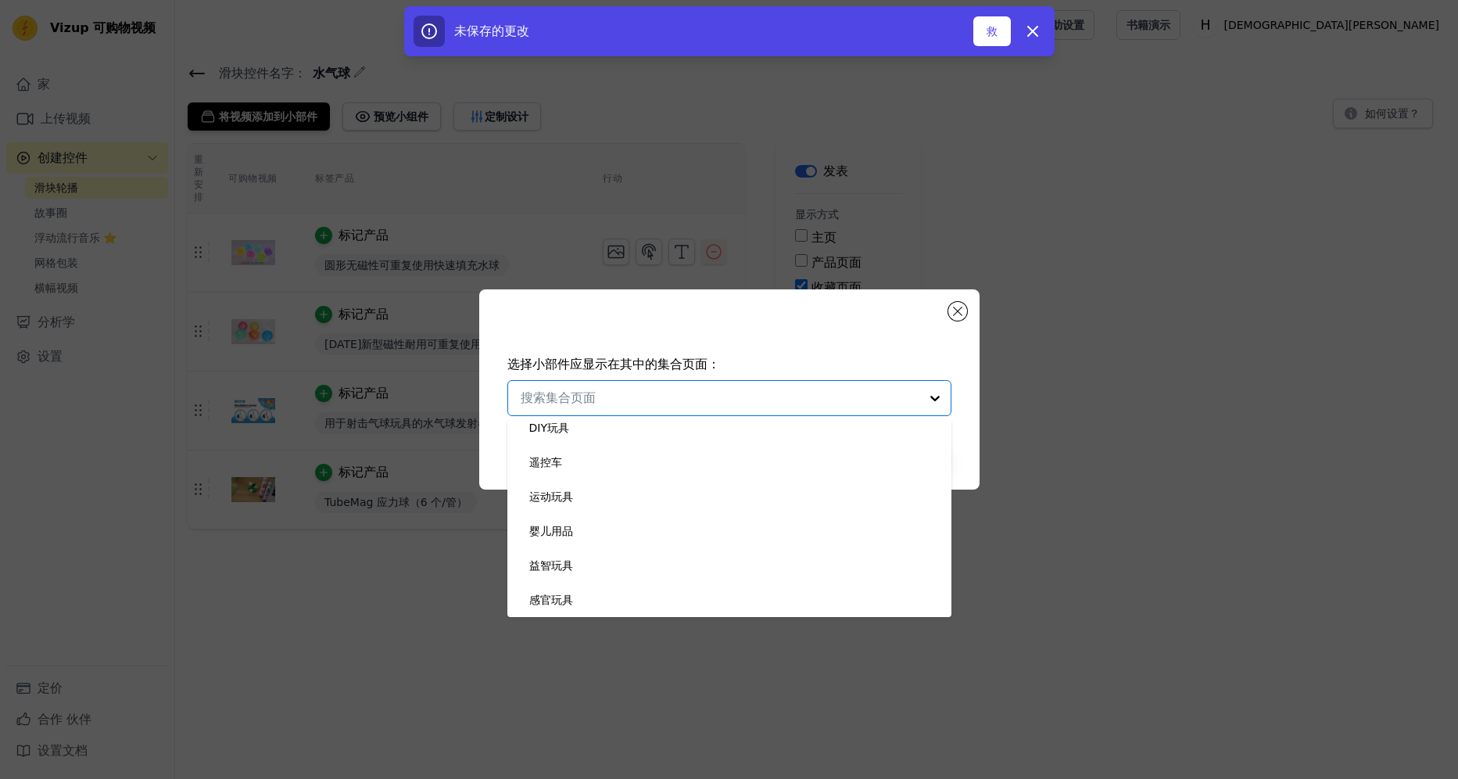
scroll to position [0, 0]
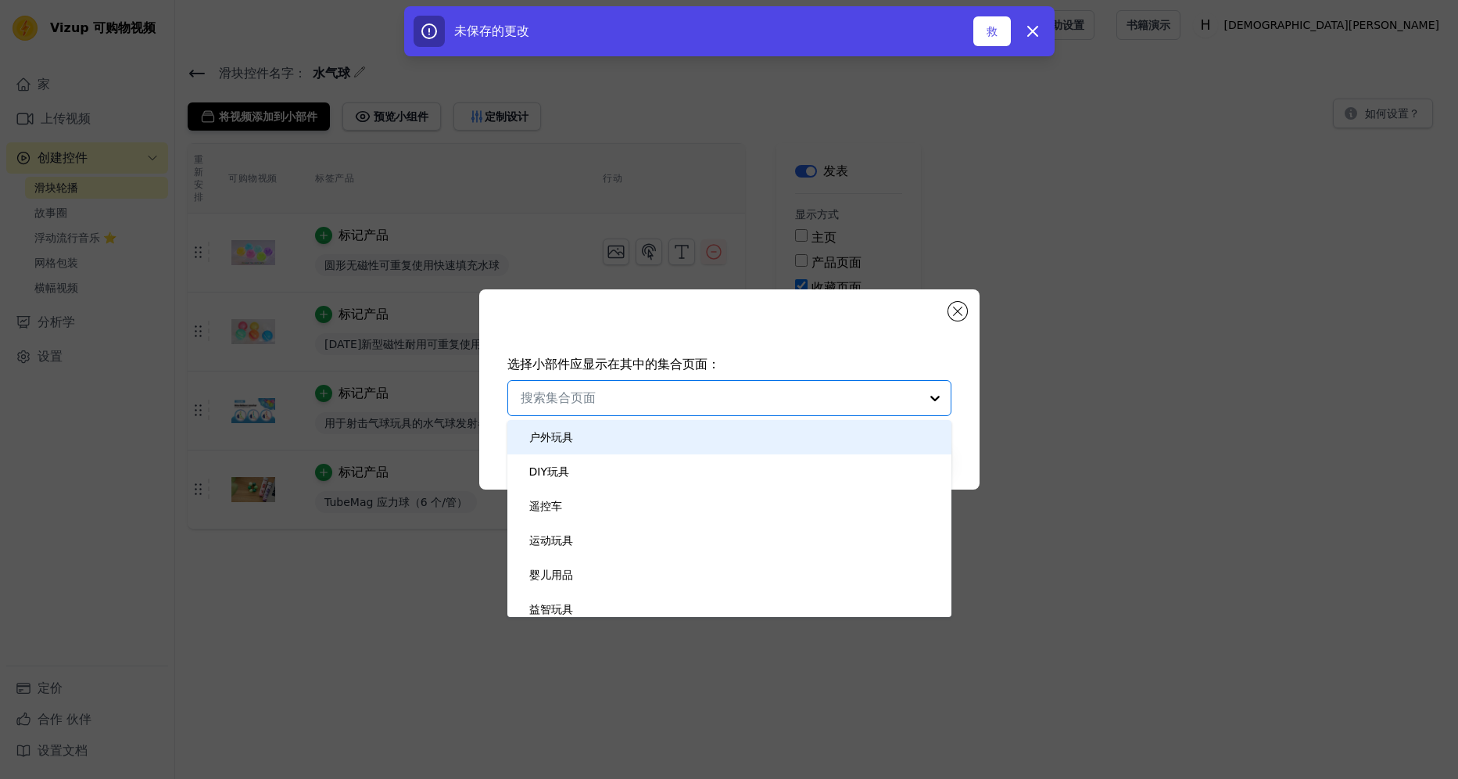
click at [647, 447] on div "户外玩具" at bounding box center [729, 437] width 413 height 34
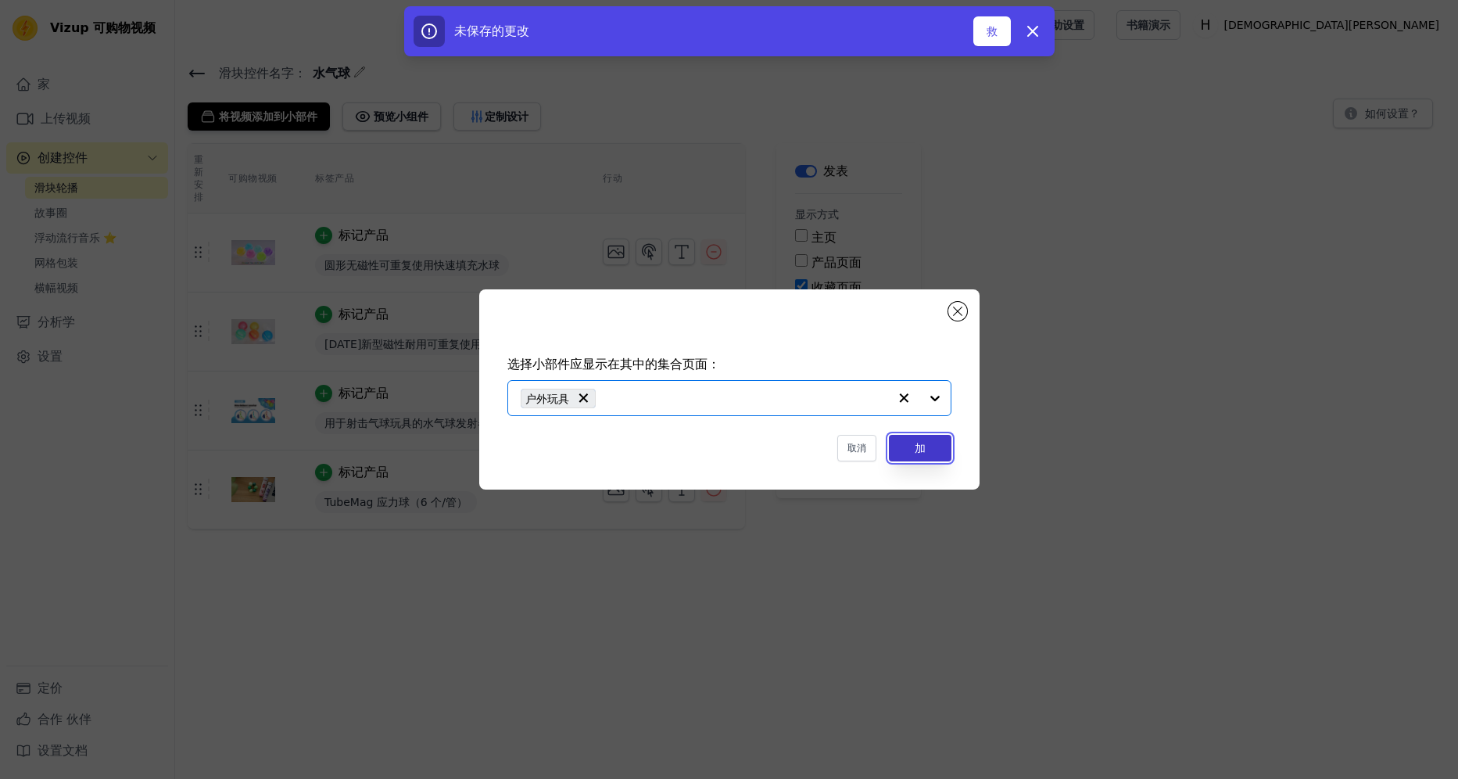
click at [919, 449] on button "加" at bounding box center [920, 448] width 63 height 27
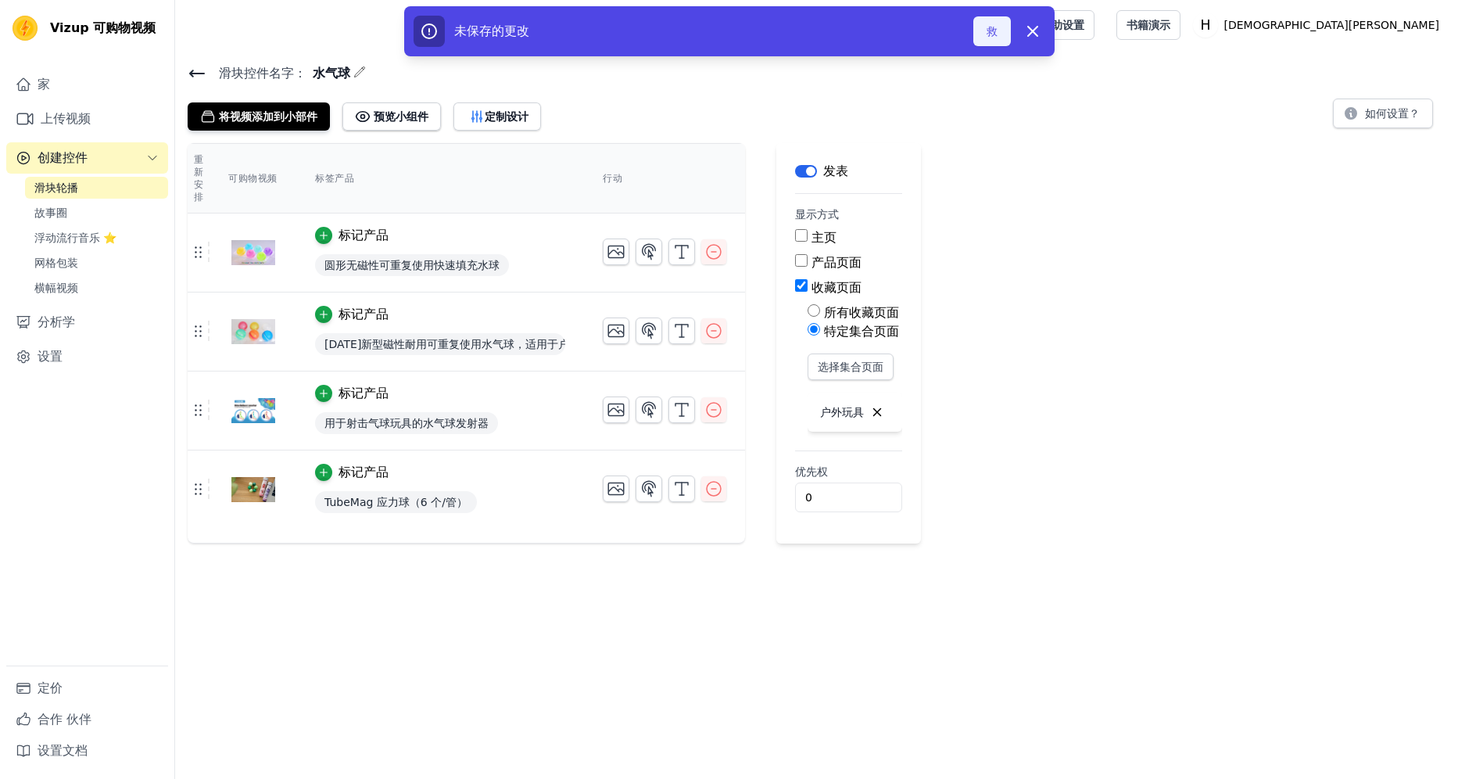
click at [984, 38] on button "救" at bounding box center [992, 31] width 38 height 30
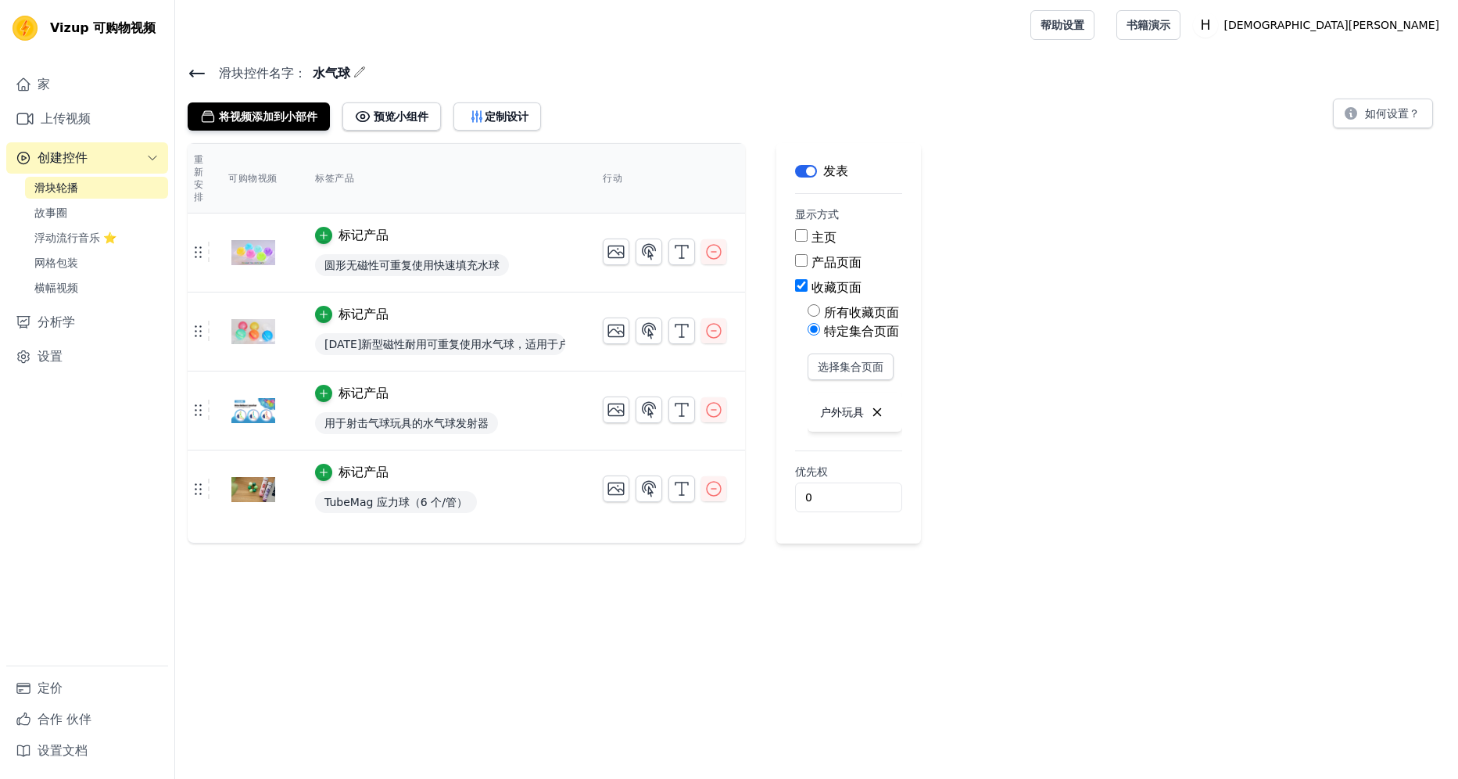
click at [202, 77] on icon at bounding box center [197, 73] width 19 height 19
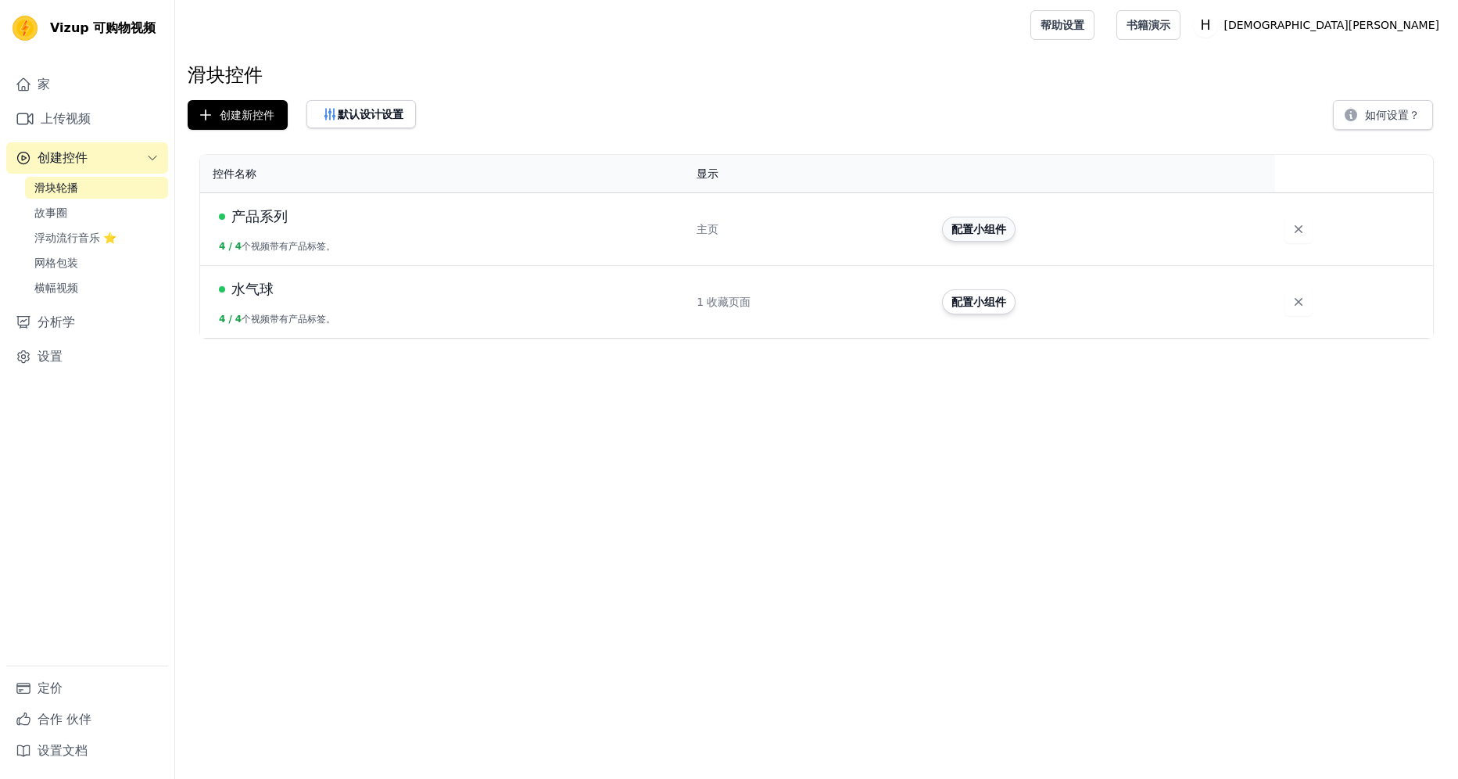
click at [977, 233] on button "配置小组件" at bounding box center [978, 229] width 73 height 25
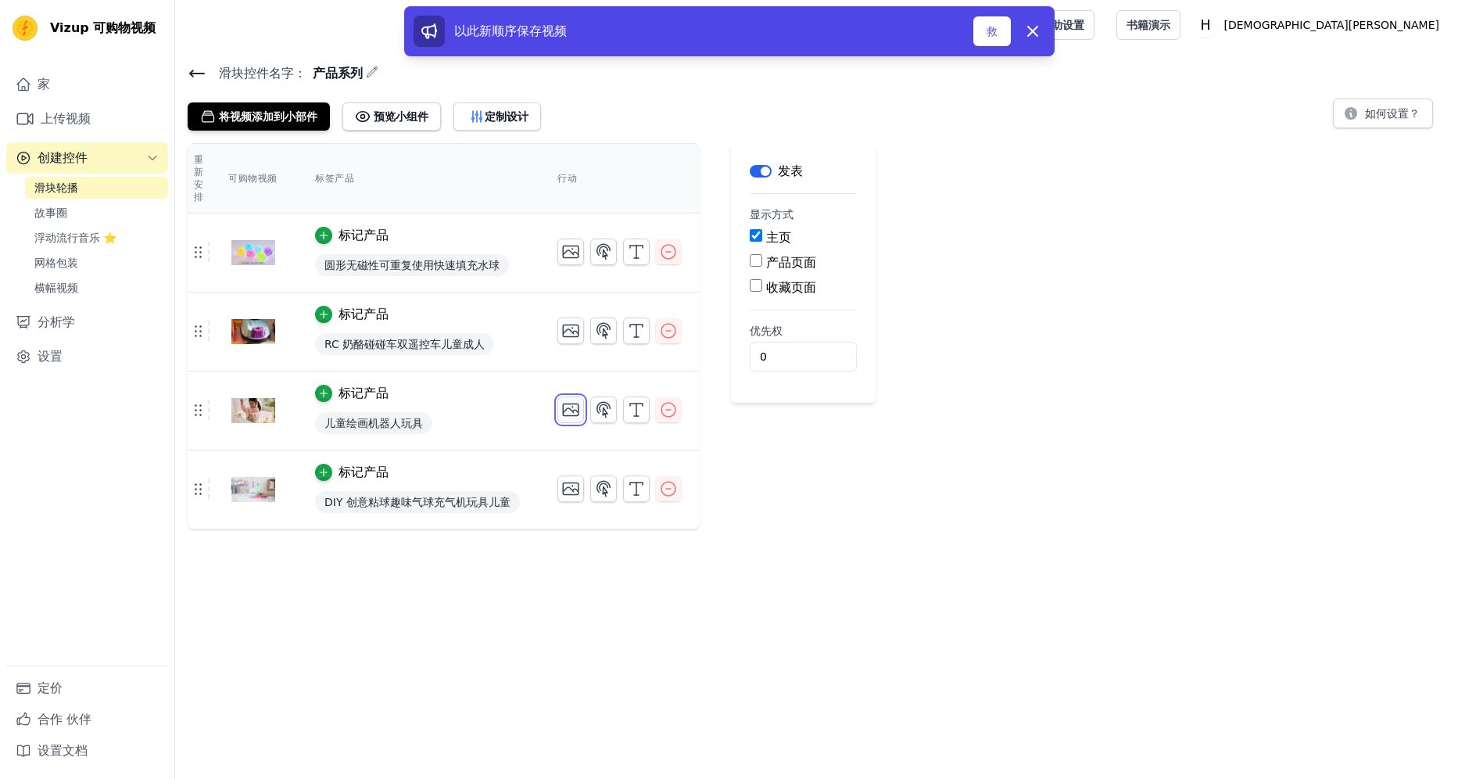
click at [579, 410] on icon "button" at bounding box center [570, 409] width 19 height 19
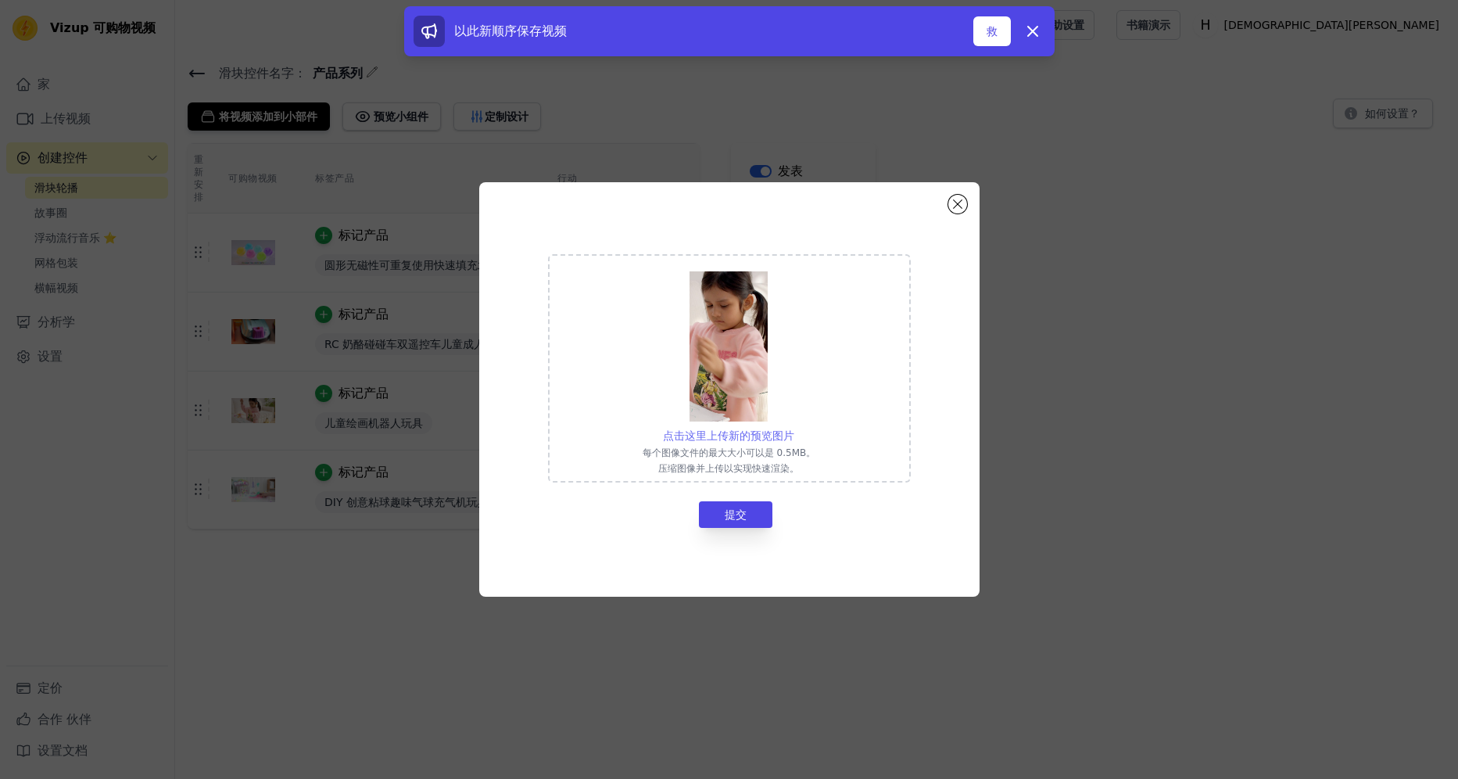
click at [775, 436] on span "点击这里上传新的预览图片" at bounding box center [728, 435] width 131 height 13
click at [794, 428] on input "点击这里上传新的预览图片 每个图像文件的最大大小可以是 0.5MB。 压缩图像并上传以实现快速渲染。" at bounding box center [794, 427] width 1 height 1
click at [958, 200] on button "关闭模态" at bounding box center [957, 204] width 19 height 19
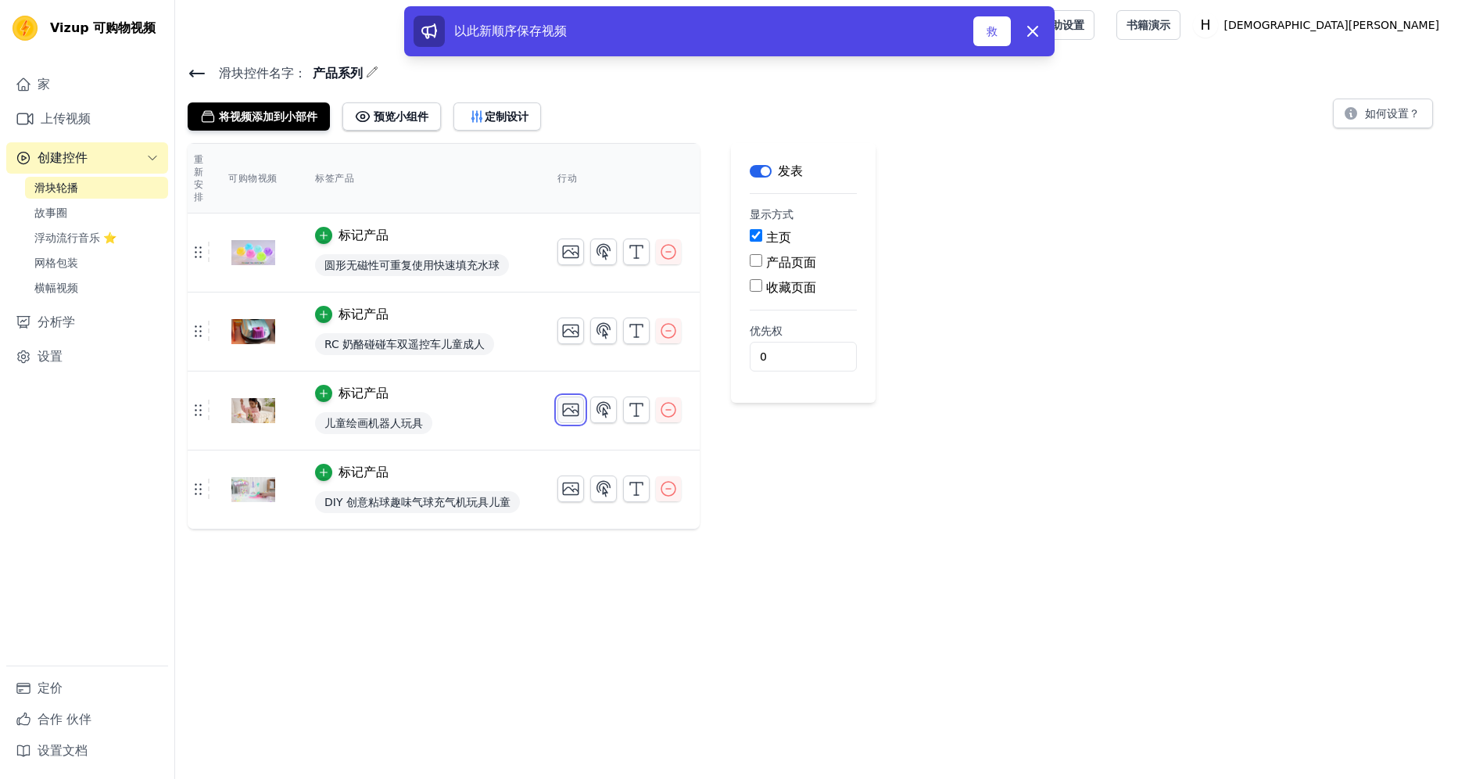
click at [579, 407] on icon "button" at bounding box center [570, 409] width 19 height 19
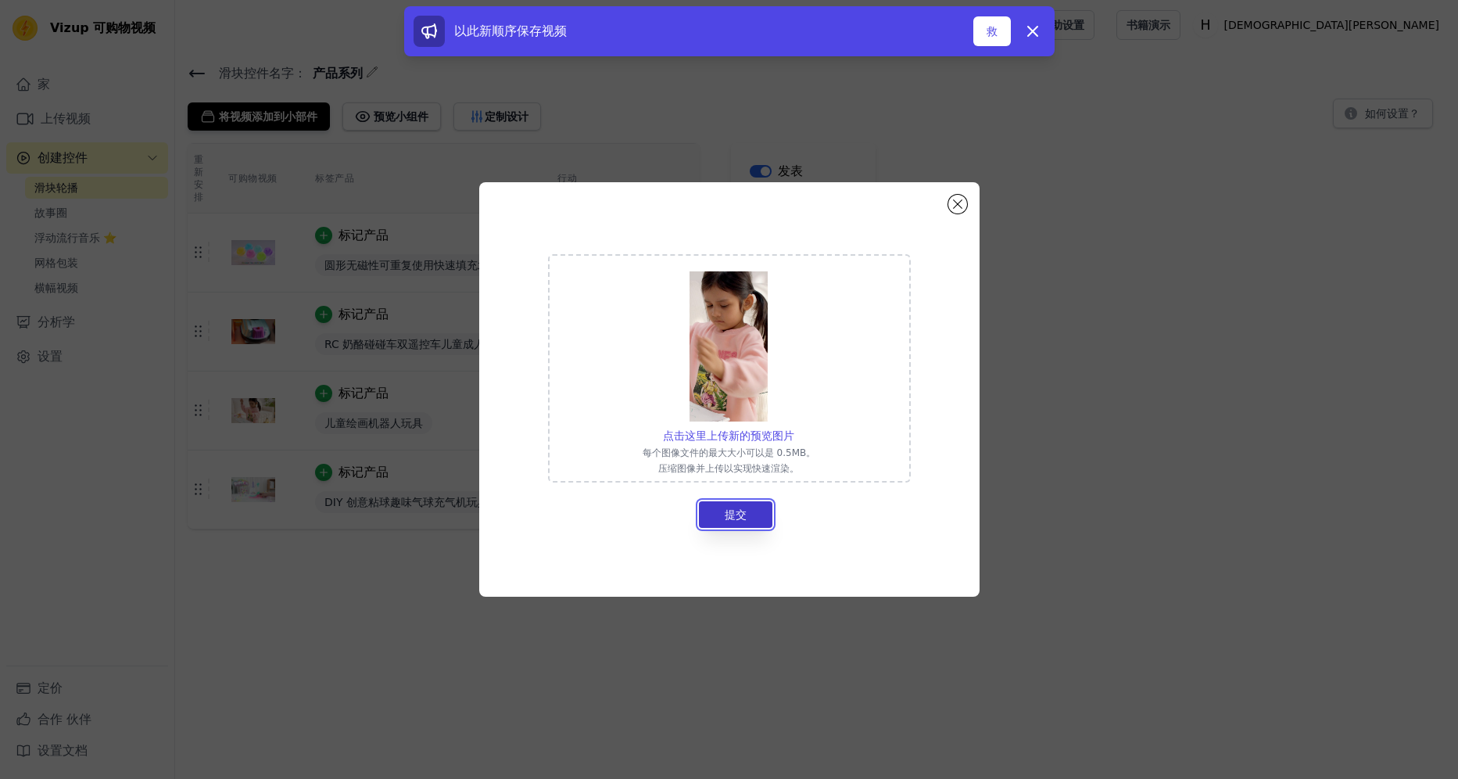
click at [707, 514] on button "提交" at bounding box center [735, 514] width 73 height 27
click at [740, 517] on font "提交" at bounding box center [736, 514] width 22 height 13
click at [738, 426] on div "点击这里上传新的预览图片 每个图像文件的最大大小可以是 0.5MB。 压缩图像并上传以实现快速渲染。" at bounding box center [729, 368] width 173 height 213
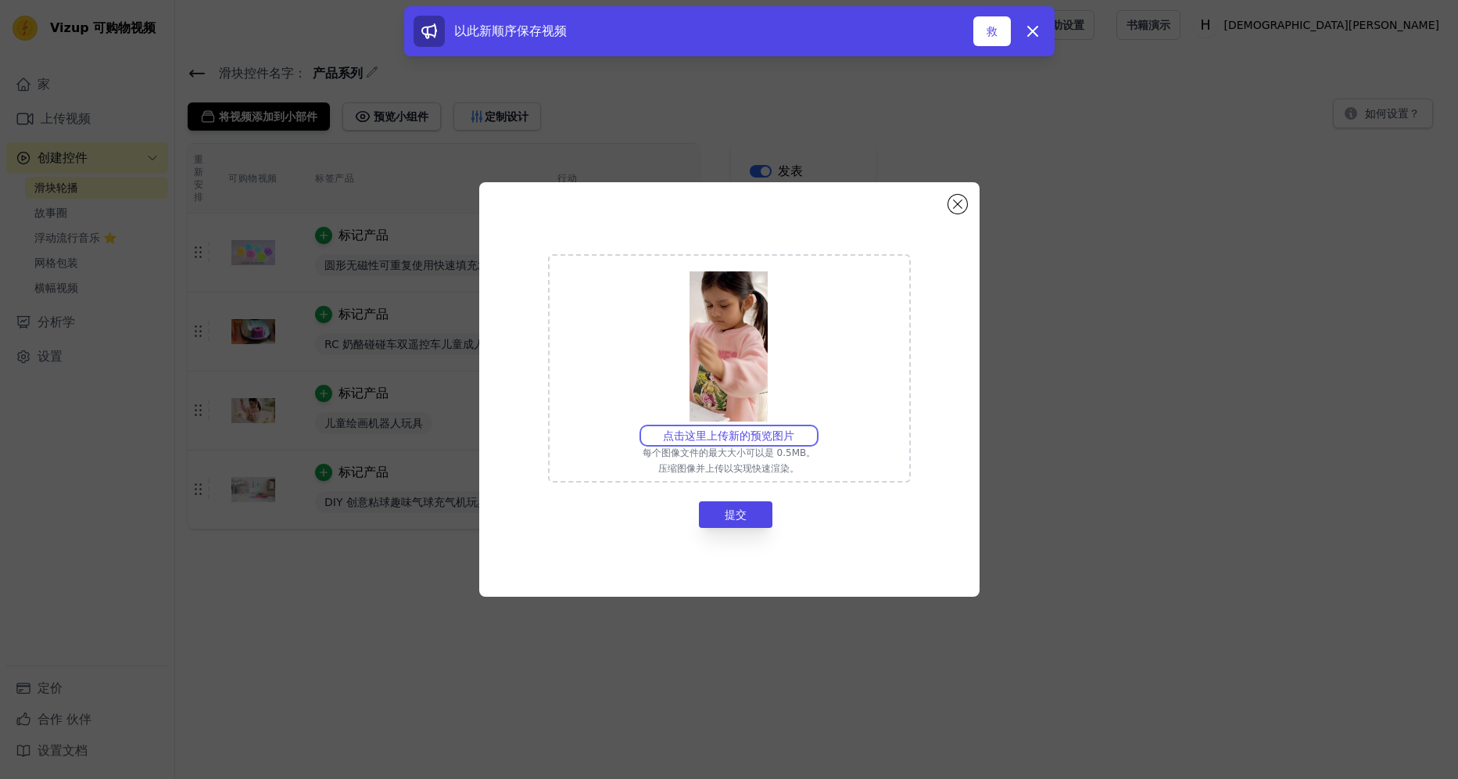
click at [794, 427] on input "点击这里上传新的预览图片 每个图像文件的最大大小可以是 0.5MB。 压缩图像并上传以实现快速渲染。" at bounding box center [794, 427] width 1 height 1
type input "C:\fakepath\画画机缩略图.png"
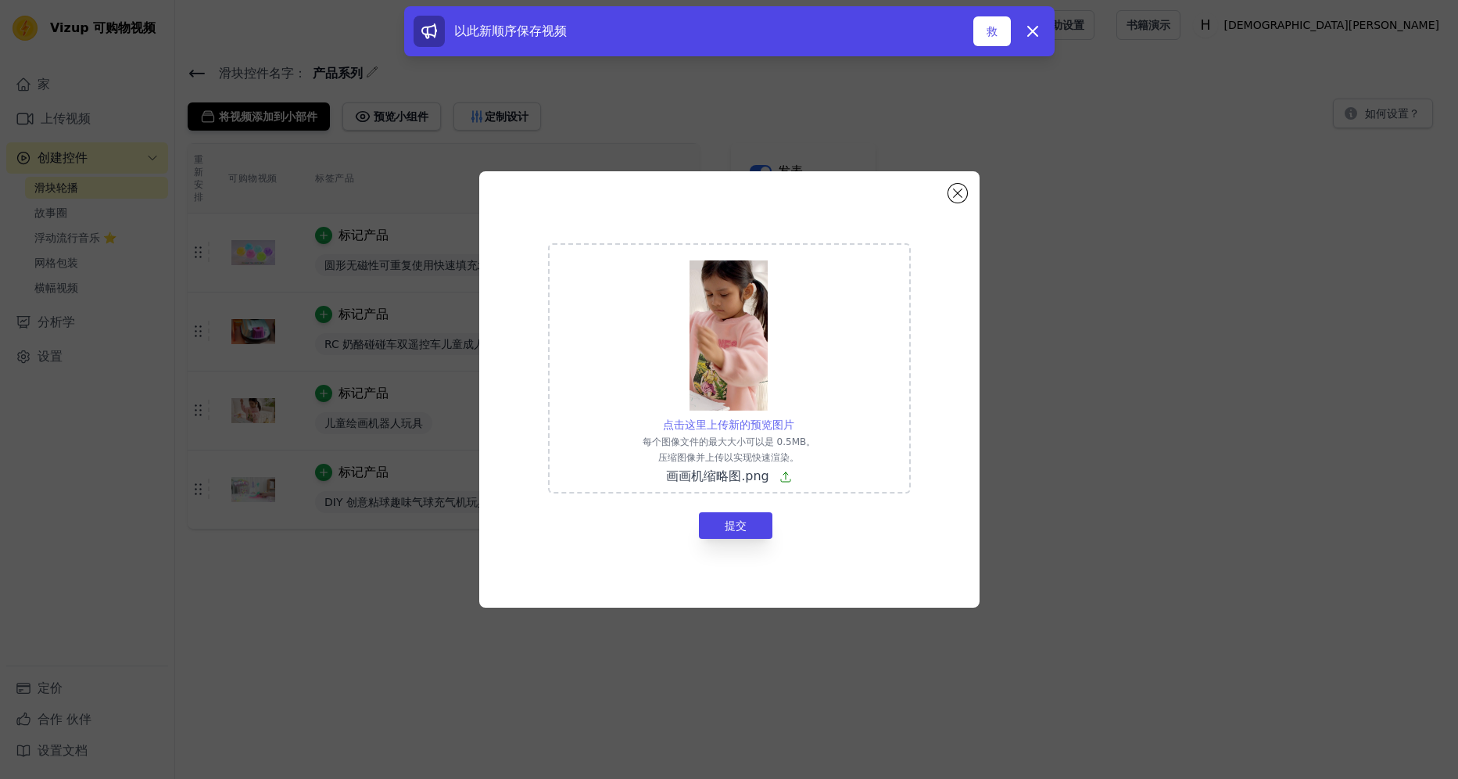
click at [739, 425] on span "点击这里上传新的预览图片" at bounding box center [728, 424] width 131 height 13
click at [794, 417] on input "点击这里上传新的预览图片 每个图像文件的最大大小可以是 0.5MB。 压缩图像并上传以实现快速渲染。 画画机缩略图.png" at bounding box center [794, 416] width 1 height 1
click at [753, 522] on button "提交" at bounding box center [735, 525] width 73 height 27
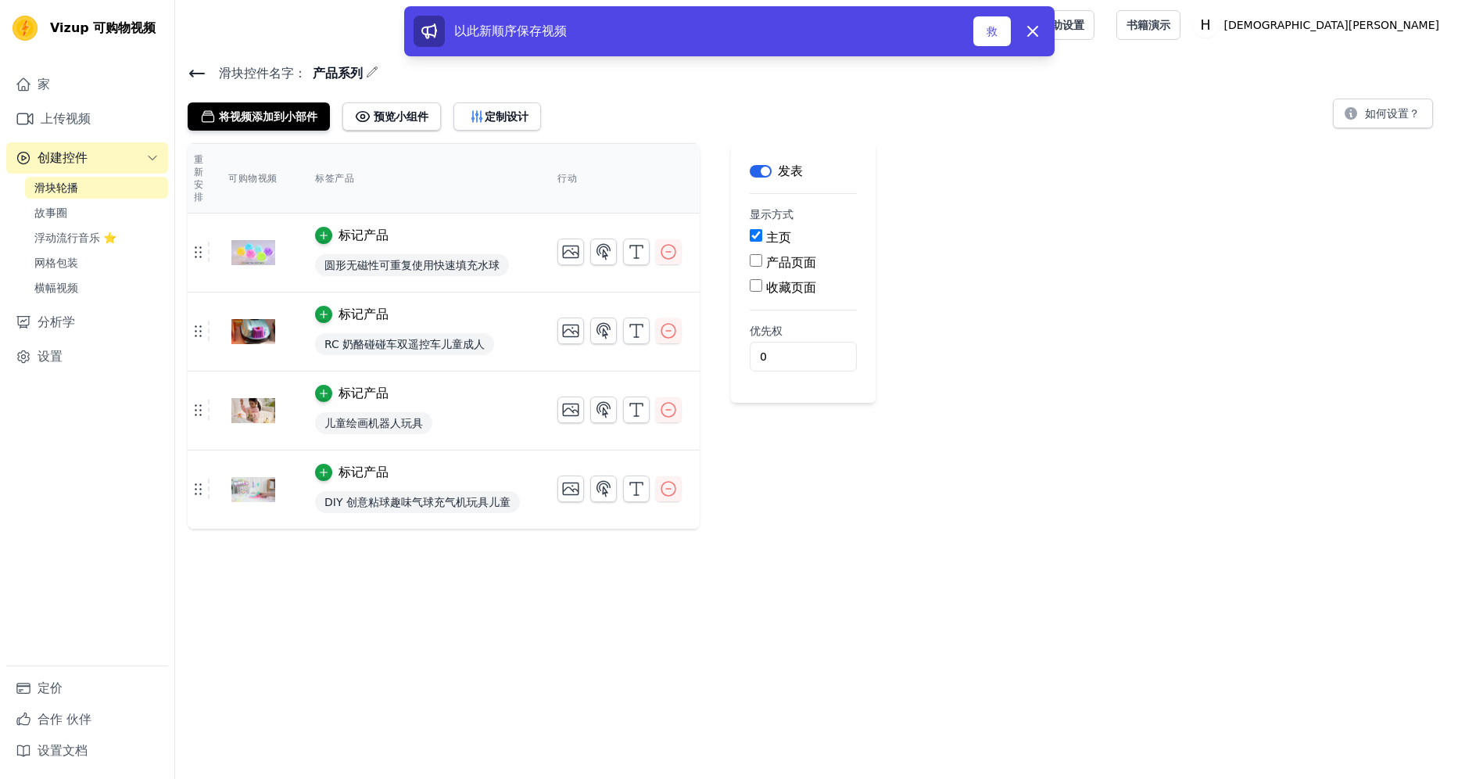
click at [239, 418] on img at bounding box center [253, 410] width 44 height 75
click at [246, 406] on img at bounding box center [253, 410] width 44 height 75
click at [582, 414] on button "button" at bounding box center [570, 409] width 27 height 27
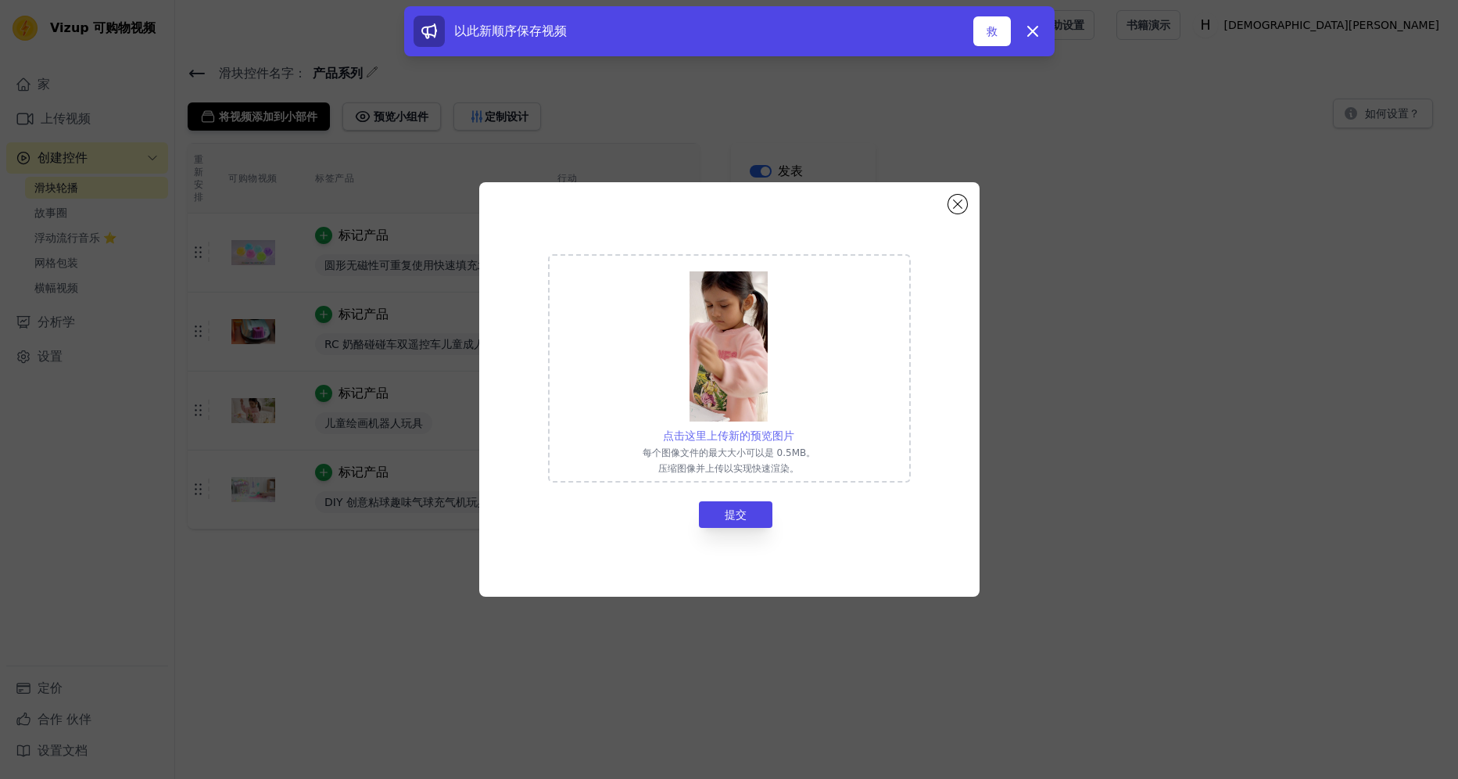
click at [745, 432] on span "点击这里上传新的预览图片" at bounding box center [728, 435] width 131 height 13
click at [794, 428] on input "点击这里上传新的预览图片 每个图像文件的最大大小可以是 0.5MB。 压缩图像并上传以实现快速渲染。" at bounding box center [794, 427] width 1 height 1
type input "C:\fakepath\画画机缩略图.png"
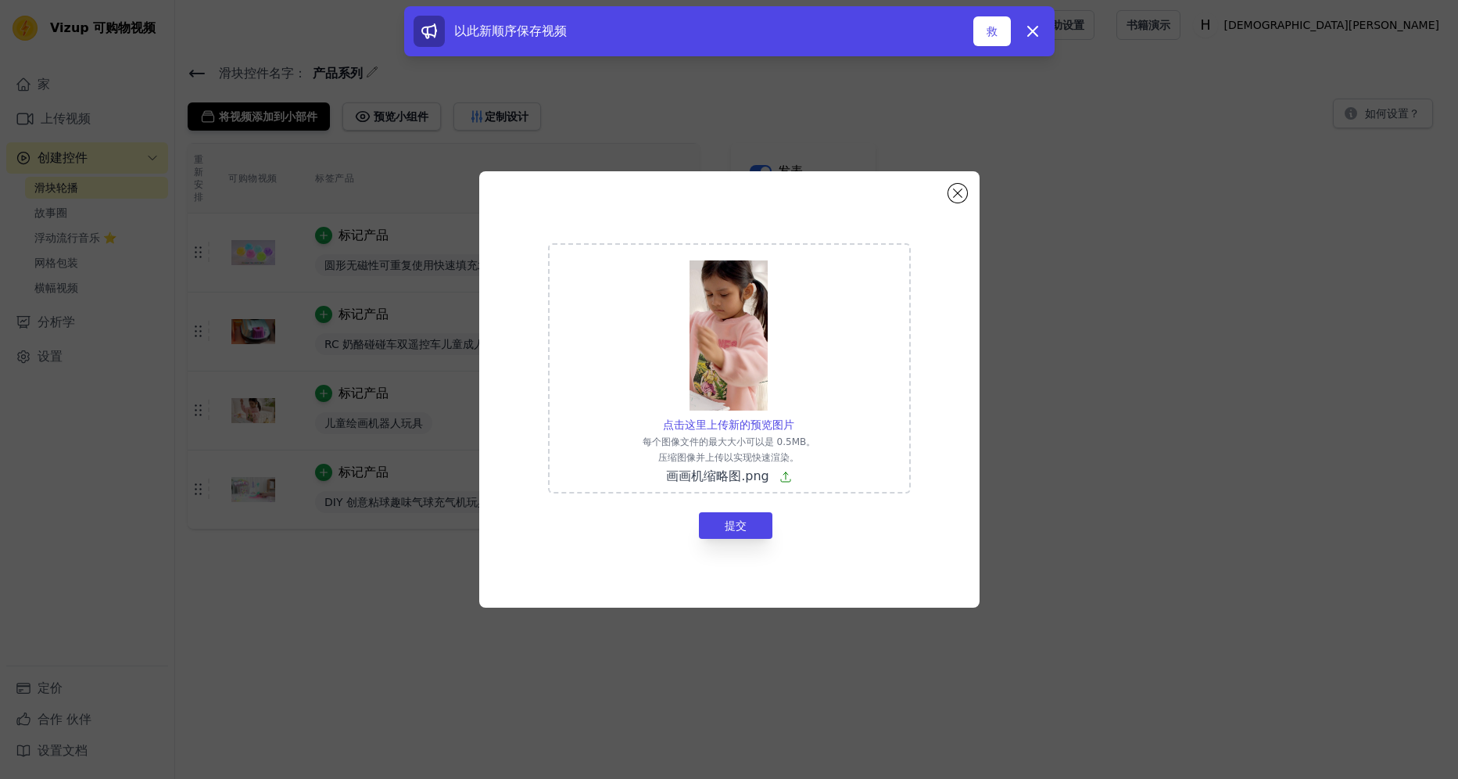
click at [754, 474] on span "画画机缩略图.png" at bounding box center [717, 475] width 103 height 15
click at [794, 417] on input "点击这里上传新的预览图片 每个图像文件的最大大小可以是 0.5MB。 压缩图像并上传以实现快速渲染。 画画机缩略图.png" at bounding box center [794, 416] width 1 height 1
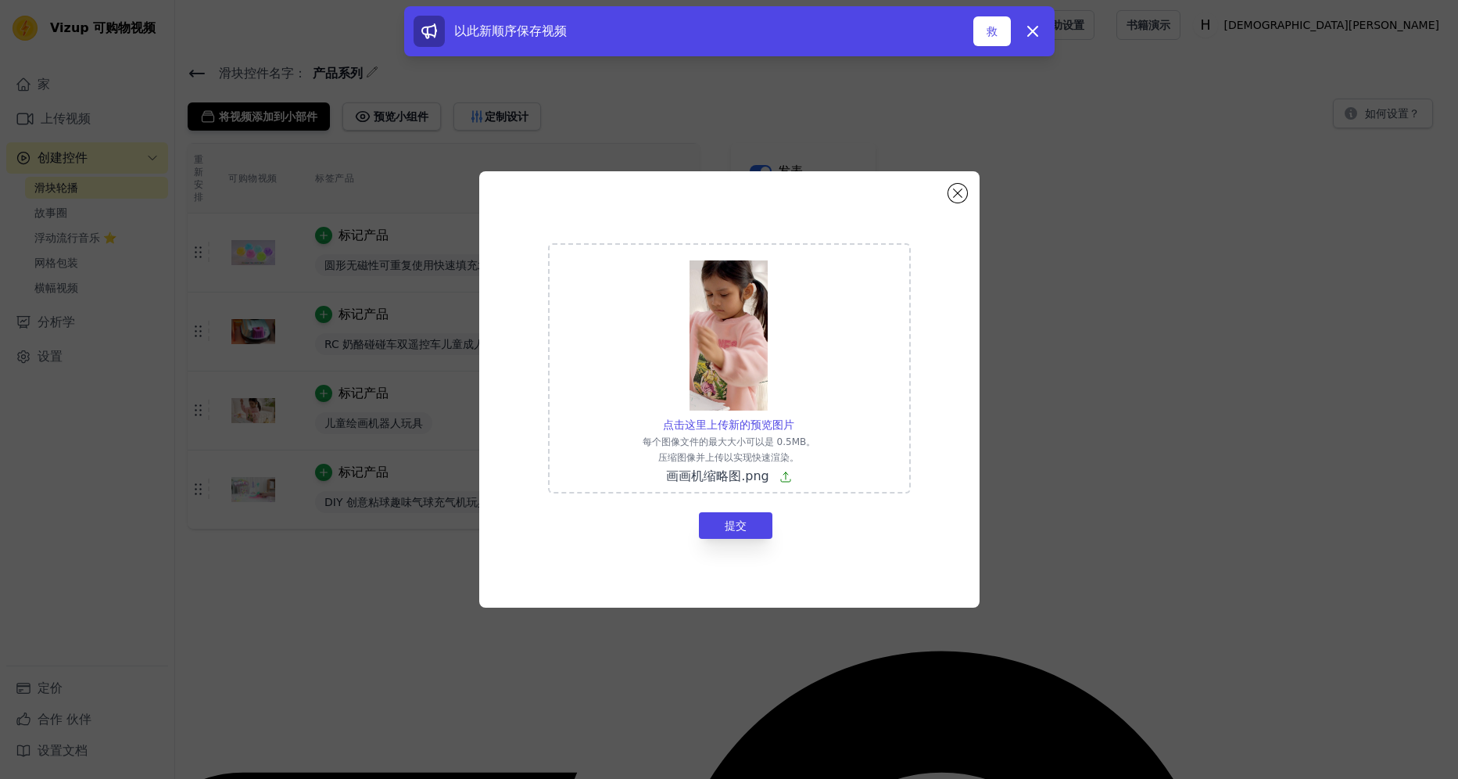
click at [738, 339] on img at bounding box center [729, 335] width 78 height 150
click at [794, 416] on input "点击这里上传新的预览图片 每个图像文件的最大大小可以是 0.5MB。 压缩图像并上传以实现快速渲染。 画画机缩略图.png" at bounding box center [794, 416] width 1 height 1
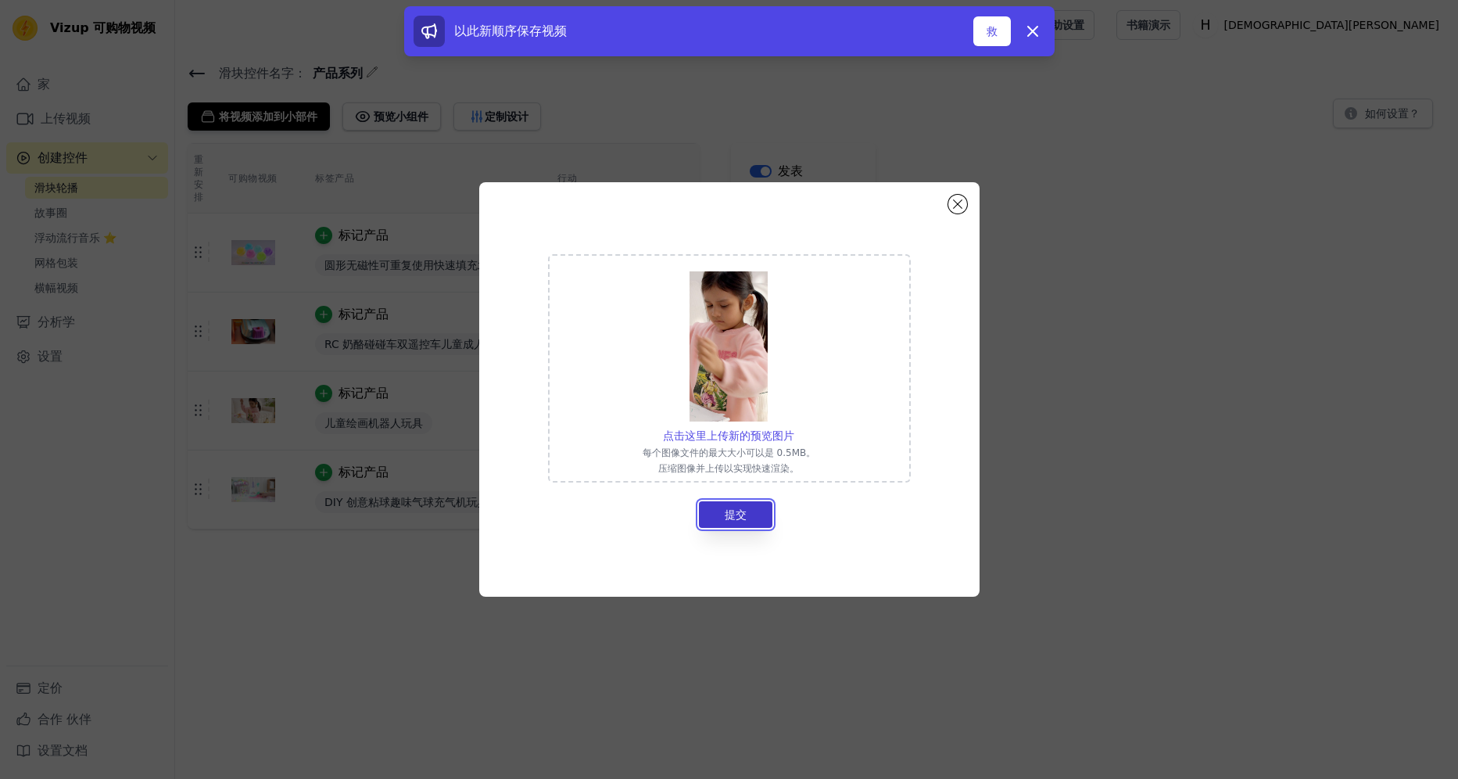
click at [717, 514] on button "提交" at bounding box center [735, 514] width 73 height 27
click at [726, 514] on font "提交" at bounding box center [736, 514] width 22 height 13
click at [735, 514] on font "提交" at bounding box center [736, 514] width 22 height 13
click at [737, 514] on font "提交" at bounding box center [736, 514] width 22 height 13
click at [733, 511] on font "提交" at bounding box center [736, 514] width 22 height 13
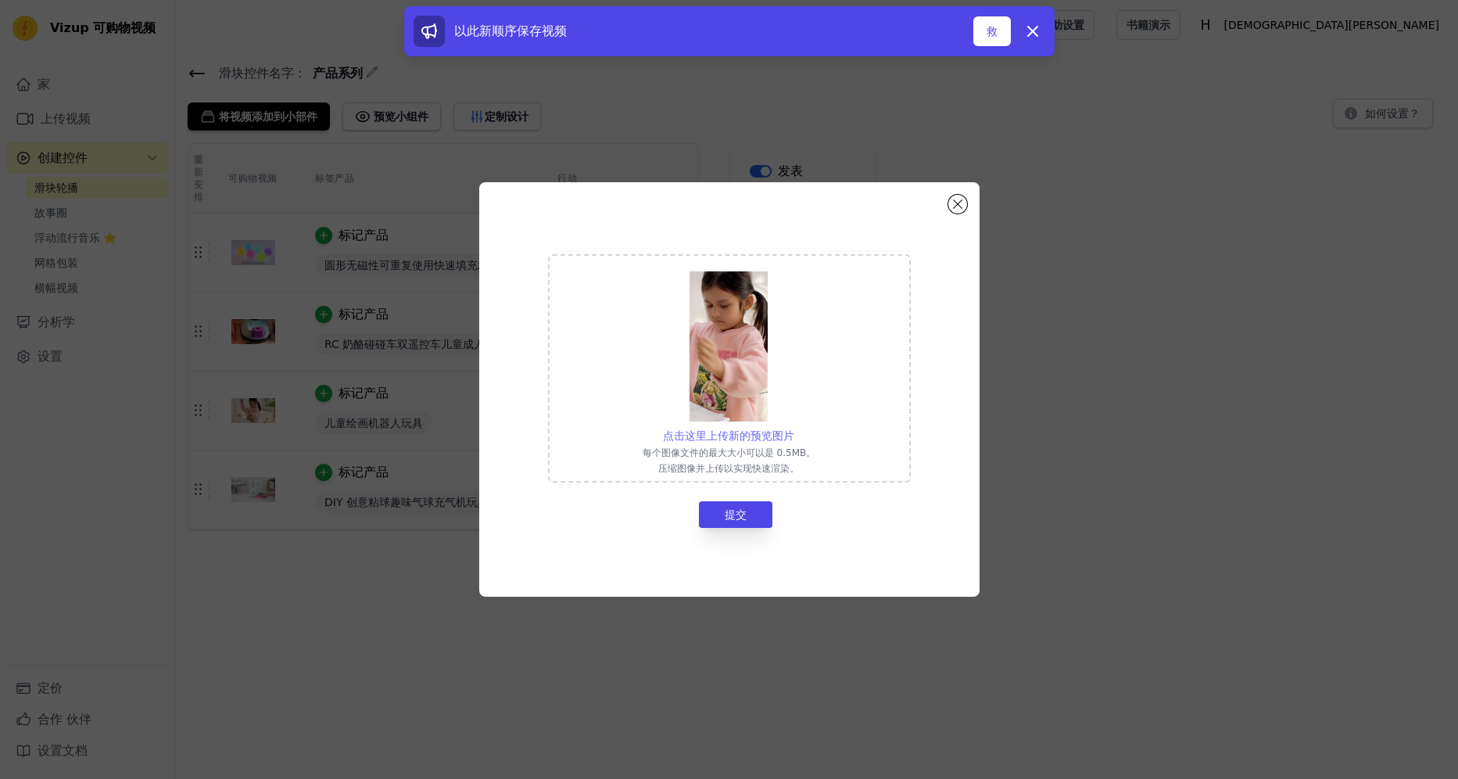
click at [759, 429] on span "点击这里上传新的预览图片" at bounding box center [728, 435] width 131 height 13
click at [794, 428] on input "点击这里上传新的预览图片 每个图像文件的最大大小可以是 0.5MB。 压缩图像并上传以实现快速渲染。" at bounding box center [794, 427] width 1 height 1
type input "C:\fakepath\画画机缩略图.png"
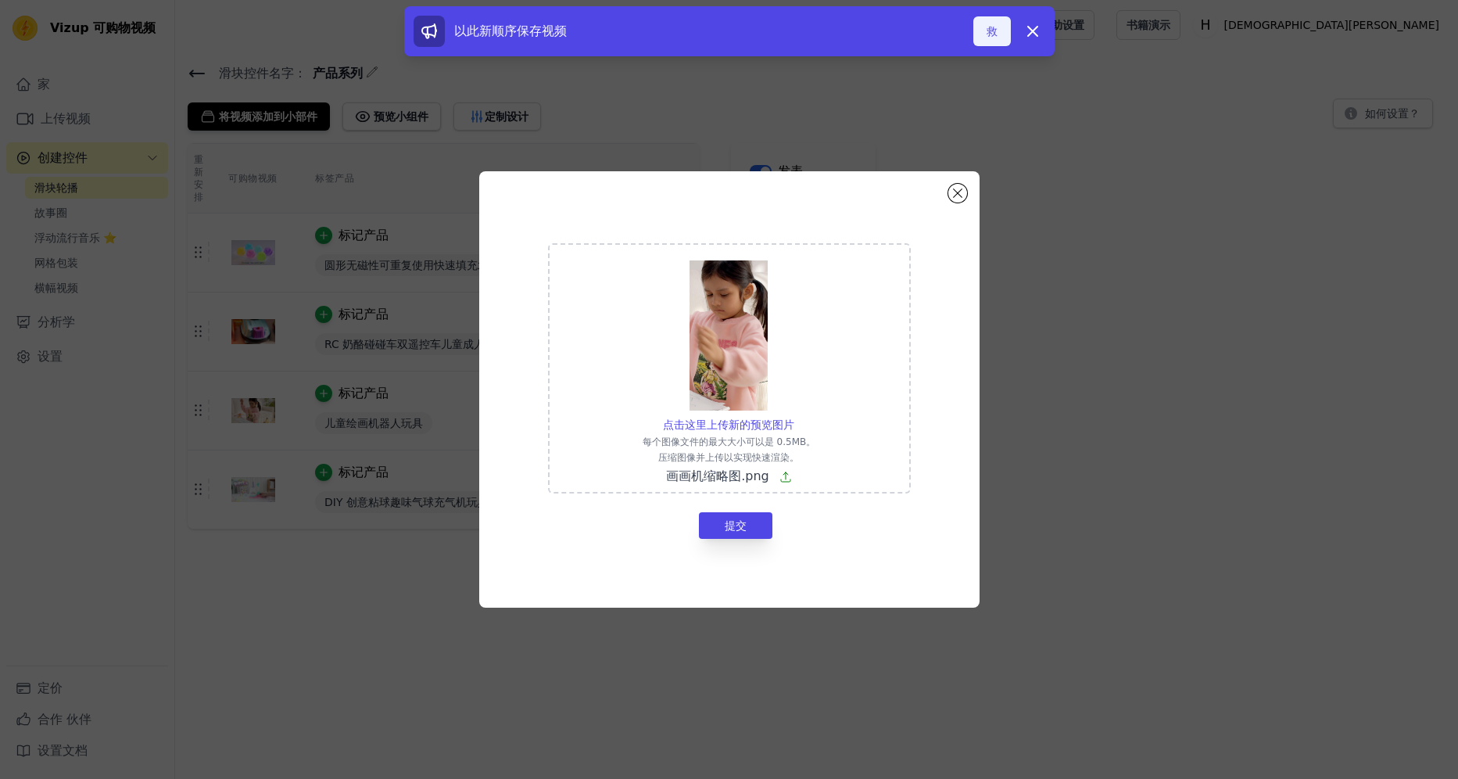
click at [990, 45] on button "救" at bounding box center [992, 31] width 38 height 30
click at [988, 34] on button "救" at bounding box center [992, 31] width 38 height 30
click at [989, 35] on button "救" at bounding box center [992, 31] width 38 height 30
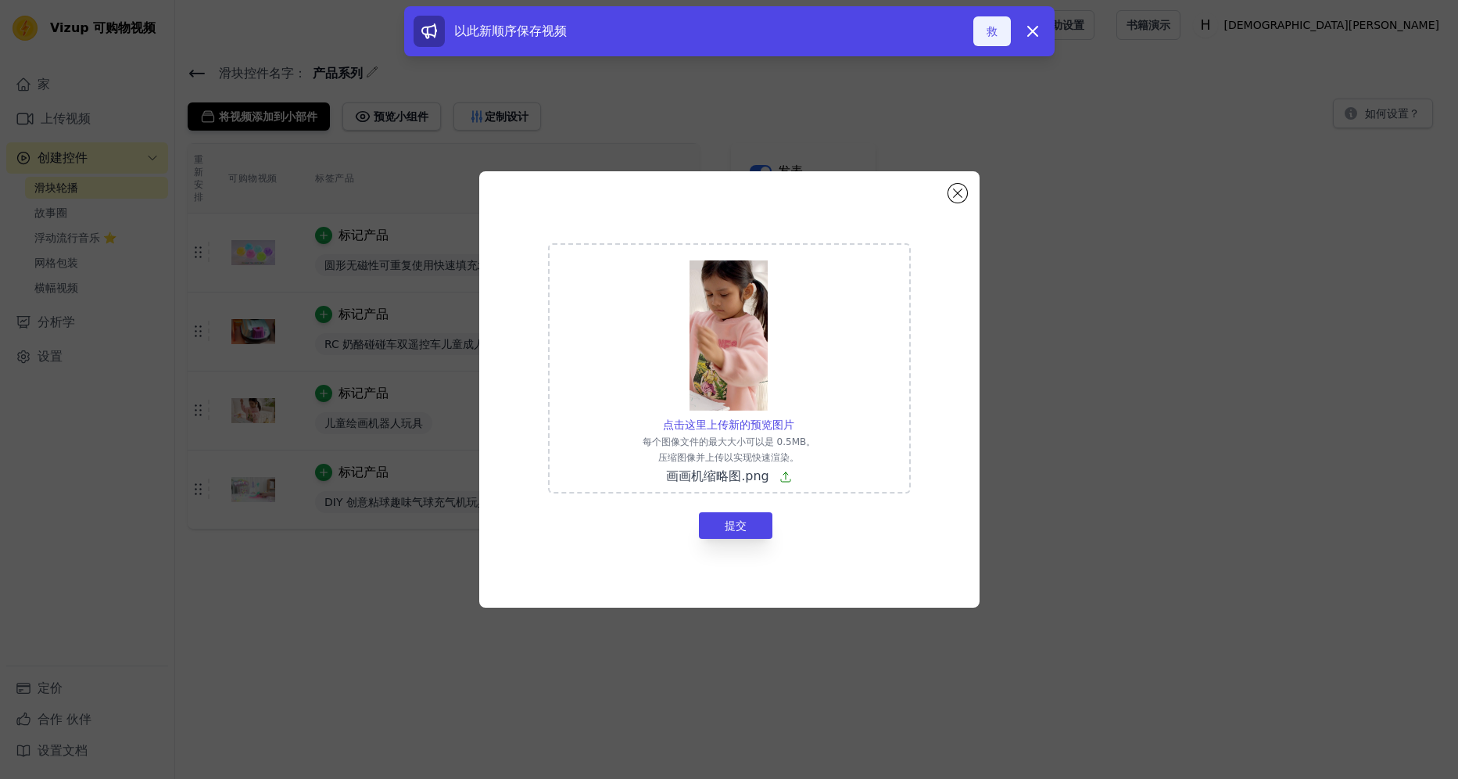
click at [990, 33] on button "救" at bounding box center [992, 31] width 38 height 30
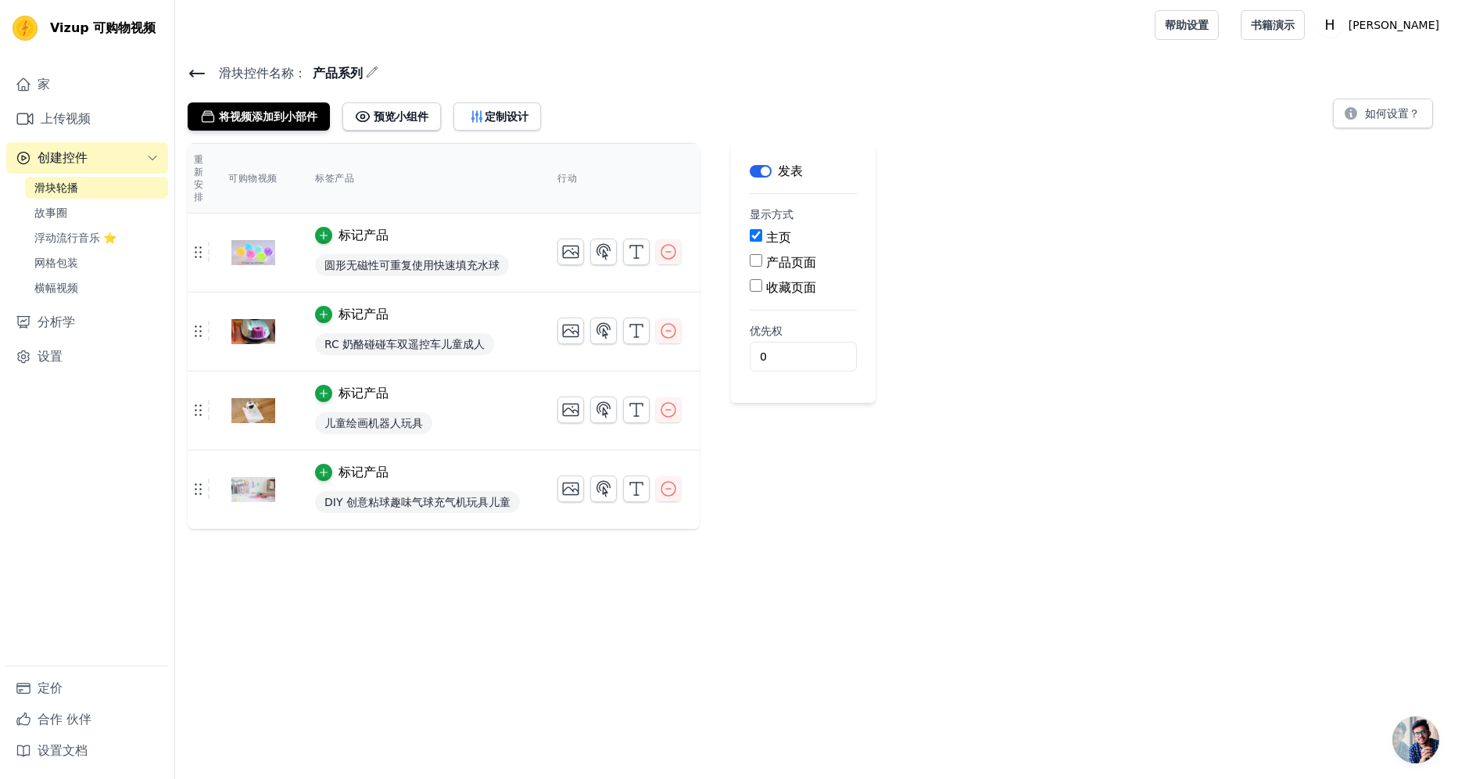
click at [191, 65] on icon at bounding box center [197, 73] width 19 height 19
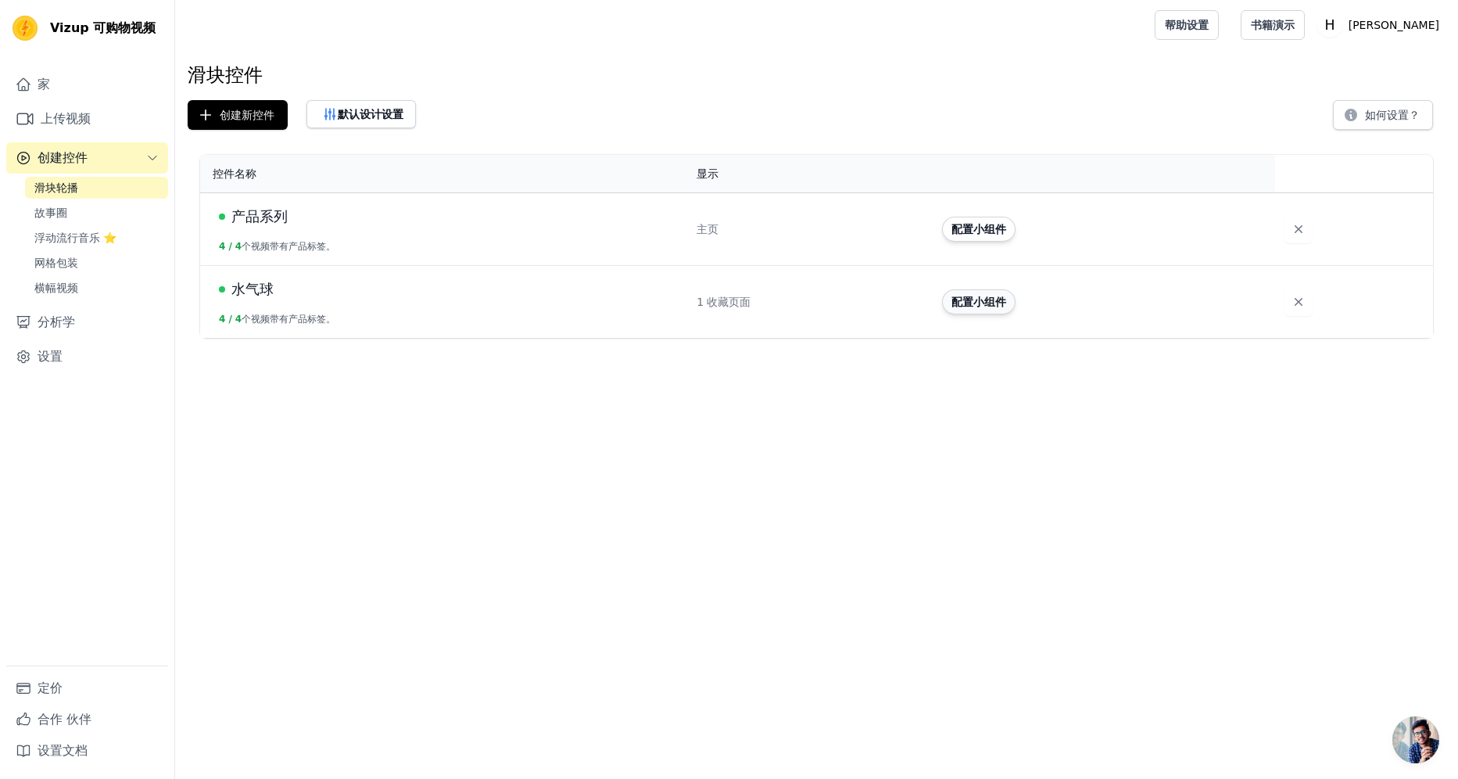
click at [955, 299] on button "配置小组件" at bounding box center [978, 301] width 73 height 25
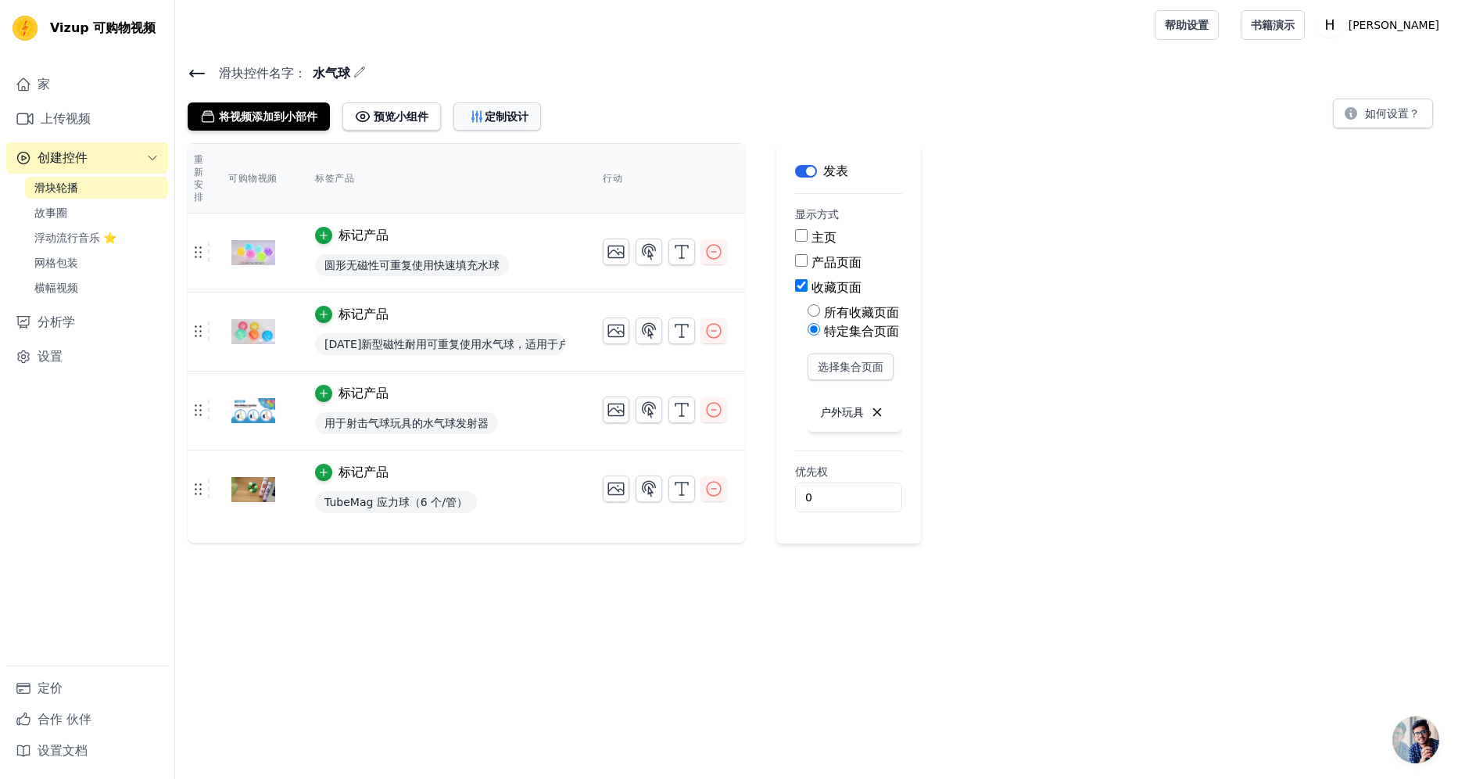
click at [500, 116] on font "定制设计" at bounding box center [507, 117] width 44 height 16
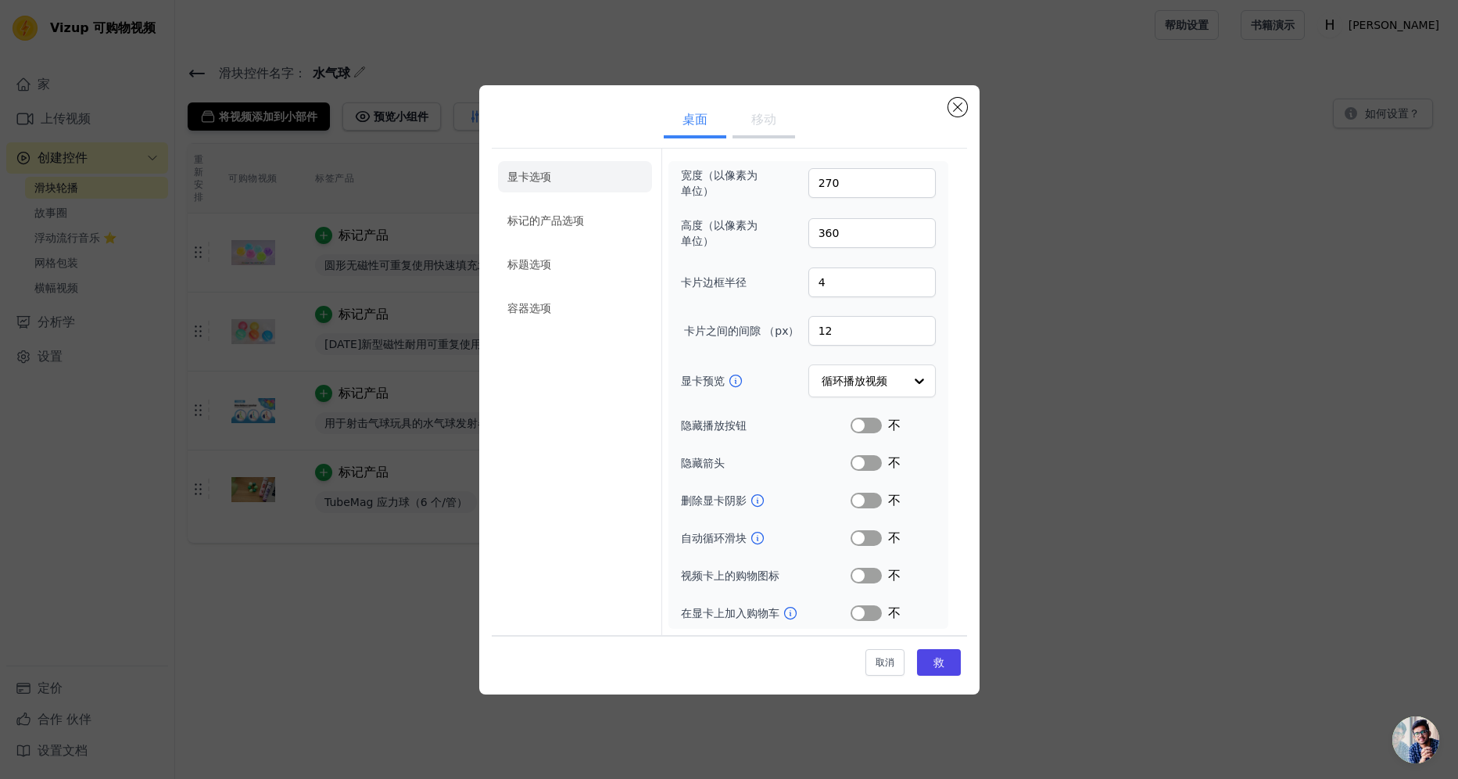
click at [753, 120] on button "移动" at bounding box center [764, 121] width 63 height 34
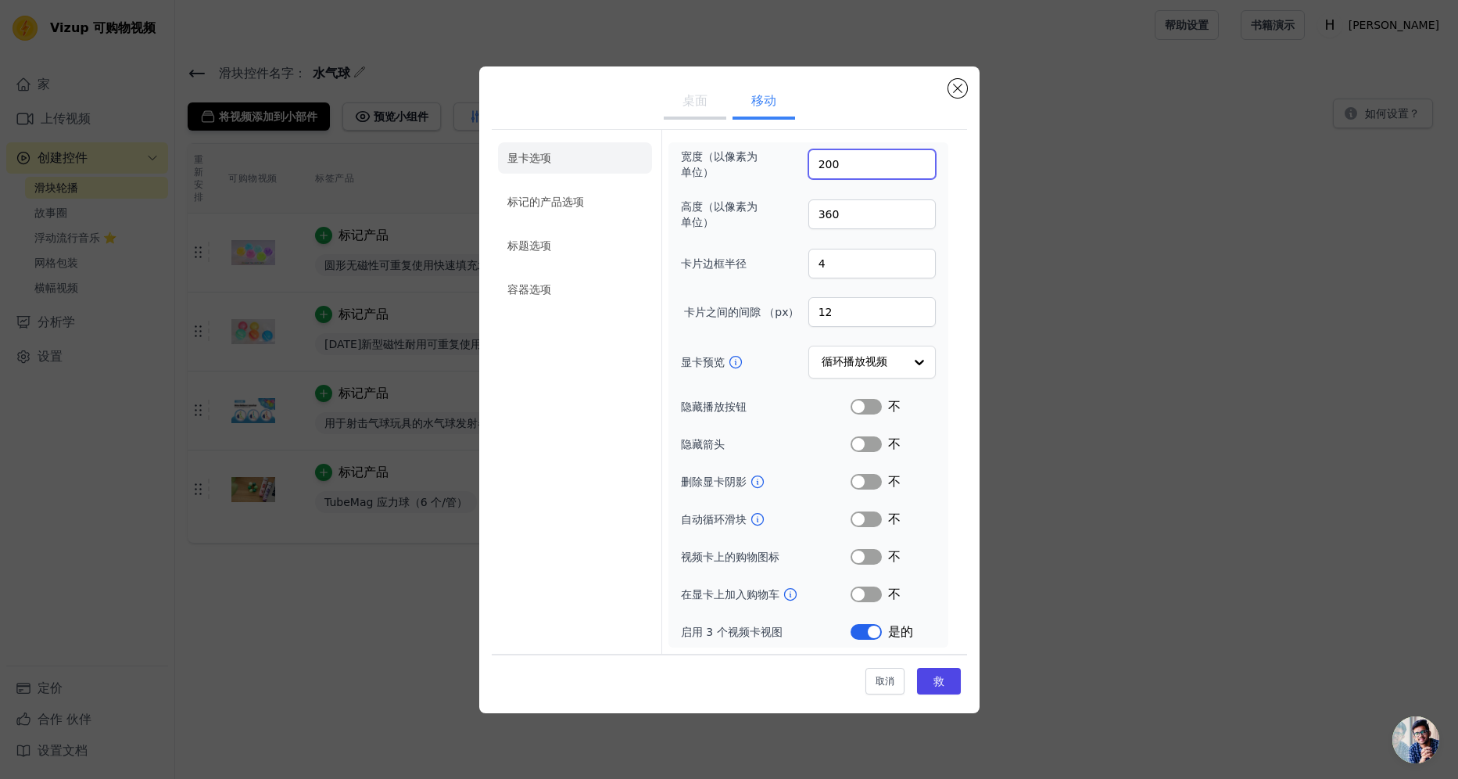
drag, startPoint x: 809, startPoint y: 166, endPoint x: 796, endPoint y: 166, distance: 13.3
click at [796, 166] on div "宽度（以像素为单位） 200" at bounding box center [808, 164] width 255 height 31
type input "150"
click at [952, 225] on form "宽度（以像素为单位） 150 高度（以像素为单位） 360 卡片边框半径 4 卡片之间的间隙 （px） 12 显卡预览 循环播放视频 隐藏播放按钮 标签 不 …" at bounding box center [807, 392] width 293 height 524
click at [845, 260] on input "4" at bounding box center [871, 264] width 127 height 30
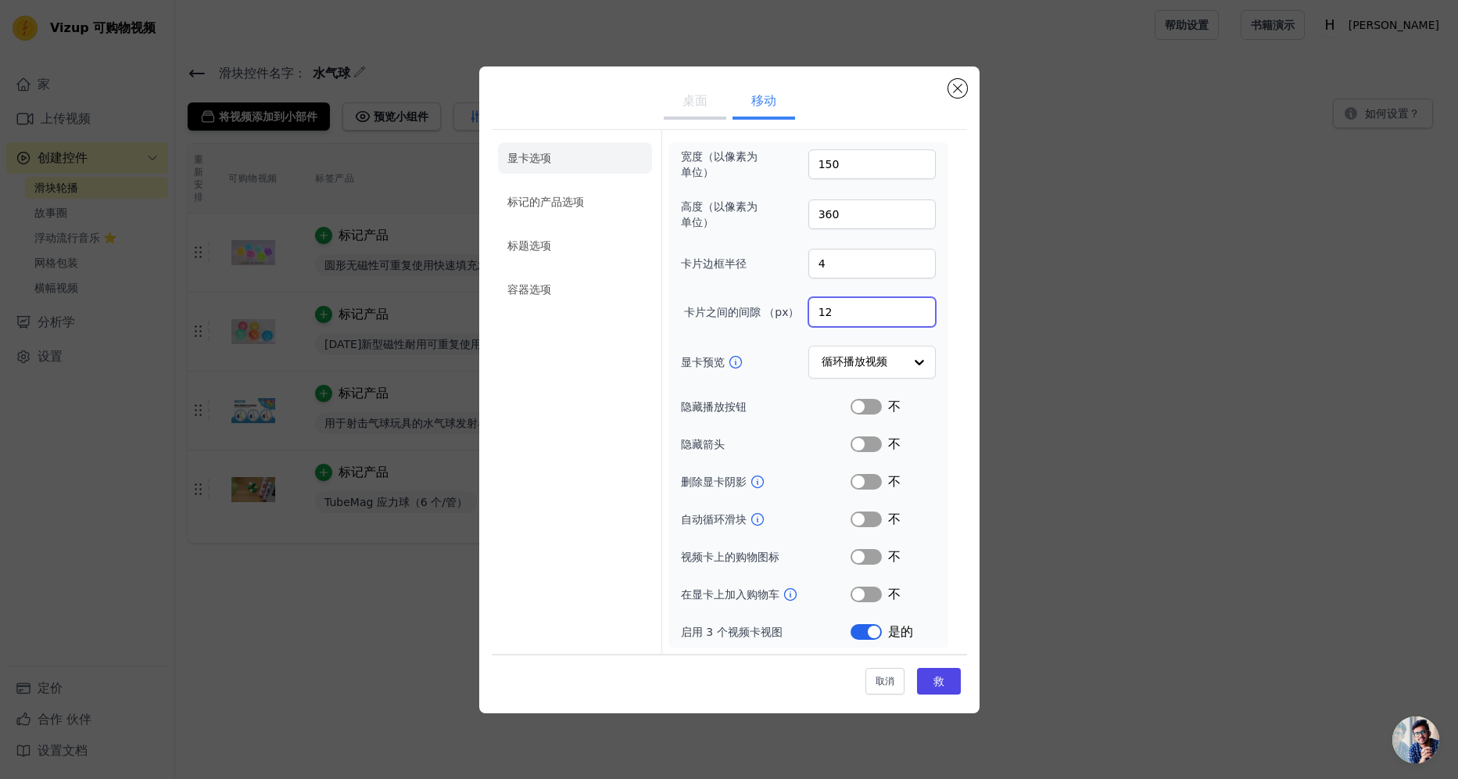
click at [895, 308] on input "12" at bounding box center [871, 312] width 127 height 30
click at [871, 264] on input "4" at bounding box center [871, 264] width 127 height 30
click at [952, 679] on button "救" at bounding box center [939, 681] width 44 height 27
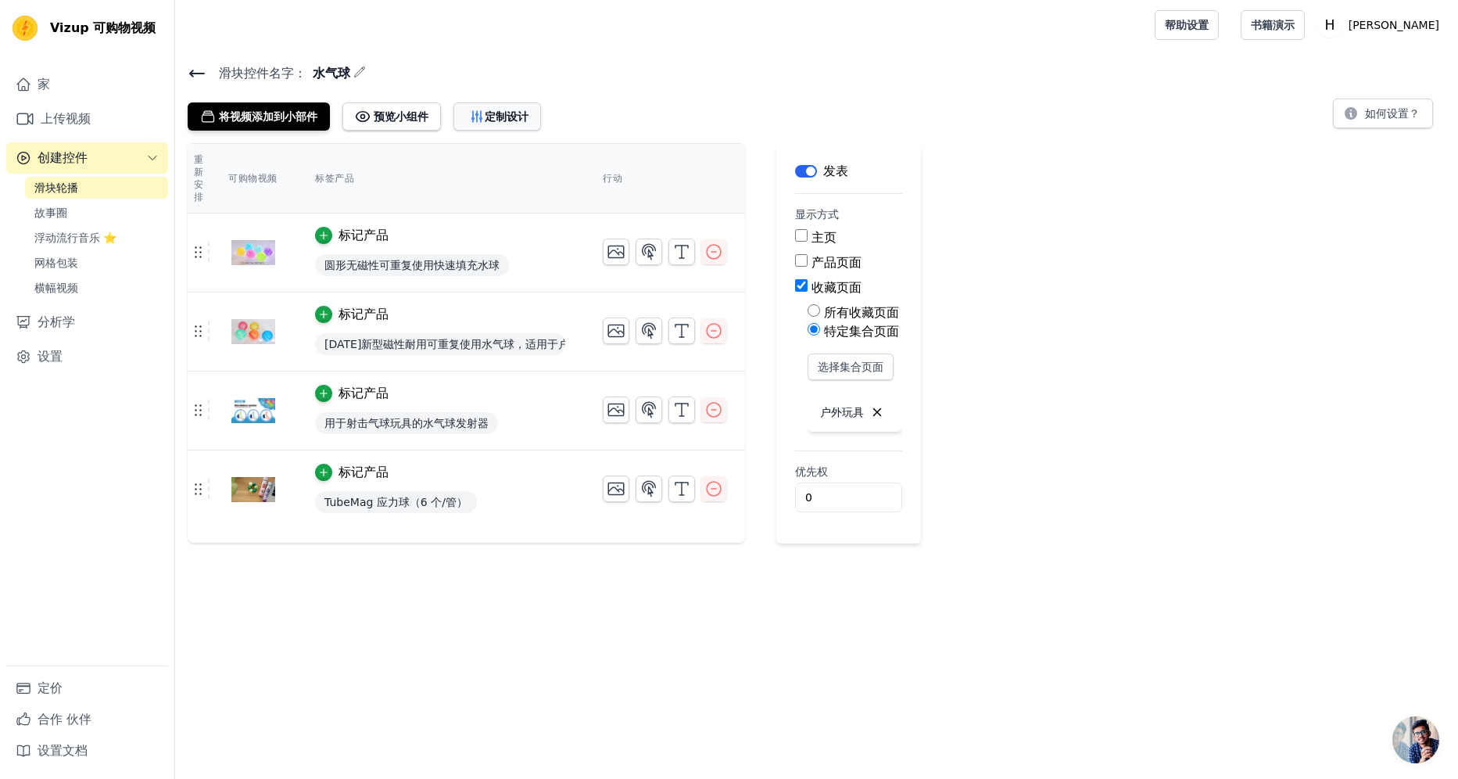
click at [529, 110] on button "定制设计" at bounding box center [497, 116] width 88 height 28
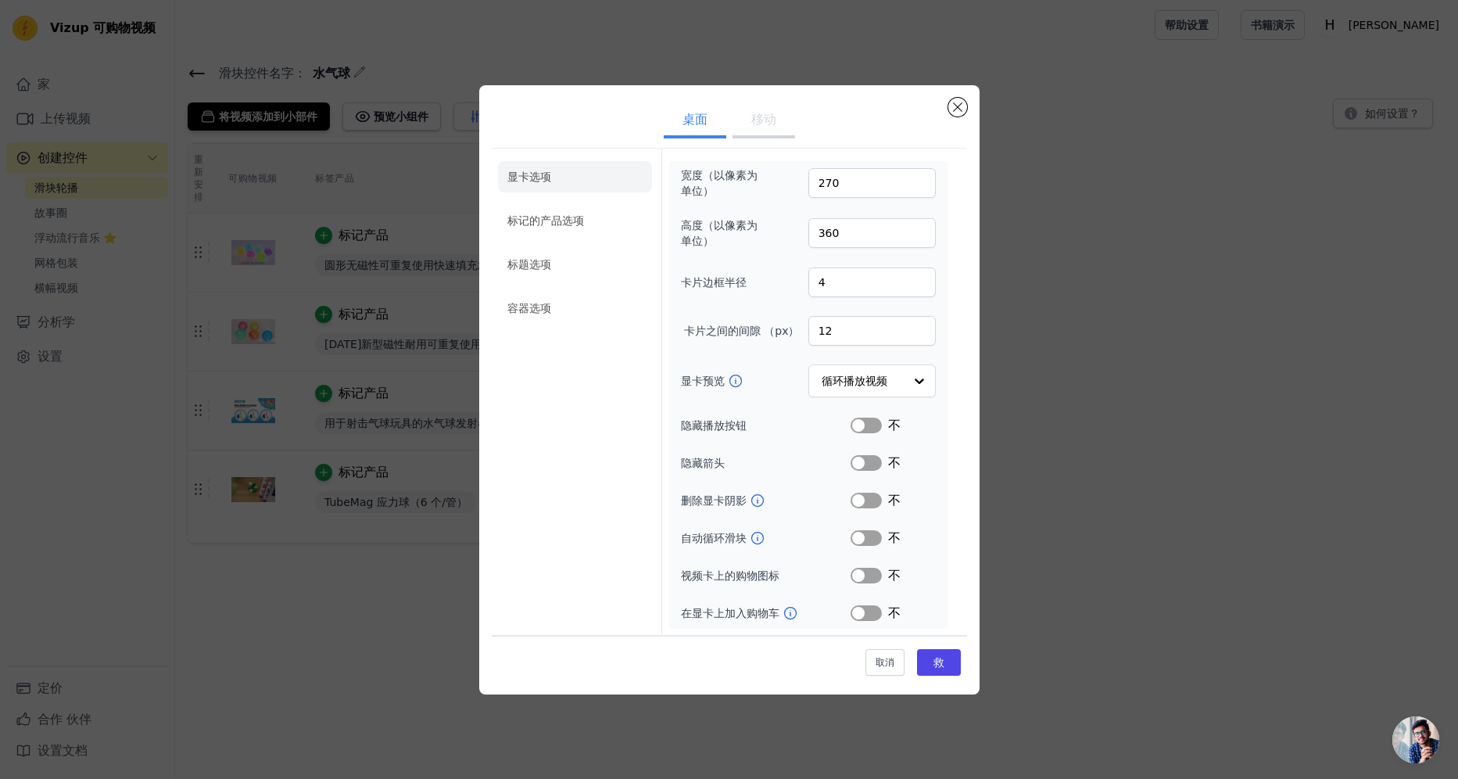
click at [781, 123] on button "移动" at bounding box center [764, 121] width 63 height 34
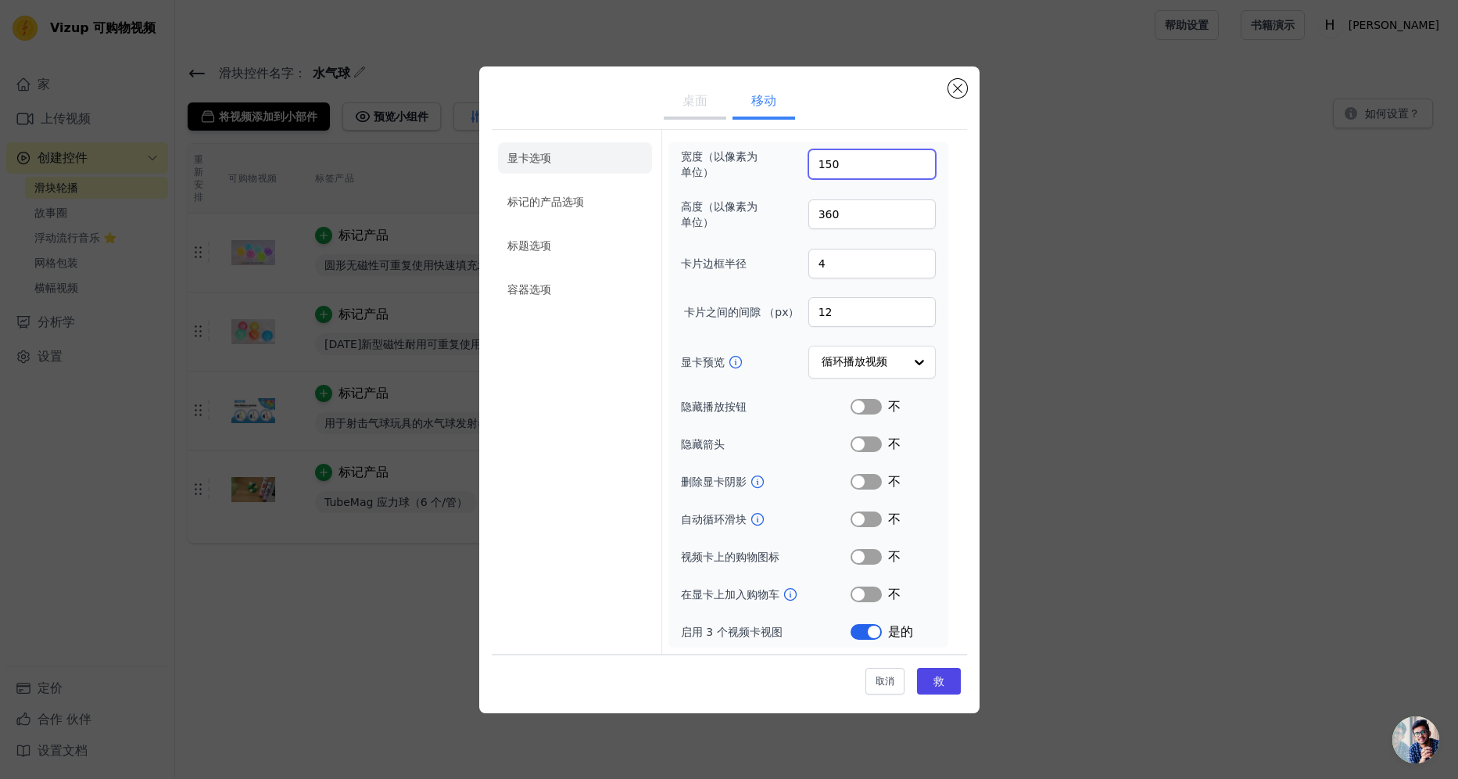
drag, startPoint x: 848, startPoint y: 169, endPoint x: 815, endPoint y: 166, distance: 33.0
click at [815, 166] on input "150" at bounding box center [871, 164] width 127 height 30
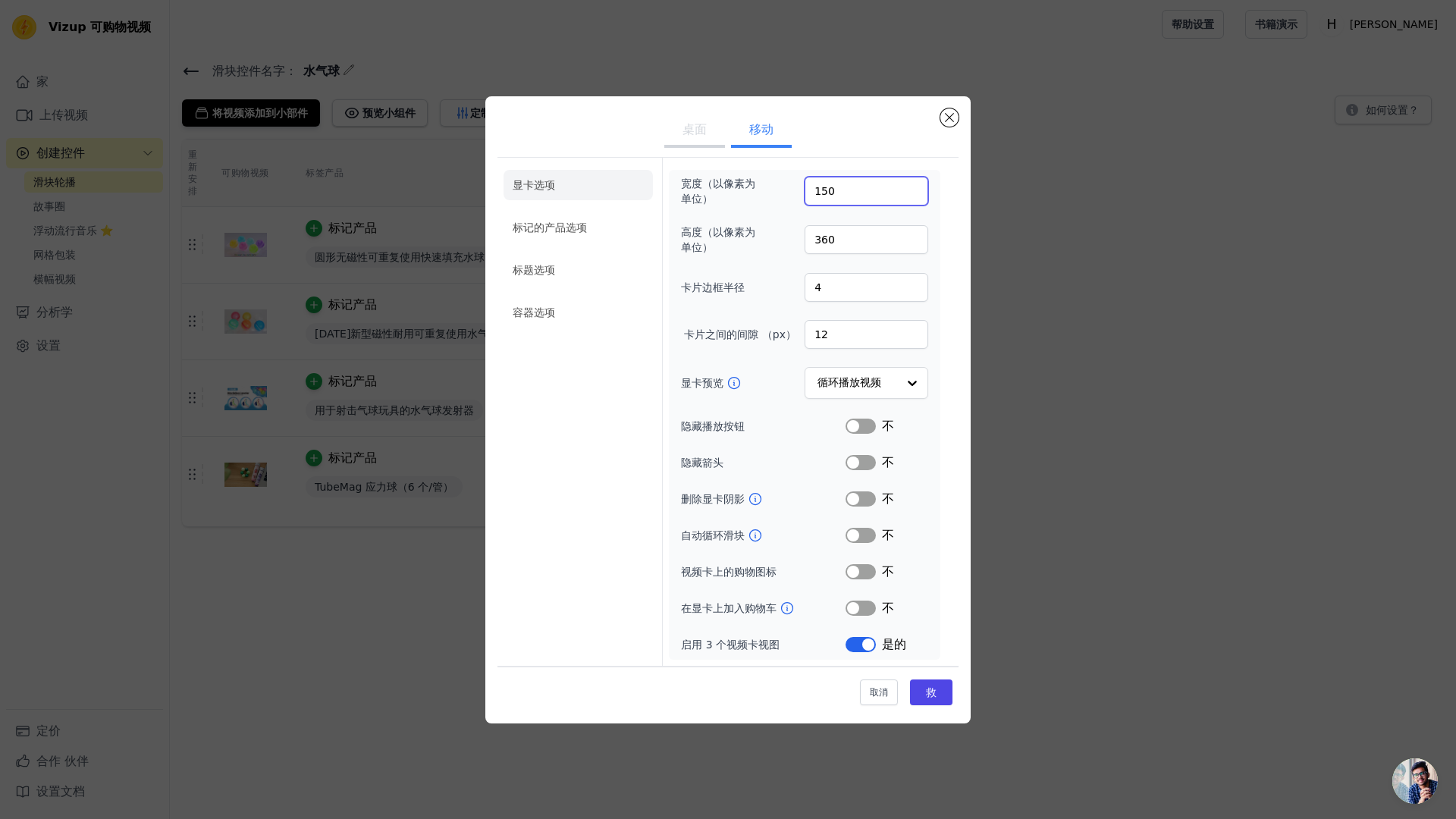
click at [857, 195] on input "150" at bounding box center [866, 191] width 123 height 29
click at [914, 193] on input "90" at bounding box center [866, 191] width 123 height 29
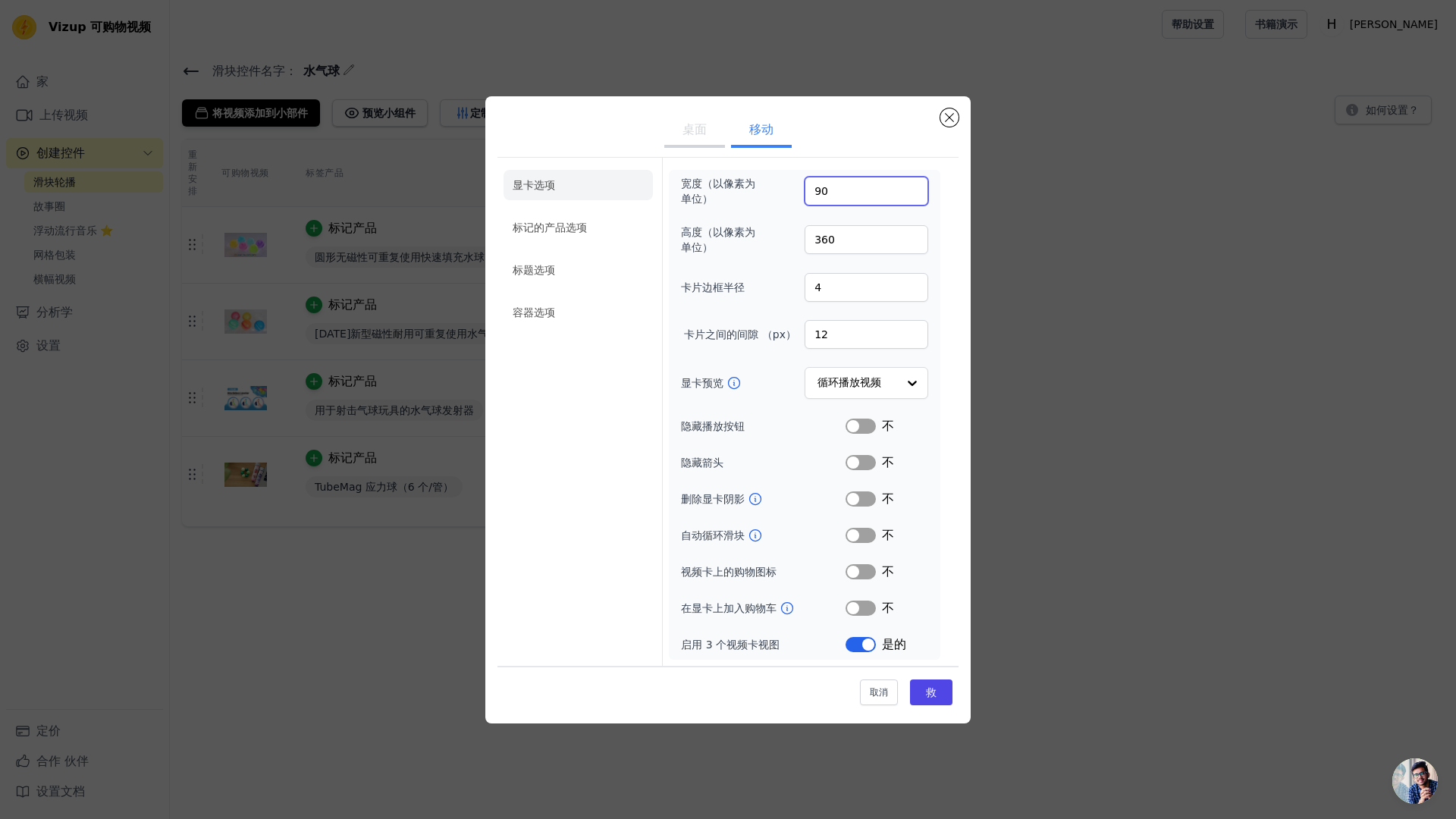
click at [914, 193] on input "90" at bounding box center [866, 191] width 123 height 29
click at [878, 186] on input "90" at bounding box center [866, 191] width 123 height 29
click at [913, 195] on input "9" at bounding box center [866, 191] width 123 height 29
type input "100"
click at [912, 186] on input "100" at bounding box center [866, 191] width 123 height 29
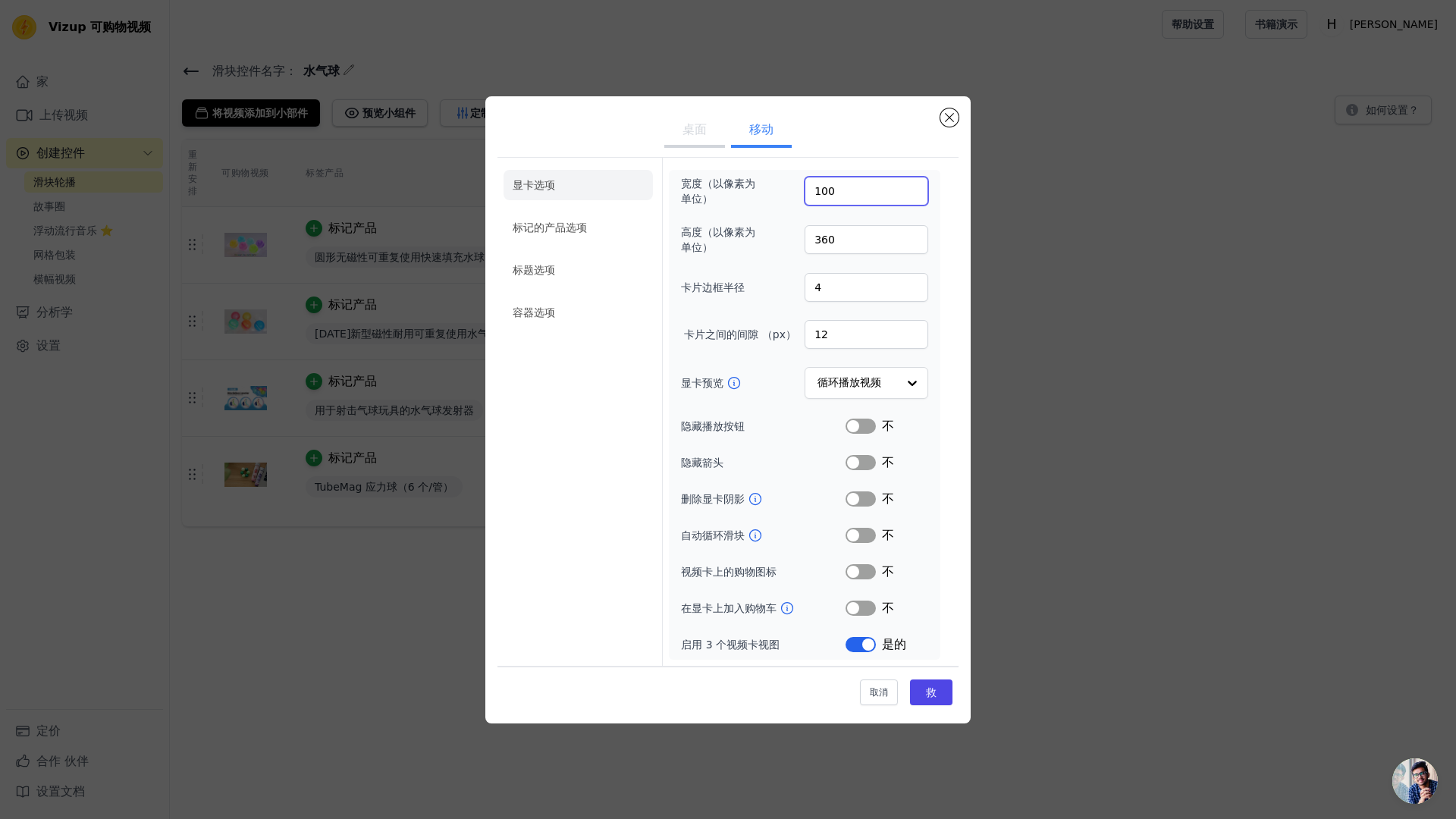
click at [915, 196] on input "100" at bounding box center [866, 191] width 123 height 29
click at [913, 196] on input "100" at bounding box center [866, 191] width 123 height 29
click at [912, 196] on input "100" at bounding box center [866, 191] width 123 height 29
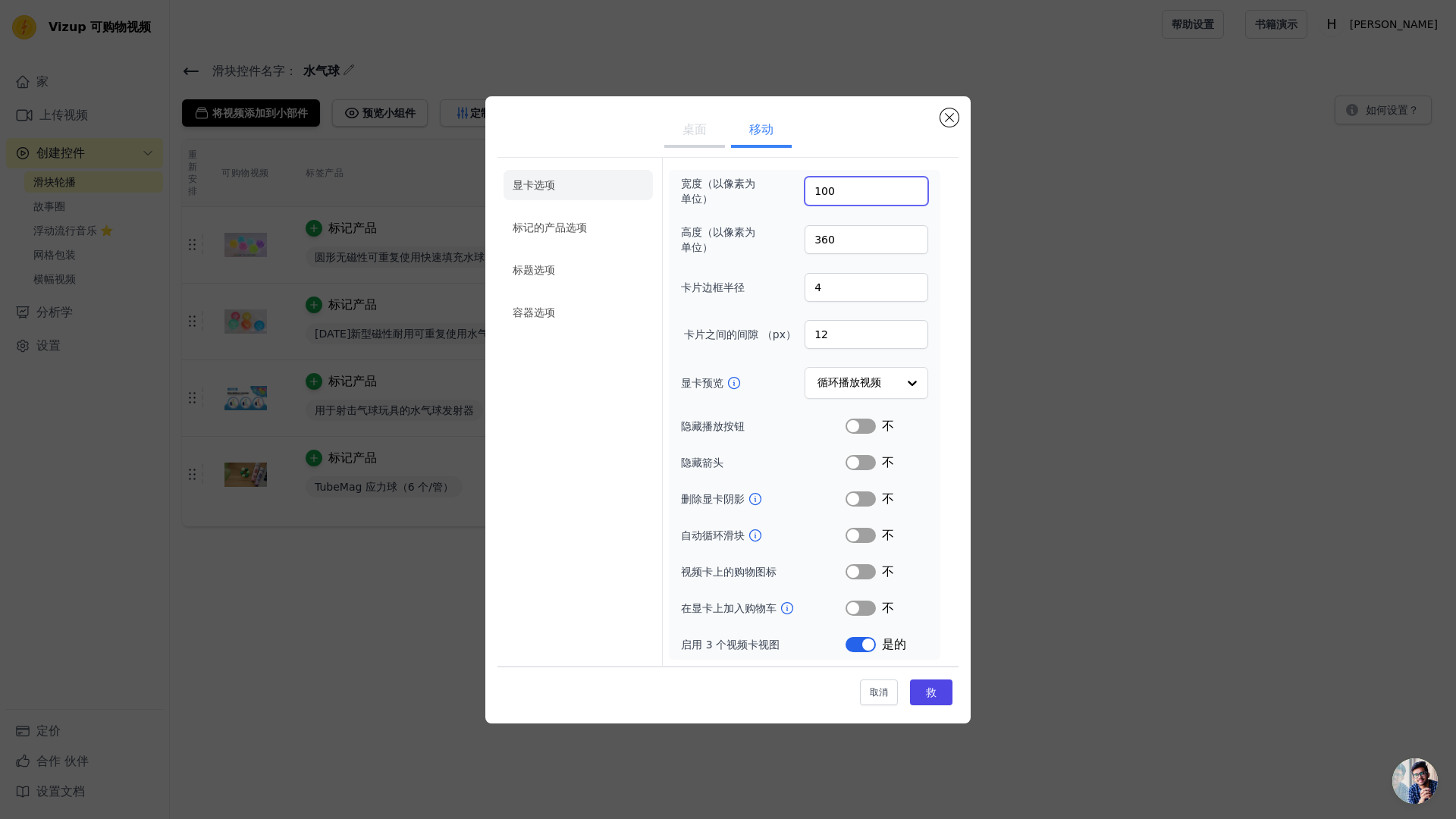
drag, startPoint x: 912, startPoint y: 196, endPoint x: 885, endPoint y: 197, distance: 27.0
click at [911, 196] on input "100" at bounding box center [866, 191] width 123 height 29
click at [883, 195] on input "100" at bounding box center [866, 191] width 123 height 29
click at [936, 699] on font "救" at bounding box center [931, 693] width 11 height 13
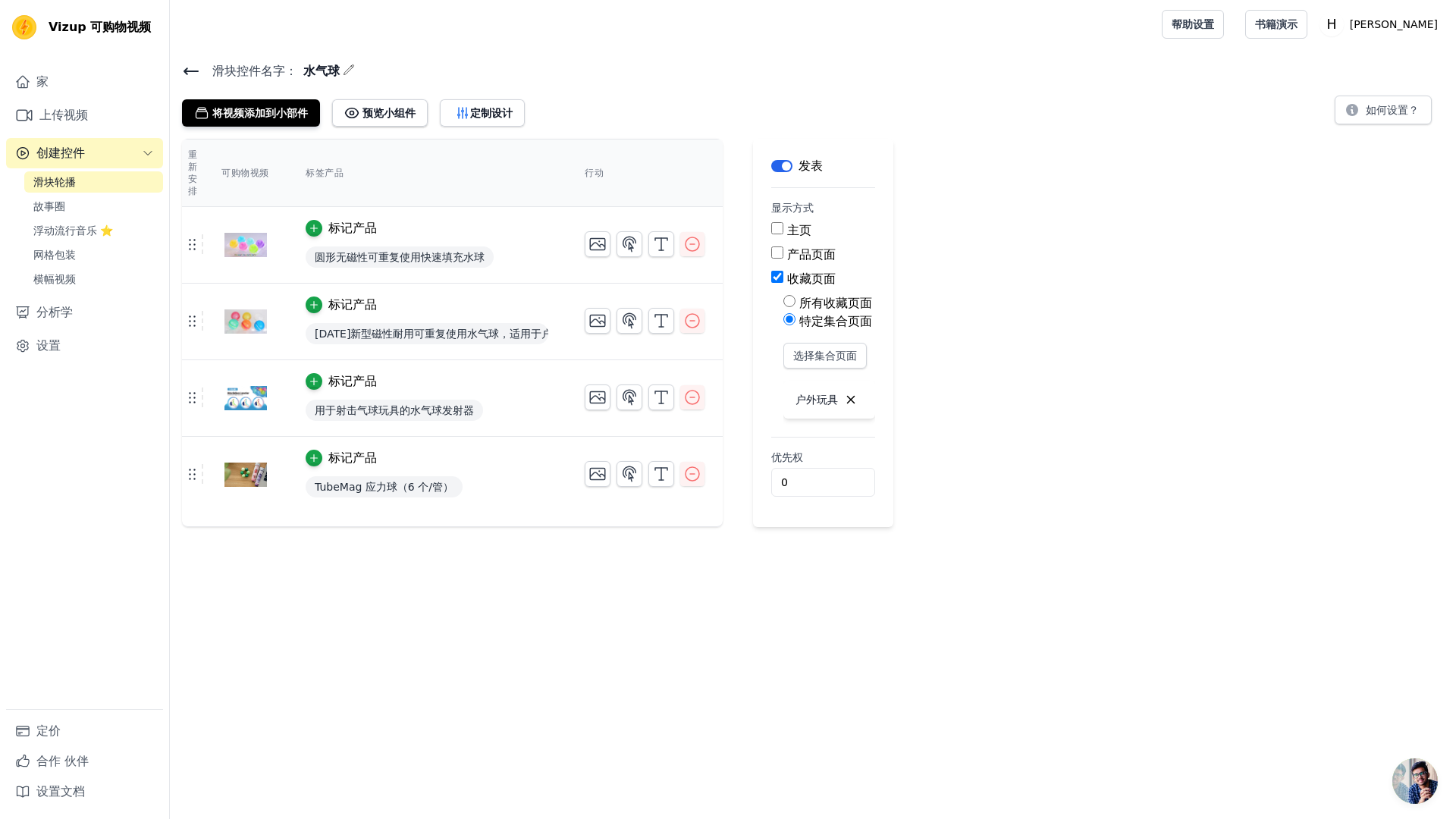
click at [379, 527] on html "Vizup 可购物视频 家 上传视频 创建控件 滑块轮播 故事圈 浮动流行音乐 ⭐ 网格包装 横幅视频 分析学 设置 定价 合作 伙伴 设置文档 Open s…" at bounding box center [728, 263] width 1456 height 527
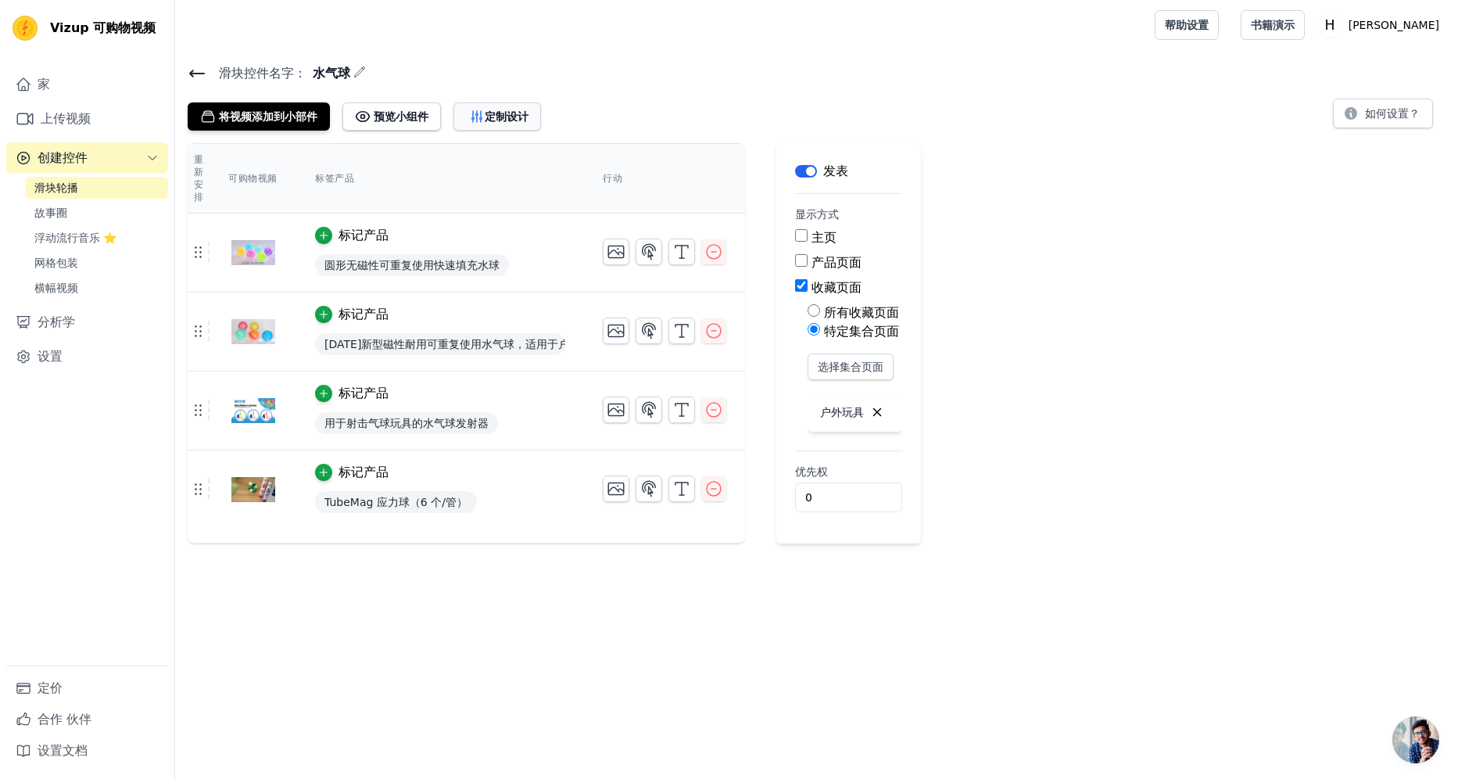
click at [490, 120] on font "定制设计" at bounding box center [507, 117] width 44 height 16
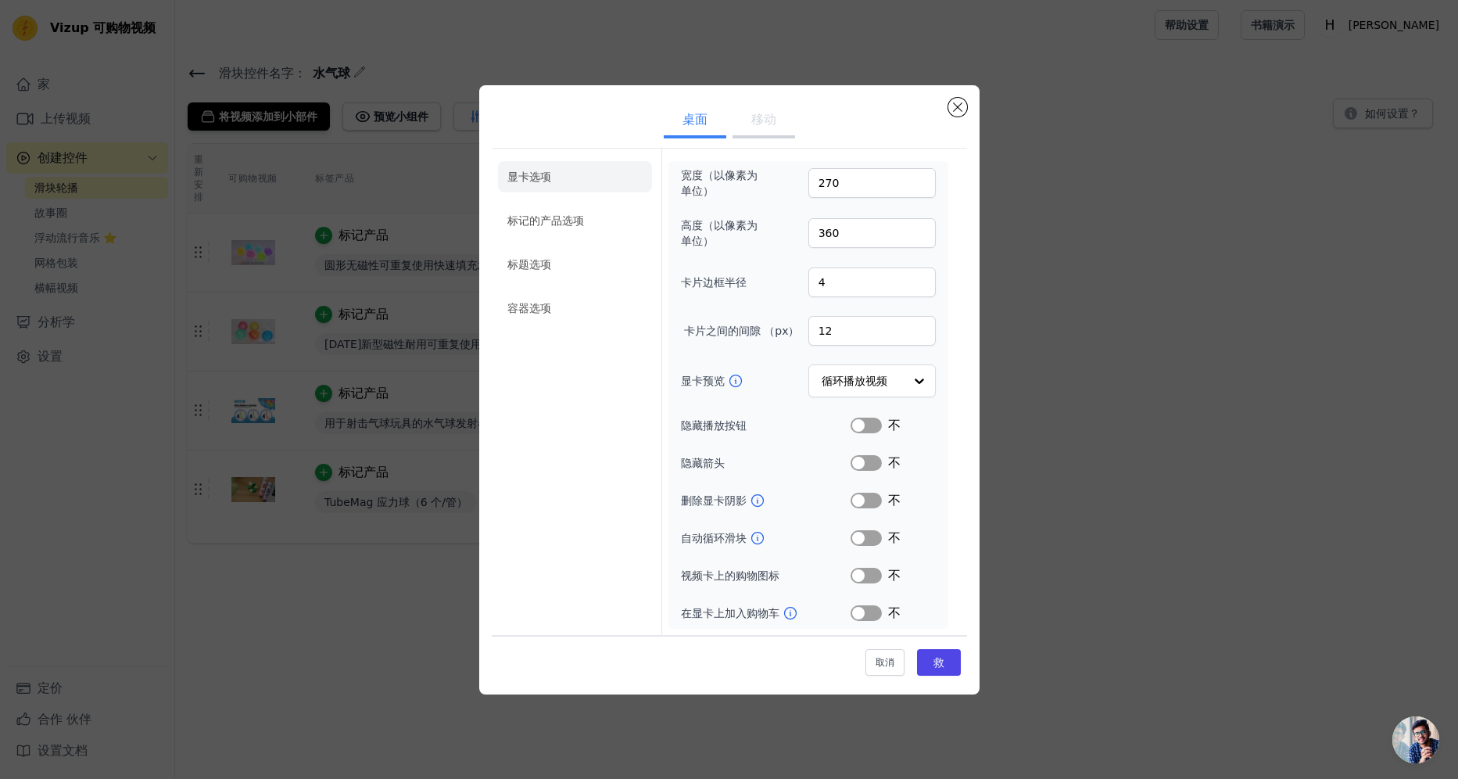
click at [762, 124] on button "移动" at bounding box center [764, 121] width 63 height 34
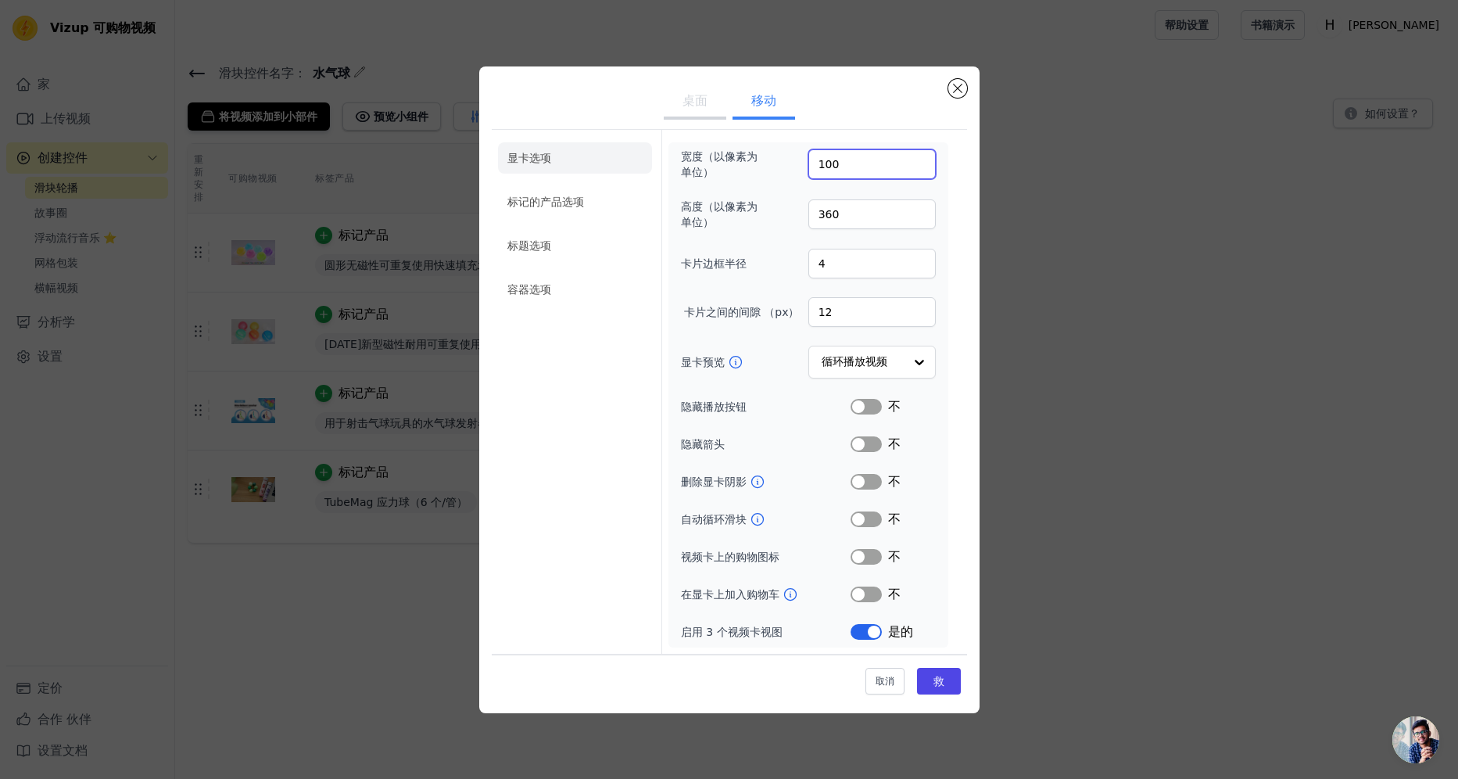
click at [849, 160] on input "100" at bounding box center [871, 164] width 127 height 30
type input "90"
click at [553, 202] on li "标记的产品选项" at bounding box center [575, 201] width 154 height 31
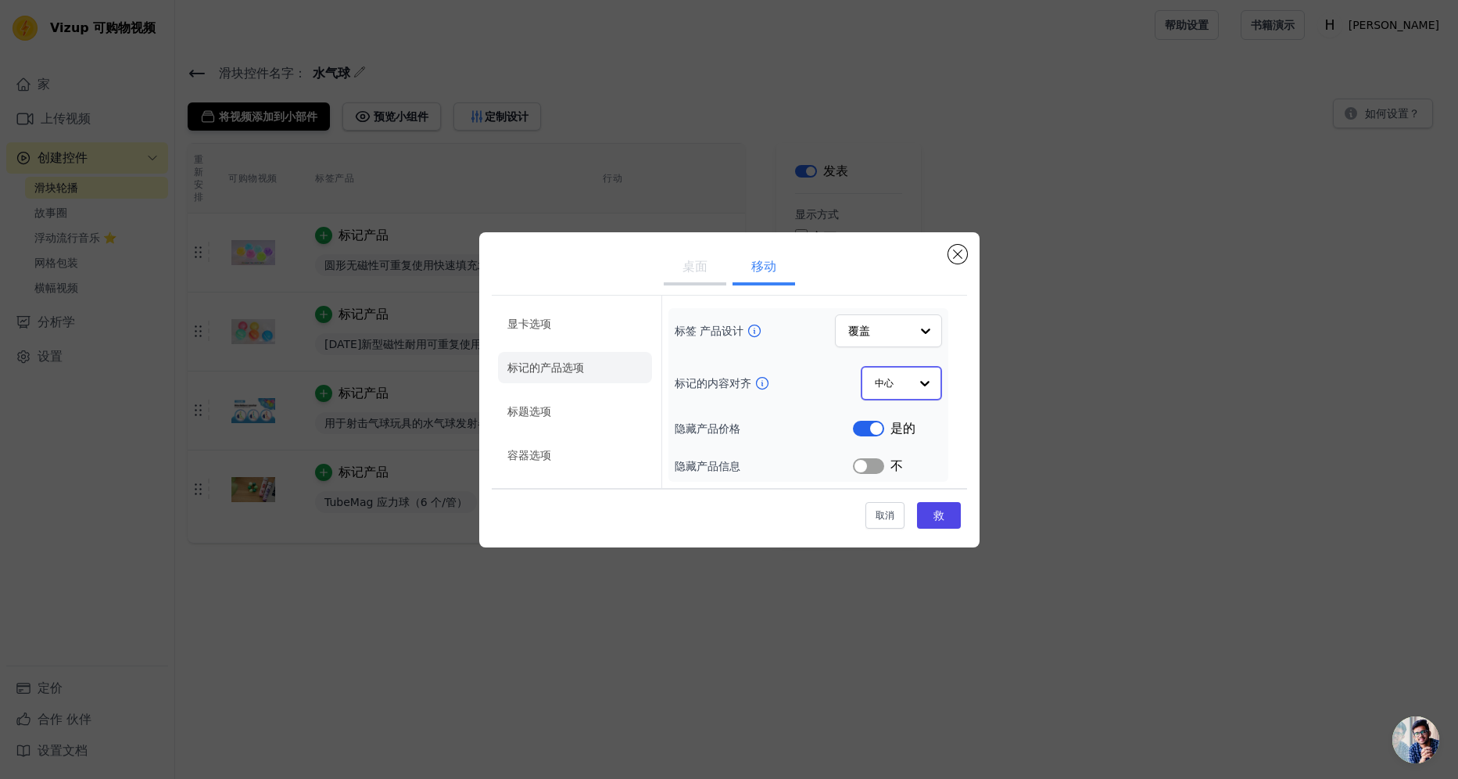
click at [909, 385] on input "标记的内容对齐" at bounding box center [892, 382] width 34 height 31
click at [593, 404] on li "标题选项" at bounding box center [575, 411] width 154 height 31
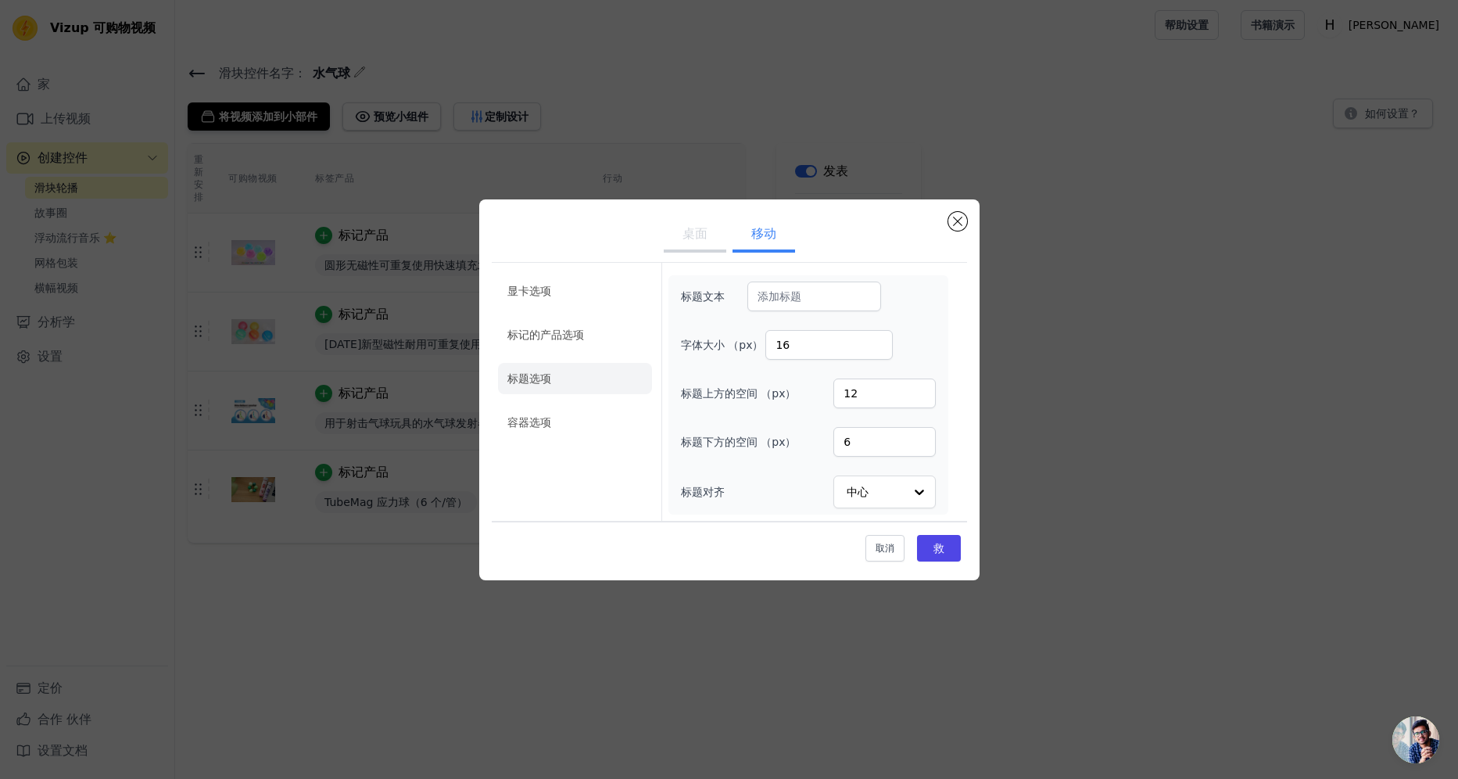
click at [593, 404] on ul "显卡选项 标记的产品选项 标题选项 容器选项" at bounding box center [575, 356] width 154 height 175
click at [583, 414] on li "容器选项" at bounding box center [575, 422] width 154 height 31
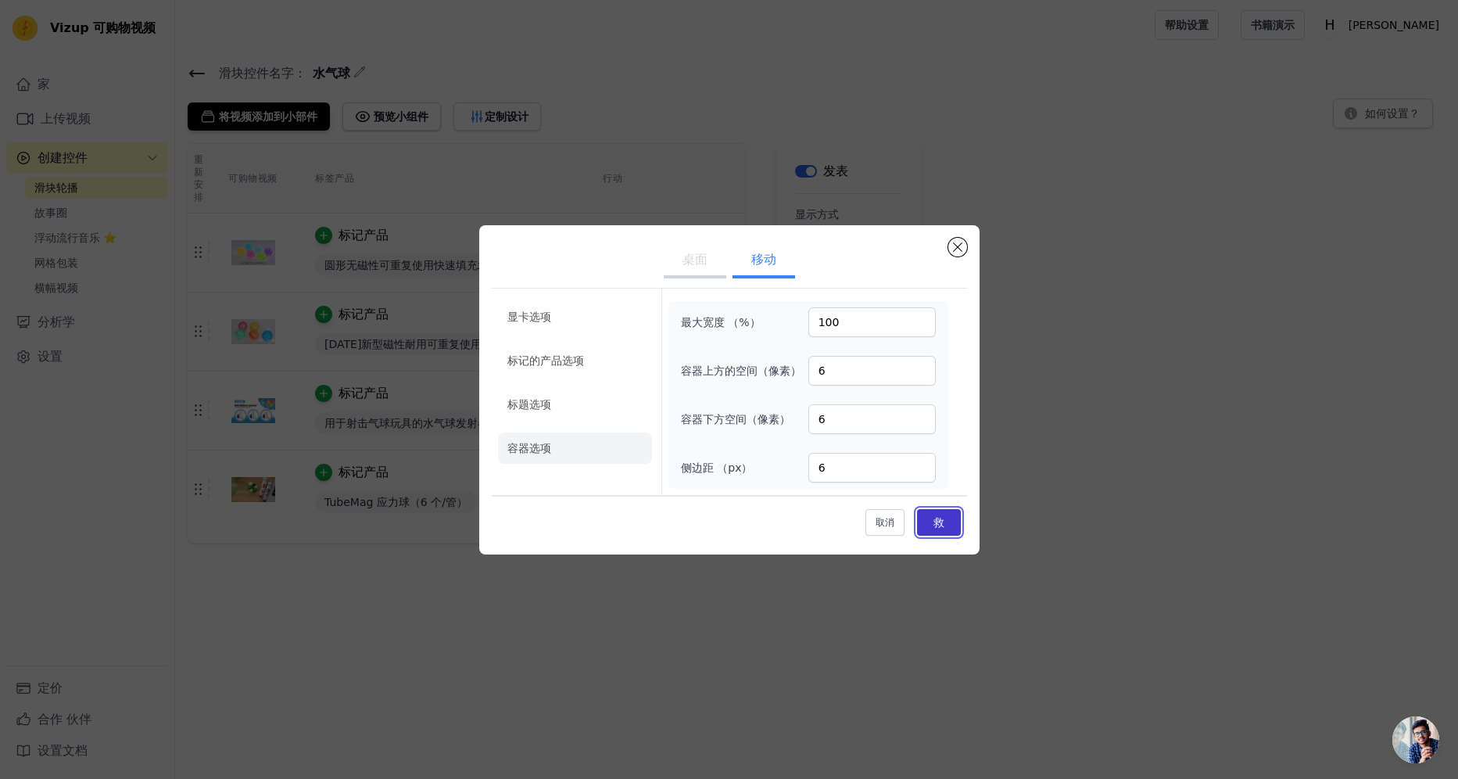
click at [937, 526] on font "救" at bounding box center [939, 522] width 11 height 13
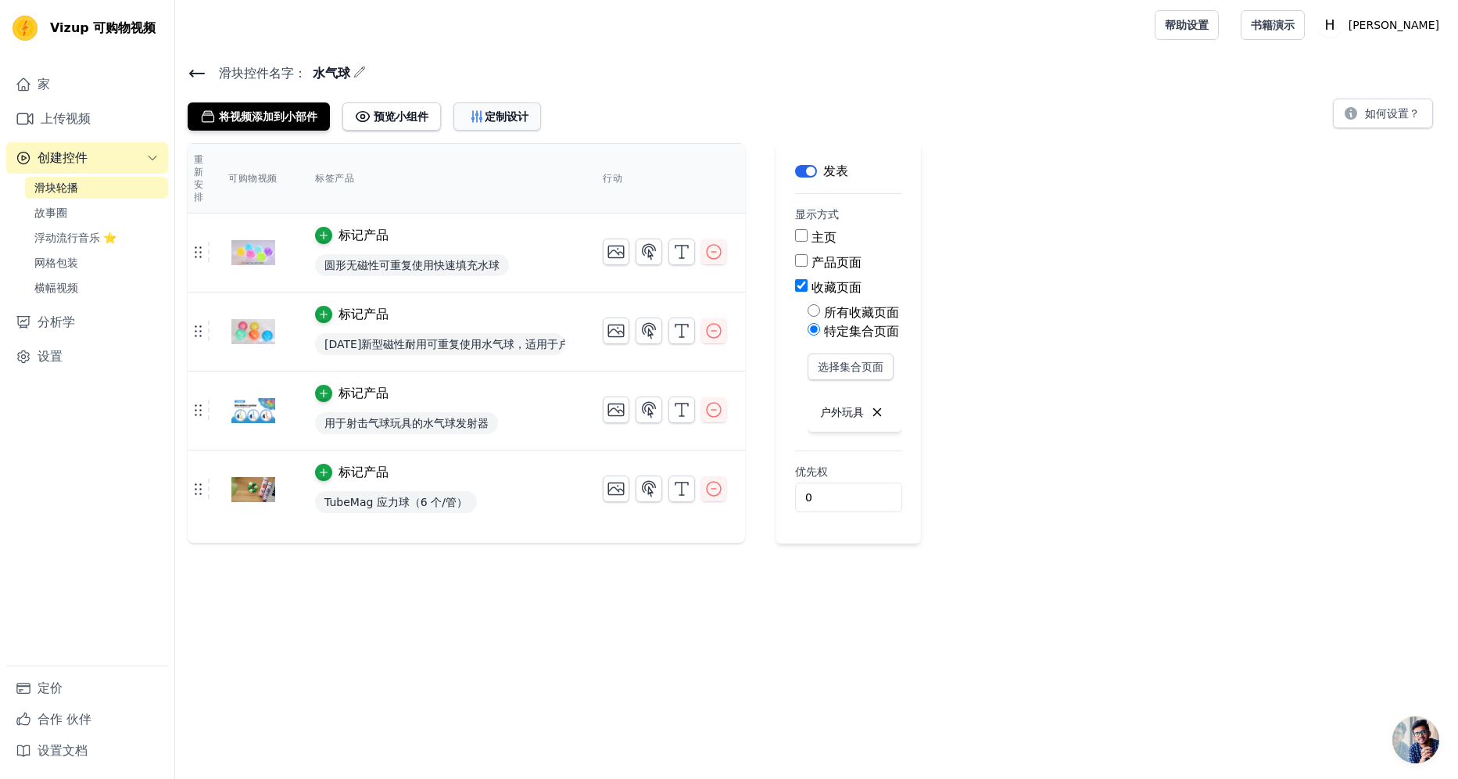
click at [514, 113] on font "定制设计" at bounding box center [507, 117] width 44 height 16
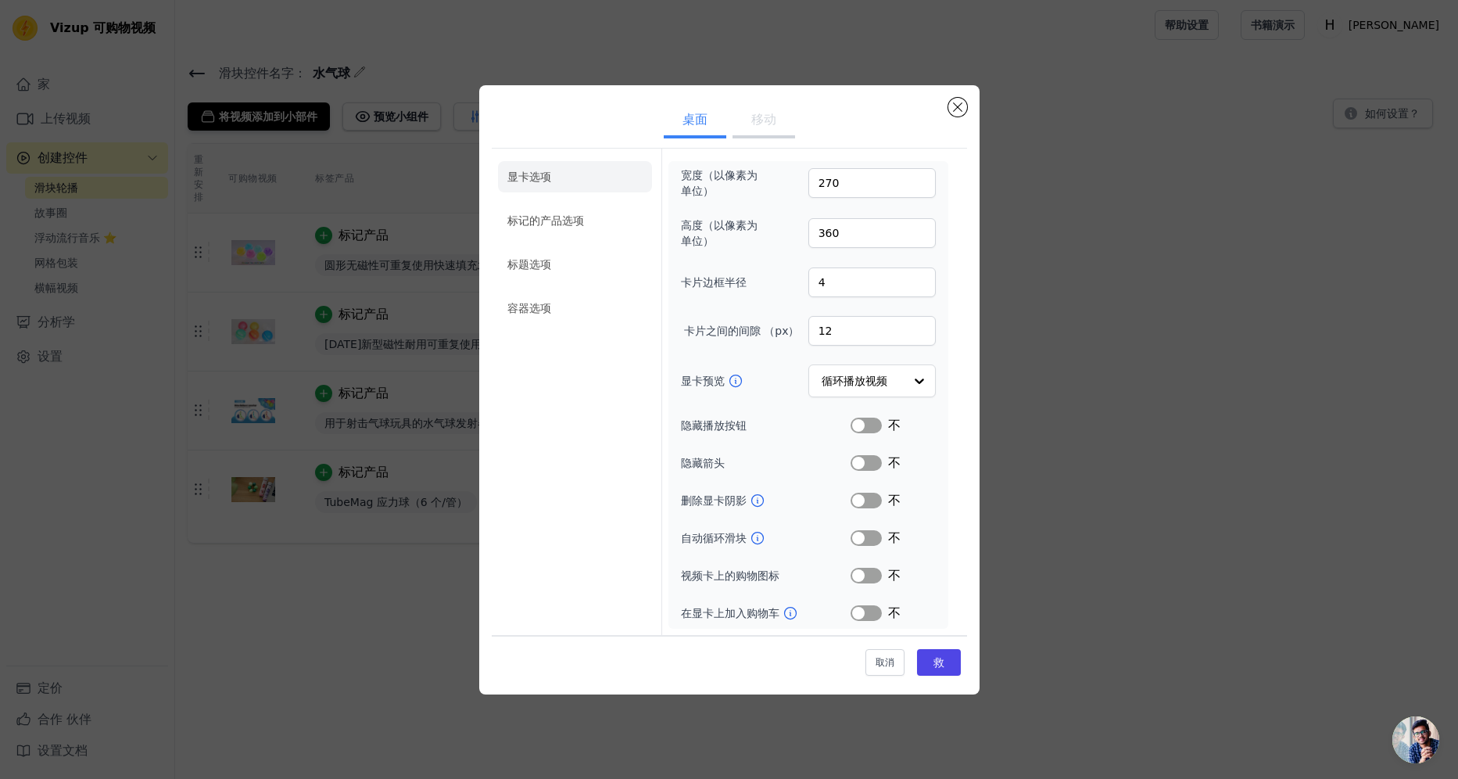
click at [755, 122] on button "移动" at bounding box center [764, 121] width 63 height 34
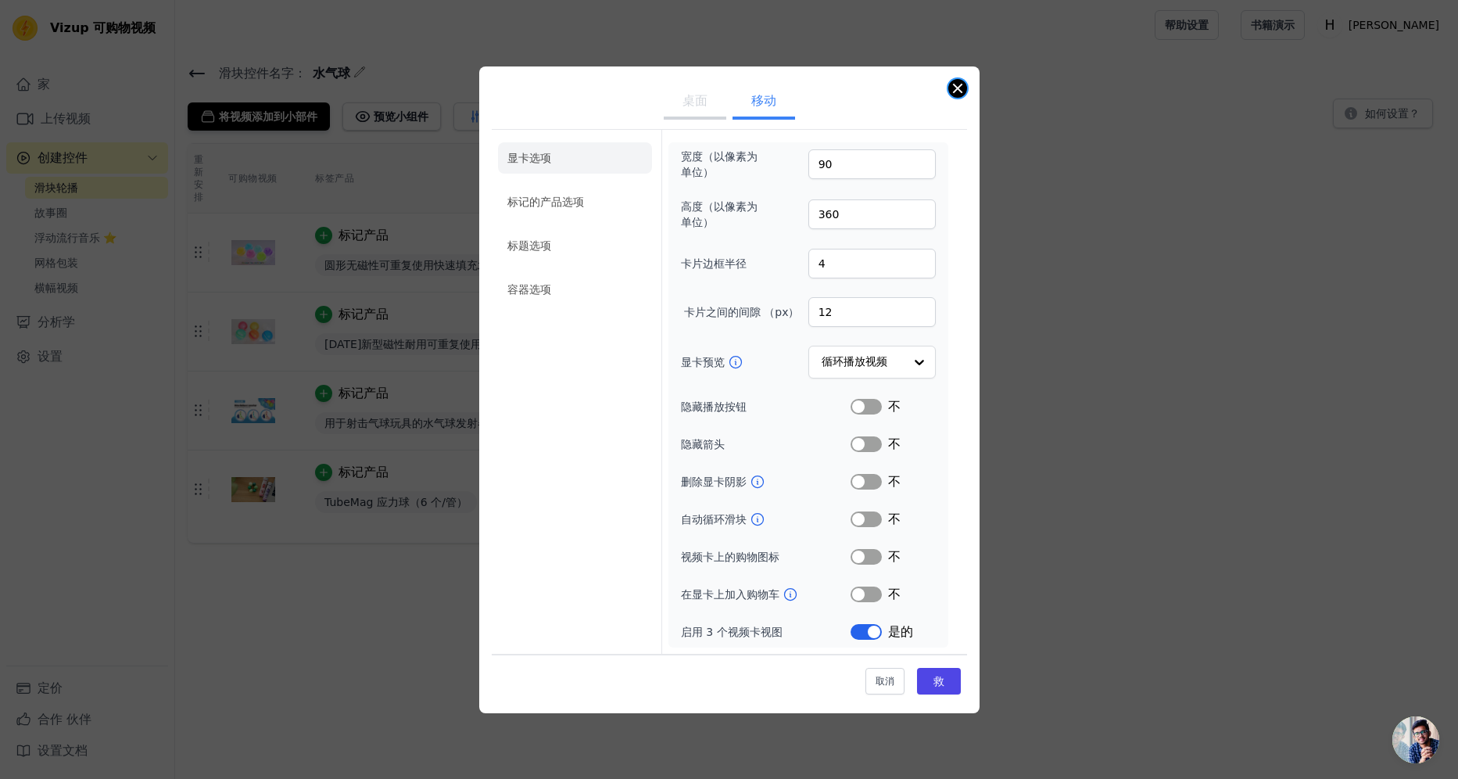
click at [962, 88] on button "关闭模态" at bounding box center [957, 88] width 19 height 19
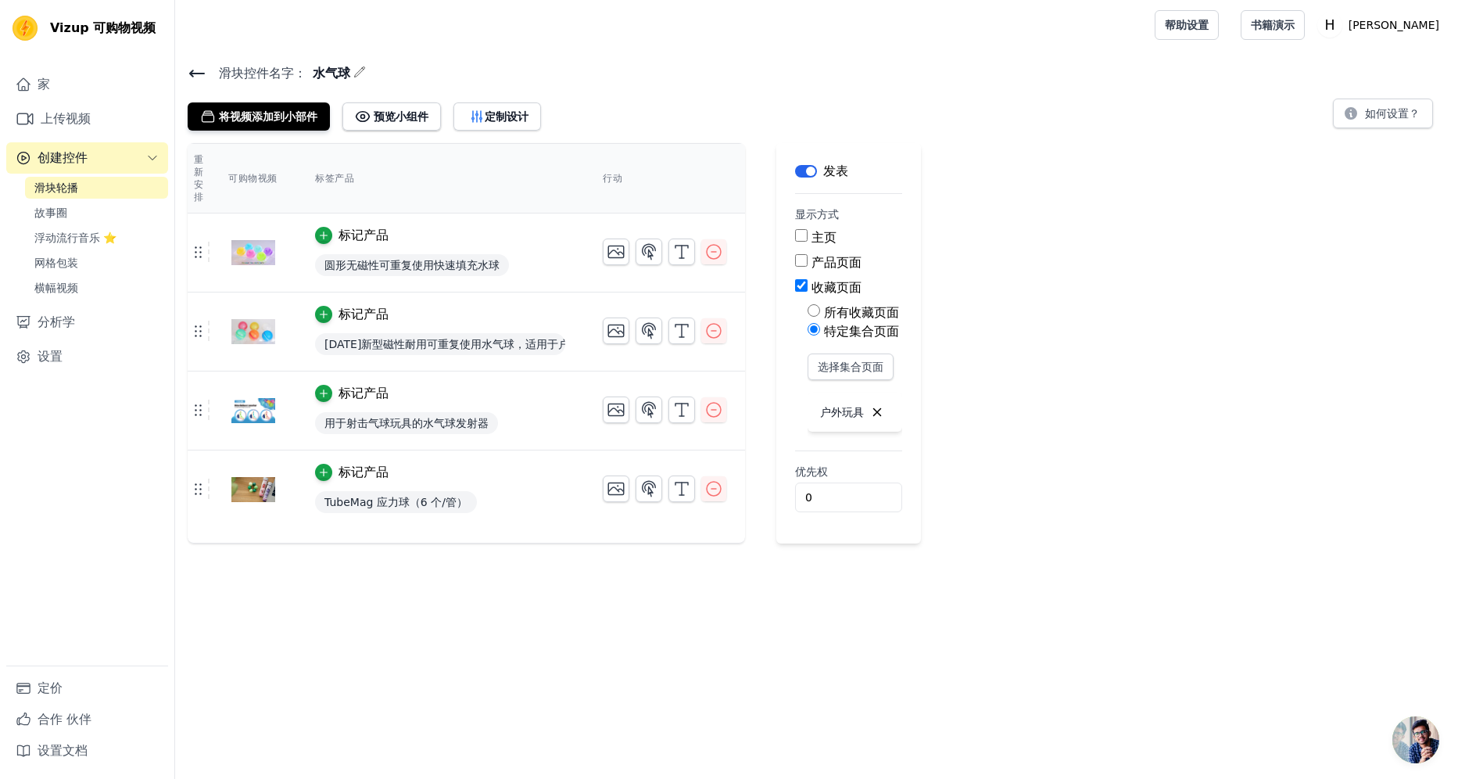
click at [203, 70] on icon at bounding box center [197, 73] width 19 height 19
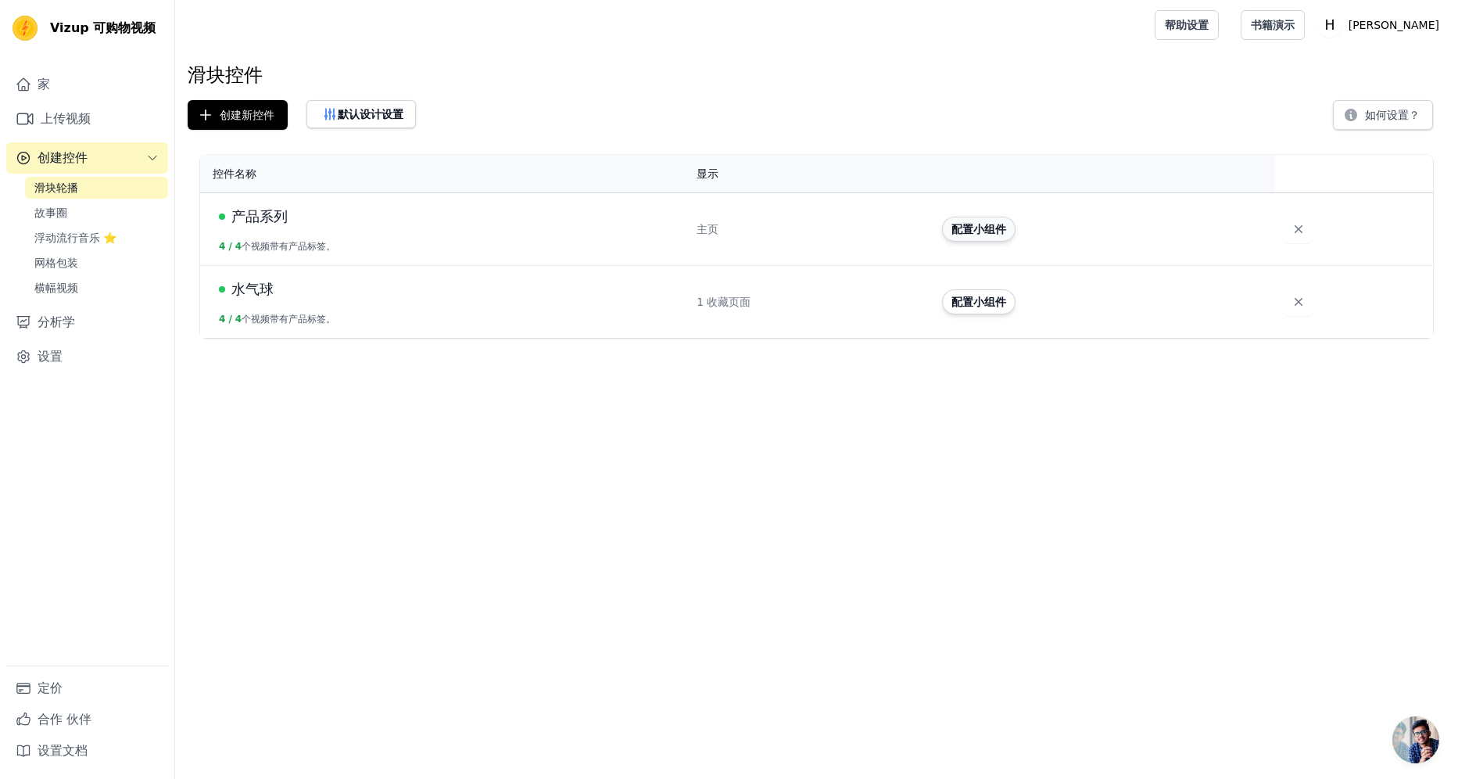
click at [964, 226] on button "配置小组件" at bounding box center [978, 229] width 73 height 25
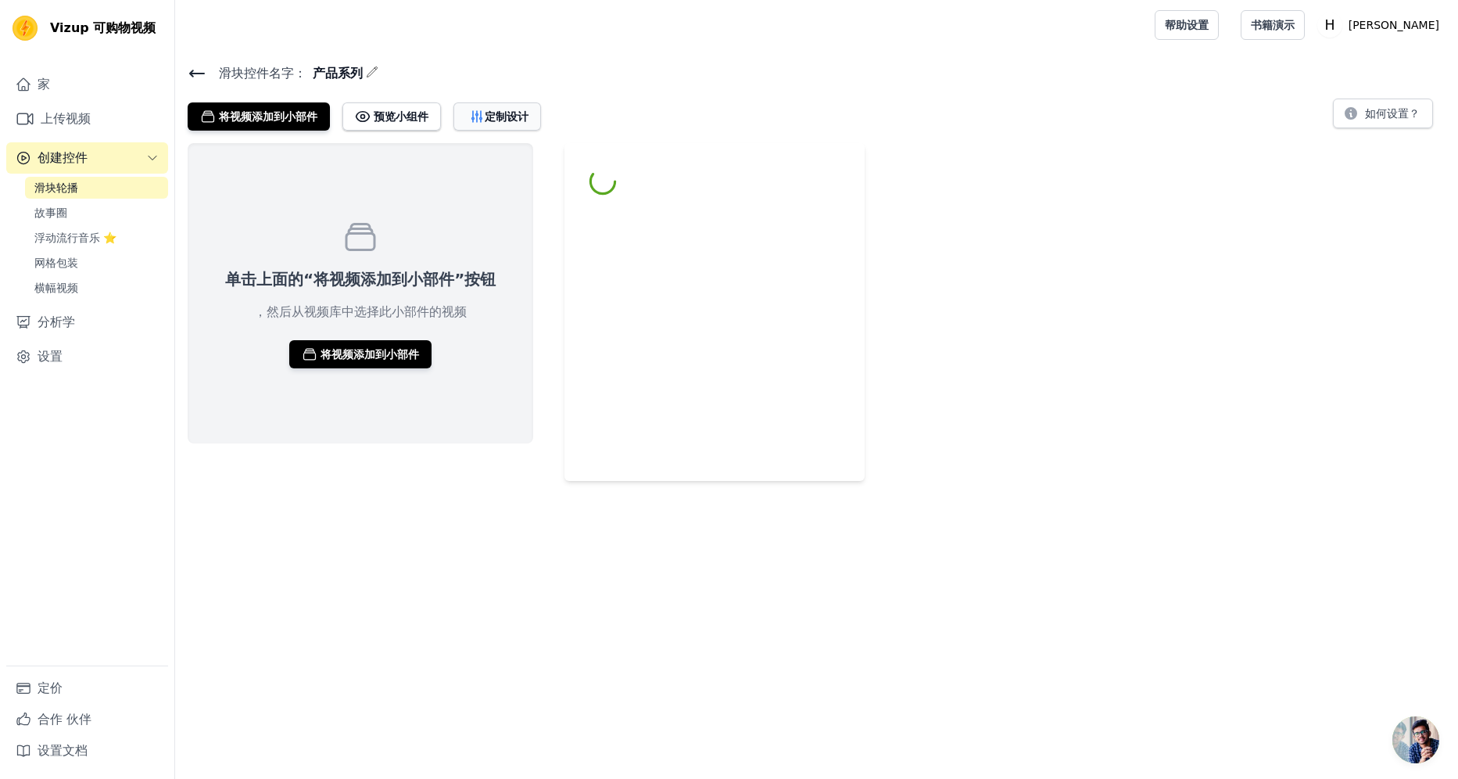
click at [514, 115] on font "定制设计" at bounding box center [507, 117] width 44 height 16
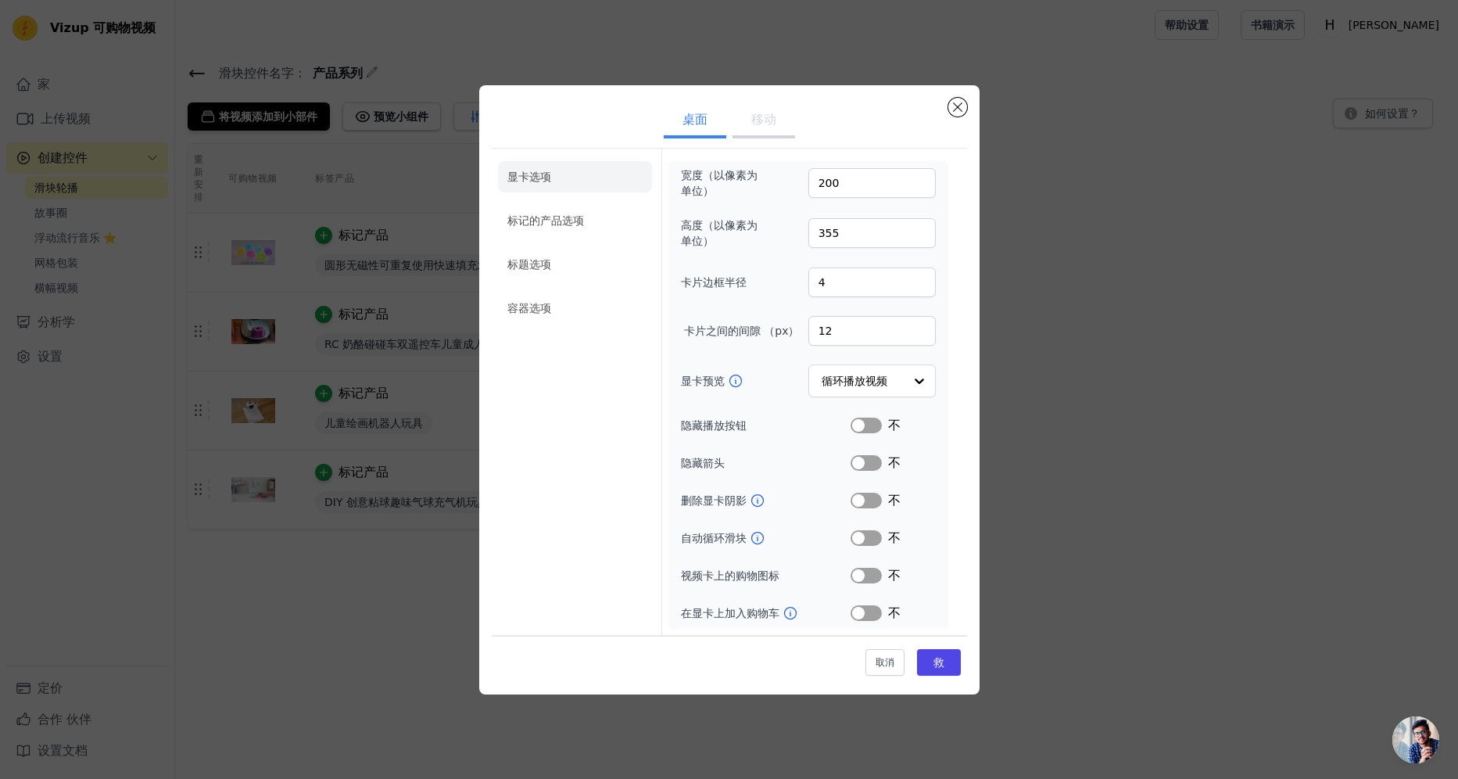
click at [769, 127] on button "移动" at bounding box center [764, 121] width 63 height 34
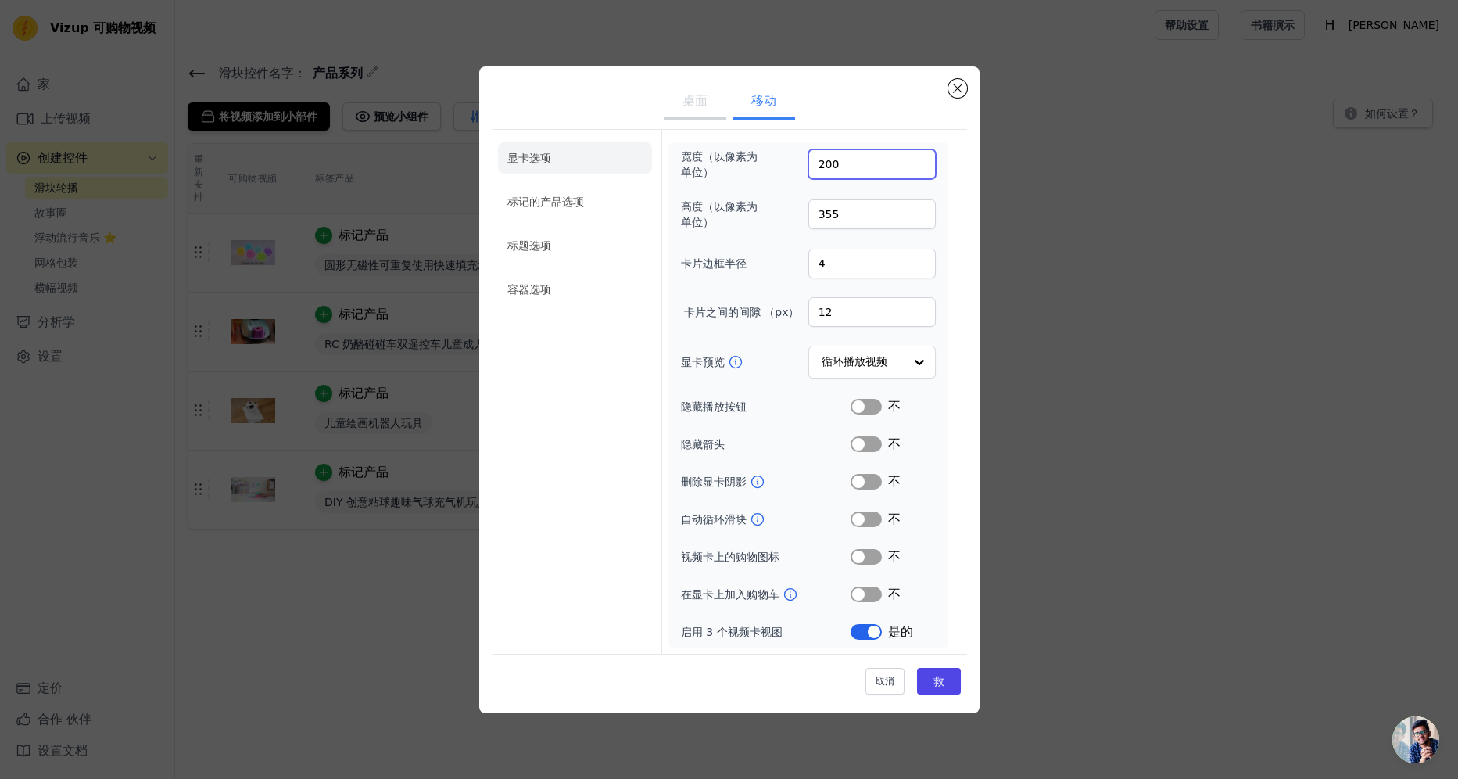
click at [857, 160] on input "200" at bounding box center [871, 164] width 127 height 30
type input "90"
click at [841, 205] on input "355" at bounding box center [871, 214] width 127 height 30
type input "360"
click at [934, 682] on font "救" at bounding box center [939, 681] width 11 height 13
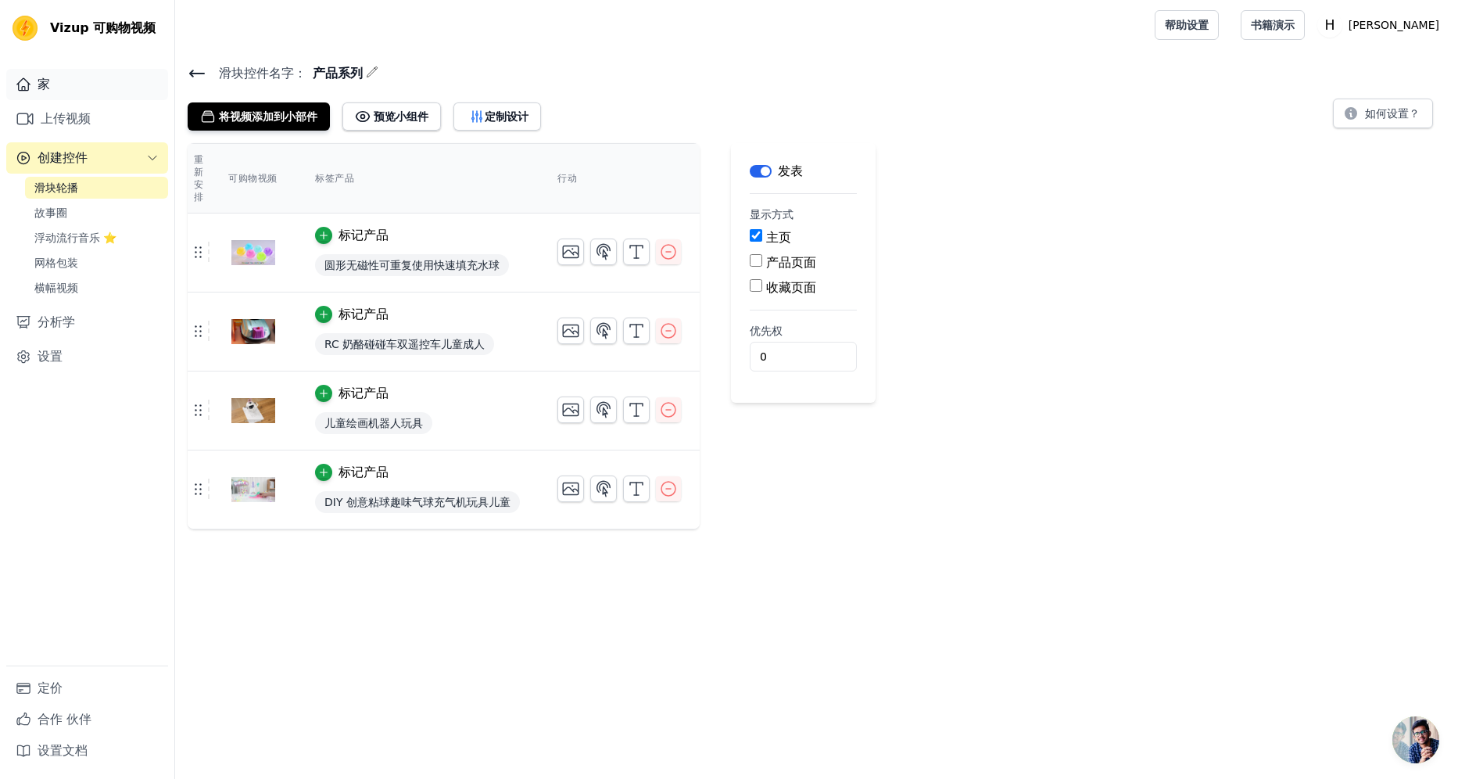
click at [35, 90] on link "家" at bounding box center [87, 84] width 162 height 31
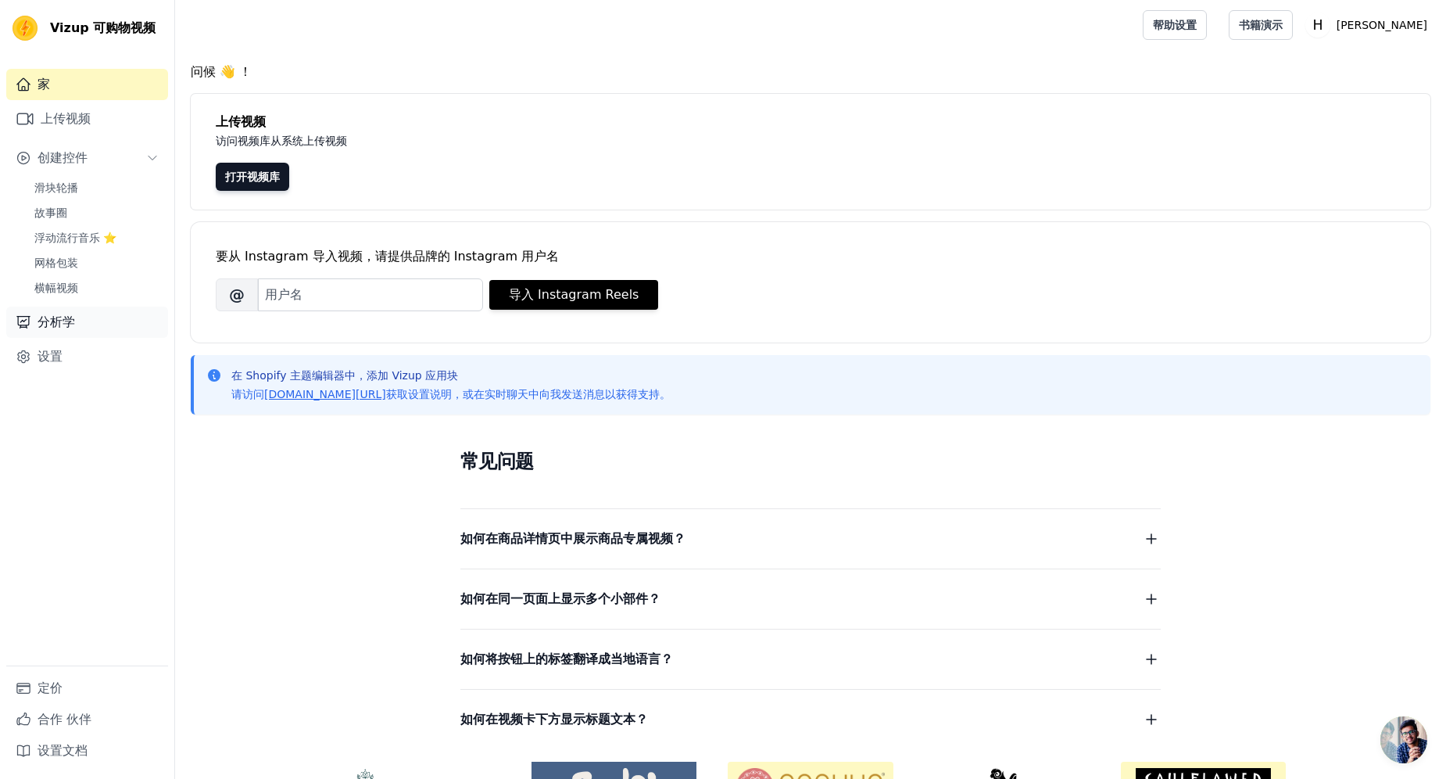
click at [32, 321] on link "分析学" at bounding box center [87, 321] width 162 height 31
